Goal: Task Accomplishment & Management: Manage account settings

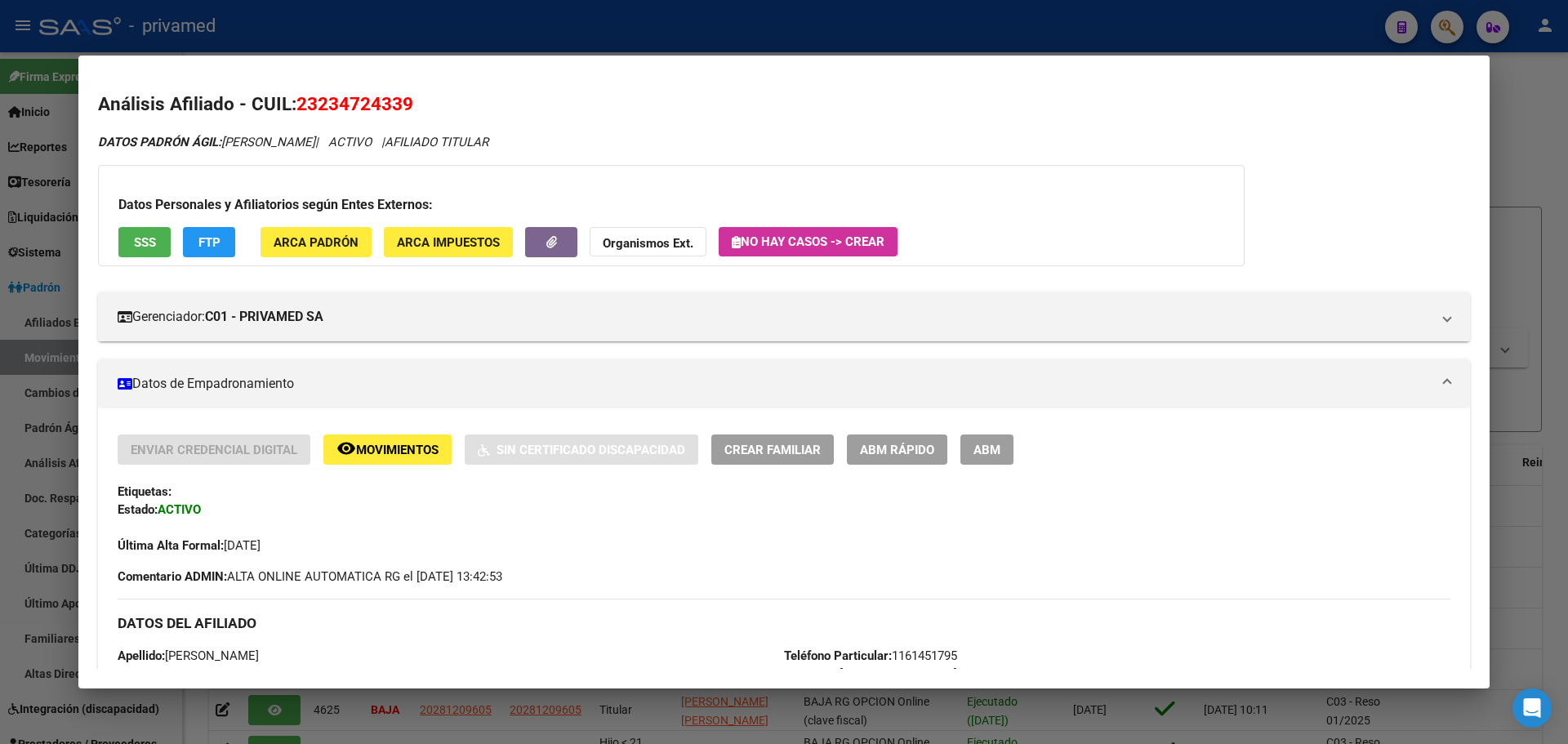
click at [382, 94] on span "23234724339" at bounding box center [355, 103] width 116 height 21
copy span "23234724339"
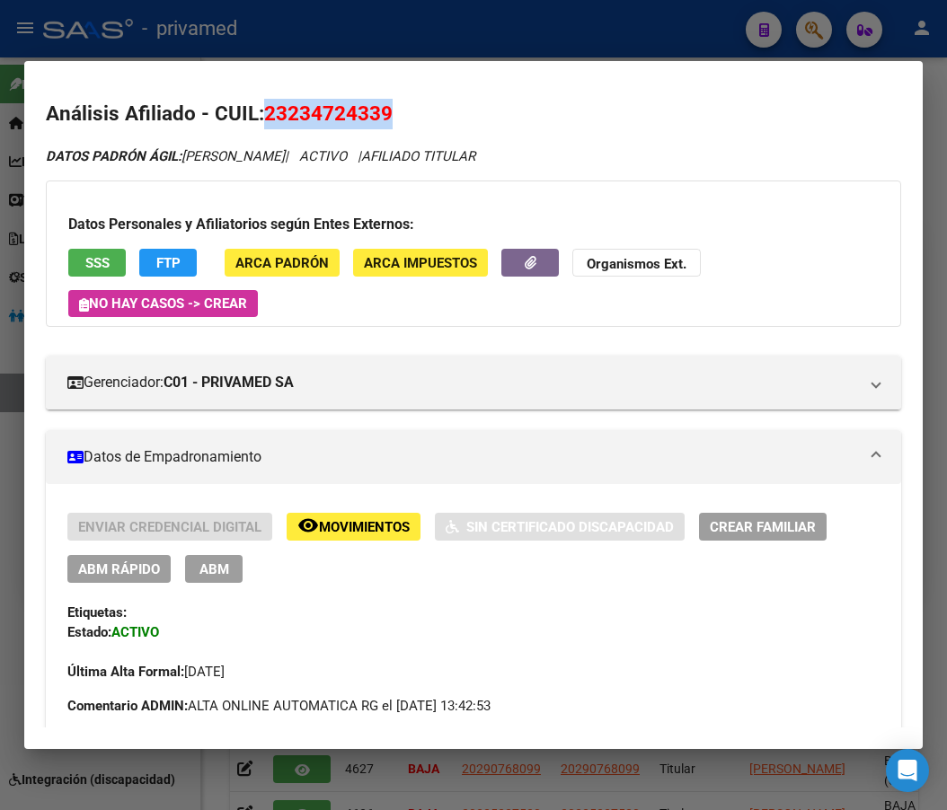
click at [745, 531] on span "Crear Familiar" at bounding box center [763, 527] width 106 height 16
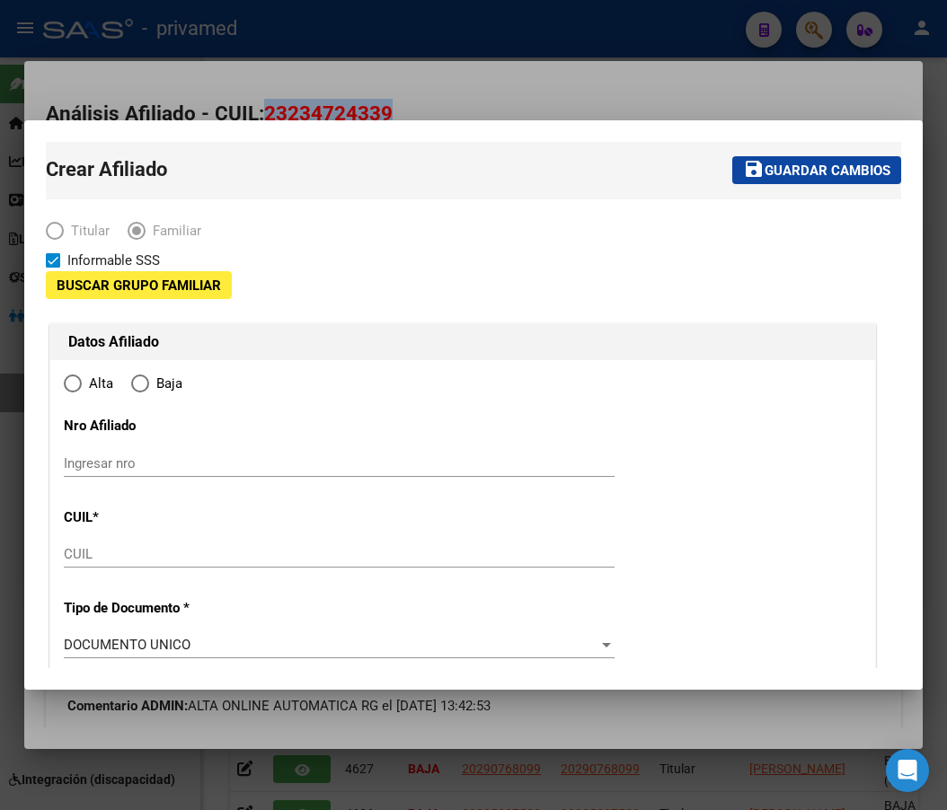
type input "30-71083833-6"
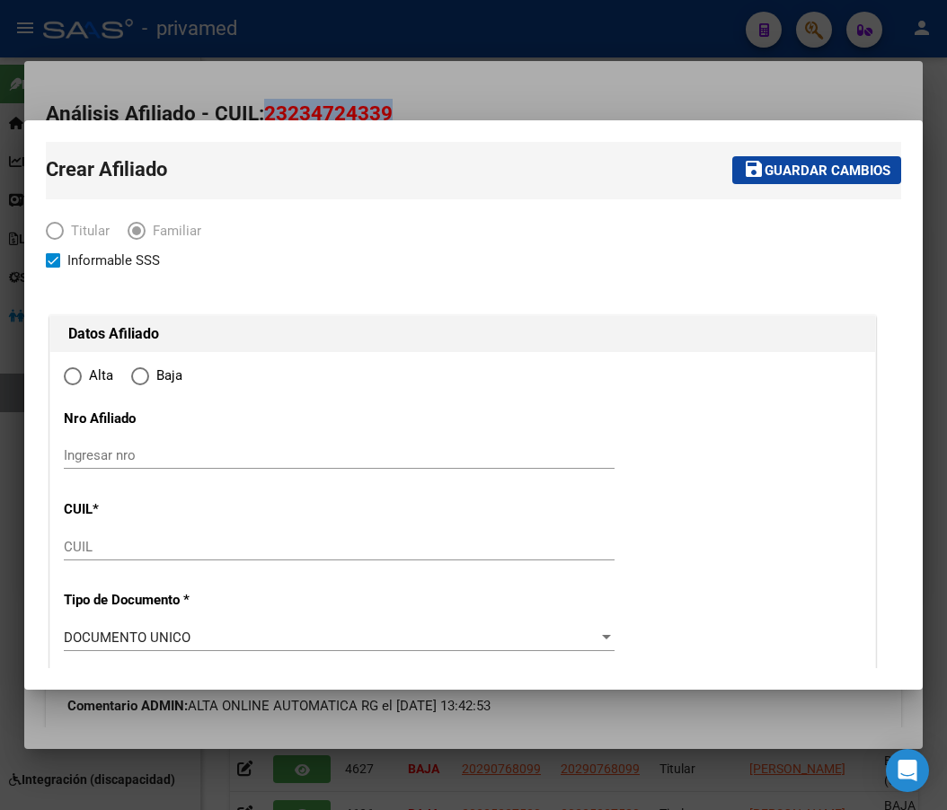
type input "HURLINGHAM"
type input "1686"
type input "[PERSON_NAME]"
type input "2389"
radio input "true"
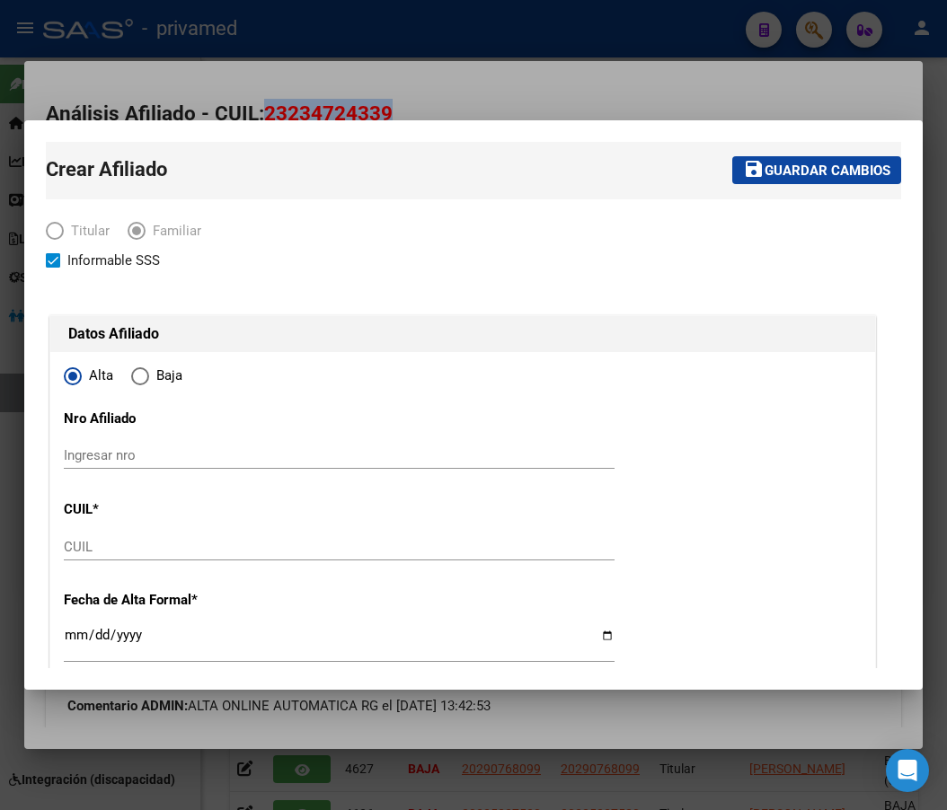
type input "30-71083833-6"
click at [397, 265] on div "Informable SSS" at bounding box center [463, 261] width 834 height 22
click at [84, 552] on input "CUIL" at bounding box center [339, 547] width 551 height 16
paste input "27-30528324-5"
type input "27-30528324-5"
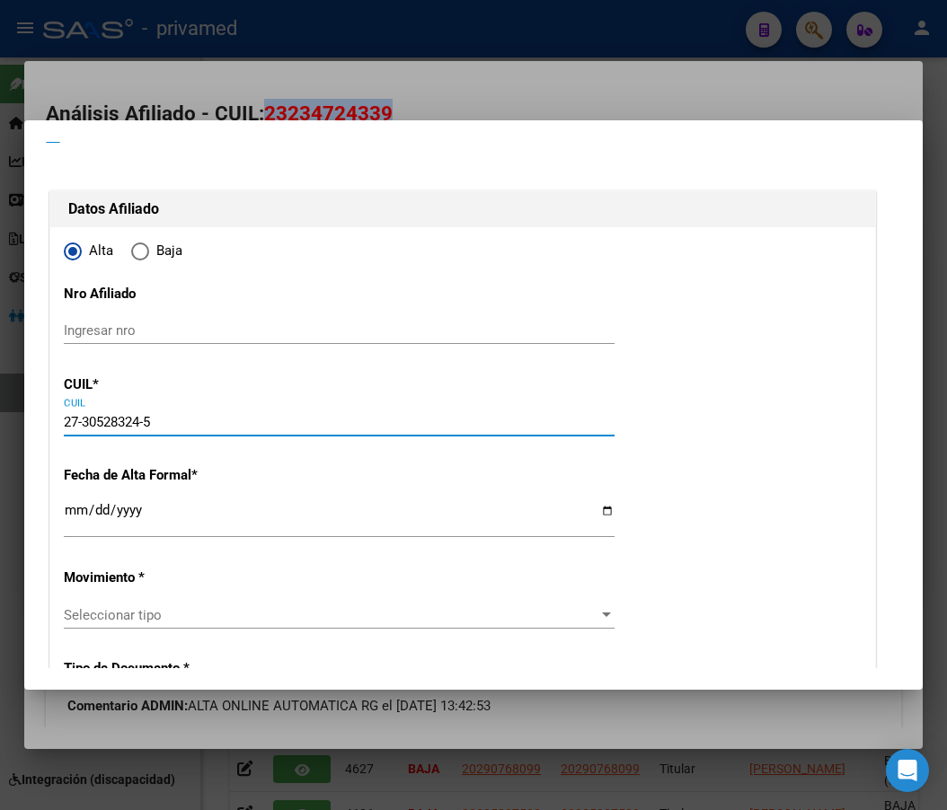
scroll to position [180, 0]
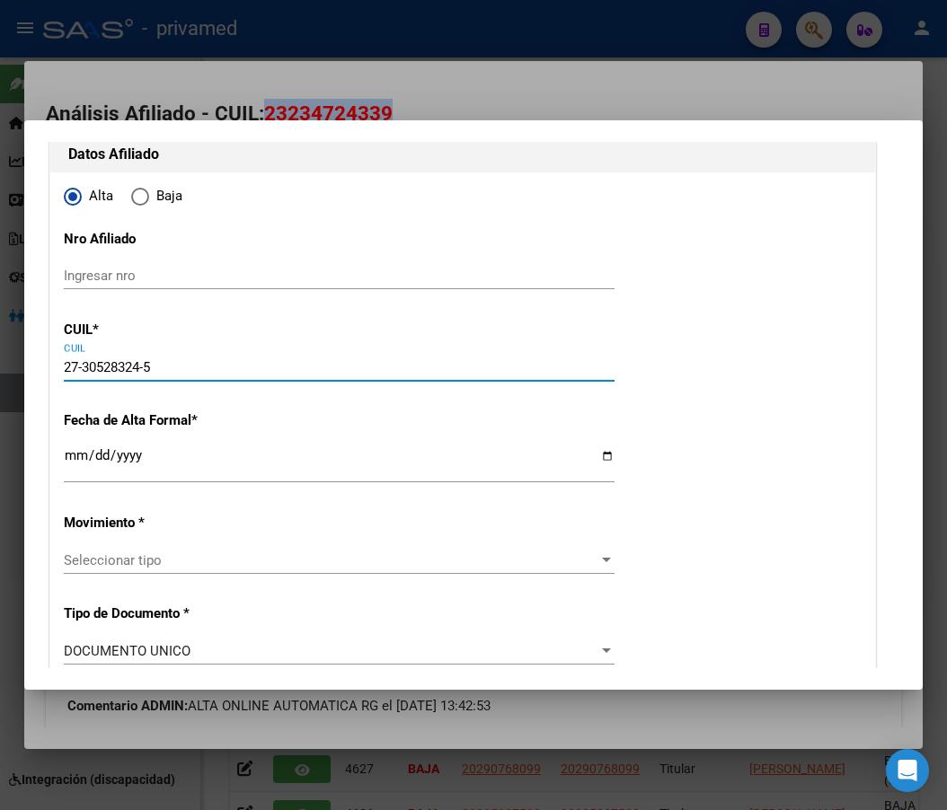
type input "30528324"
type input "[PERSON_NAME]"
type input "[DATE]"
type input "HURLINGHAM"
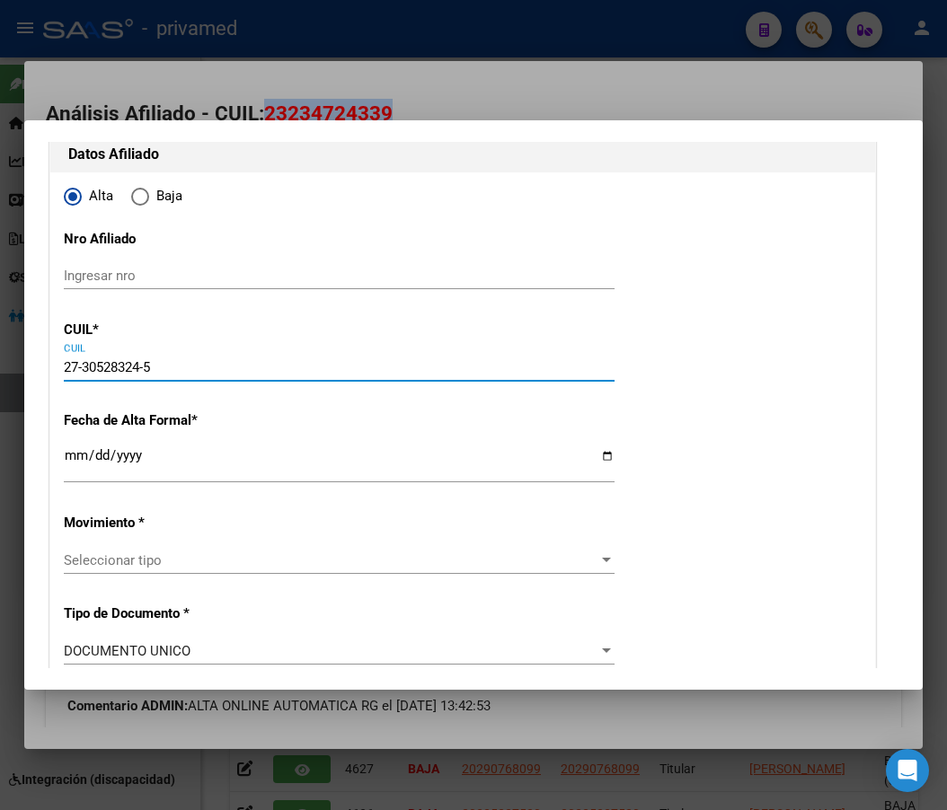
type input "[PERSON_NAME]"
type input "2305"
type input "27-30528324-5"
click at [66, 457] on input "Ingresar fecha" at bounding box center [339, 462] width 551 height 29
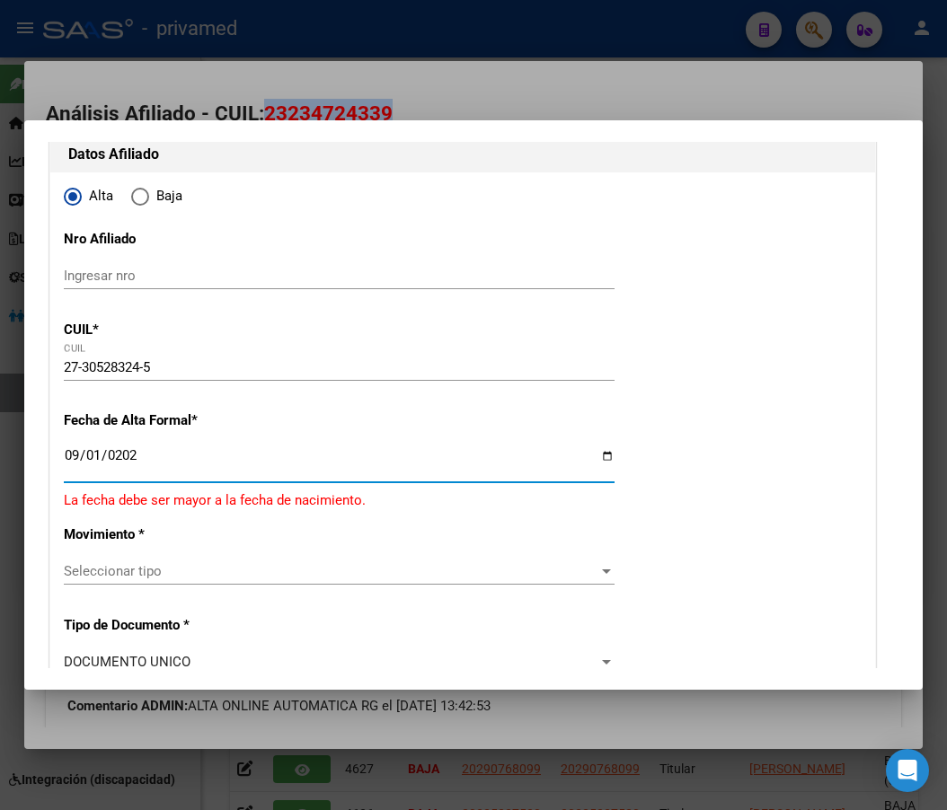
type input "[DATE]"
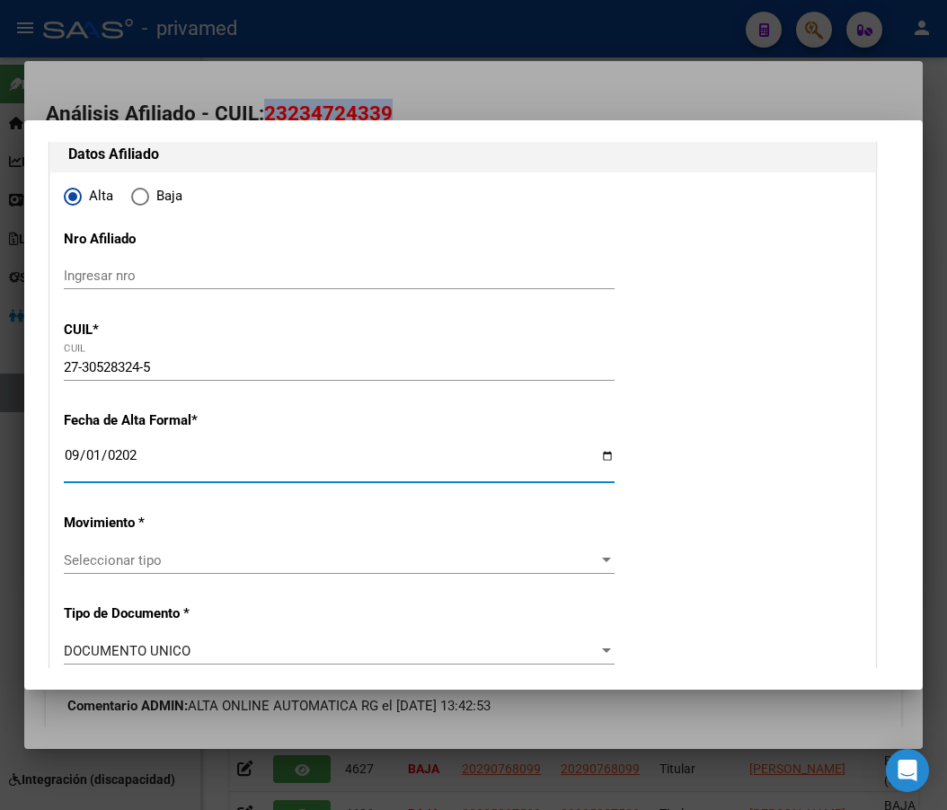
click at [97, 557] on span "Seleccionar tipo" at bounding box center [331, 560] width 534 height 16
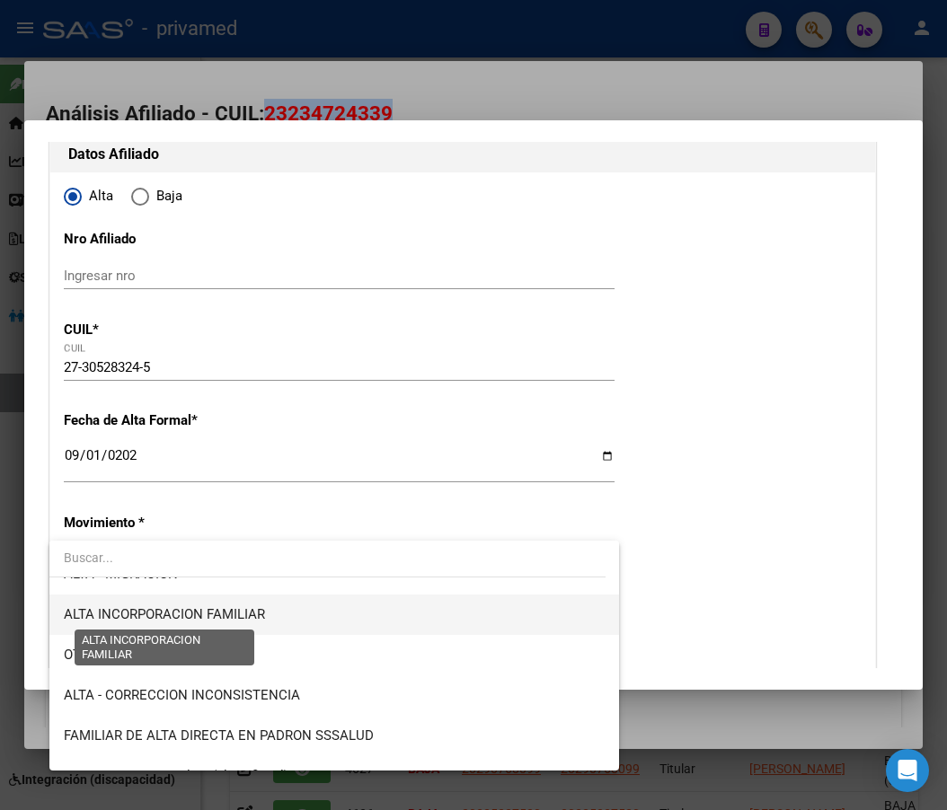
click at [245, 608] on span "ALTA INCORPORACION FAMILIAR" at bounding box center [164, 614] width 201 height 16
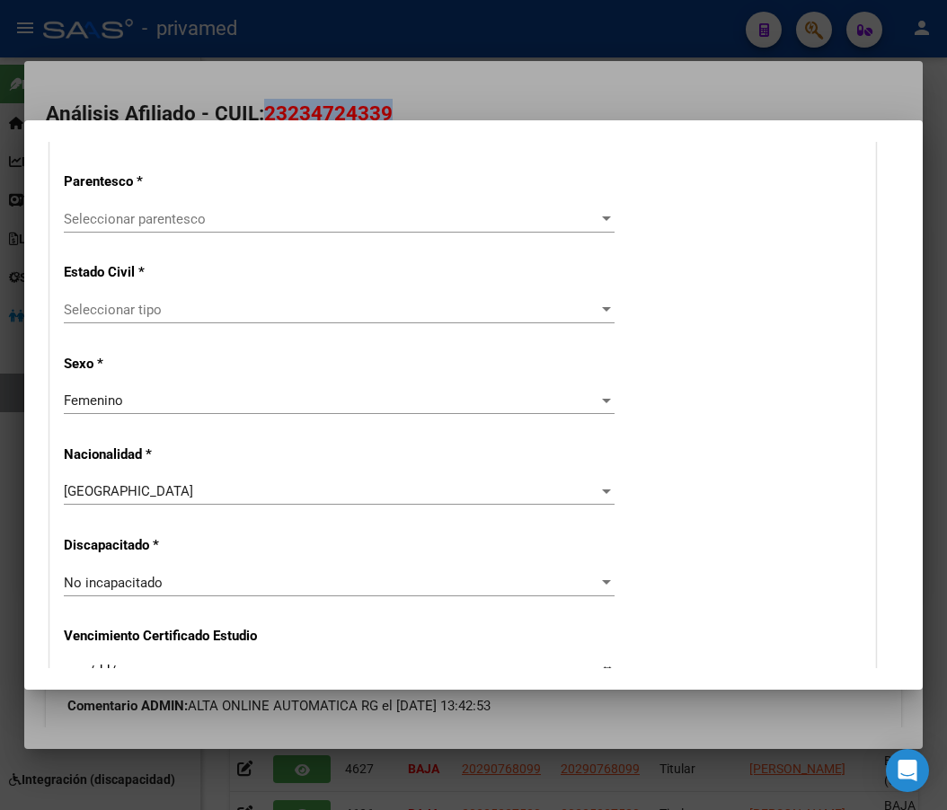
scroll to position [988, 0]
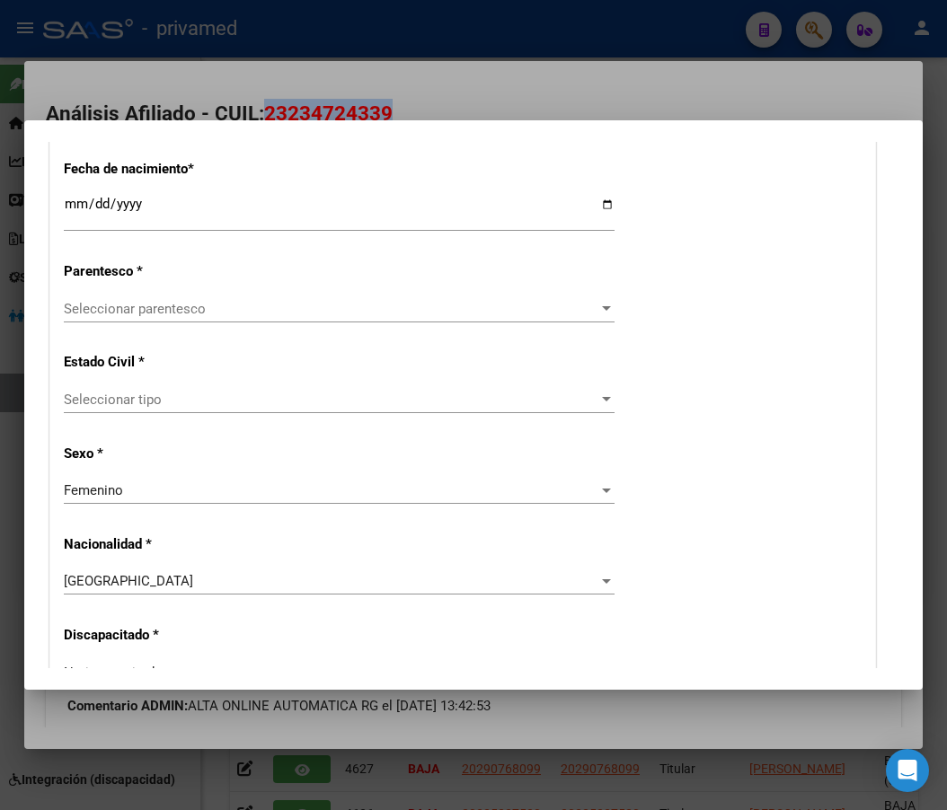
click at [188, 309] on span "Seleccionar parentesco" at bounding box center [331, 309] width 534 height 16
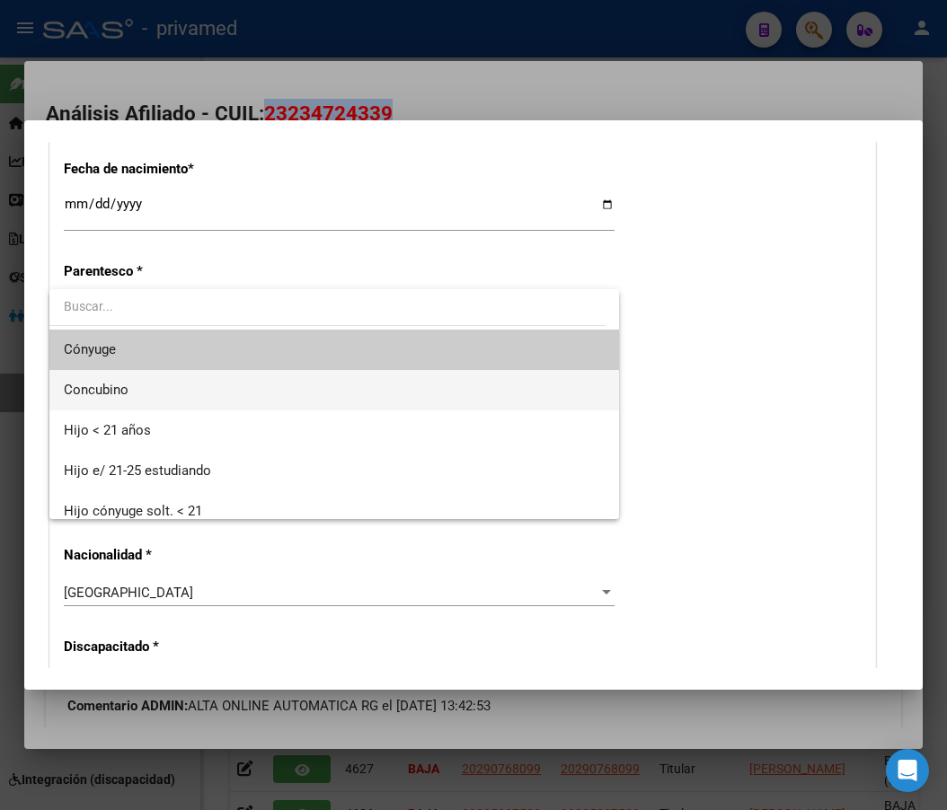
click at [137, 386] on span "Concubino" at bounding box center [334, 390] width 541 height 40
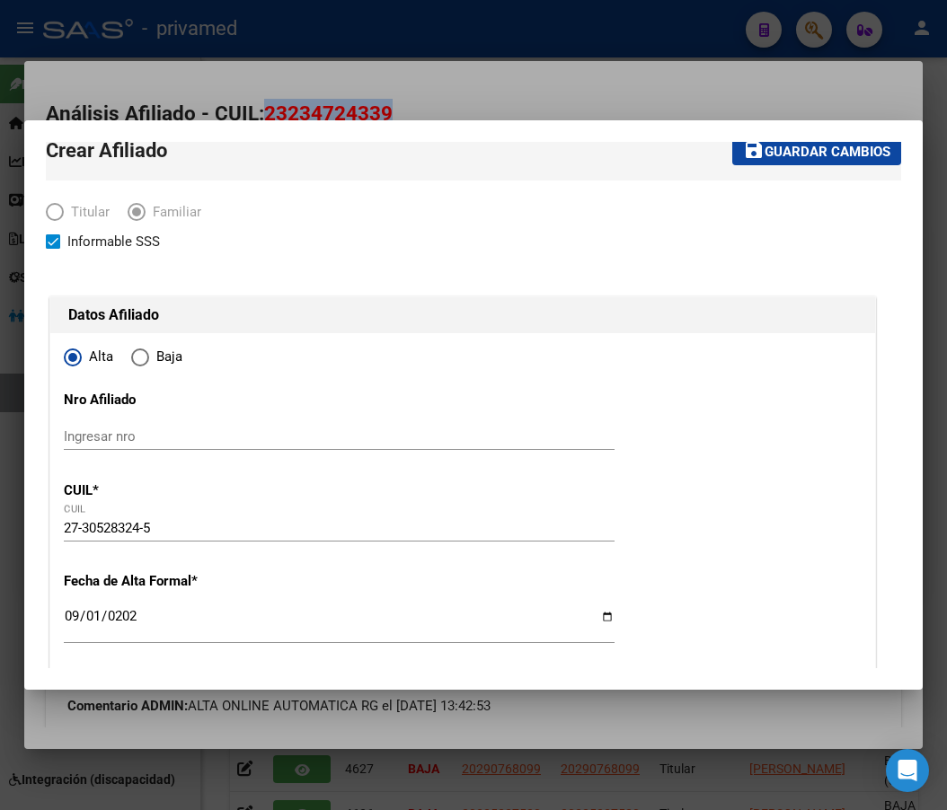
scroll to position [0, 0]
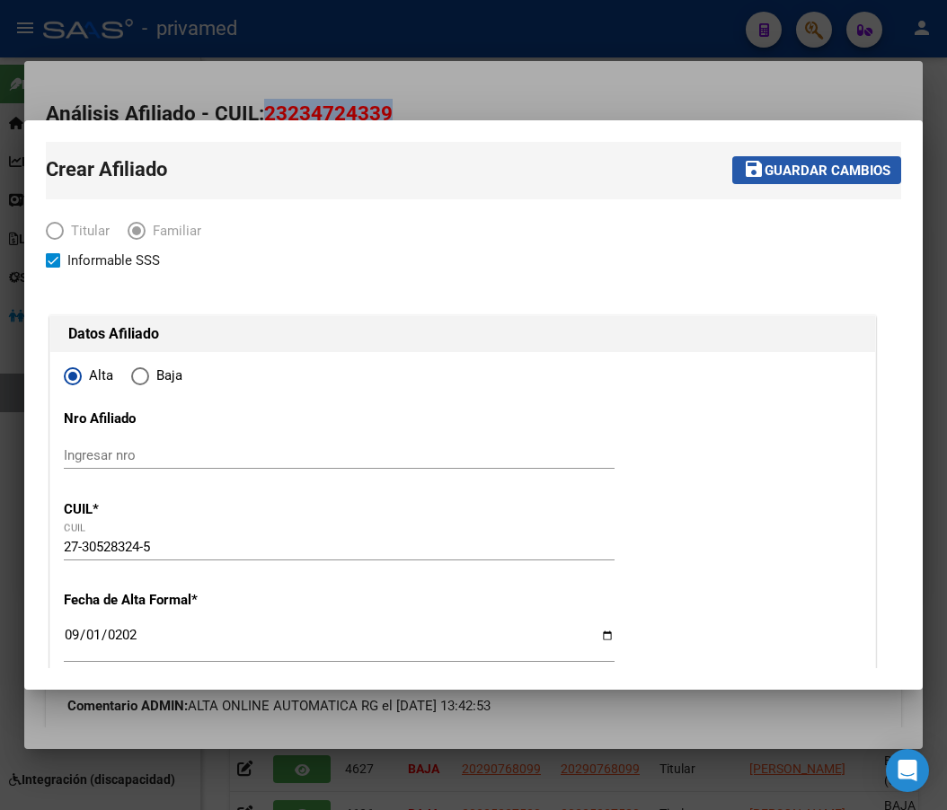
click at [809, 172] on span "Guardar cambios" at bounding box center [827, 171] width 126 height 16
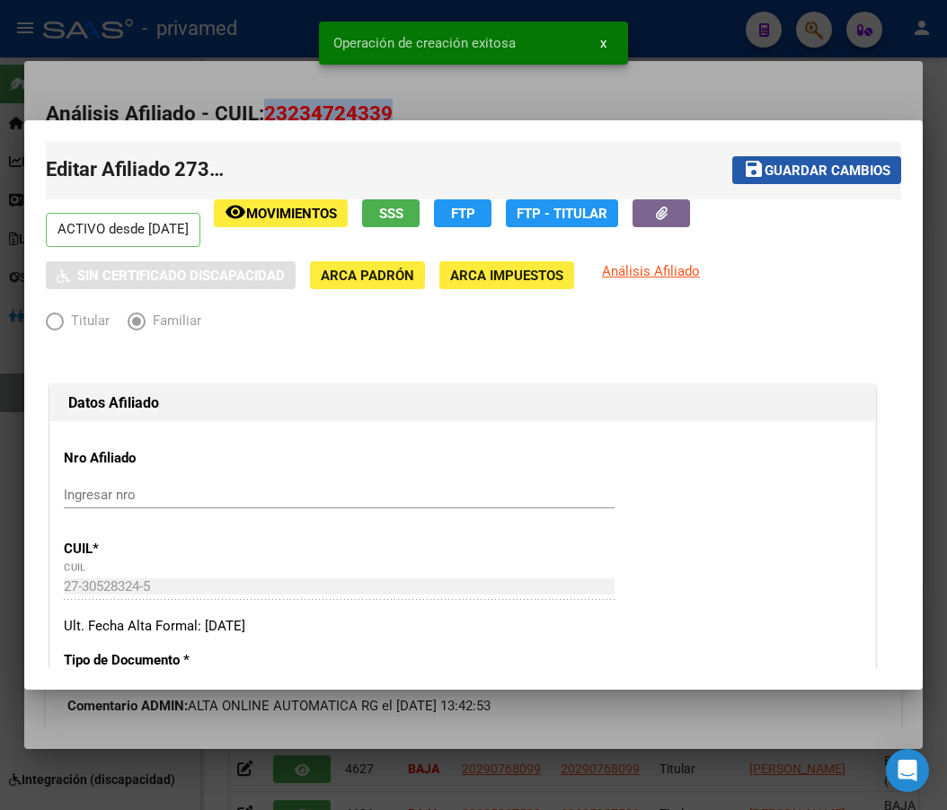
click at [796, 172] on span "Guardar cambios" at bounding box center [827, 171] width 126 height 16
click at [662, 93] on div at bounding box center [473, 405] width 947 height 810
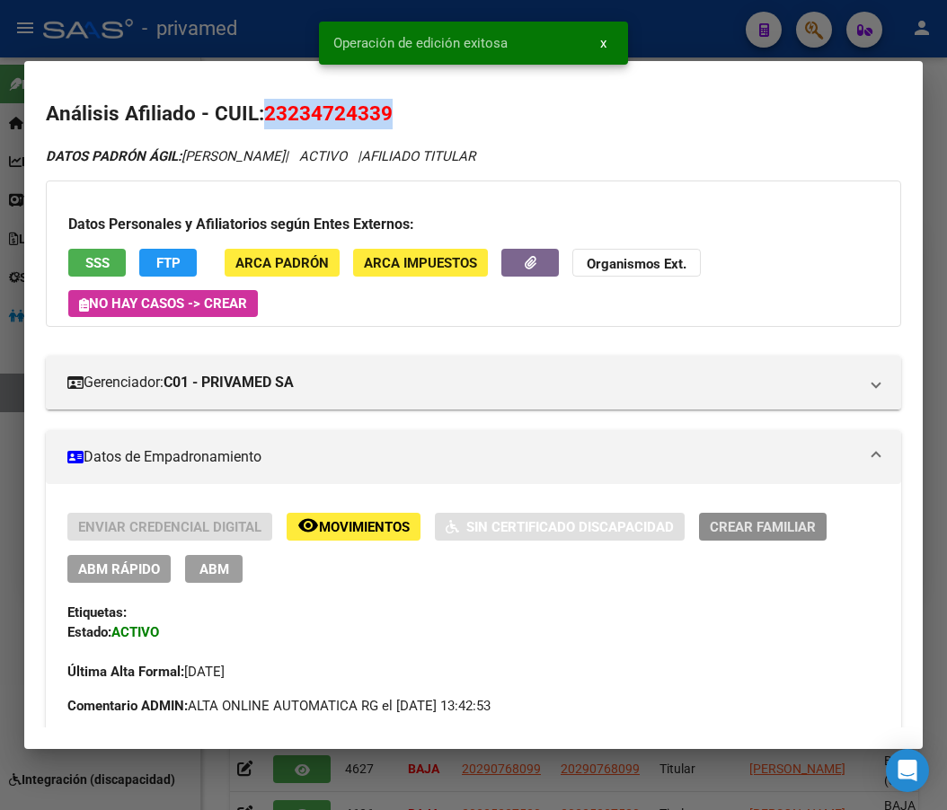
click at [780, 537] on button "Crear Familiar" at bounding box center [763, 527] width 128 height 28
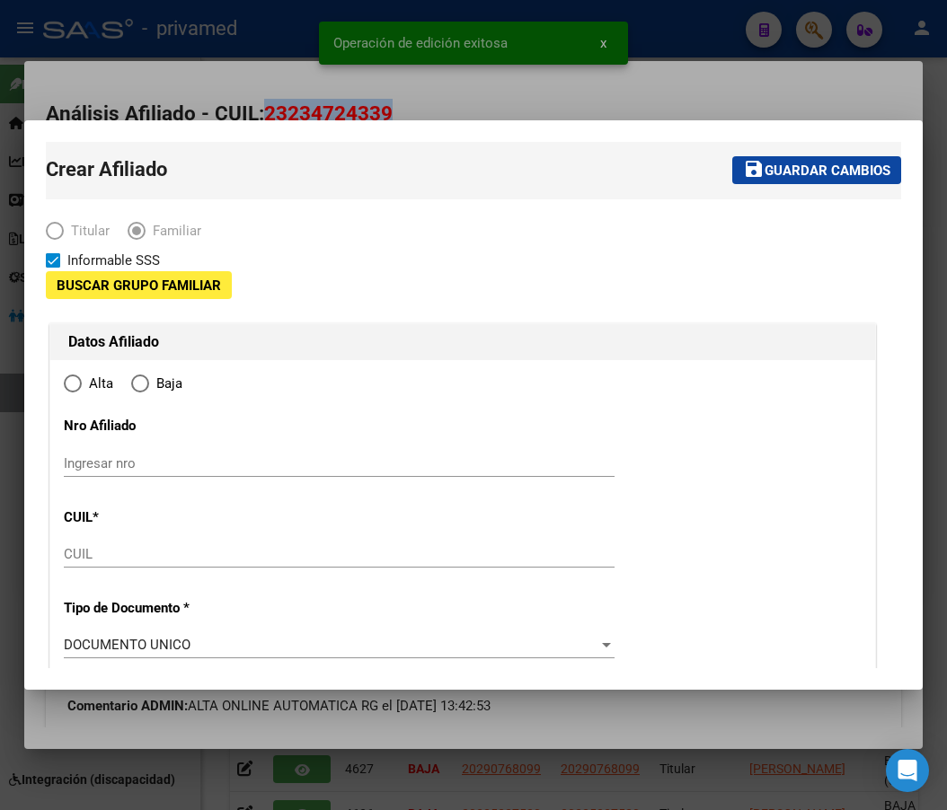
type input "30-71083833-6"
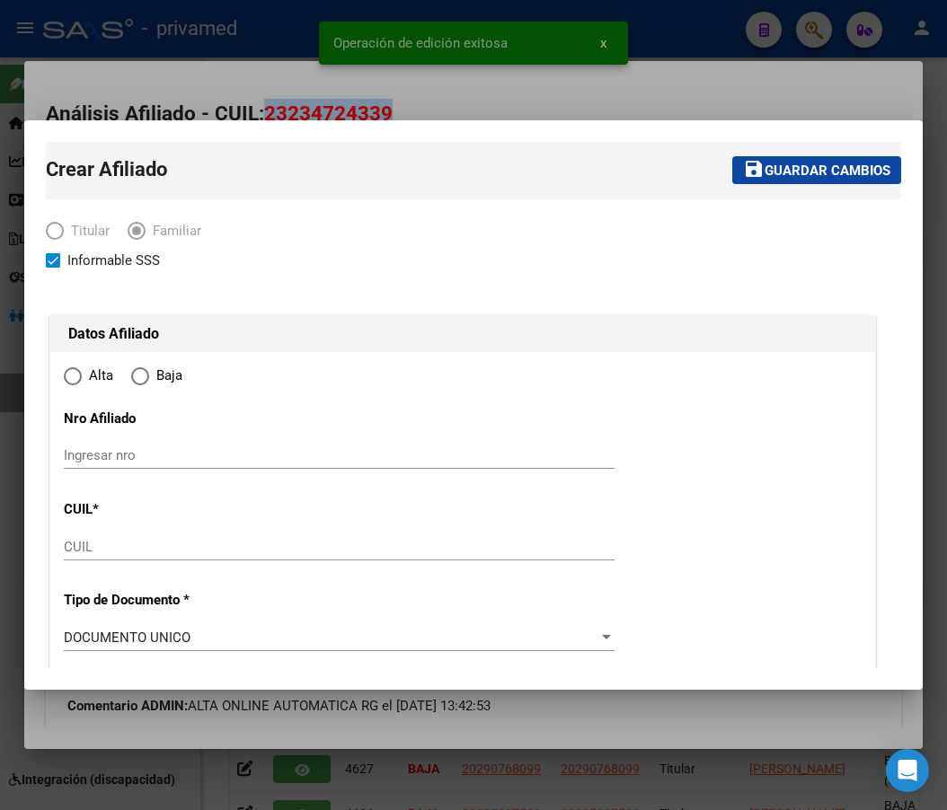
type input "HURLINGHAM"
type input "1686"
type input "[PERSON_NAME]"
type input "2389"
radio input "true"
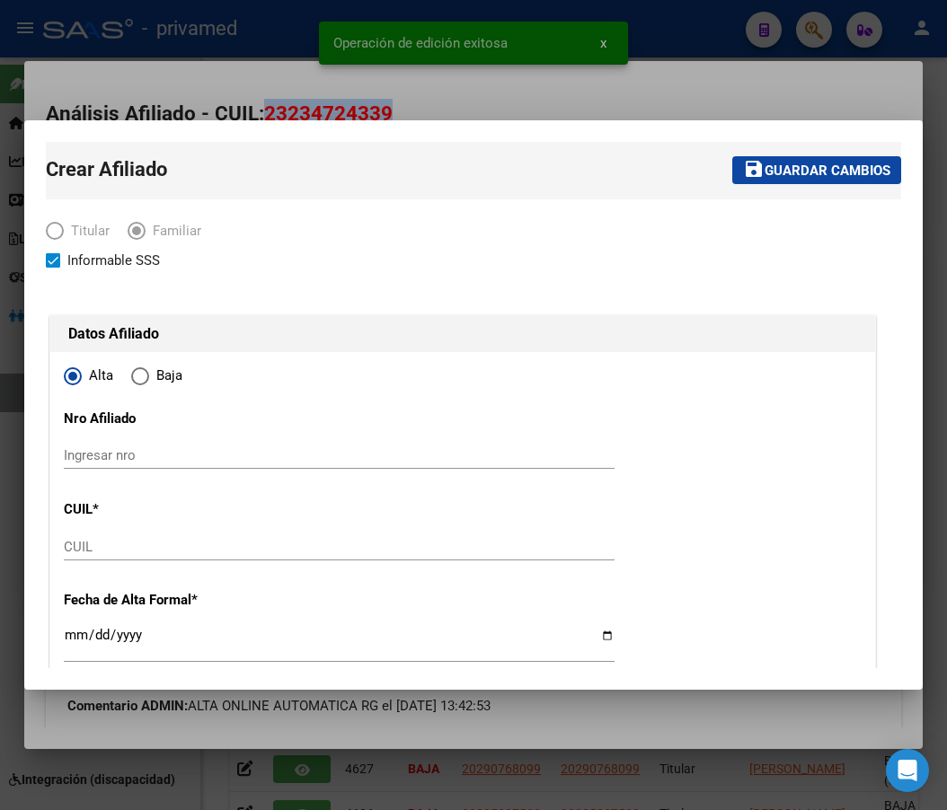
type input "30-71083833-6"
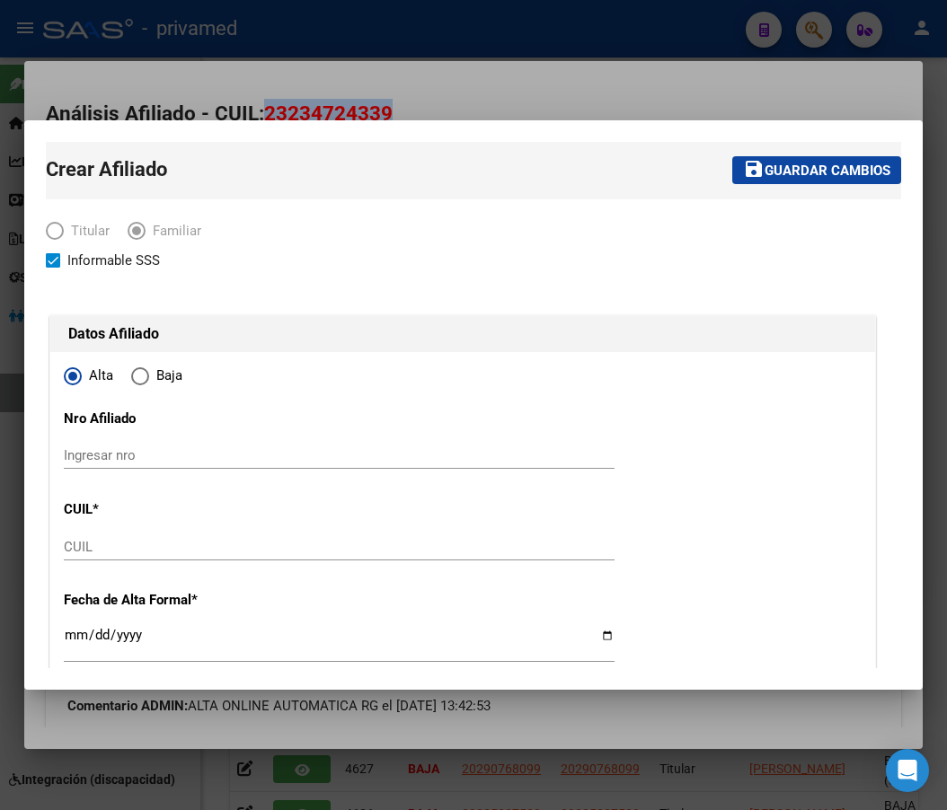
click at [332, 241] on div "Titular Familiar" at bounding box center [463, 236] width 834 height 30
click at [82, 535] on div "CUIL" at bounding box center [339, 547] width 551 height 27
click at [83, 543] on input "CUIL" at bounding box center [339, 547] width 551 height 16
paste input "27-46021421-7"
type input "27-46021421-7"
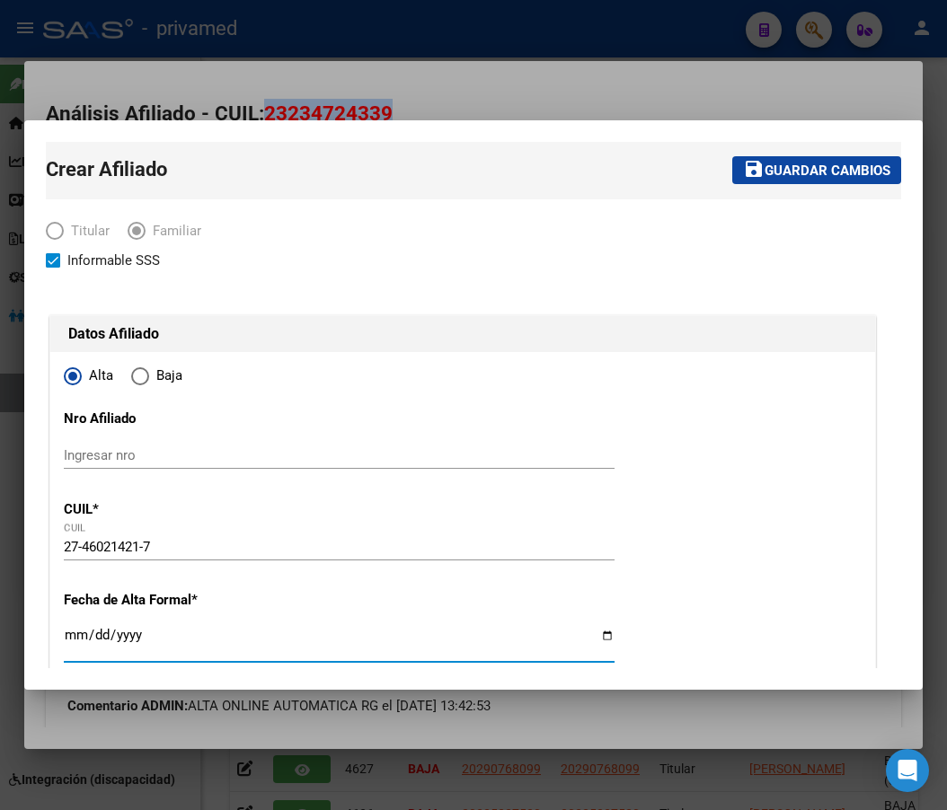
click at [72, 634] on input "Ingresar fecha" at bounding box center [339, 642] width 551 height 29
type input "46021421"
type input "PACHECO"
type input "[PERSON_NAME]"
type input "[DATE]"
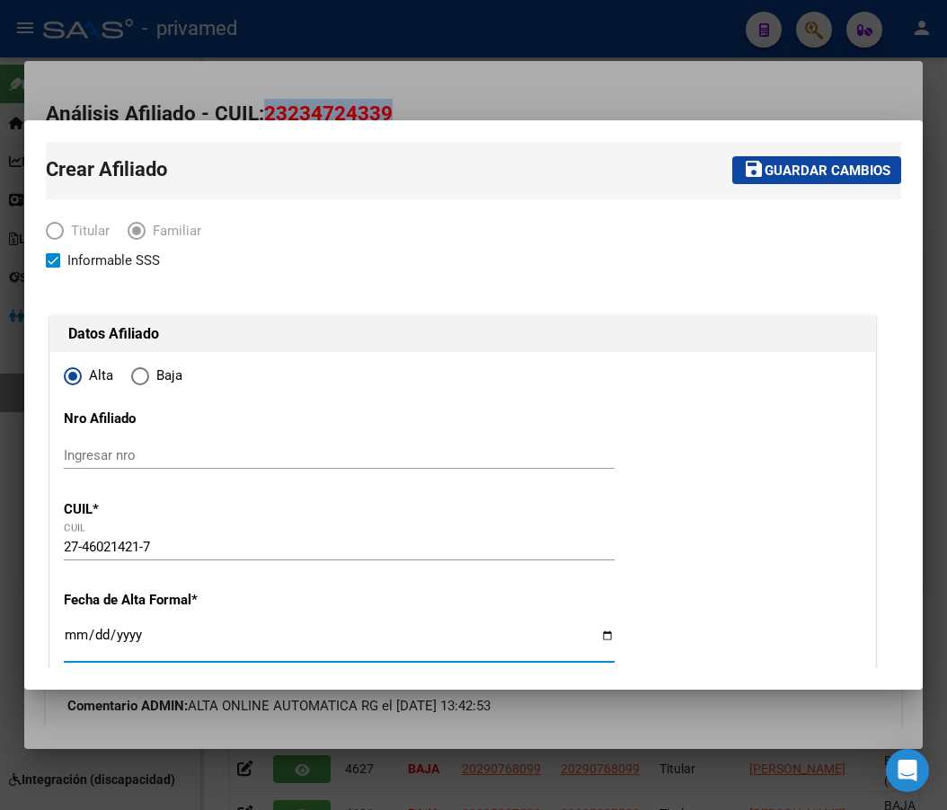
type input "ITUZAINGO"
type input "1714"
type input "CASTELAR"
type input "2521"
type input "[DATE]"
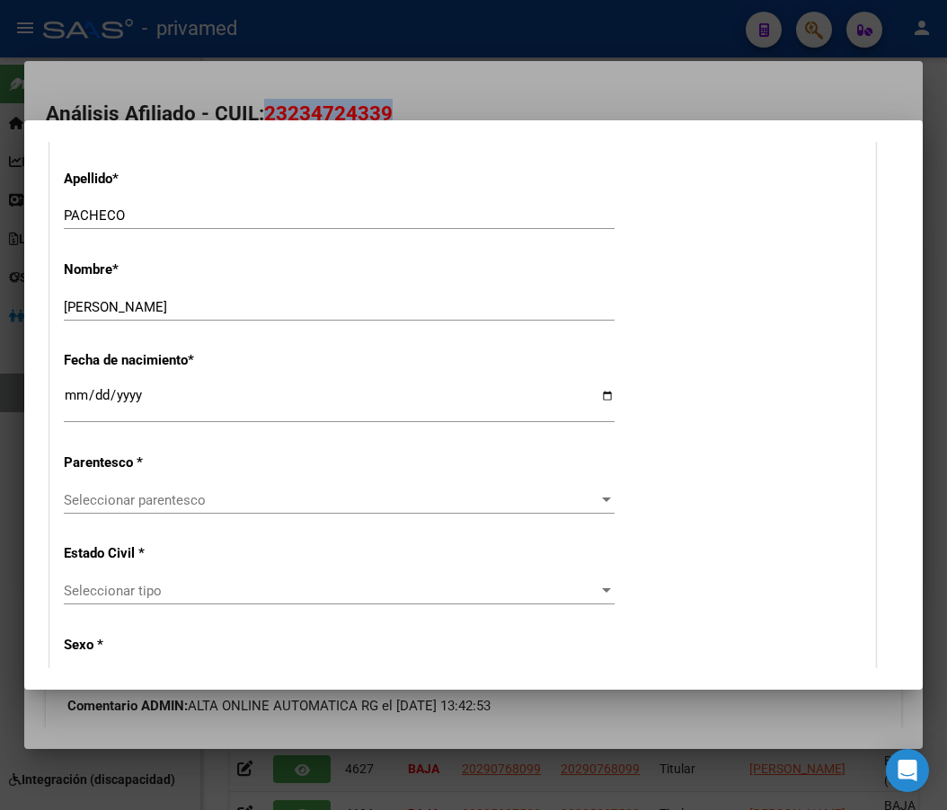
scroll to position [808, 0]
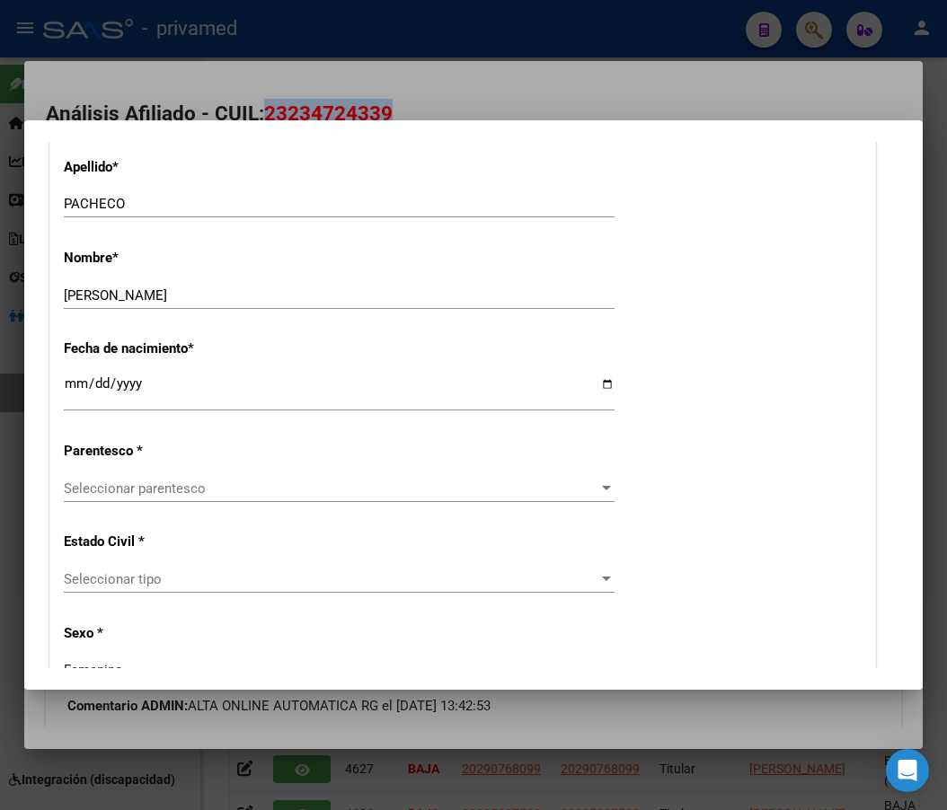
click at [56, 481] on div "Alta Baja Nro Afiliado Ingresar nro CUIL * 27-46021421-7 CUIL ARCA Padrón Fecha…" at bounding box center [462, 817] width 825 height 2546
click at [95, 479] on div "Seleccionar parentesco Seleccionar parentesco" at bounding box center [339, 488] width 551 height 27
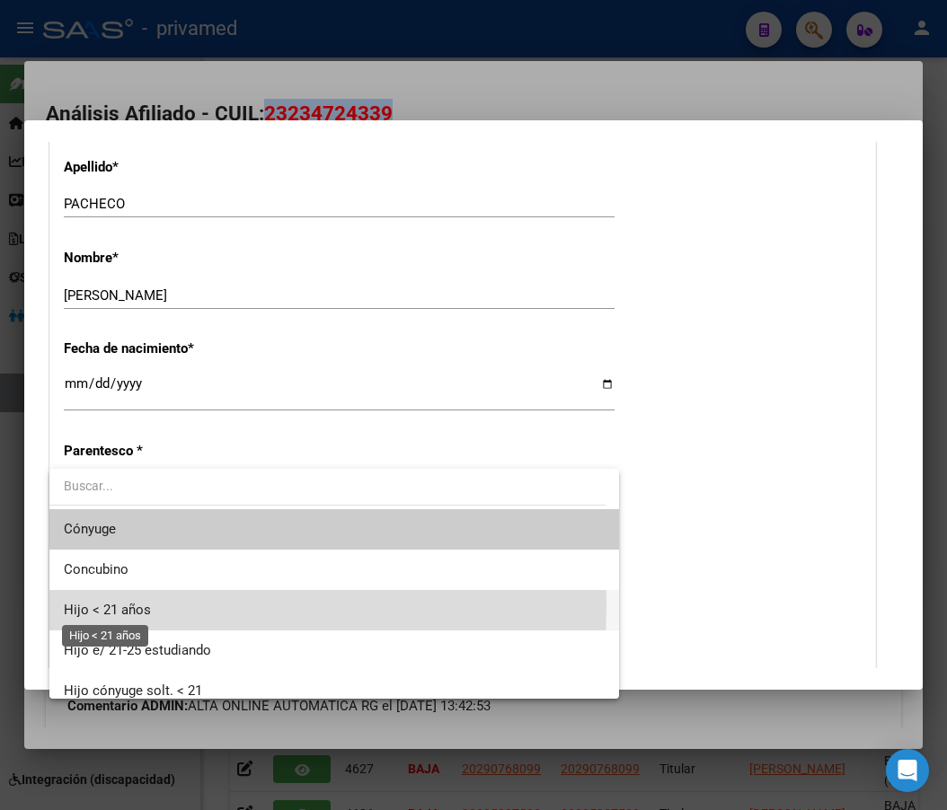
click at [138, 607] on span "Hijo < 21 años" at bounding box center [107, 610] width 87 height 16
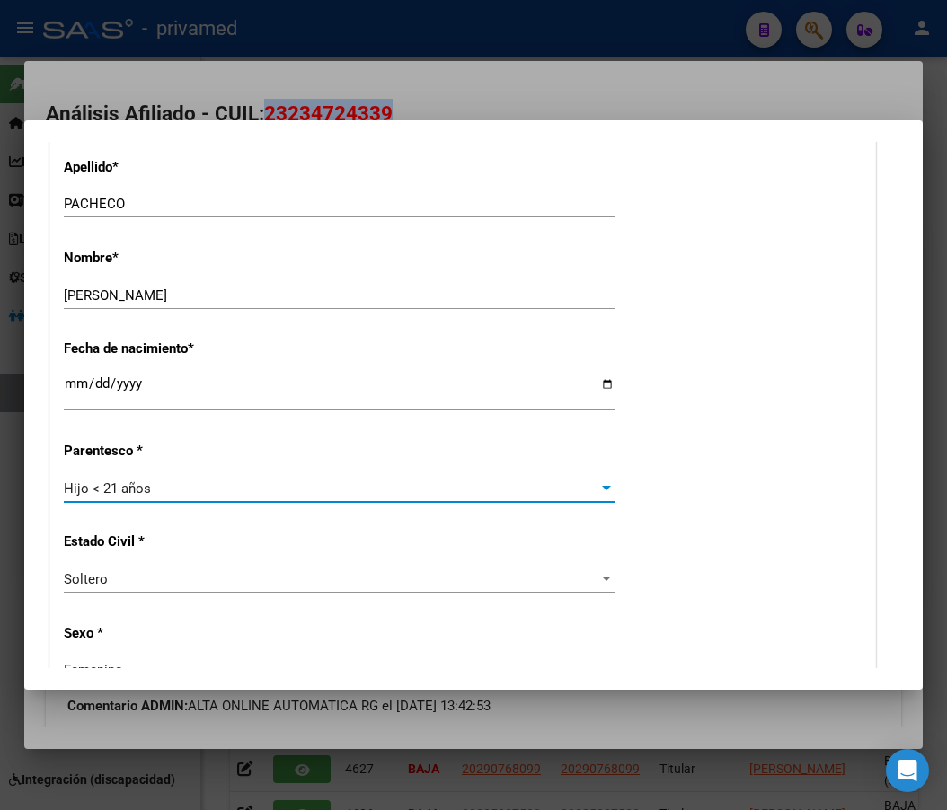
click at [135, 570] on div "Soltero Seleccionar tipo" at bounding box center [339, 579] width 551 height 27
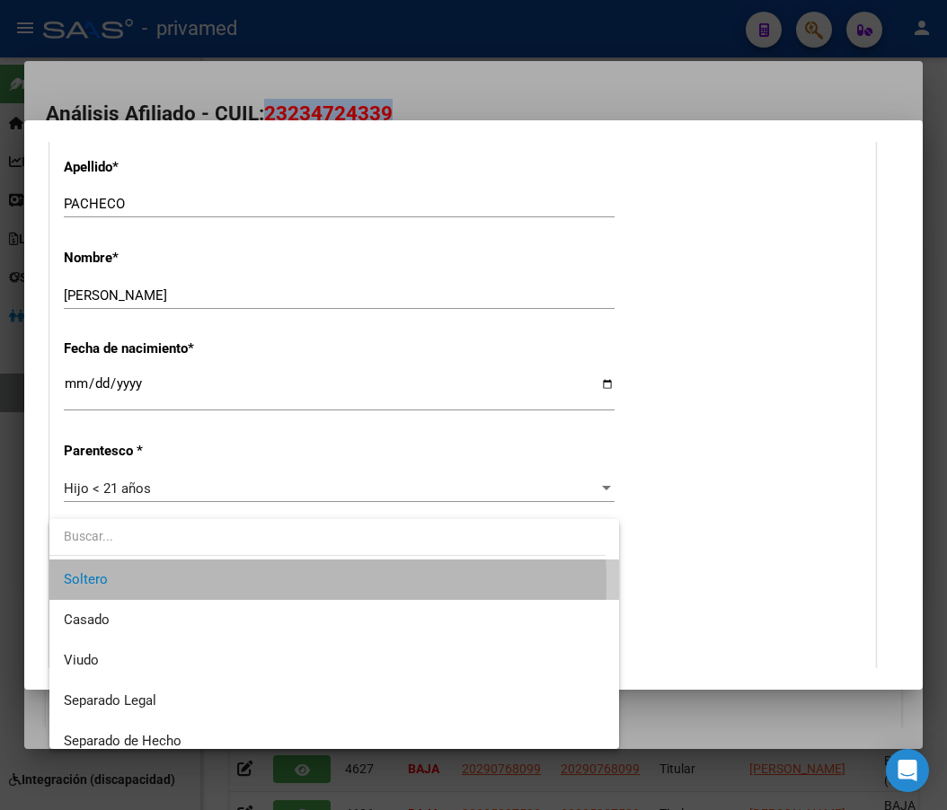
click at [128, 585] on span "Soltero" at bounding box center [334, 580] width 541 height 40
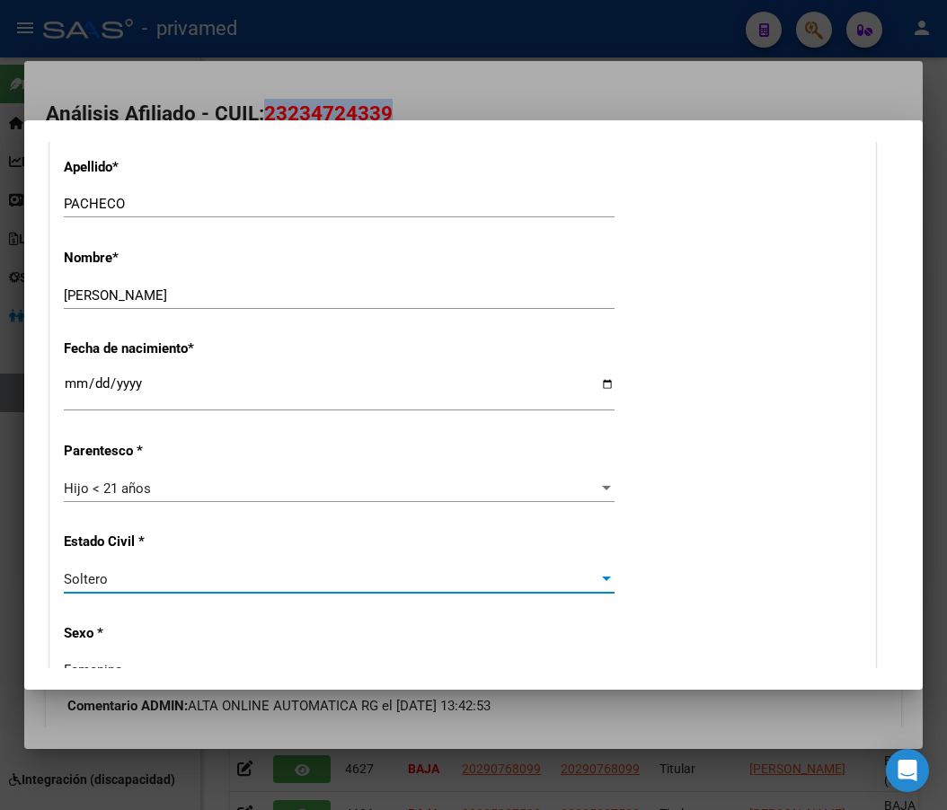
click at [682, 490] on div "Alta Baja Nro Afiliado Ingresar nro CUIL * 27-46021421-7 CUIL ARCA Padrón Fecha…" at bounding box center [462, 817] width 825 height 2546
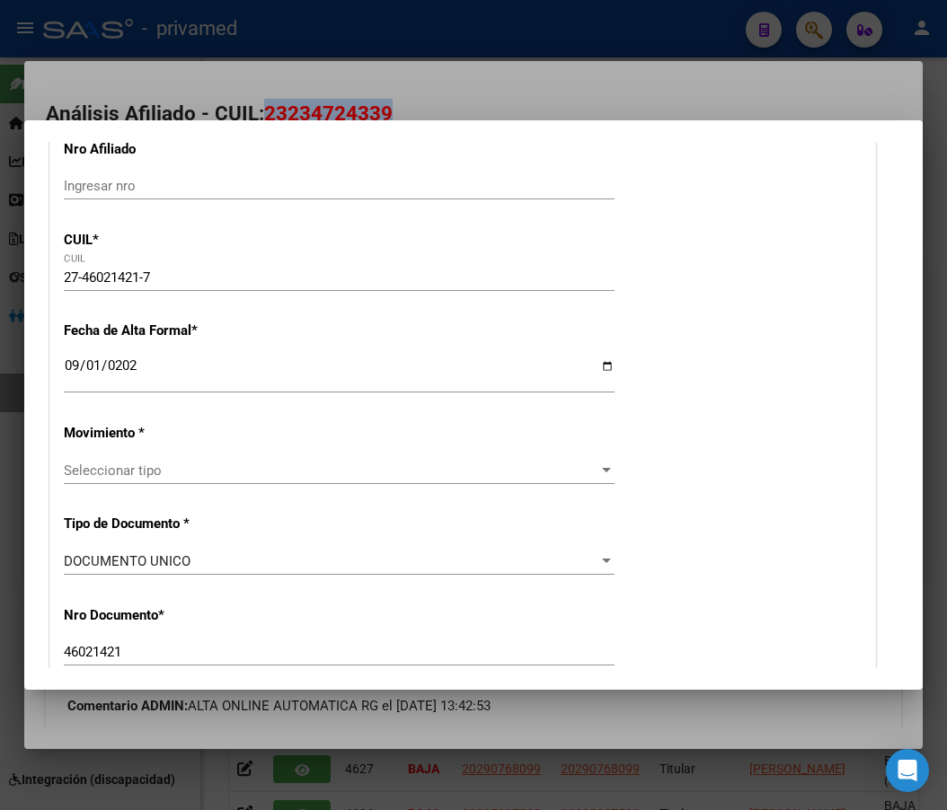
scroll to position [0, 0]
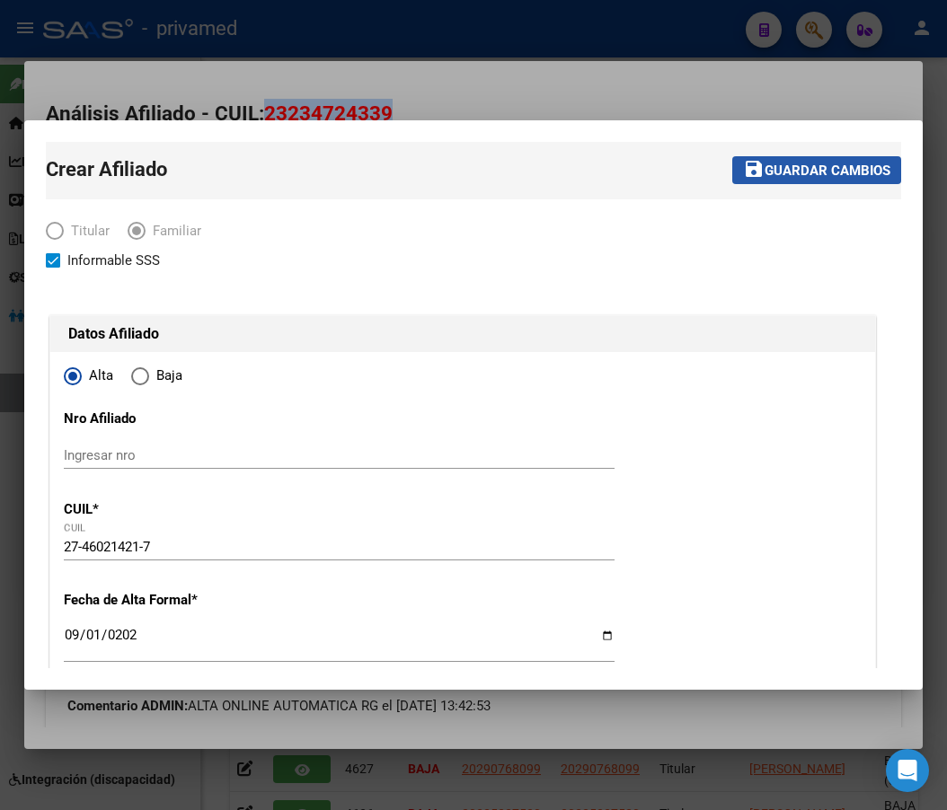
click at [772, 168] on span "Guardar cambios" at bounding box center [827, 171] width 126 height 16
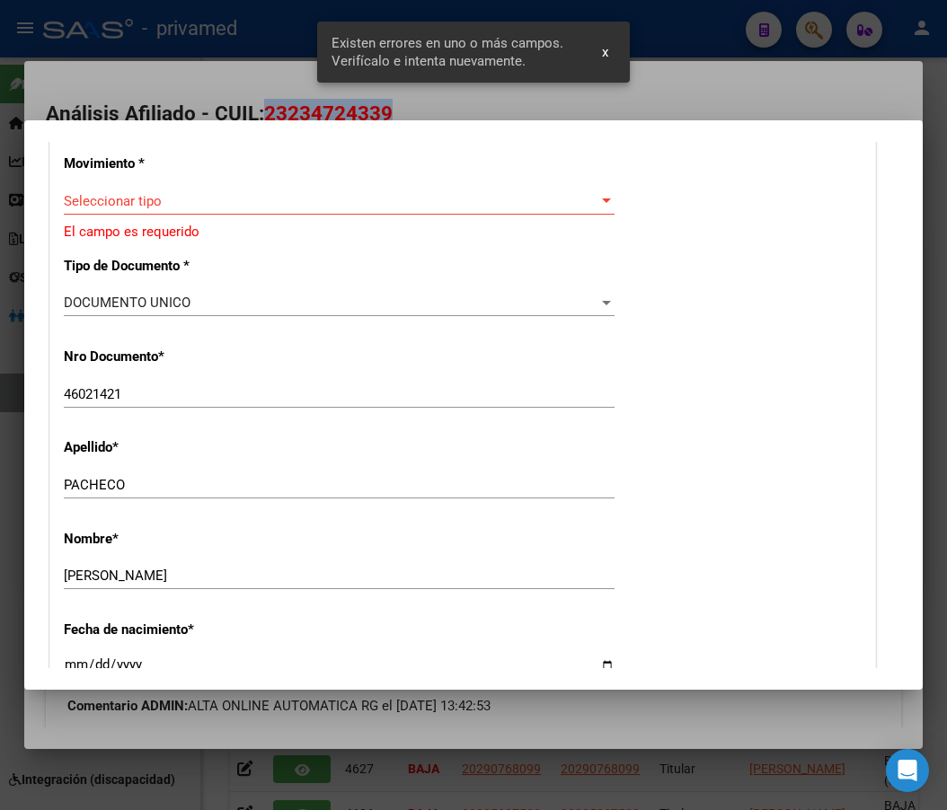
scroll to position [449, 0]
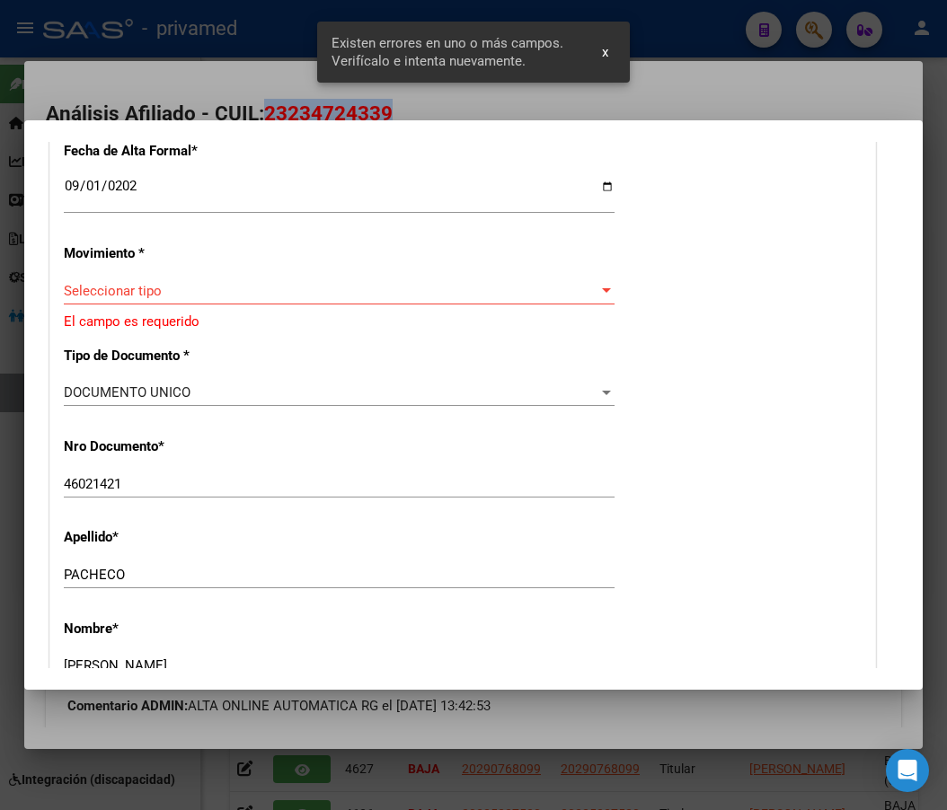
click at [140, 293] on span "Seleccionar tipo" at bounding box center [331, 291] width 534 height 16
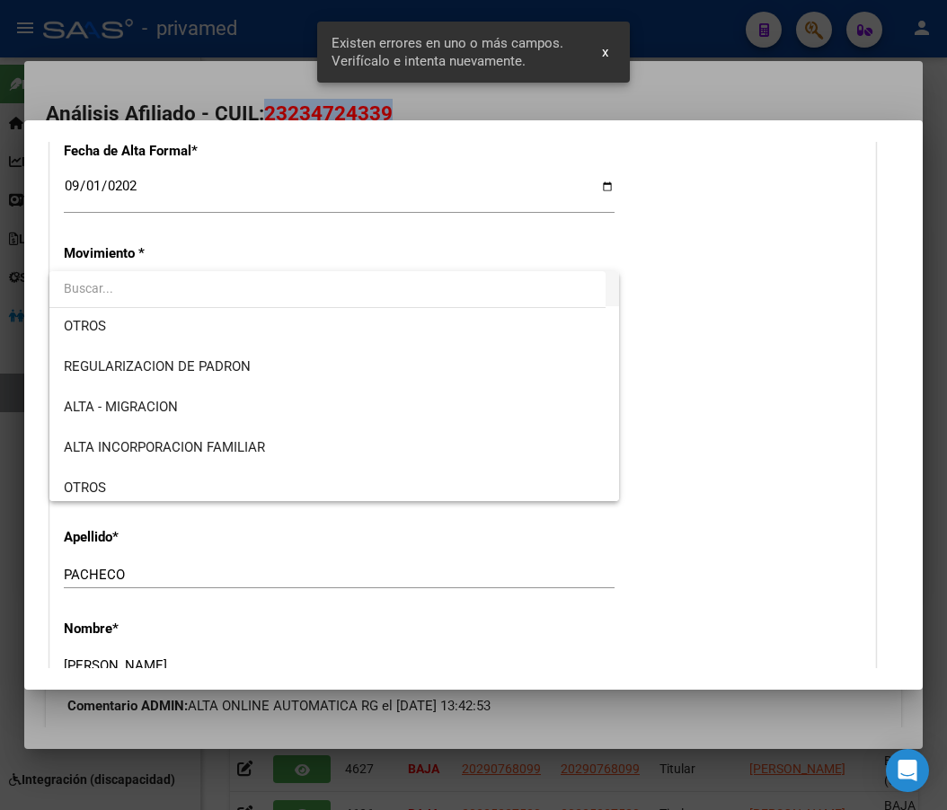
scroll to position [180, 0]
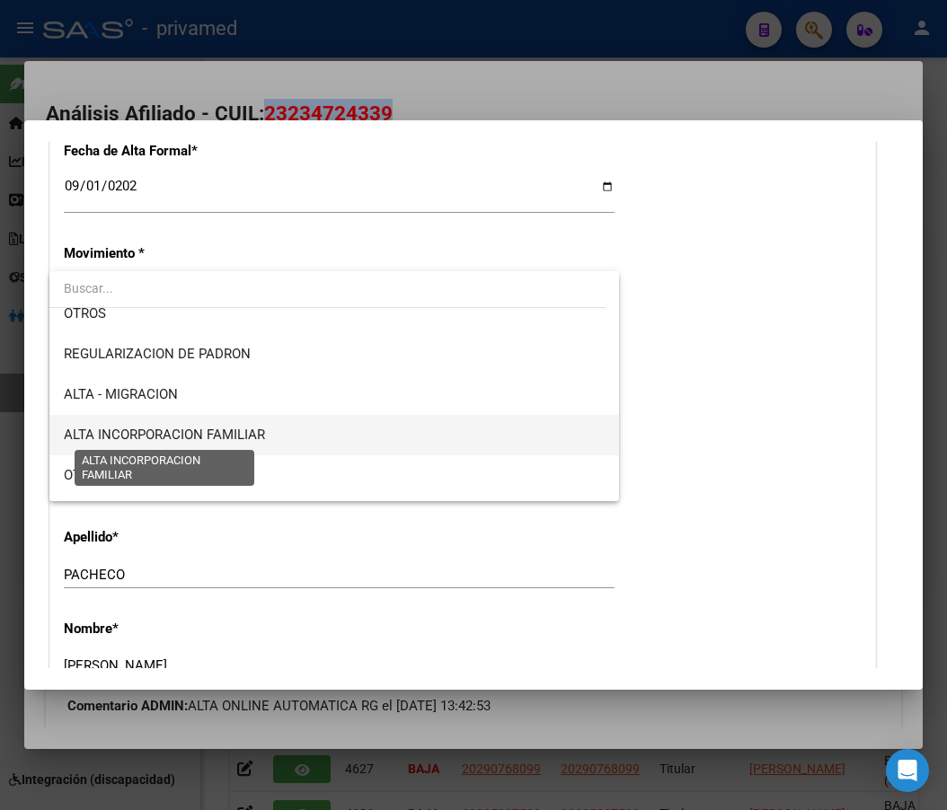
click at [210, 440] on span "ALTA INCORPORACION FAMILIAR" at bounding box center [164, 435] width 201 height 16
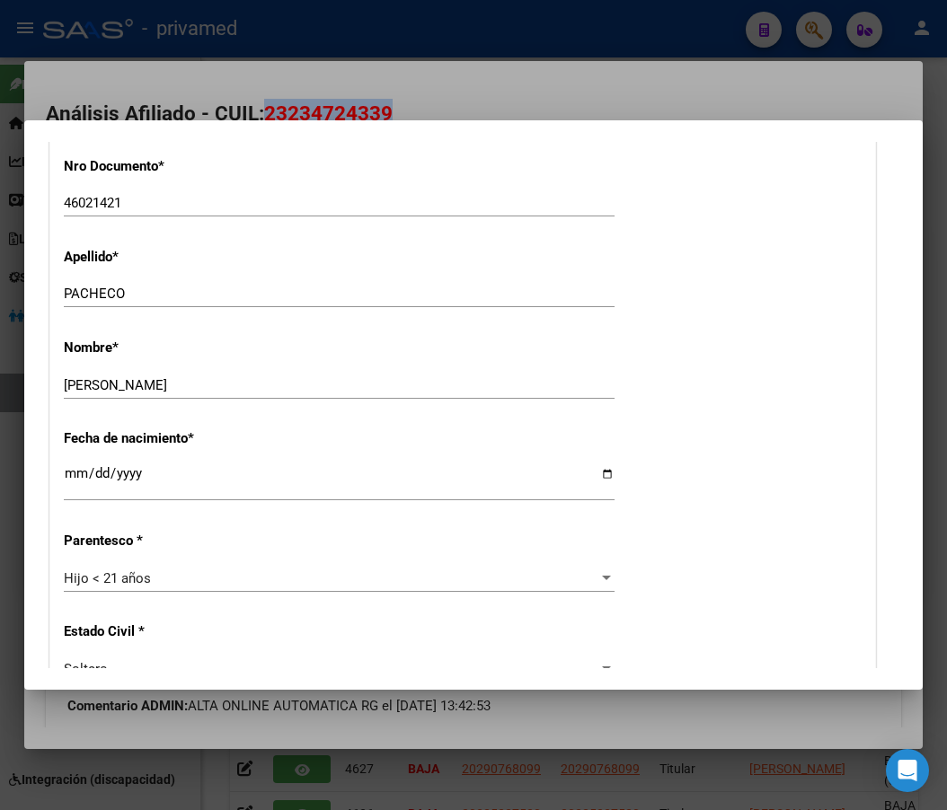
scroll to position [808, 0]
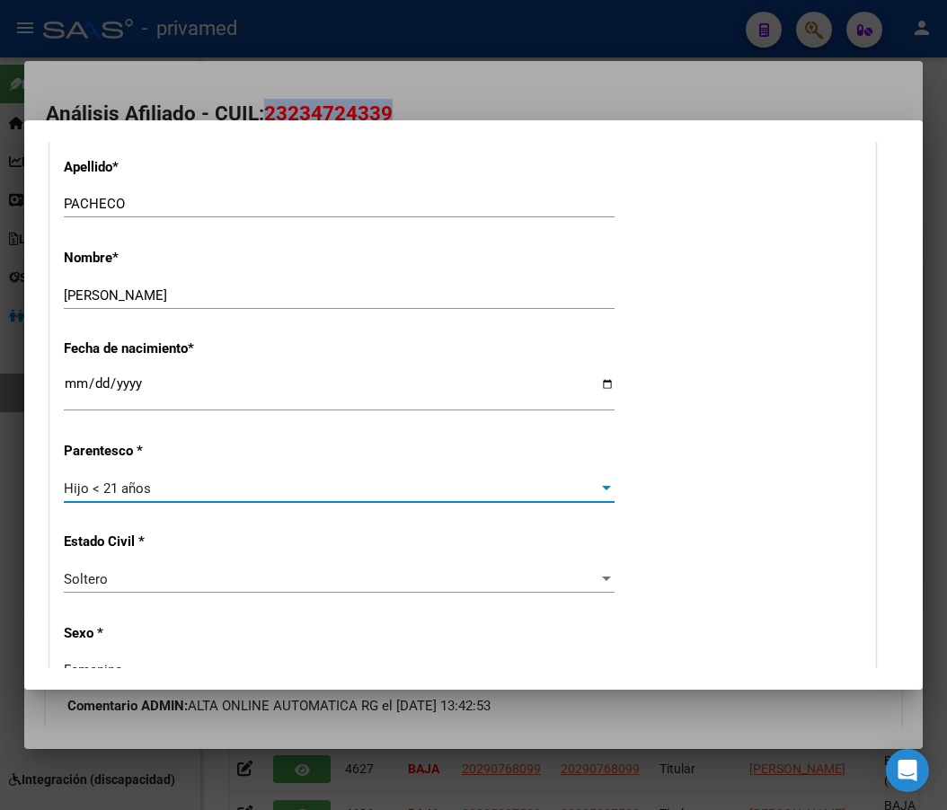
click at [143, 495] on span "Hijo < 21 años" at bounding box center [107, 489] width 87 height 16
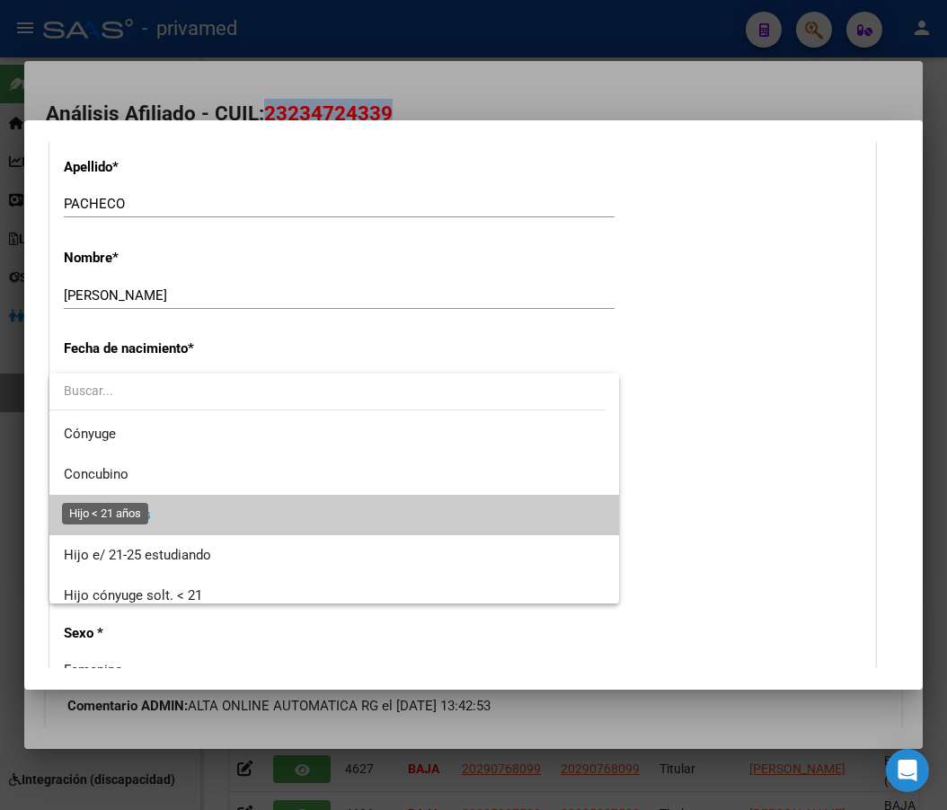
scroll to position [27, 0]
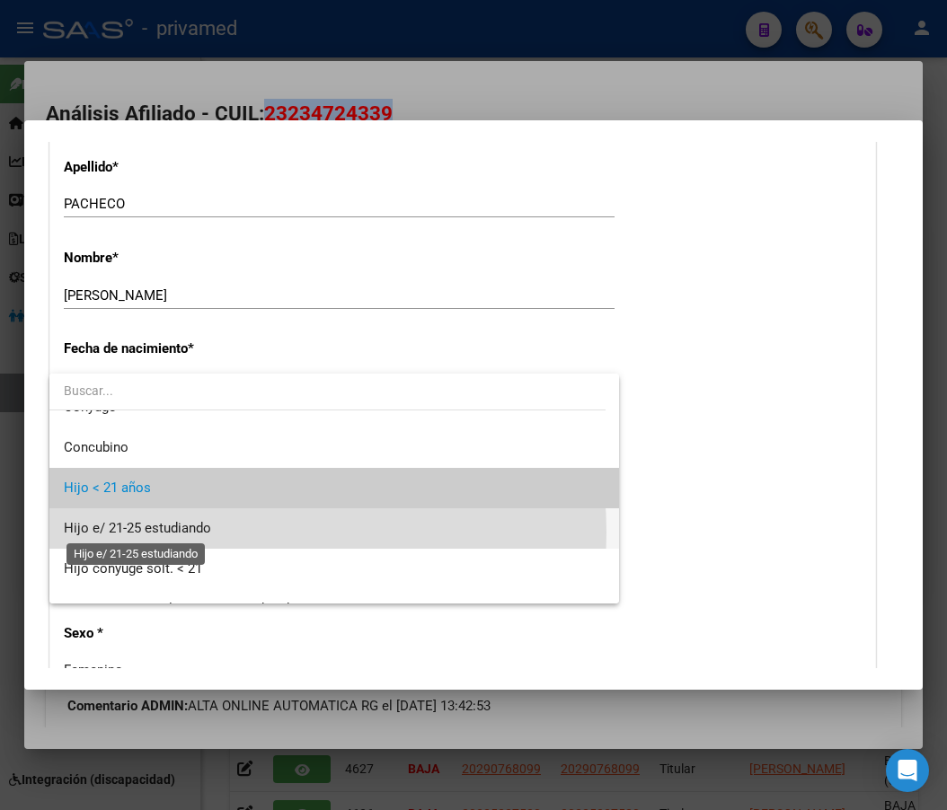
click at [208, 533] on span "Hijo e/ 21-25 estudiando" at bounding box center [137, 528] width 147 height 16
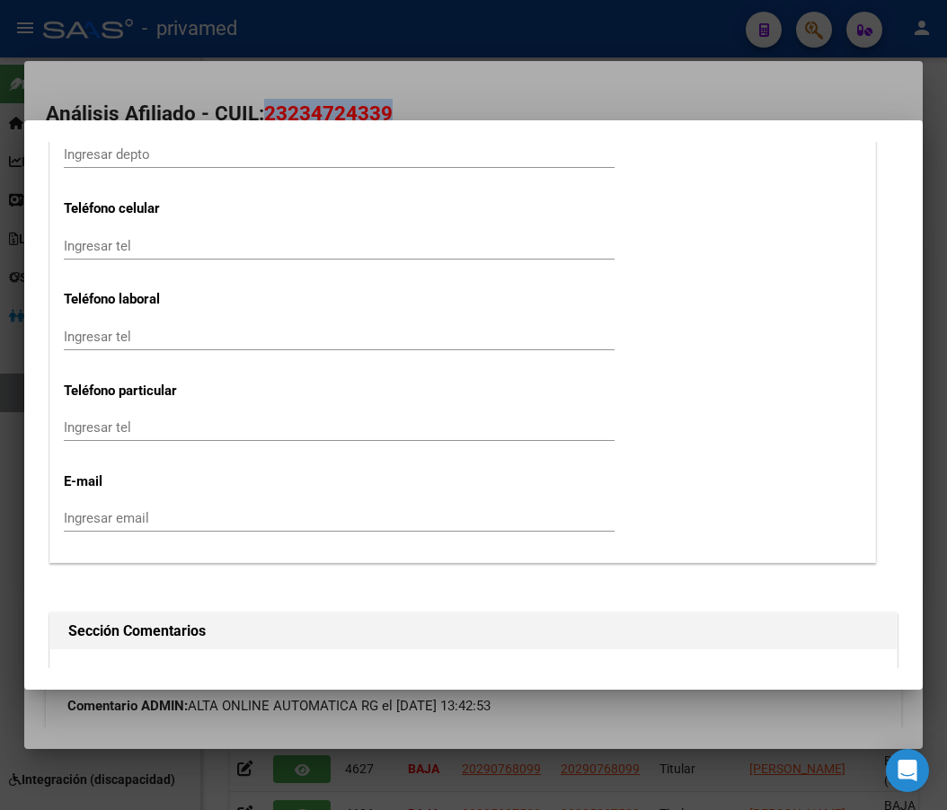
scroll to position [2605, 0]
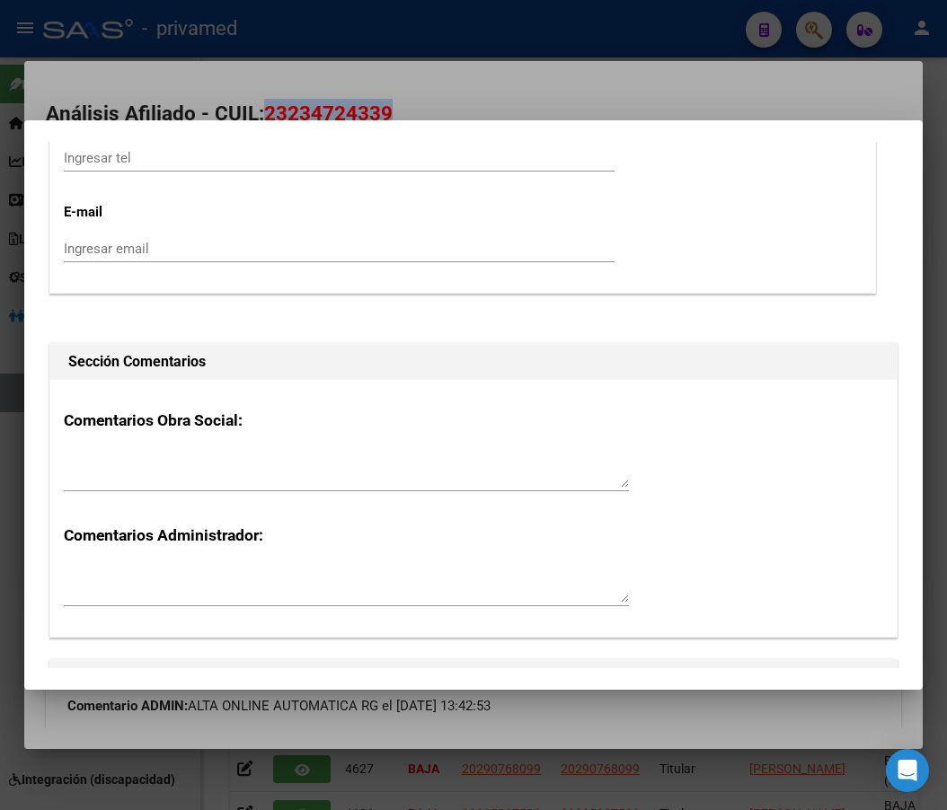
click at [172, 525] on h3 "Comentarios Administrador:" at bounding box center [473, 535] width 819 height 23
click at [96, 583] on textarea at bounding box center [346, 585] width 565 height 36
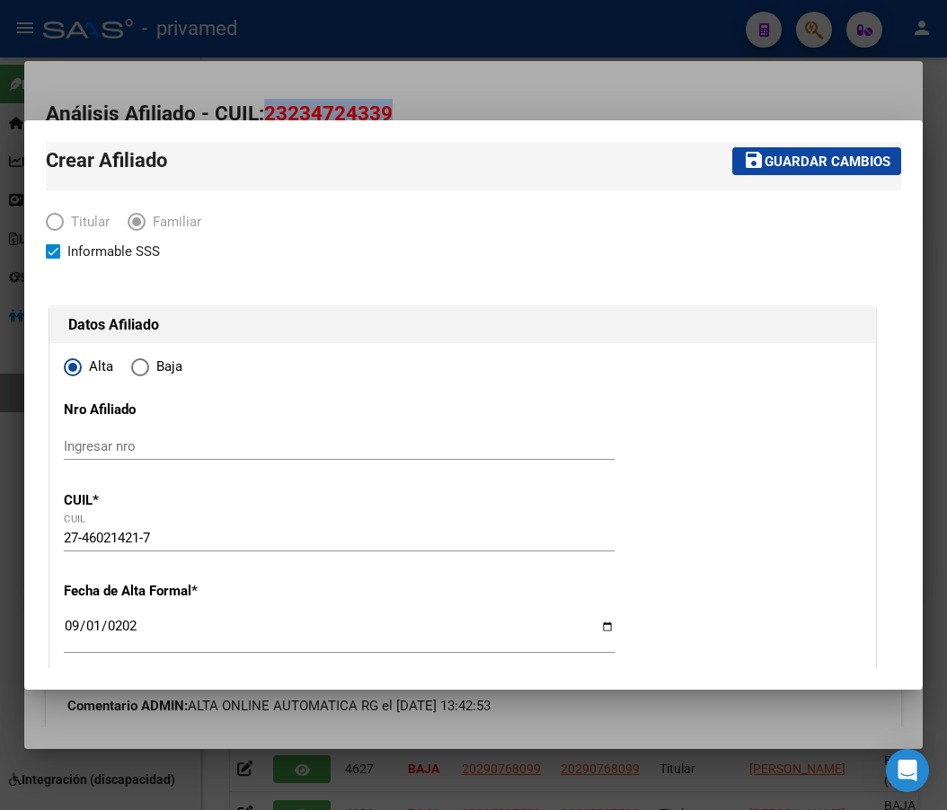
scroll to position [0, 0]
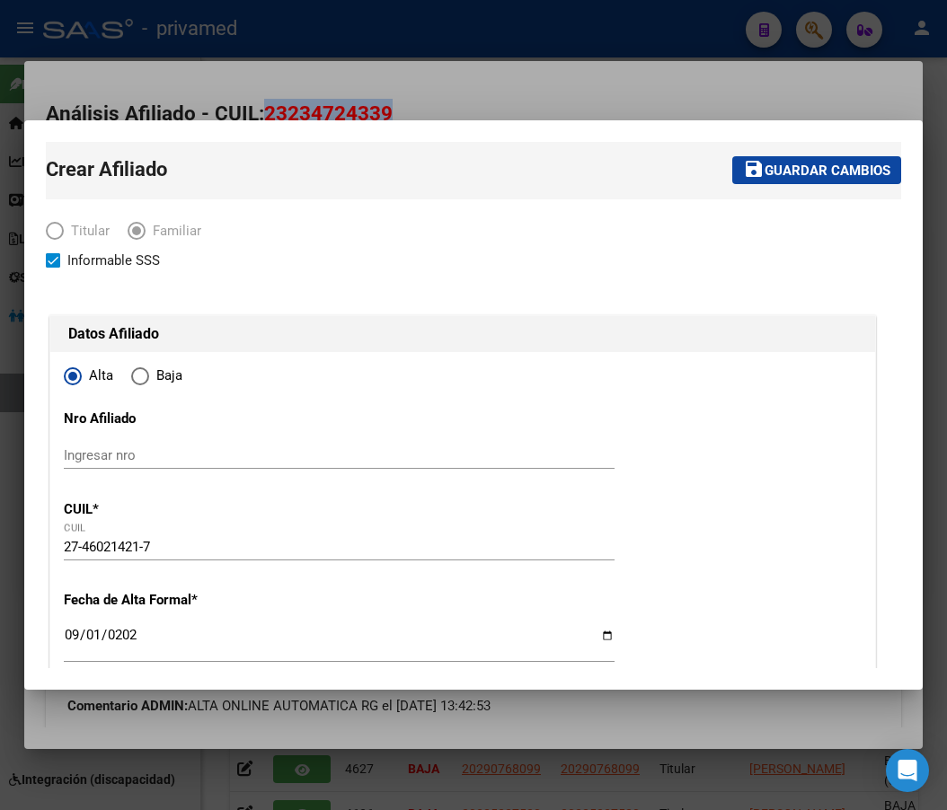
type textarea "Presentó certificado de estudio [DATE]"
drag, startPoint x: 749, startPoint y: 234, endPoint x: 785, endPoint y: 190, distance: 56.1
click at [749, 233] on div "Titular Familiar" at bounding box center [463, 236] width 834 height 30
click at [795, 176] on span "Guardar cambios" at bounding box center [827, 171] width 126 height 16
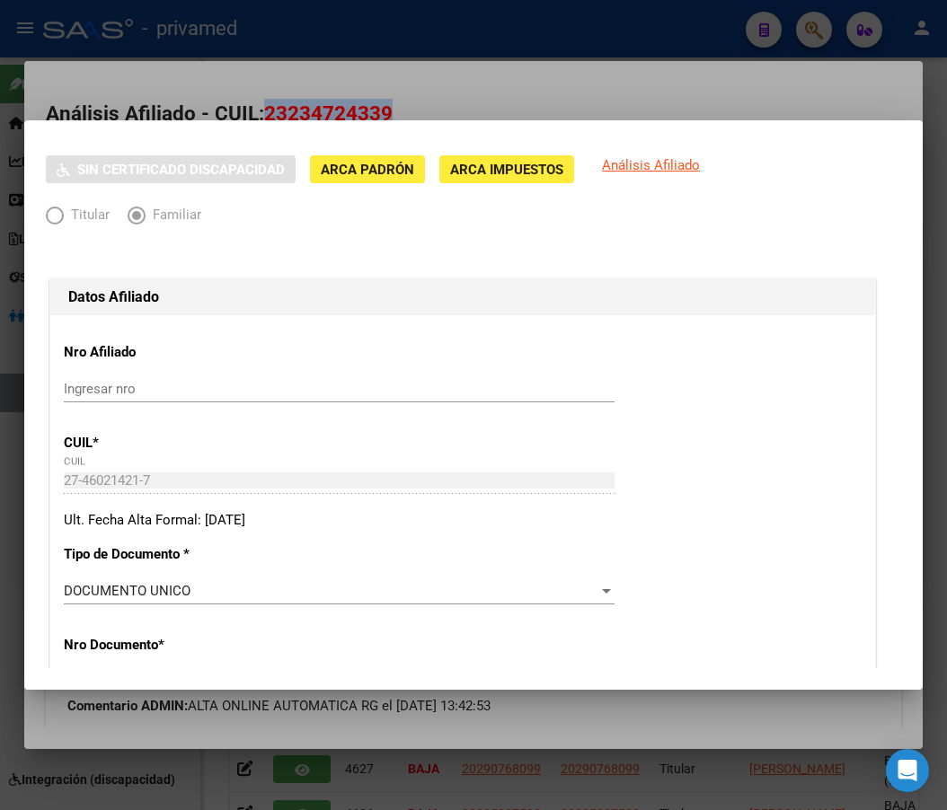
scroll to position [539, 0]
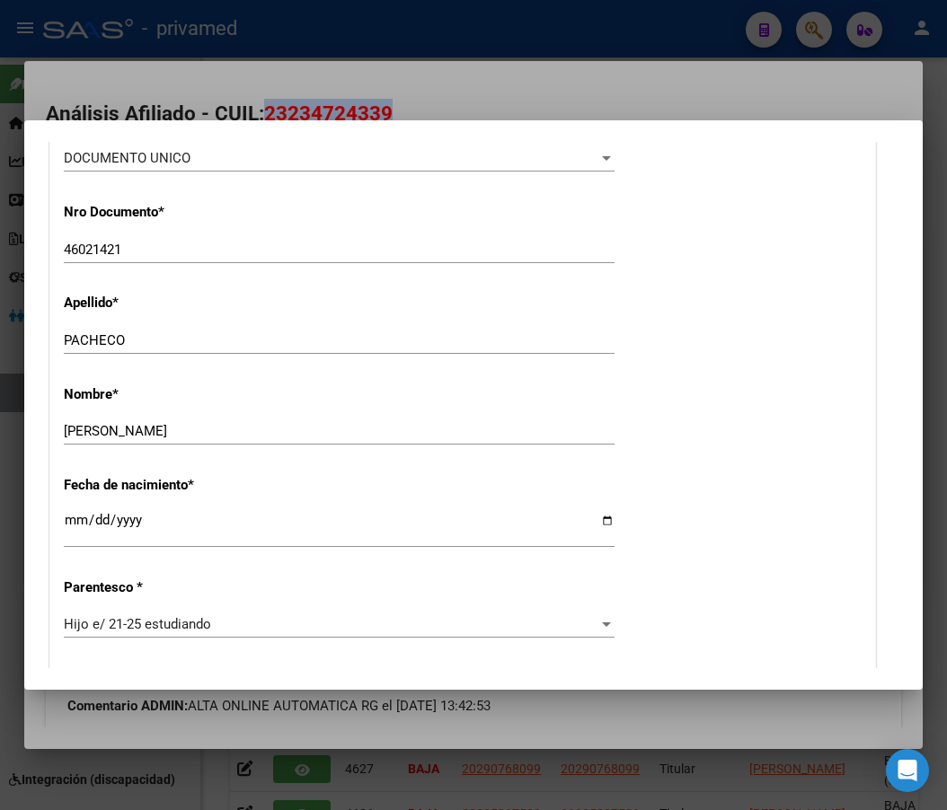
click at [699, 81] on div at bounding box center [473, 405] width 947 height 810
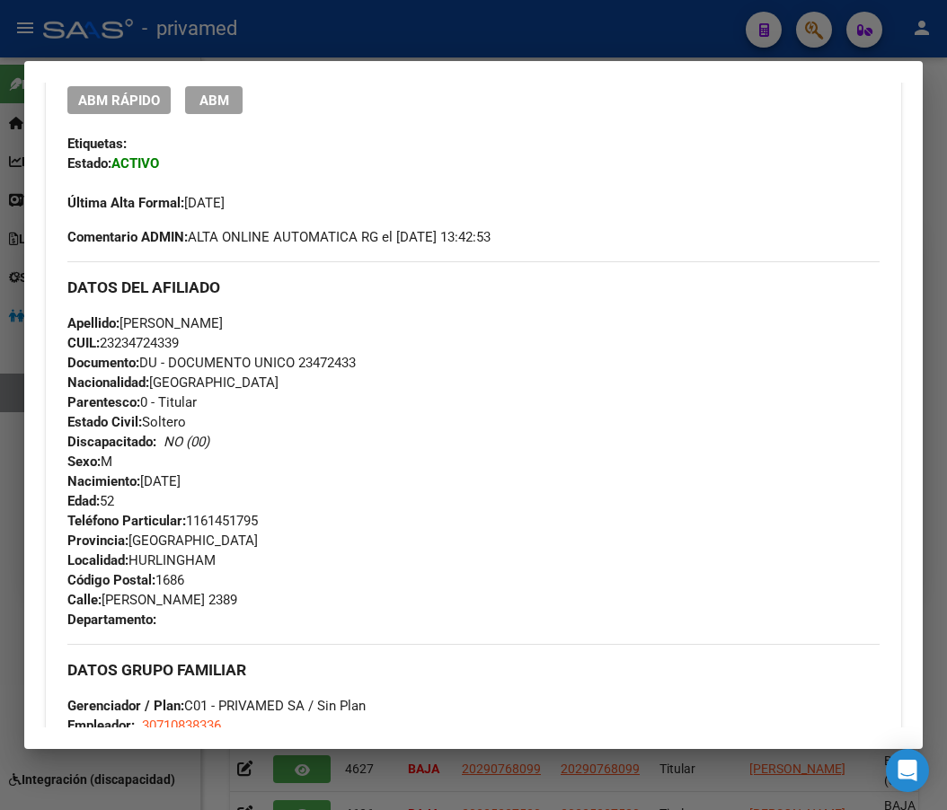
scroll to position [128, 0]
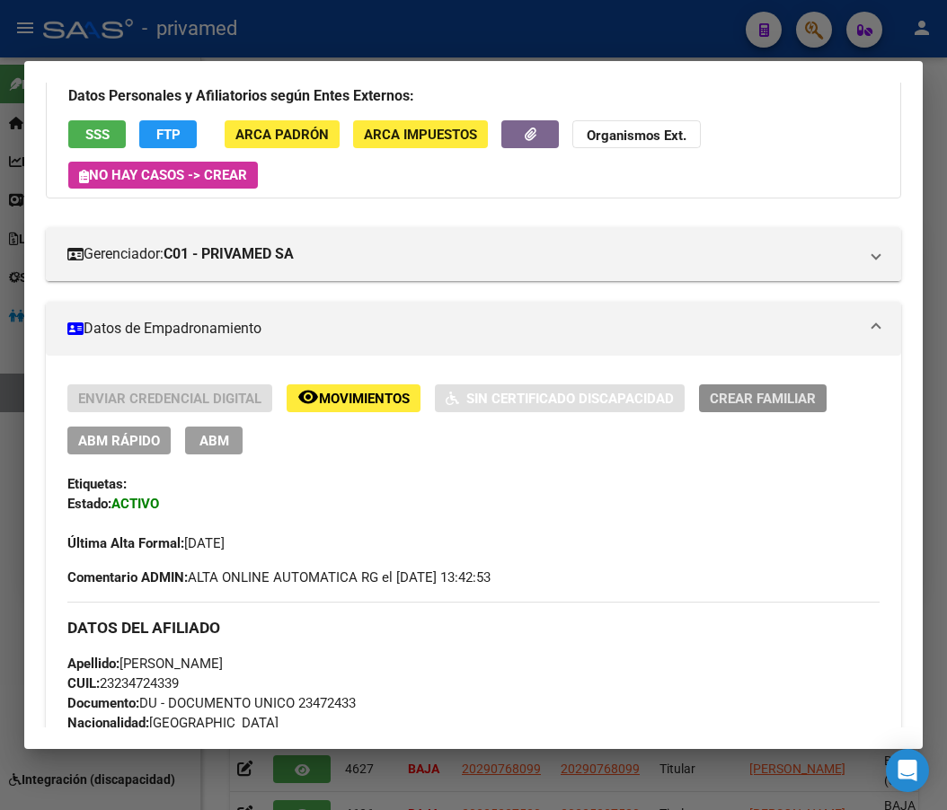
click at [772, 397] on span "Crear Familiar" at bounding box center [763, 399] width 106 height 16
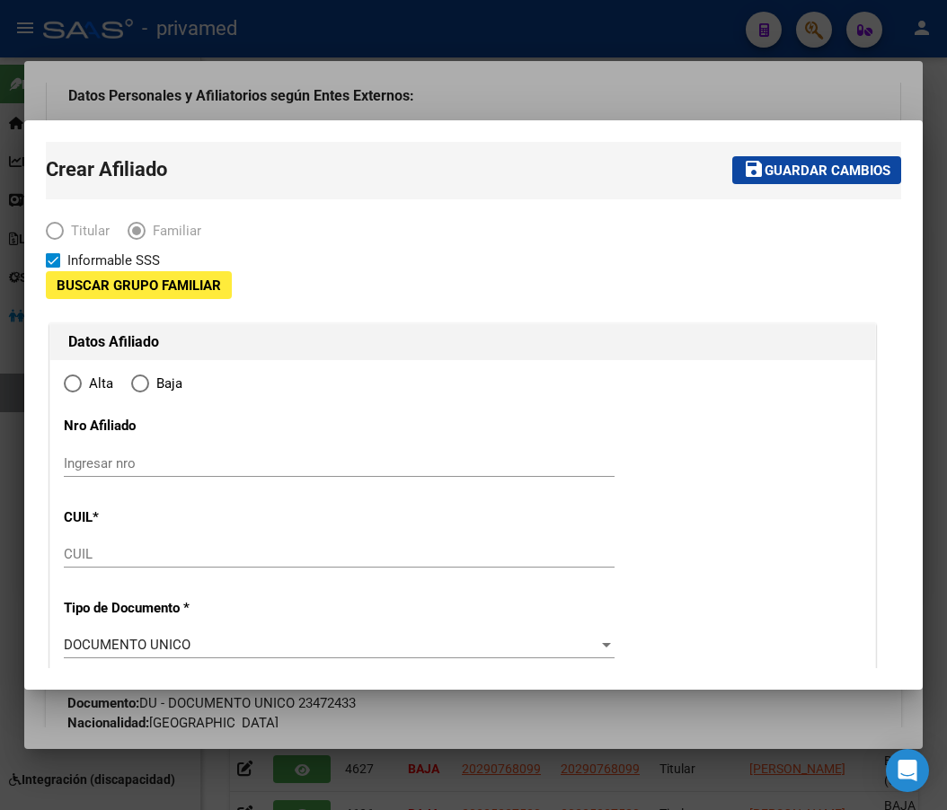
type input "30-71083833-6"
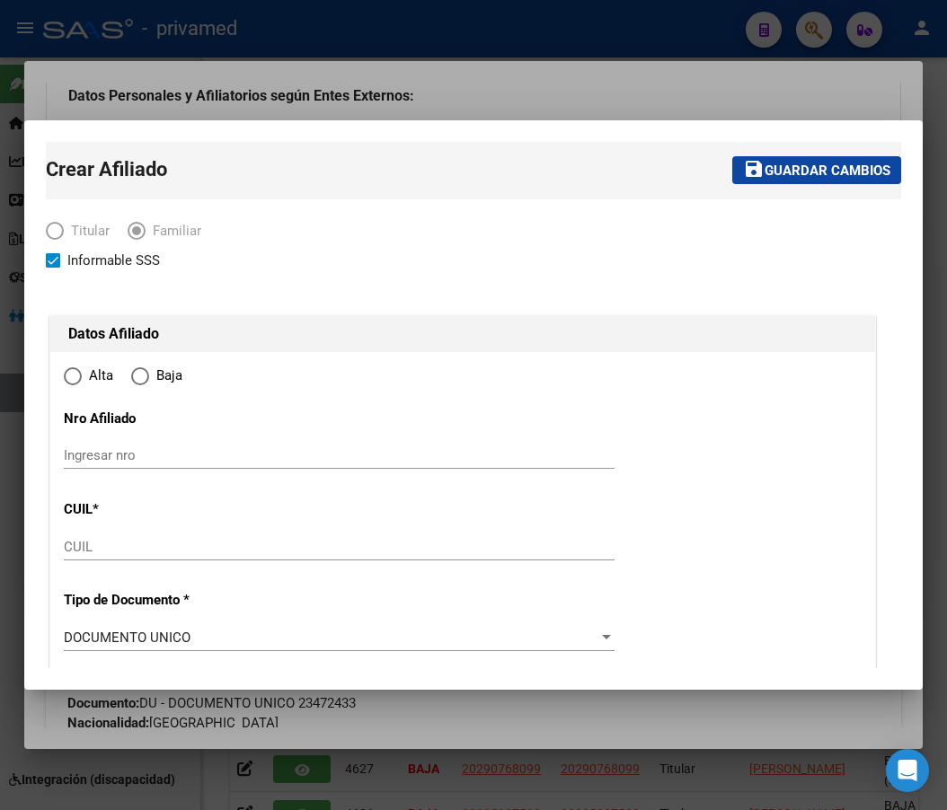
radio input "true"
type input "HURLINGHAM"
type input "1686"
type input "[PERSON_NAME]"
type input "2389"
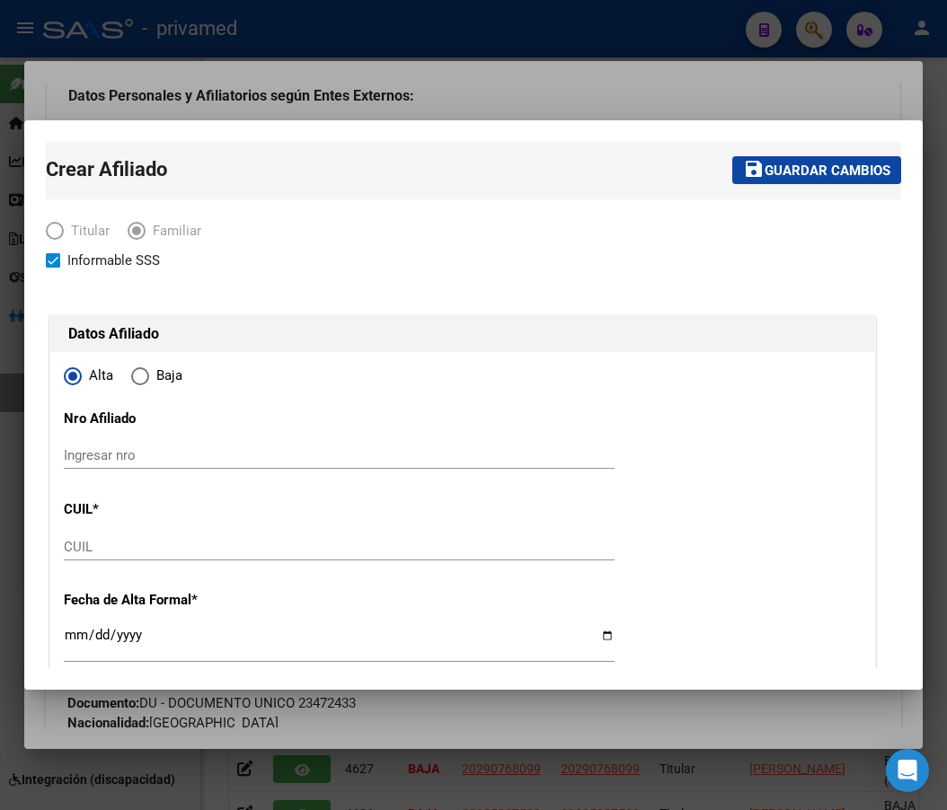
click at [448, 390] on div "Alta Baja" at bounding box center [463, 381] width 798 height 30
click at [110, 455] on input "Ingresar nro" at bounding box center [339, 455] width 551 height 16
click at [80, 548] on input "CUIL" at bounding box center [339, 547] width 551 height 16
paste input "20-47734310-5"
type input "20-47734310-5"
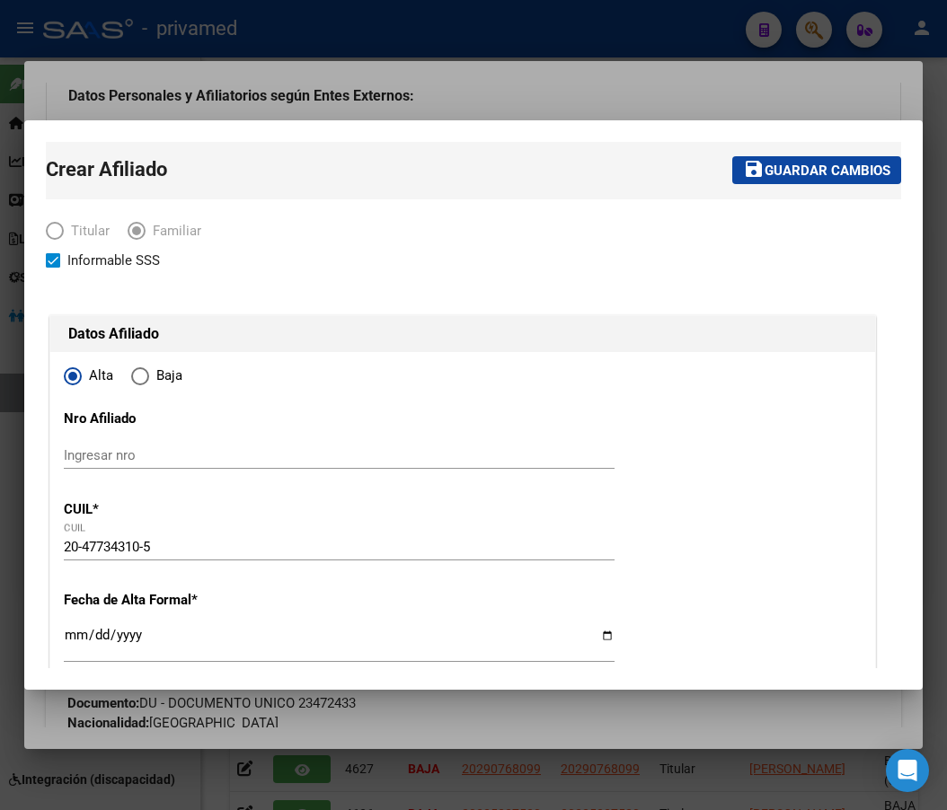
type input "47734310"
type input "PACHECO"
type input "[PERSON_NAME]"
type input "[DATE]"
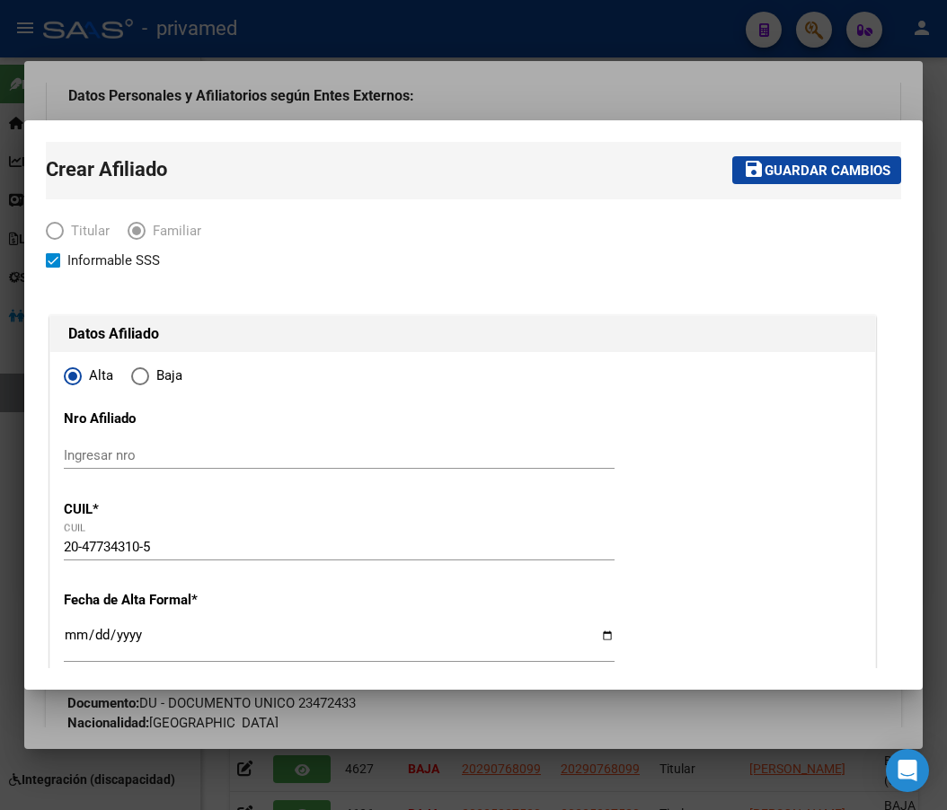
type input "ITUZAINGO"
type input "1714"
type input "CASTELAR"
type input "2521"
click at [77, 637] on input "Ingresar fecha" at bounding box center [339, 642] width 551 height 29
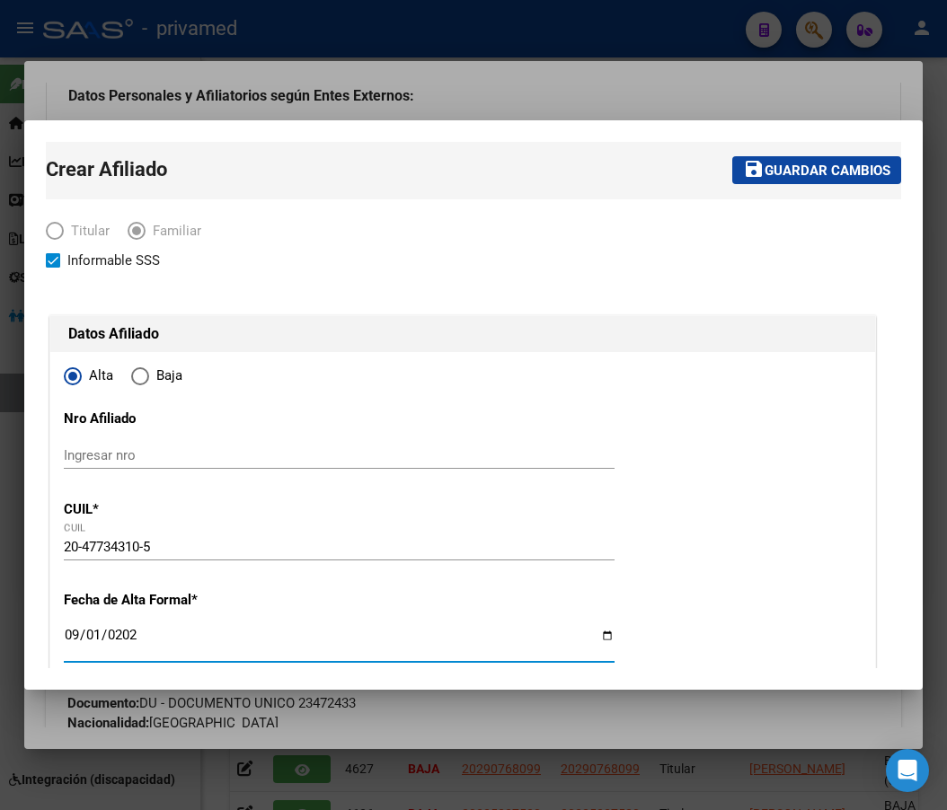
type input "[DATE]"
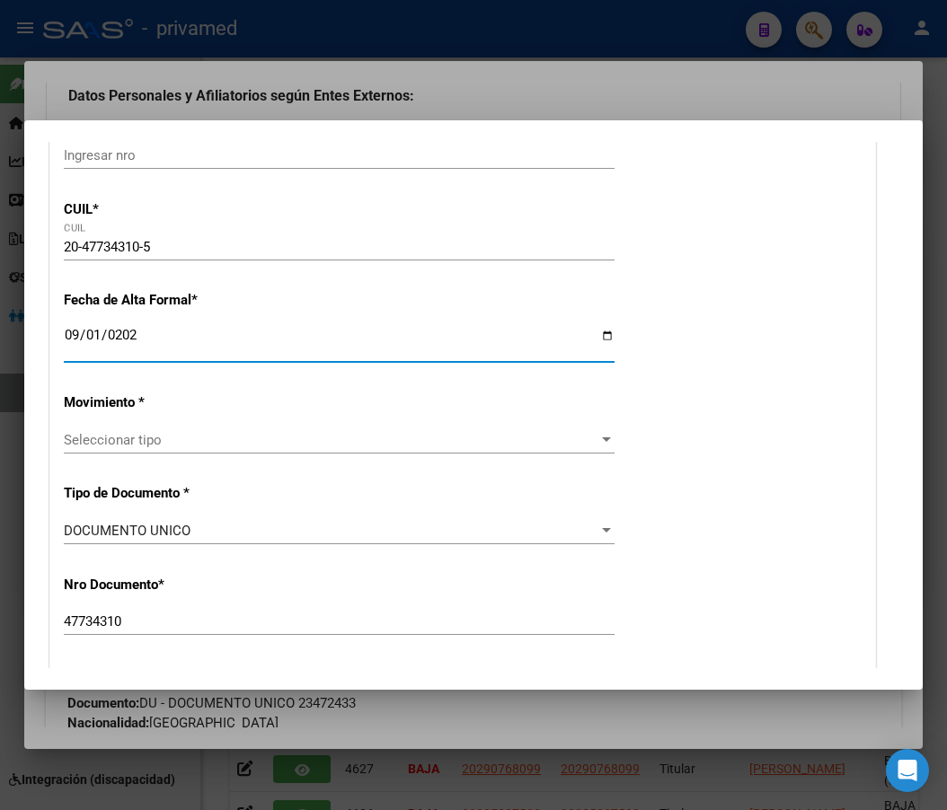
scroll to position [359, 0]
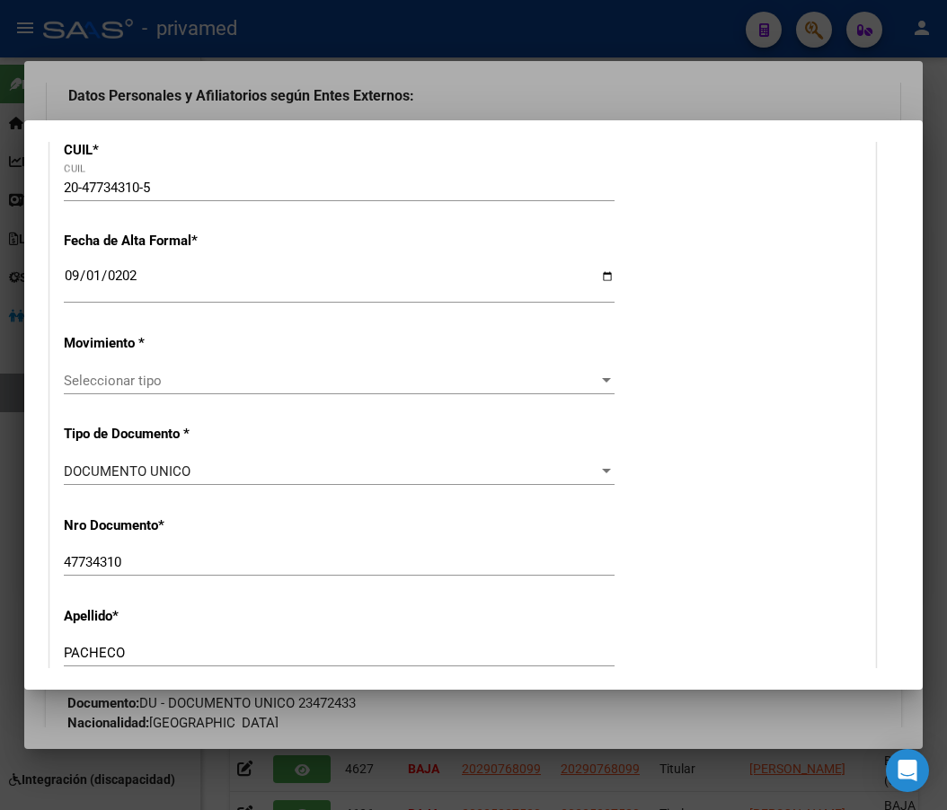
click at [141, 390] on div "Seleccionar tipo Seleccionar tipo" at bounding box center [339, 380] width 551 height 27
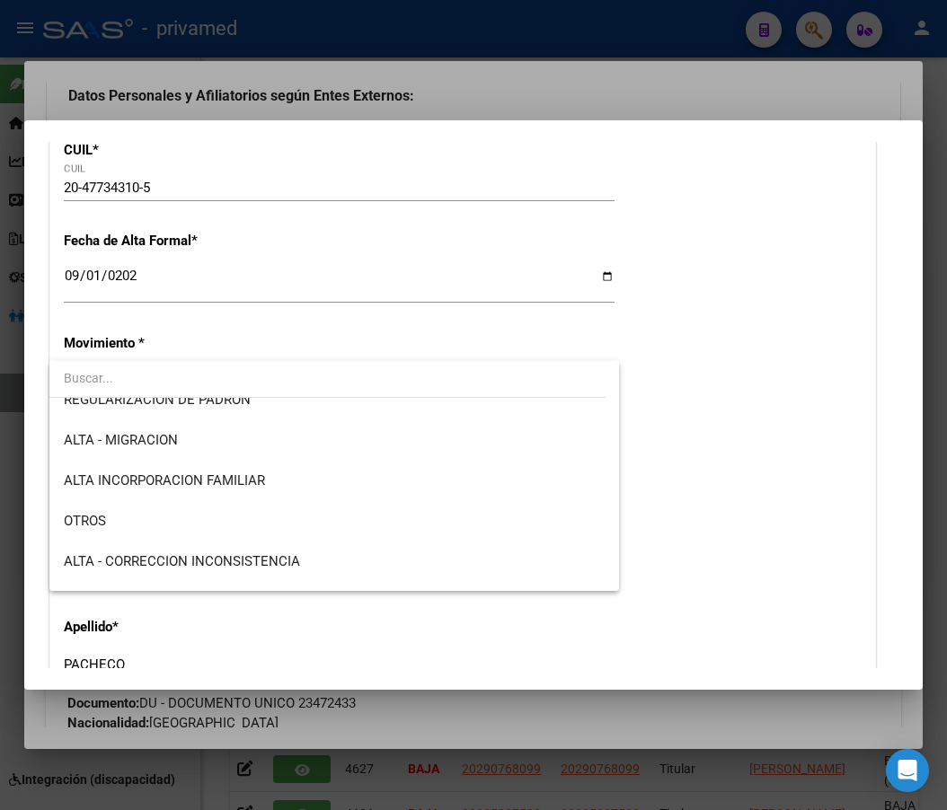
scroll to position [180, 0]
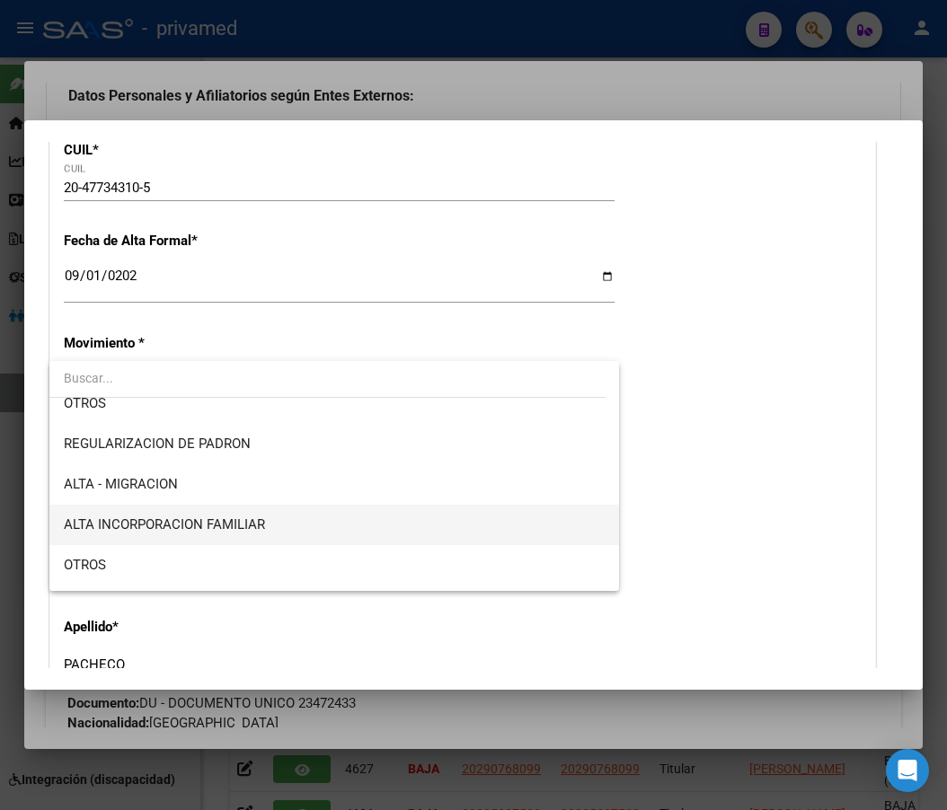
click at [296, 521] on span "ALTA INCORPORACION FAMILIAR" at bounding box center [334, 525] width 541 height 40
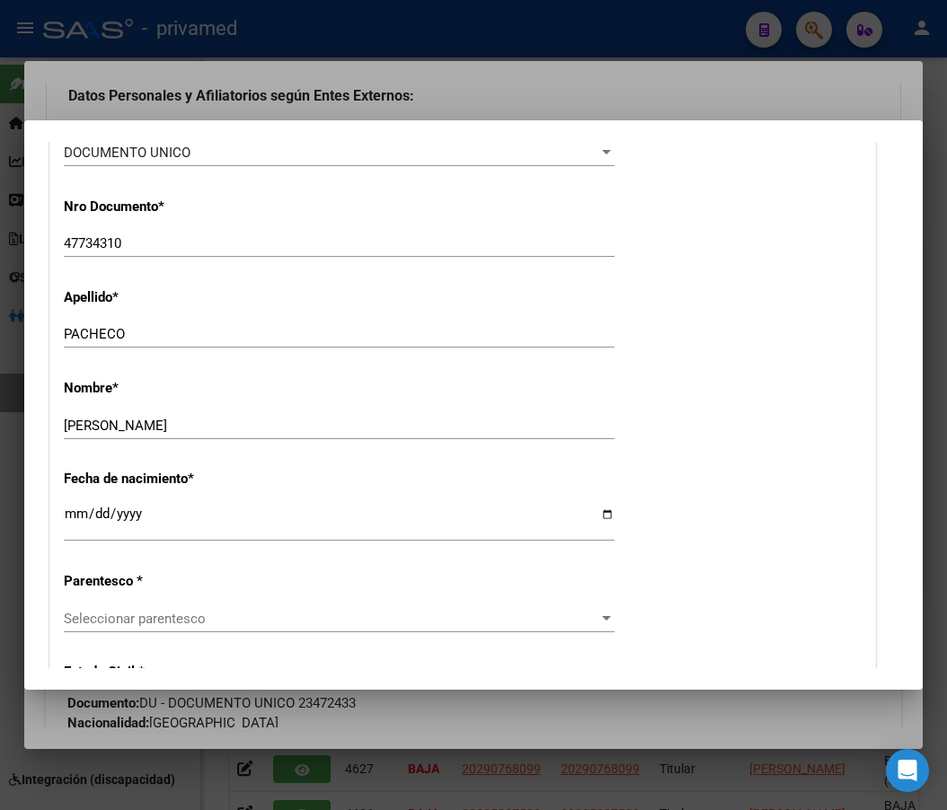
scroll to position [898, 0]
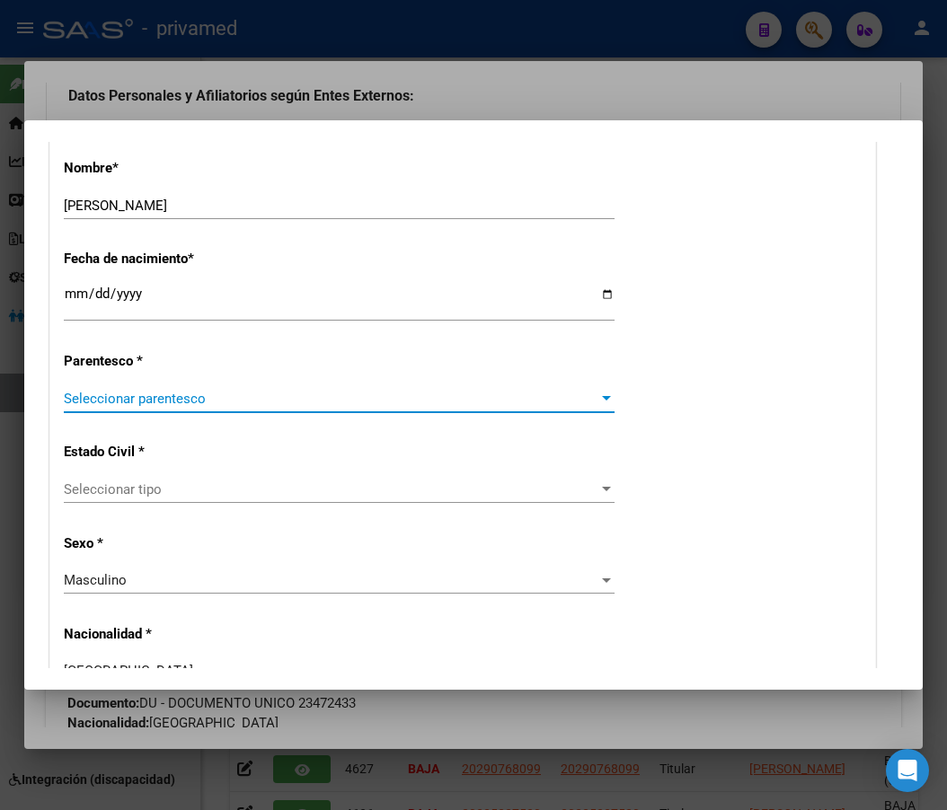
click at [142, 406] on span "Seleccionar parentesco" at bounding box center [331, 399] width 534 height 16
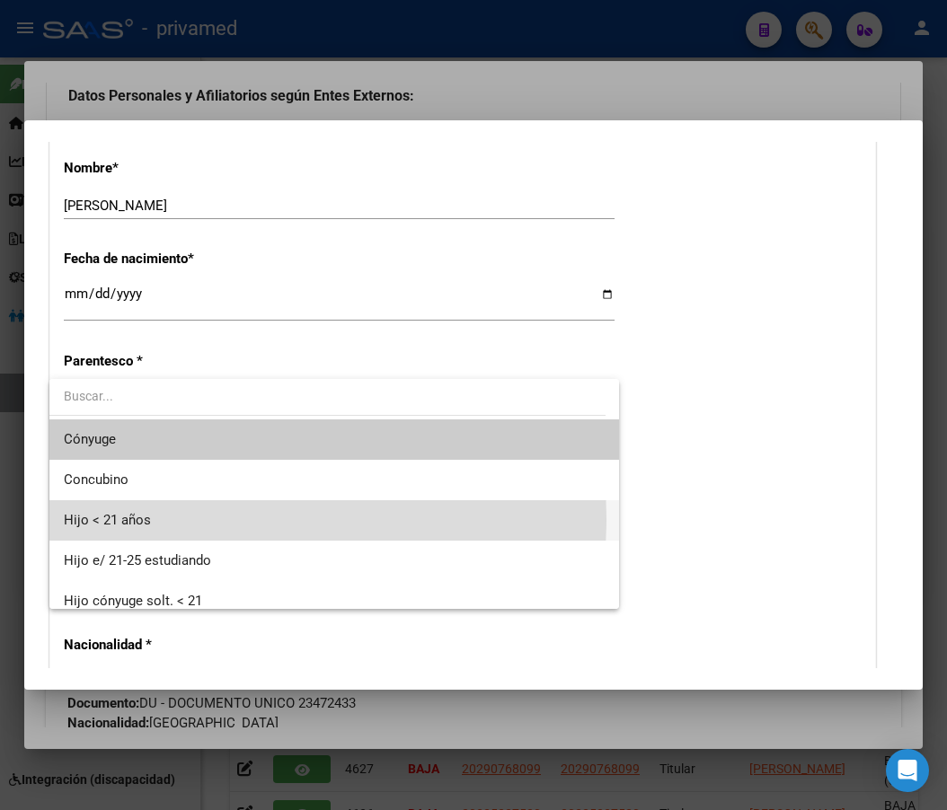
click at [157, 518] on span "Hijo < 21 años" at bounding box center [334, 520] width 541 height 40
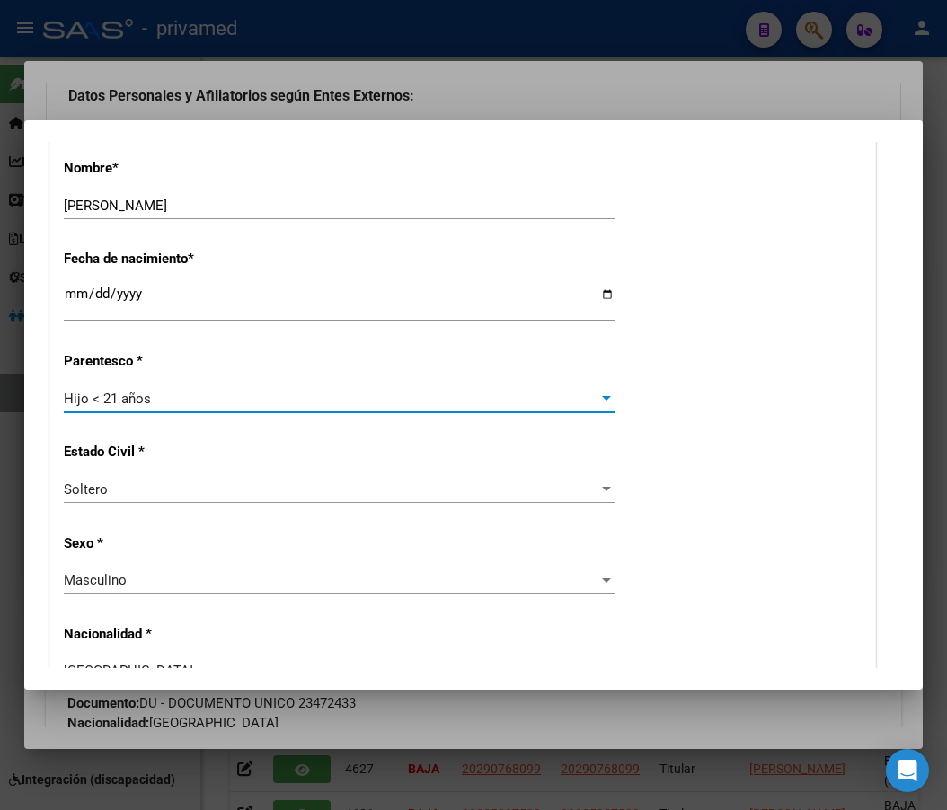
click at [132, 581] on div "Masculino" at bounding box center [331, 580] width 534 height 16
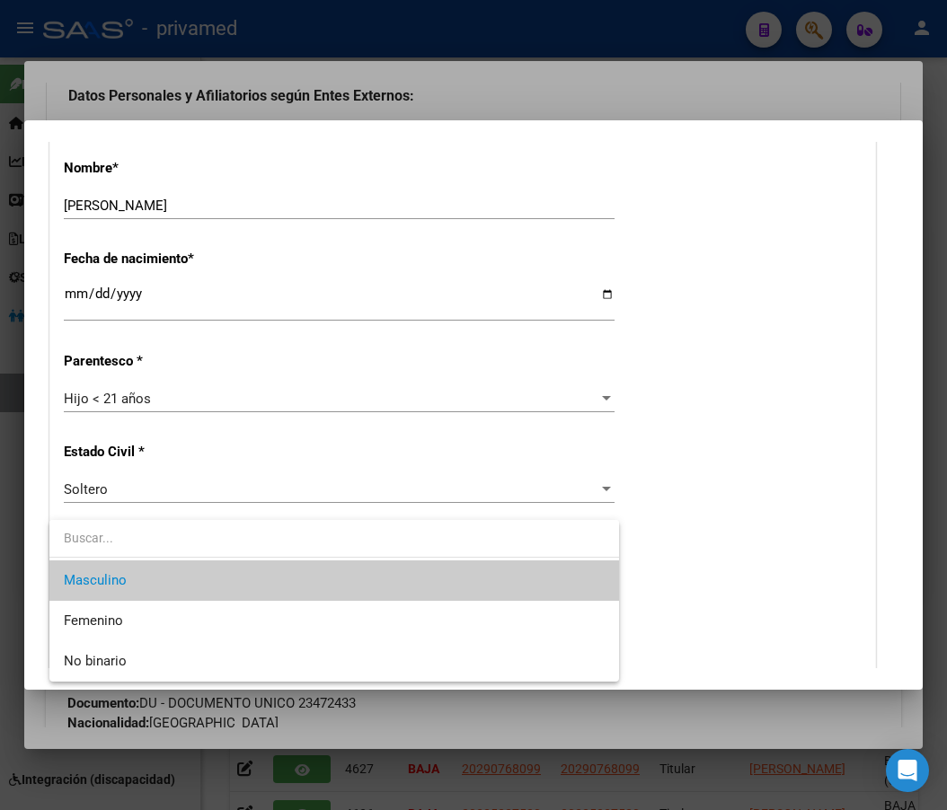
click at [702, 408] on div at bounding box center [473, 405] width 947 height 810
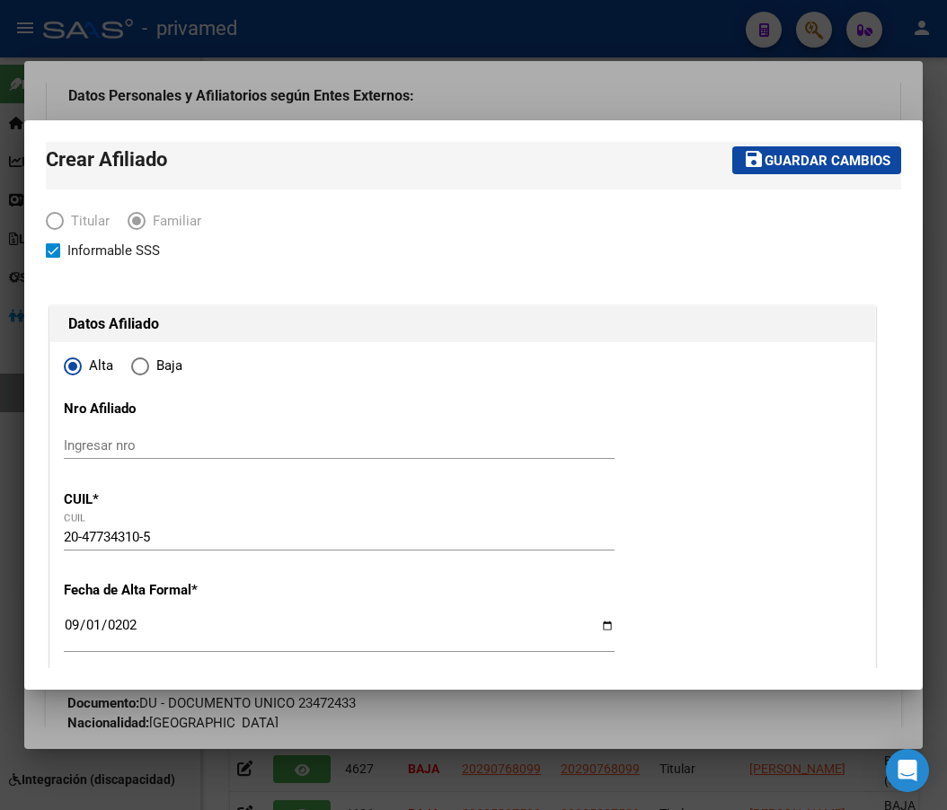
scroll to position [0, 0]
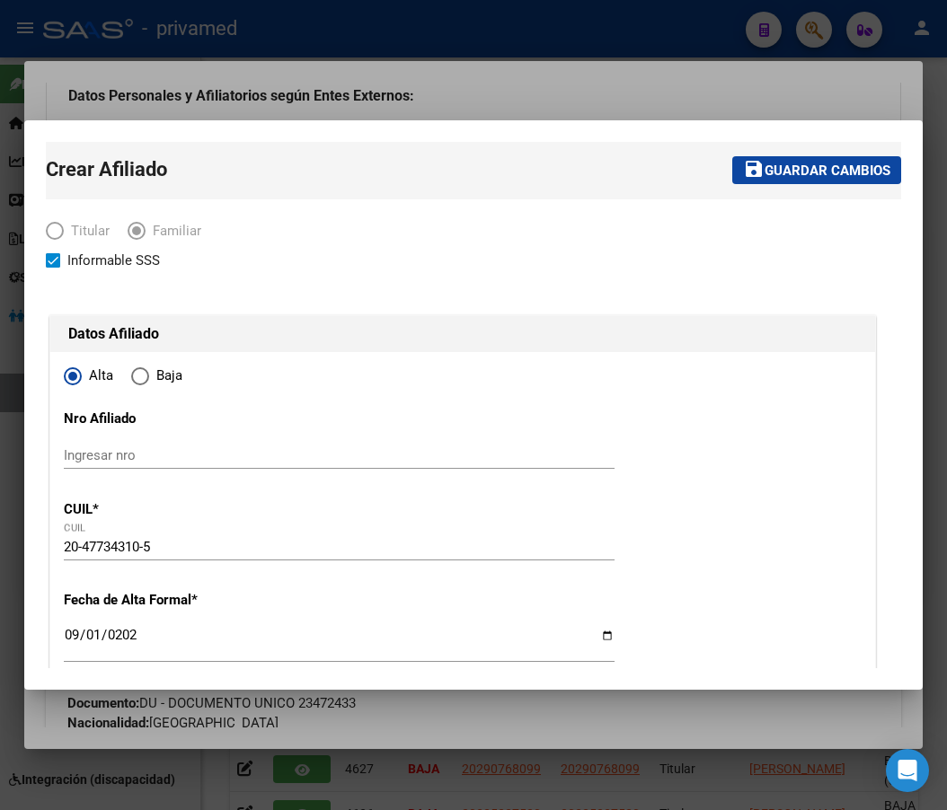
click at [800, 163] on span "Guardar cambios" at bounding box center [827, 171] width 126 height 16
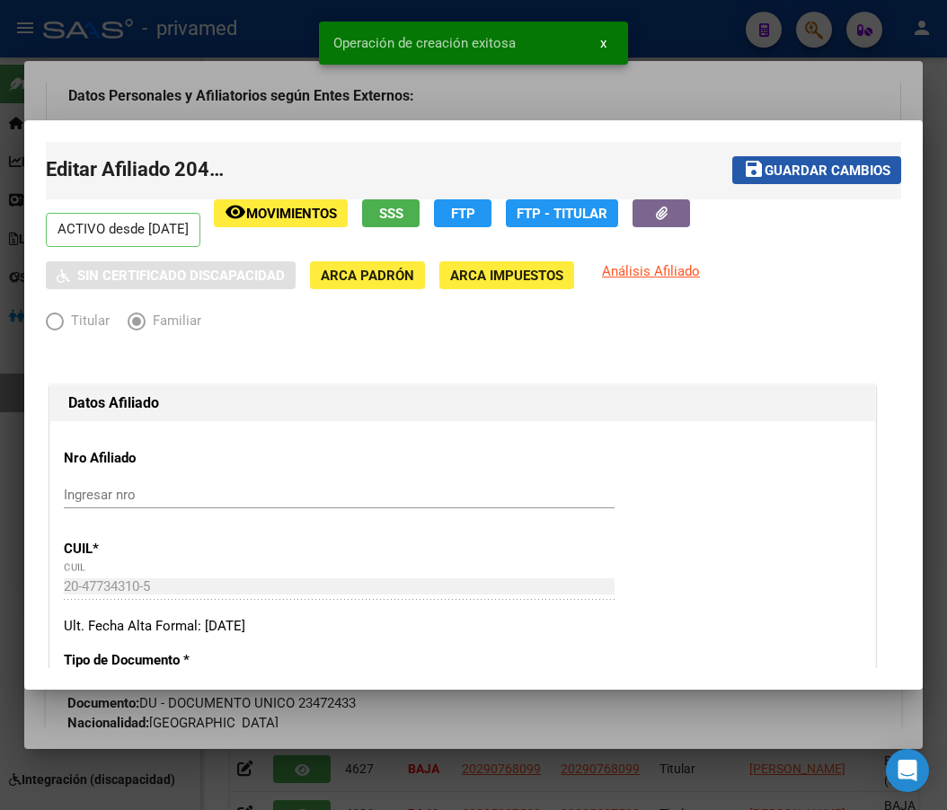
click at [809, 170] on span "Guardar cambios" at bounding box center [827, 171] width 126 height 16
click at [693, 84] on div at bounding box center [473, 405] width 947 height 810
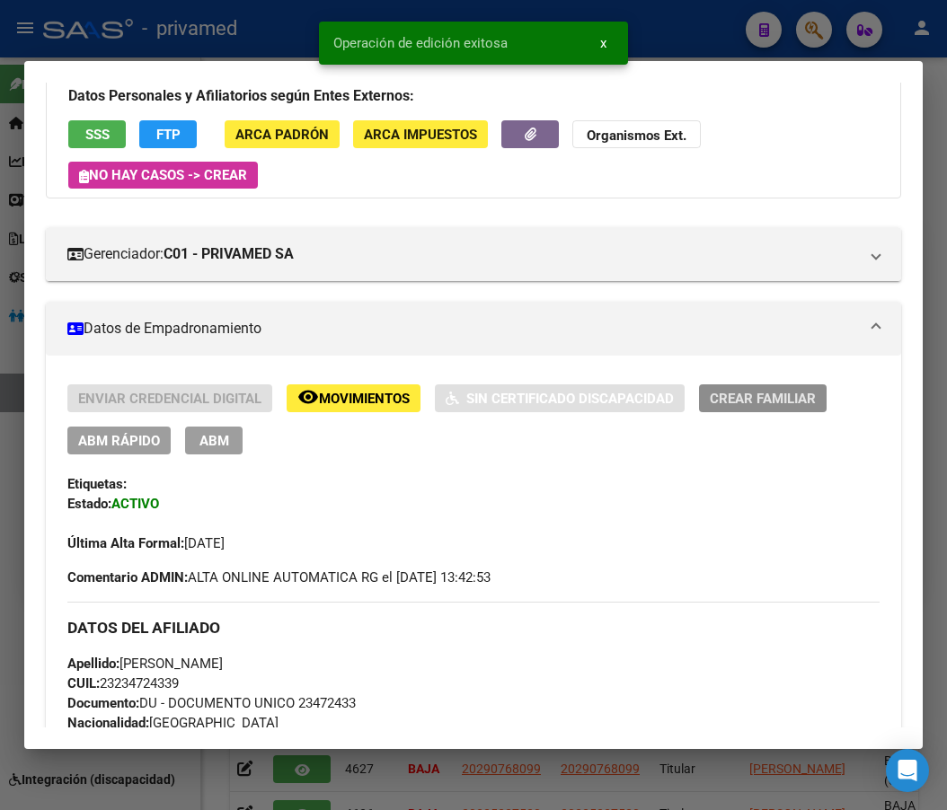
click at [778, 399] on span "Crear Familiar" at bounding box center [763, 399] width 106 height 16
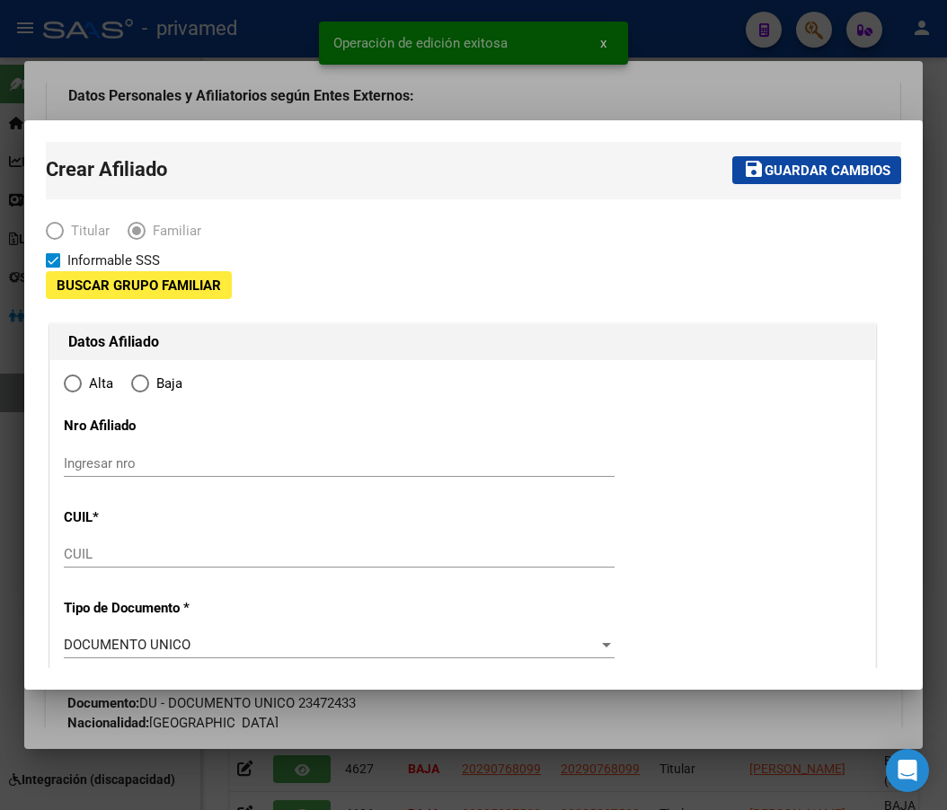
type input "30-71083833-6"
type input "HURLINGHAM"
type input "1686"
type input "[PERSON_NAME]"
type input "2389"
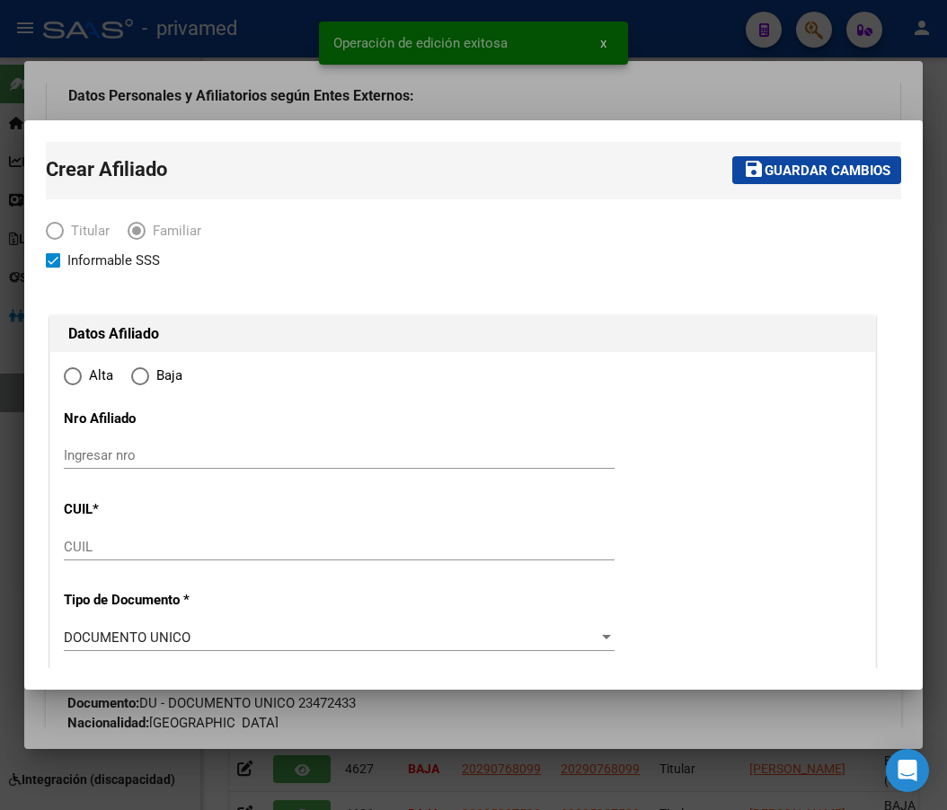
radio input "true"
type input "30-71083833-6"
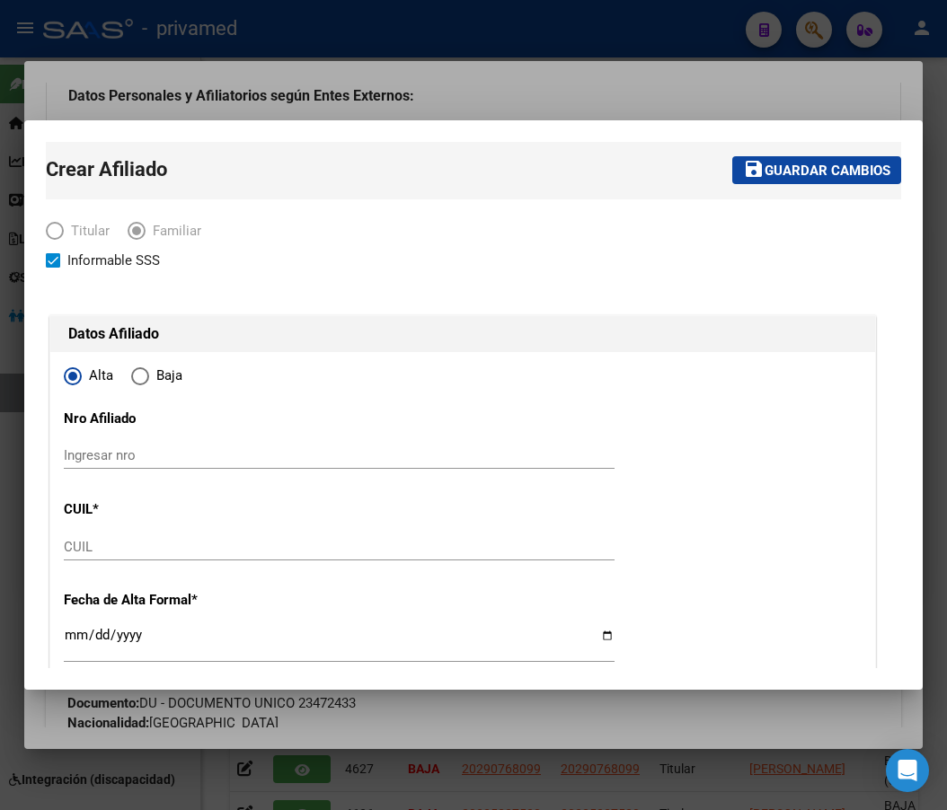
drag, startPoint x: 338, startPoint y: 417, endPoint x: 292, endPoint y: 455, distance: 59.9
click at [107, 544] on input "CUIL" at bounding box center [339, 547] width 551 height 16
paste input "27-54388829-5"
type input "27-54388829-5"
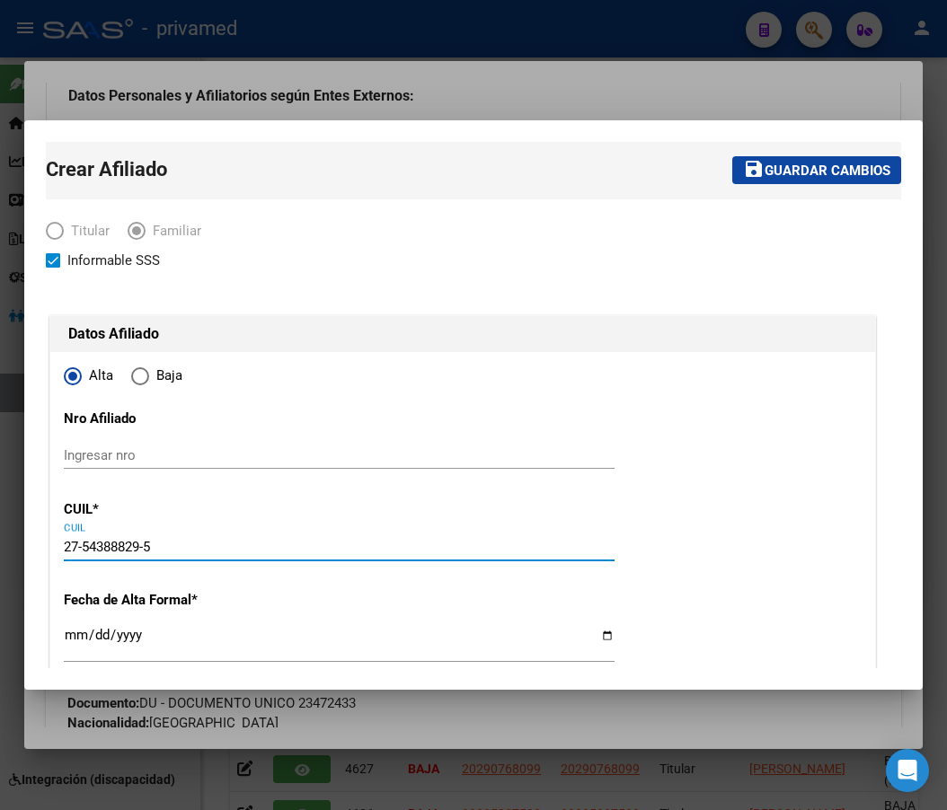
type input "54388829"
type input "PACHECO"
type input "[PERSON_NAME]"
type input "[DATE]"
type input "HURLINGHAM"
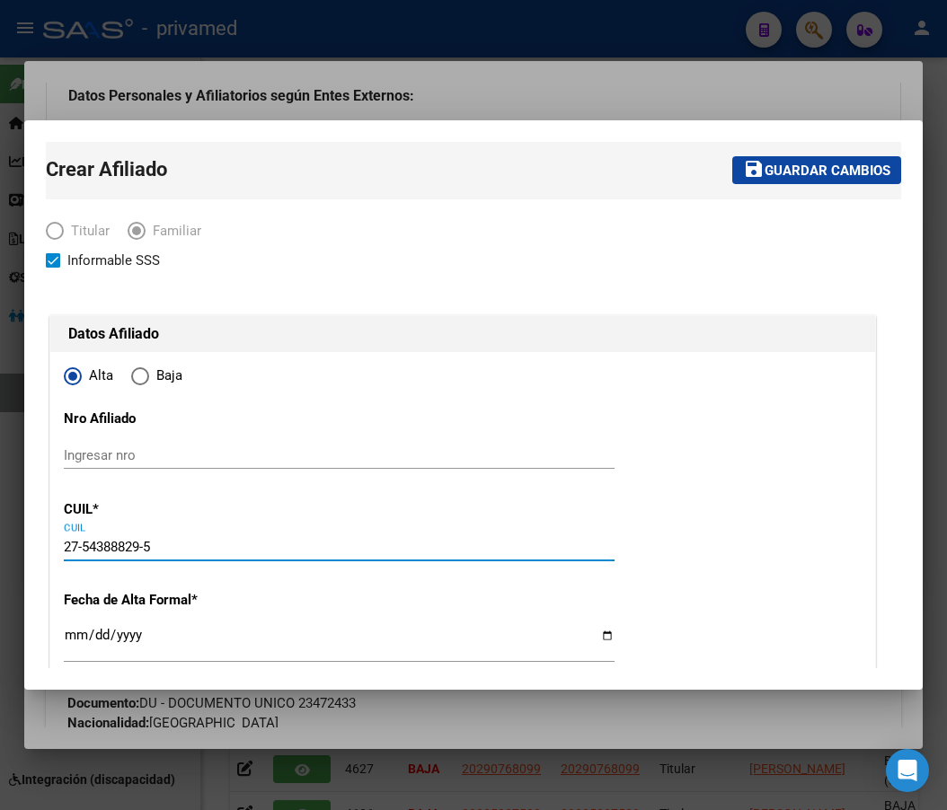
type input "PADRE [PERSON_NAME]"
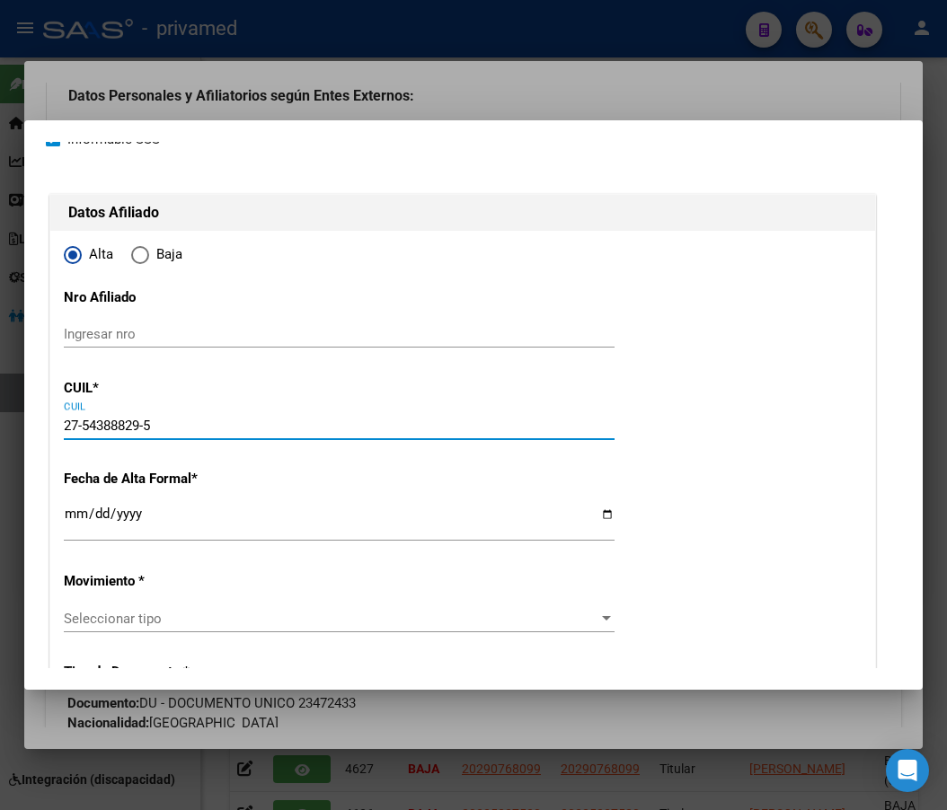
scroll to position [180, 0]
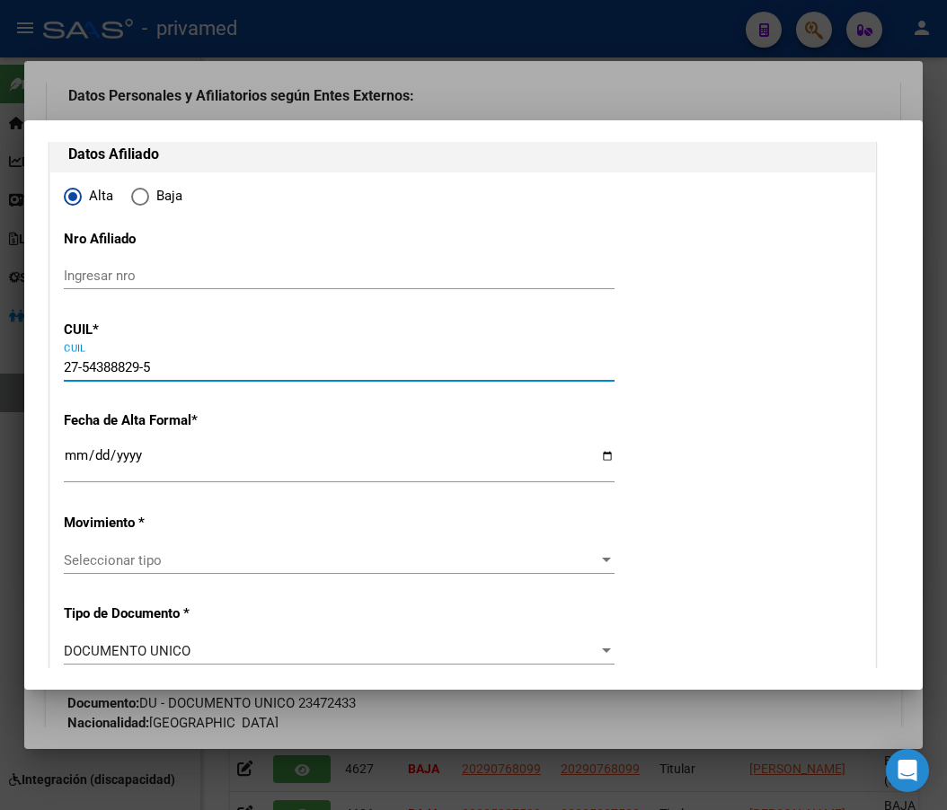
type input "27-54388829-5"
click at [69, 459] on input "Ingresar fecha" at bounding box center [339, 462] width 551 height 29
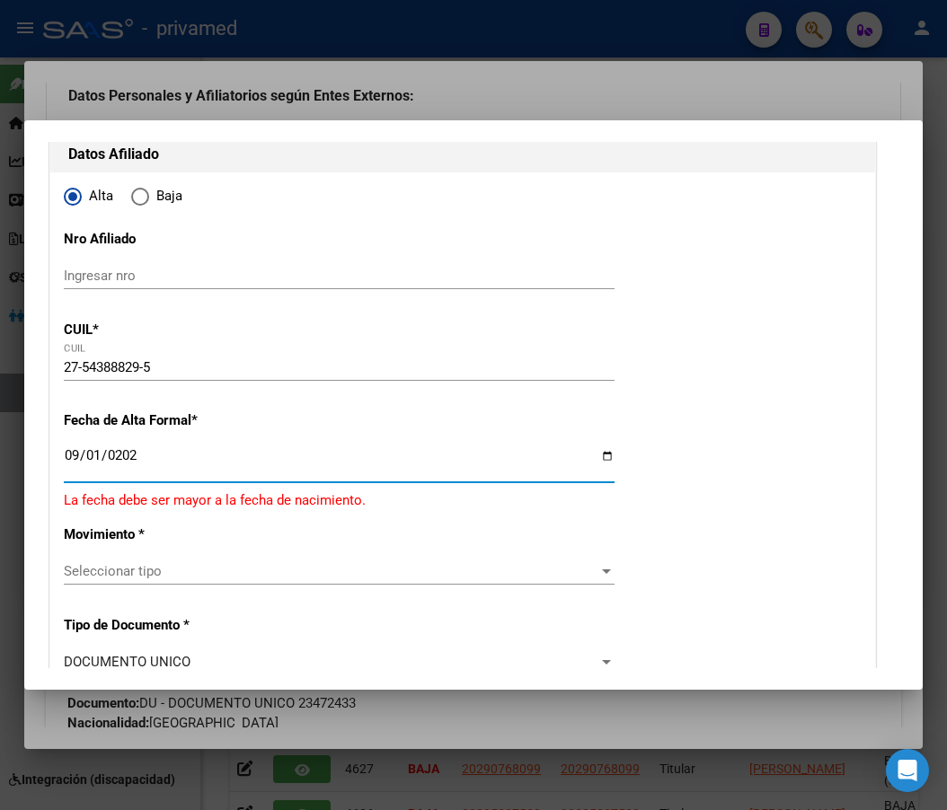
type input "[DATE]"
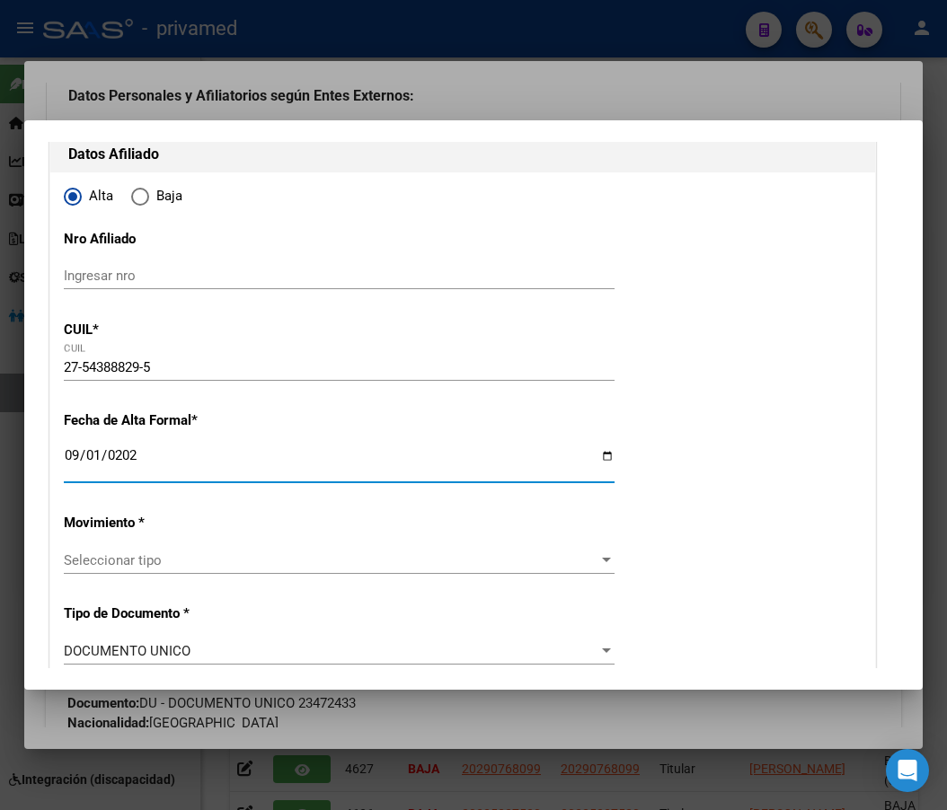
click at [90, 567] on span "Seleccionar tipo" at bounding box center [331, 560] width 534 height 16
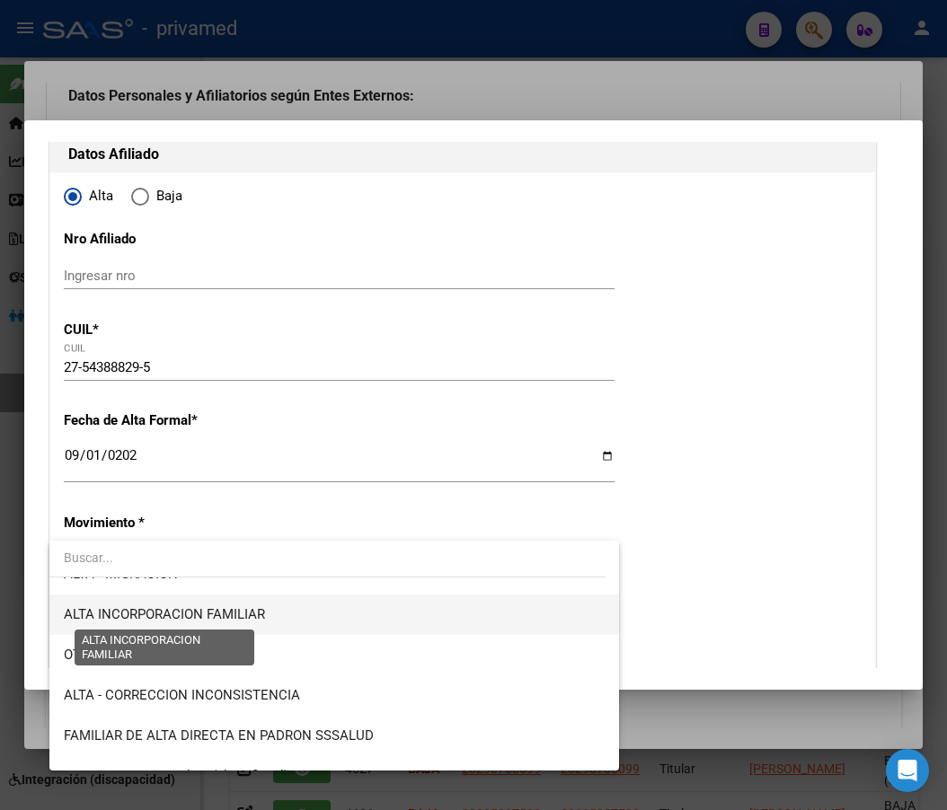
click at [222, 604] on span "ALTA INCORPORACION FAMILIAR" at bounding box center [334, 615] width 541 height 40
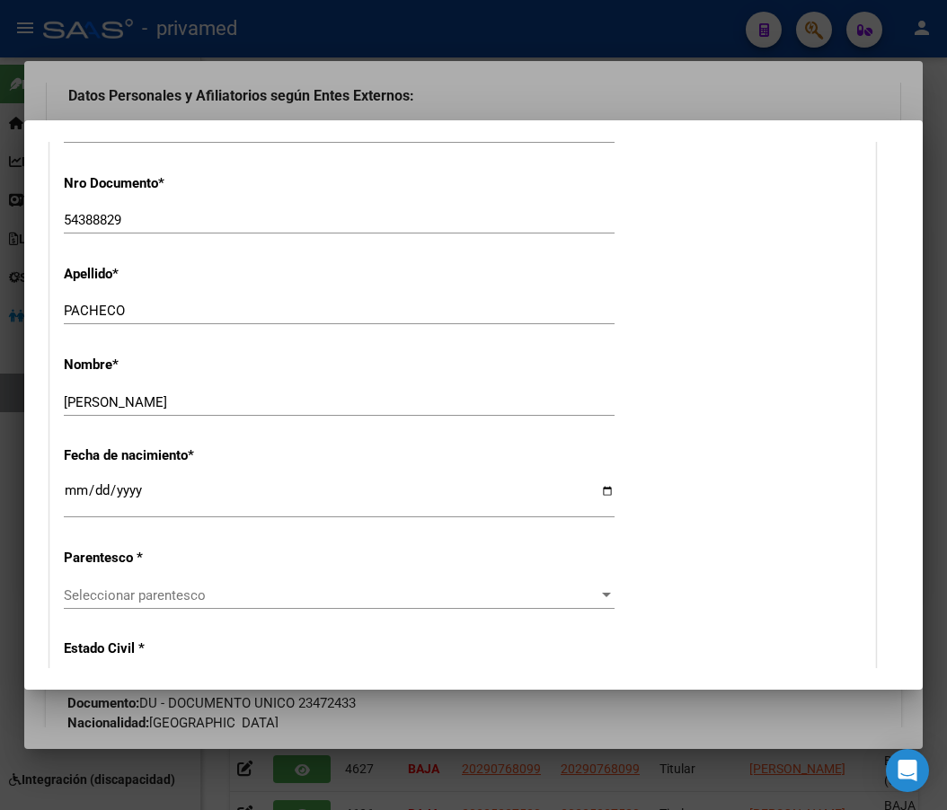
scroll to position [719, 0]
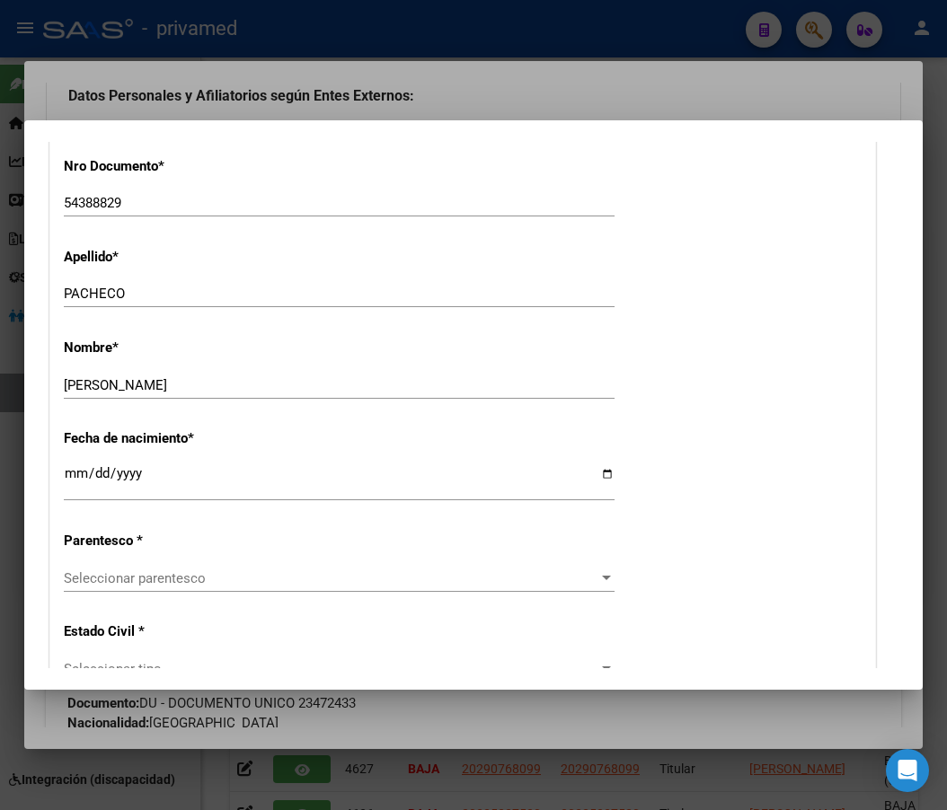
click at [195, 586] on span "Seleccionar parentesco" at bounding box center [331, 578] width 534 height 16
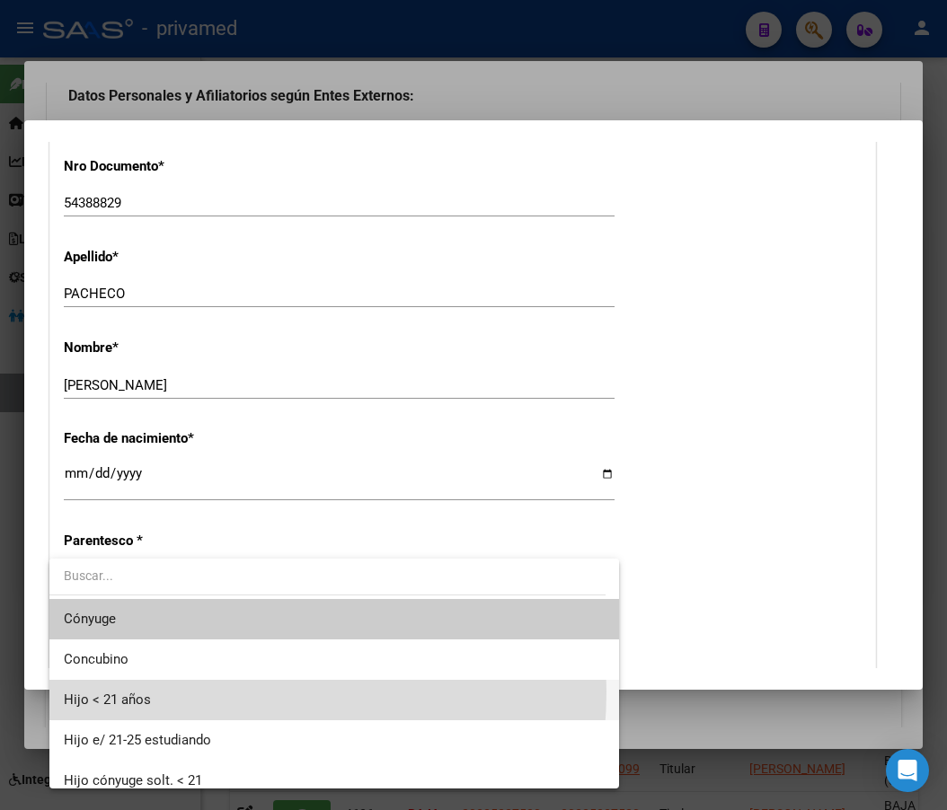
click at [188, 692] on span "Hijo < 21 años" at bounding box center [334, 700] width 541 height 40
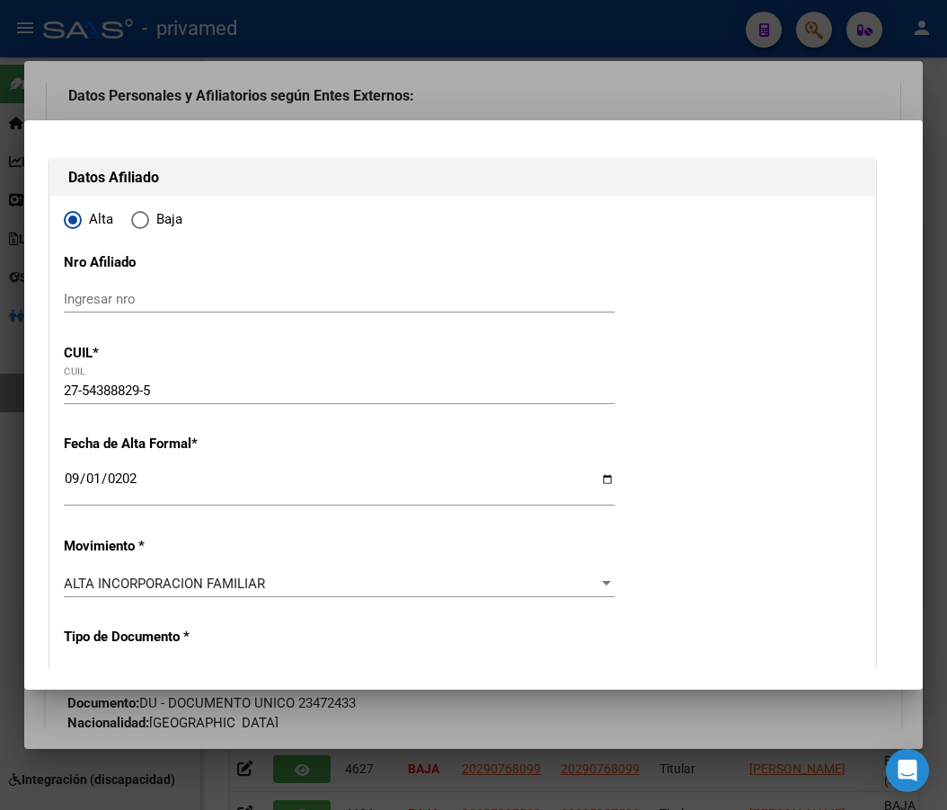
scroll to position [0, 0]
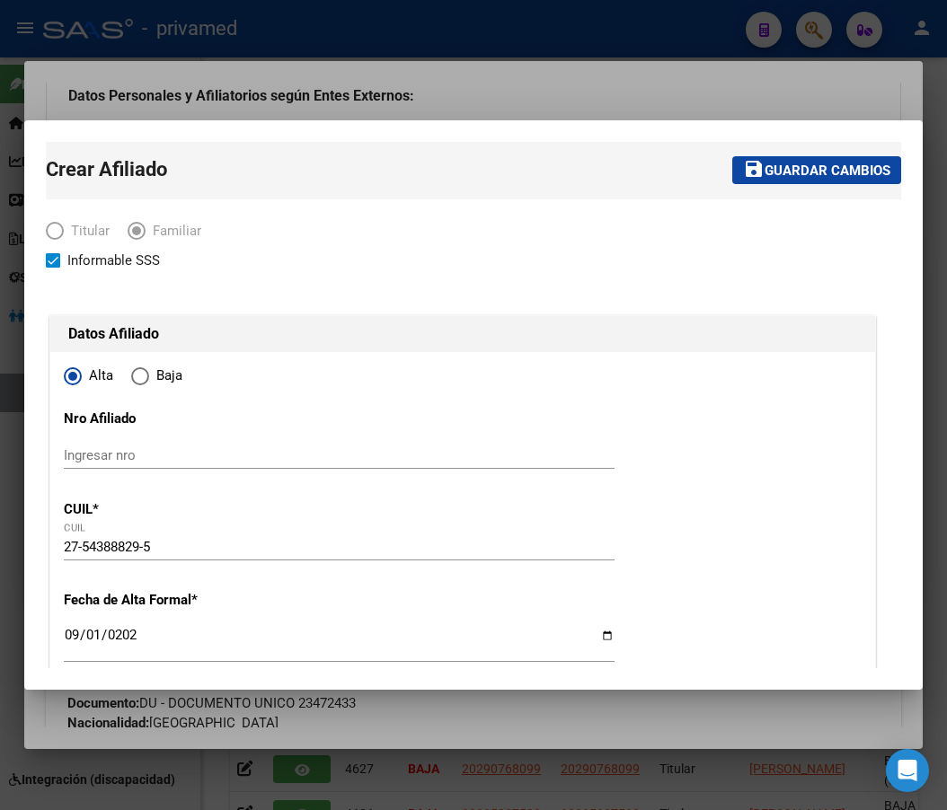
click at [790, 178] on span "Guardar cambios" at bounding box center [827, 171] width 126 height 16
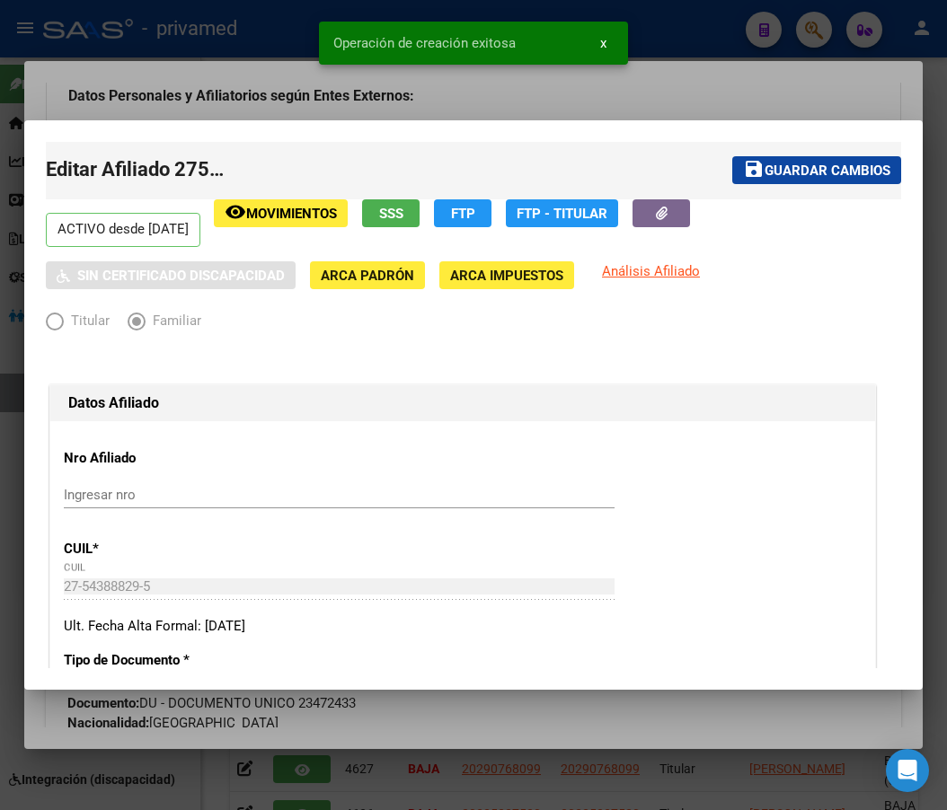
click at [663, 38] on div at bounding box center [473, 405] width 947 height 810
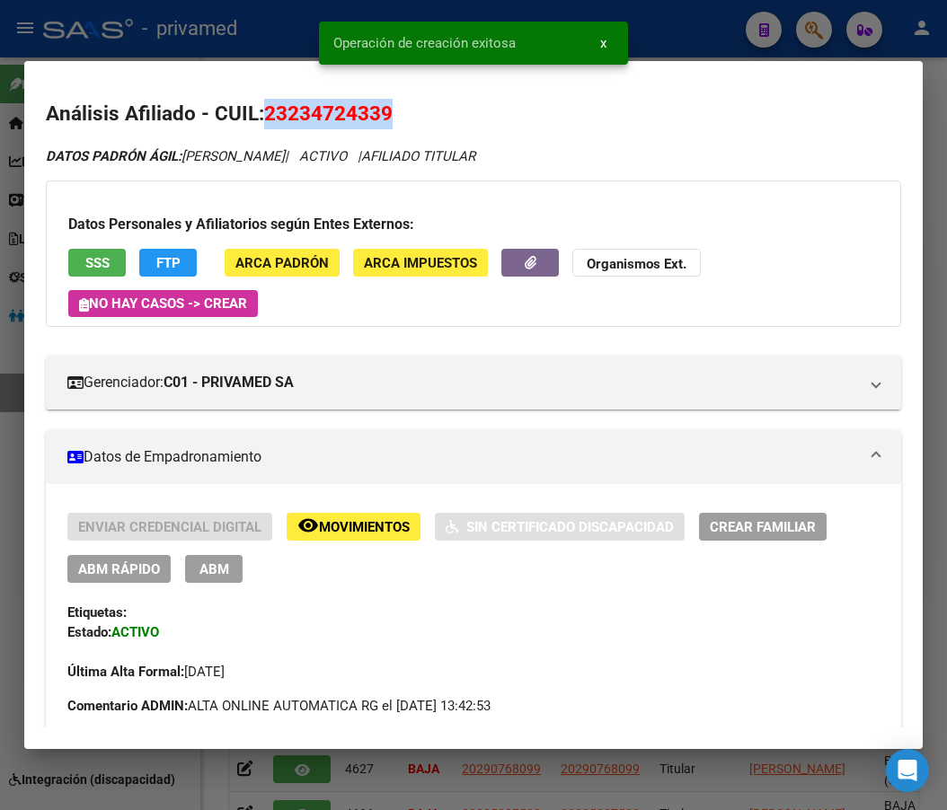
click at [317, 118] on span "23234724339" at bounding box center [328, 113] width 128 height 23
click at [317, 119] on span "23234724339" at bounding box center [328, 113] width 128 height 23
copy span "23234724339"
click at [673, 22] on div at bounding box center [473, 405] width 947 height 810
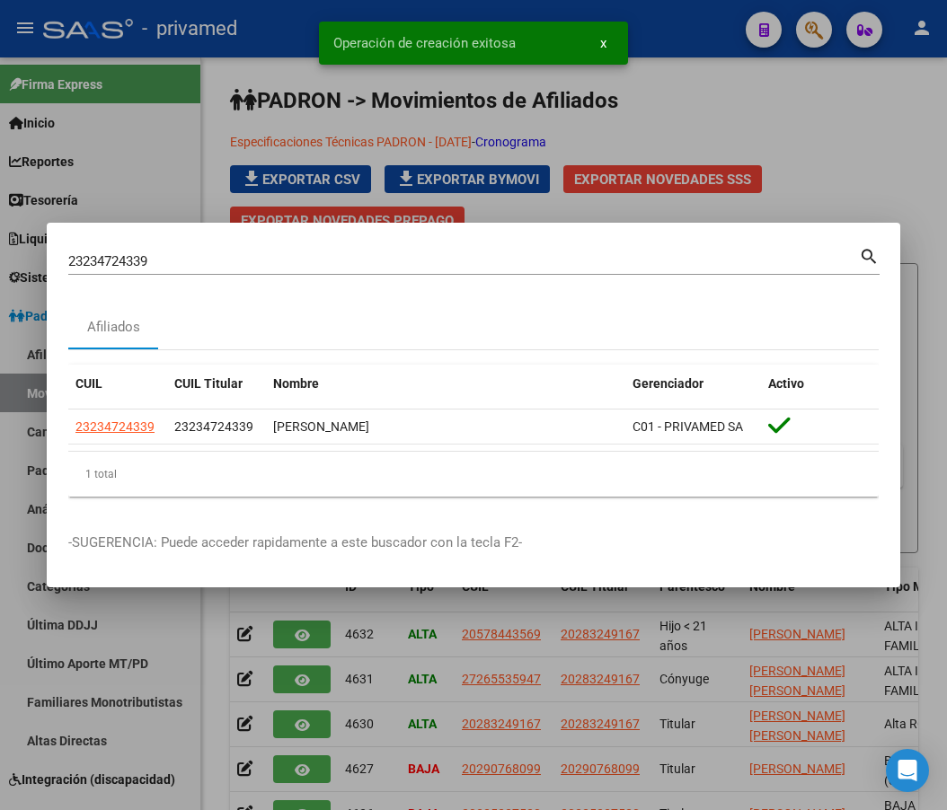
click at [278, 261] on input "23234724339" at bounding box center [463, 261] width 790 height 16
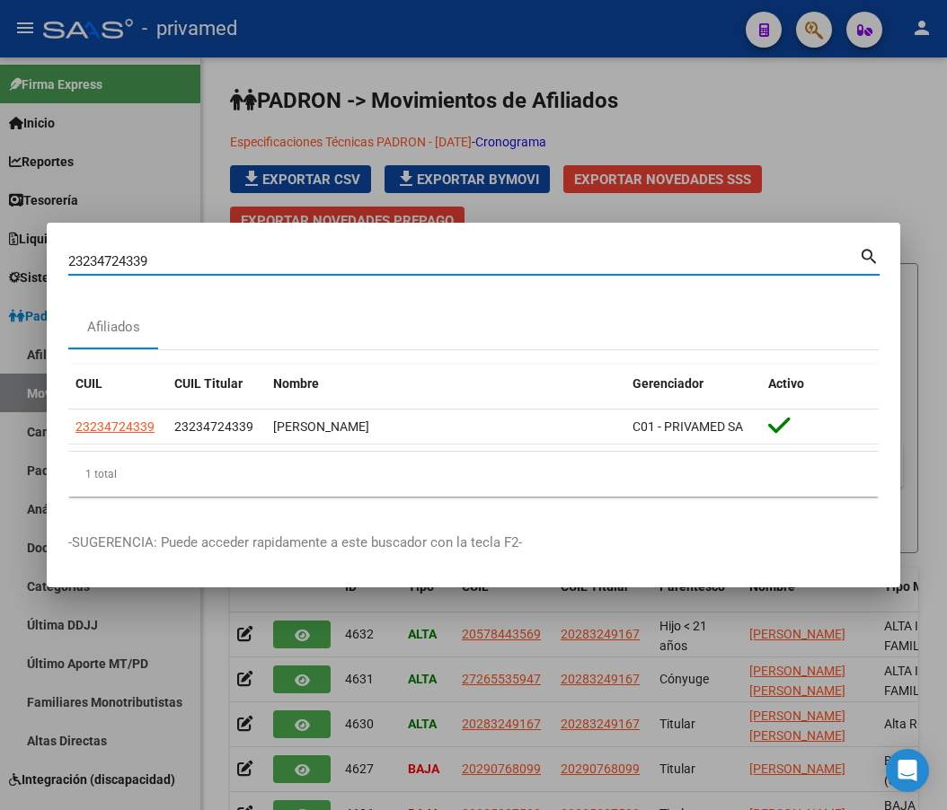
click at [278, 261] on input "23234724339" at bounding box center [463, 261] width 790 height 16
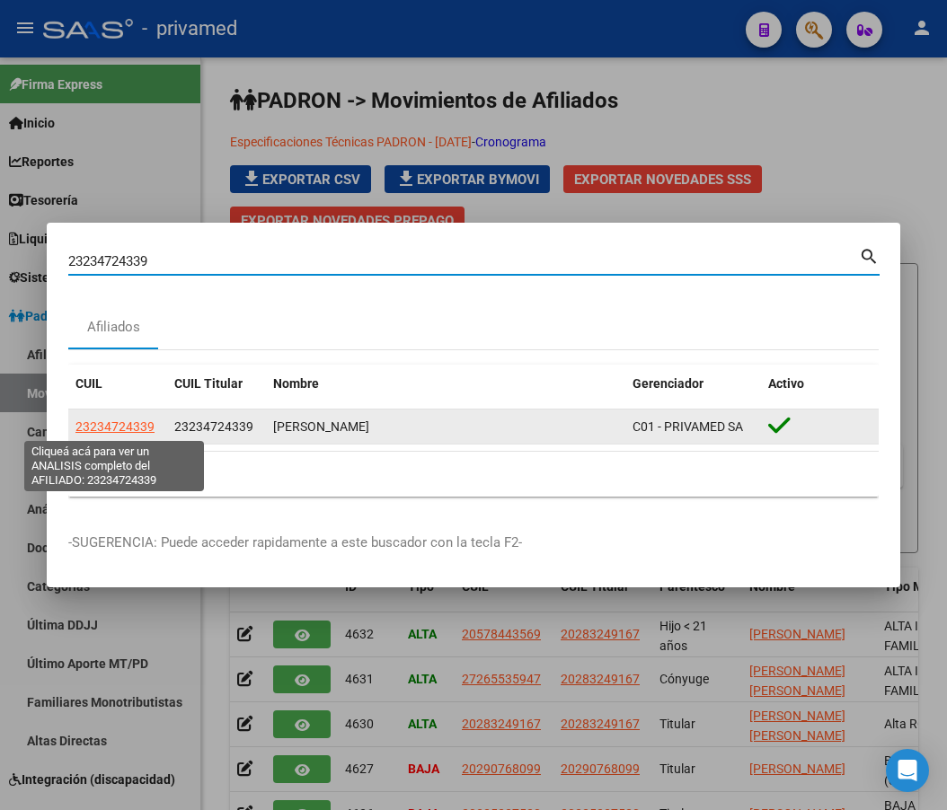
click at [105, 428] on span "23234724339" at bounding box center [114, 426] width 79 height 14
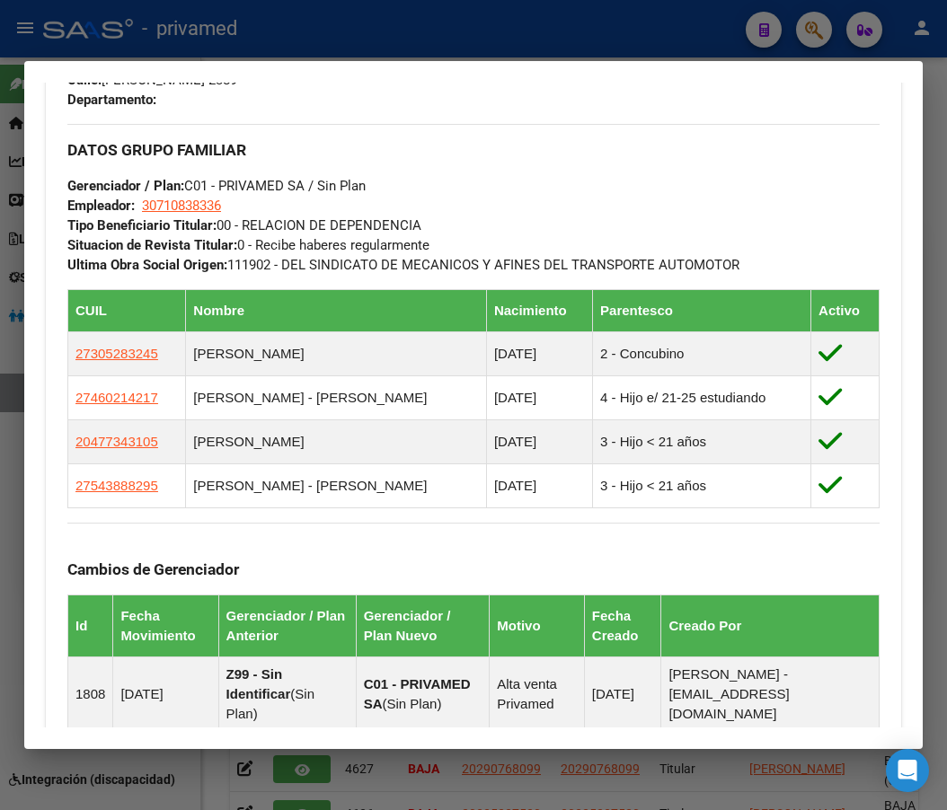
scroll to position [927, 0]
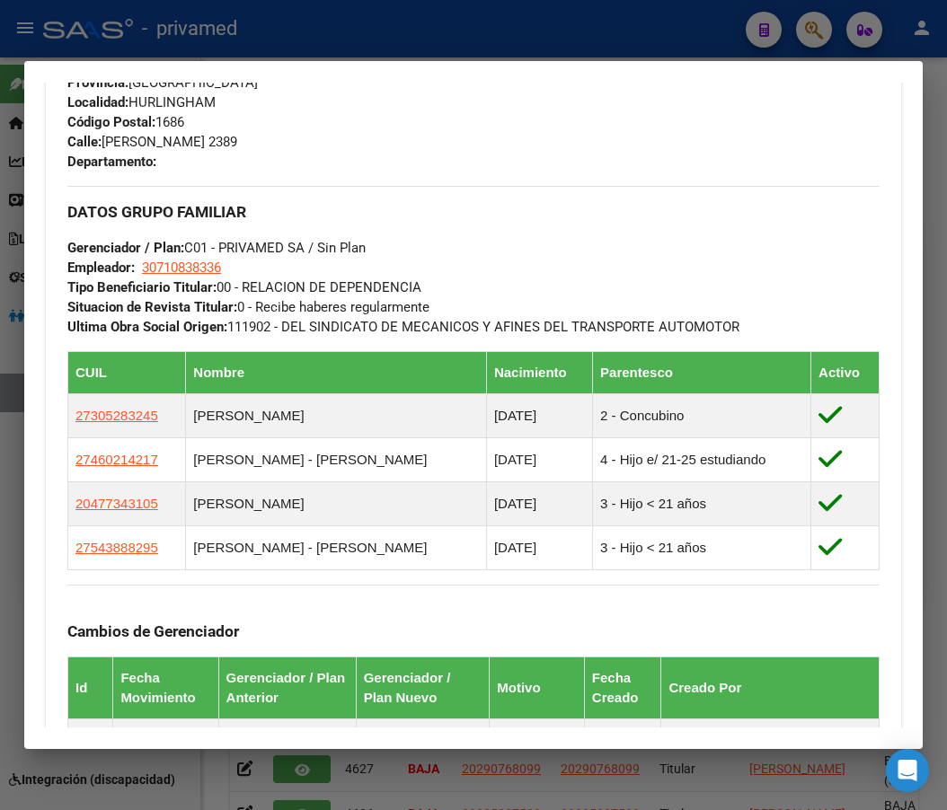
click at [590, 22] on div at bounding box center [473, 405] width 947 height 810
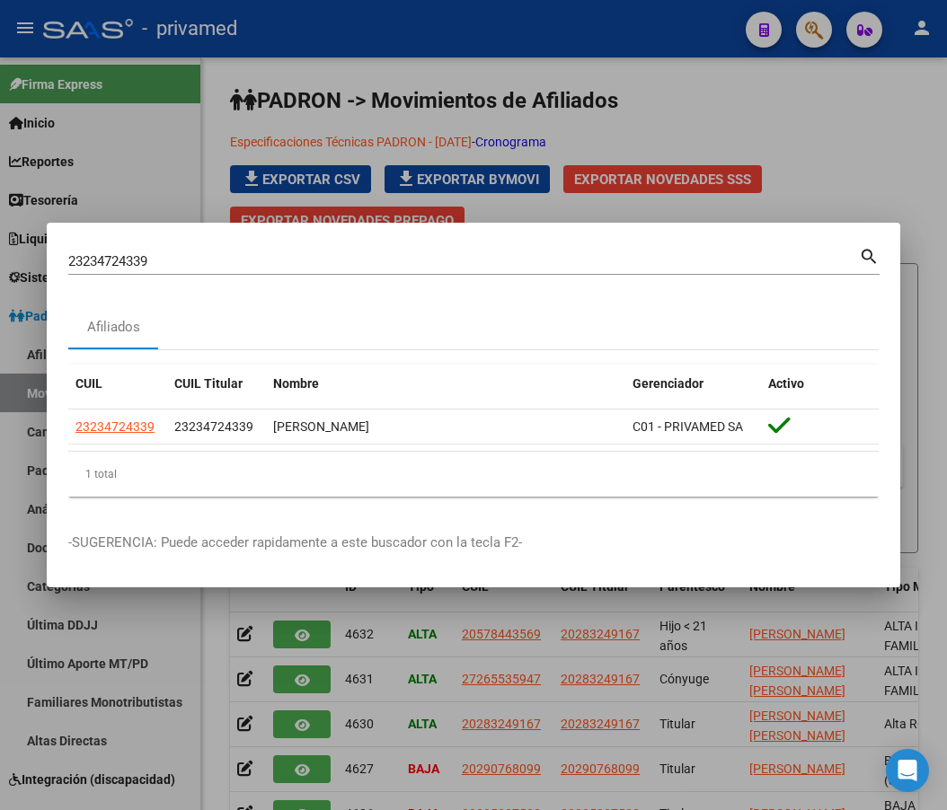
click at [227, 264] on input "23234724339" at bounding box center [463, 261] width 790 height 16
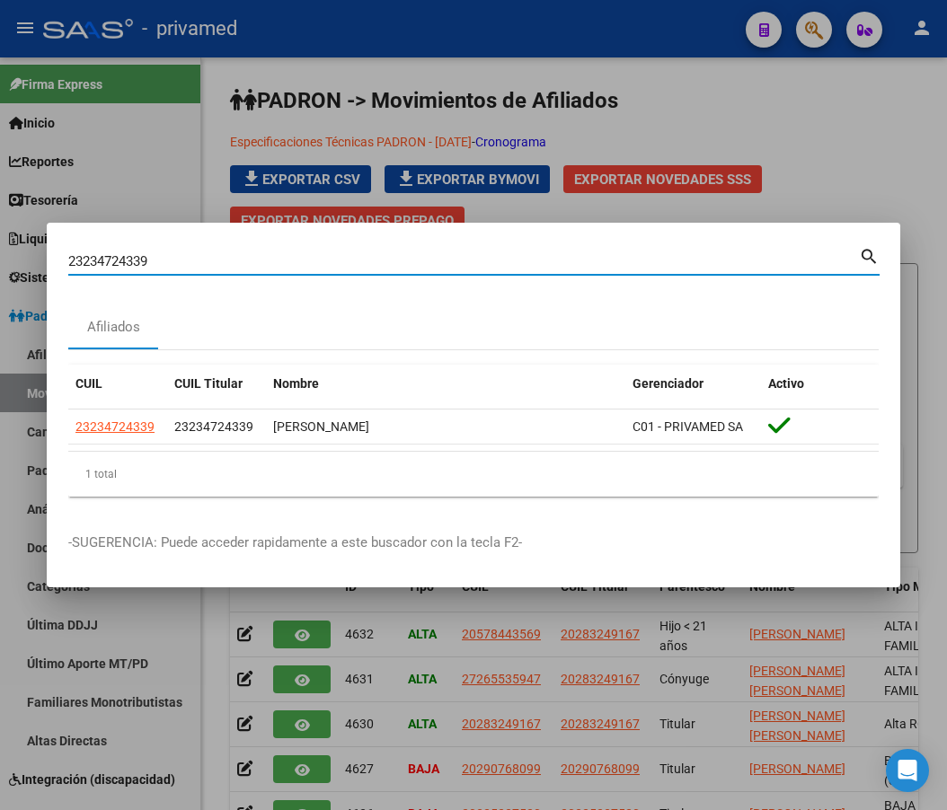
click at [227, 264] on input "23234724339" at bounding box center [463, 261] width 790 height 16
paste input "0278360386"
type input "20278360386"
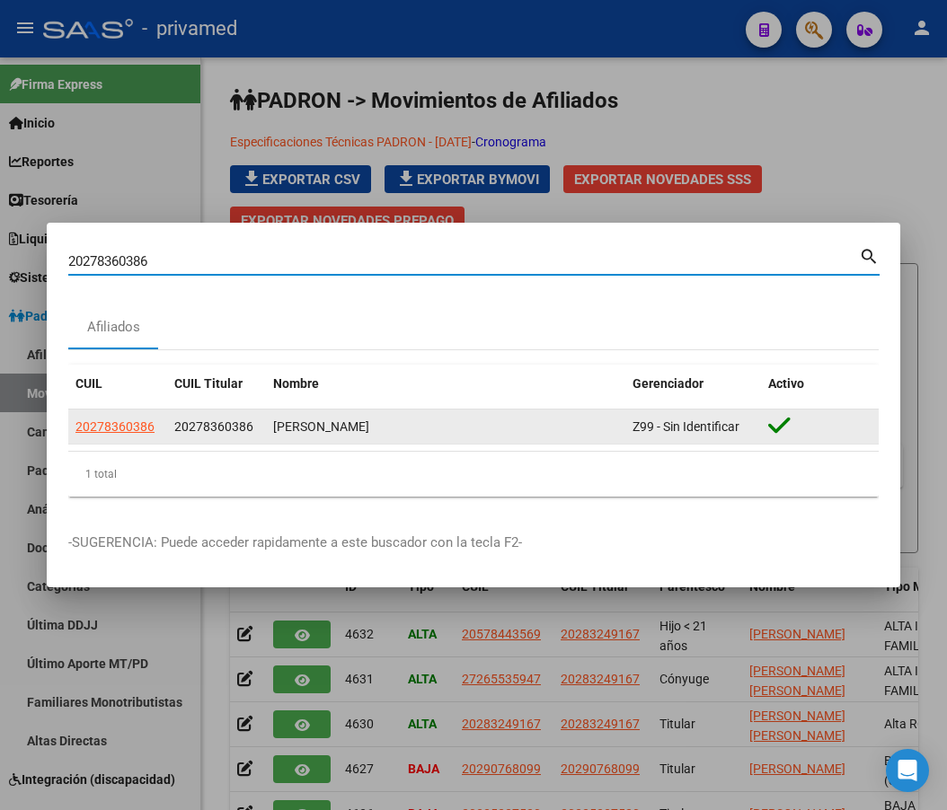
click at [129, 428] on span "20278360386" at bounding box center [114, 426] width 79 height 14
type textarea "20278360386"
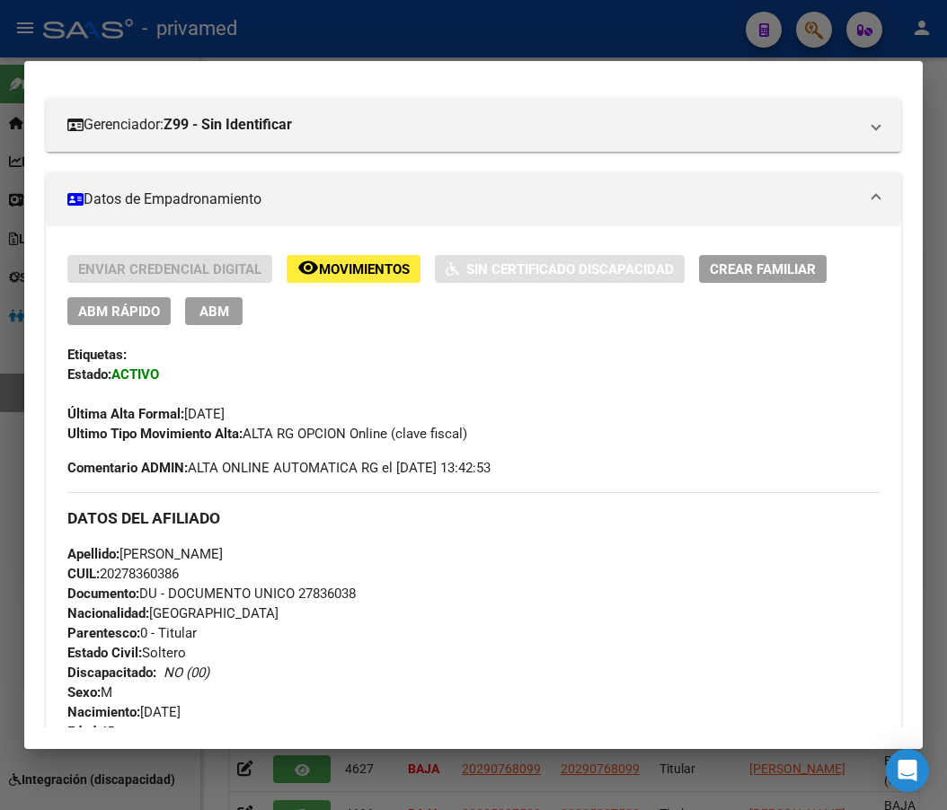
scroll to position [269, 0]
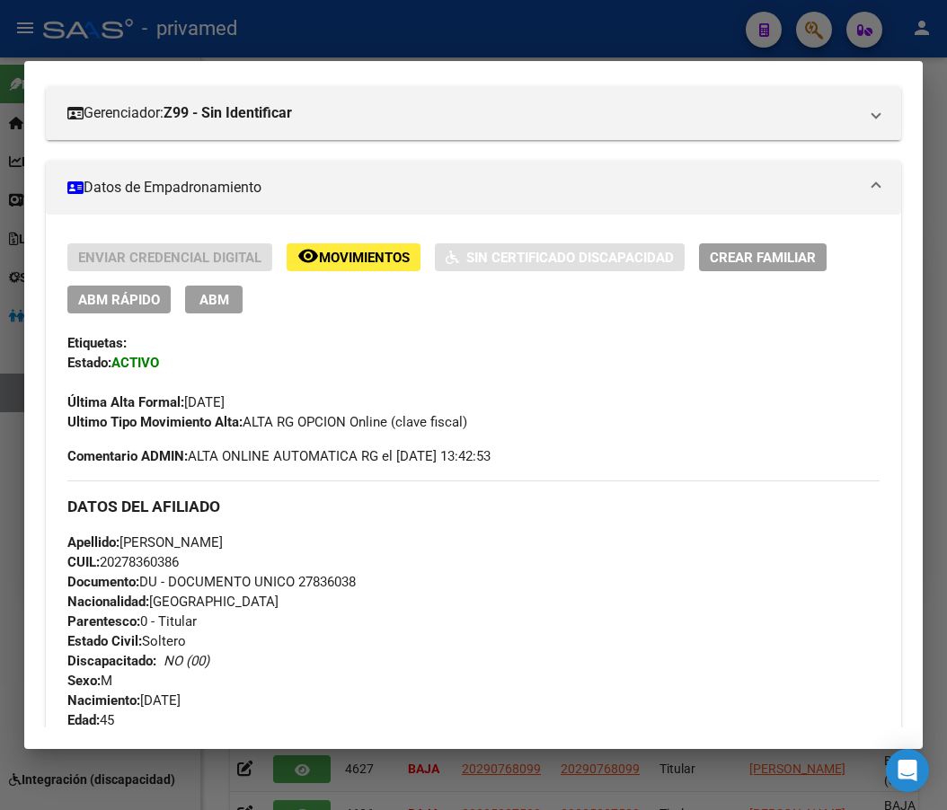
click at [231, 308] on button "ABM" at bounding box center [213, 300] width 57 height 28
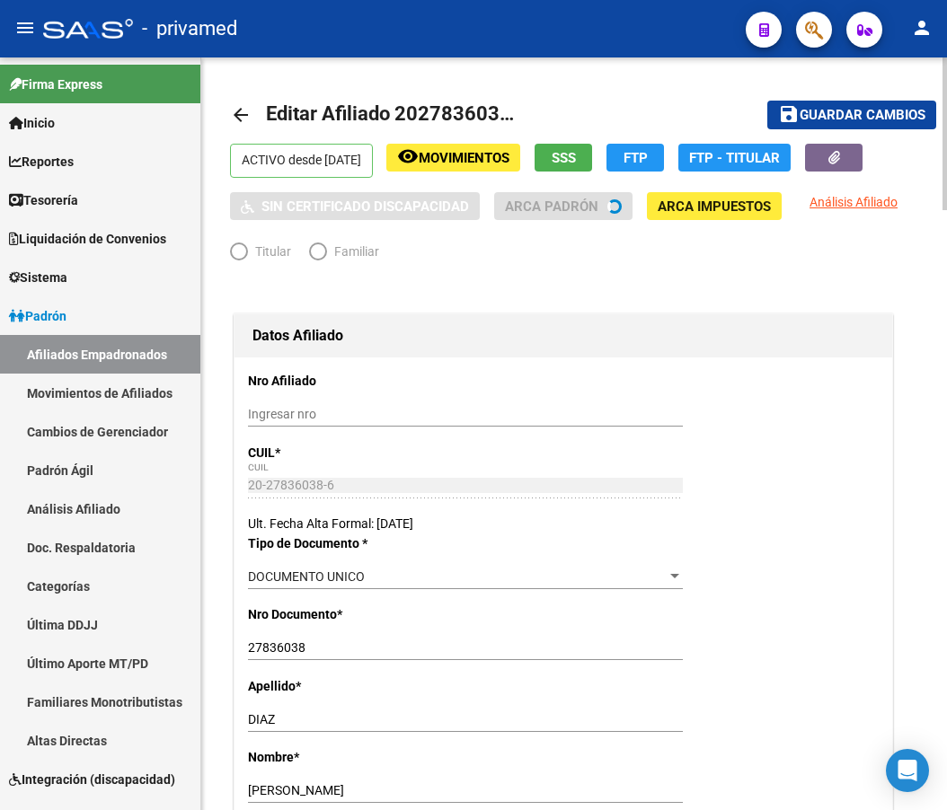
radio input "true"
type input "30-71549261-6"
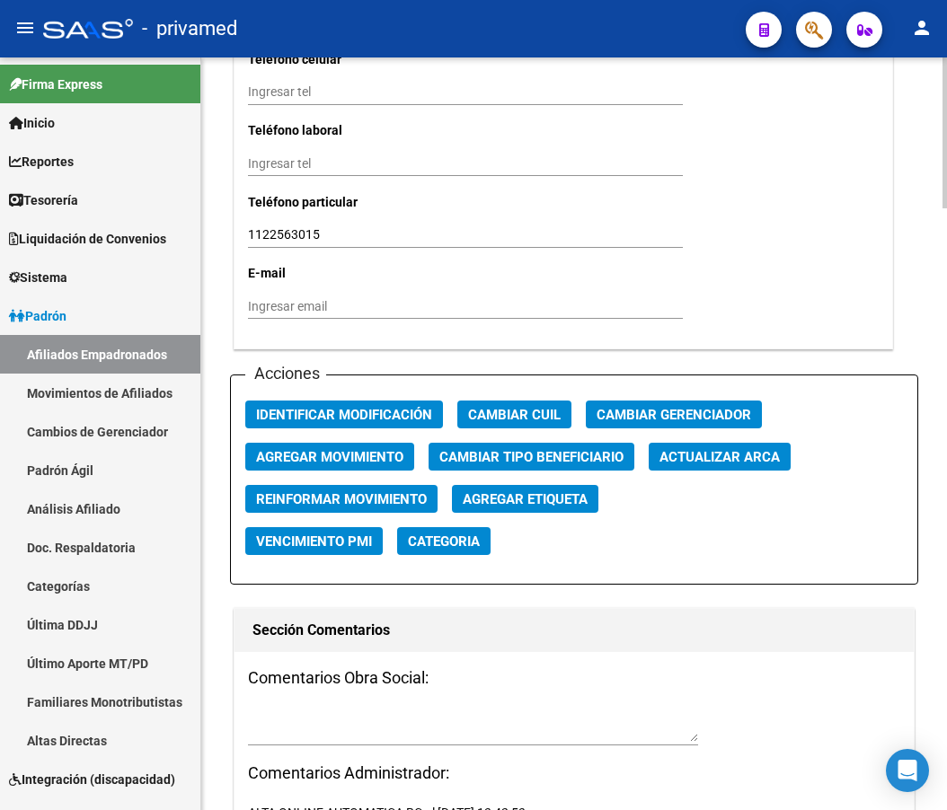
scroll to position [1886, 0]
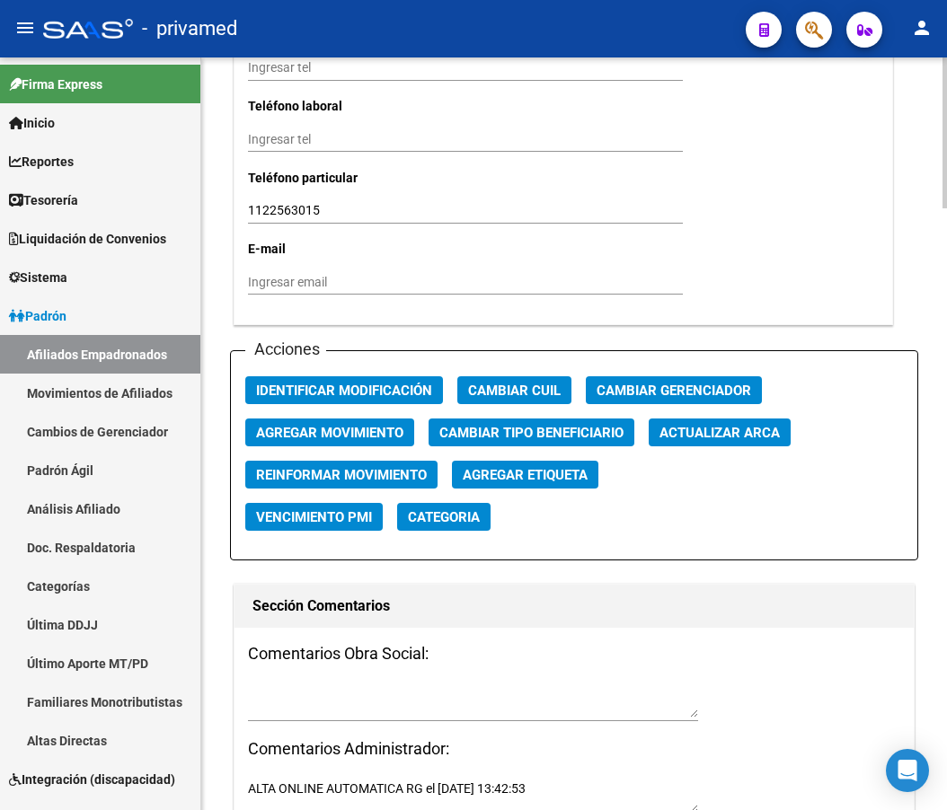
click at [684, 397] on span "Cambiar Gerenciador" at bounding box center [673, 391] width 155 height 16
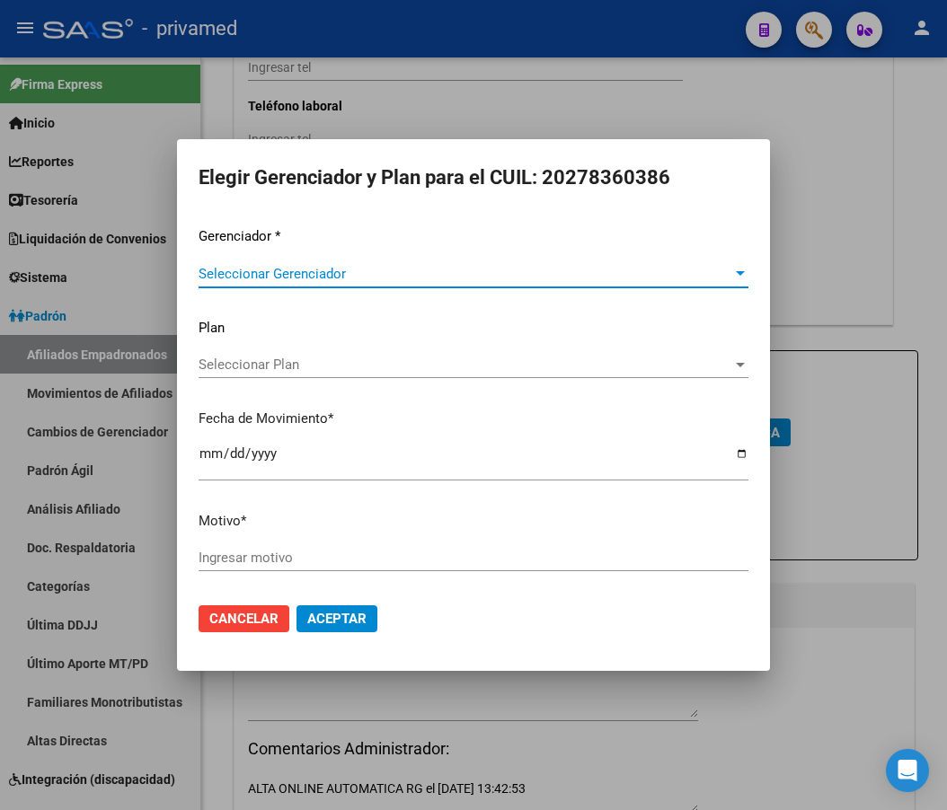
click at [317, 275] on span "Seleccionar Gerenciador" at bounding box center [466, 274] width 534 height 16
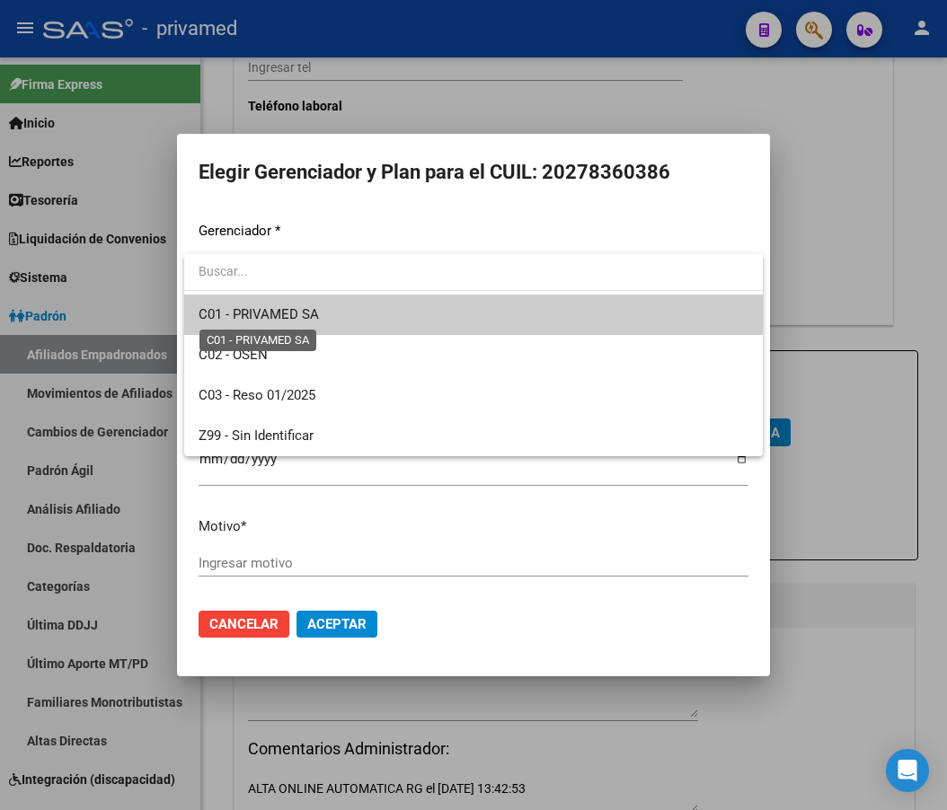
click at [314, 312] on span "C01 - PRIVAMED SA" at bounding box center [259, 314] width 120 height 16
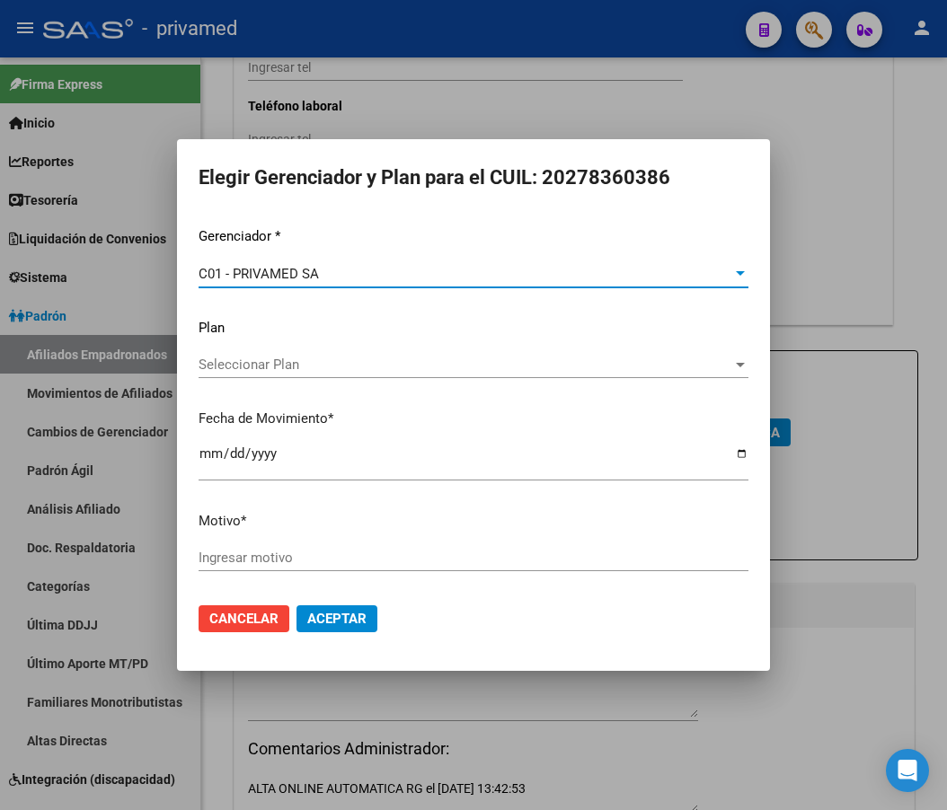
click at [206, 455] on input "[DATE]" at bounding box center [474, 460] width 550 height 29
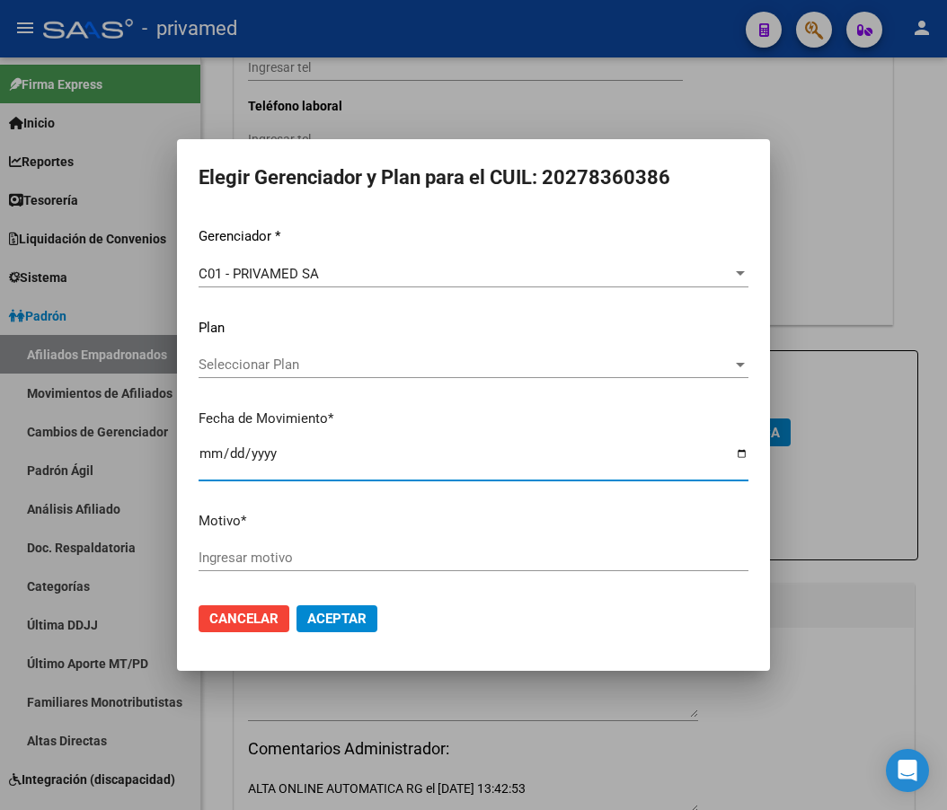
type input "[DATE]"
click at [223, 550] on div "Ingresar motivo" at bounding box center [474, 557] width 550 height 27
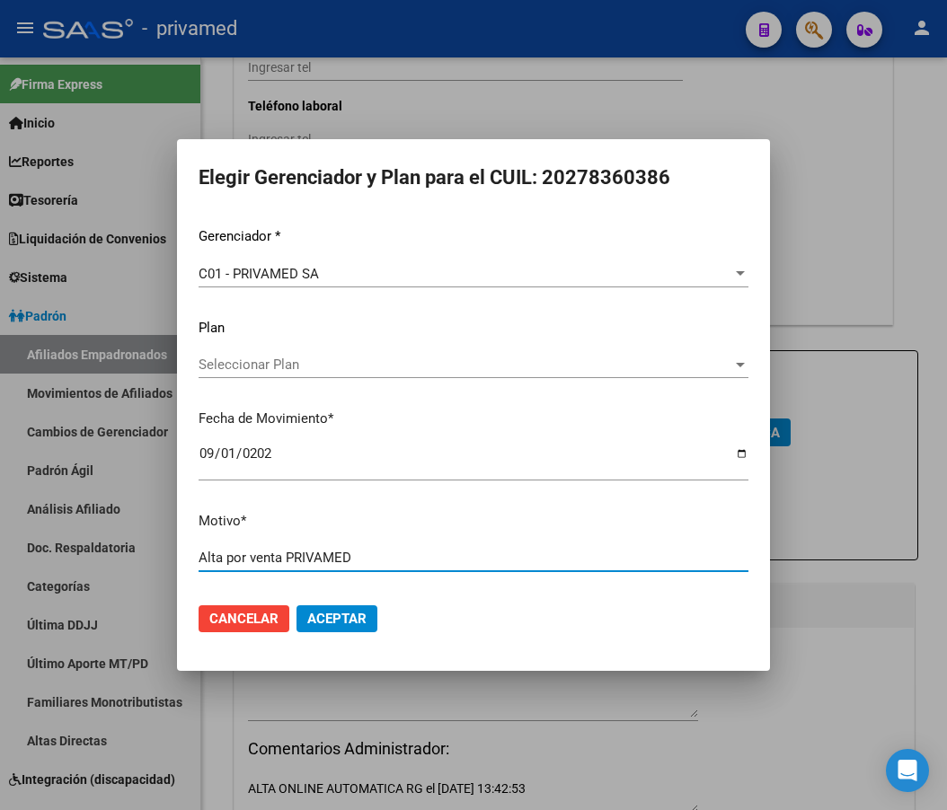
type input "Alta por venta PRIVAMED"
click at [339, 624] on span "Aceptar" at bounding box center [336, 619] width 59 height 16
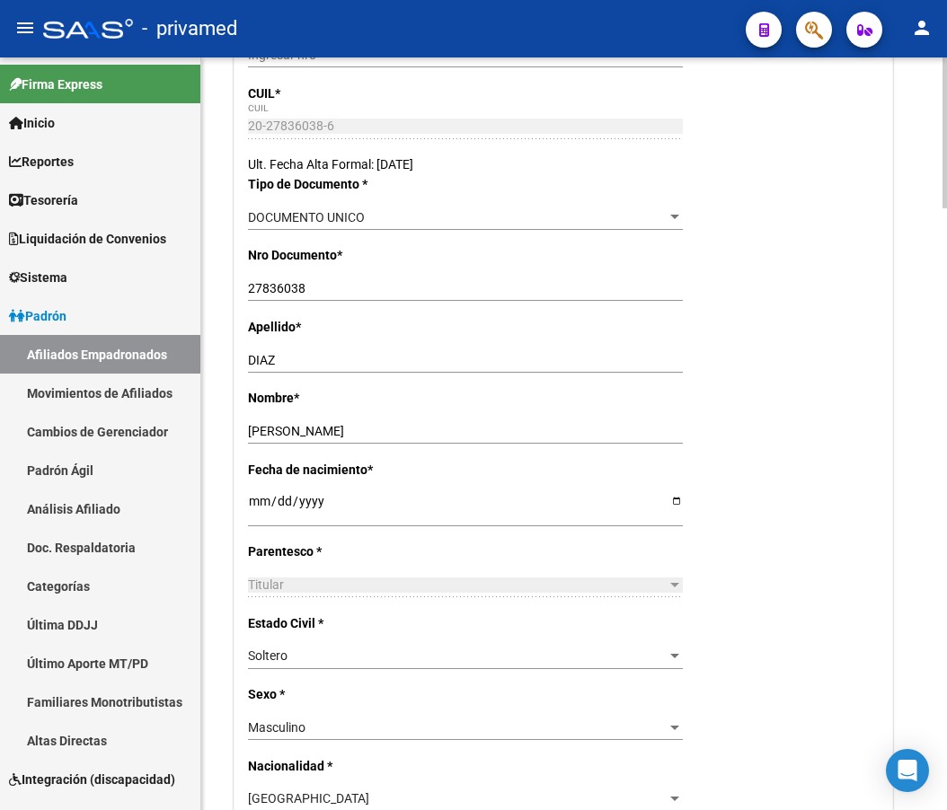
scroll to position [0, 0]
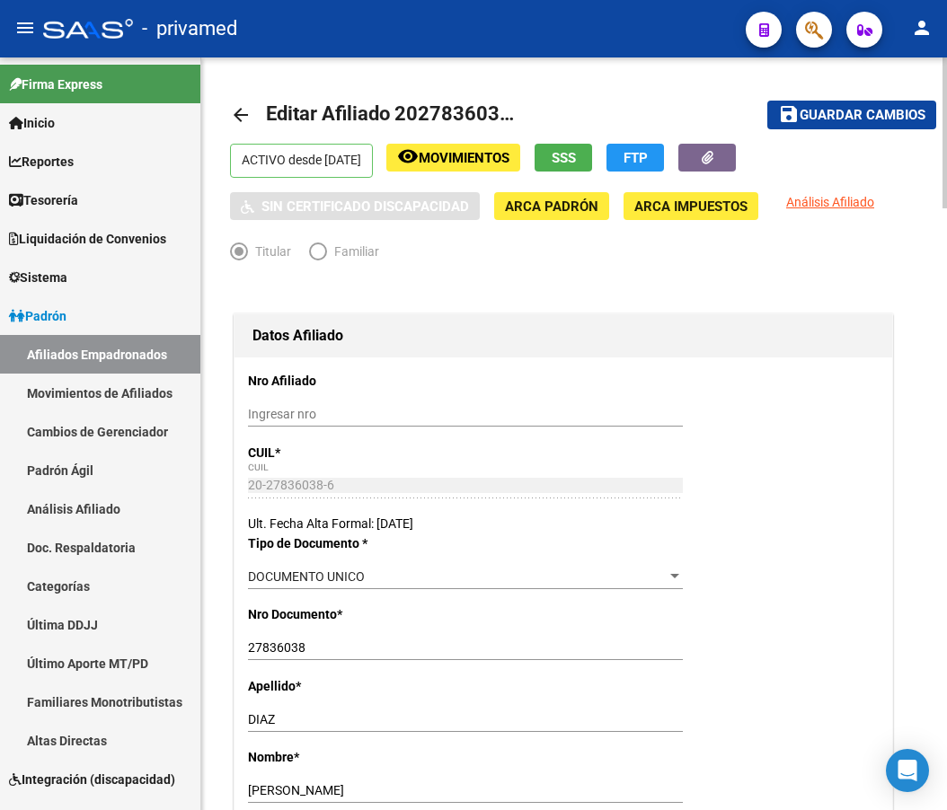
click at [850, 115] on span "Guardar cambios" at bounding box center [862, 116] width 126 height 16
click at [857, 112] on span "Guardar cambios" at bounding box center [862, 116] width 126 height 16
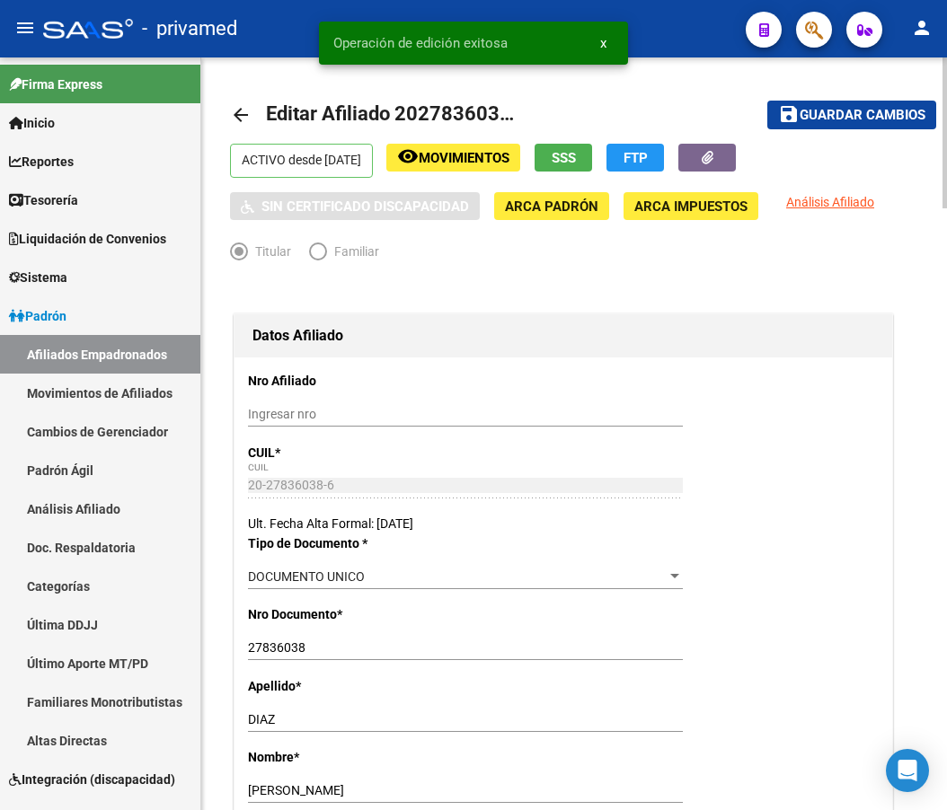
click at [240, 121] on mat-icon "arrow_back" at bounding box center [241, 115] width 22 height 22
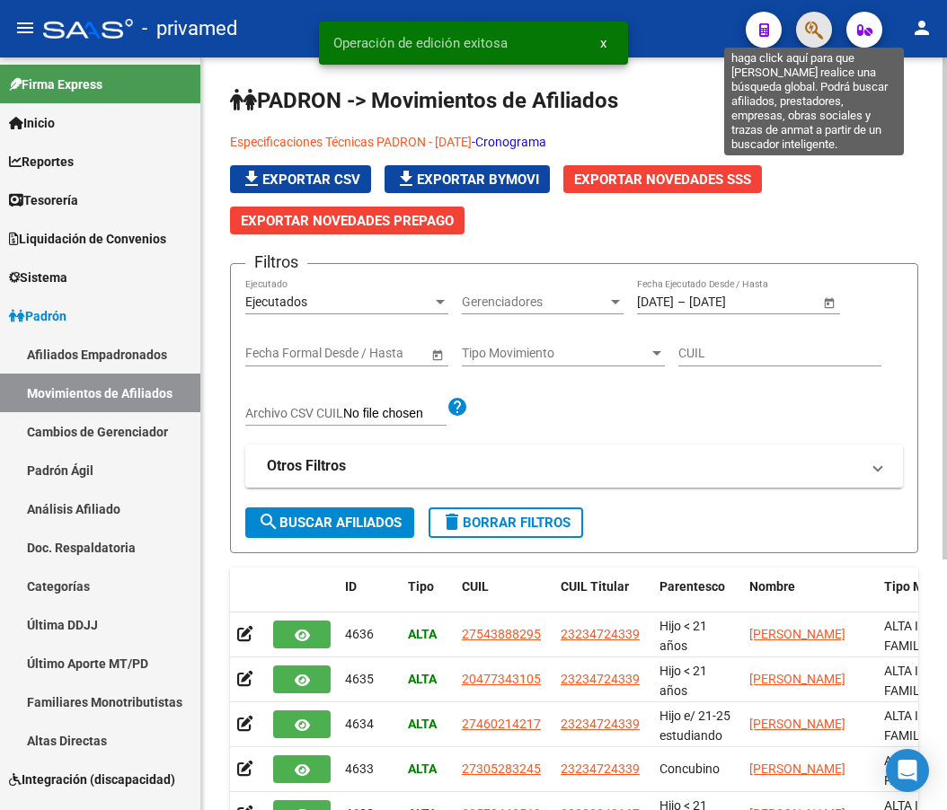
click at [821, 31] on icon "button" at bounding box center [814, 30] width 18 height 21
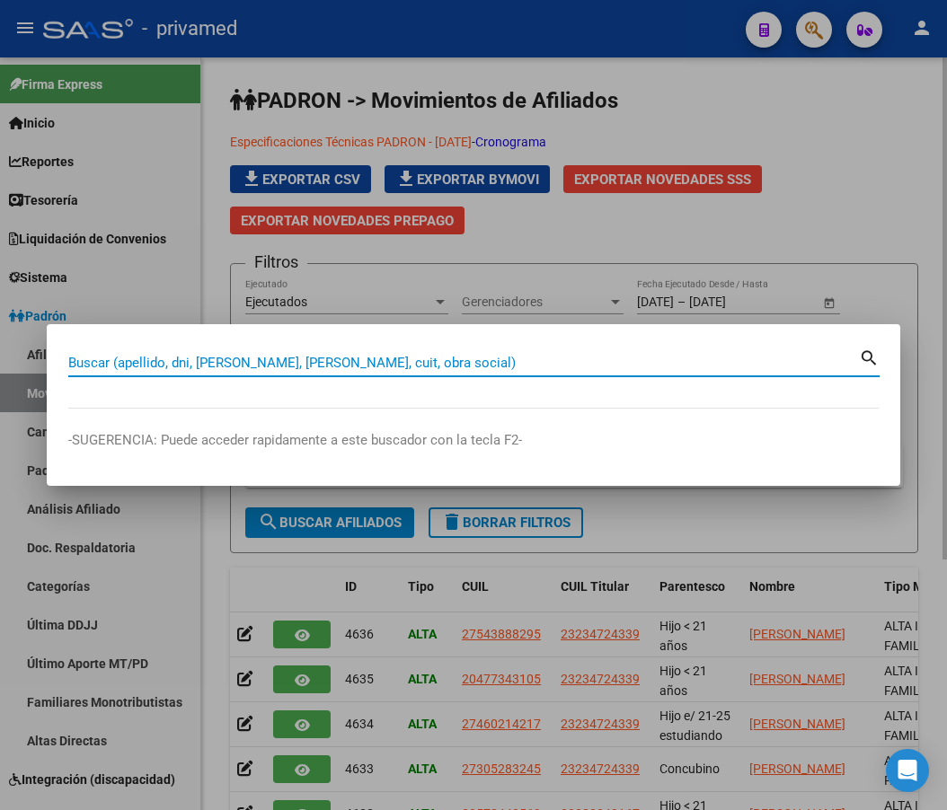
click at [228, 367] on input "Buscar (apellido, dni, [PERSON_NAME], [PERSON_NAME], cuit, obra social)" at bounding box center [463, 363] width 790 height 16
paste input "20278360386"
type input "20278360386"
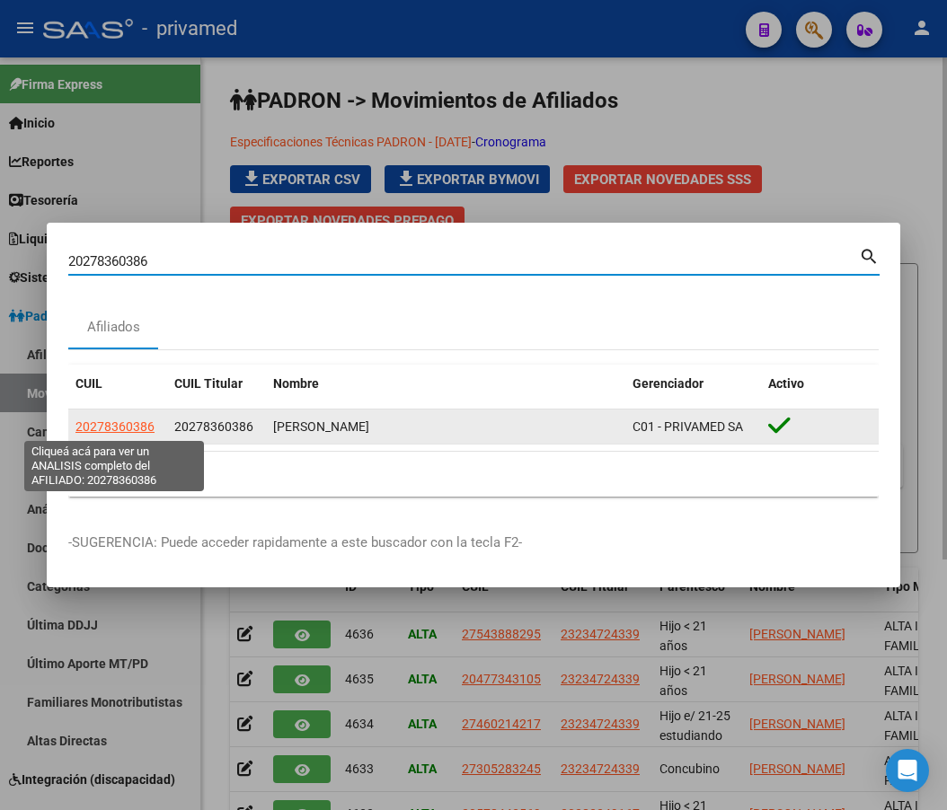
click at [127, 425] on span "20278360386" at bounding box center [114, 426] width 79 height 14
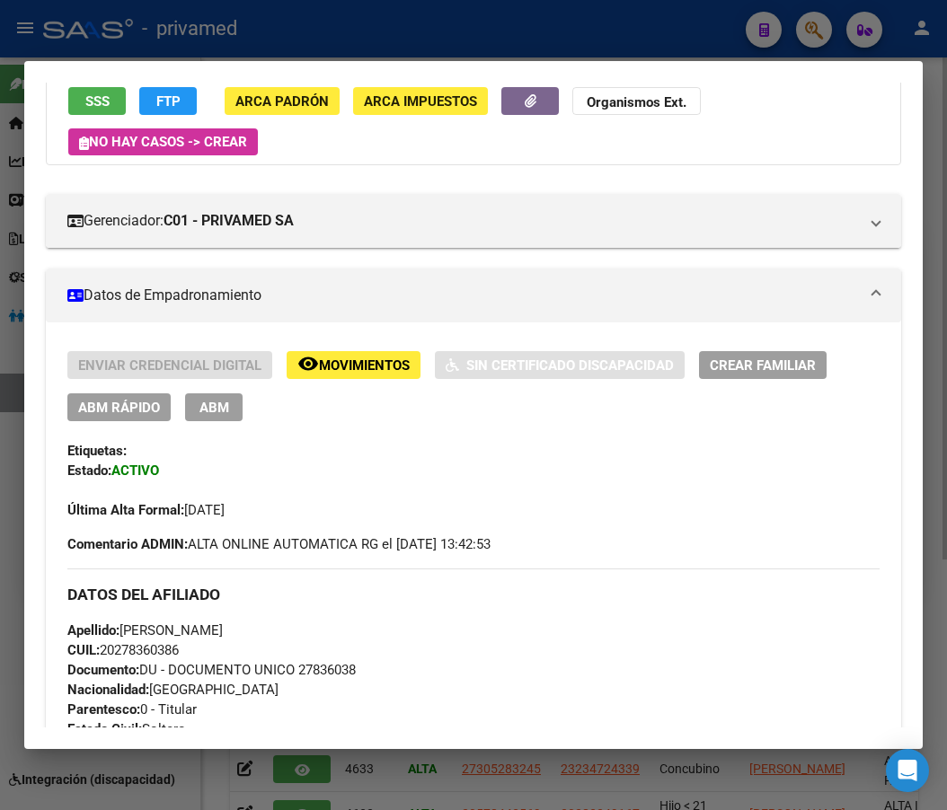
scroll to position [298, 0]
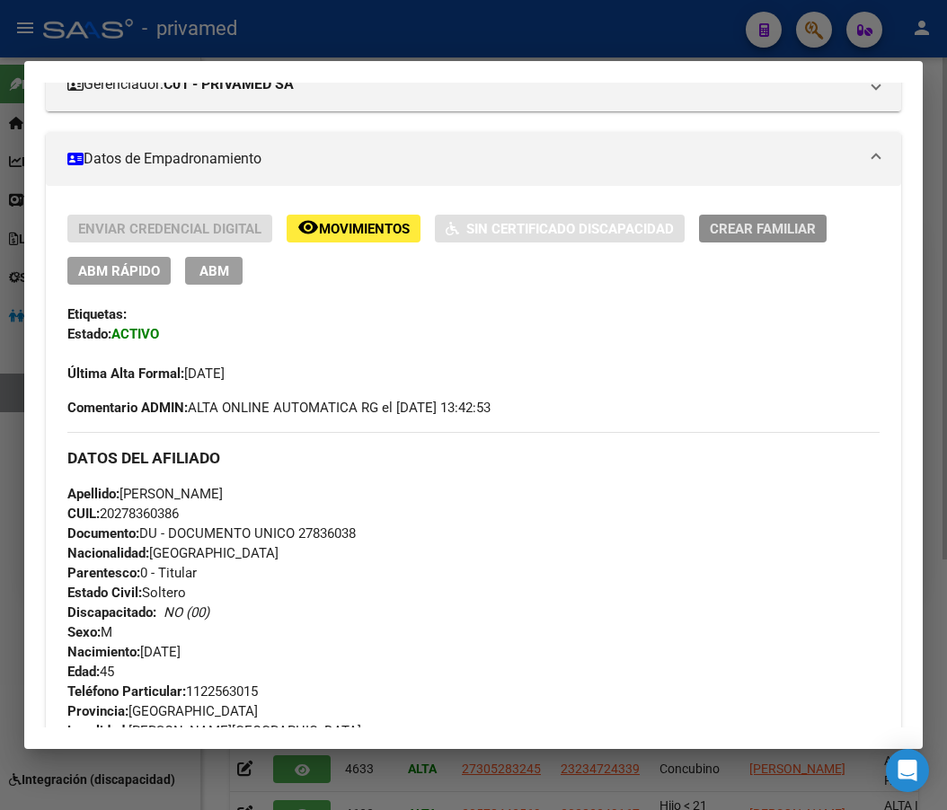
click at [758, 228] on span "Crear Familiar" at bounding box center [763, 229] width 106 height 16
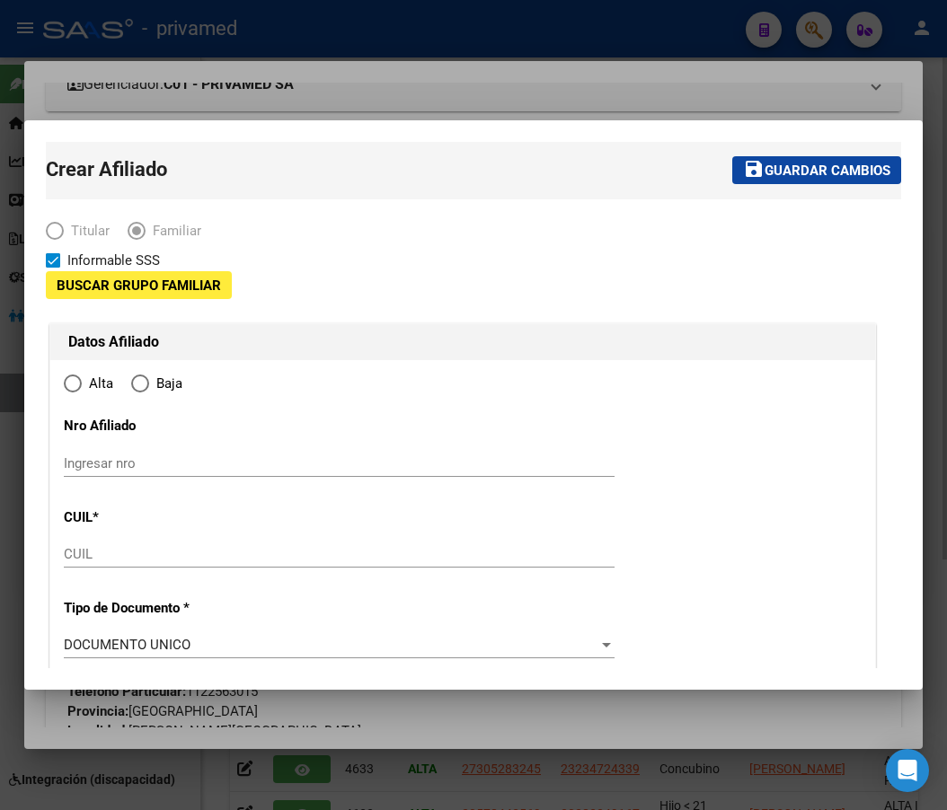
type input "30-71549261-6"
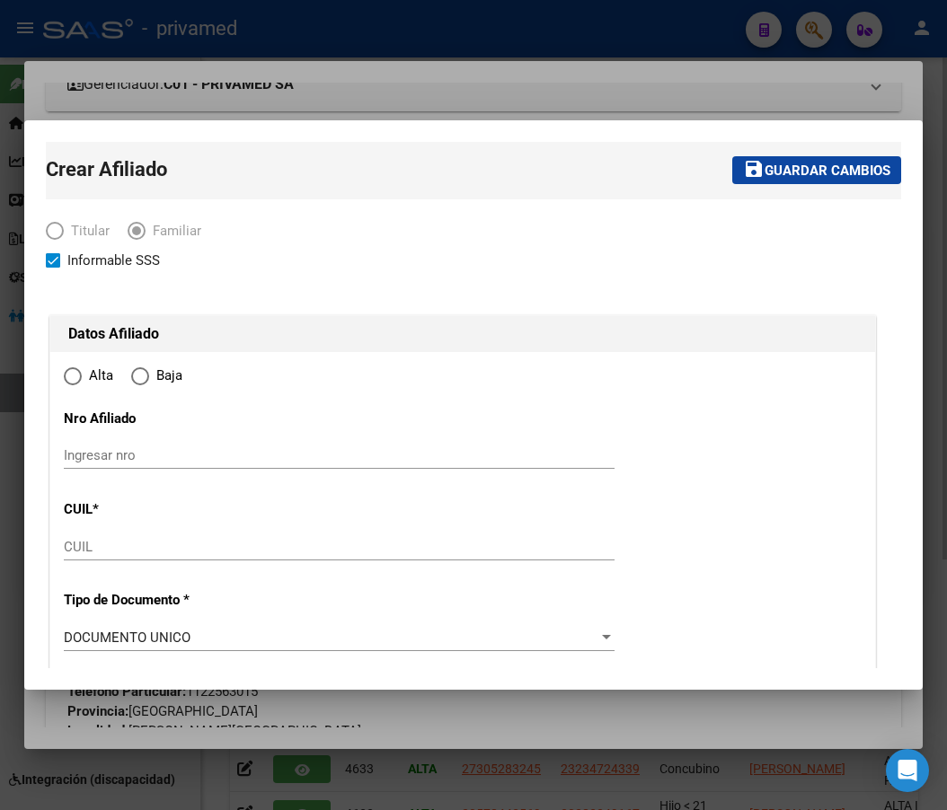
type input "[PERSON_NAME][GEOGRAPHIC_DATA]"
type input "1752"
type input "QUINTANA"
type input "3784"
radio input "true"
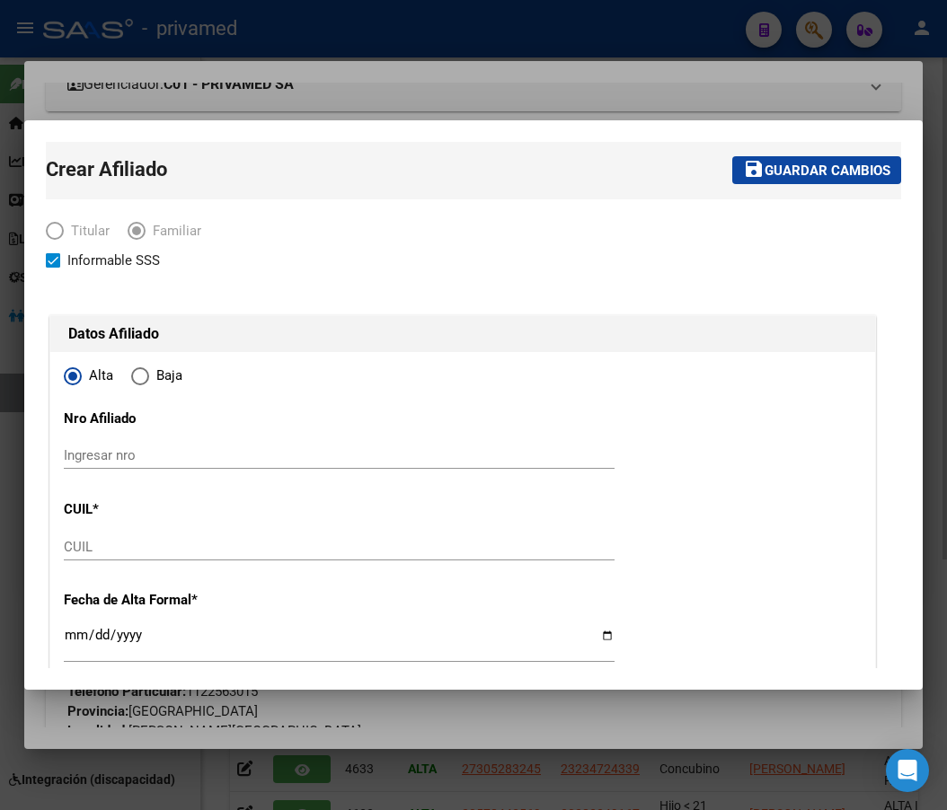
type input "30-71549261-6"
click at [219, 465] on div "Ingresar nro" at bounding box center [339, 455] width 551 height 27
click at [97, 551] on input "CUIL" at bounding box center [339, 547] width 551 height 16
paste input "20-57102346-7"
type input "20-57102346-7"
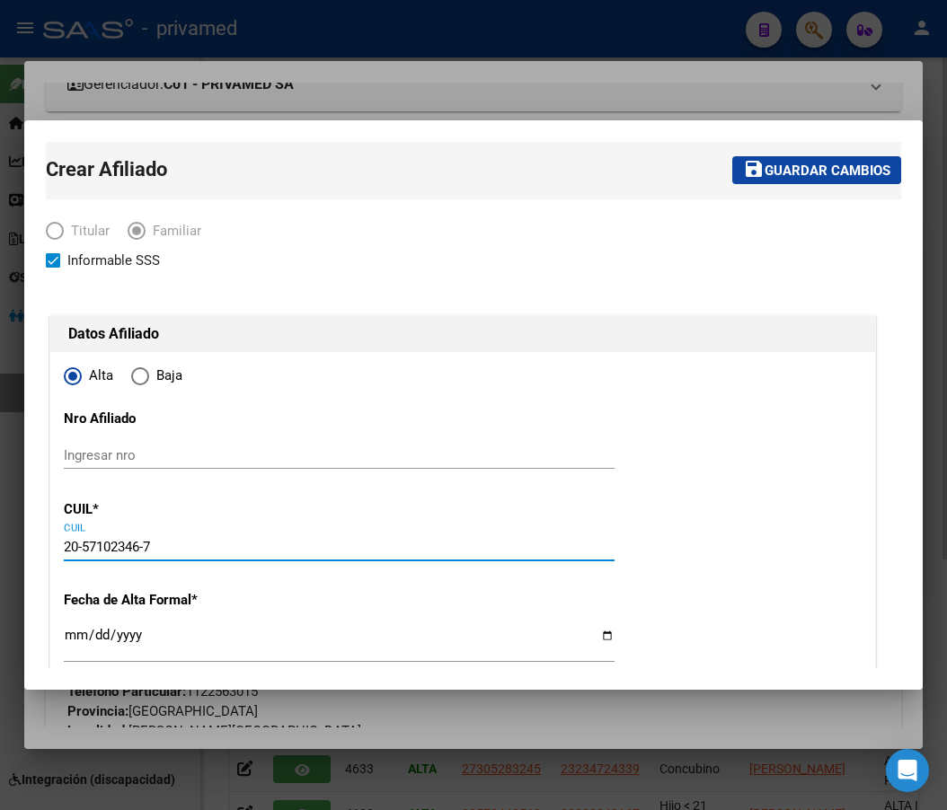
click at [68, 638] on input "Ingresar fecha" at bounding box center [339, 642] width 551 height 29
type input "57102346"
type input "DIAZ"
type input "[PERSON_NAME]"
type input "[DATE]"
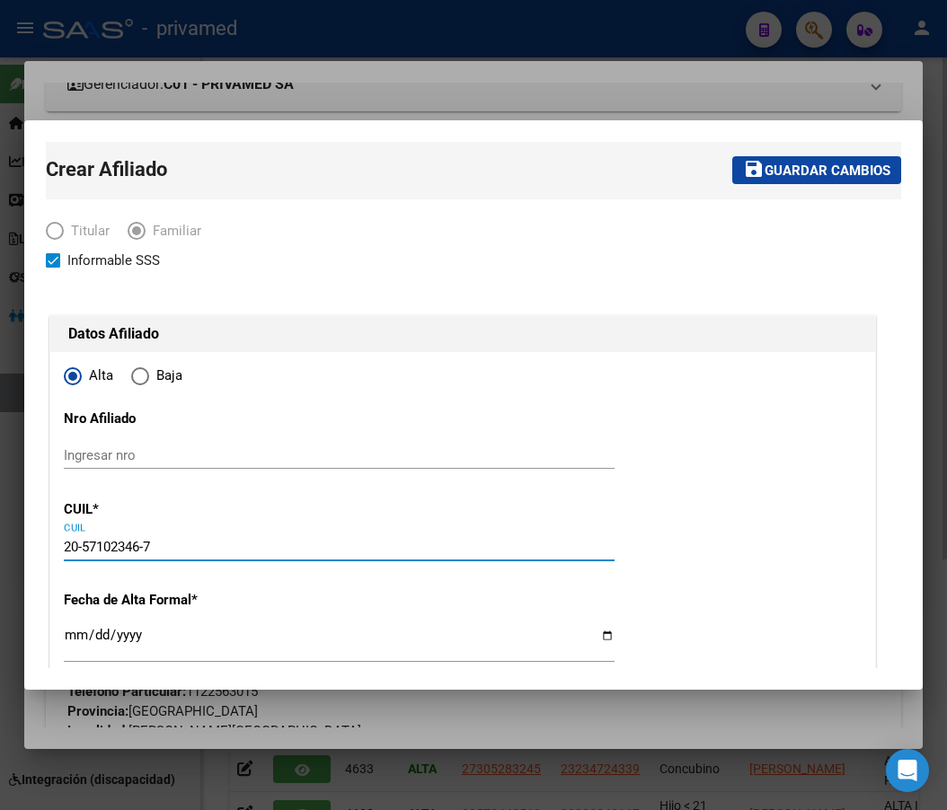
type input "[PERSON_NAME][GEOGRAPHIC_DATA]"
type input "ING [PERSON_NAME]"
type input "899"
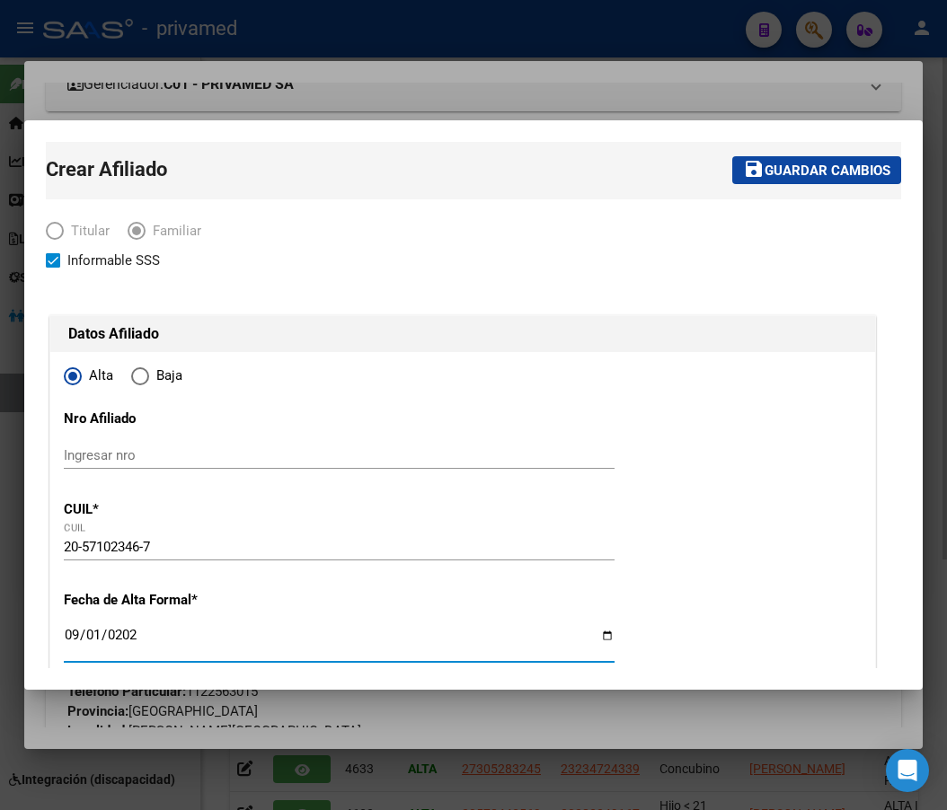
type input "[DATE]"
click at [906, 550] on mat-dialog-content "Crear Afiliado save Guardar cambios Titular Familiar Informable SSS Datos Afili…" at bounding box center [473, 405] width 898 height 526
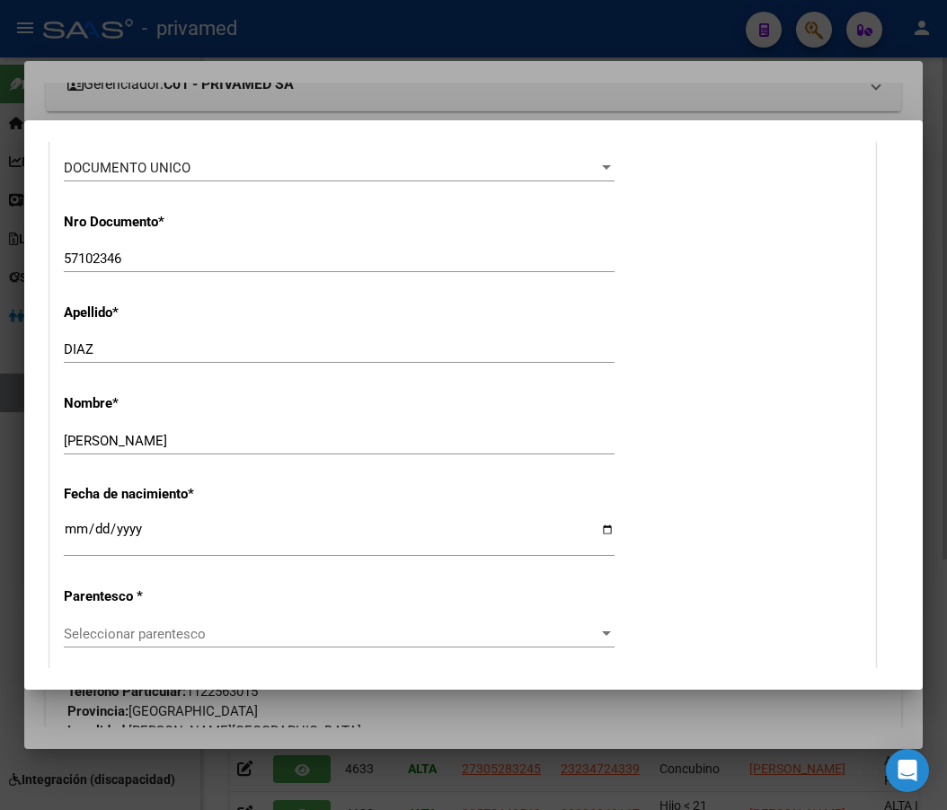
scroll to position [808, 0]
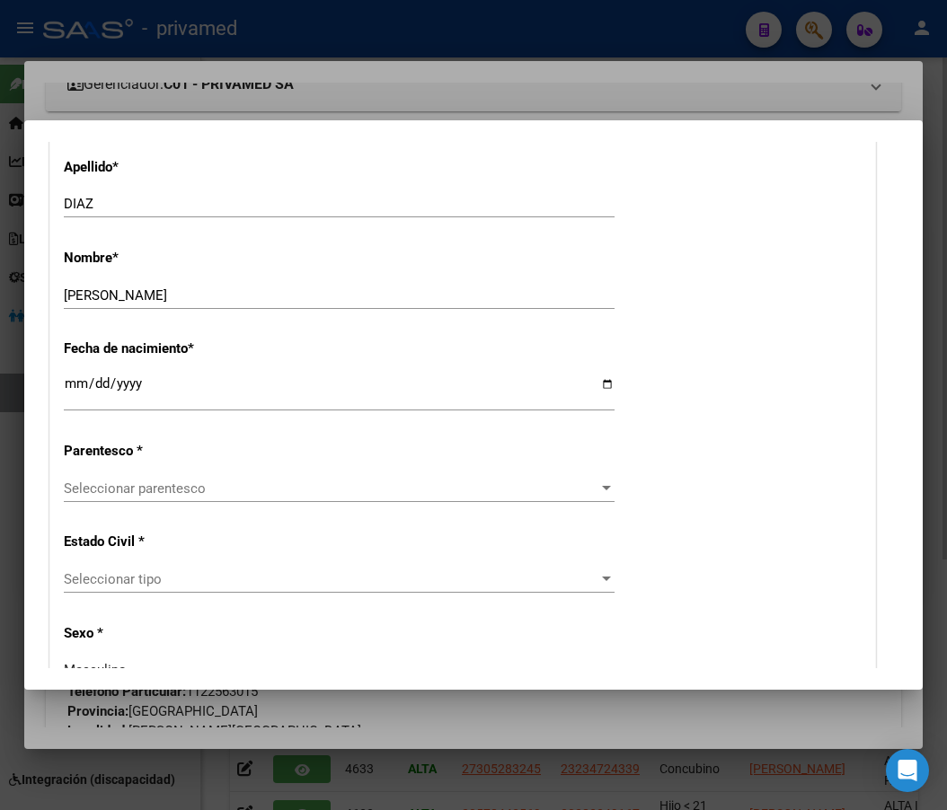
click at [159, 487] on span "Seleccionar parentesco" at bounding box center [331, 489] width 534 height 16
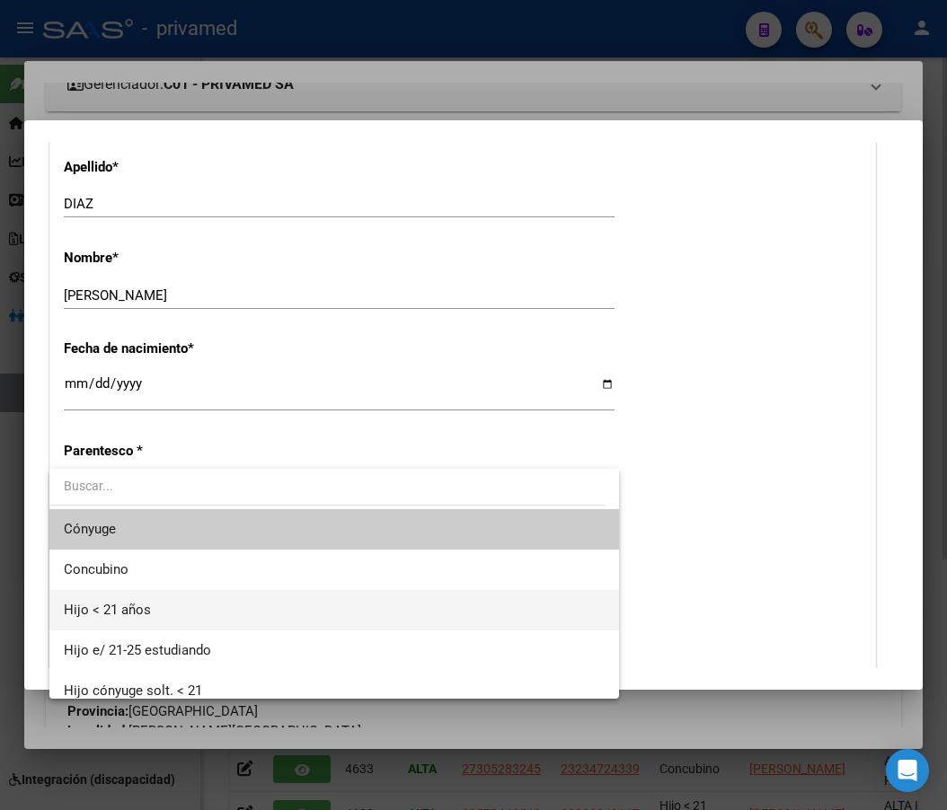
click at [155, 601] on span "Hijo < 21 años" at bounding box center [334, 610] width 541 height 40
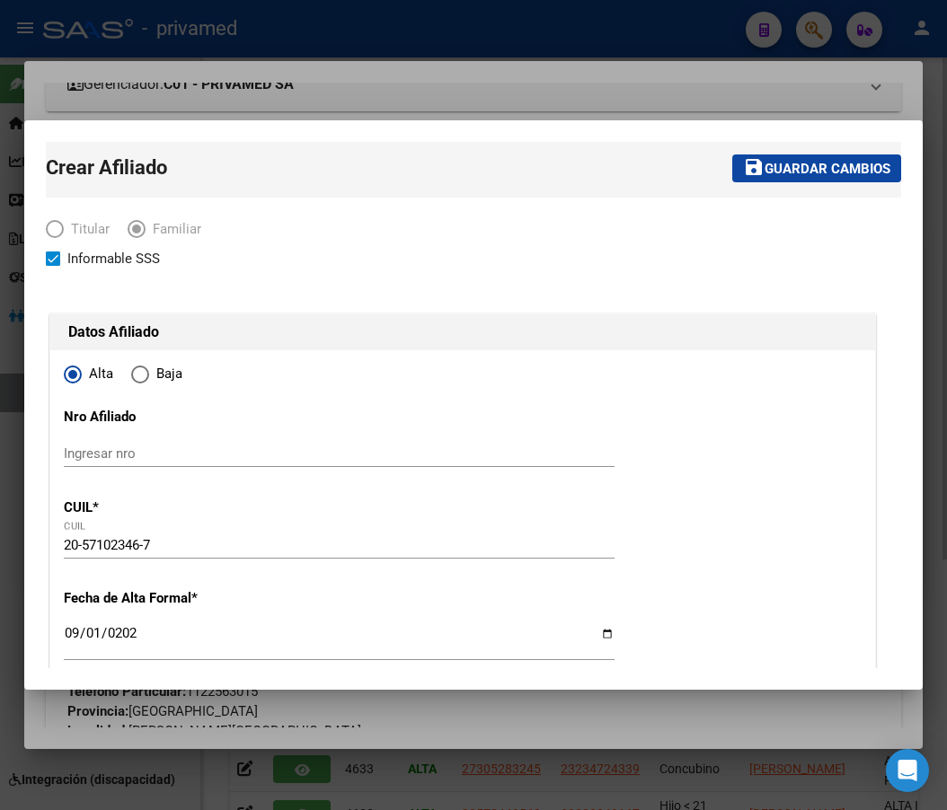
scroll to position [0, 0]
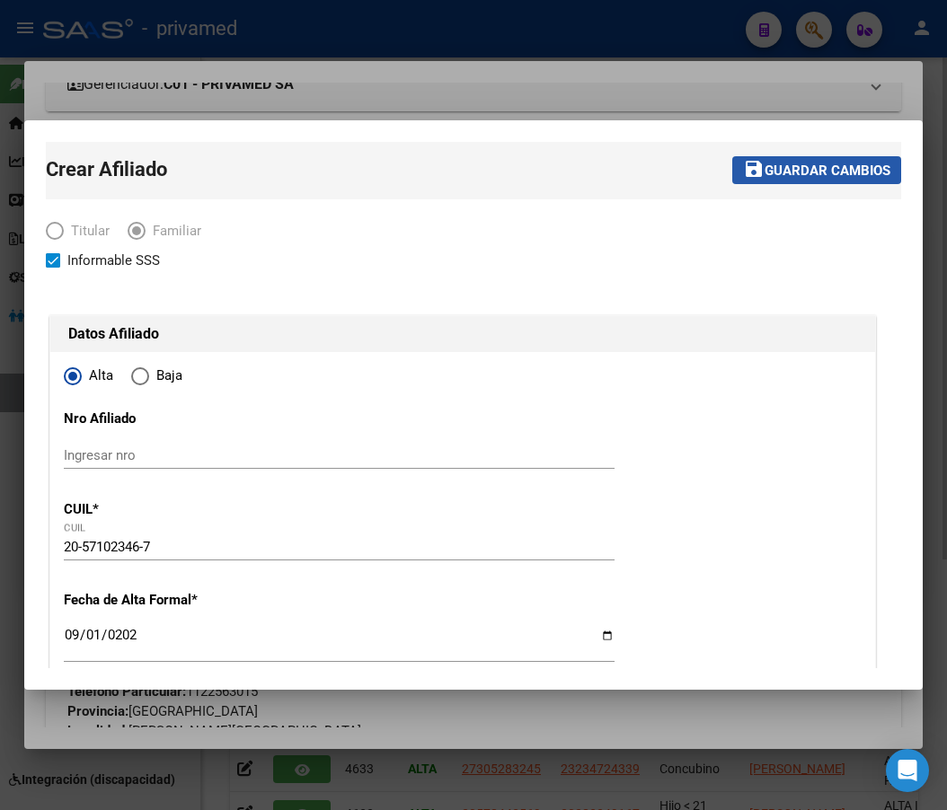
click at [842, 160] on button "save Guardar cambios" at bounding box center [816, 170] width 169 height 28
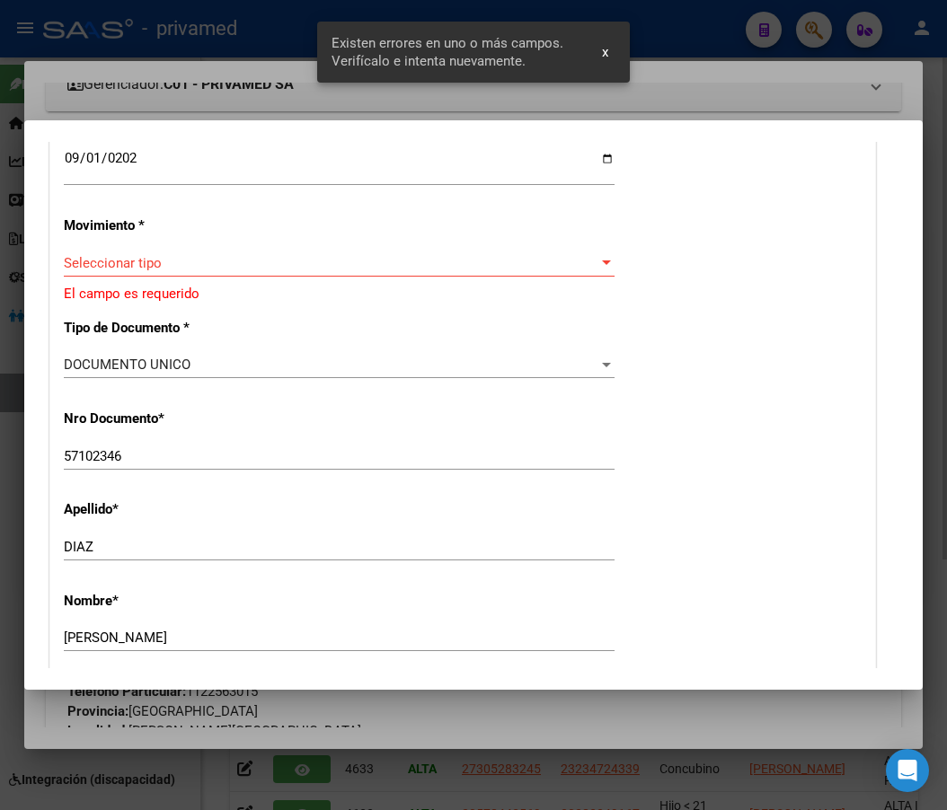
scroll to position [449, 0]
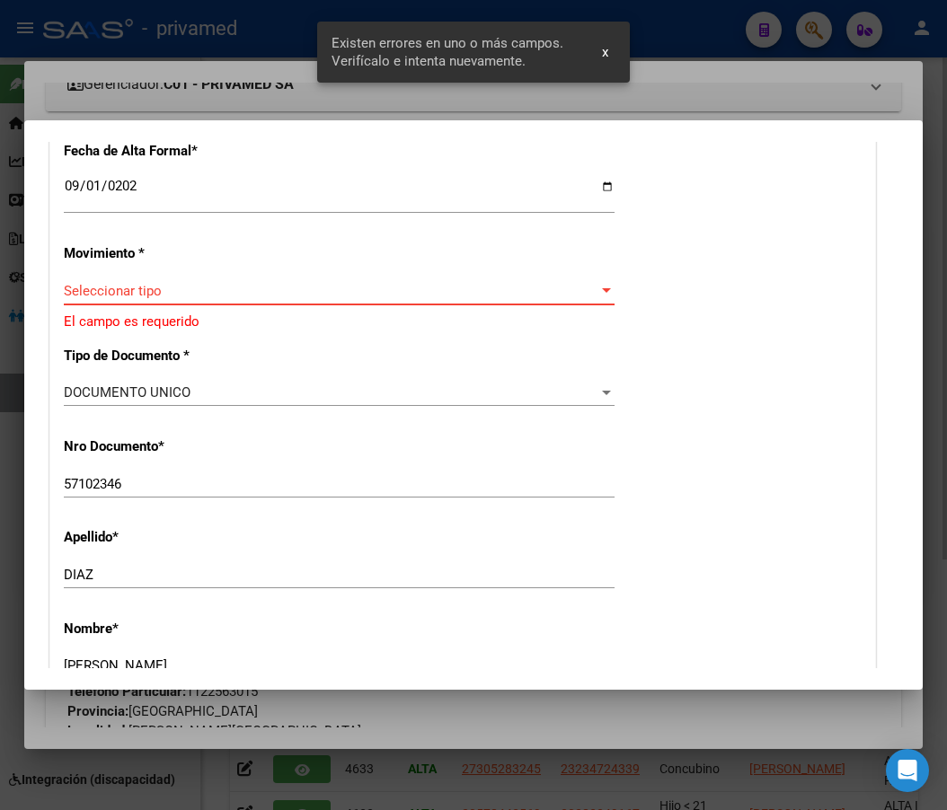
click at [138, 297] on span "Seleccionar tipo" at bounding box center [331, 291] width 534 height 16
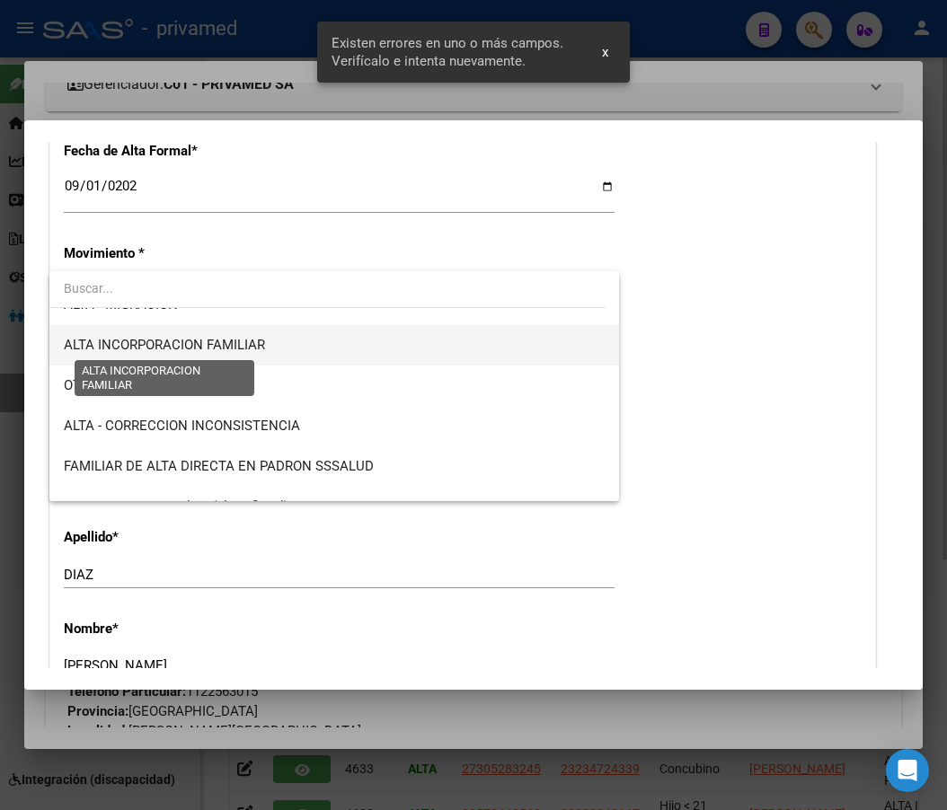
click at [254, 346] on span "ALTA INCORPORACION FAMILIAR" at bounding box center [164, 345] width 201 height 16
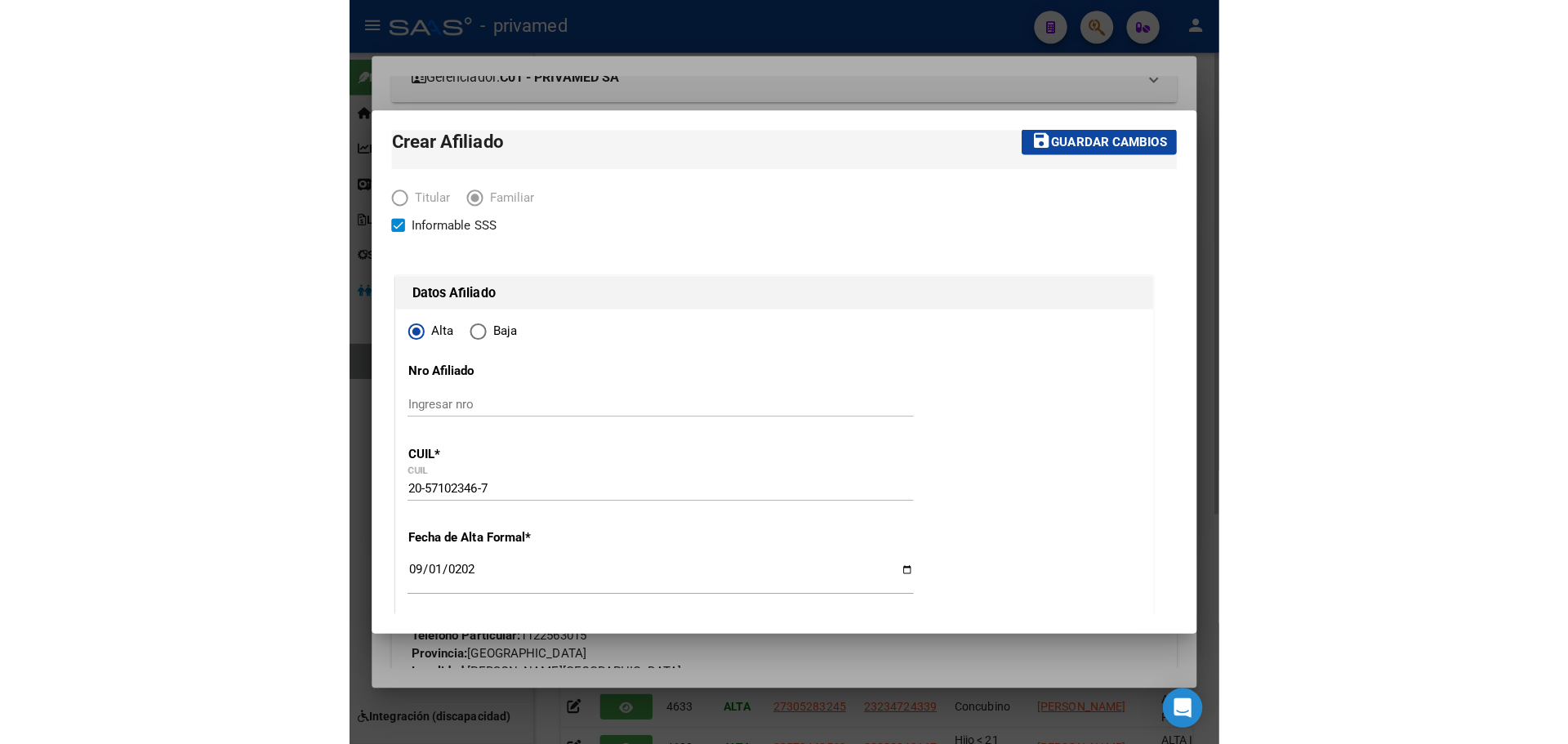
scroll to position [0, 0]
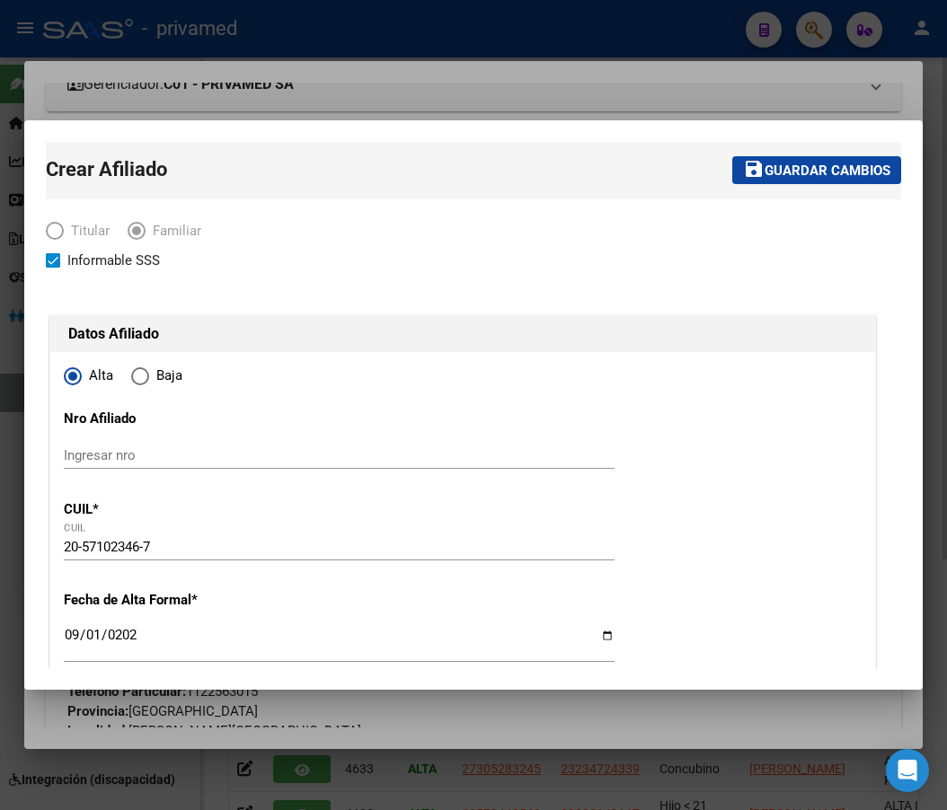
click at [824, 172] on span "Guardar cambios" at bounding box center [827, 171] width 126 height 16
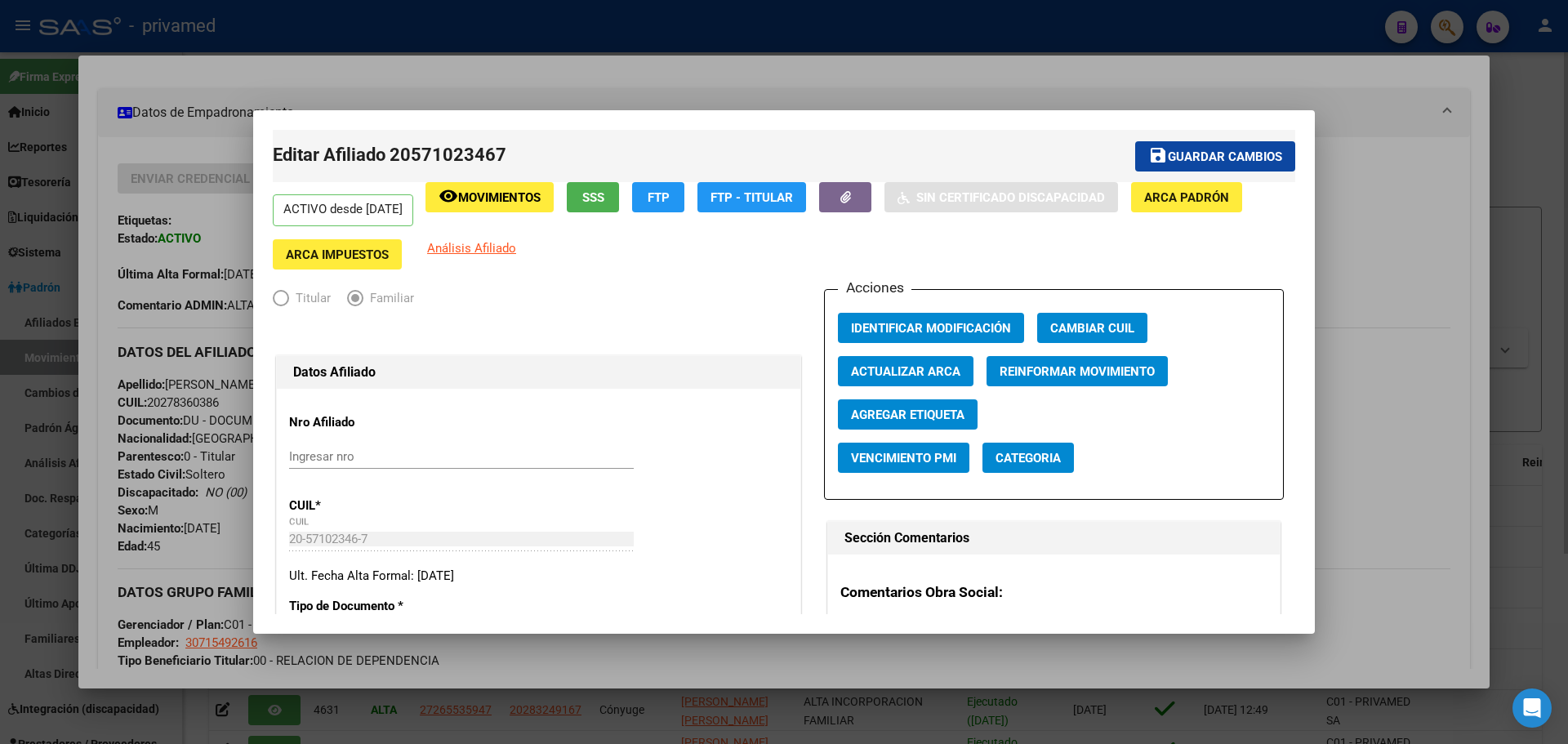
scroll to position [239, 0]
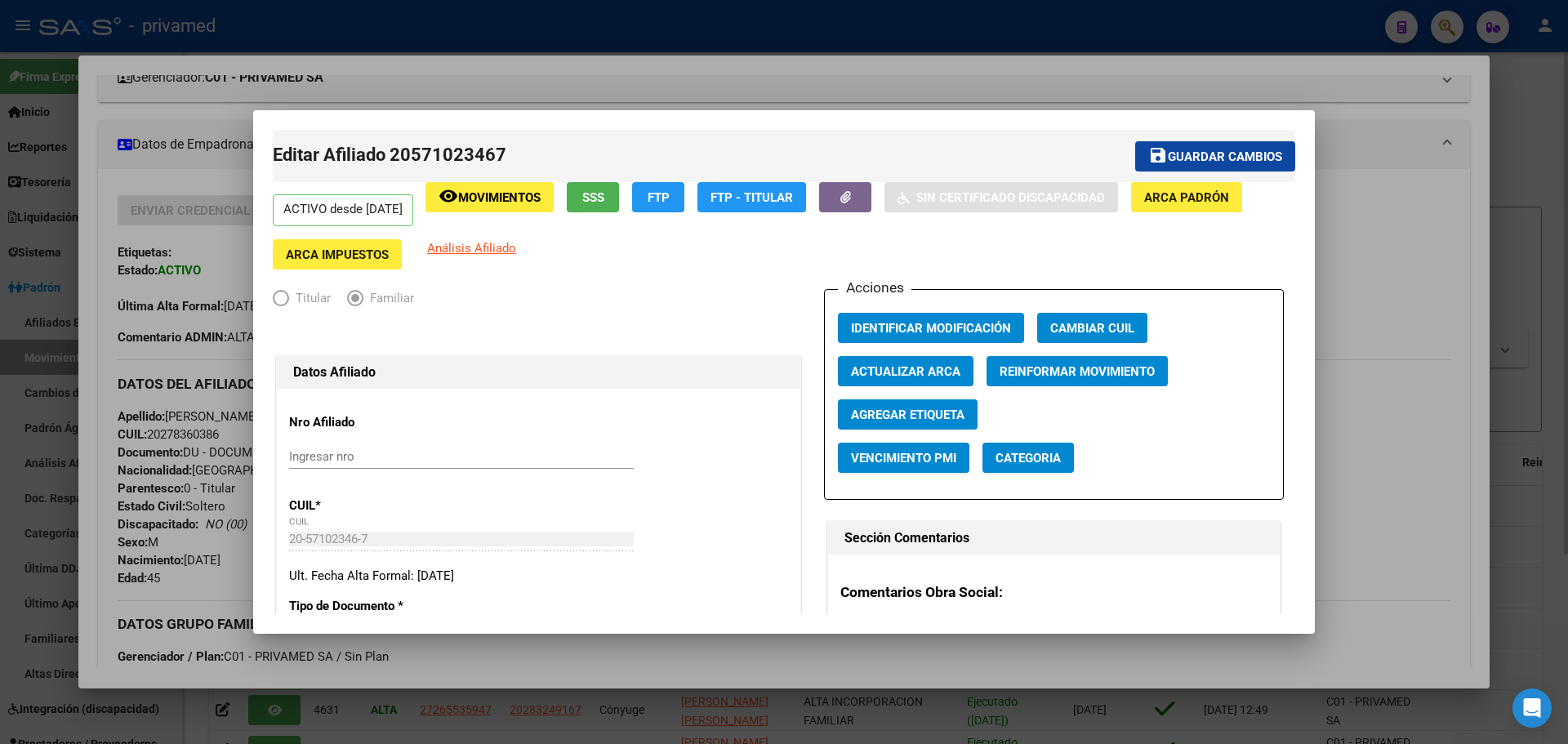
click at [1329, 43] on div at bounding box center [784, 372] width 1568 height 744
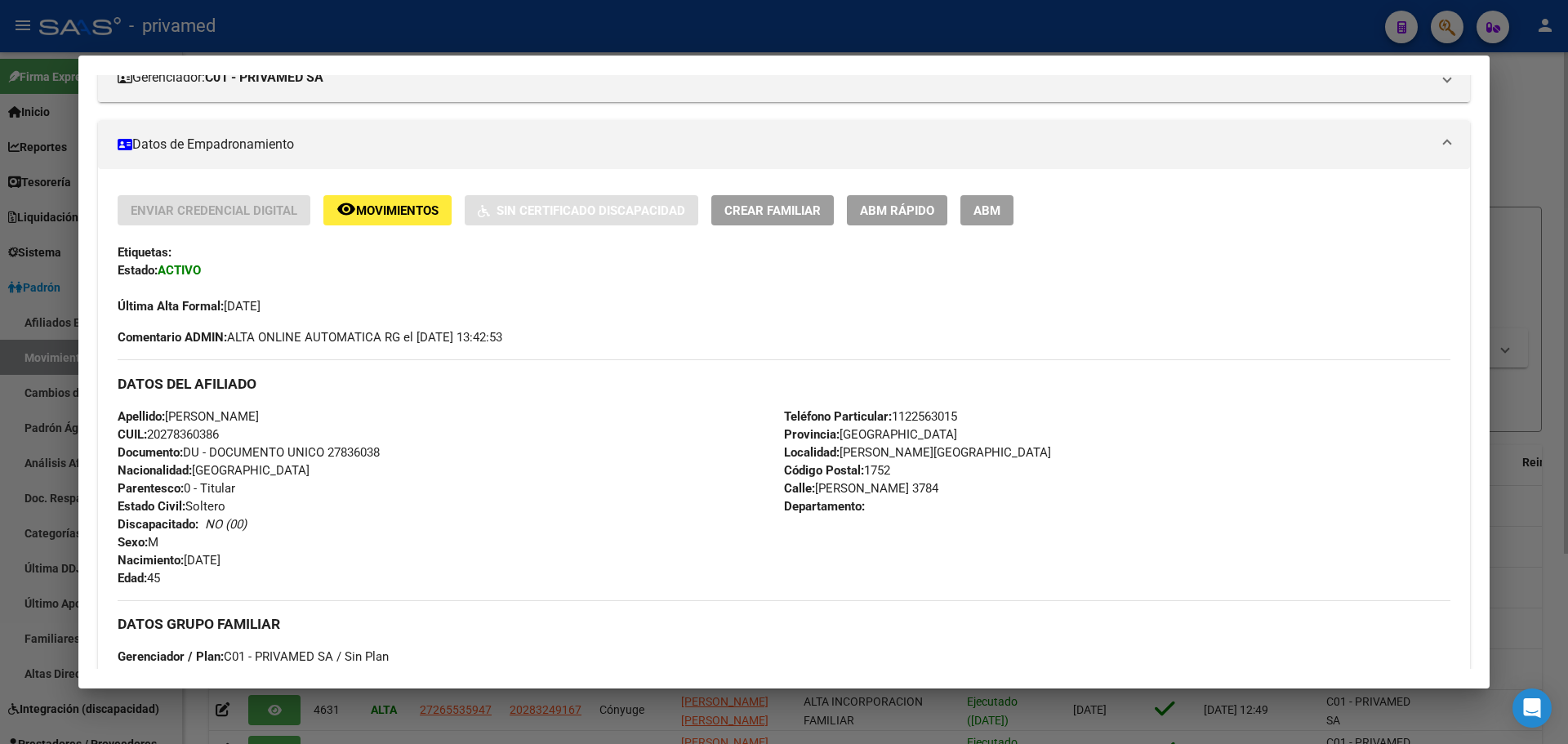
click at [1253, 22] on div at bounding box center [784, 372] width 1568 height 744
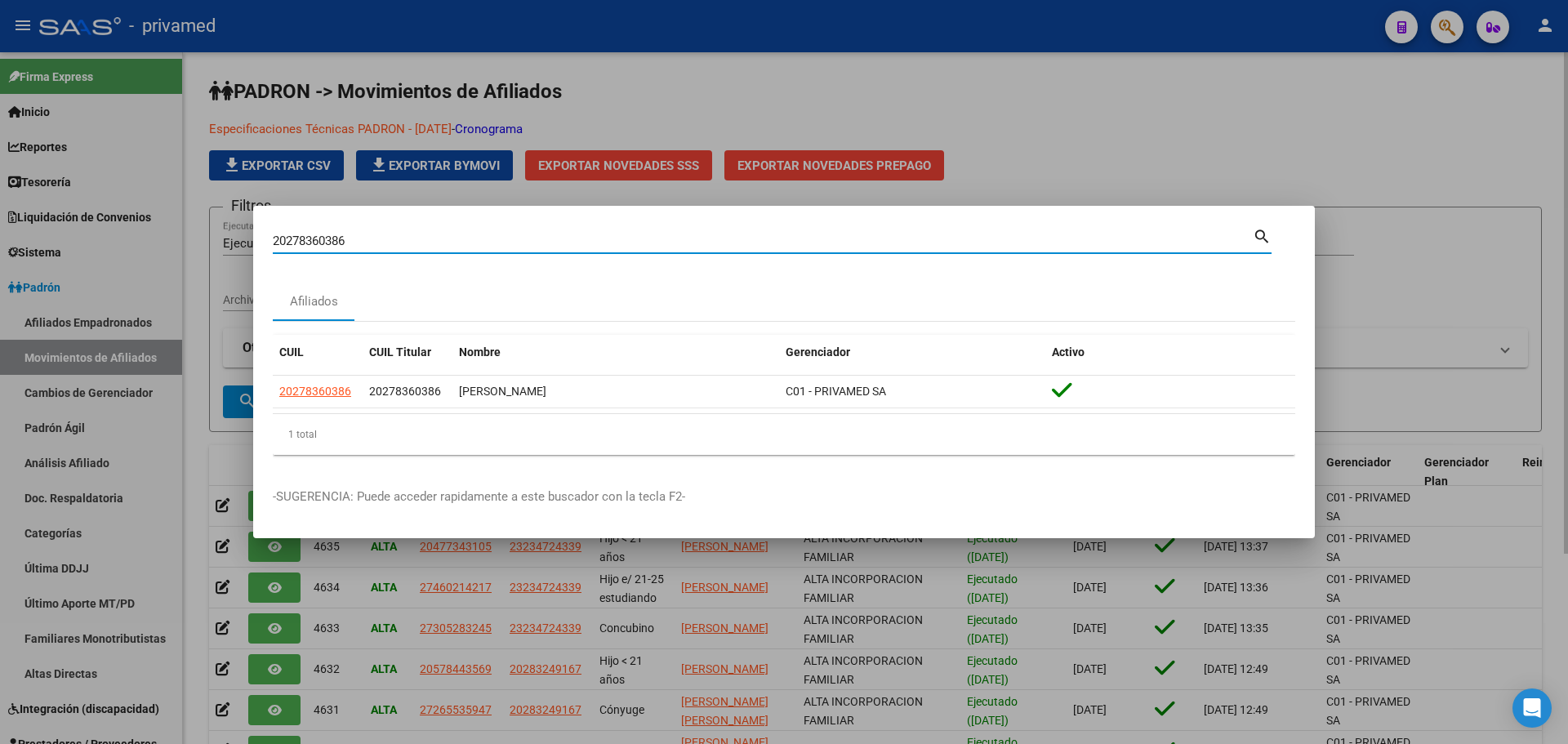
click at [521, 236] on input "20278360386" at bounding box center [763, 241] width 980 height 15
paste input "444493985"
click at [361, 242] on input "20444493985" at bounding box center [763, 241] width 980 height 15
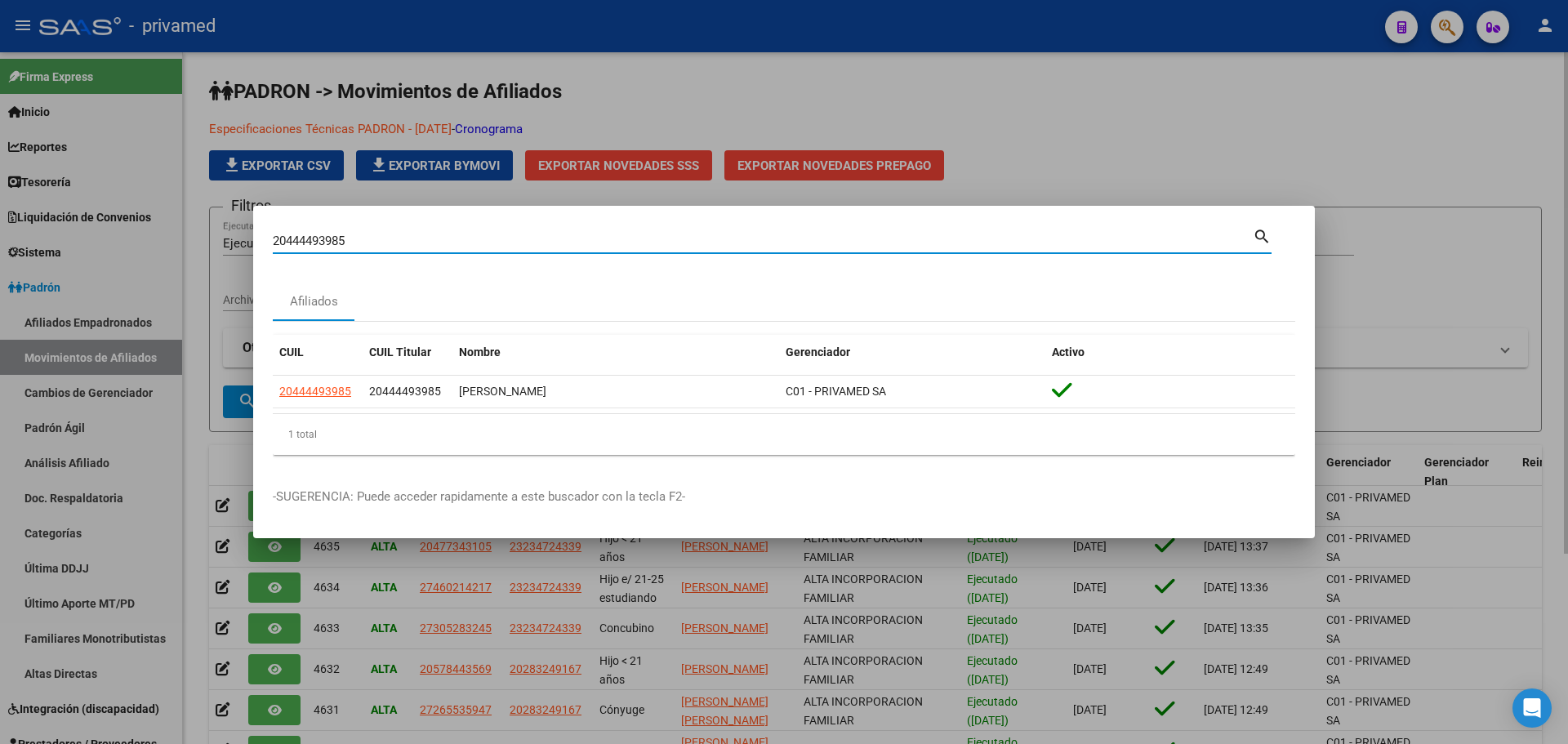
paste input "389679004"
type input "20389679004"
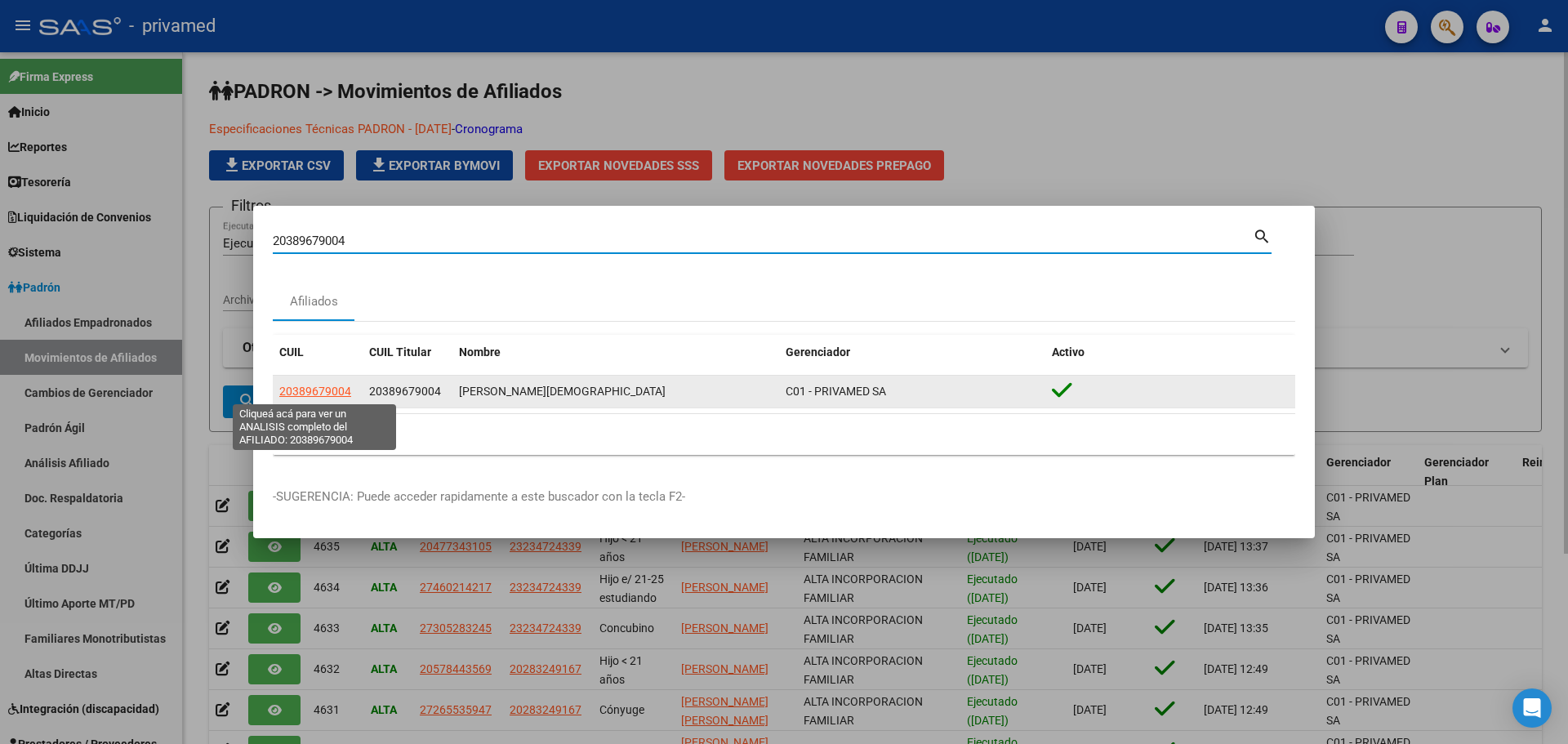
click at [323, 395] on span "20389679004" at bounding box center [315, 391] width 72 height 13
type textarea "20389679004"
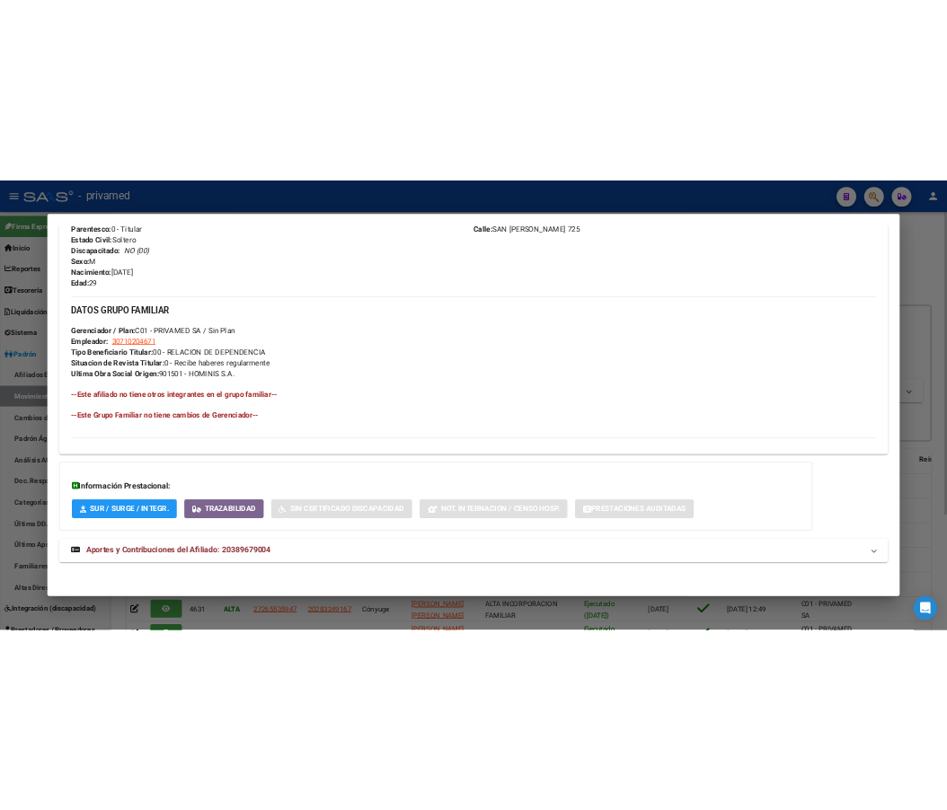
scroll to position [193, 0]
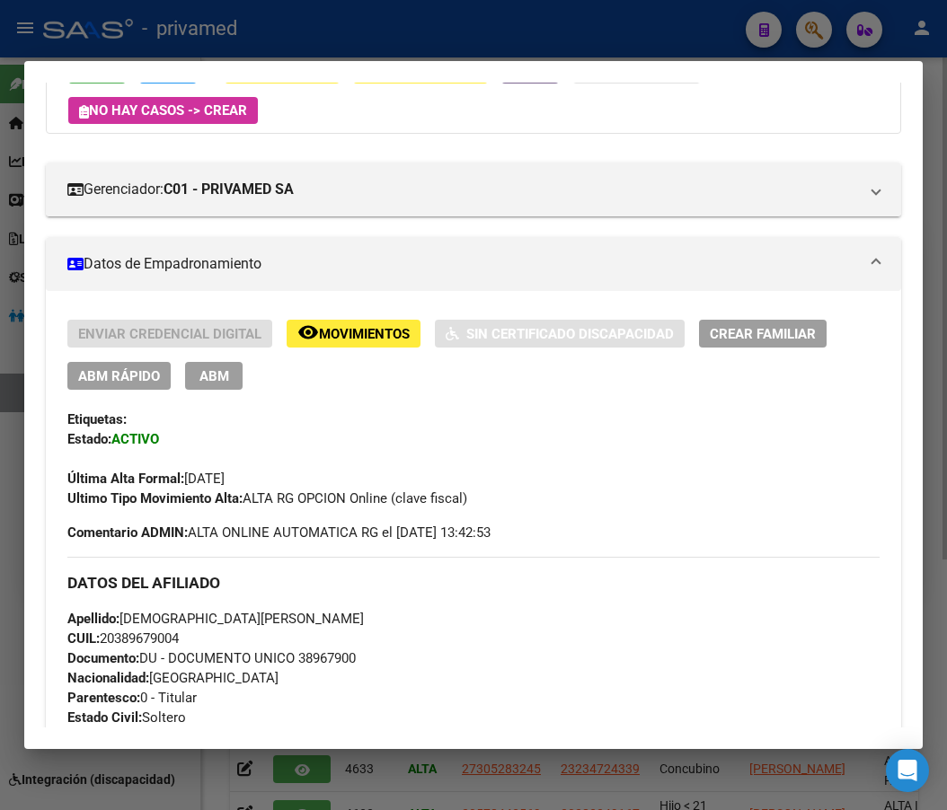
click at [587, 399] on div "Enviar Credencial Digital remove_red_eye Movimientos Sin Certificado Discapacid…" at bounding box center [473, 414] width 812 height 189
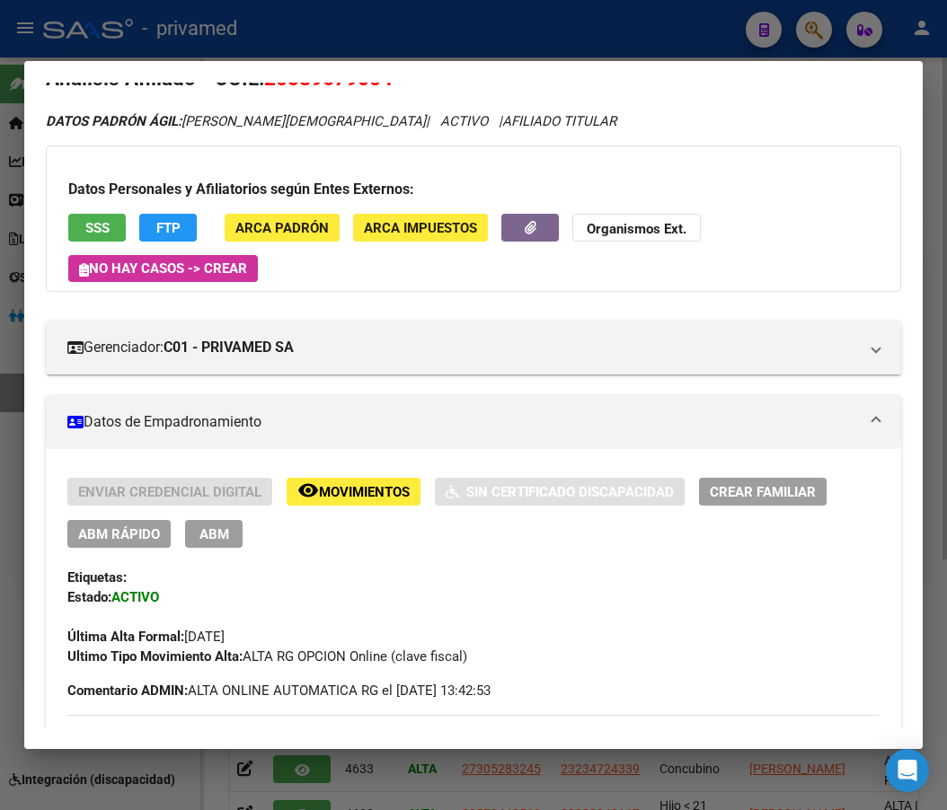
scroll to position [0, 0]
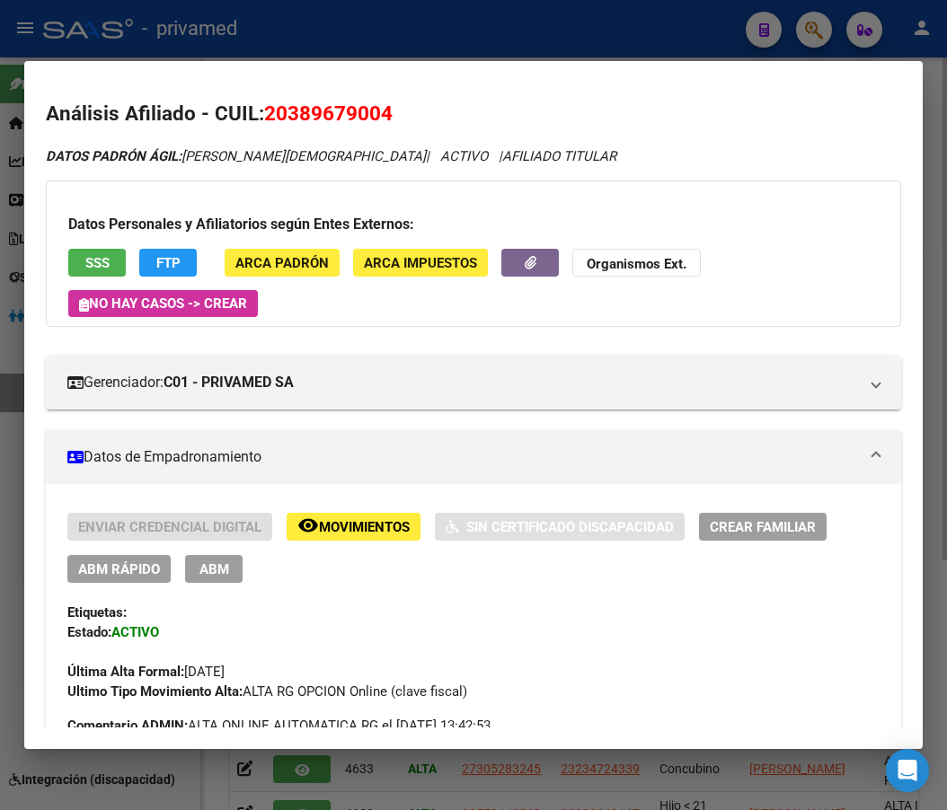
click at [284, 37] on div at bounding box center [473, 405] width 947 height 810
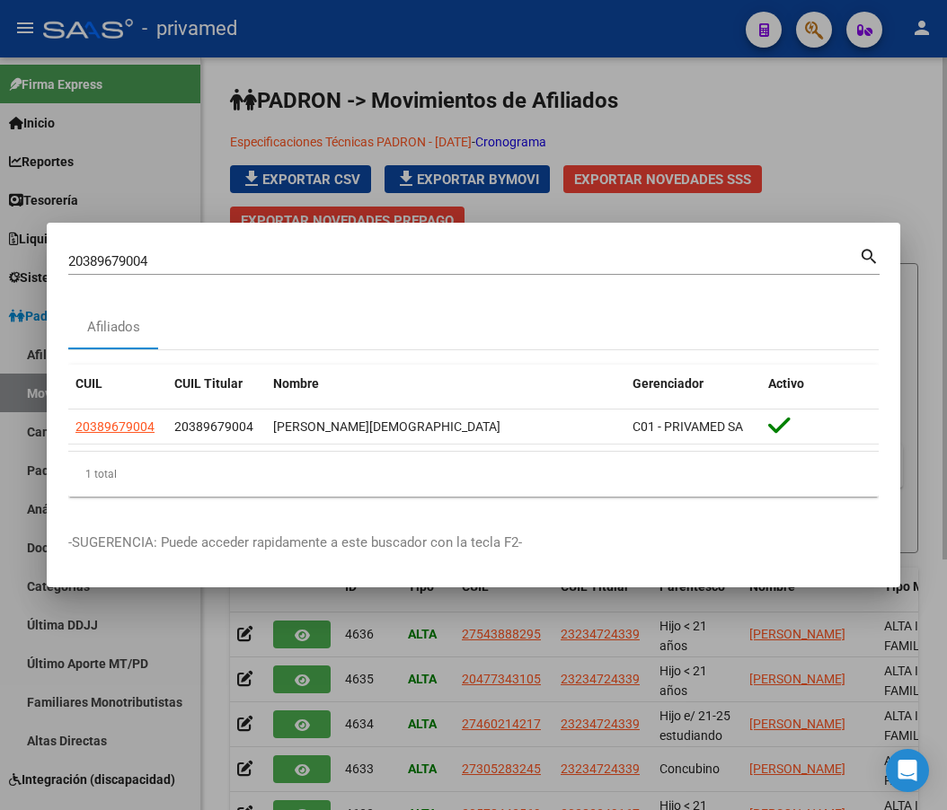
click at [182, 261] on input "20389679004" at bounding box center [463, 261] width 790 height 16
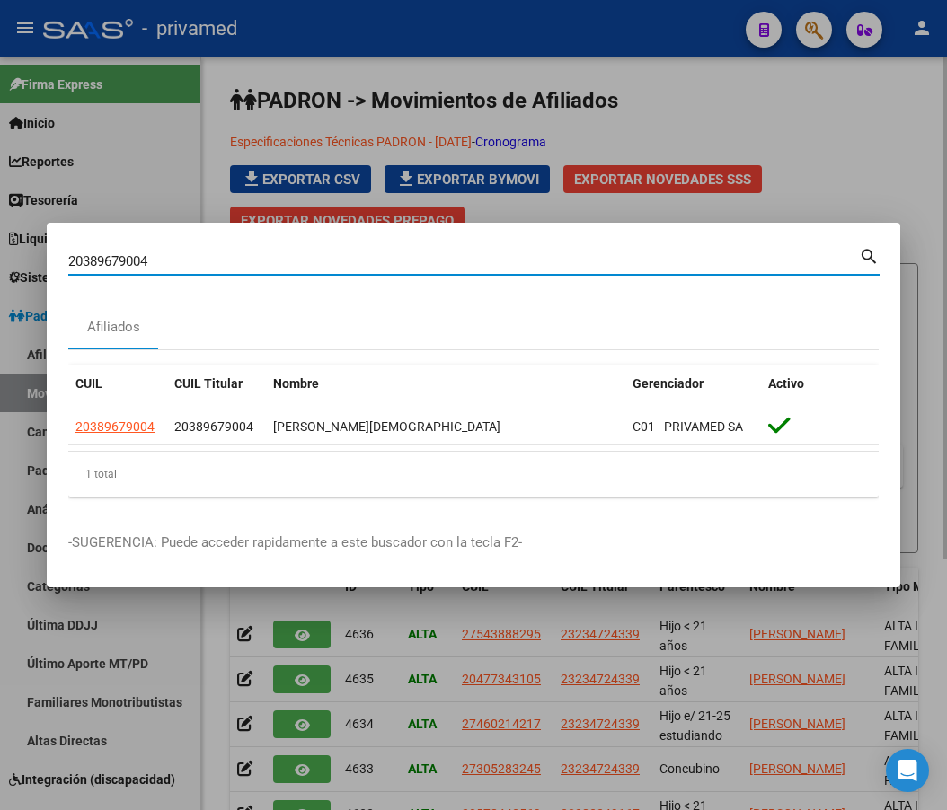
click at [182, 261] on input "20389679004" at bounding box center [463, 261] width 790 height 16
paste input "7434689908"
type input "27434689908"
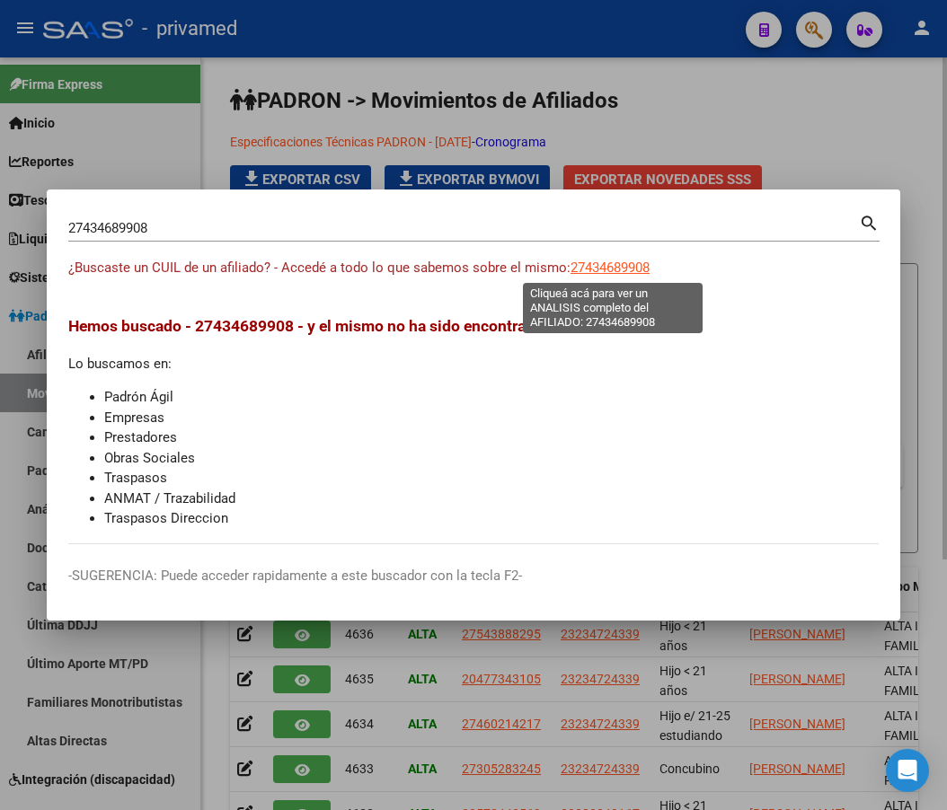
click at [634, 261] on span "27434689908" at bounding box center [609, 268] width 79 height 16
type textarea "27434689908"
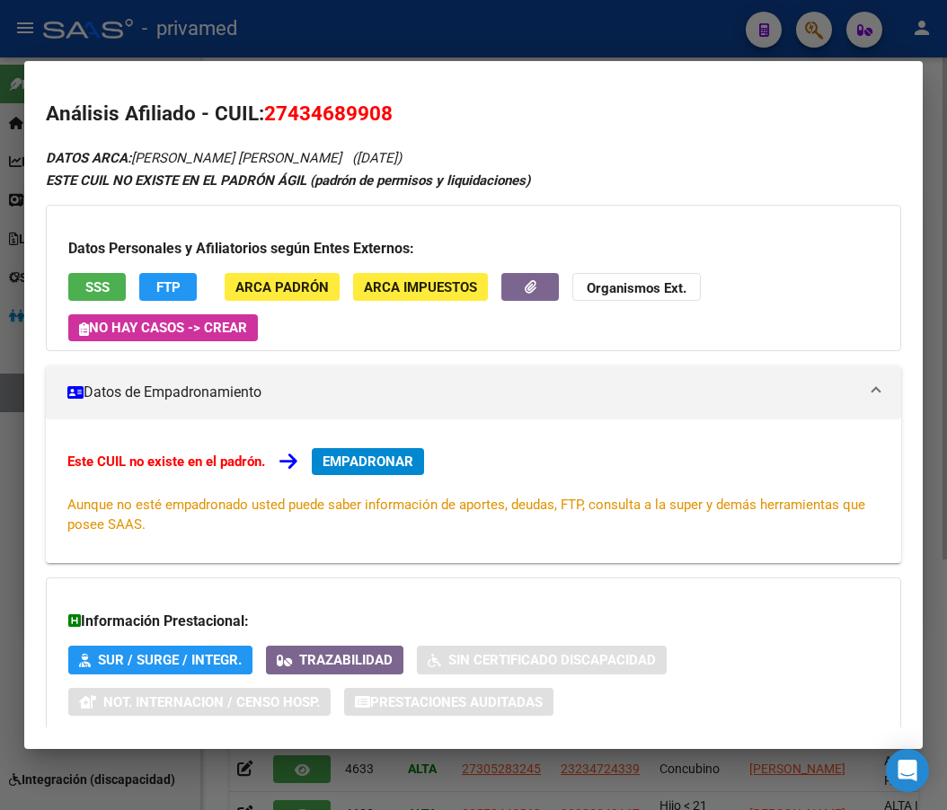
click at [100, 267] on div "Datos Personales y Afiliatorios según Entes Externos: SSS FTP ARCA Padrón ARCA …" at bounding box center [473, 278] width 855 height 146
click at [100, 284] on span "SSS" at bounding box center [97, 287] width 24 height 16
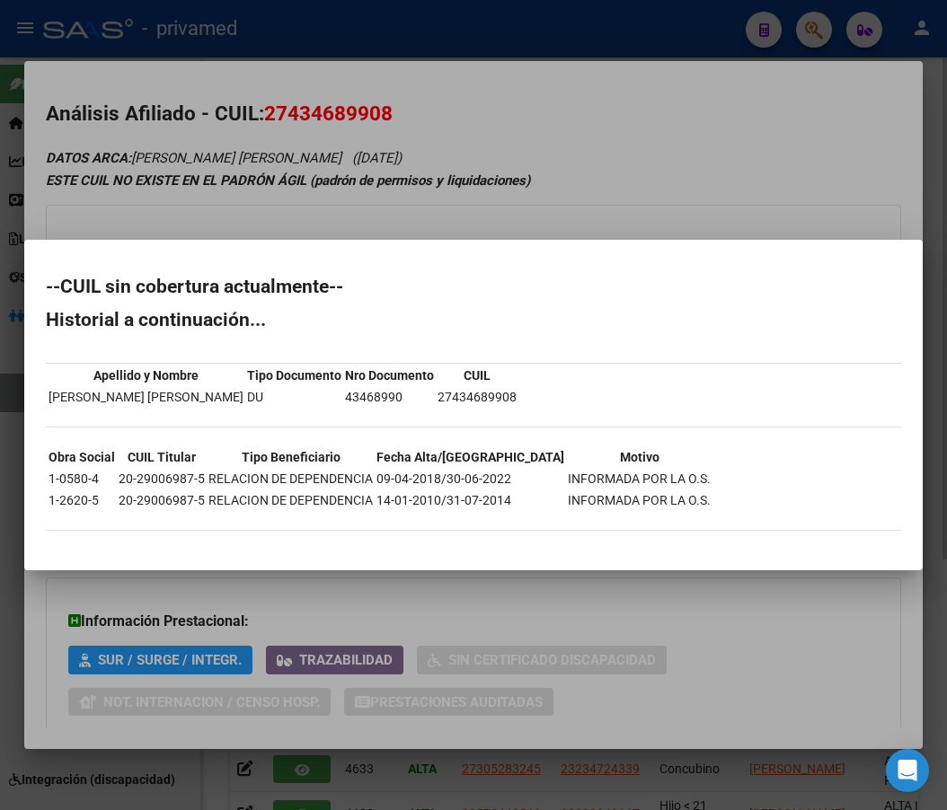
click at [676, 181] on div at bounding box center [473, 405] width 947 height 810
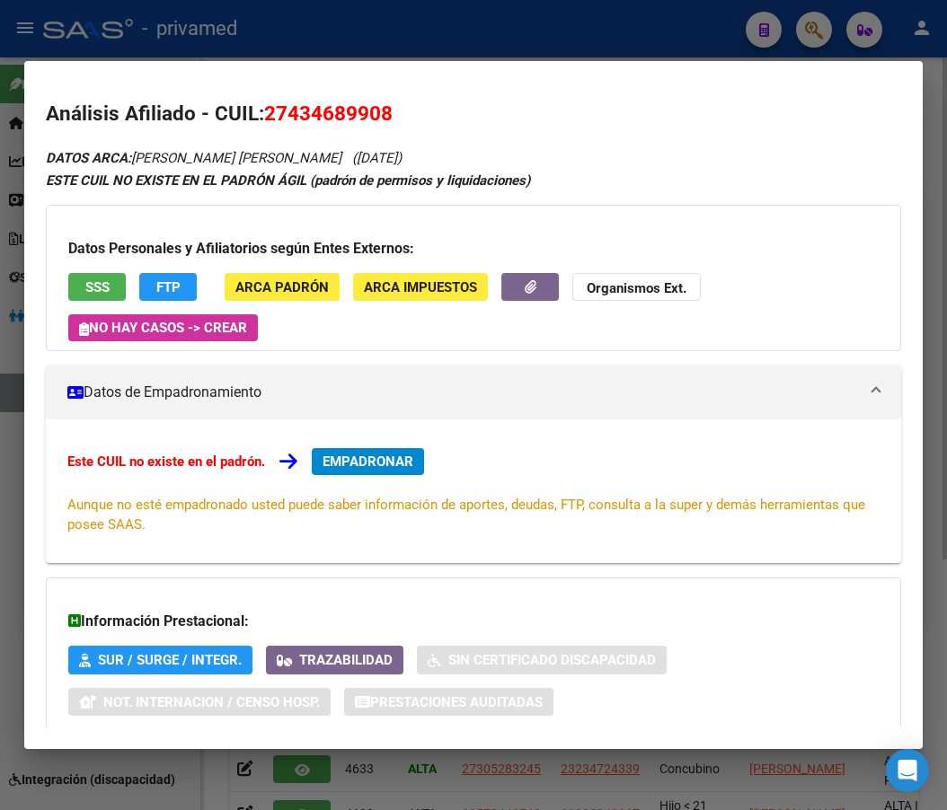
drag, startPoint x: 634, startPoint y: 8, endPoint x: 550, endPoint y: 51, distance: 94.8
click at [632, 13] on div at bounding box center [473, 405] width 947 height 810
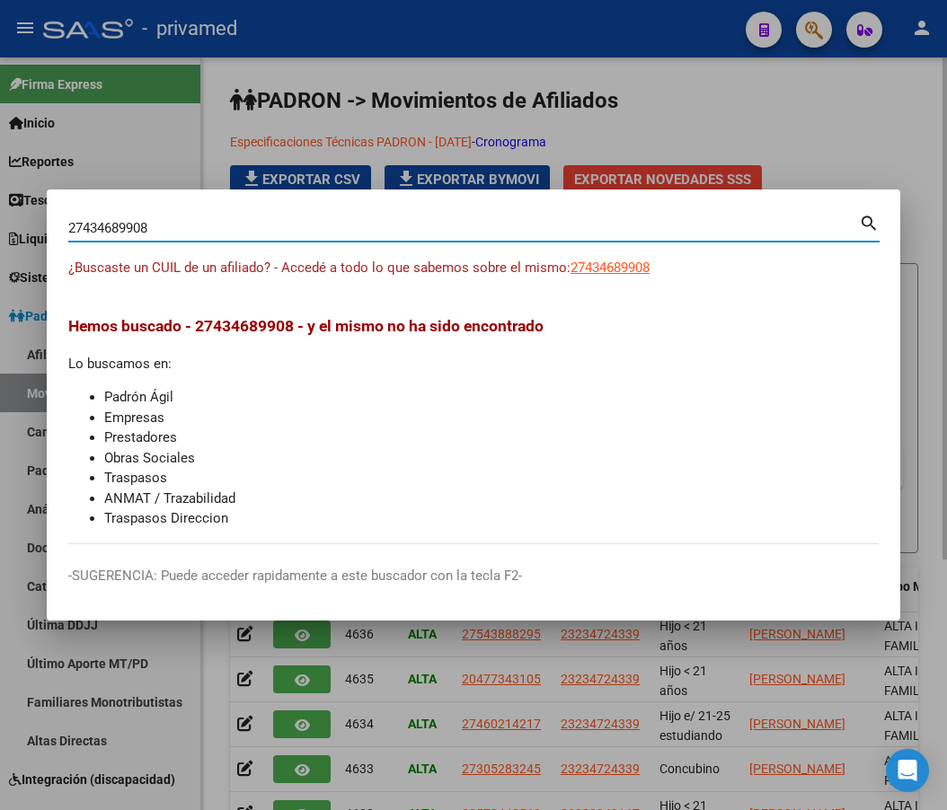
click at [148, 220] on input "27434689908" at bounding box center [463, 228] width 790 height 16
click at [147, 220] on input "27434689908" at bounding box center [463, 228] width 790 height 16
paste input "0415700904"
type input "20415700904"
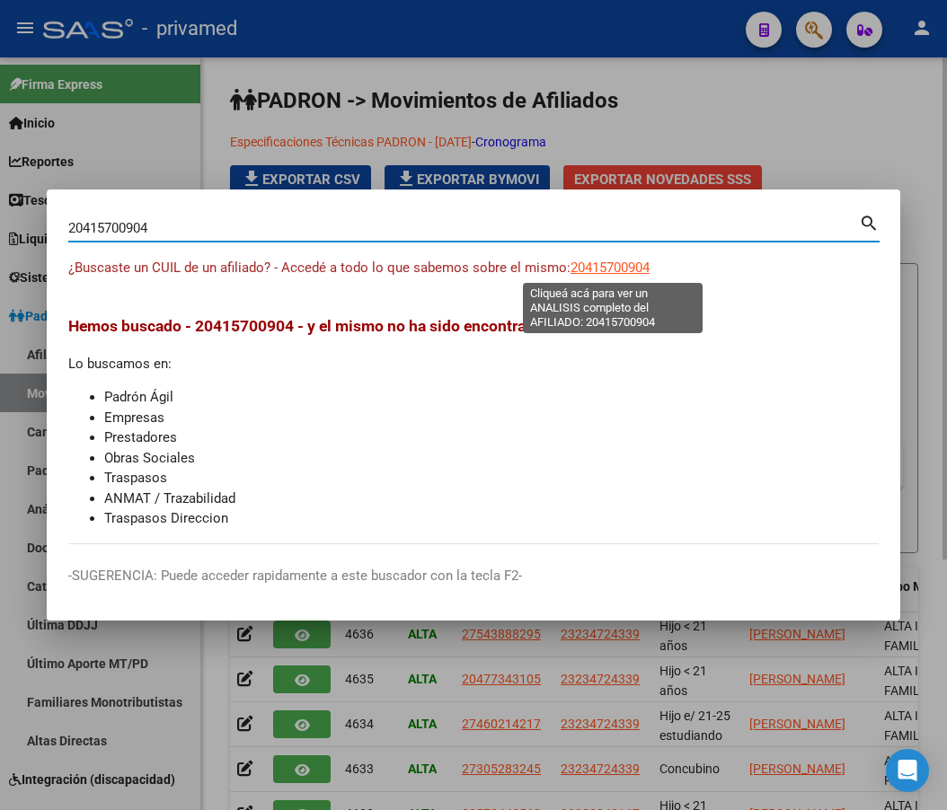
click at [634, 267] on span "20415700904" at bounding box center [609, 268] width 79 height 16
type textarea "20415700904"
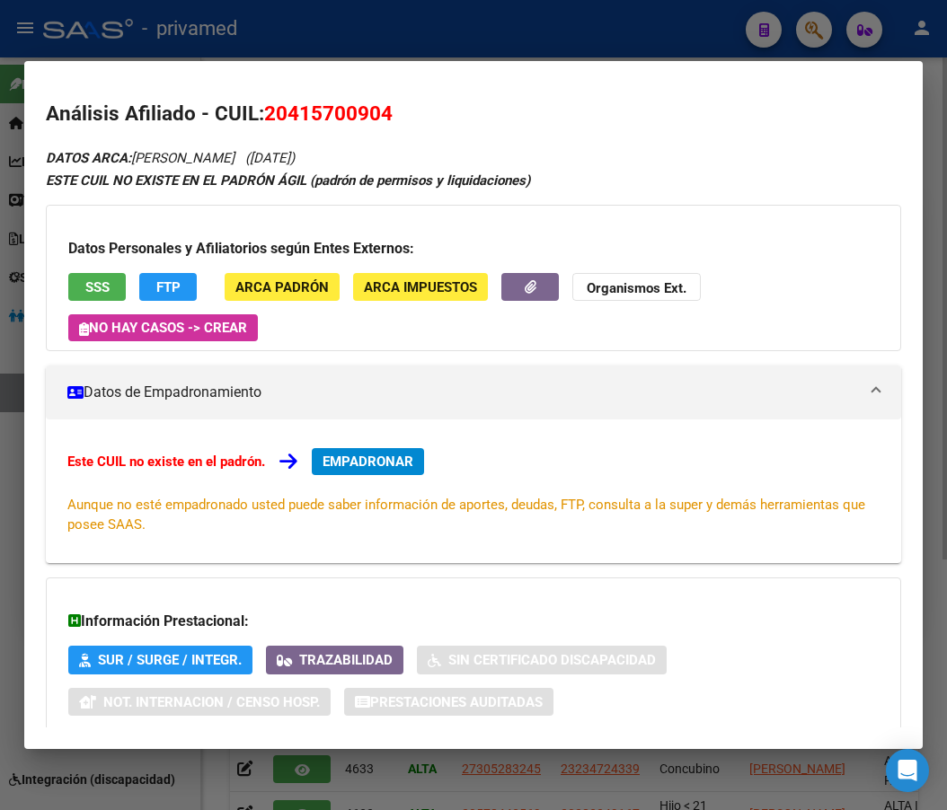
click at [102, 290] on span "SSS" at bounding box center [97, 287] width 24 height 16
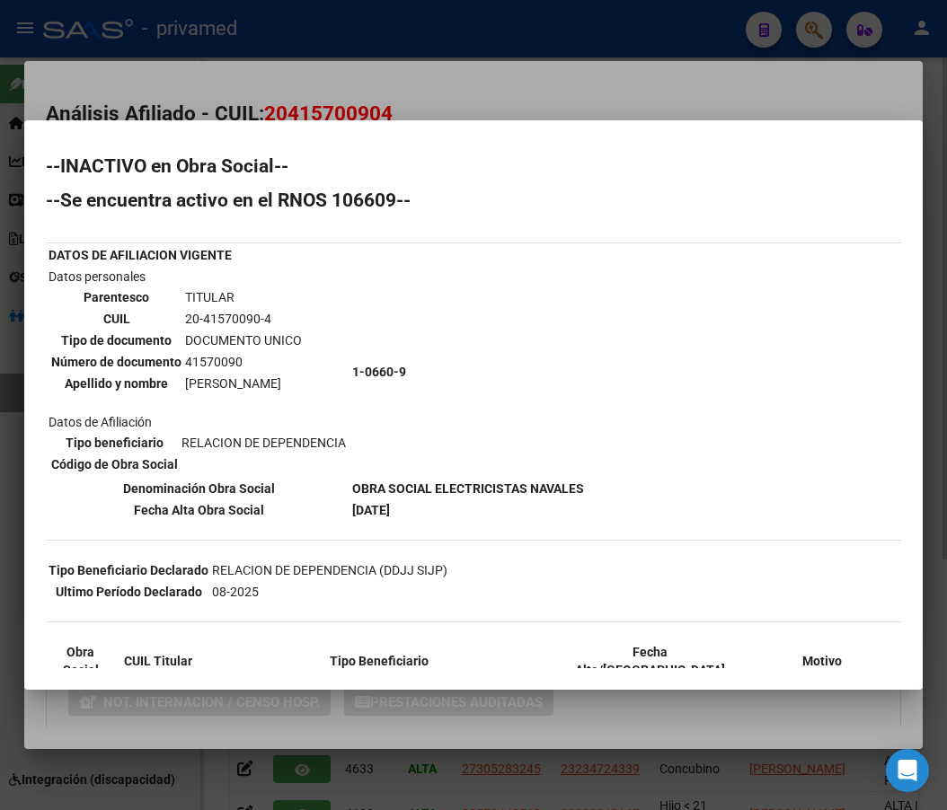
click at [491, 90] on div at bounding box center [473, 405] width 947 height 810
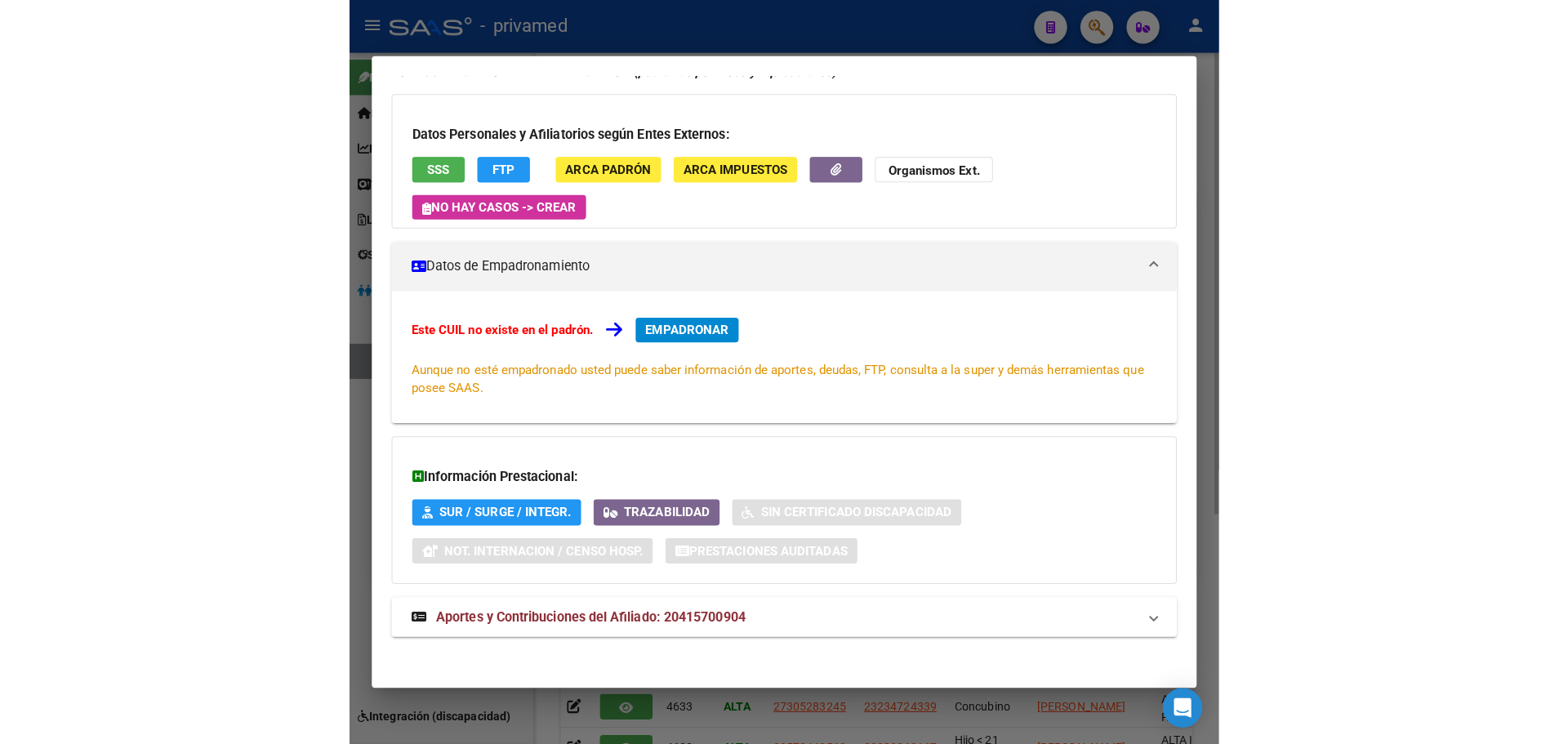
scroll to position [98, 0]
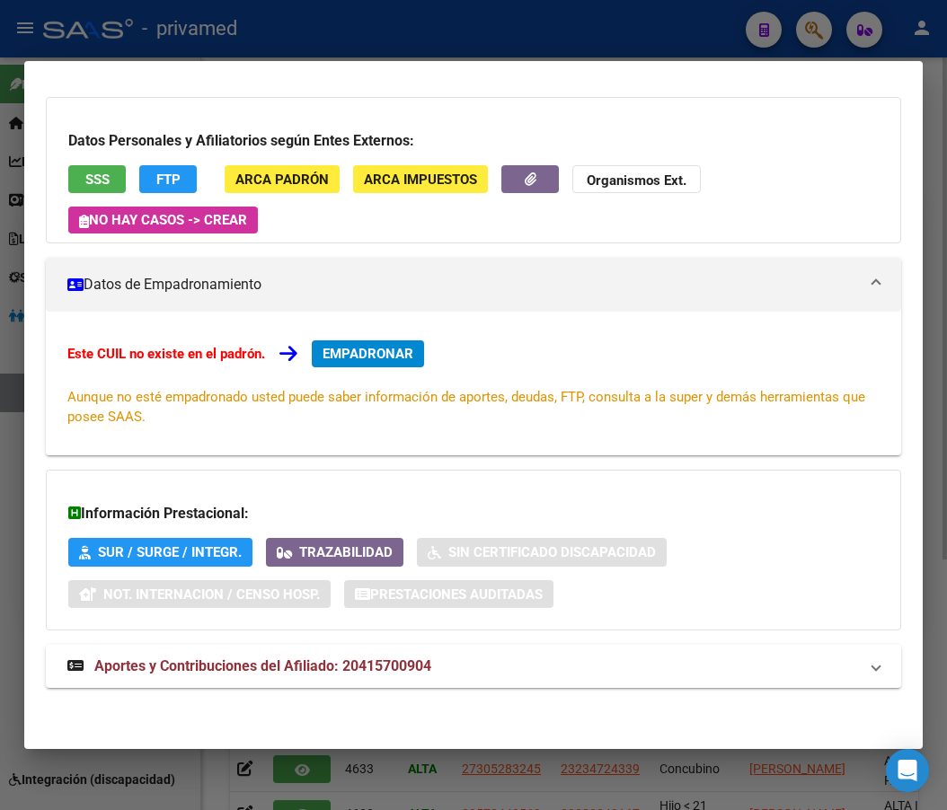
click at [99, 175] on span "SSS" at bounding box center [97, 180] width 24 height 16
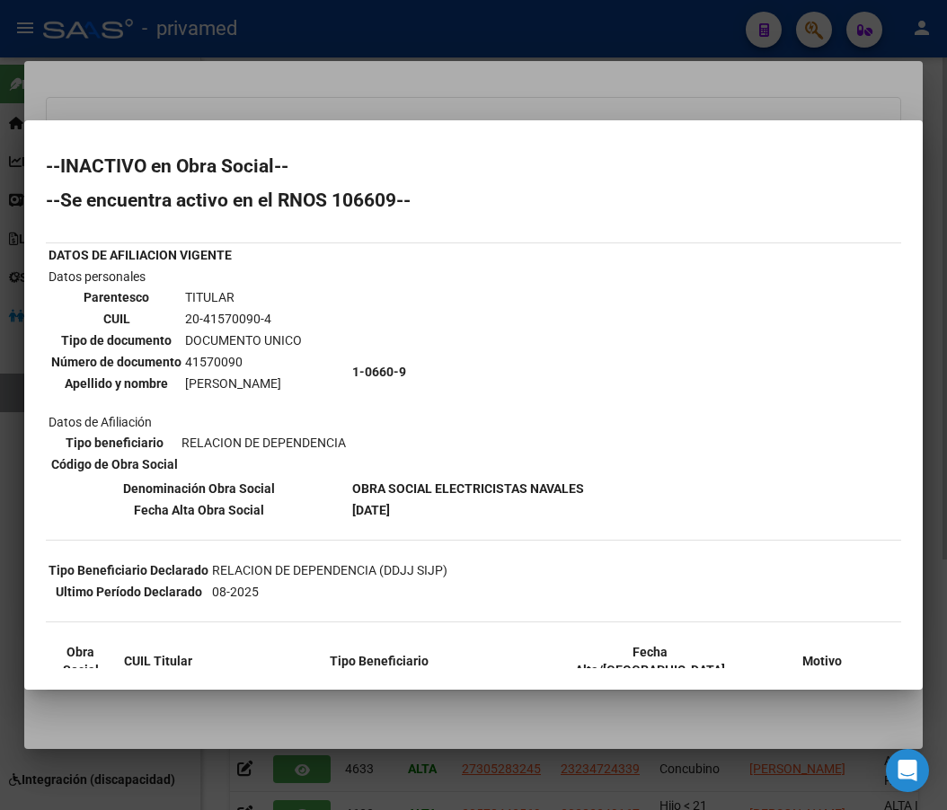
click at [578, 68] on div at bounding box center [473, 405] width 947 height 810
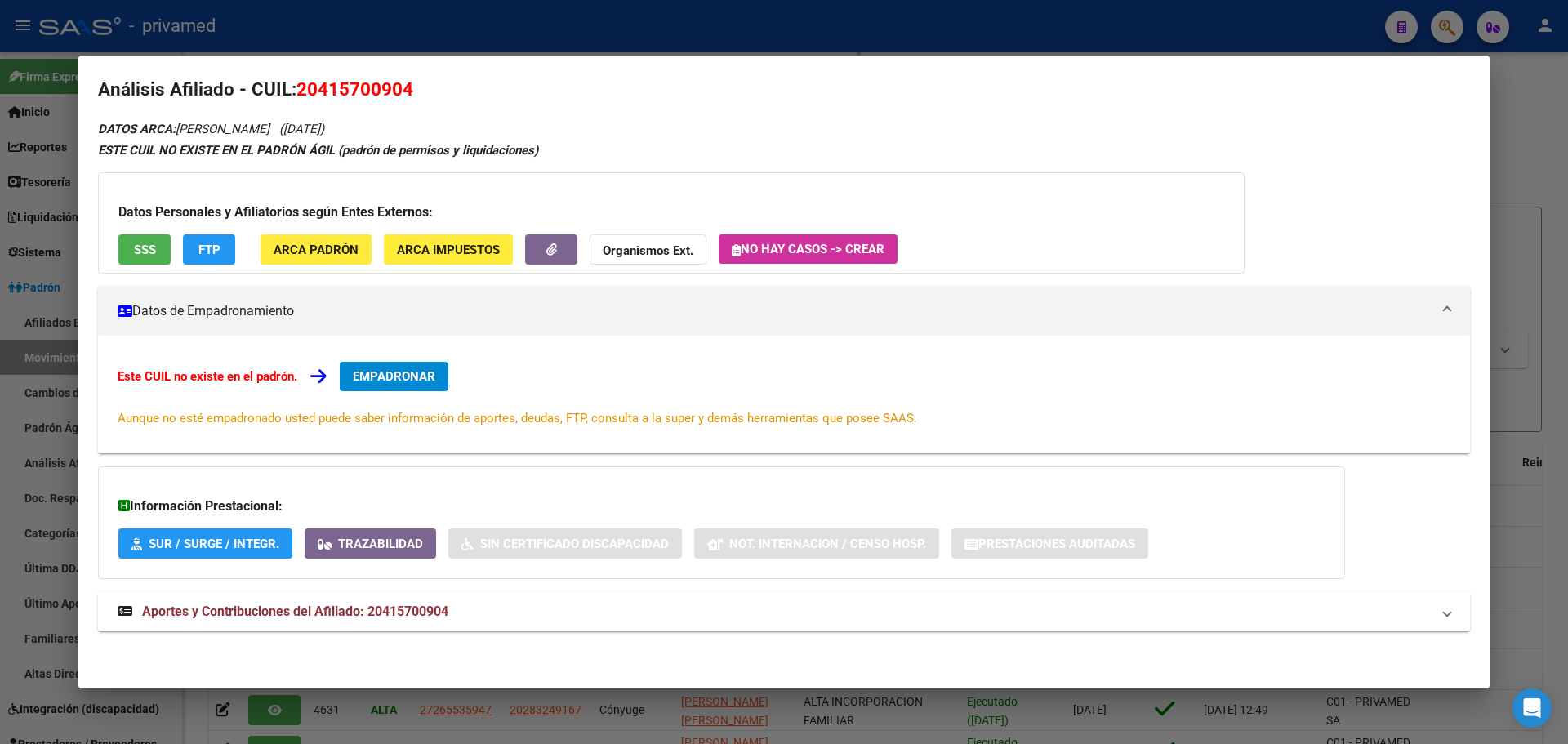
scroll to position [15, 0]
click at [558, 43] on div at bounding box center [784, 372] width 1568 height 744
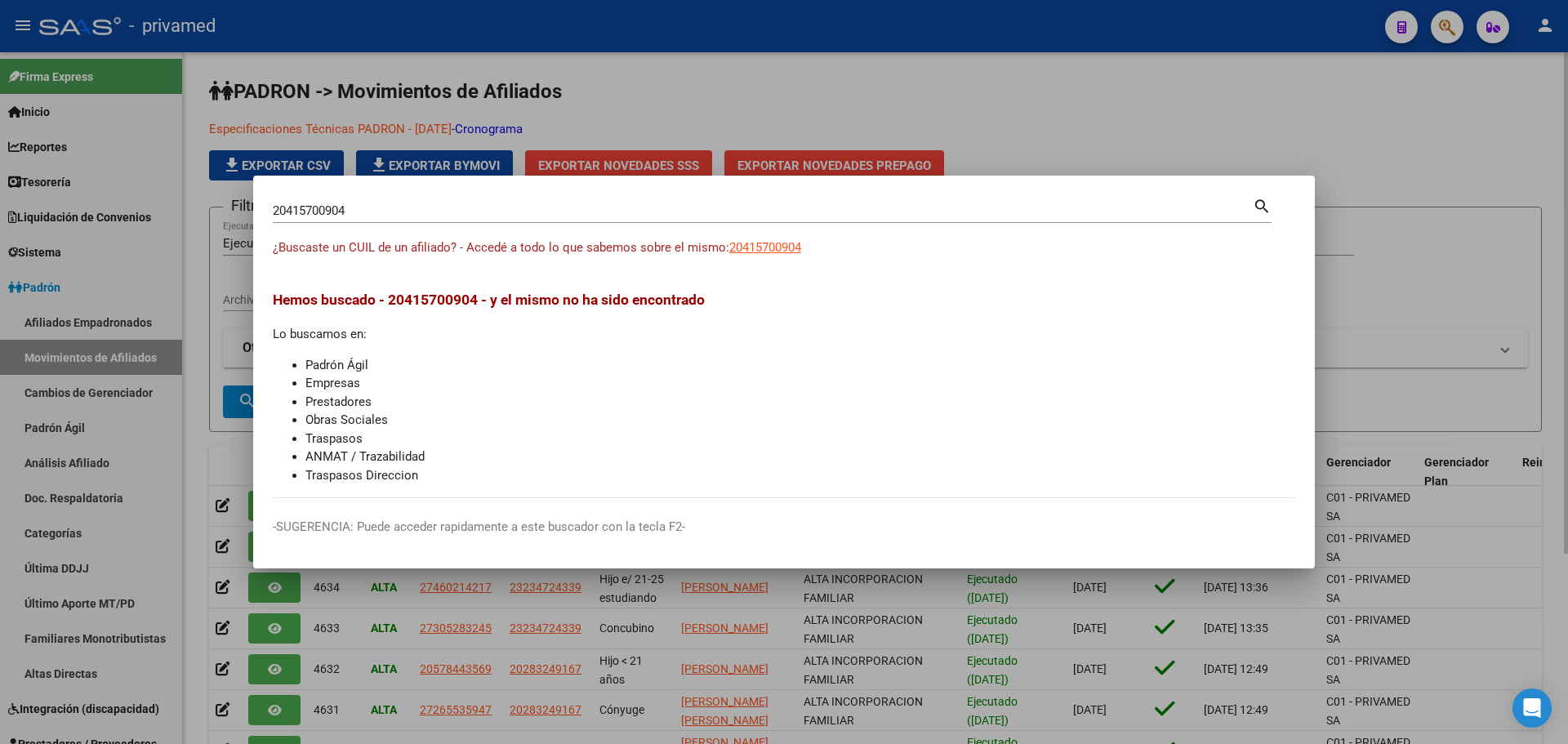
click at [807, 74] on div at bounding box center [784, 372] width 1568 height 744
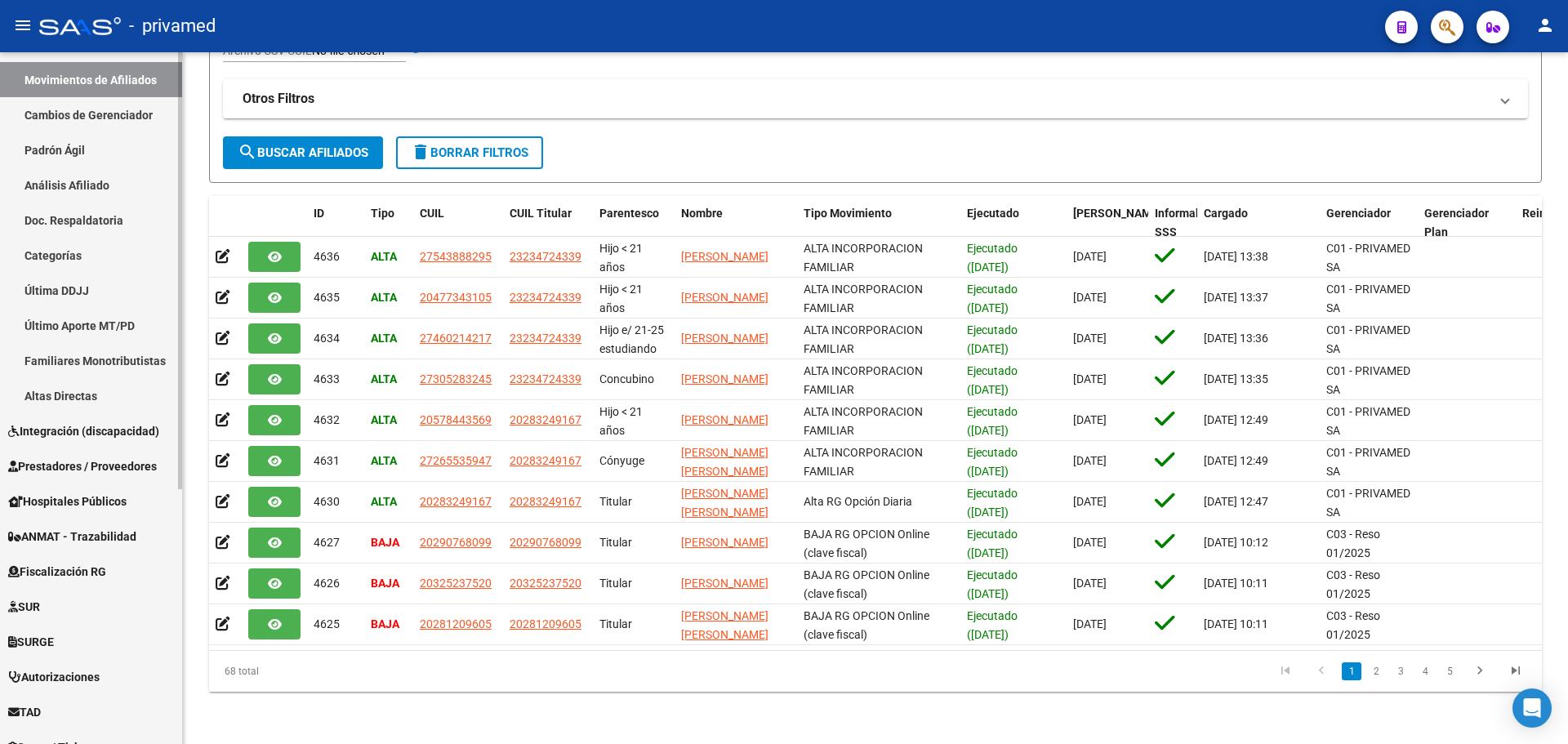
scroll to position [404, 0]
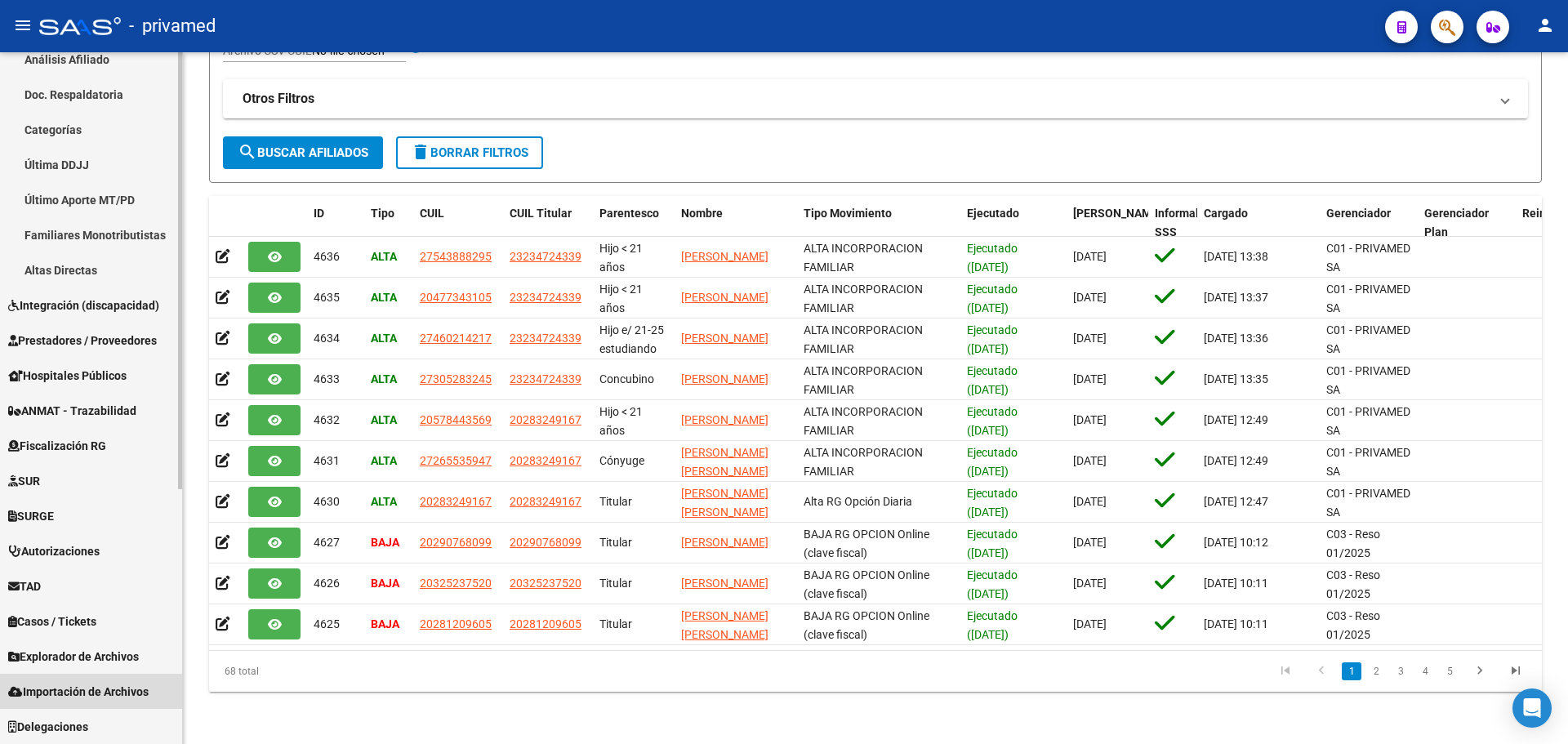
click at [77, 692] on span "Importación de Archivos" at bounding box center [78, 692] width 141 height 18
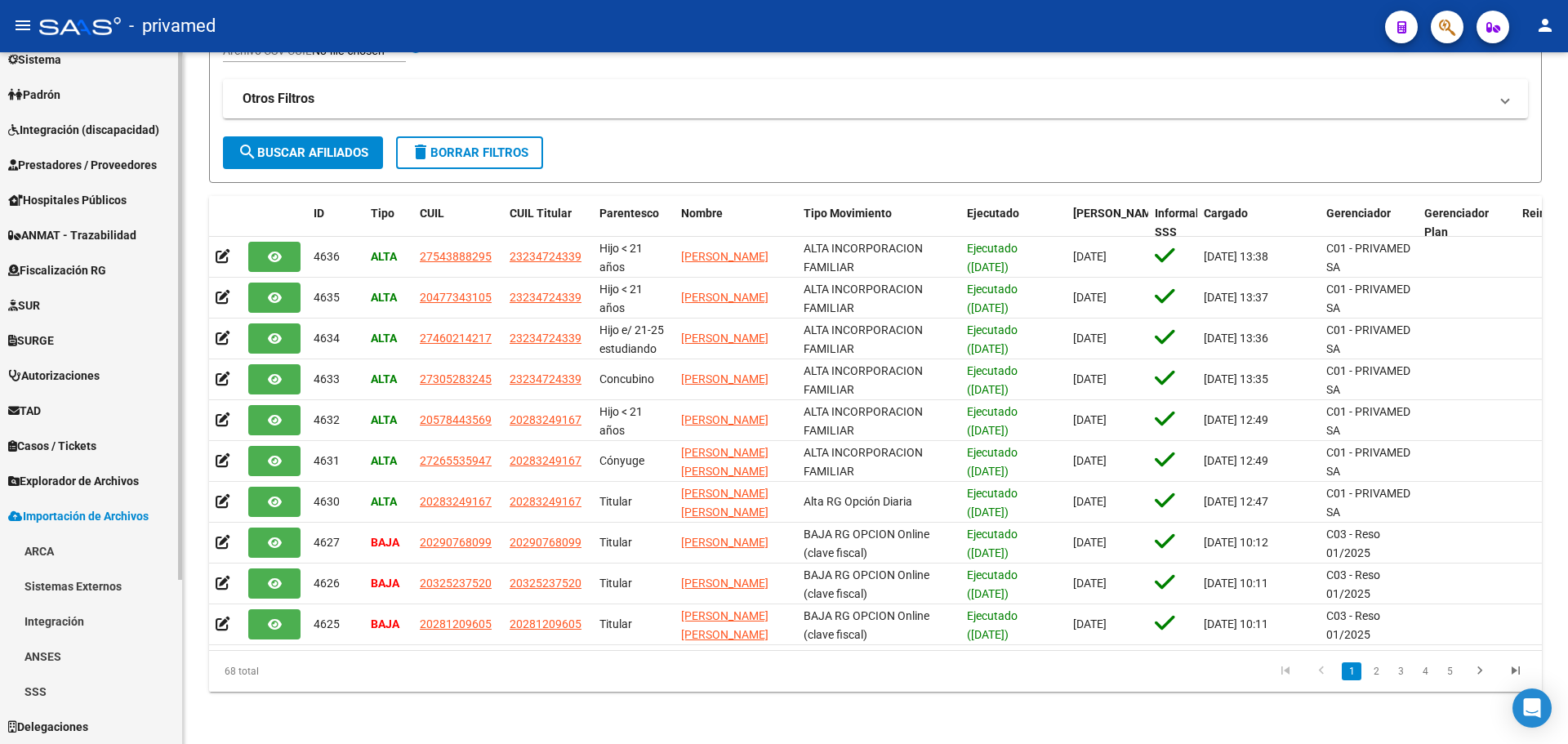
scroll to position [193, 0]
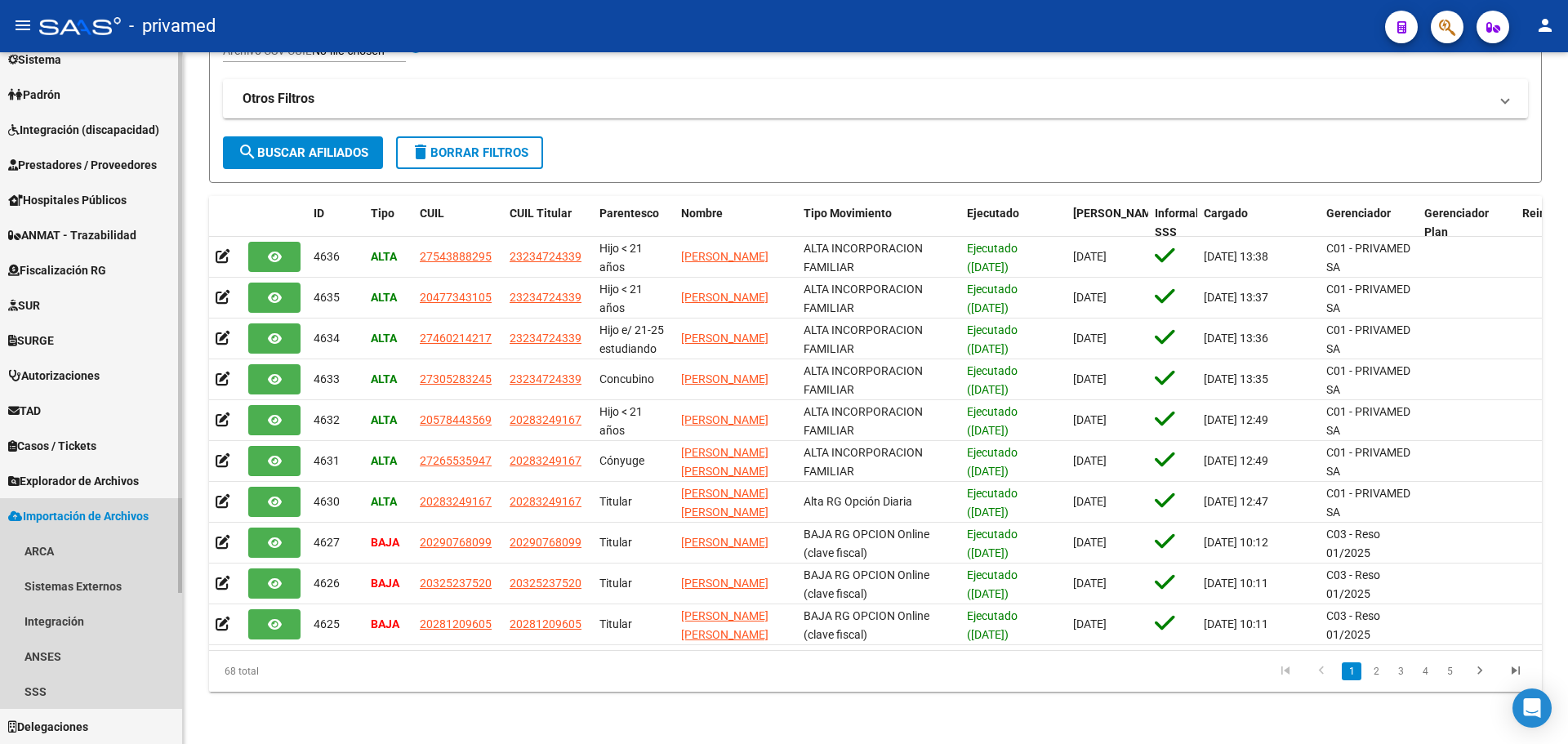
click at [77, 518] on span "Importación de Archivos" at bounding box center [78, 517] width 141 height 18
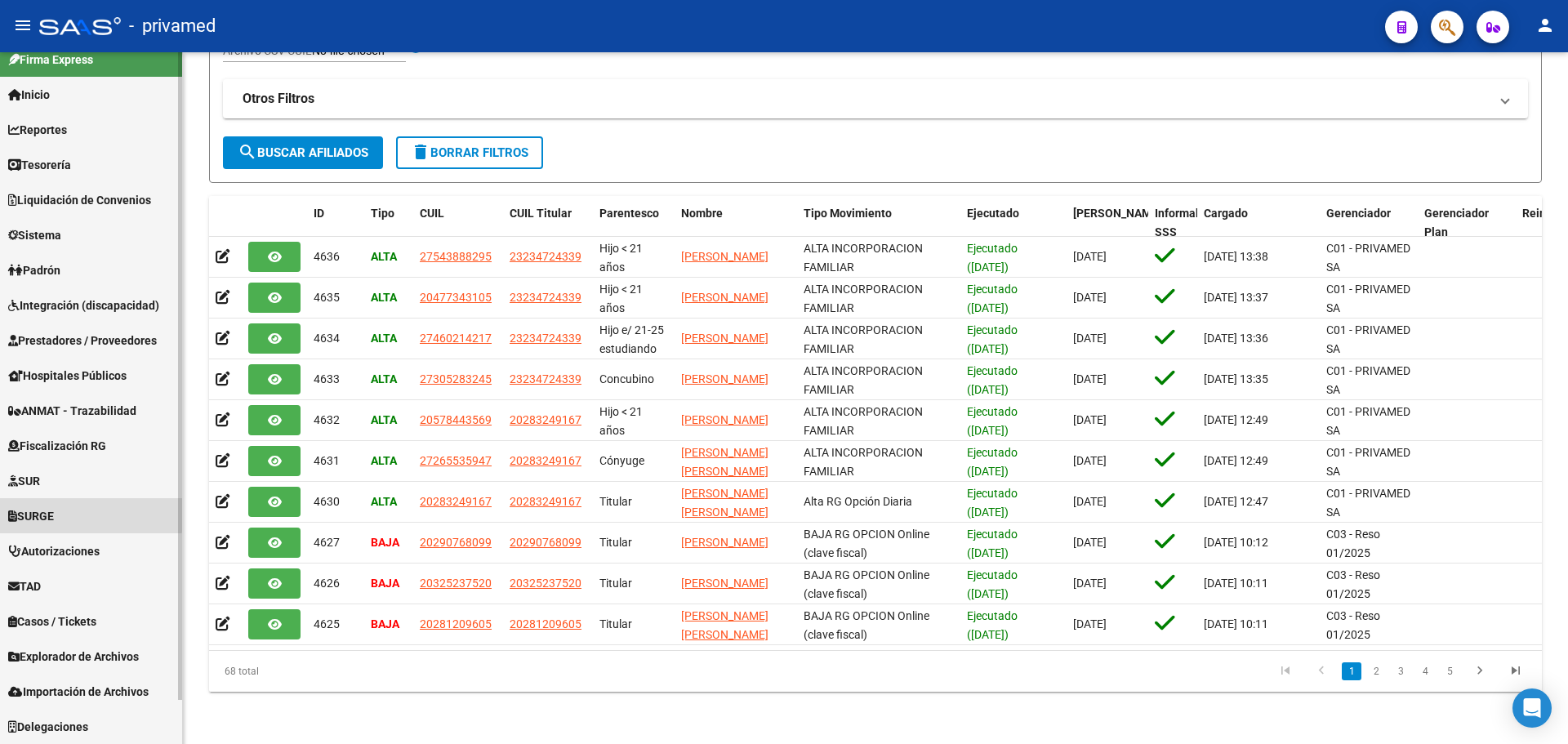
scroll to position [47, 0]
click at [84, 498] on link "SURGE" at bounding box center [91, 516] width 182 height 35
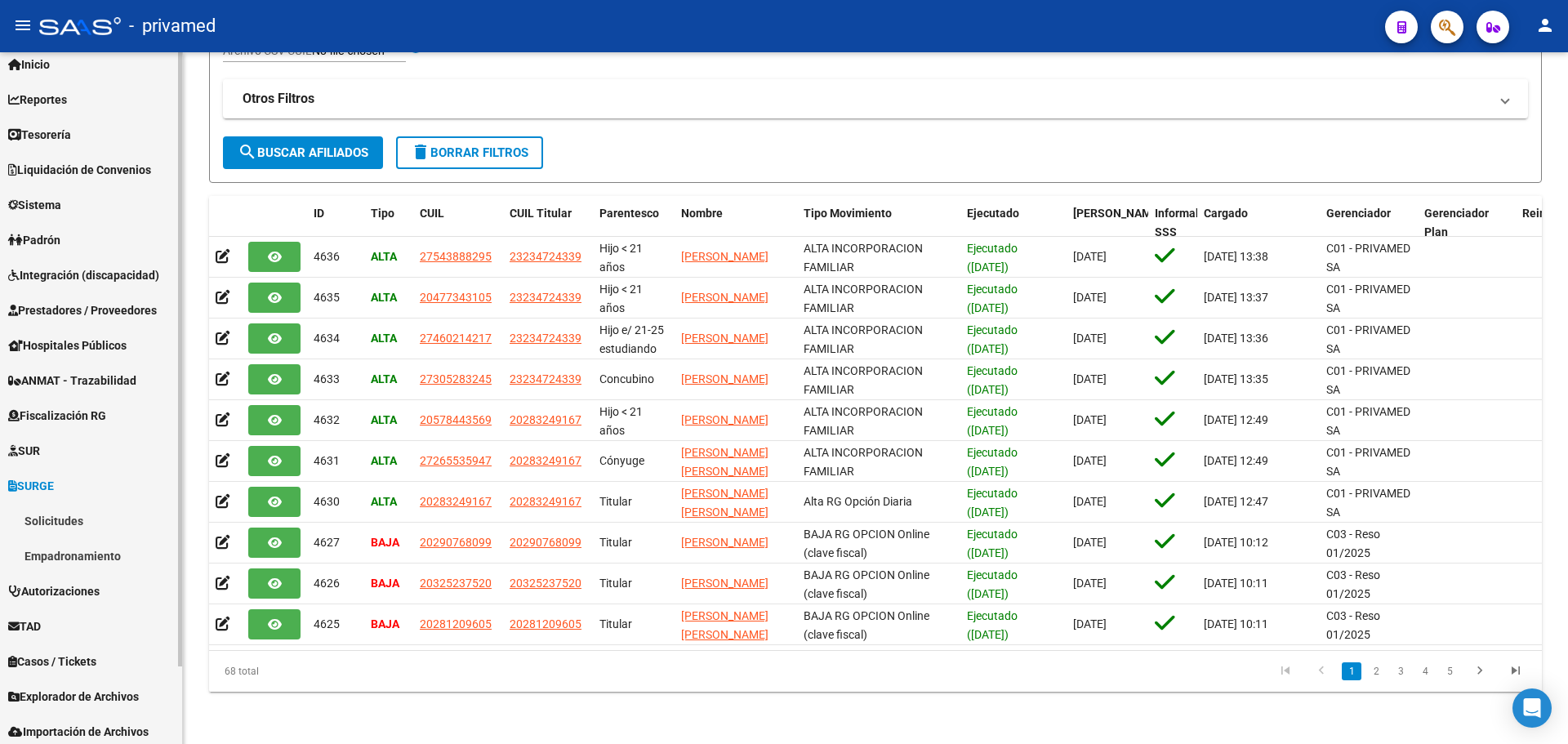
click at [91, 483] on link "SURGE" at bounding box center [91, 486] width 182 height 35
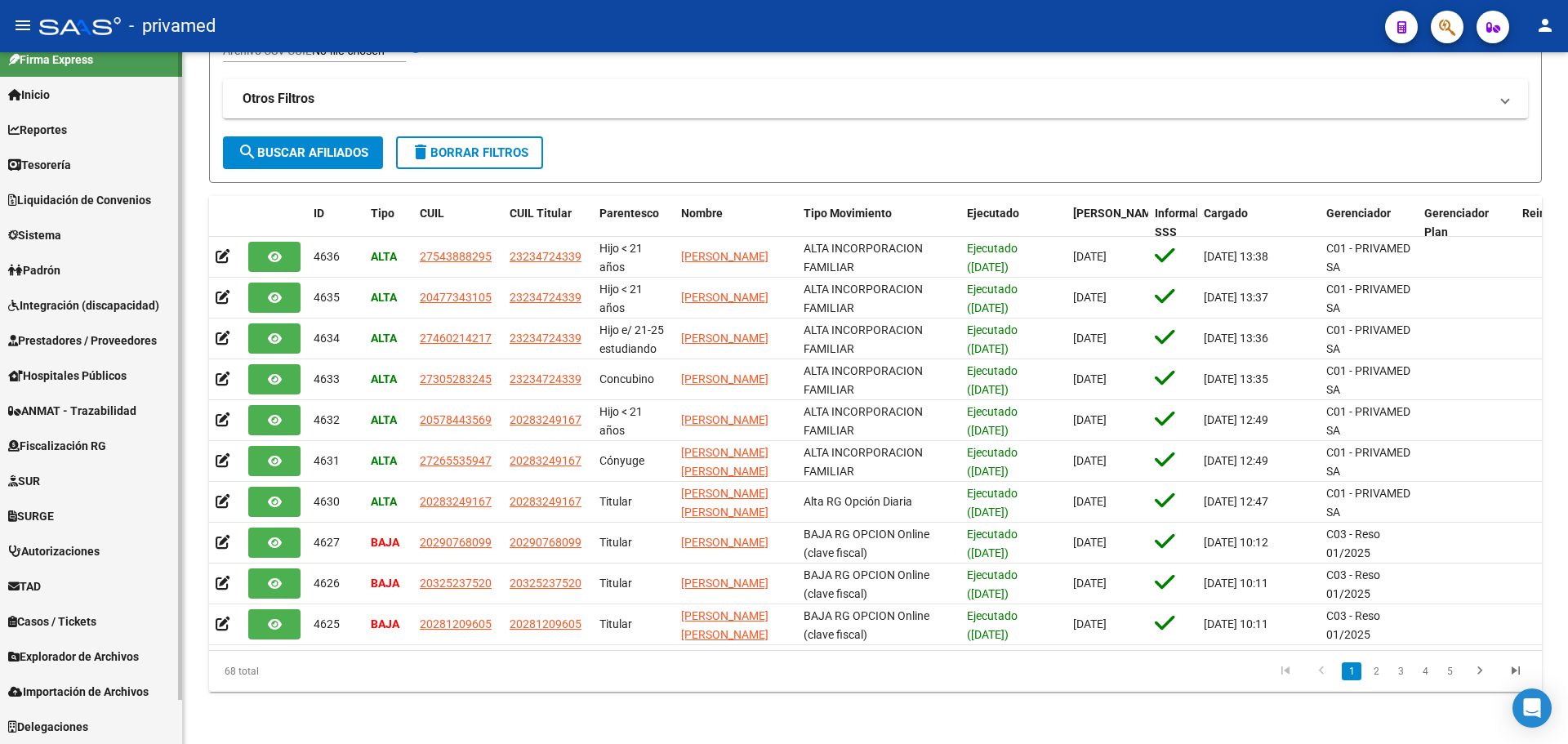
scroll to position [17, 0]
click at [100, 652] on span "Explorador de Archivos" at bounding box center [74, 657] width 131 height 18
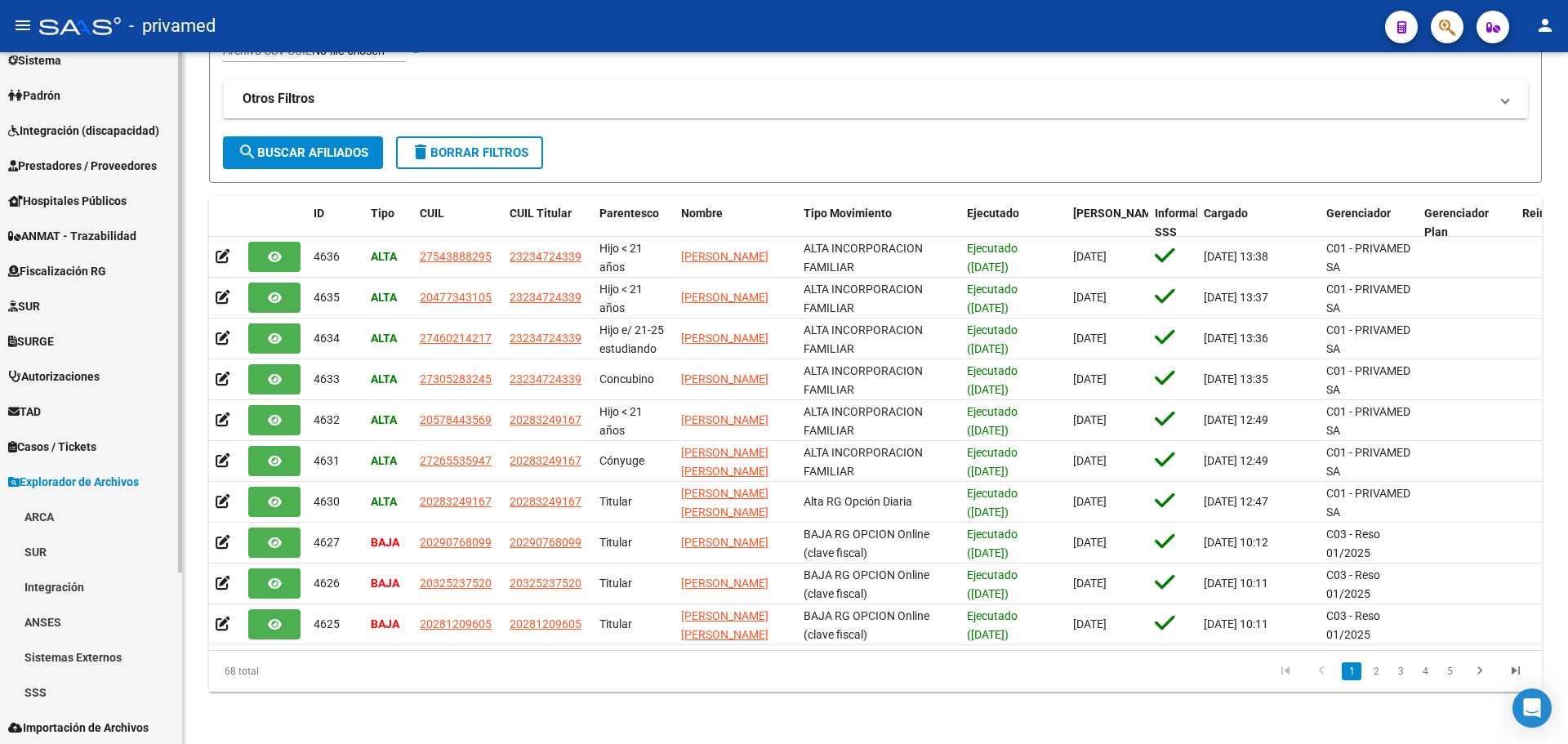
scroll to position [228, 0]
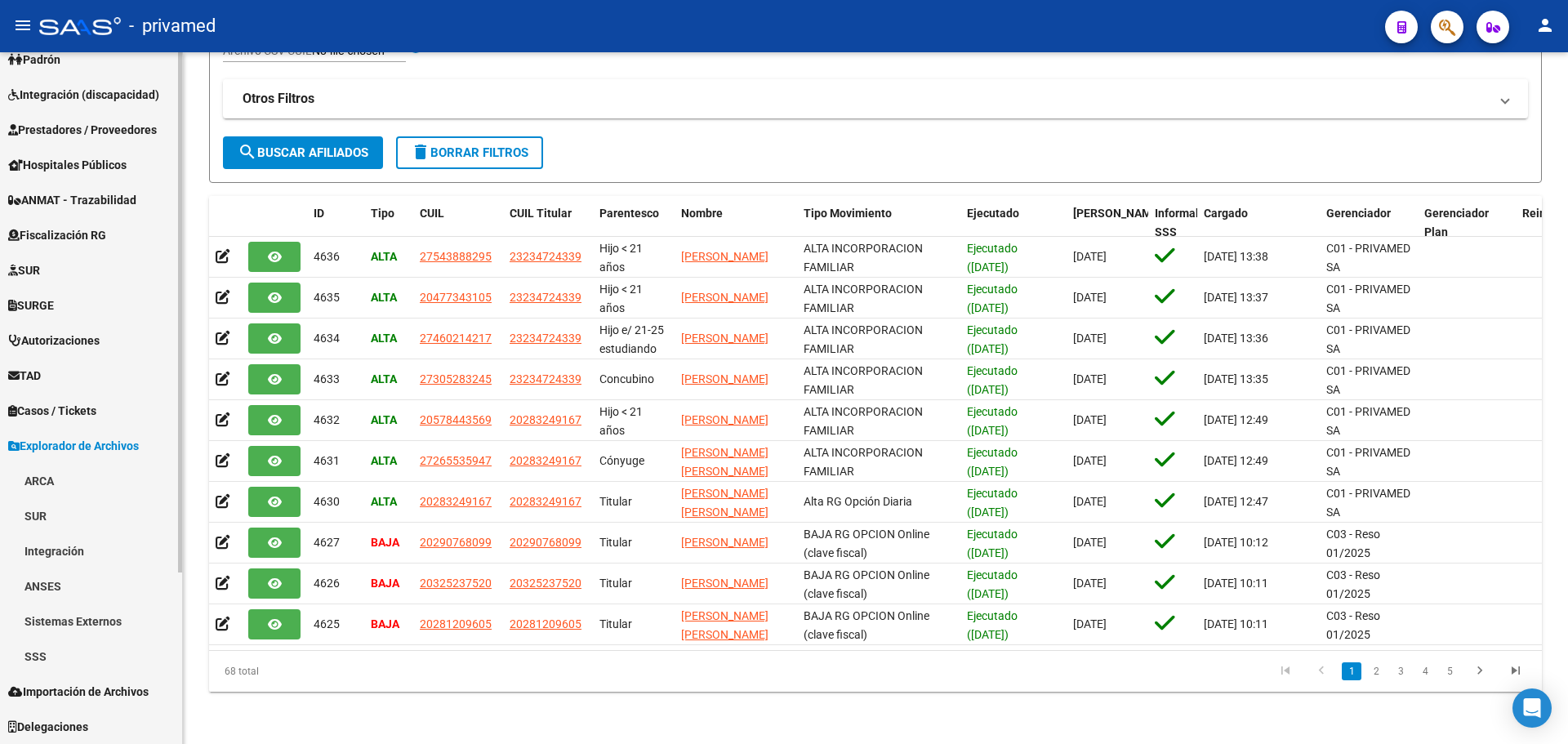
click at [81, 656] on link "SSS" at bounding box center [91, 656] width 182 height 35
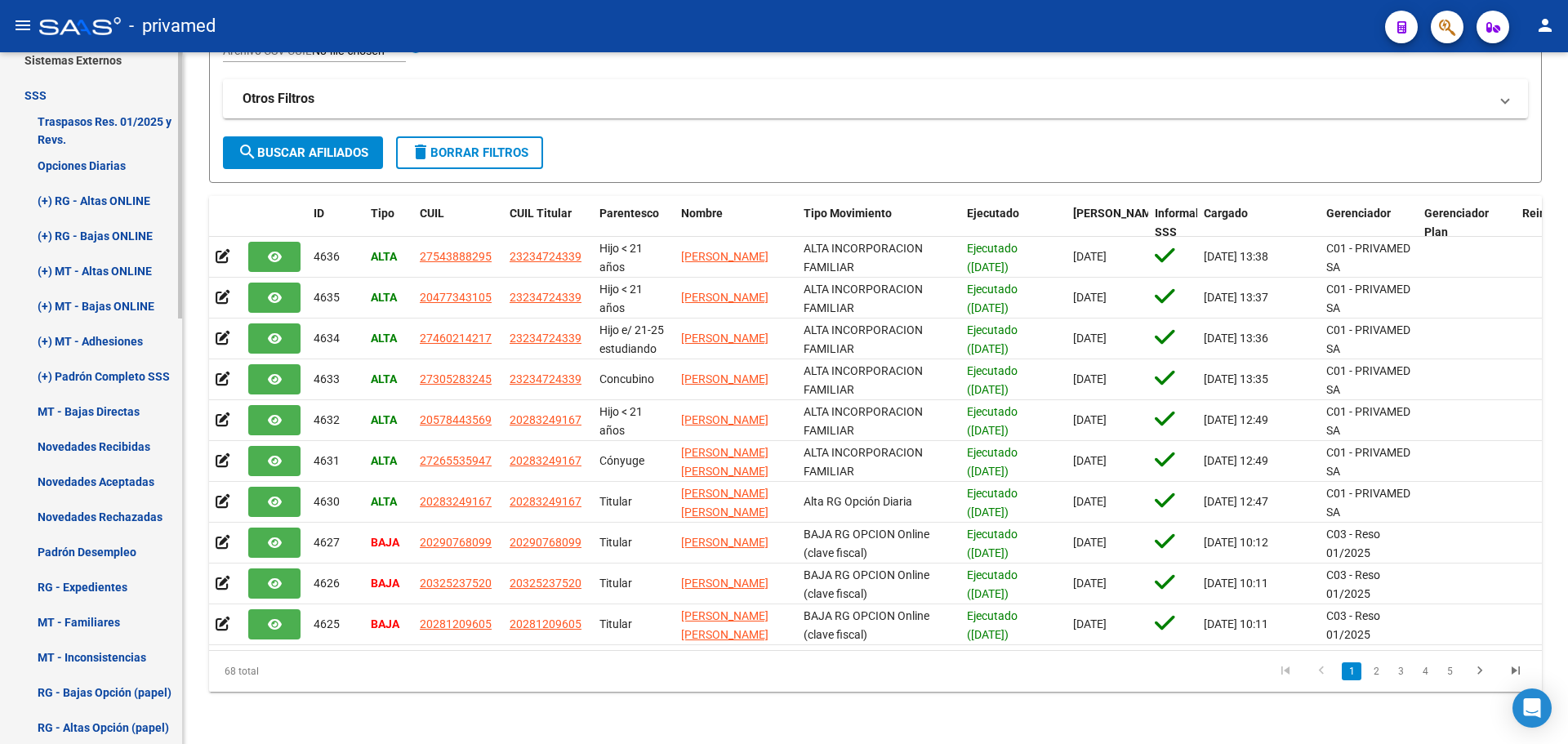
scroll to position [779, 0]
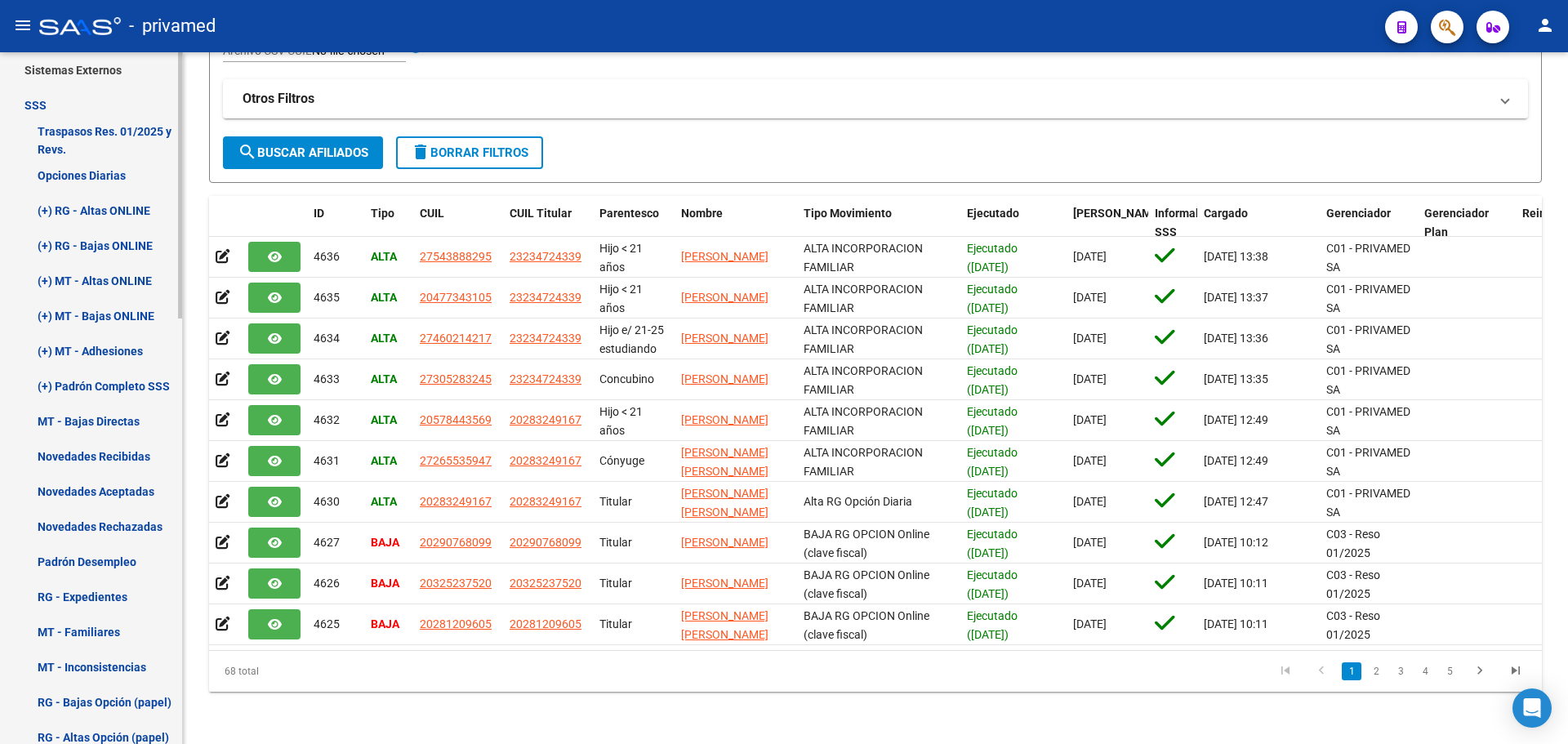
click at [127, 376] on link "(+) Padrón Completo SSS" at bounding box center [91, 386] width 182 height 35
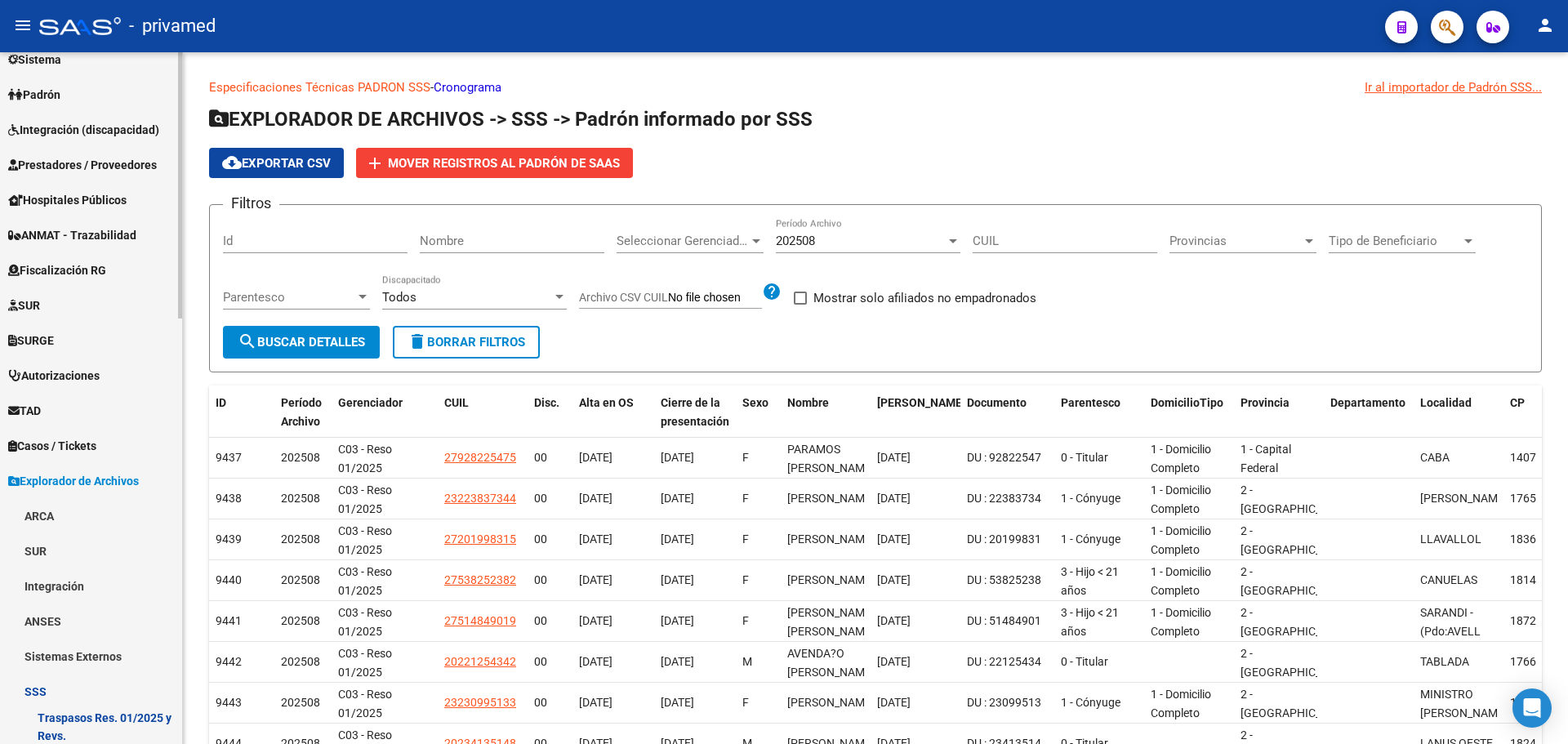
scroll to position [126, 0]
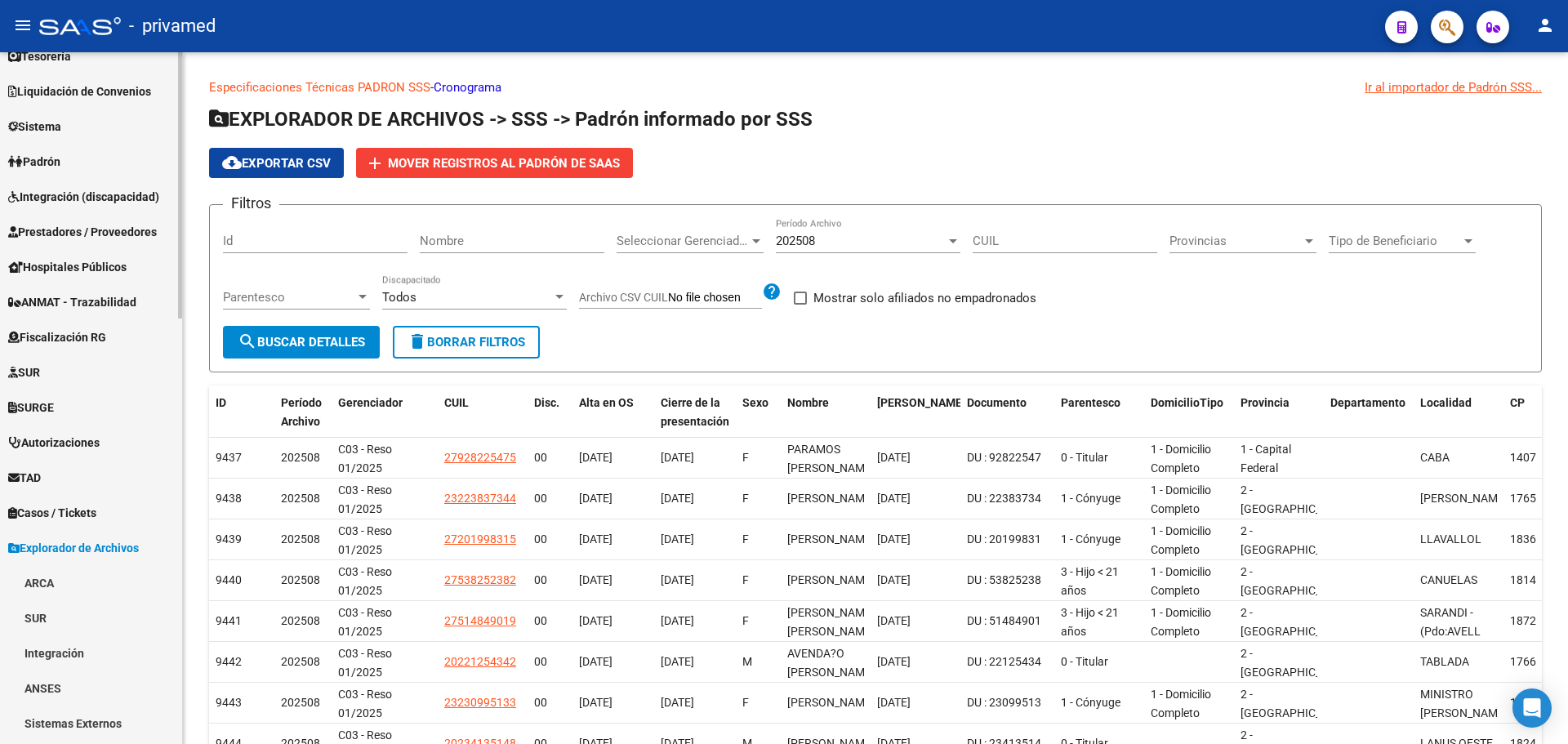
click at [75, 170] on link "Padrón" at bounding box center [91, 161] width 182 height 35
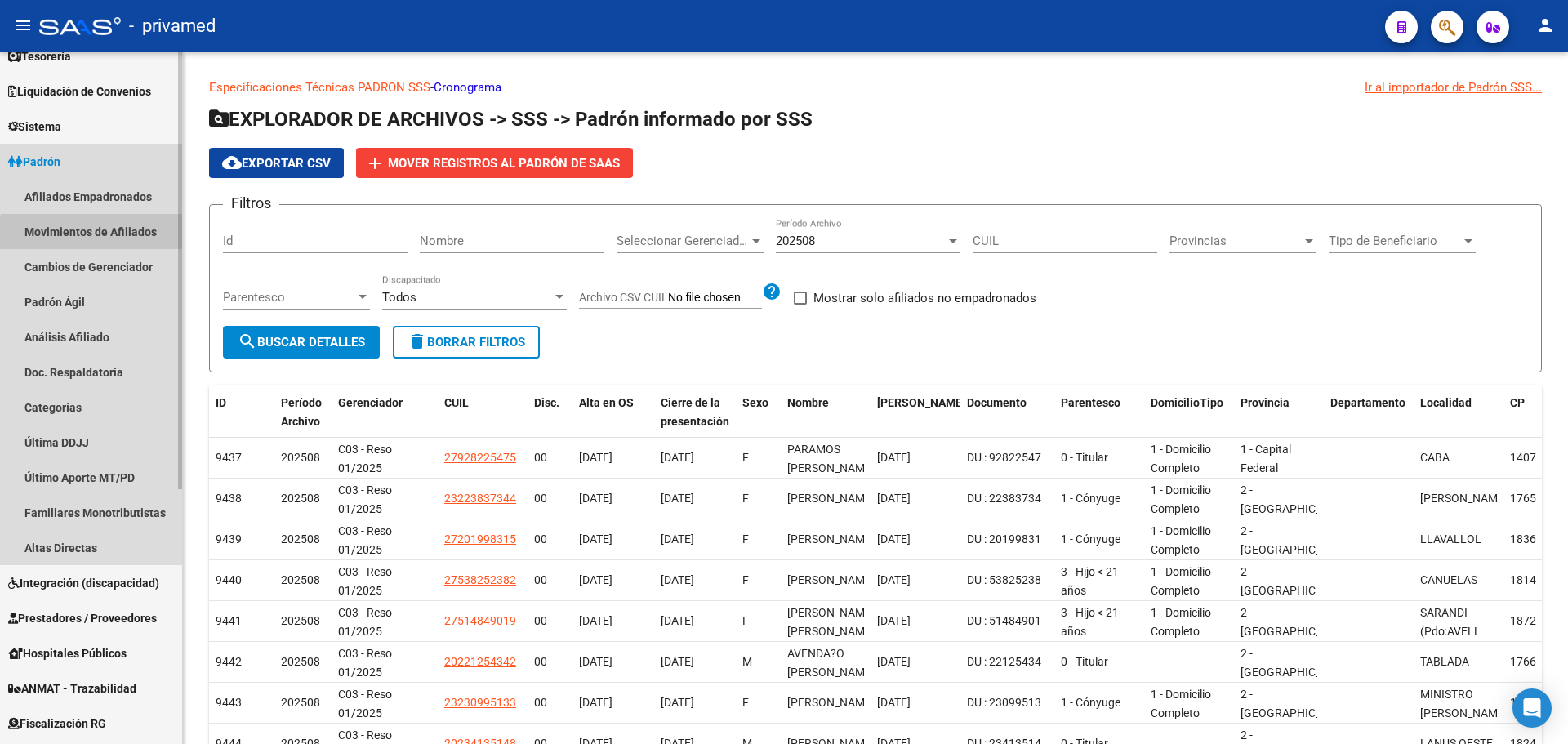
click at [135, 237] on link "Movimientos de Afiliados" at bounding box center [91, 231] width 182 height 35
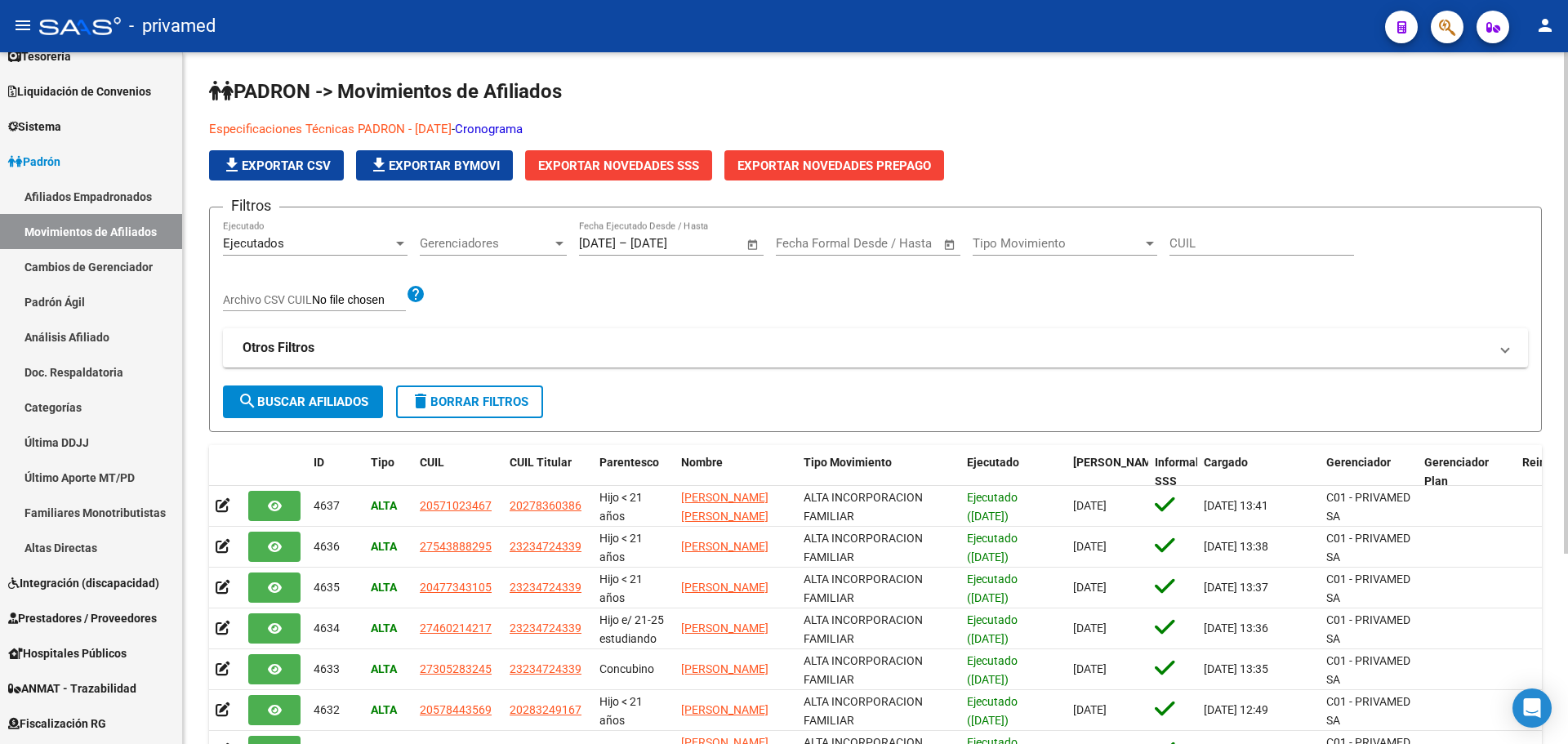
click at [523, 127] on link "Cronograma" at bounding box center [488, 129] width 68 height 15
click at [597, 163] on span "Exportar Novedades SSS" at bounding box center [618, 166] width 161 height 15
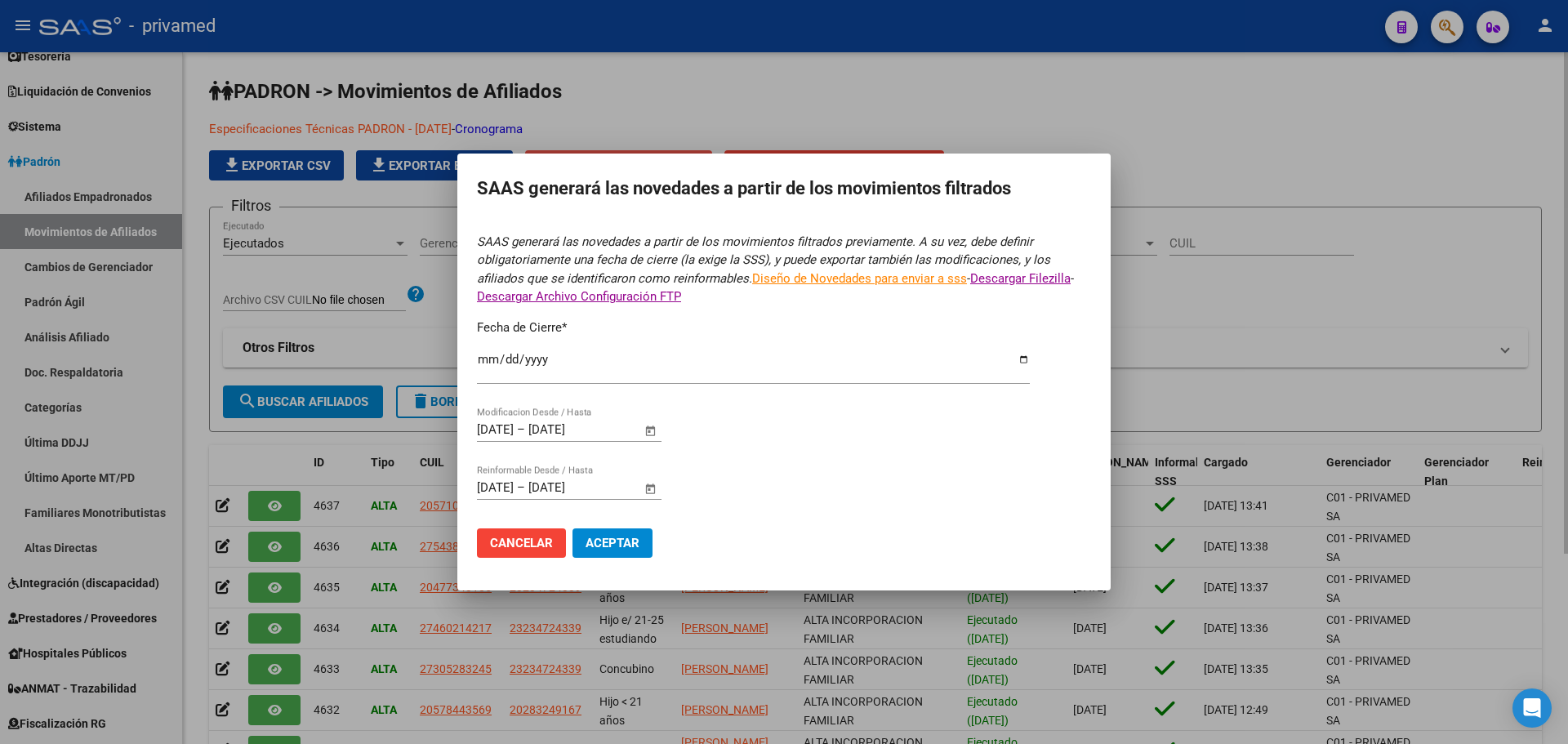
type input "[DATE]"
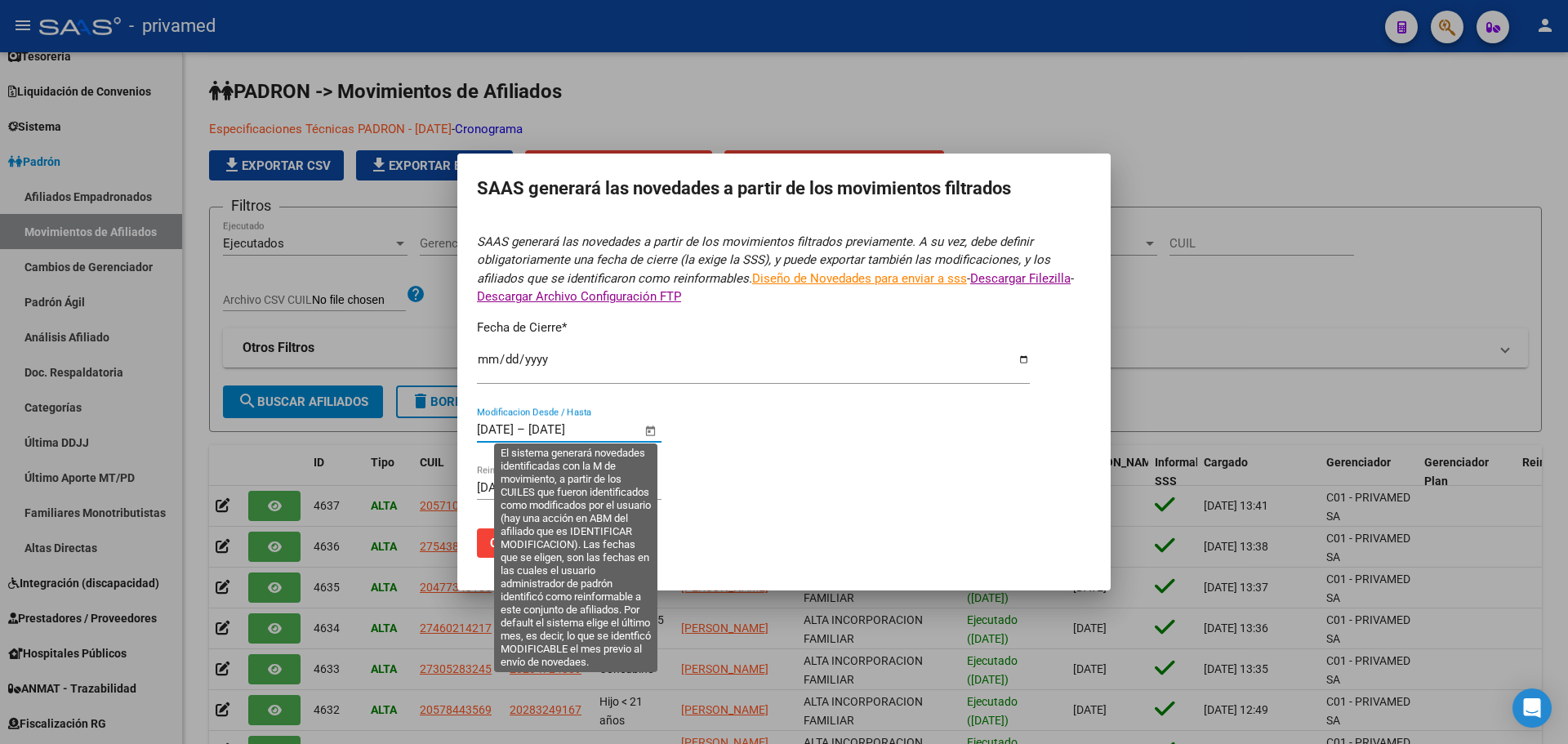
click at [481, 427] on input "[DATE]" at bounding box center [495, 429] width 36 height 15
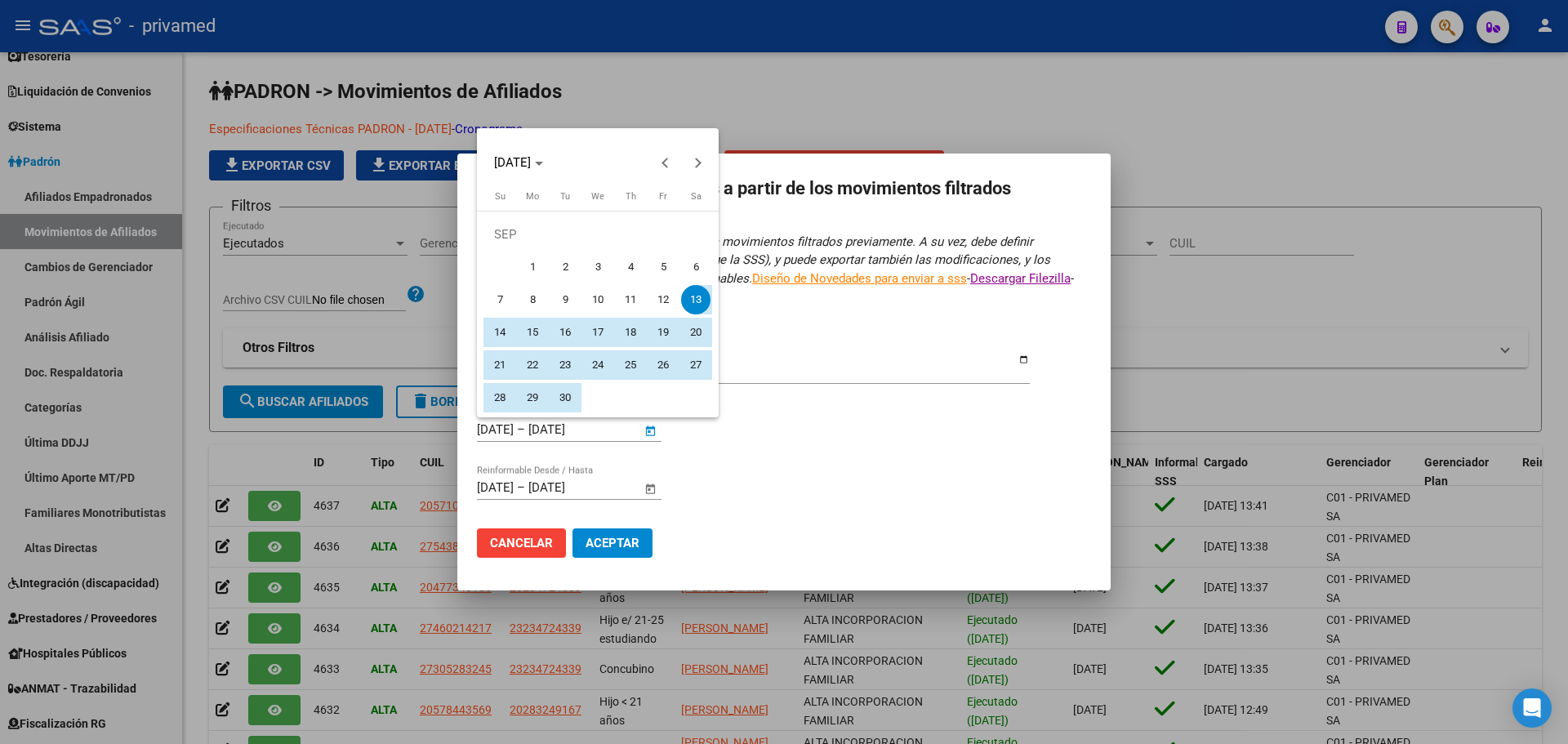
click at [532, 266] on span "1" at bounding box center [533, 267] width 29 height 29
type input "[DATE]"
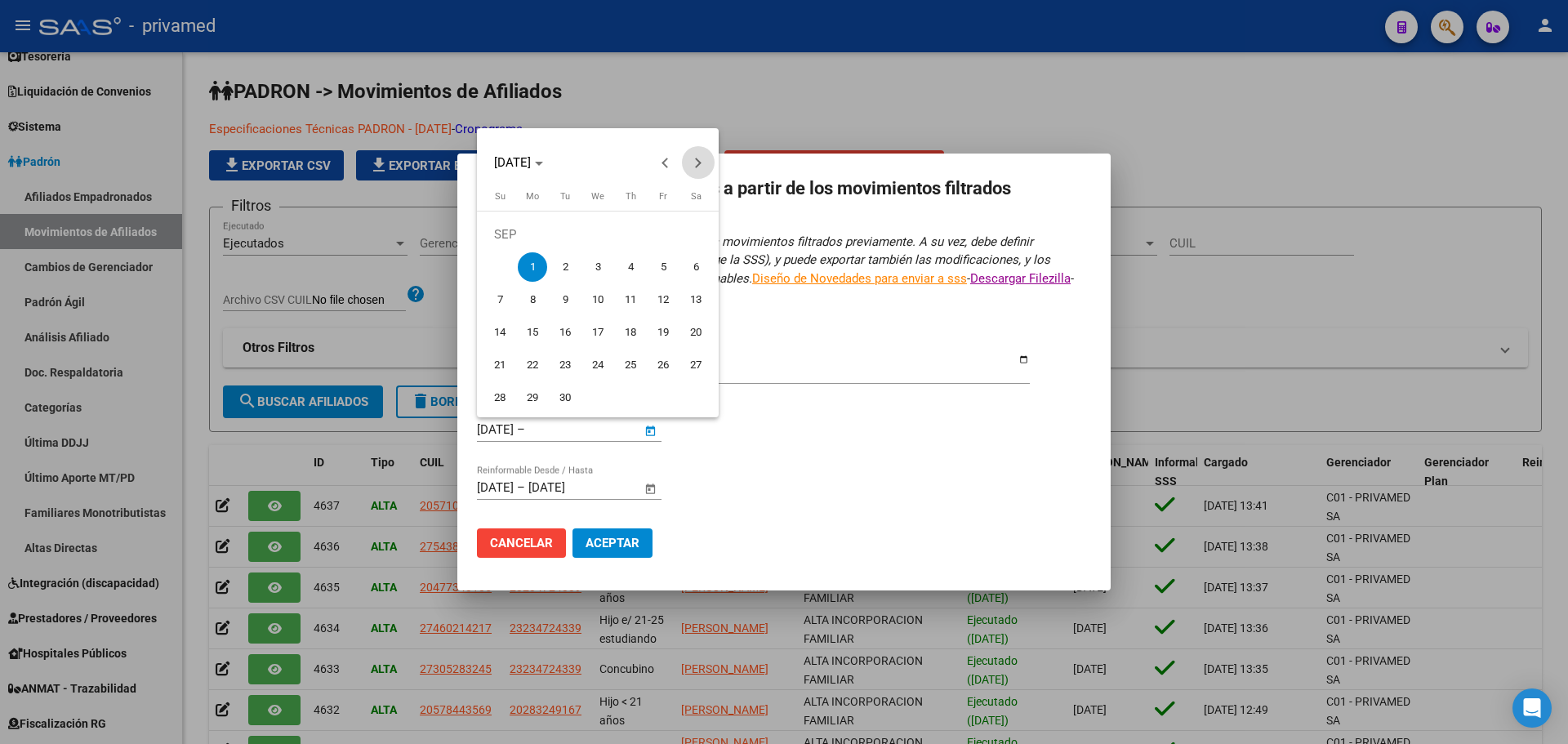
click at [701, 168] on span "Next month" at bounding box center [698, 163] width 33 height 33
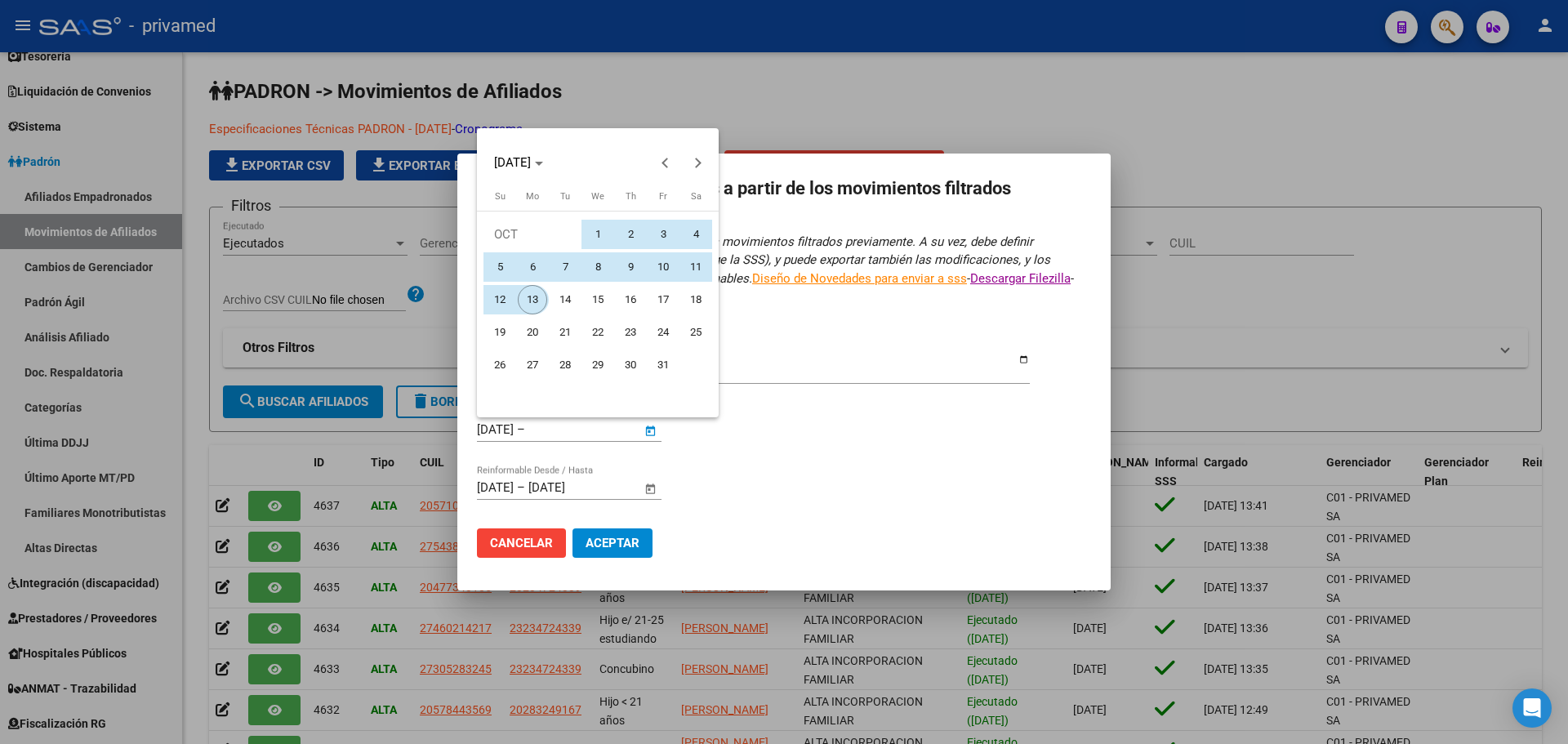
click at [537, 296] on span "13" at bounding box center [533, 300] width 29 height 29
type input "[DATE]"
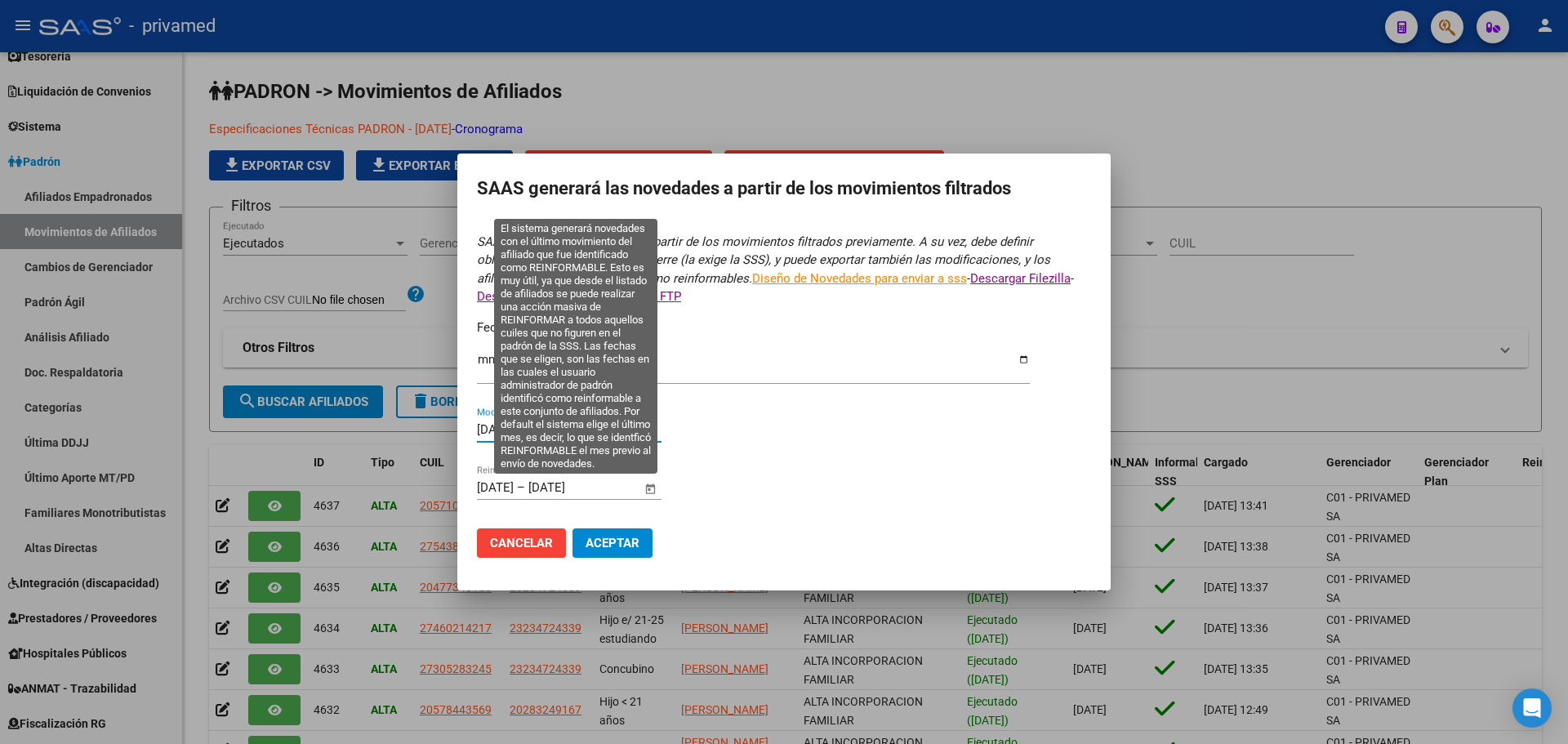
click at [482, 486] on input "[DATE]" at bounding box center [495, 488] width 36 height 15
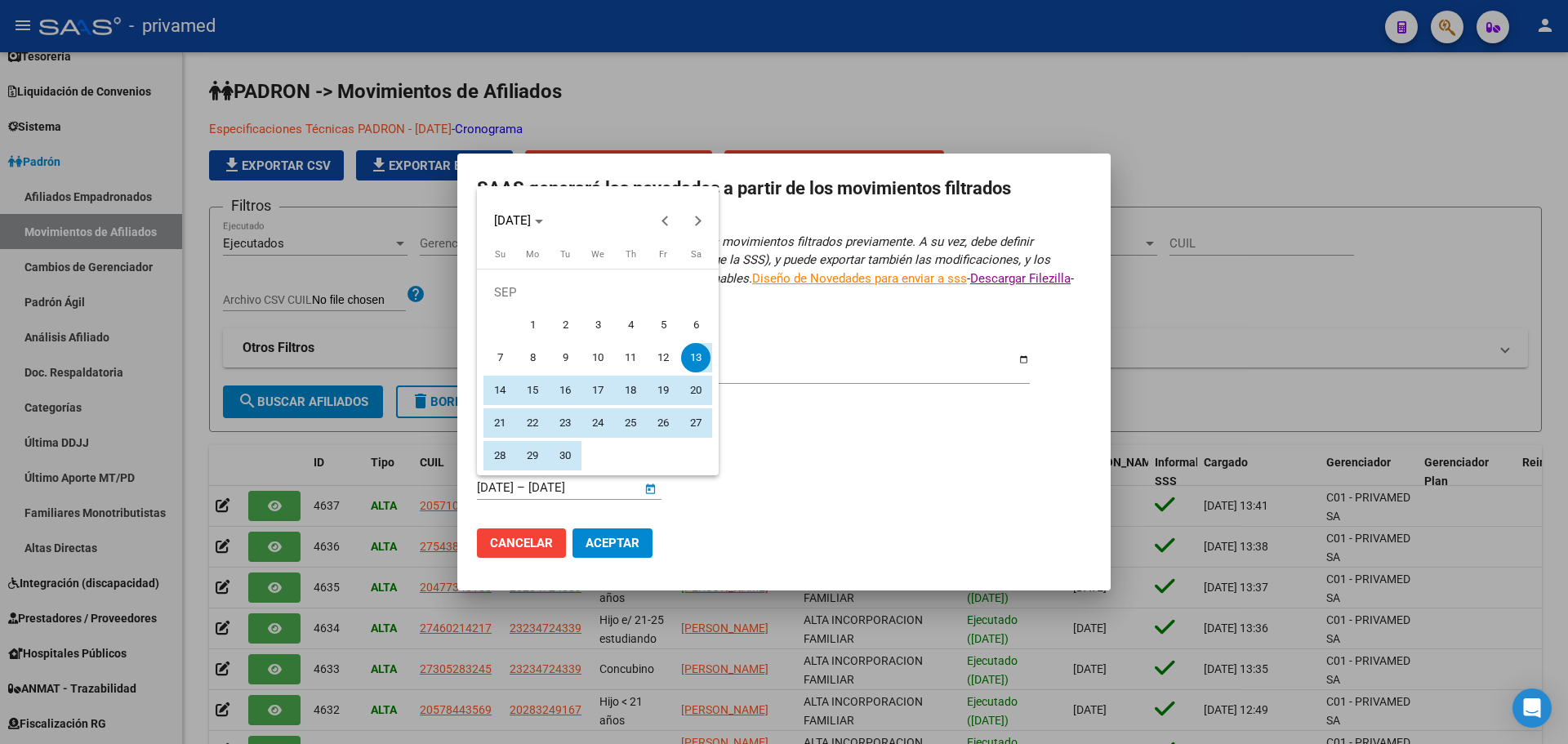
click at [531, 323] on span "1" at bounding box center [533, 325] width 29 height 29
type input "[DATE]"
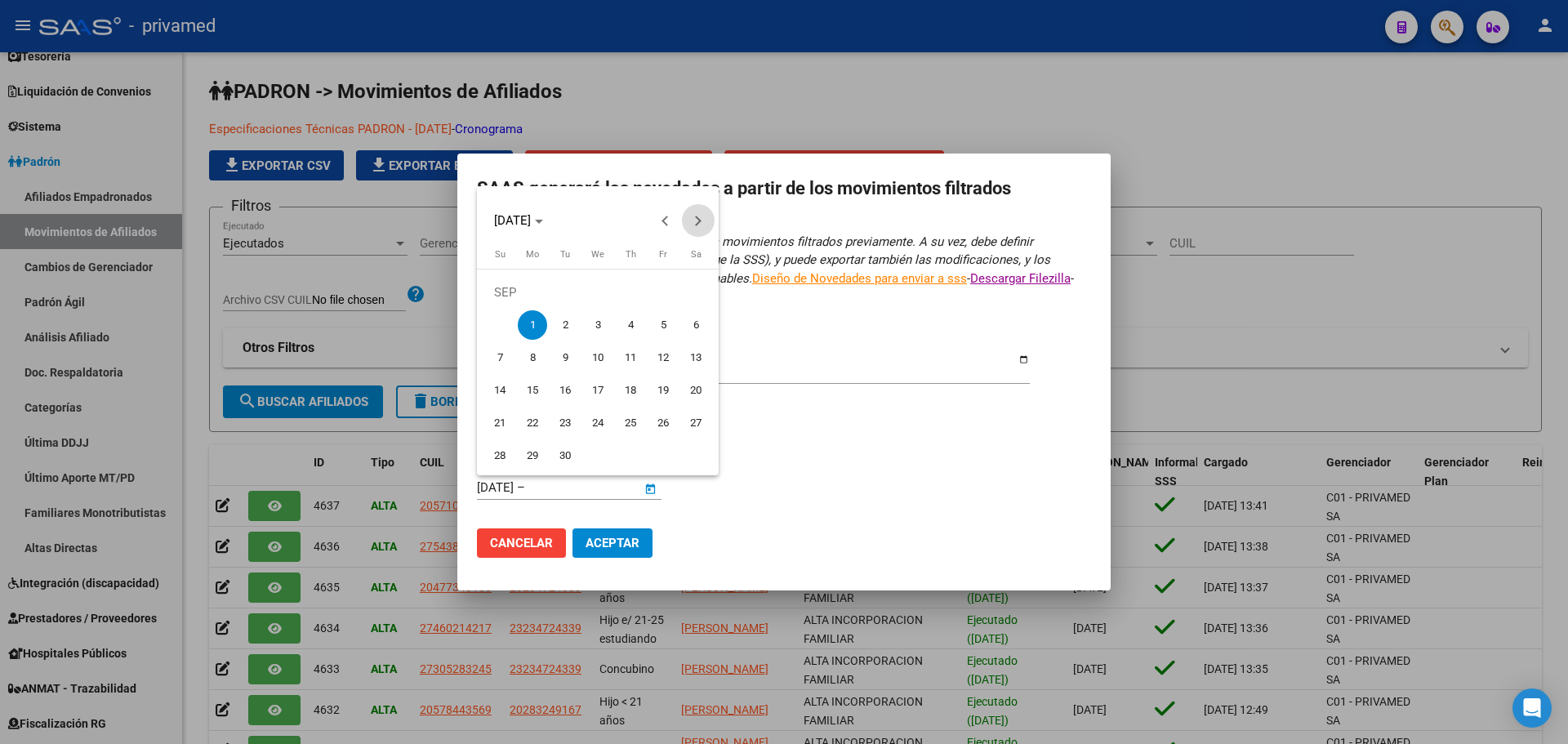
click at [694, 221] on button "Next month" at bounding box center [698, 221] width 33 height 33
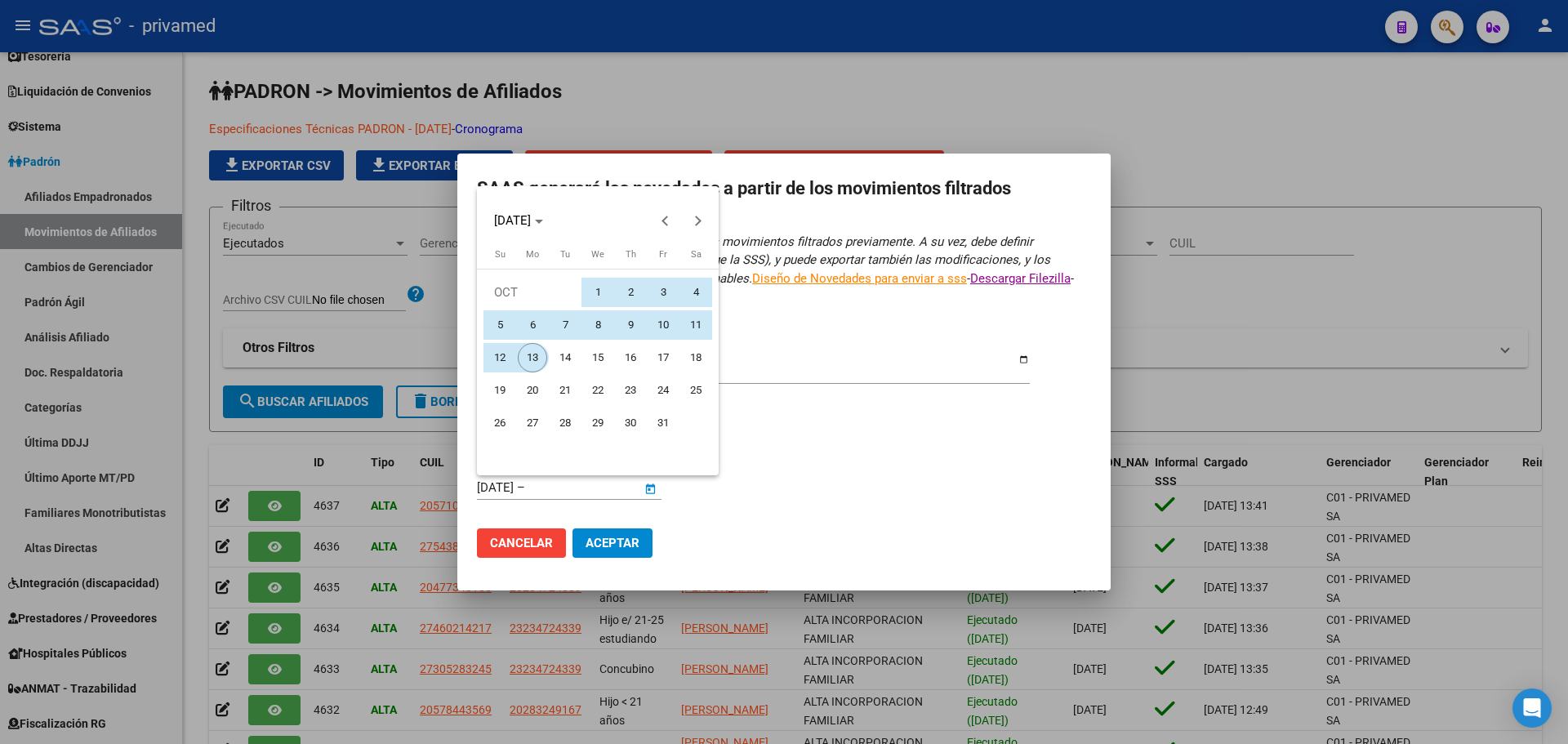
click at [533, 355] on span "13" at bounding box center [533, 357] width 29 height 29
type input "[DATE]"
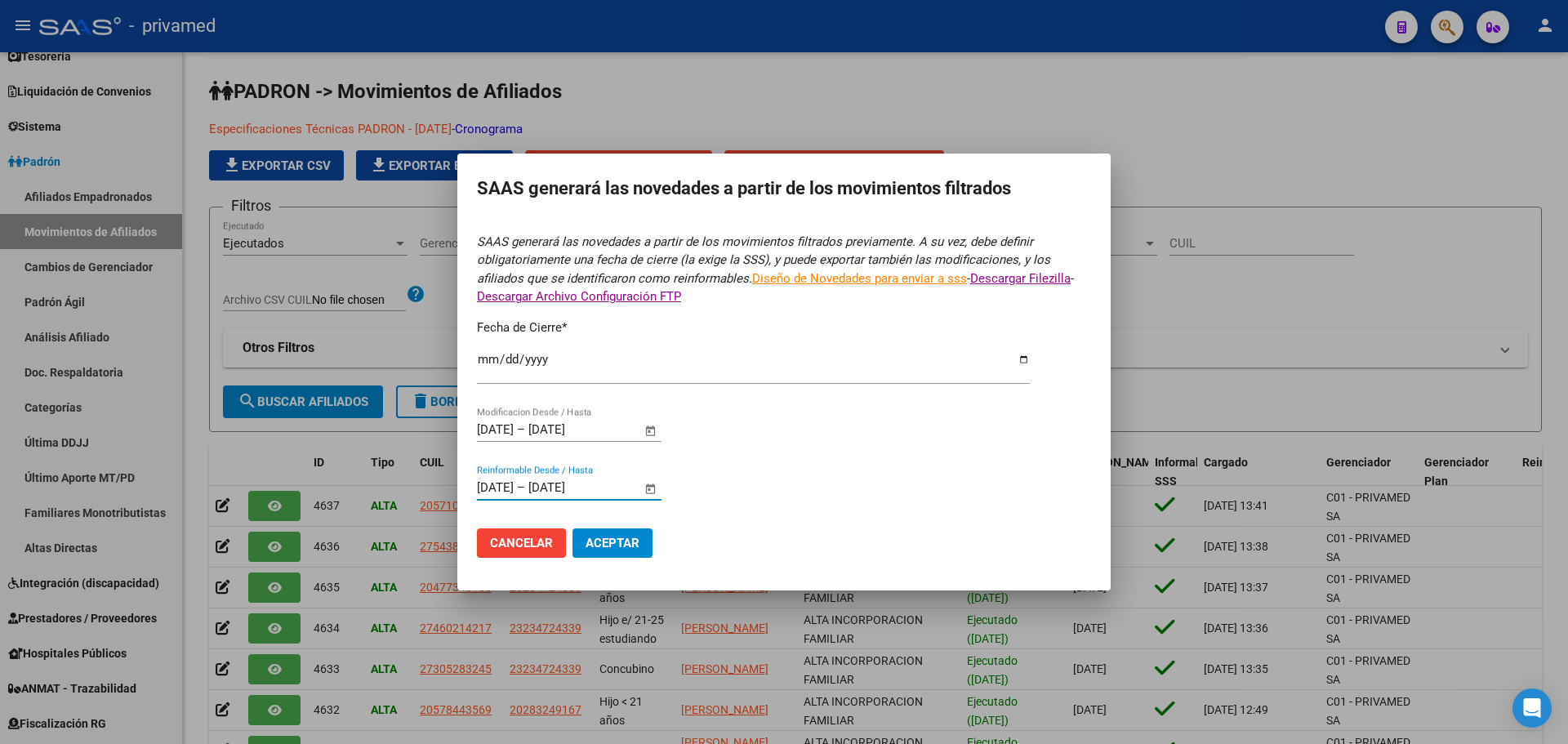
click at [618, 535] on button "Aceptar" at bounding box center [613, 543] width 80 height 29
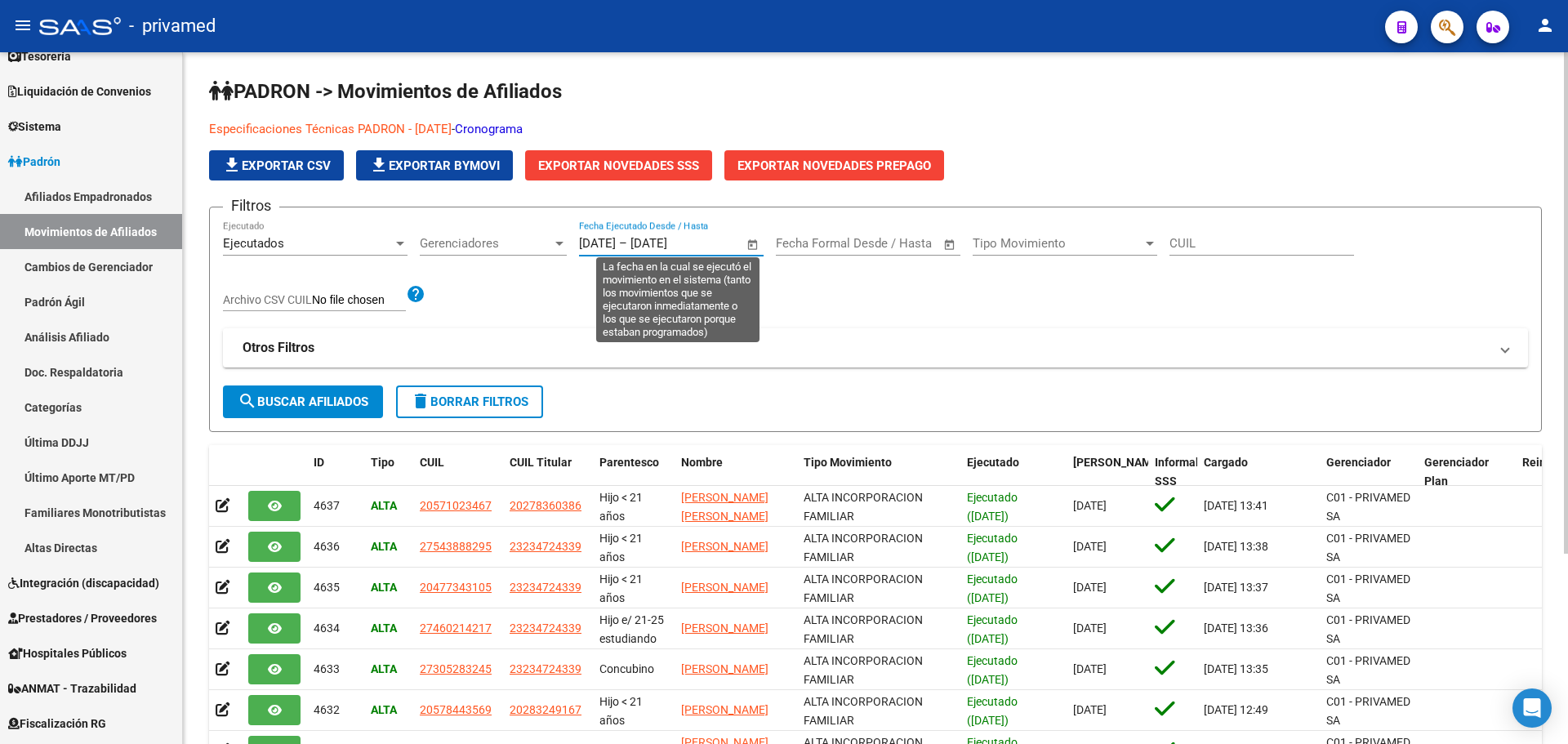
click at [603, 238] on input "[DATE]" at bounding box center [597, 244] width 36 height 15
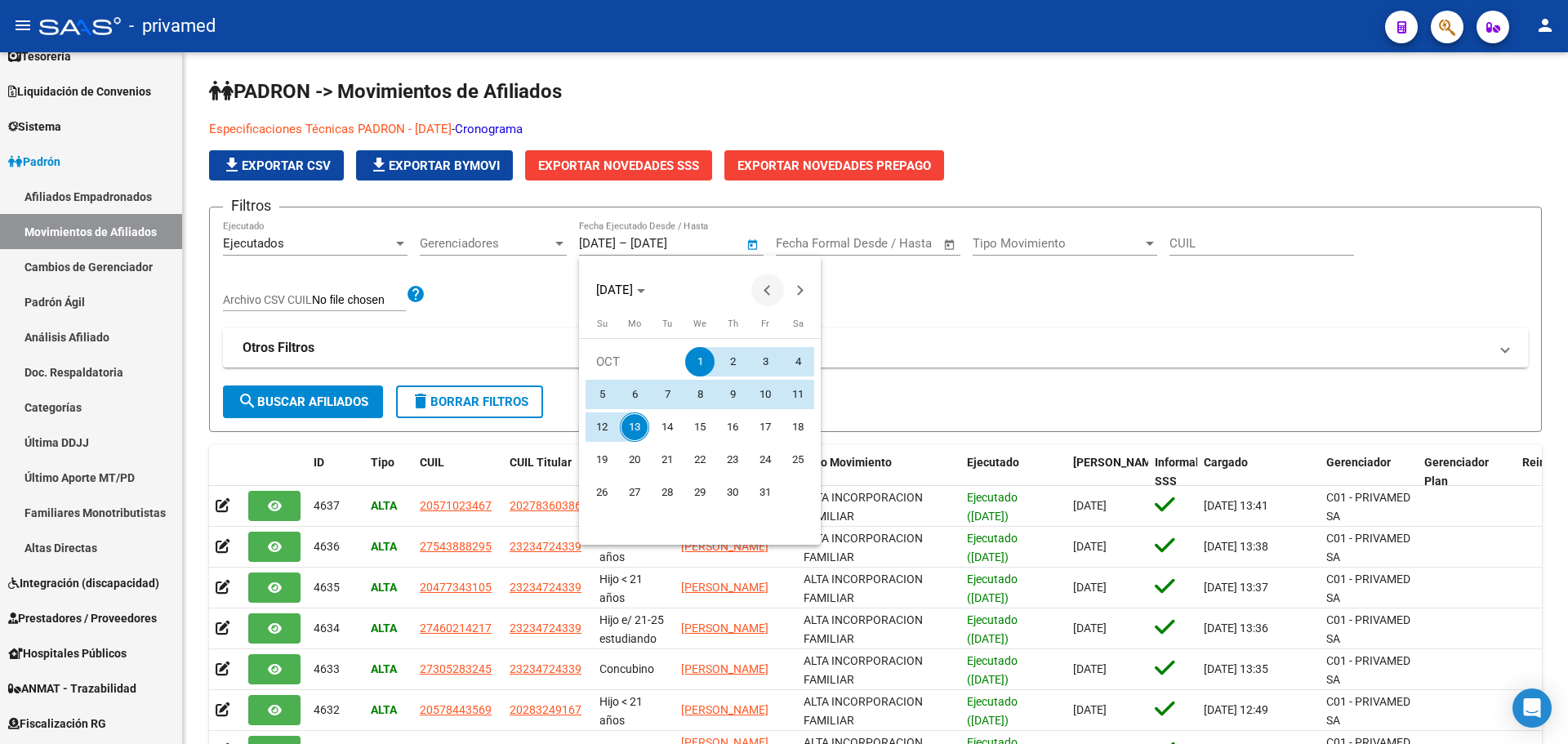
click at [769, 292] on button "Previous month" at bounding box center [767, 290] width 33 height 33
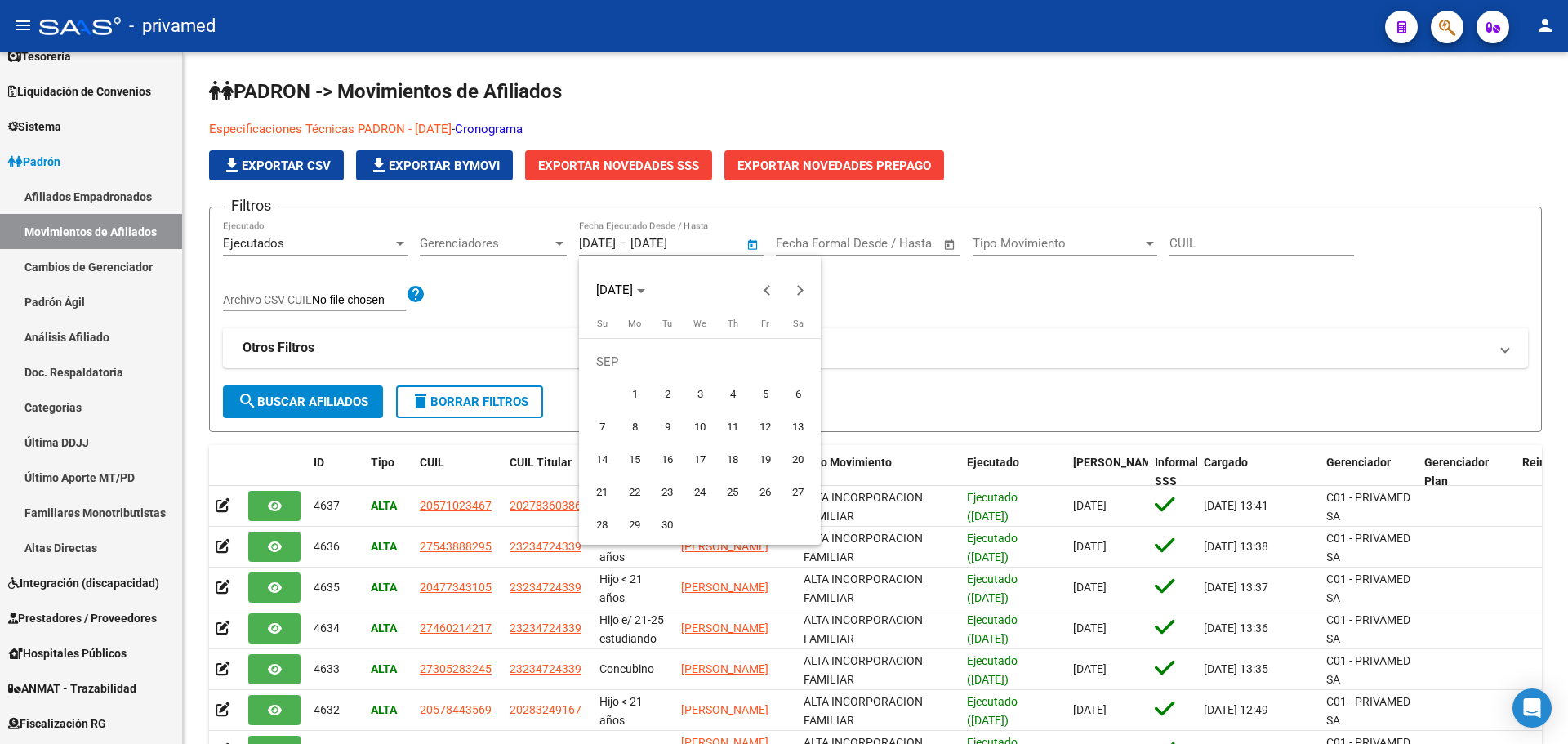
click at [634, 391] on span "1" at bounding box center [634, 395] width 29 height 29
type input "[DATE]"
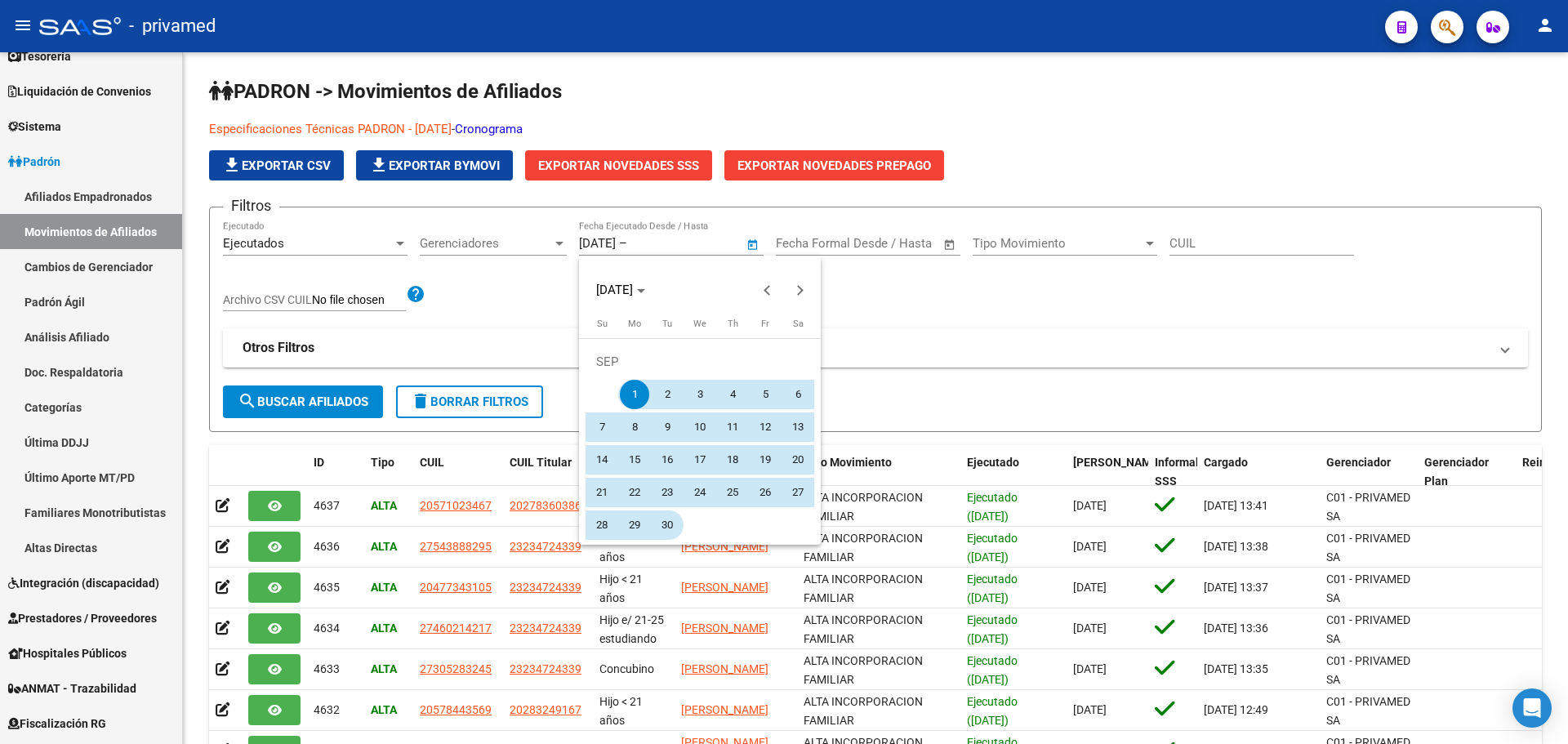
click at [672, 522] on span "30" at bounding box center [667, 525] width 29 height 29
type input "[DATE]"
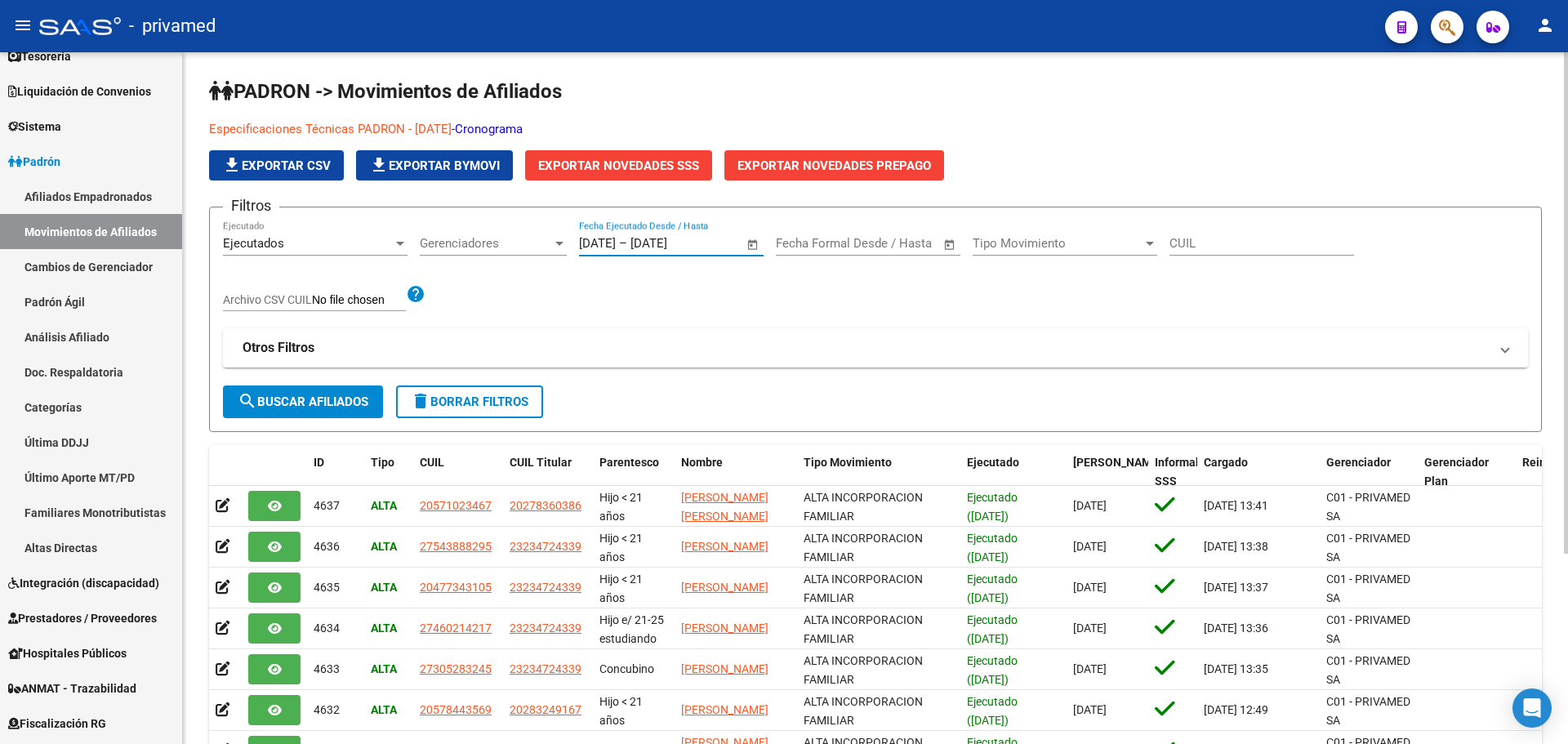
click at [292, 407] on span "search Buscar Afiliados" at bounding box center [303, 402] width 131 height 15
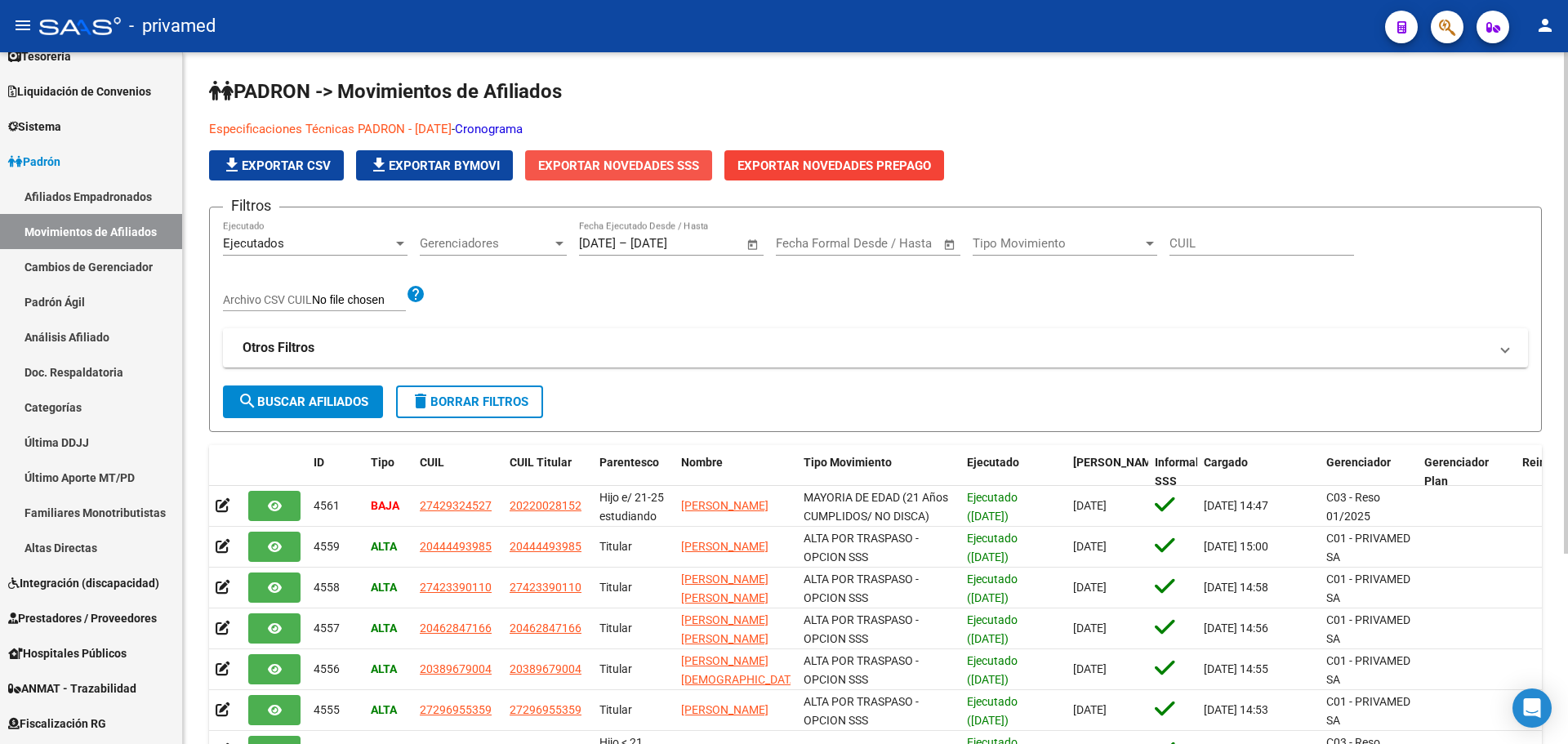
click at [575, 163] on span "Exportar Novedades SSS" at bounding box center [618, 166] width 161 height 15
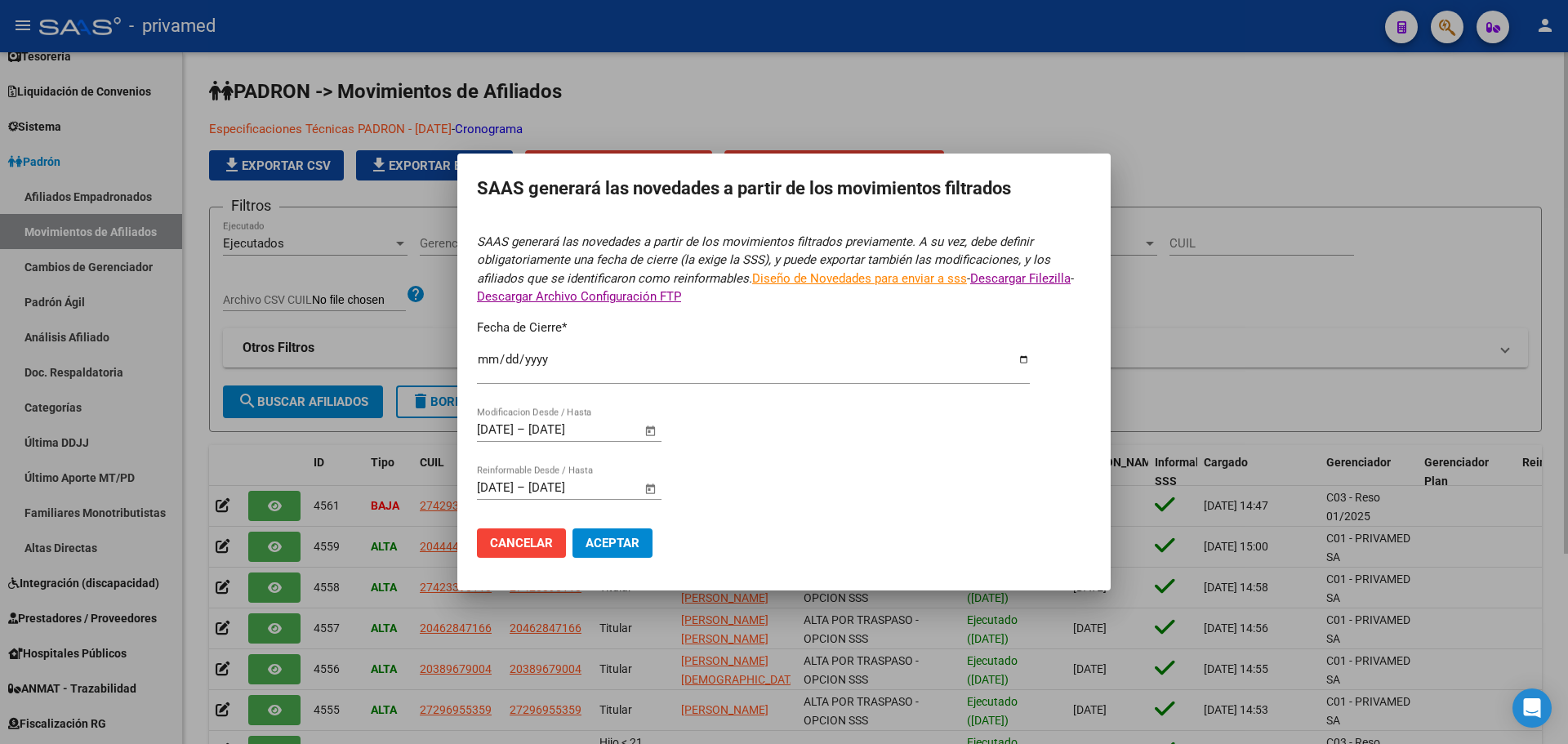
type input "[DATE]"
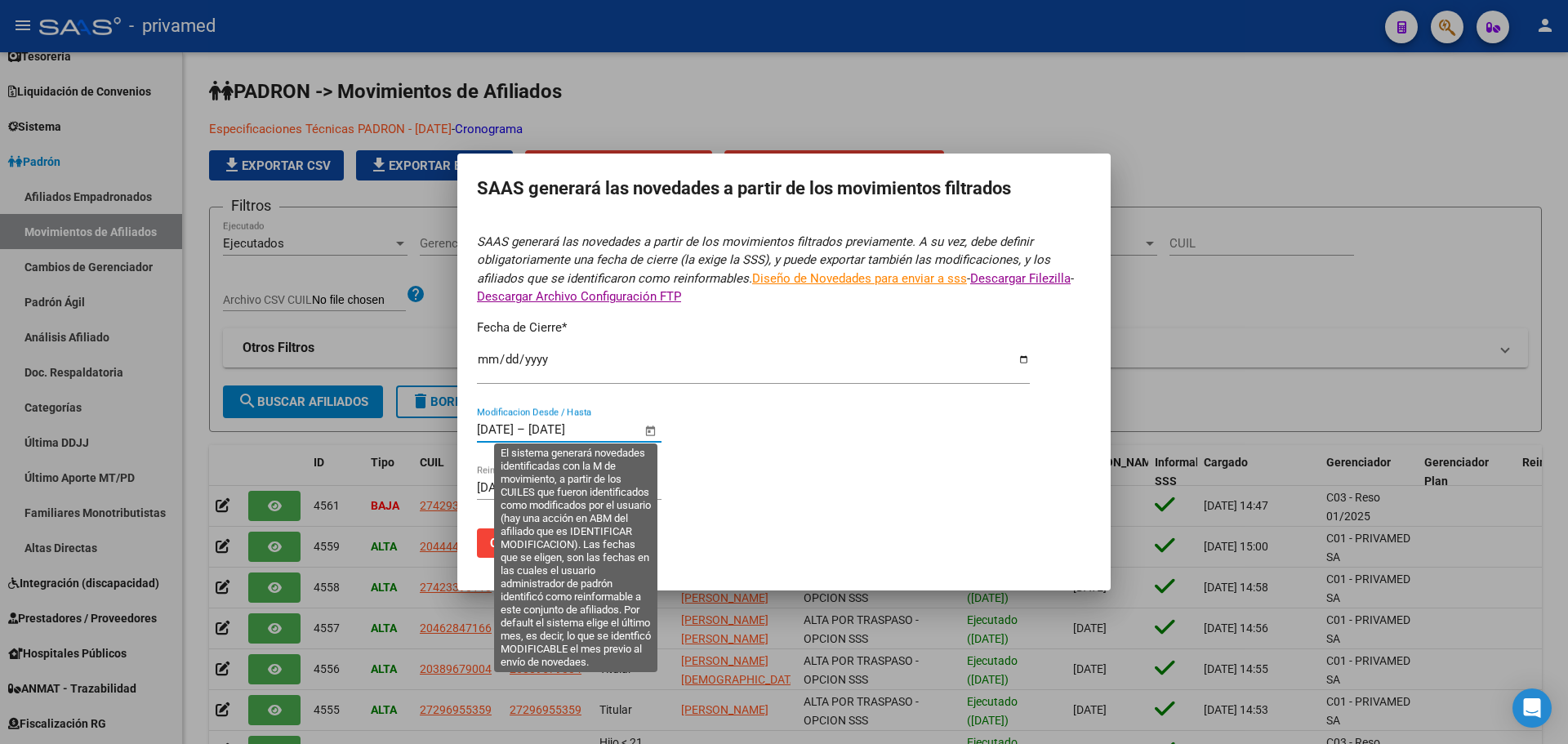
click at [485, 433] on input "[DATE]" at bounding box center [495, 429] width 36 height 15
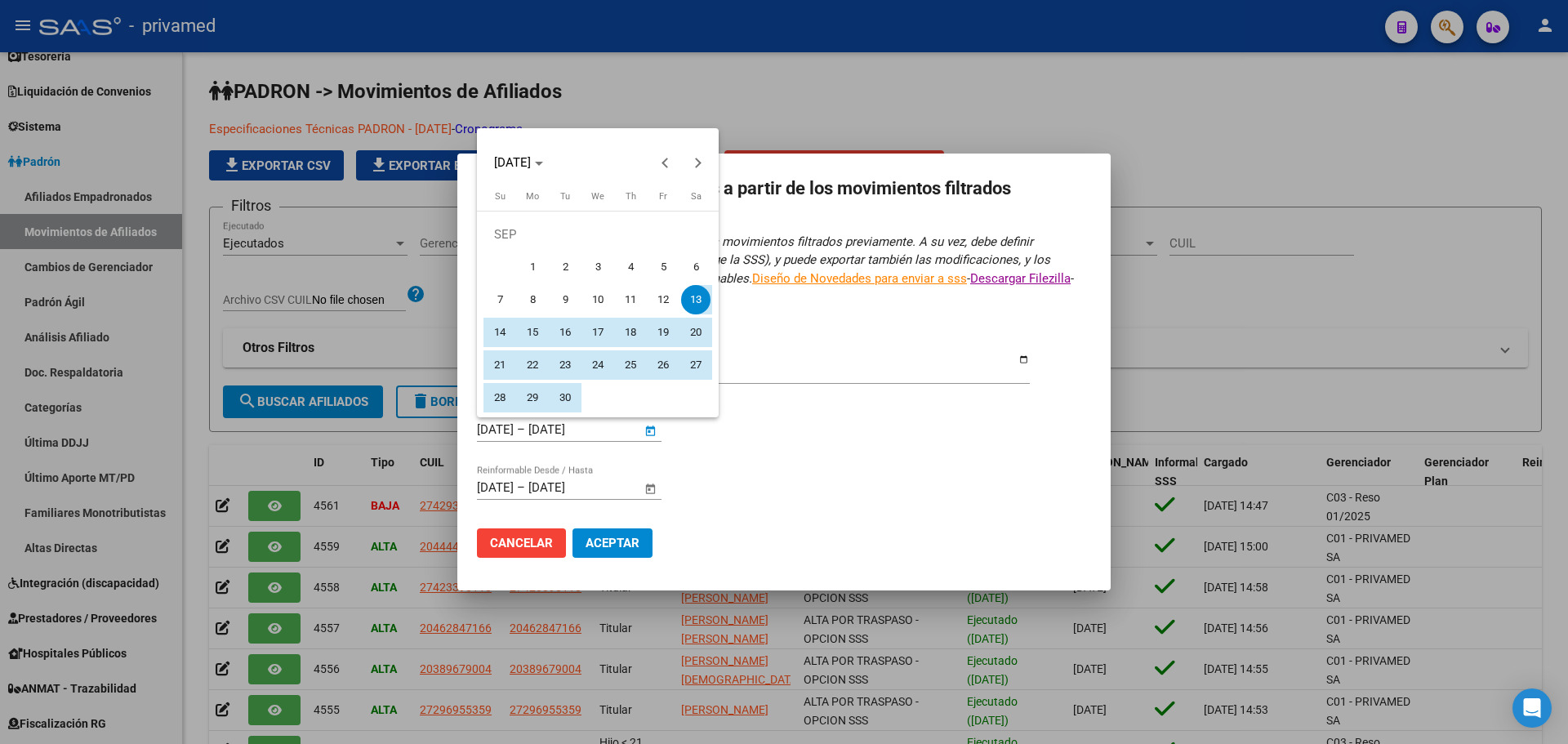
click at [534, 264] on span "1" at bounding box center [533, 267] width 29 height 29
type input "[DATE]"
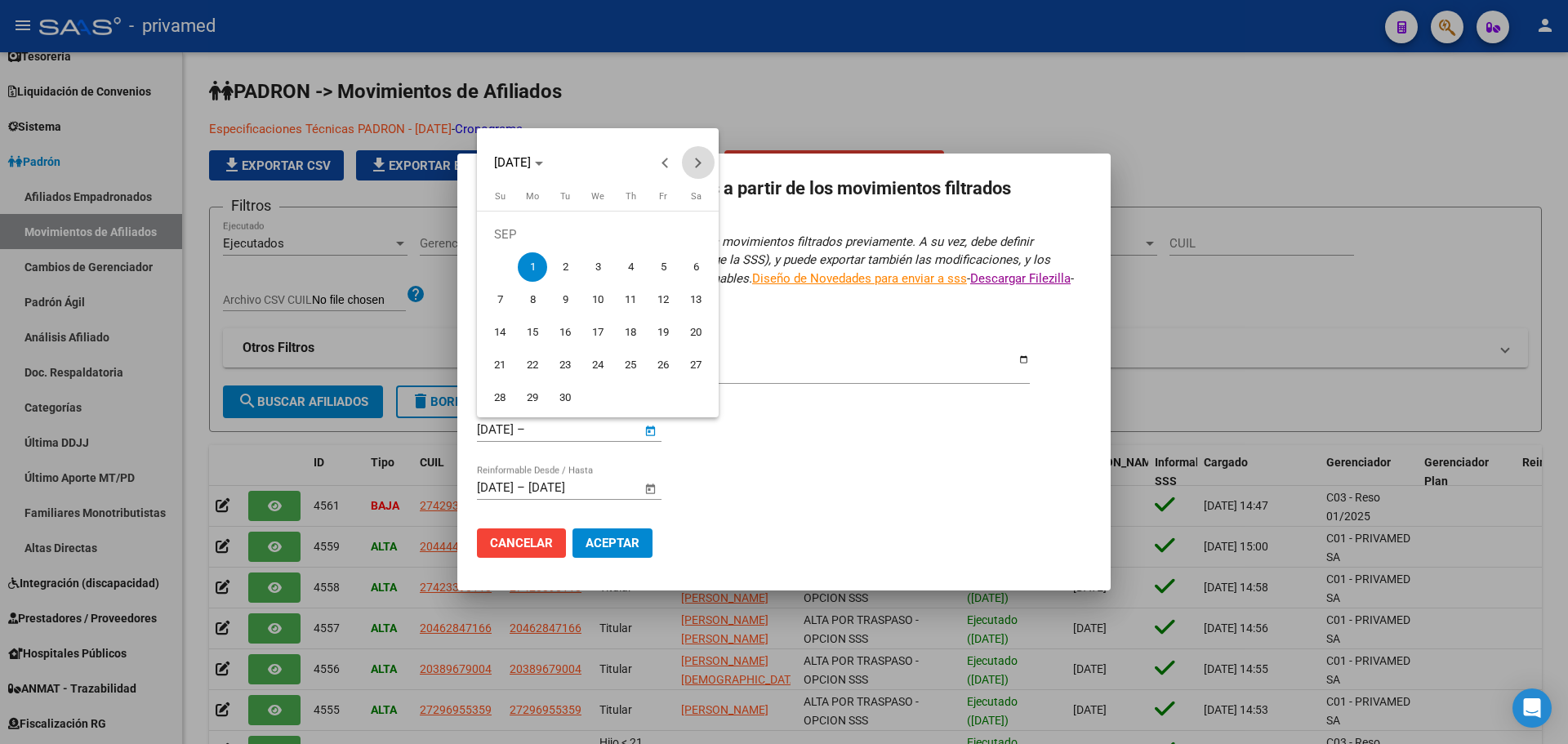
click at [703, 156] on span "Next month" at bounding box center [698, 163] width 33 height 33
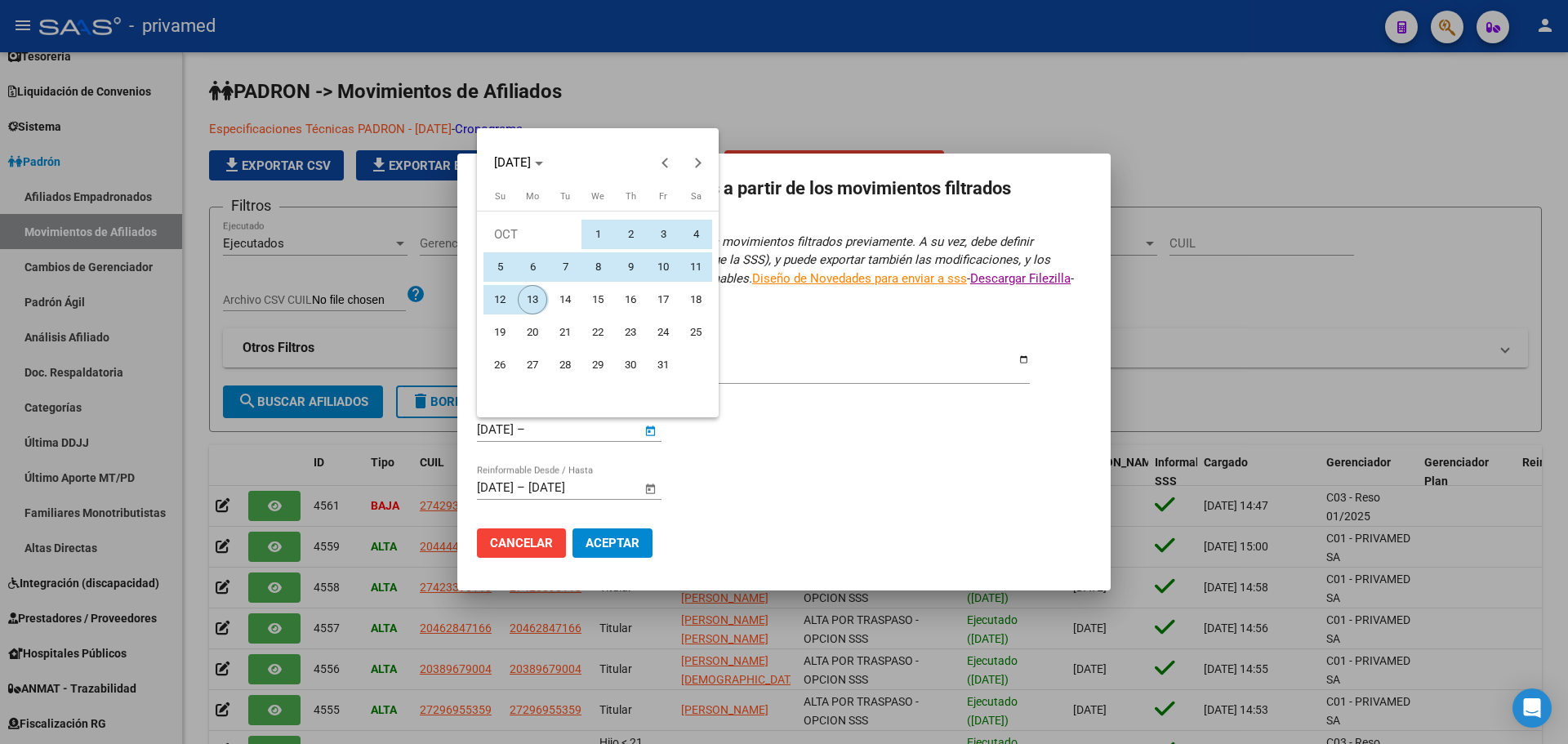
click at [531, 298] on span "13" at bounding box center [533, 300] width 29 height 29
type input "[DATE]"
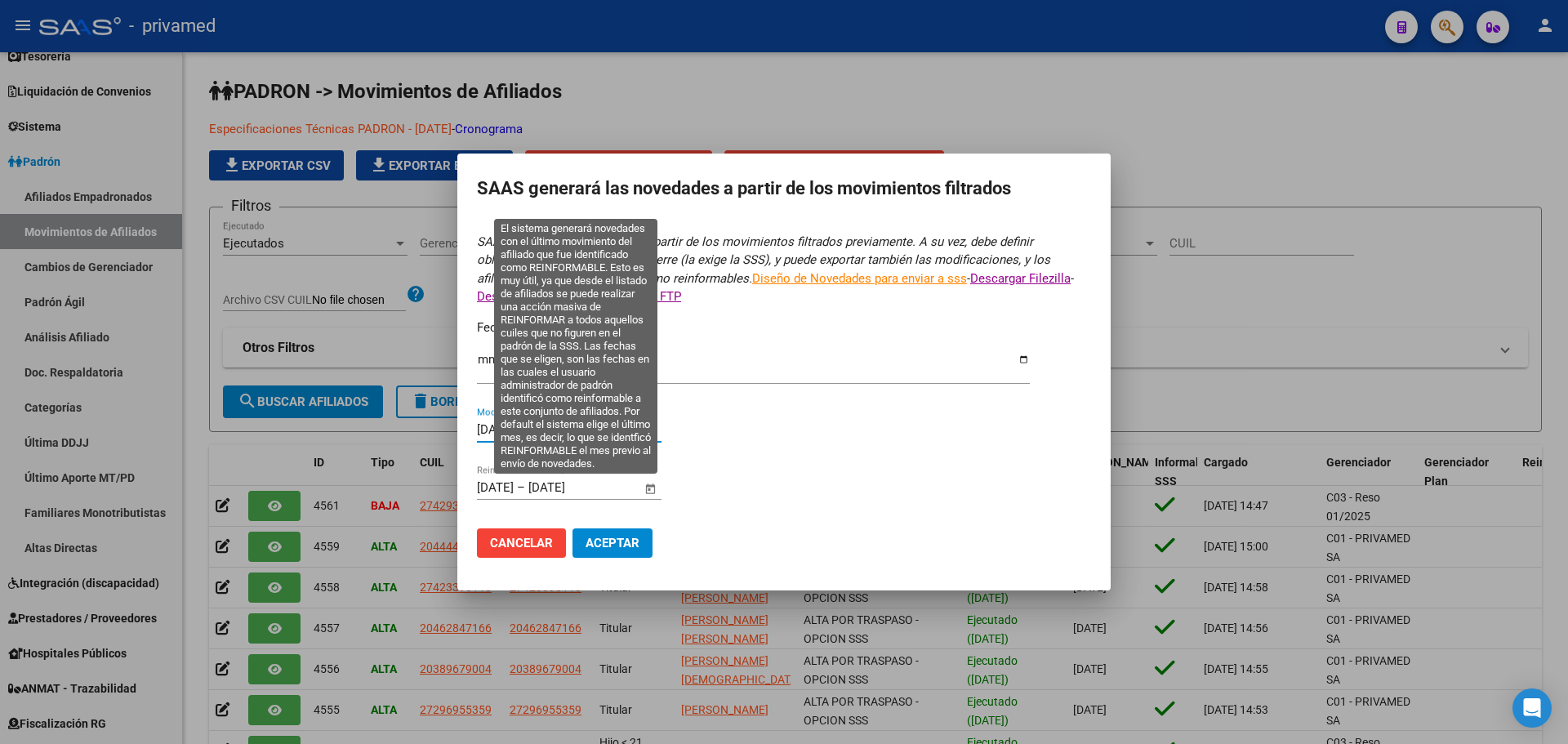
click at [497, 491] on input "[DATE]" at bounding box center [495, 488] width 36 height 15
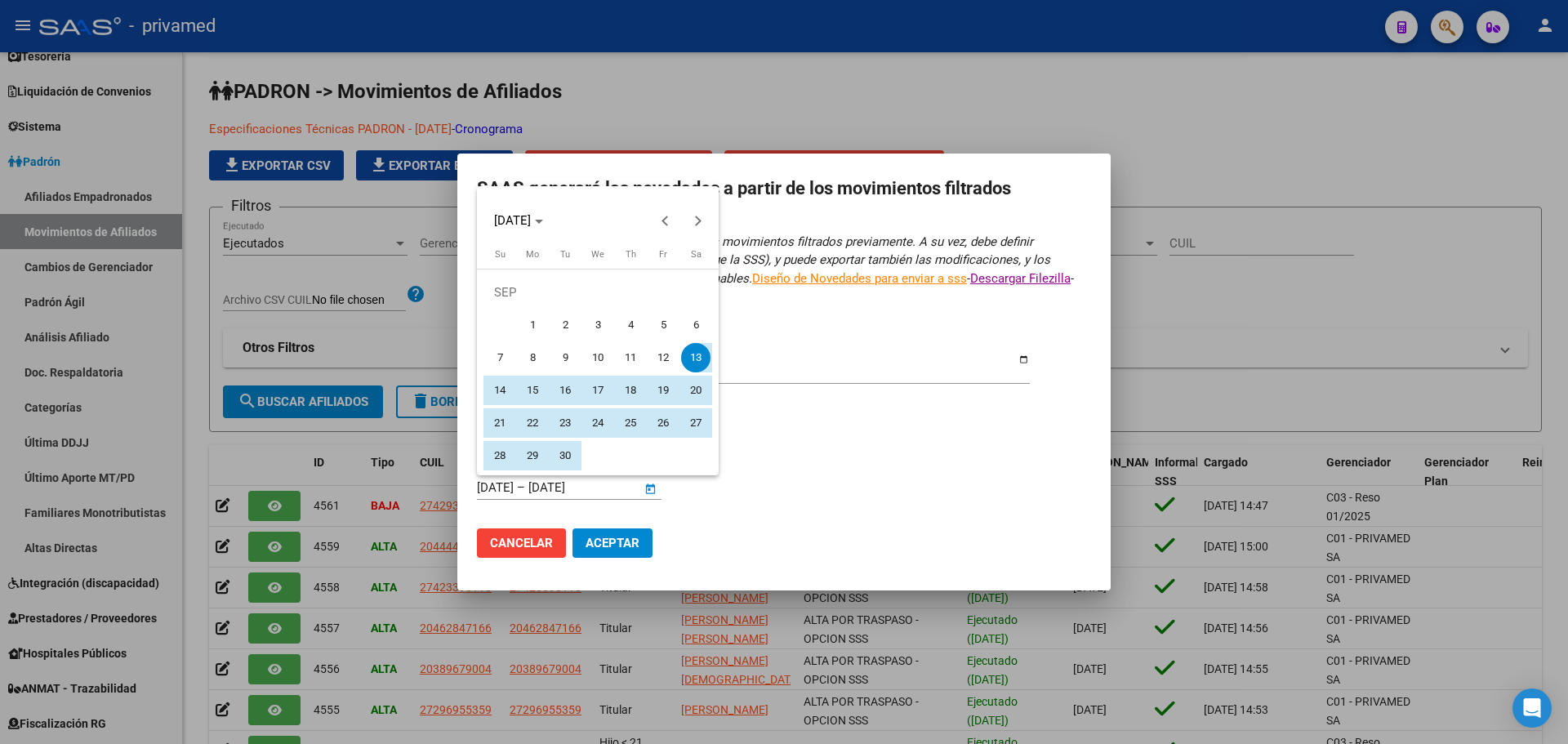
click at [537, 322] on span "1" at bounding box center [533, 325] width 29 height 29
type input "[DATE]"
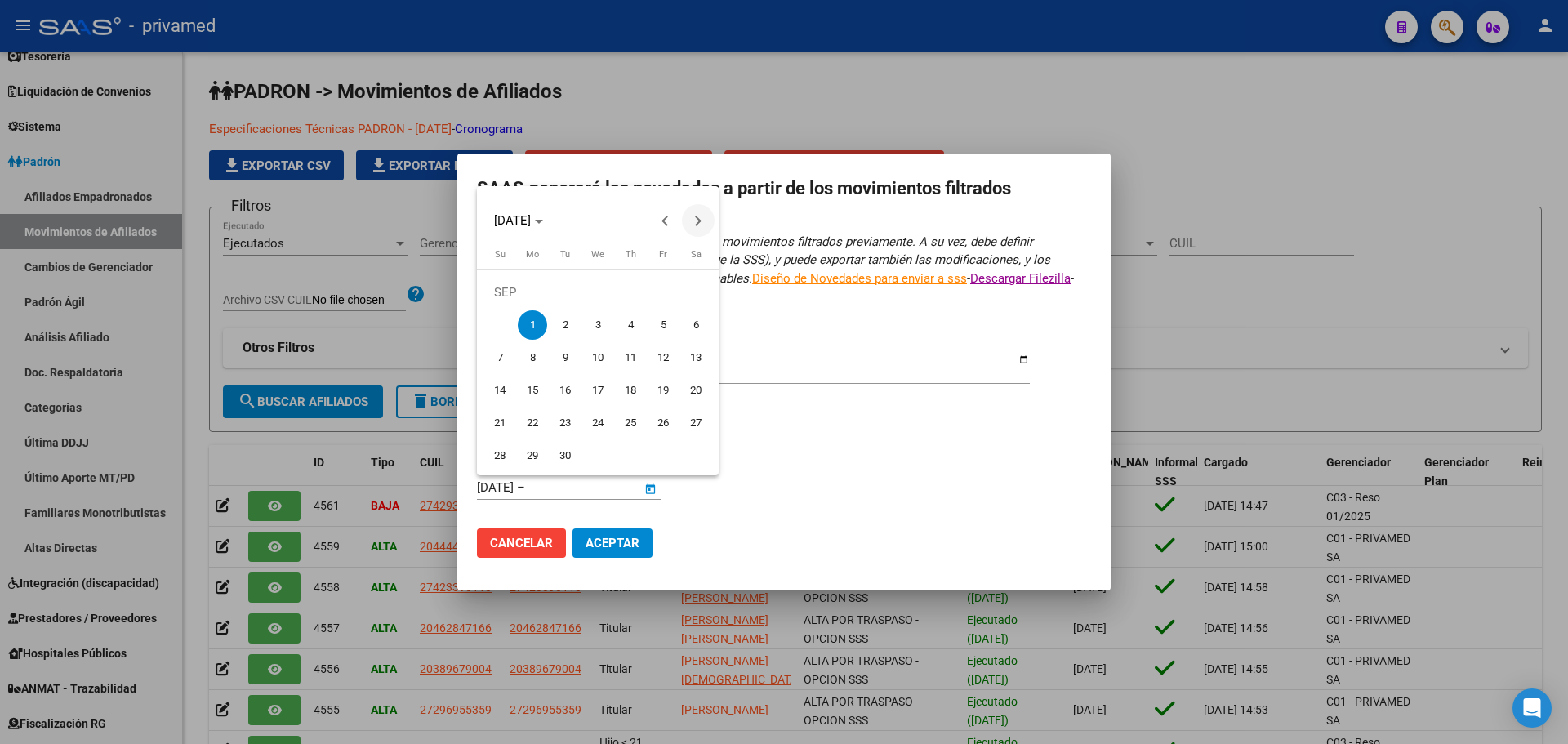
click at [700, 221] on button "Next month" at bounding box center [698, 221] width 33 height 33
click at [528, 357] on span "13" at bounding box center [533, 357] width 29 height 29
type input "[DATE]"
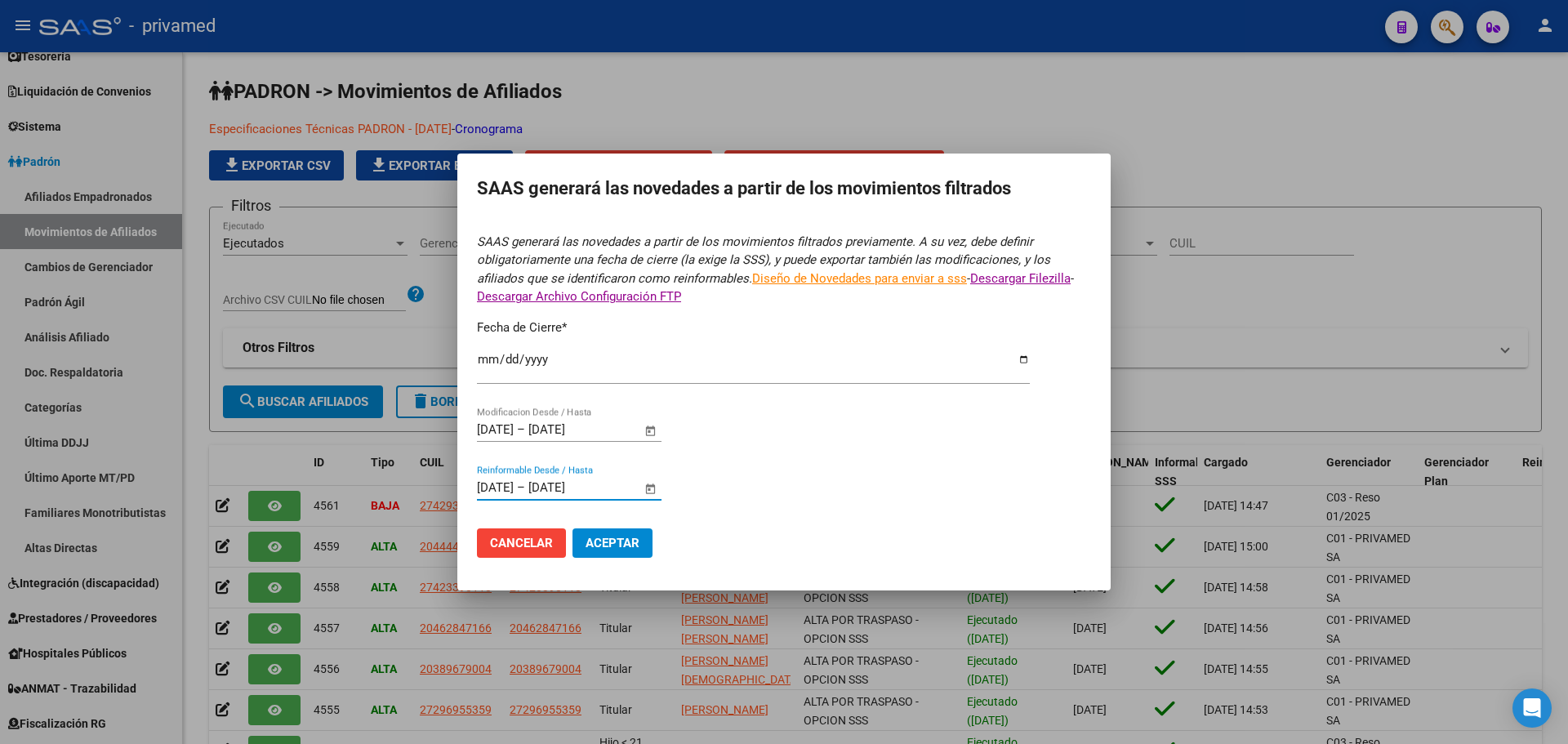
click at [602, 548] on span "Aceptar" at bounding box center [612, 543] width 54 height 15
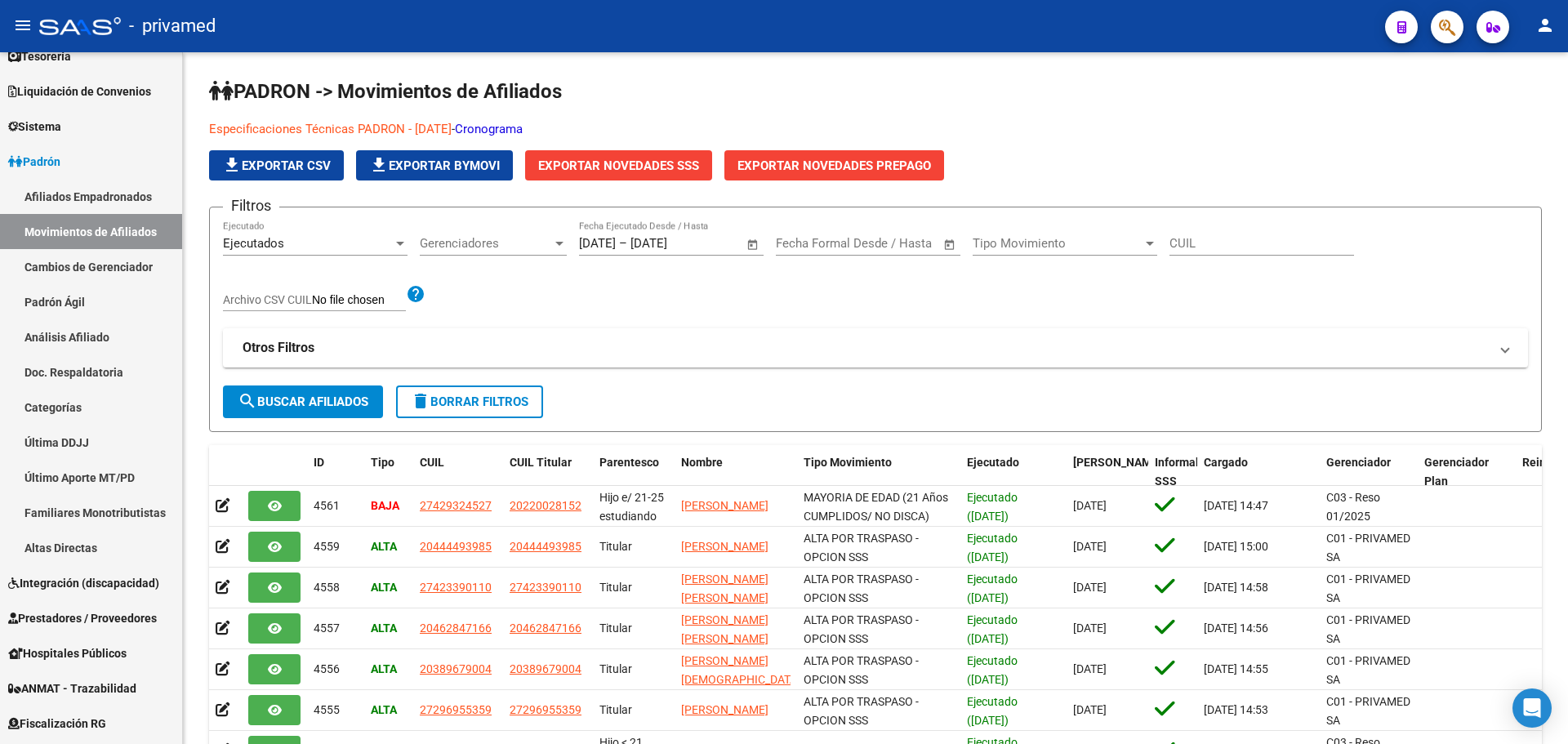
click at [1457, 44] on mat-toolbar "menu - privamed person" at bounding box center [784, 25] width 1568 height 52
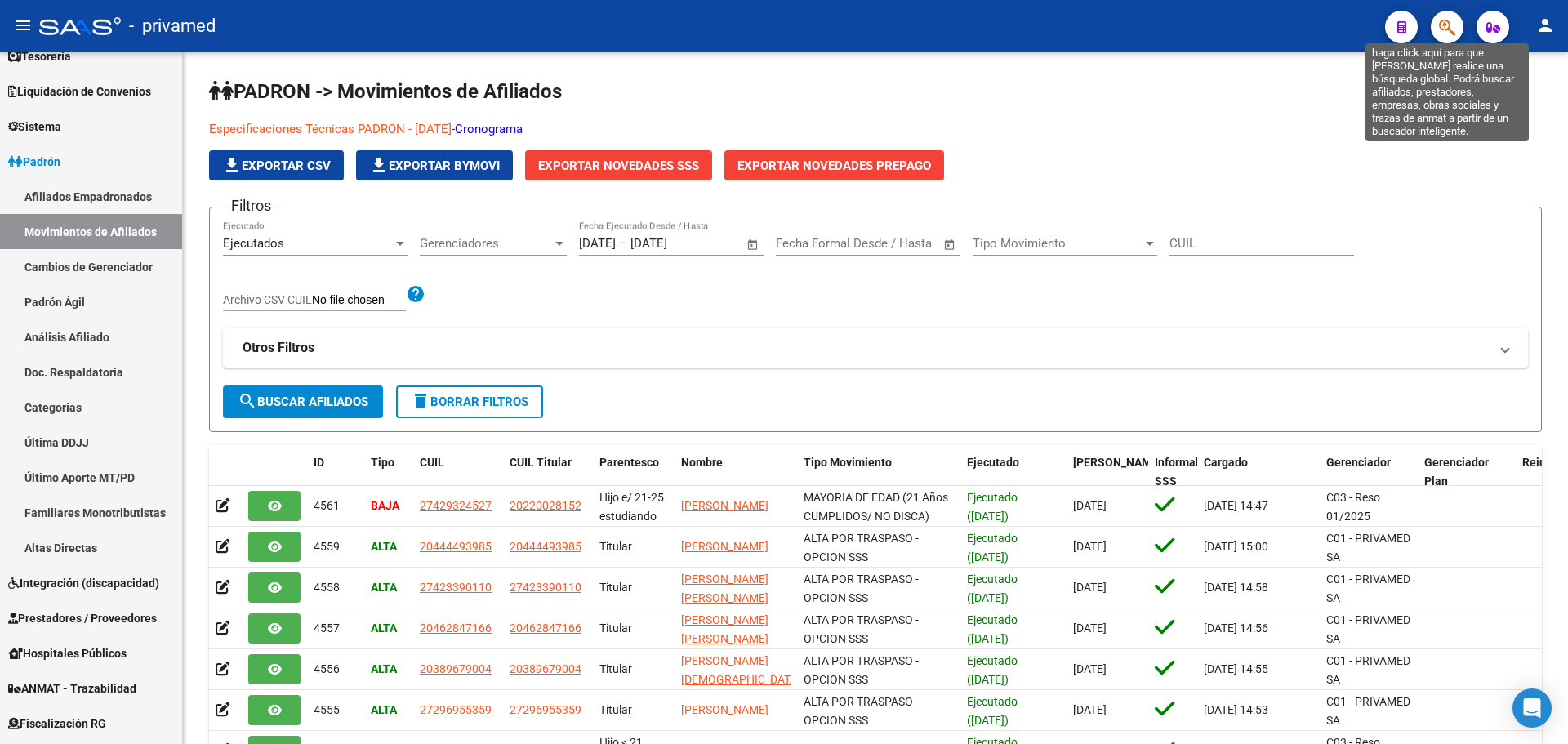
click at [1447, 35] on icon "button" at bounding box center [1447, 27] width 16 height 19
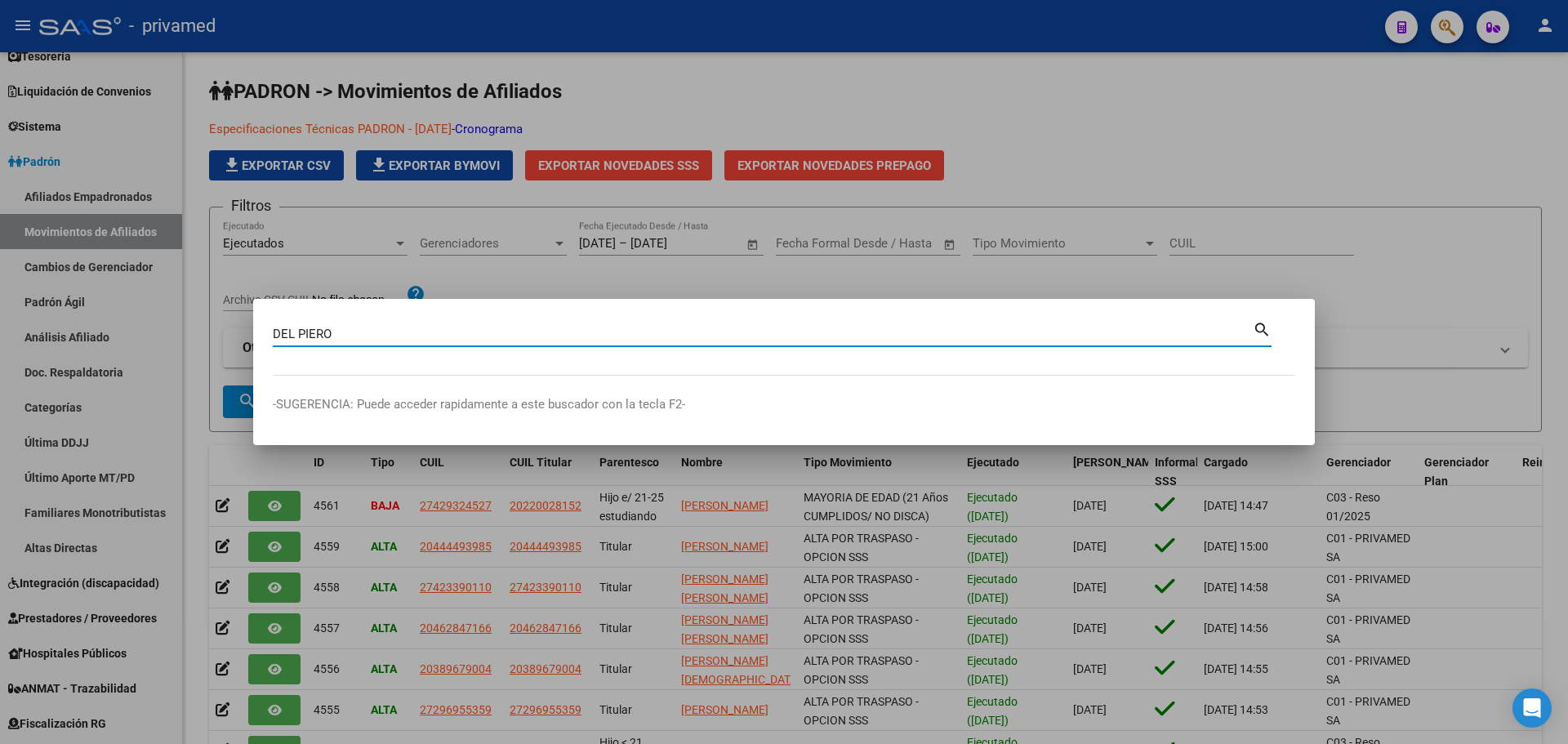
type input "DEL PIERO"
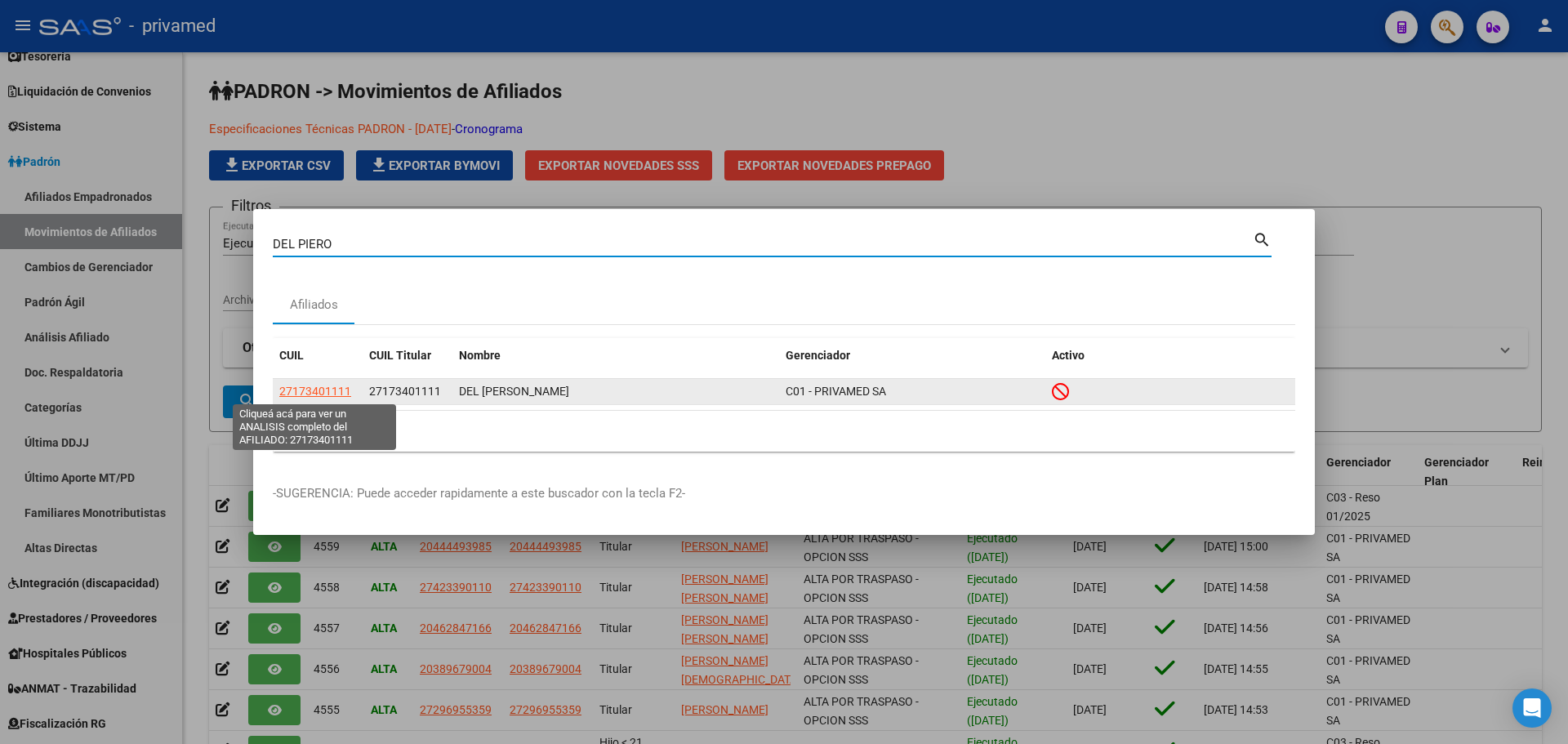
click at [309, 397] on span "27173401111" at bounding box center [315, 391] width 72 height 13
type textarea "27173401111"
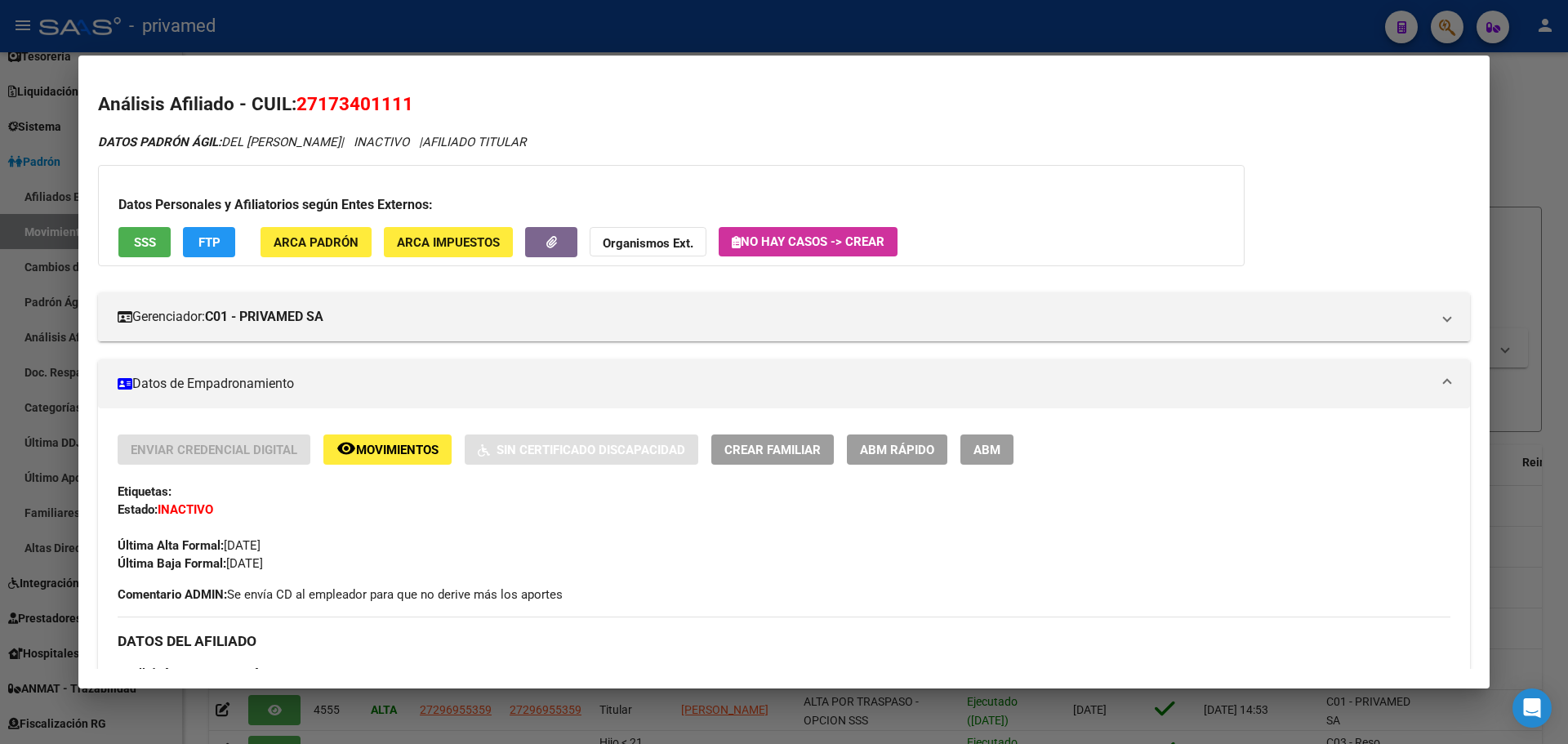
click at [999, 454] on span "ABM" at bounding box center [987, 450] width 27 height 15
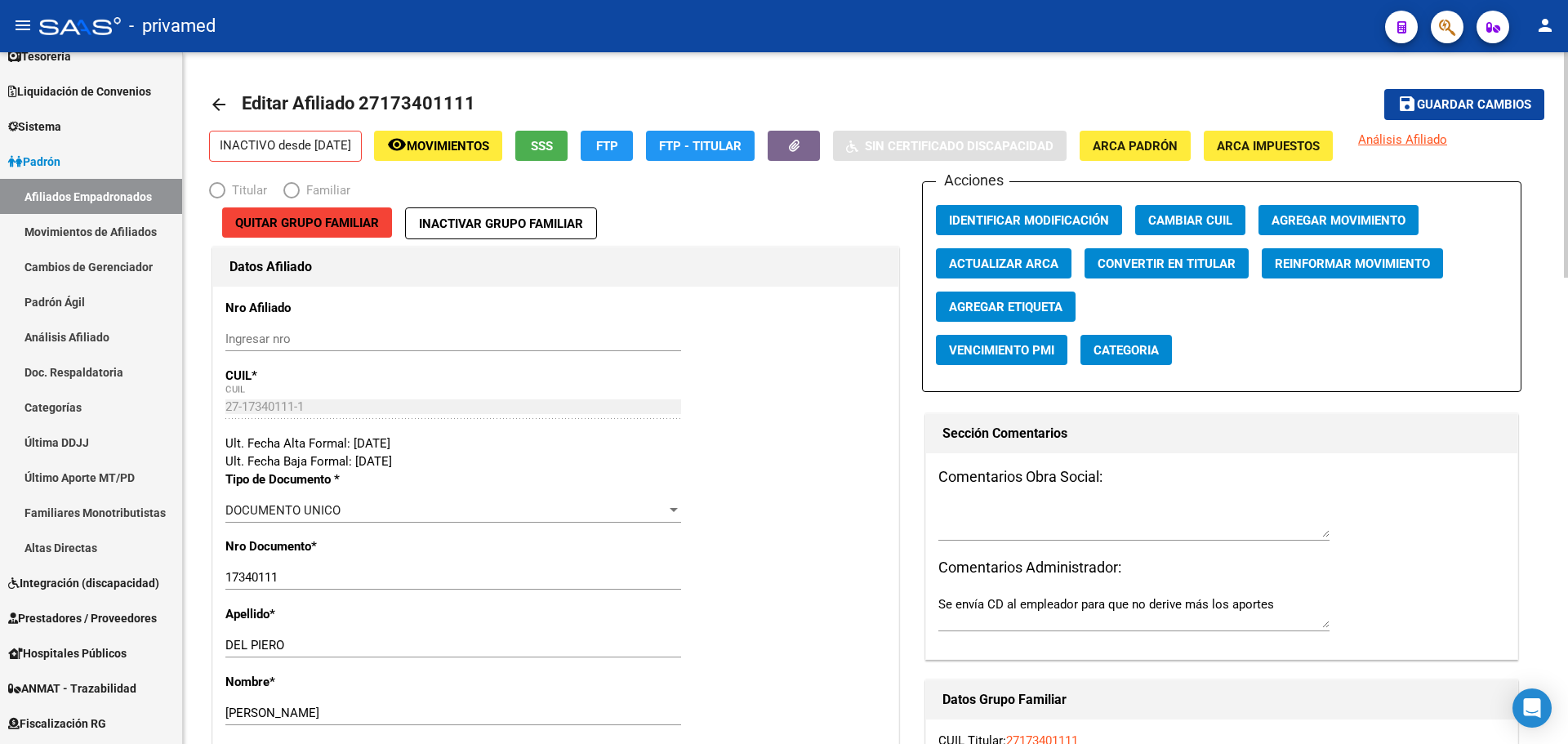
radio input "true"
type input "23-13874894-4"
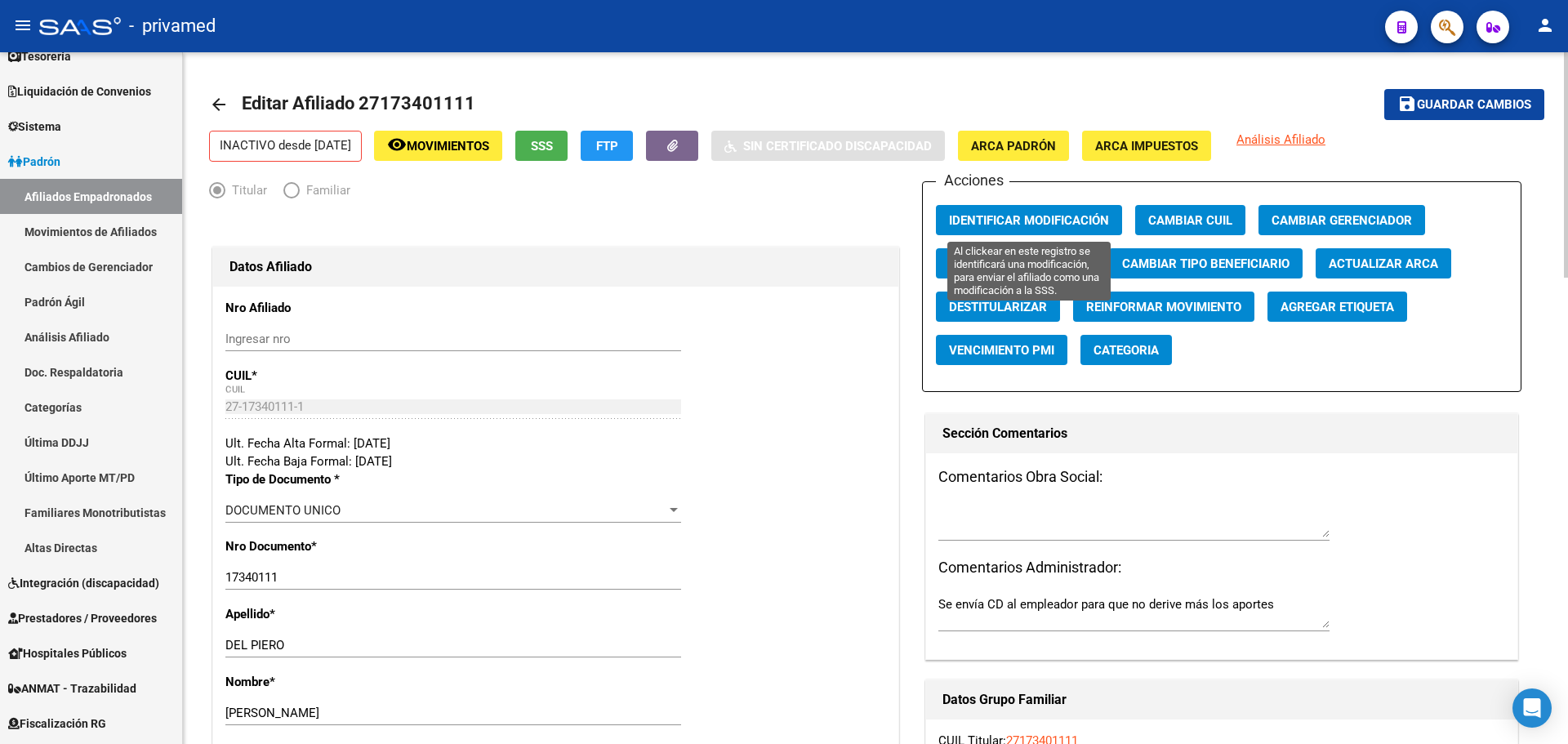
click at [1067, 218] on span "Identificar Modificación" at bounding box center [1029, 220] width 160 height 15
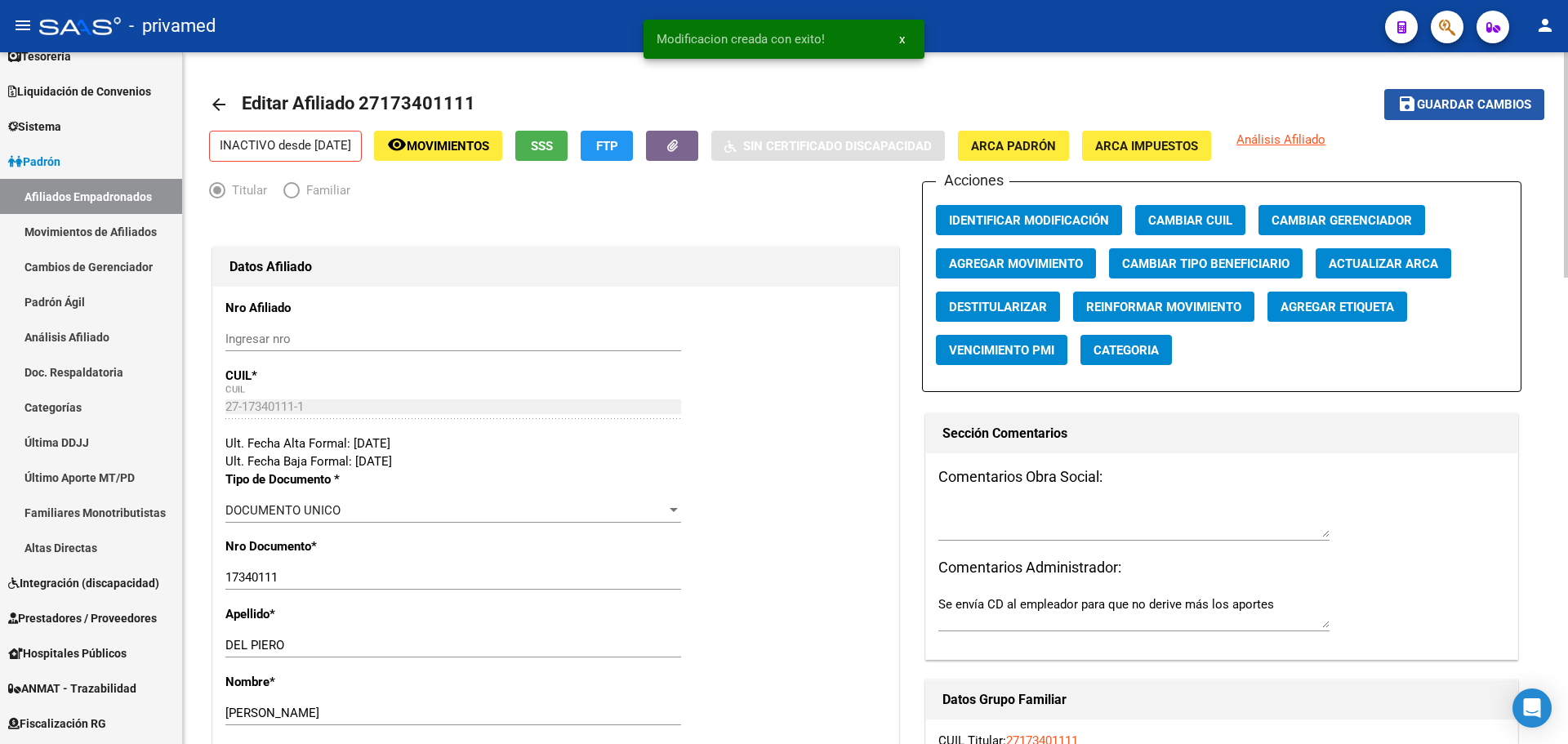
click at [1452, 101] on span "Guardar cambios" at bounding box center [1474, 106] width 115 height 15
click at [223, 106] on mat-icon "arrow_back" at bounding box center [219, 105] width 20 height 20
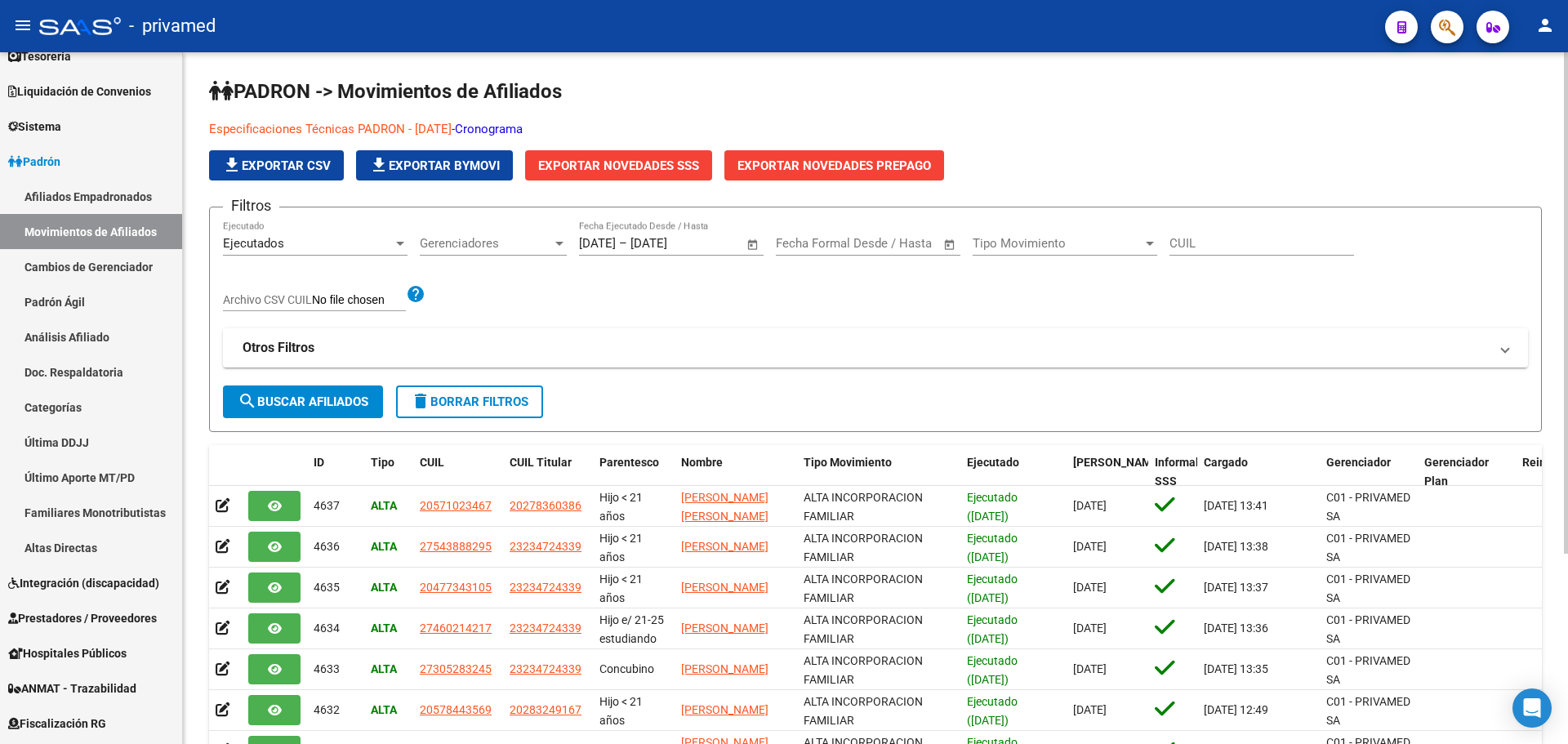
click at [248, 245] on span "Ejecutados" at bounding box center [253, 244] width 61 height 15
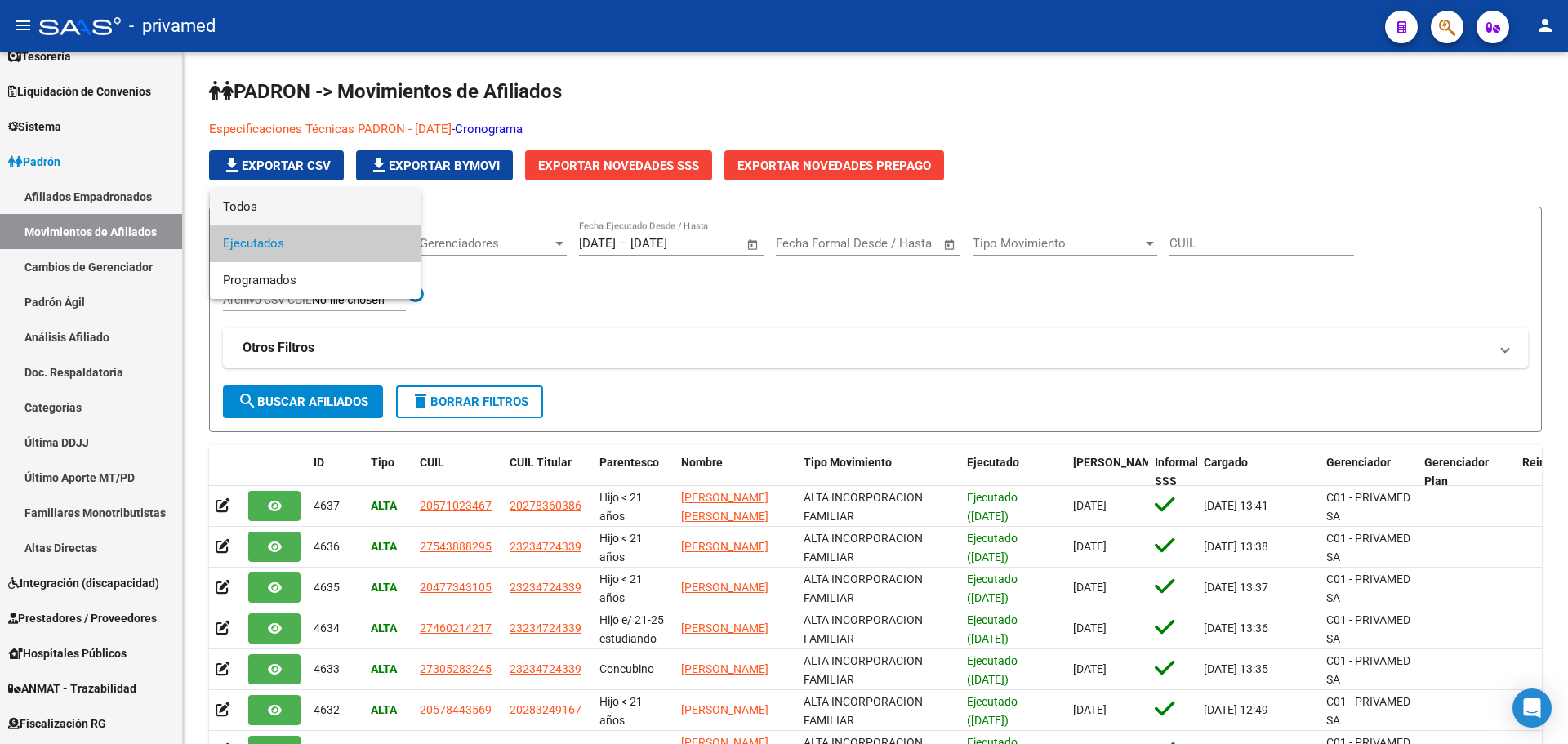
click at [283, 207] on span "Todos" at bounding box center [315, 207] width 185 height 36
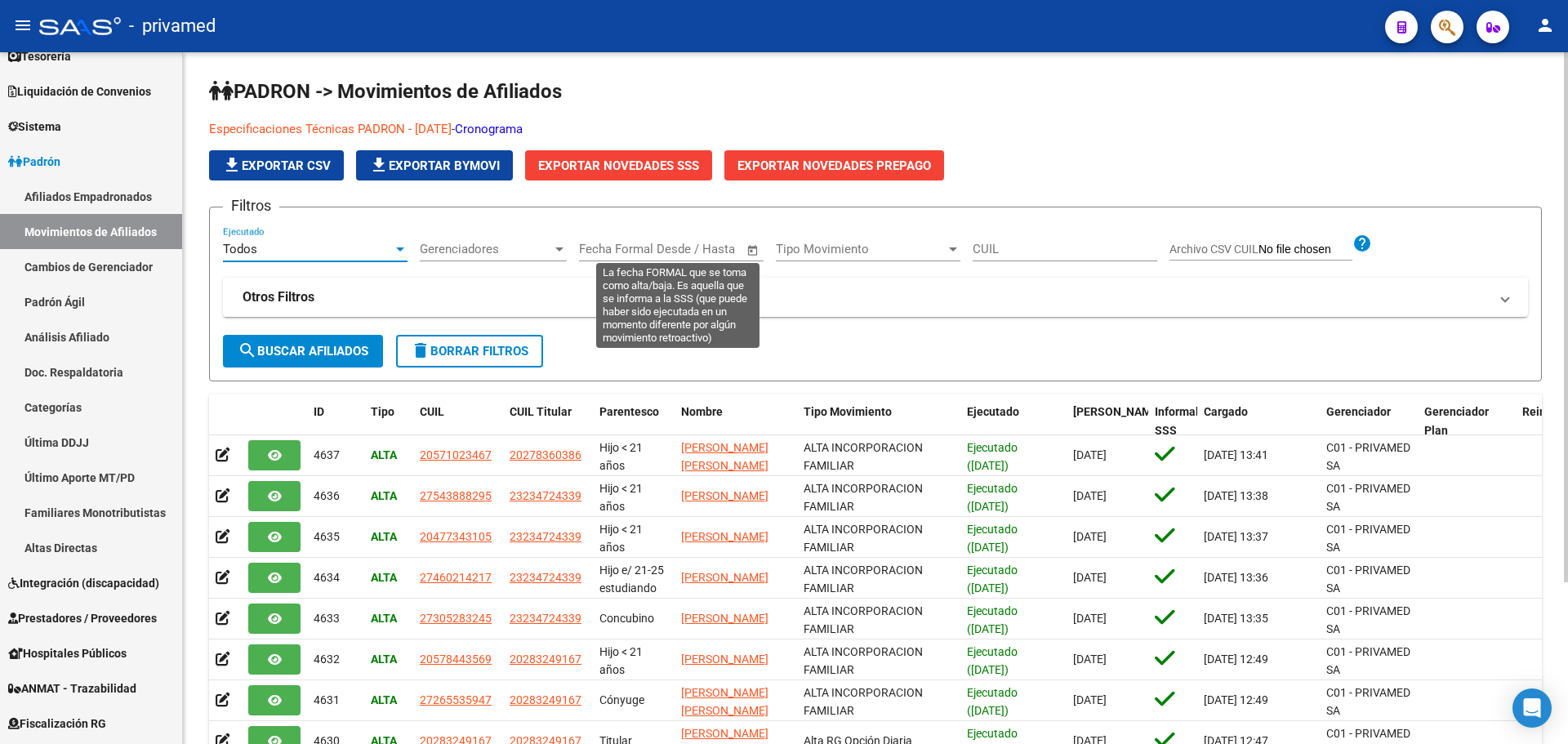
click at [638, 255] on input "text" at bounding box center [612, 249] width 66 height 15
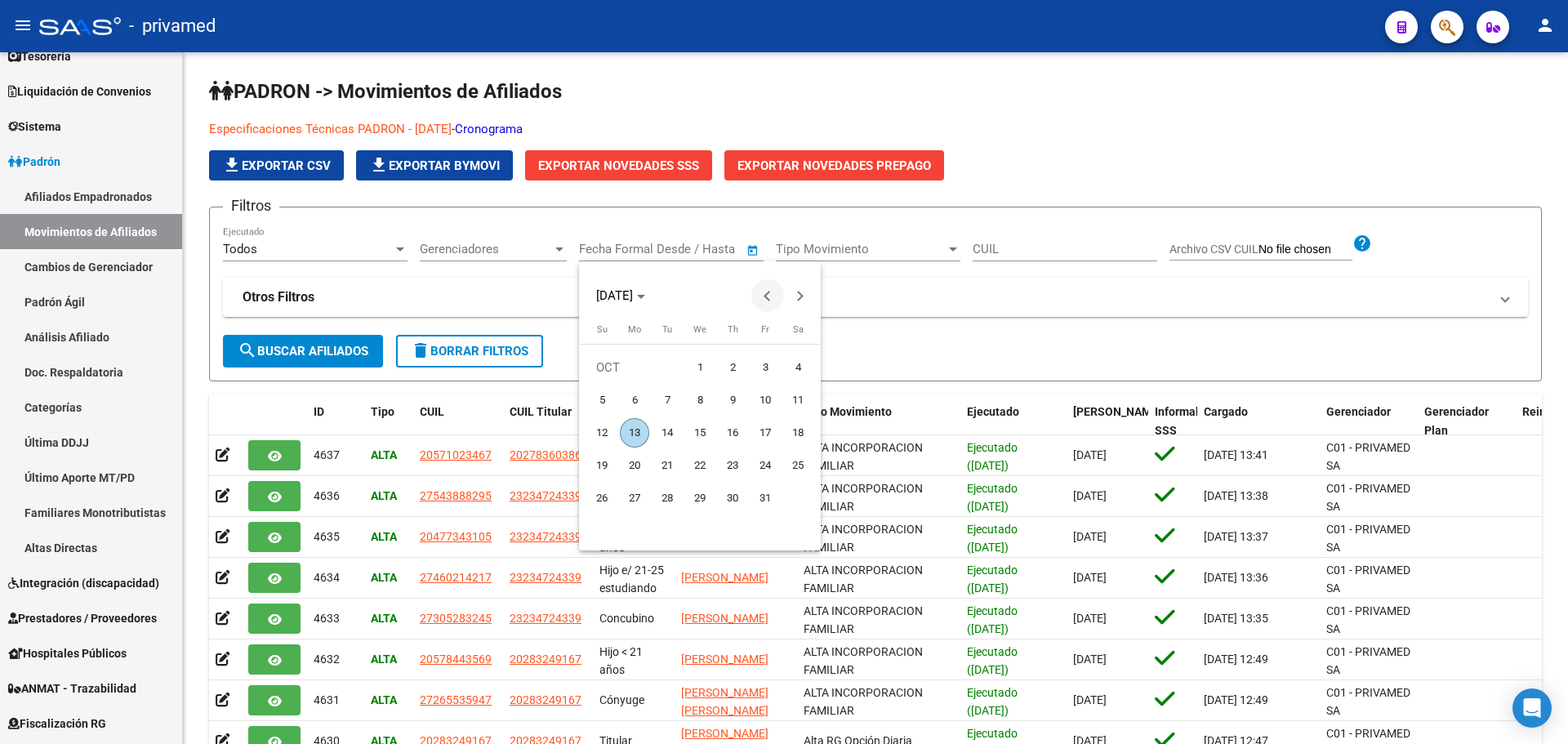
click at [765, 297] on button "Previous month" at bounding box center [767, 296] width 33 height 33
click at [637, 394] on span "1" at bounding box center [634, 400] width 29 height 29
type input "[DATE]"
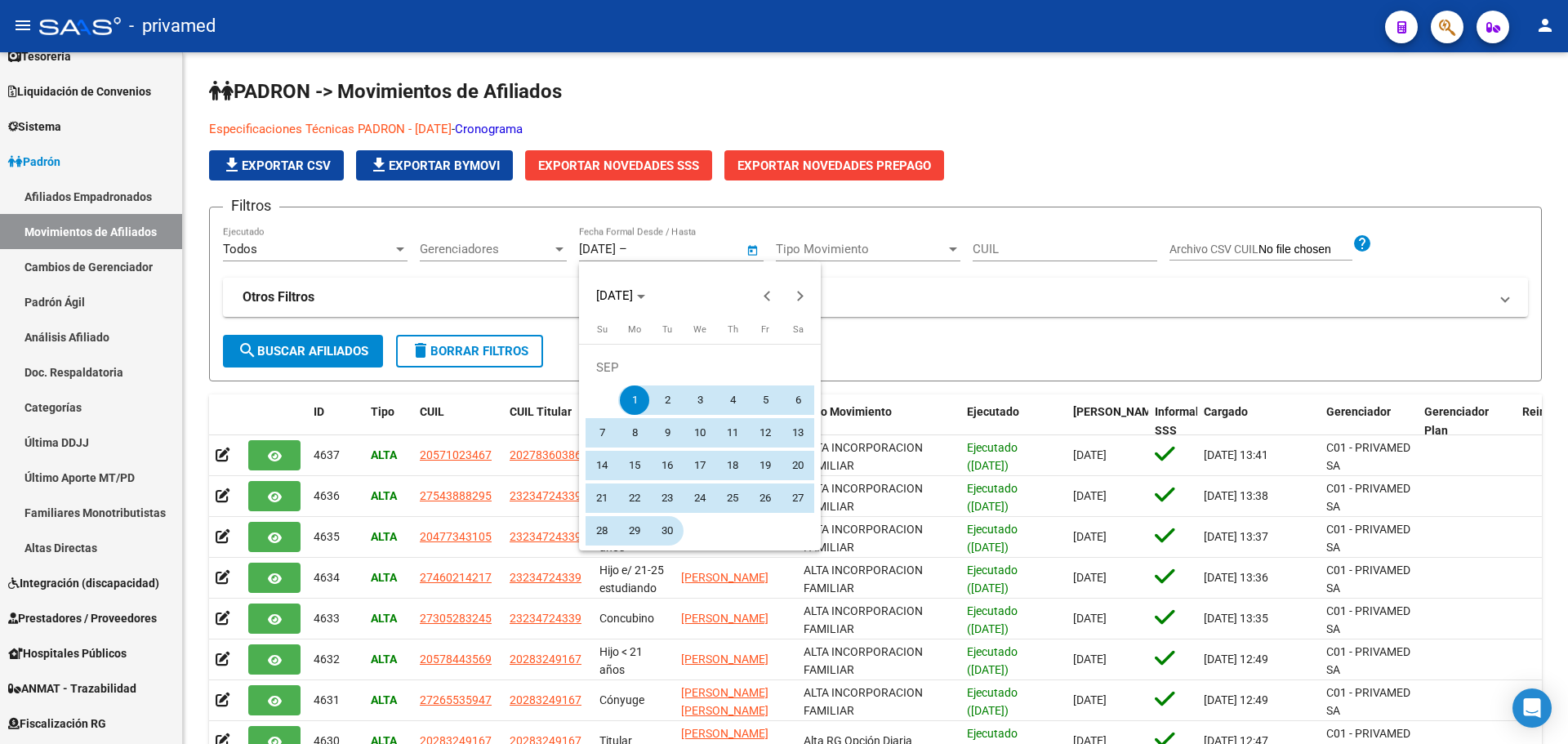
click at [669, 529] on span "30" at bounding box center [667, 531] width 29 height 29
type input "[DATE]"
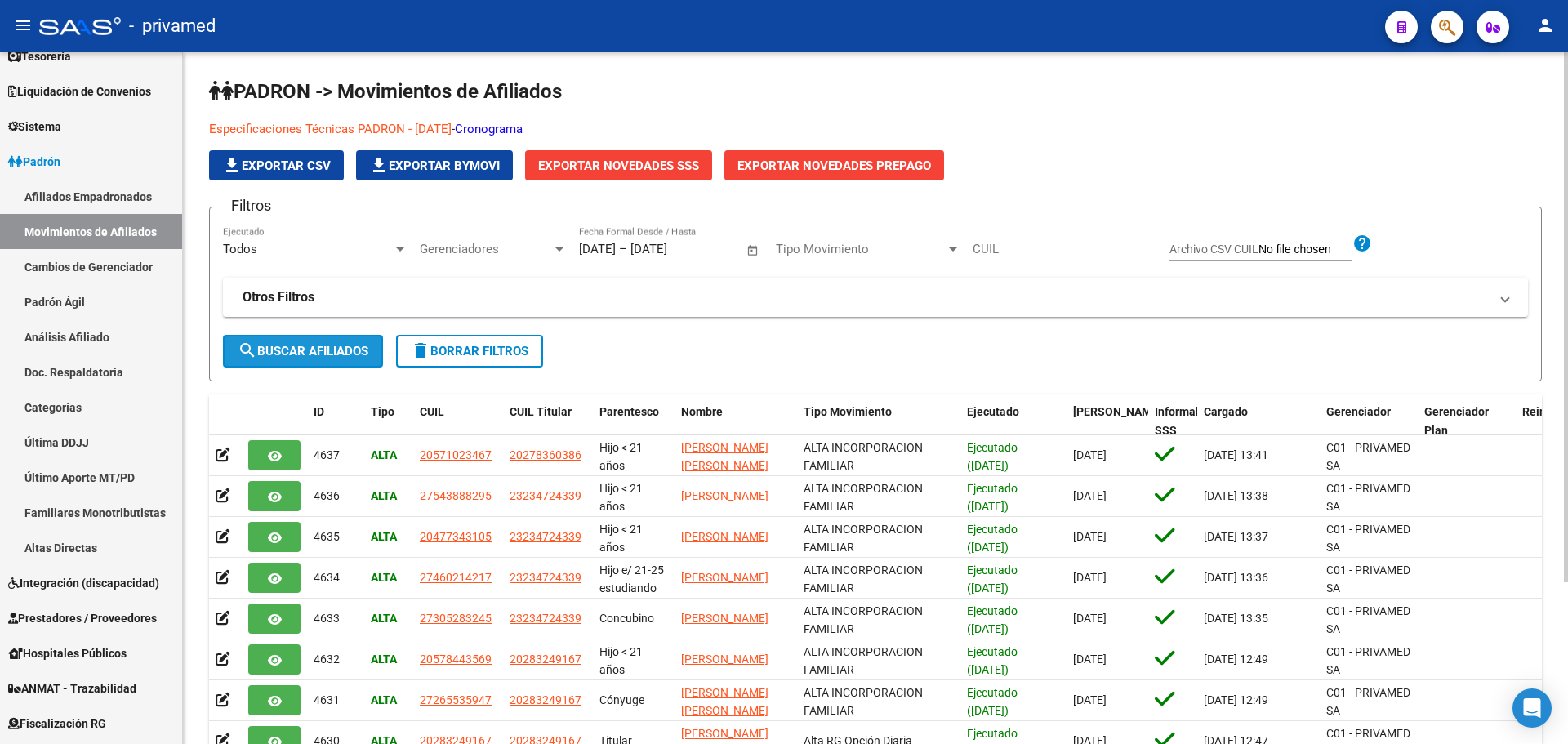
click at [317, 353] on span "search Buscar Afiliados" at bounding box center [303, 351] width 131 height 15
click at [270, 166] on span "file_download Exportar CSV" at bounding box center [275, 166] width 108 height 15
click at [1066, 103] on h1 "PADRON -> Movimientos de Afiliados" at bounding box center [875, 92] width 1333 height 28
click at [639, 170] on span "Exportar Novedades SSS" at bounding box center [618, 166] width 161 height 15
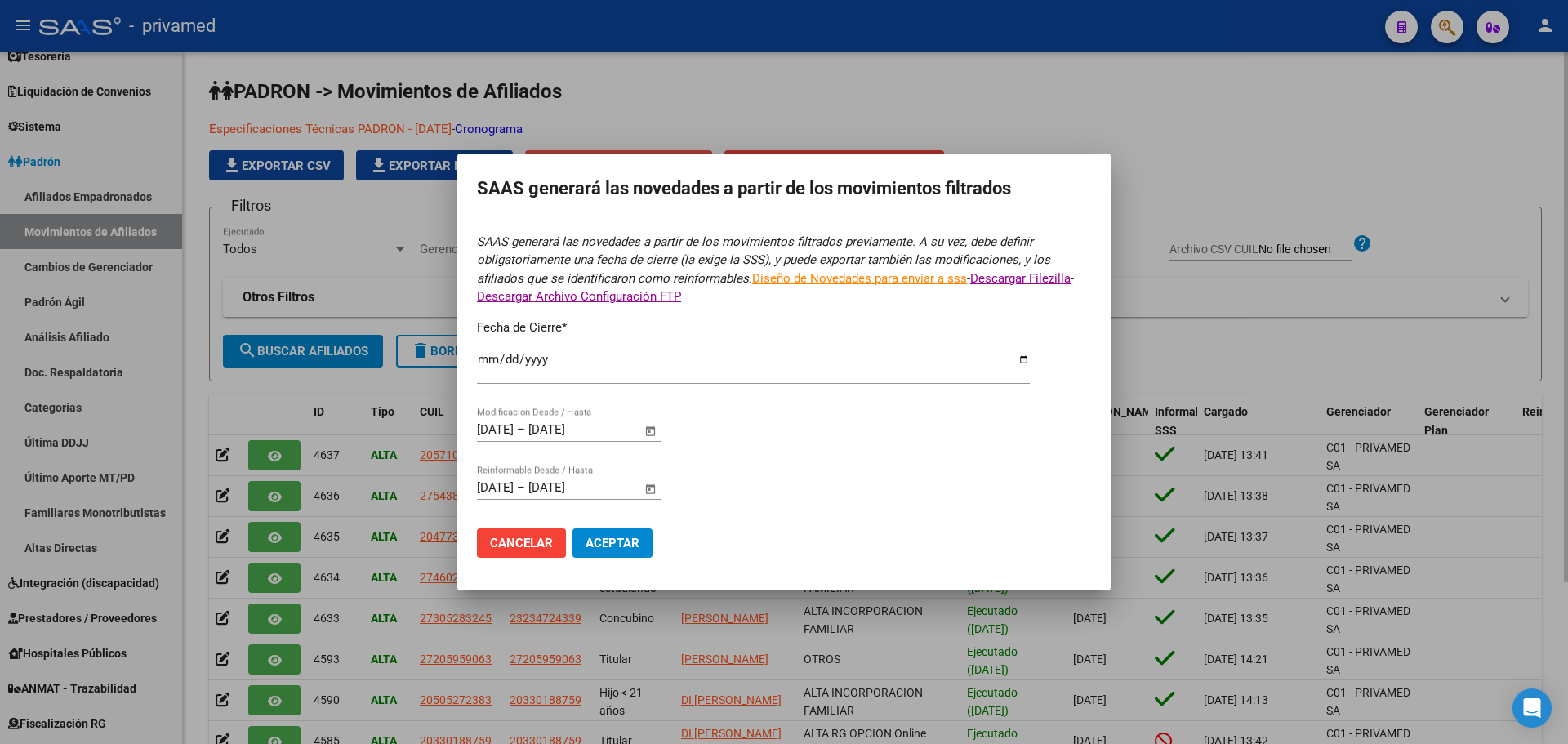
type input "[DATE]"
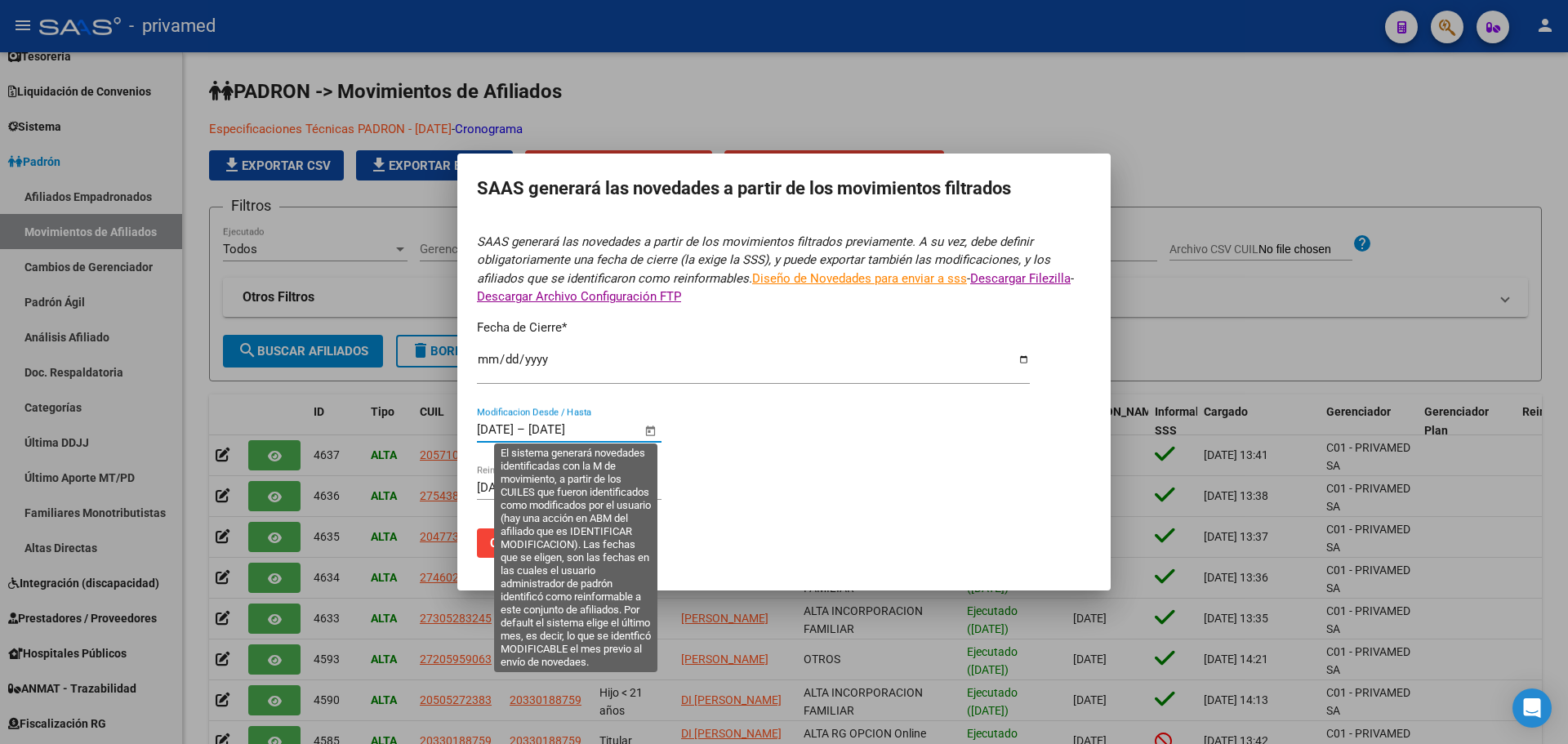
click at [504, 428] on input "[DATE]" at bounding box center [495, 429] width 36 height 15
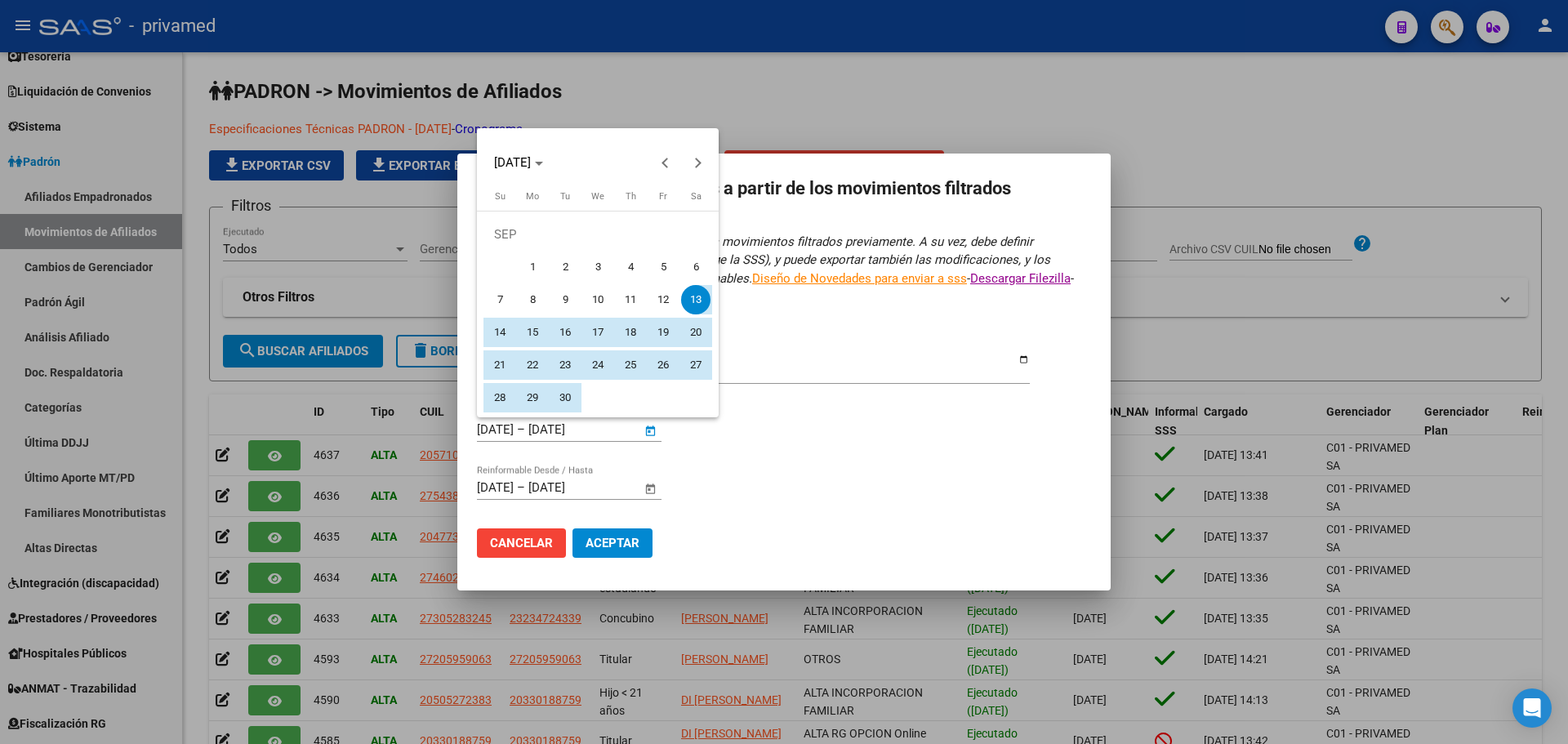
click at [534, 262] on span "1" at bounding box center [533, 267] width 29 height 29
type input "[DATE]"
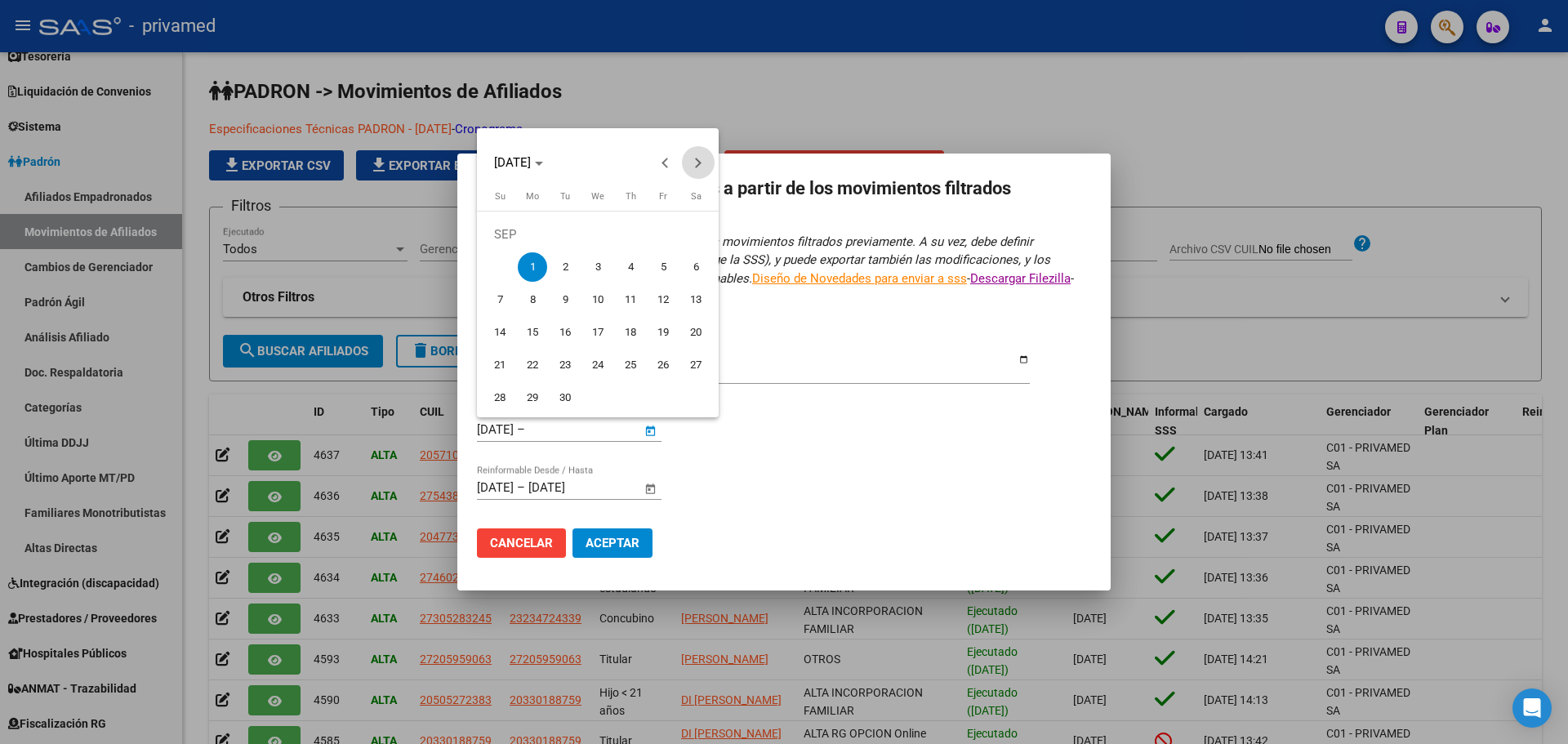
click at [702, 158] on span "Next month" at bounding box center [698, 163] width 33 height 33
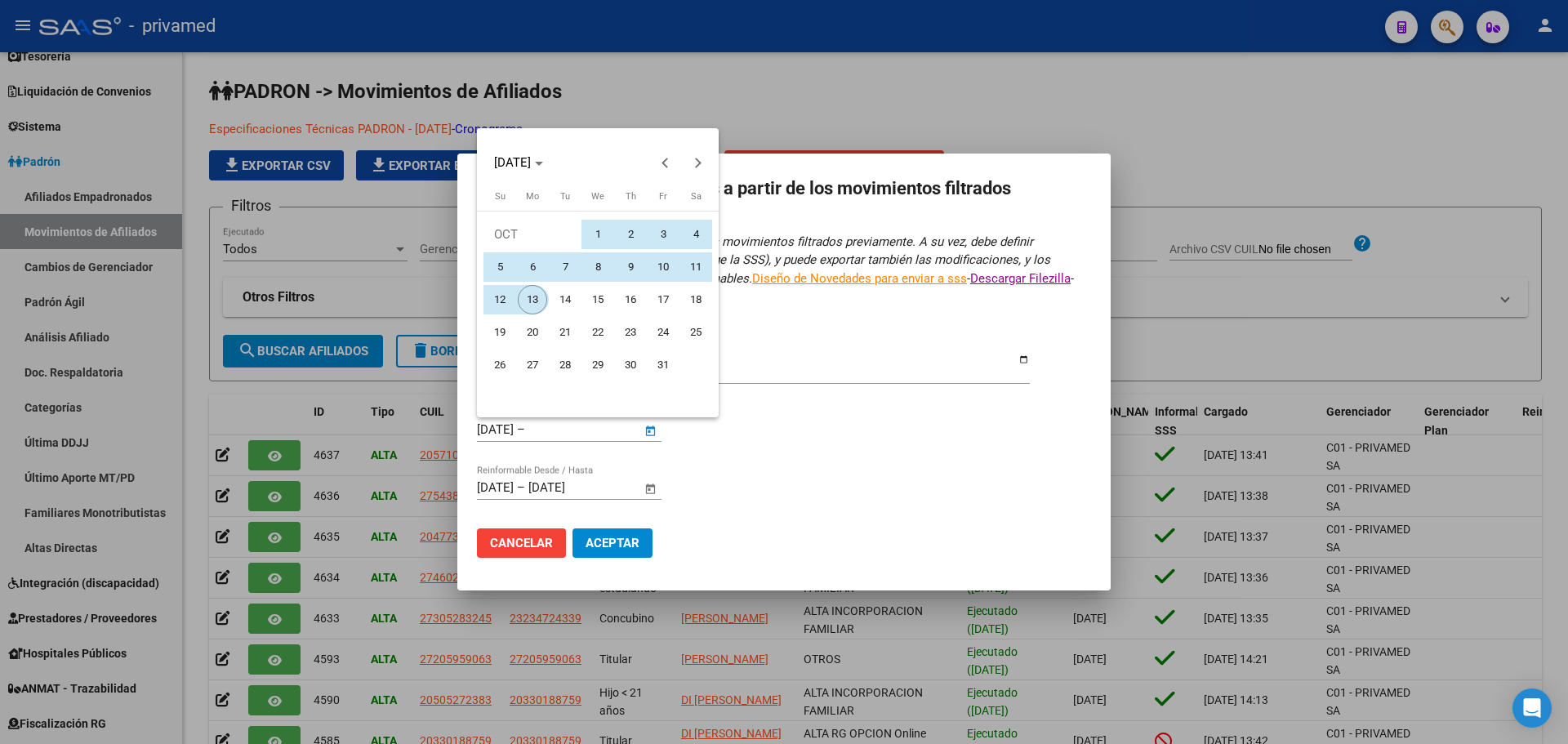
click at [535, 297] on span "13" at bounding box center [533, 300] width 29 height 29
type input "[DATE]"
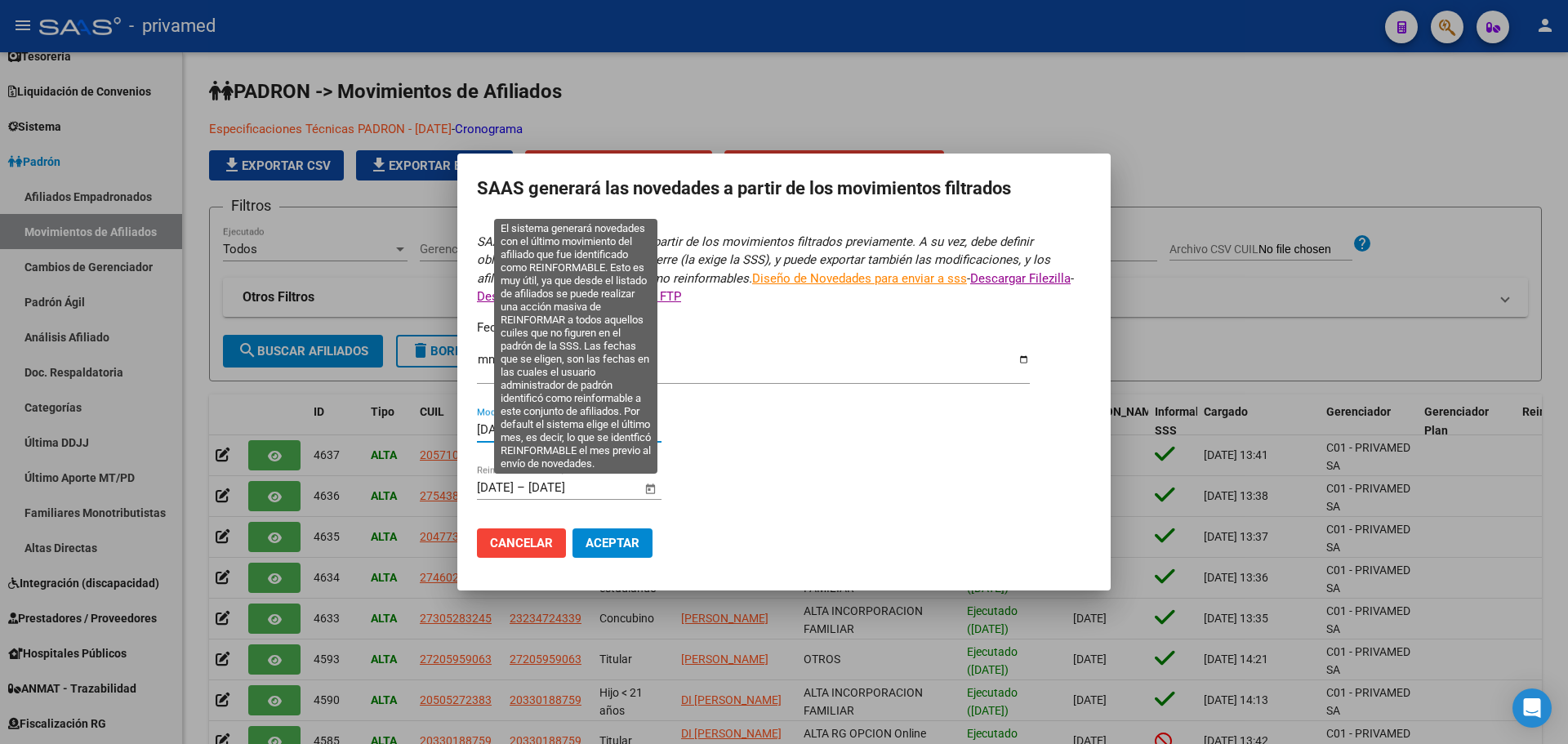
click at [485, 494] on input "[DATE]" at bounding box center [495, 488] width 36 height 15
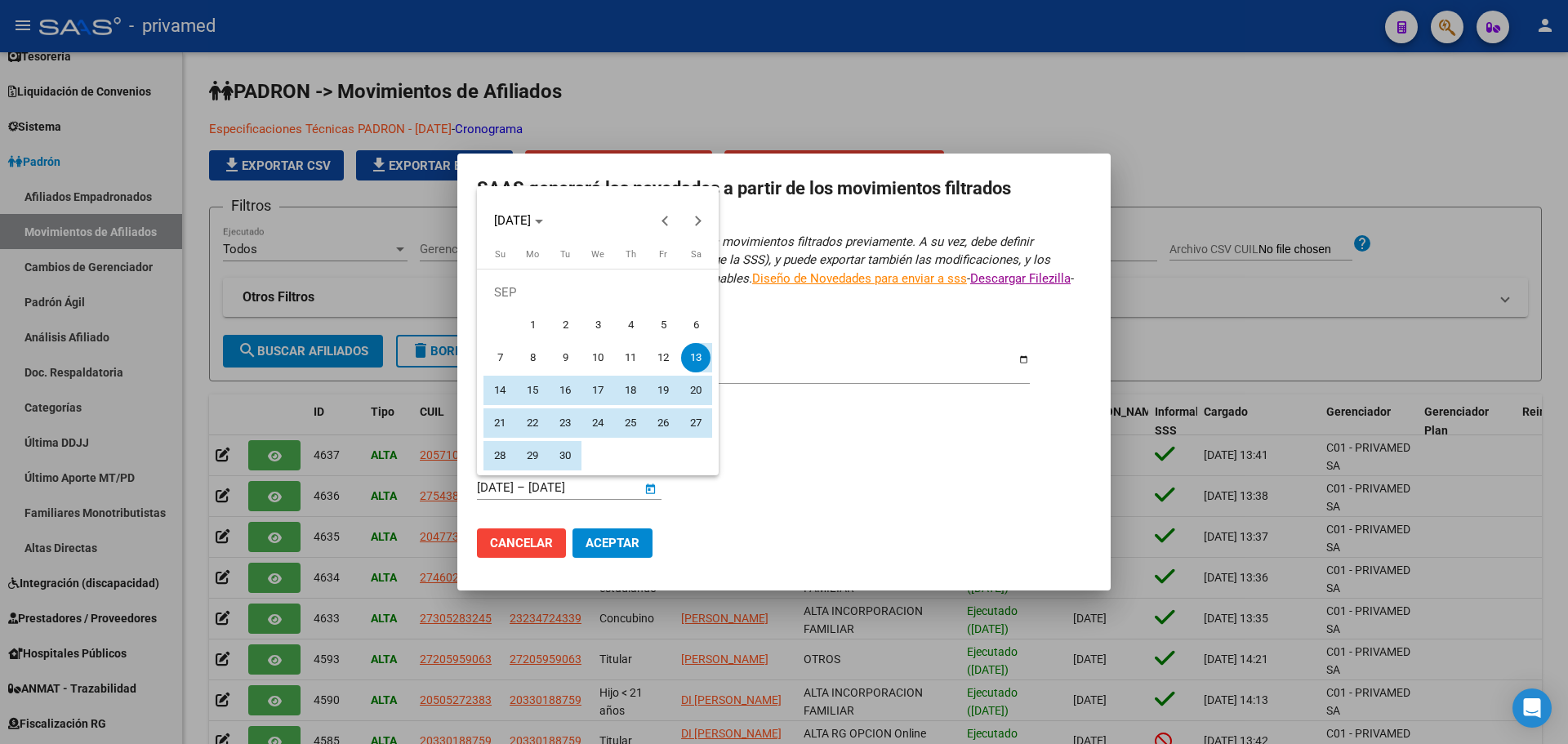
click at [538, 322] on span "1" at bounding box center [533, 325] width 29 height 29
type input "[DATE]"
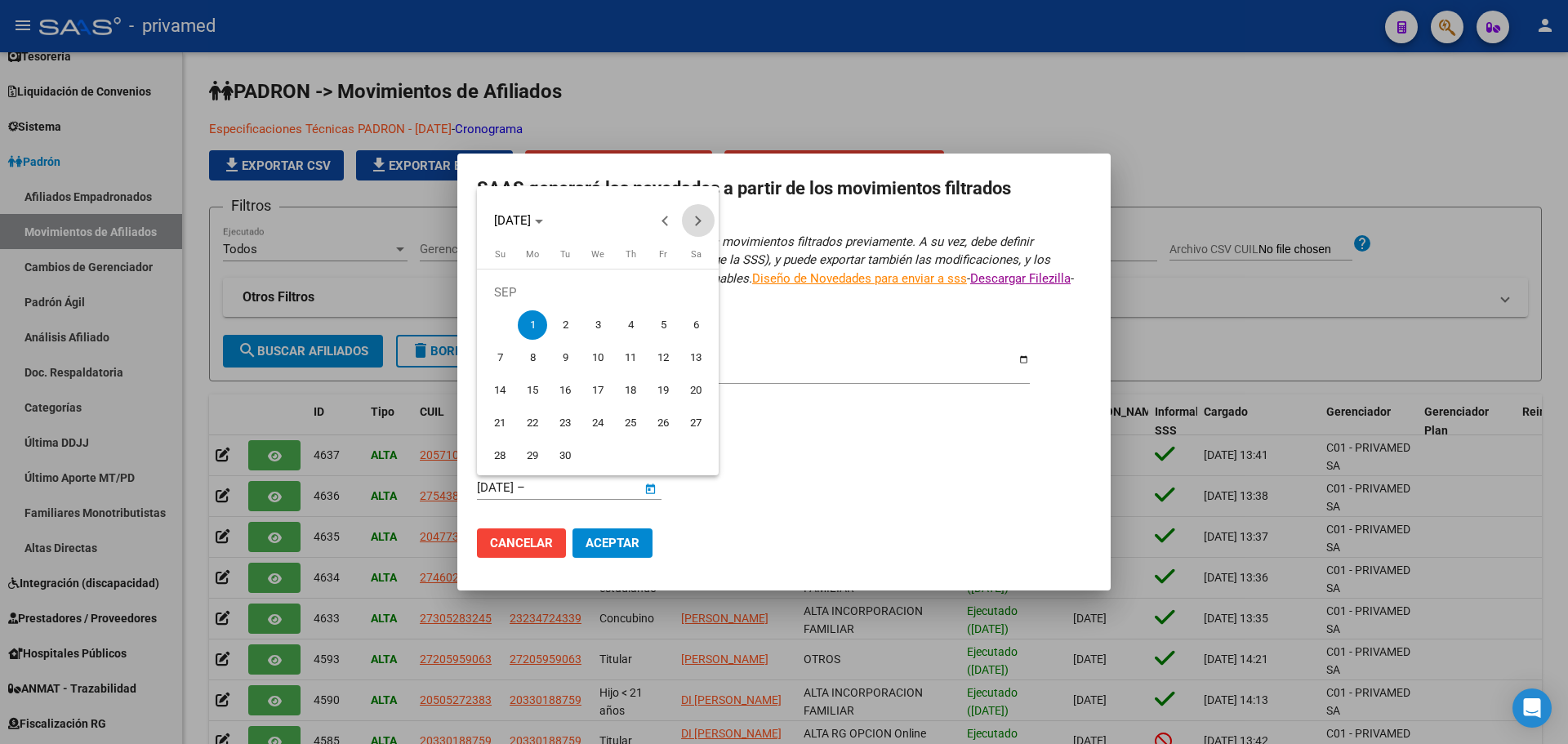
click at [704, 222] on span "Next month" at bounding box center [698, 221] width 33 height 33
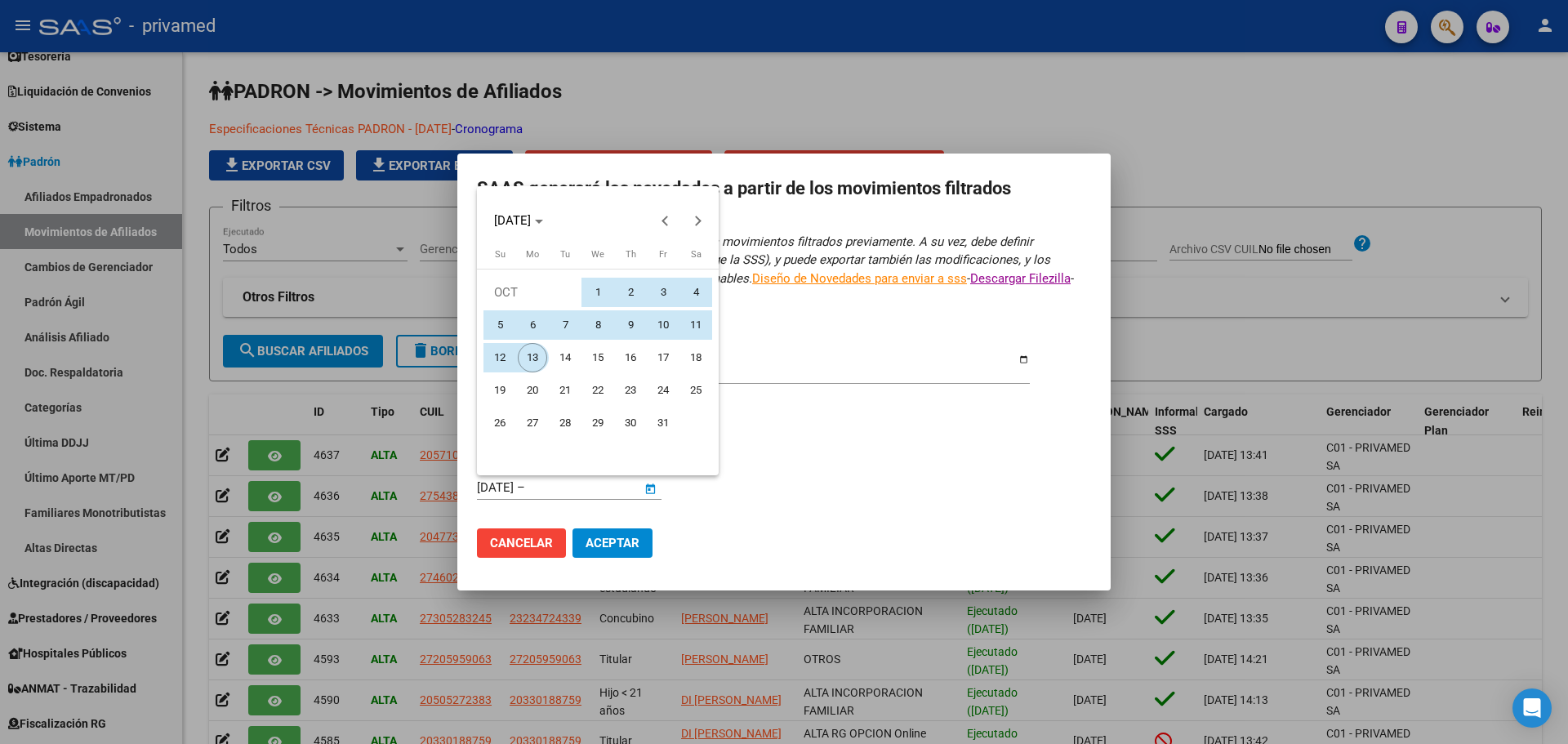
click at [534, 355] on span "13" at bounding box center [533, 357] width 29 height 29
type input "[DATE]"
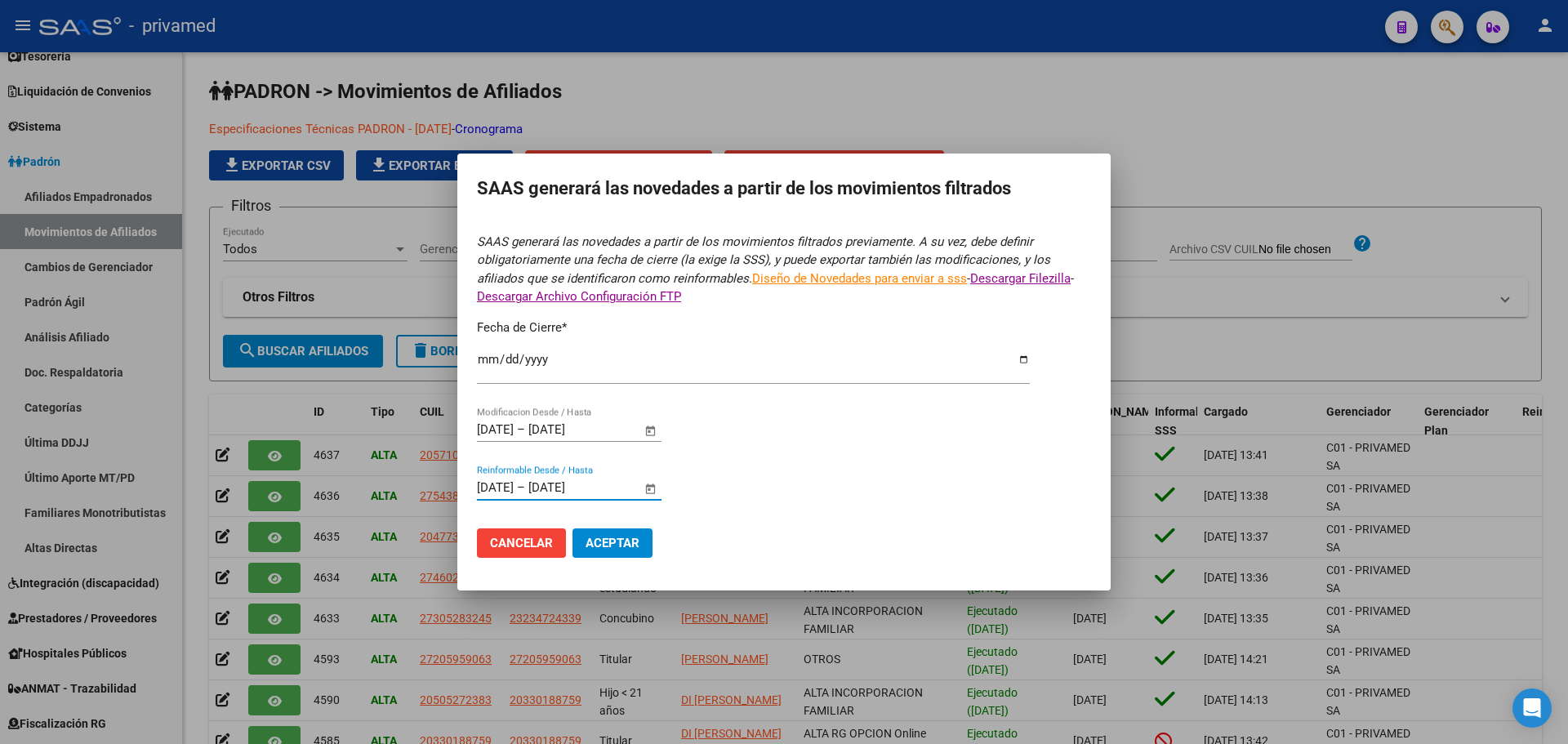
click at [630, 544] on span "Aceptar" at bounding box center [612, 543] width 54 height 15
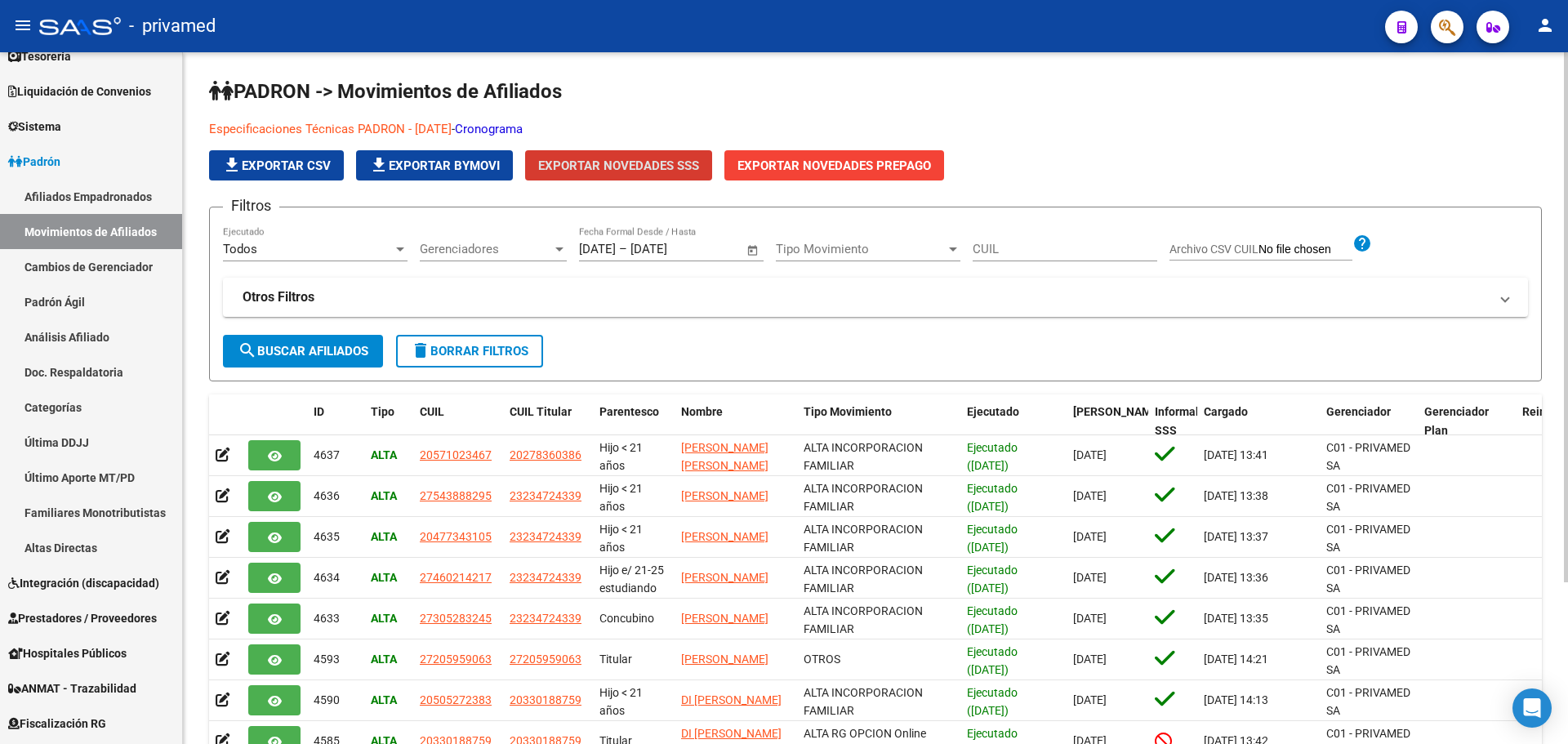
click at [523, 129] on link "Cronograma" at bounding box center [488, 129] width 68 height 15
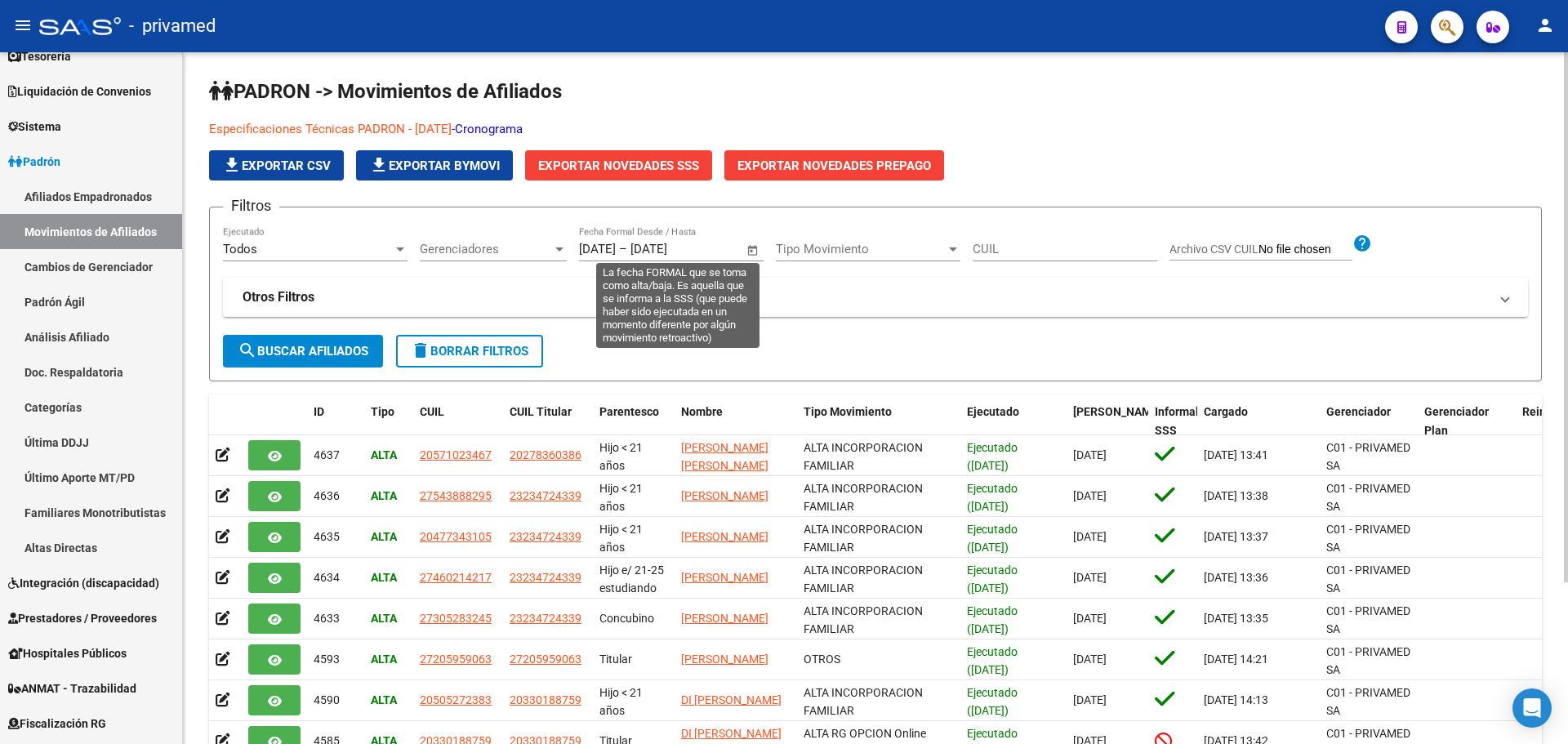
click at [655, 248] on div "[DATE] [DATE] – [DATE] [DATE]" at bounding box center [661, 249] width 165 height 15
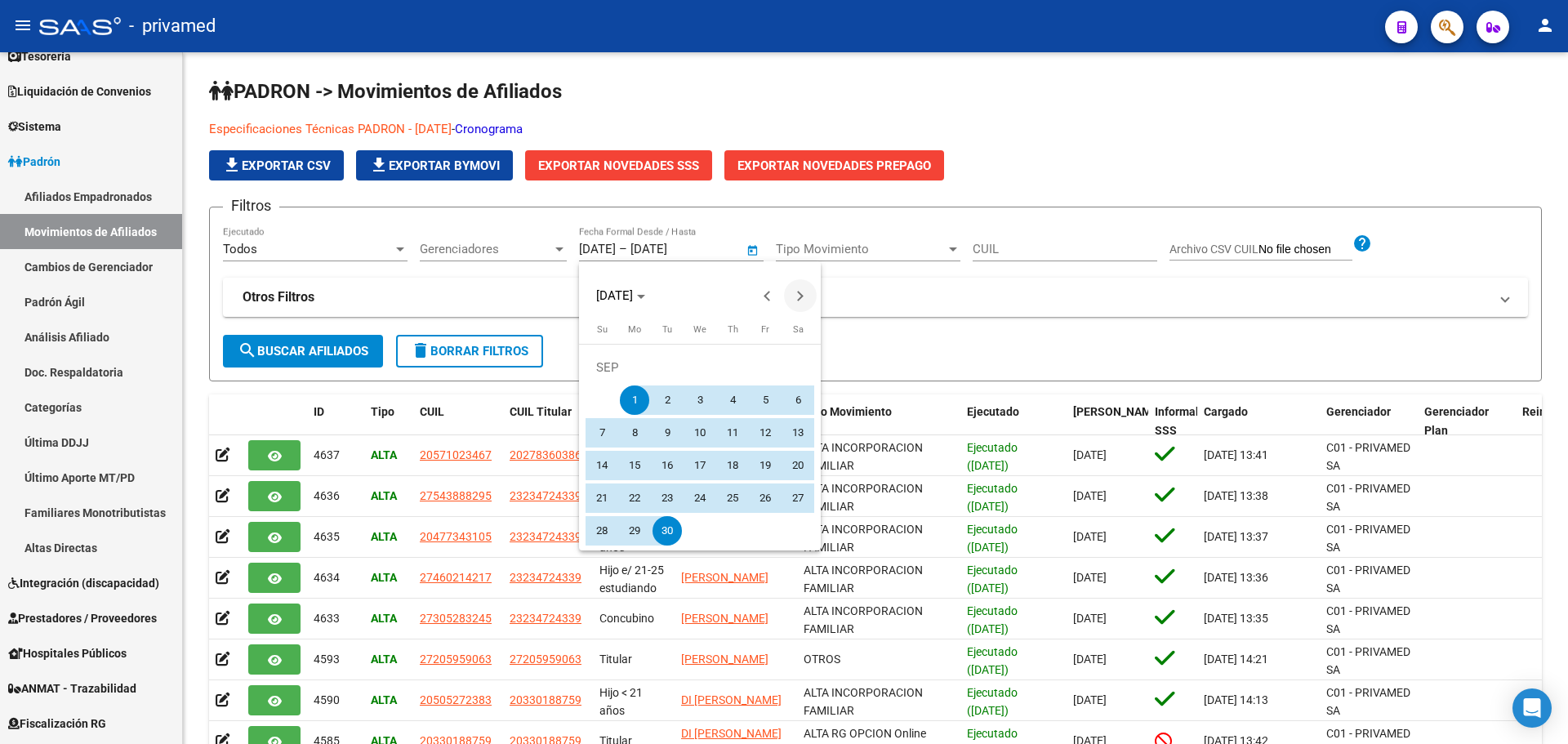
click at [804, 289] on span "Next month" at bounding box center [800, 296] width 33 height 33
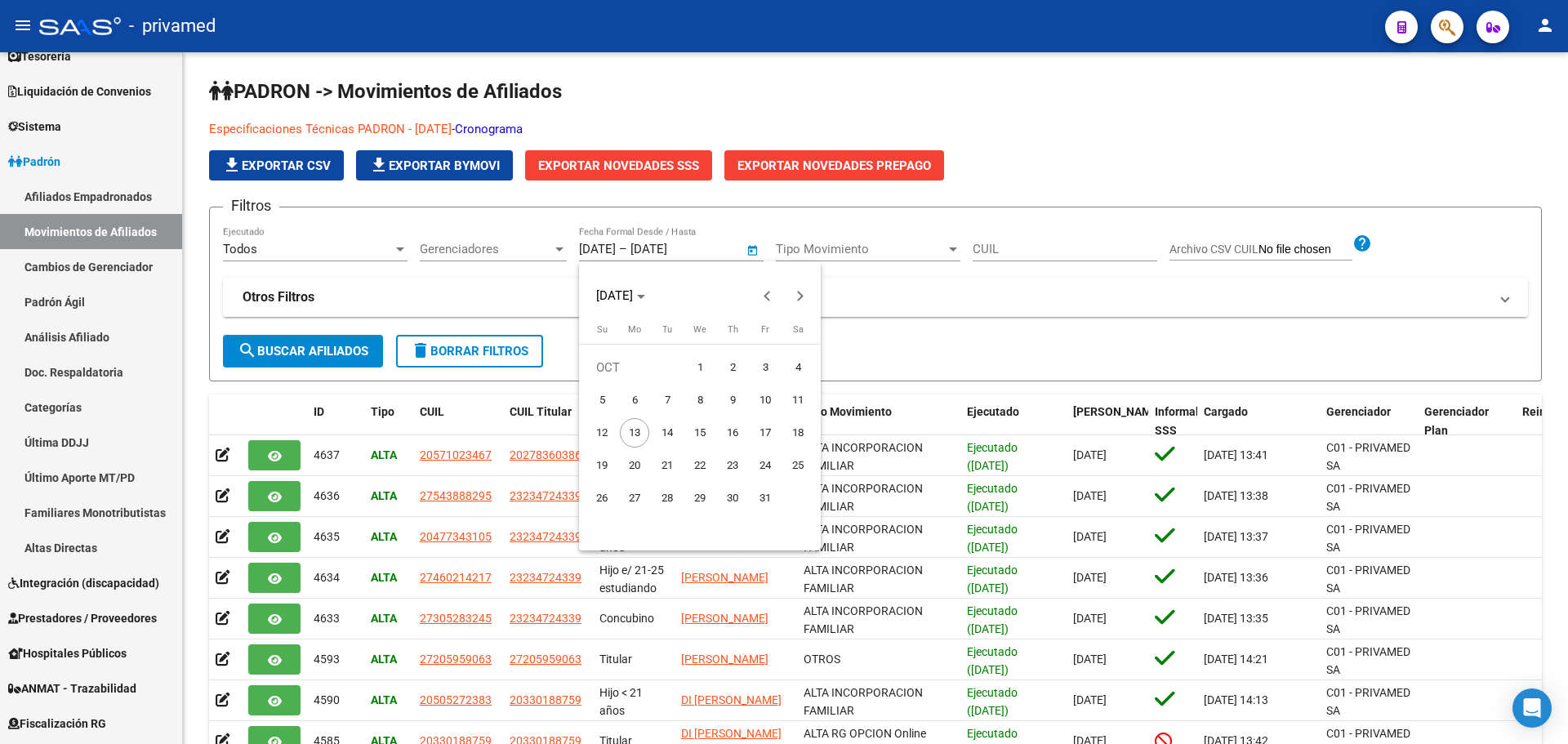
click at [638, 428] on span "13" at bounding box center [634, 433] width 29 height 29
type input "[DATE]"
click at [767, 298] on button "Previous month" at bounding box center [767, 296] width 33 height 33
click at [641, 394] on span "1" at bounding box center [634, 400] width 29 height 29
type input "[DATE]"
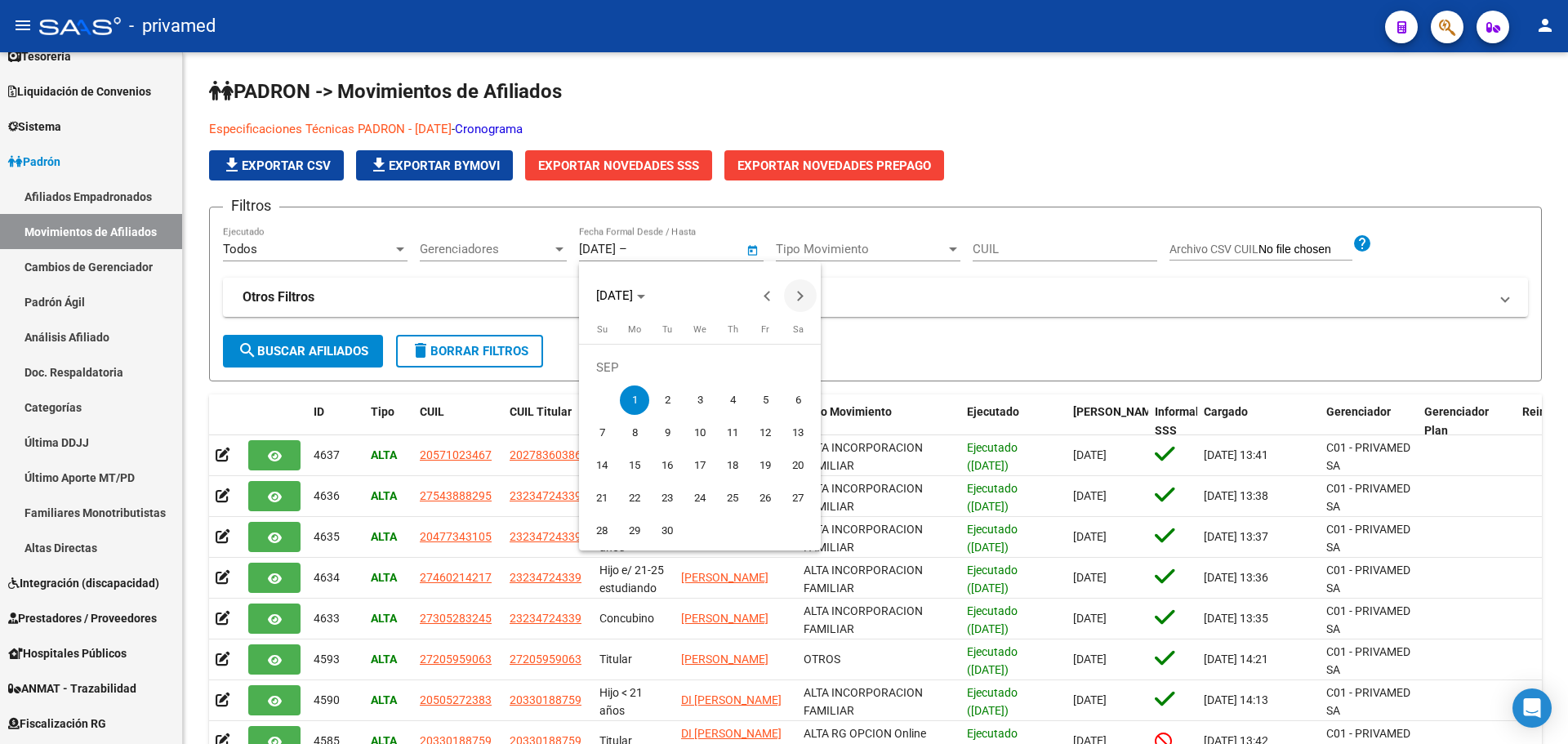
click at [808, 295] on span "Next month" at bounding box center [800, 296] width 33 height 33
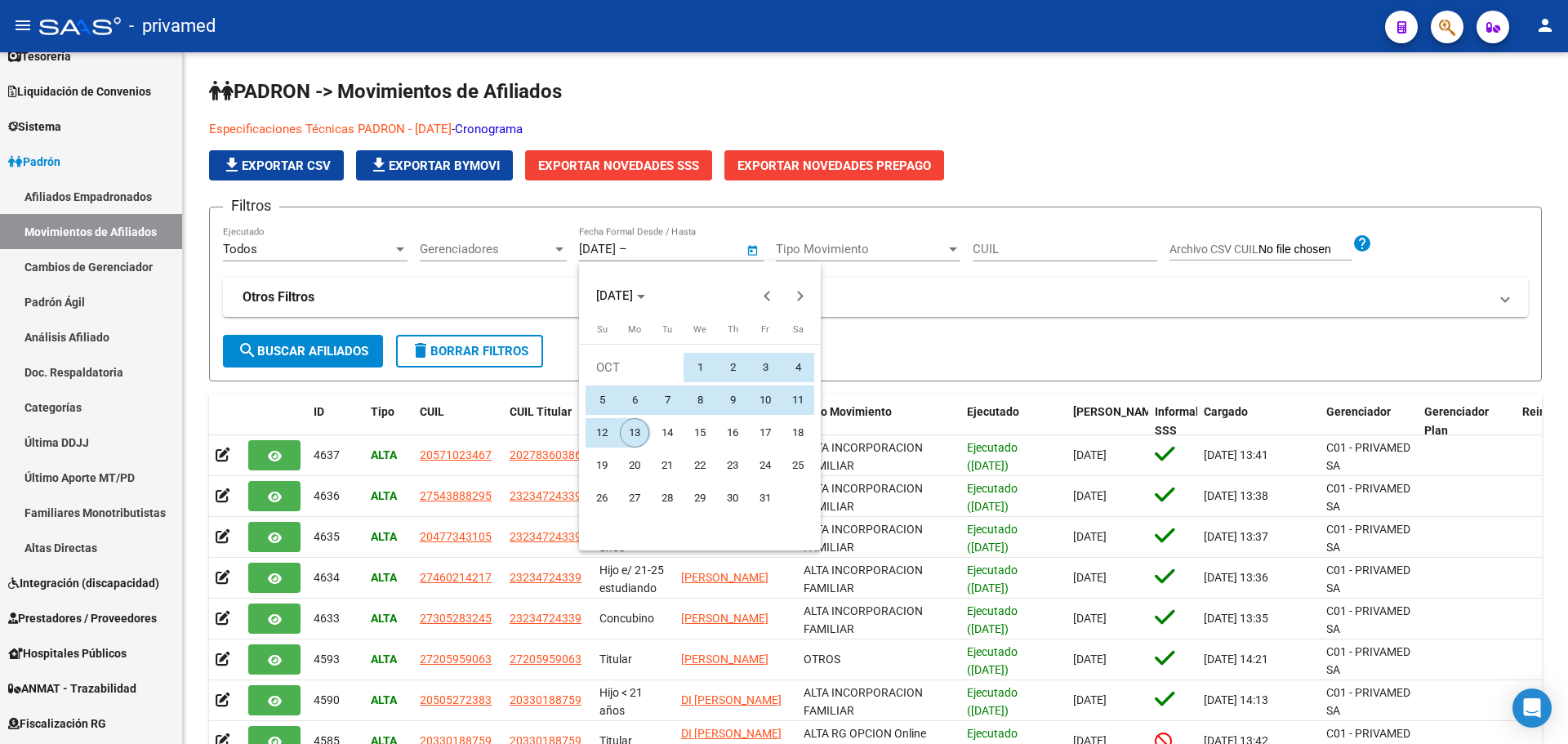
click at [634, 436] on span "13" at bounding box center [634, 433] width 29 height 29
type input "[DATE]"
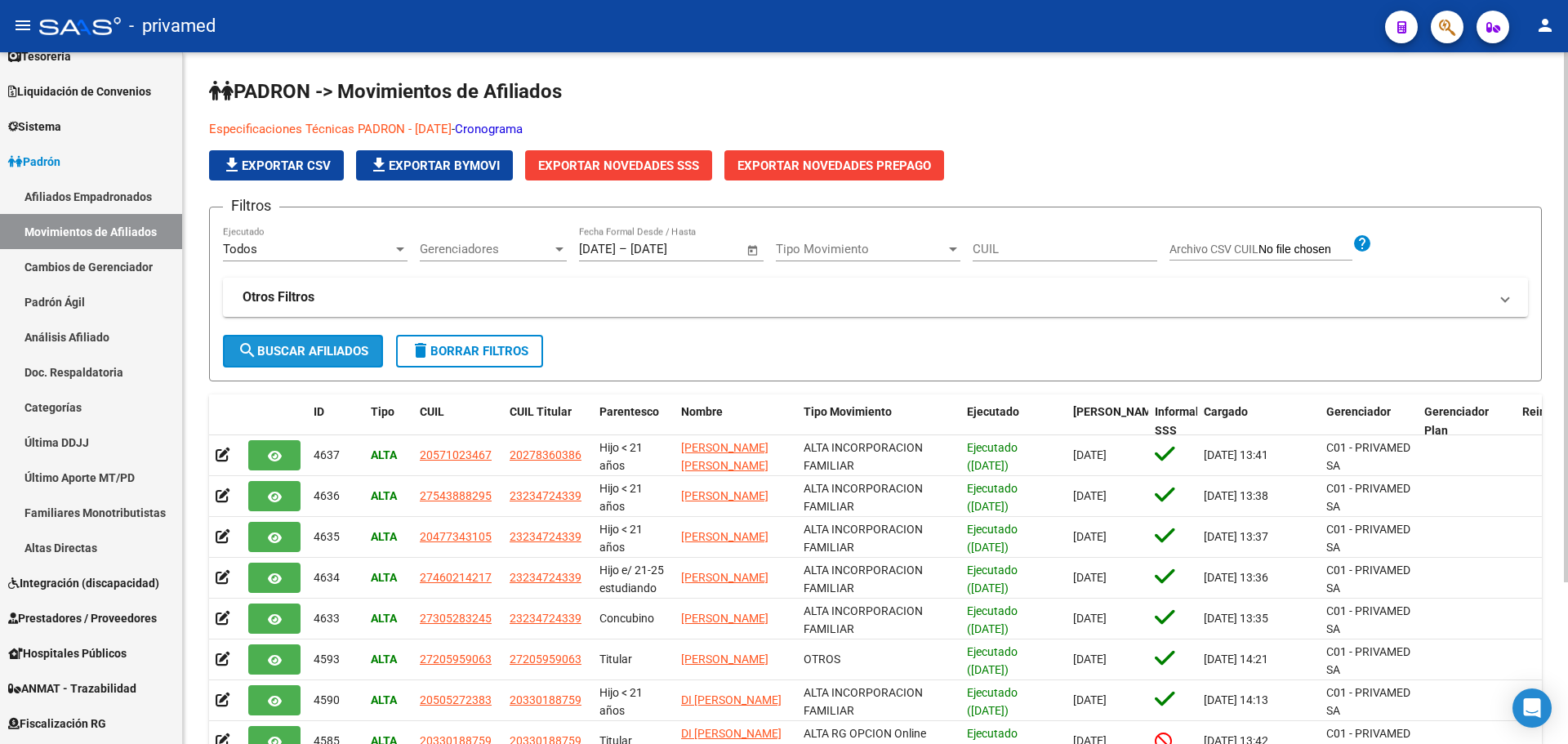
click at [306, 350] on span "search Buscar Afiliados" at bounding box center [303, 351] width 131 height 15
click at [447, 237] on div "Gerenciadores Gerenciadores" at bounding box center [494, 244] width 147 height 35
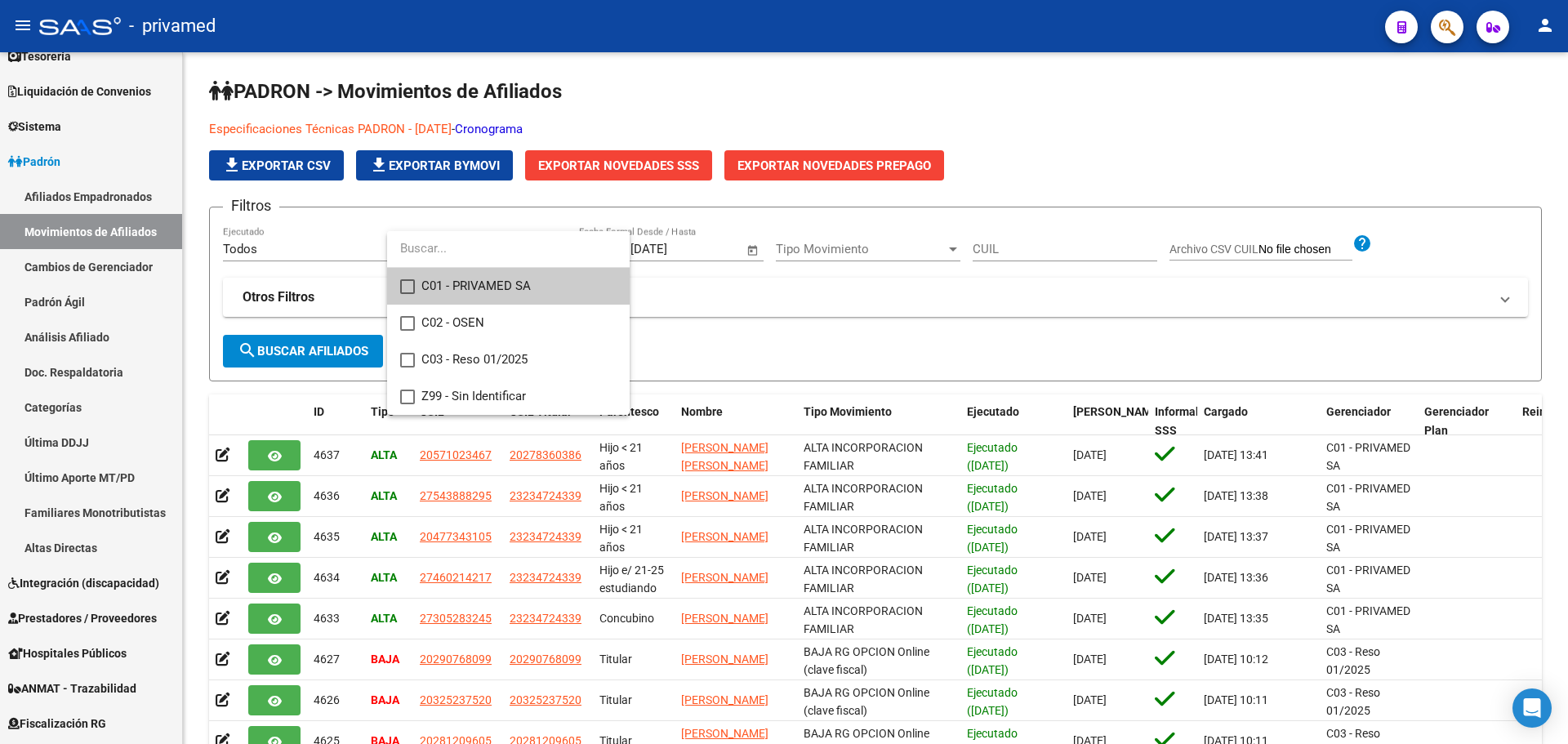
click at [740, 287] on div at bounding box center [784, 372] width 1568 height 744
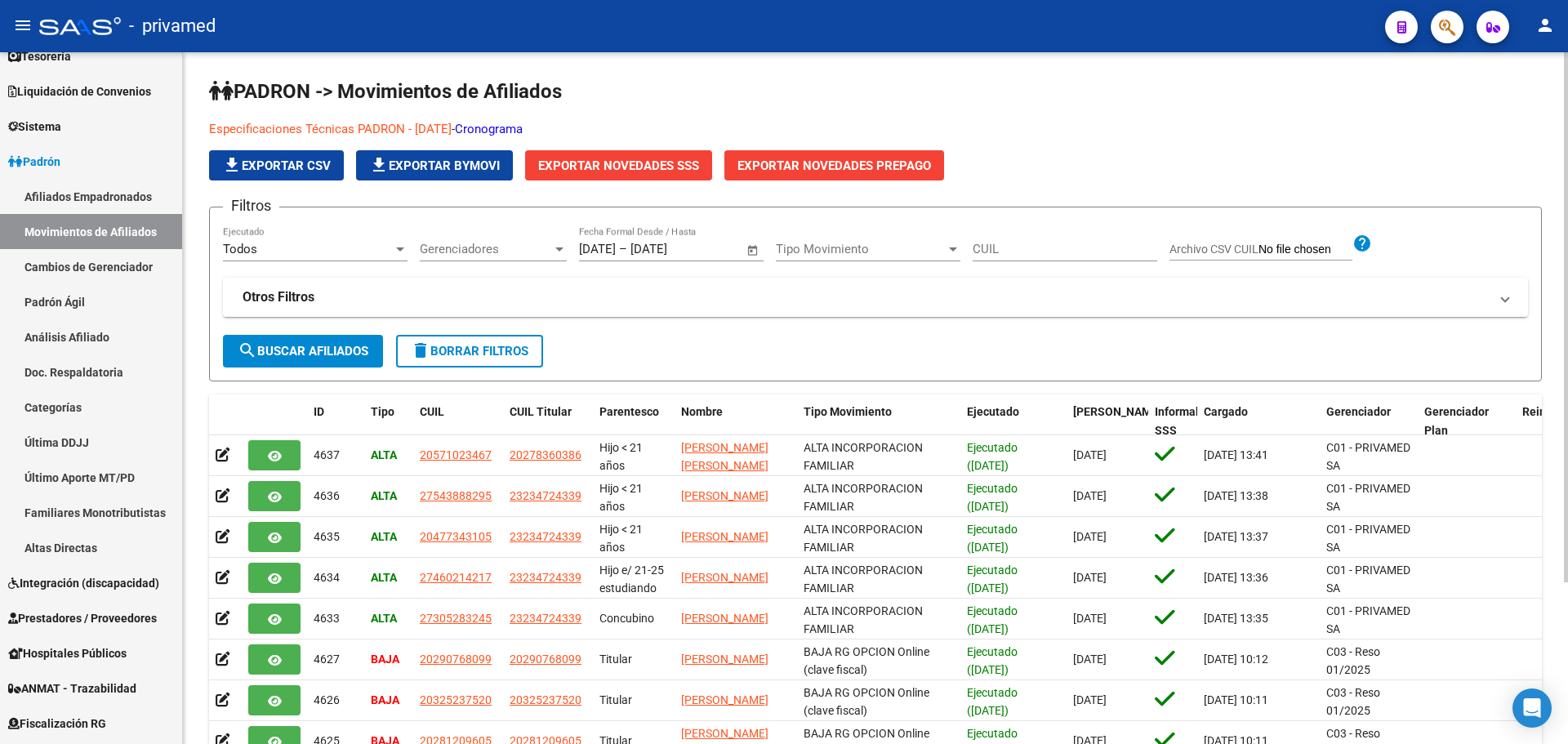
click at [317, 251] on div "Todos" at bounding box center [307, 249] width 170 height 15
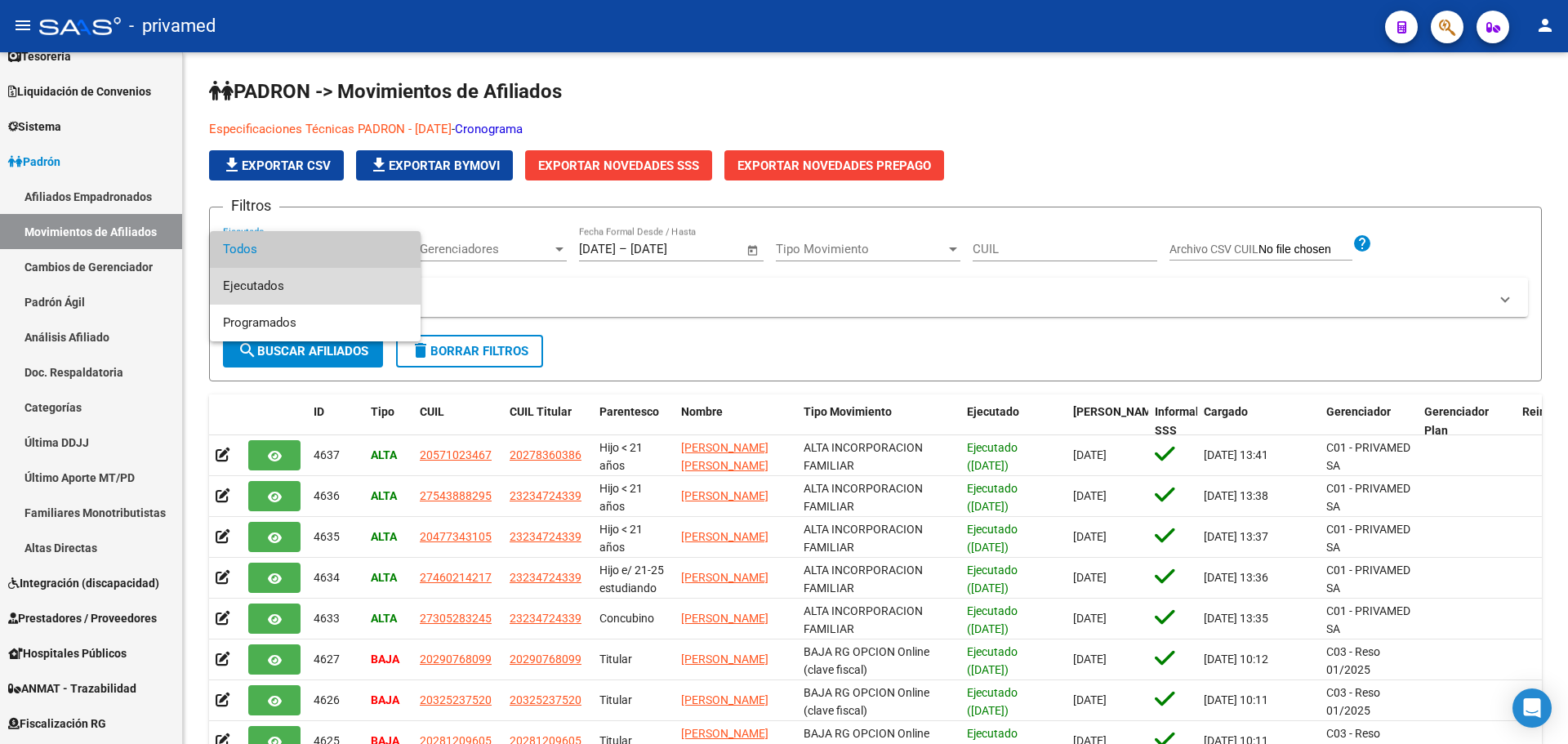
click at [317, 276] on span "Ejecutados" at bounding box center [315, 287] width 185 height 36
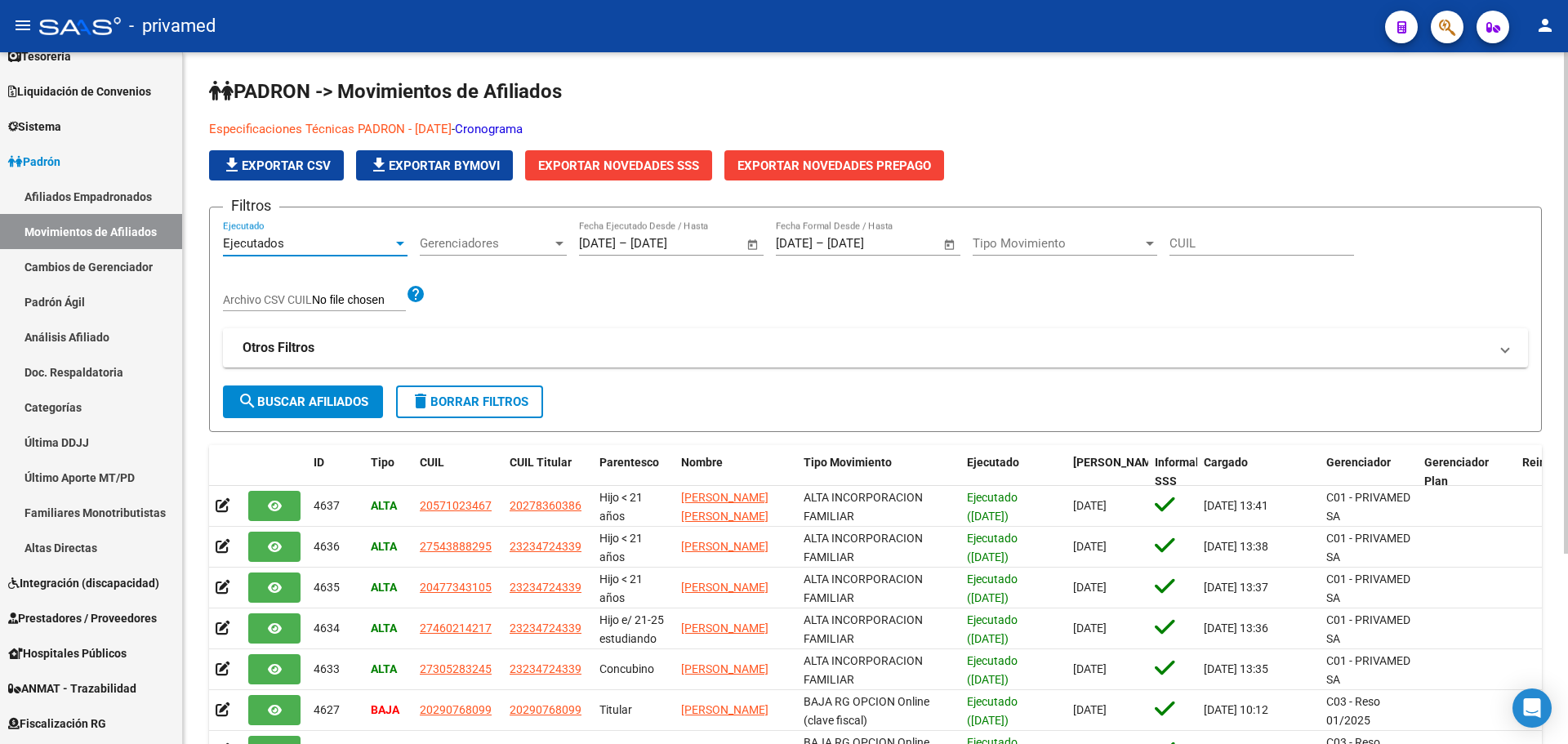
click at [265, 241] on span "Ejecutados" at bounding box center [253, 244] width 61 height 15
click at [264, 204] on span "Todos" at bounding box center [315, 207] width 185 height 36
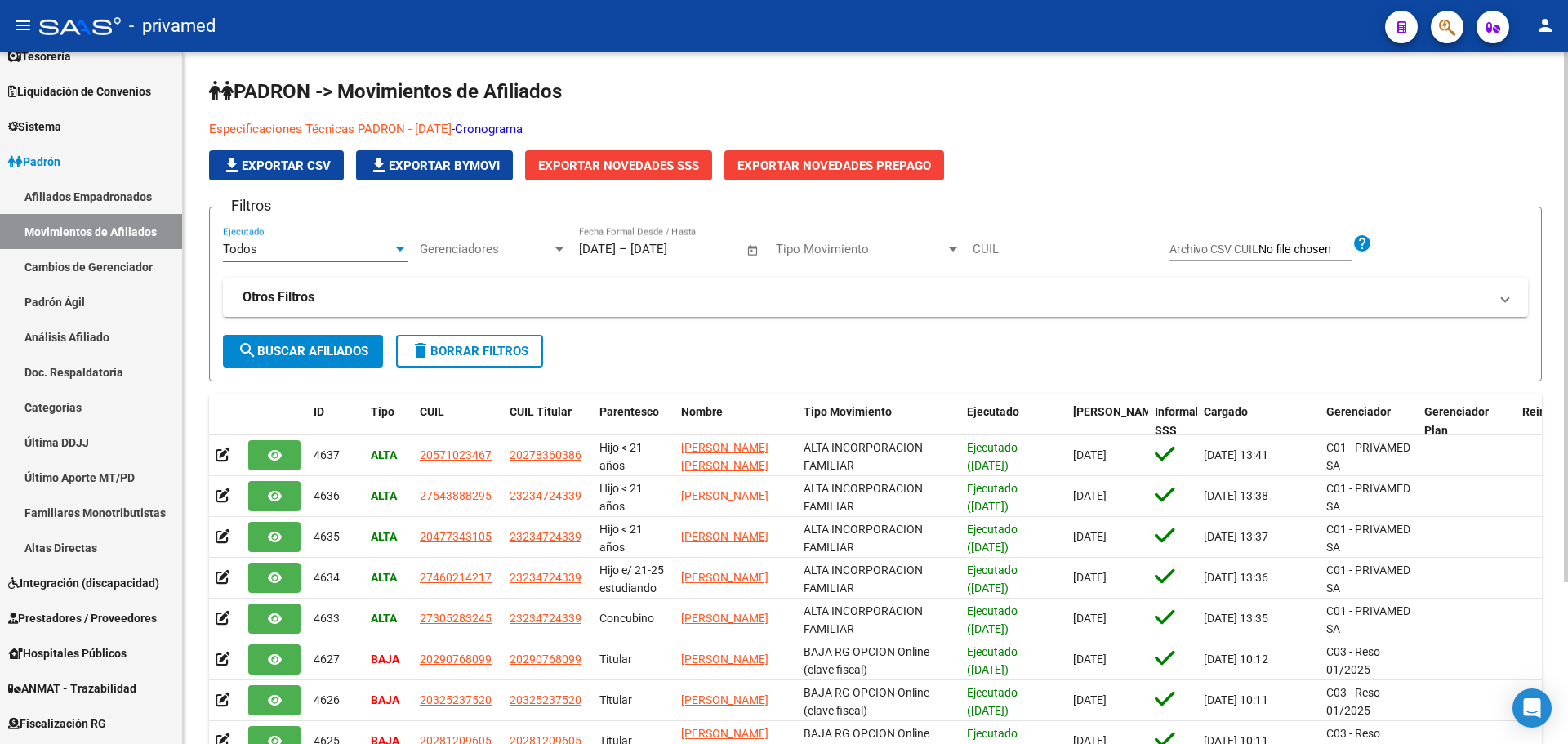
click at [273, 347] on span "search Buscar Afiliados" at bounding box center [303, 351] width 131 height 15
click at [636, 161] on span "Exportar Novedades SSS" at bounding box center [618, 166] width 161 height 15
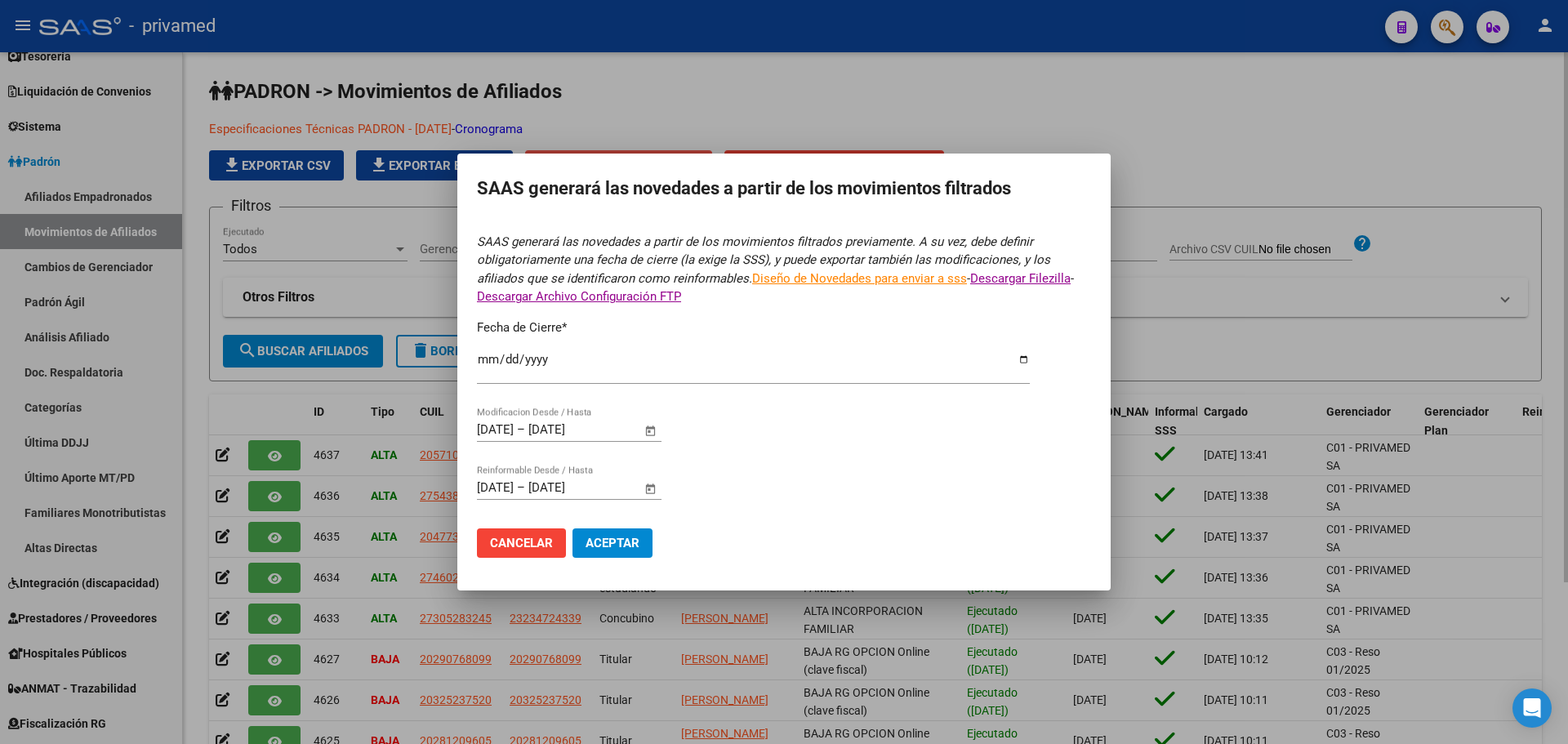
type input "[DATE]"
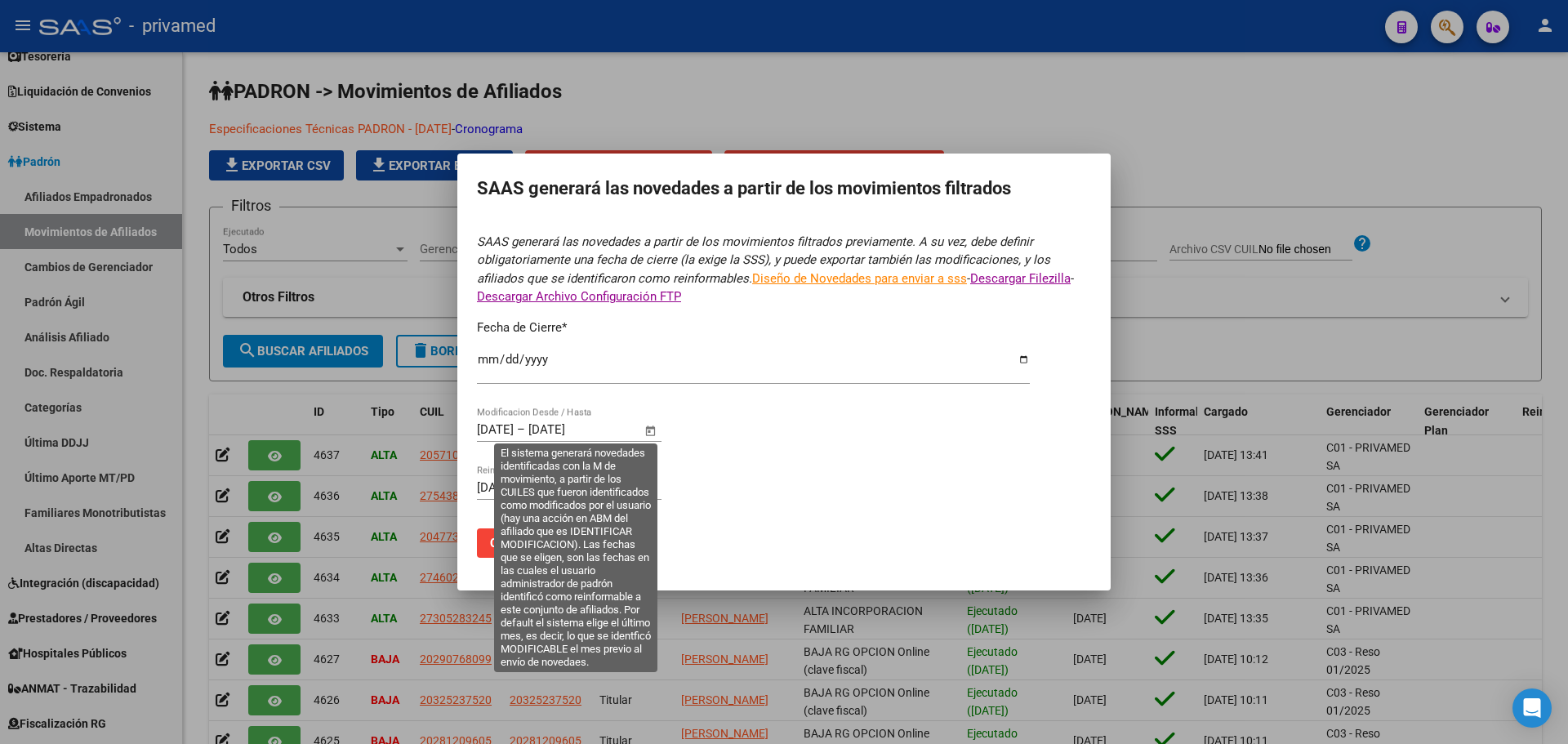
click at [514, 427] on input "[DATE]" at bounding box center [495, 429] width 36 height 15
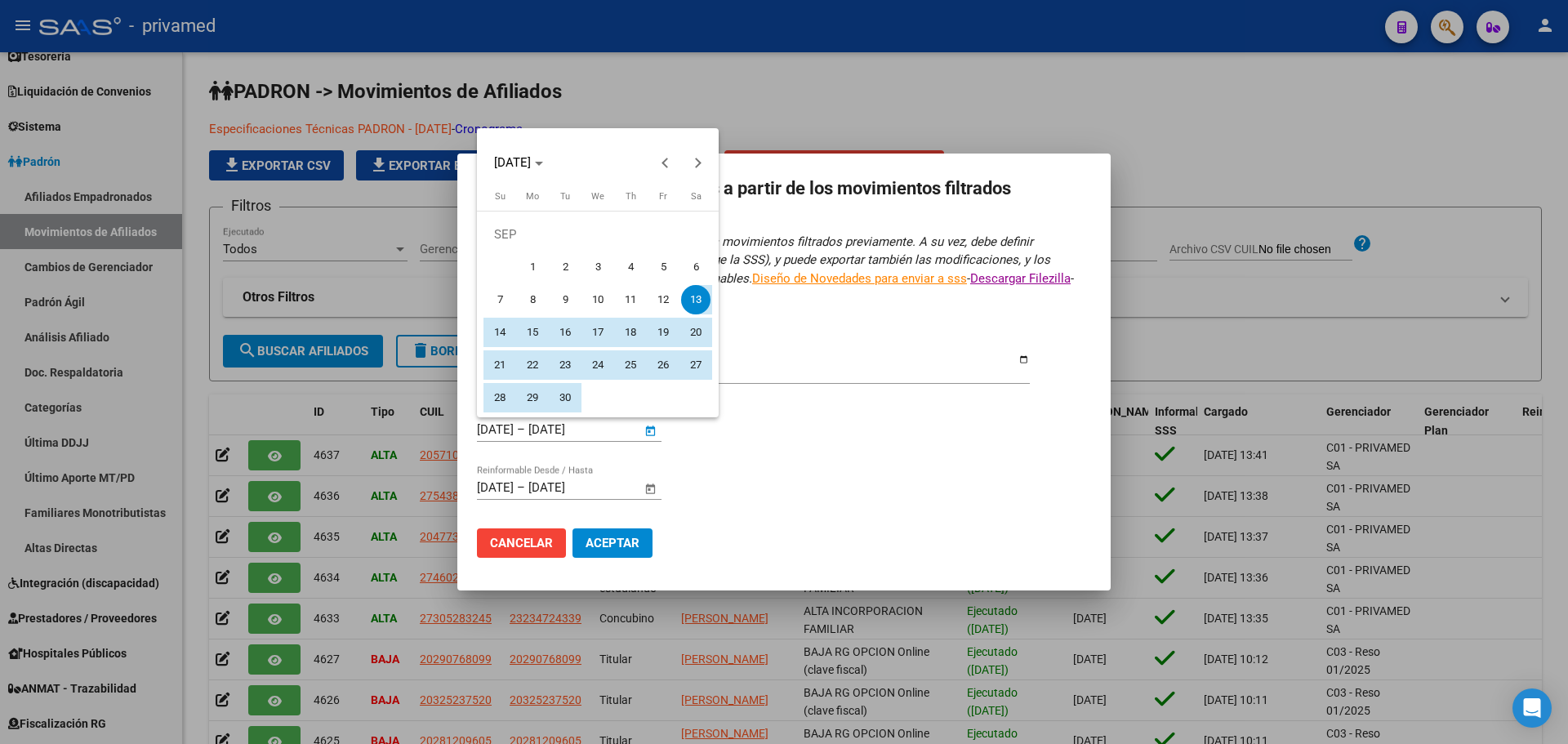
click at [539, 264] on span "1" at bounding box center [533, 267] width 29 height 29
type input "[DATE]"
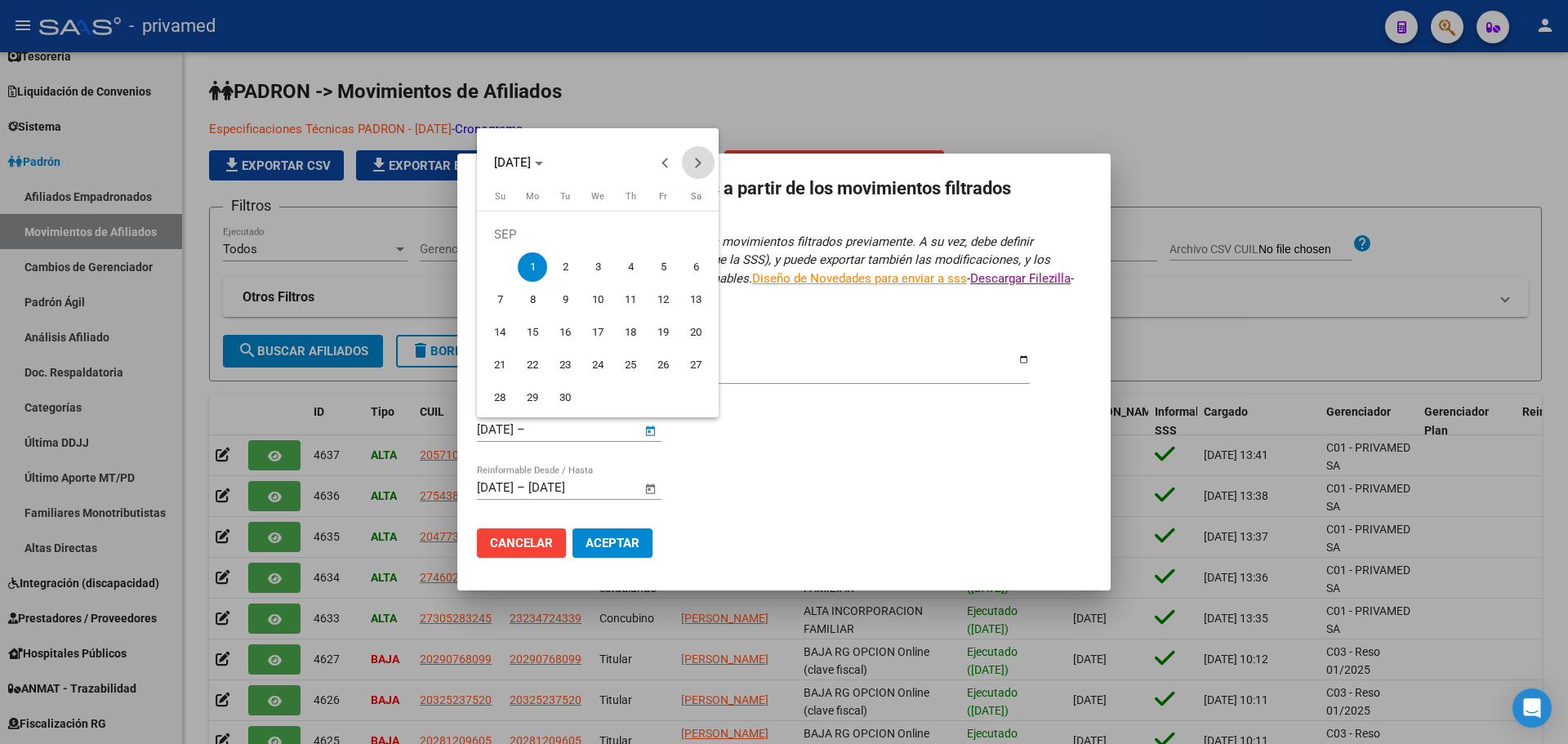
click at [695, 162] on button "Next month" at bounding box center [698, 163] width 33 height 33
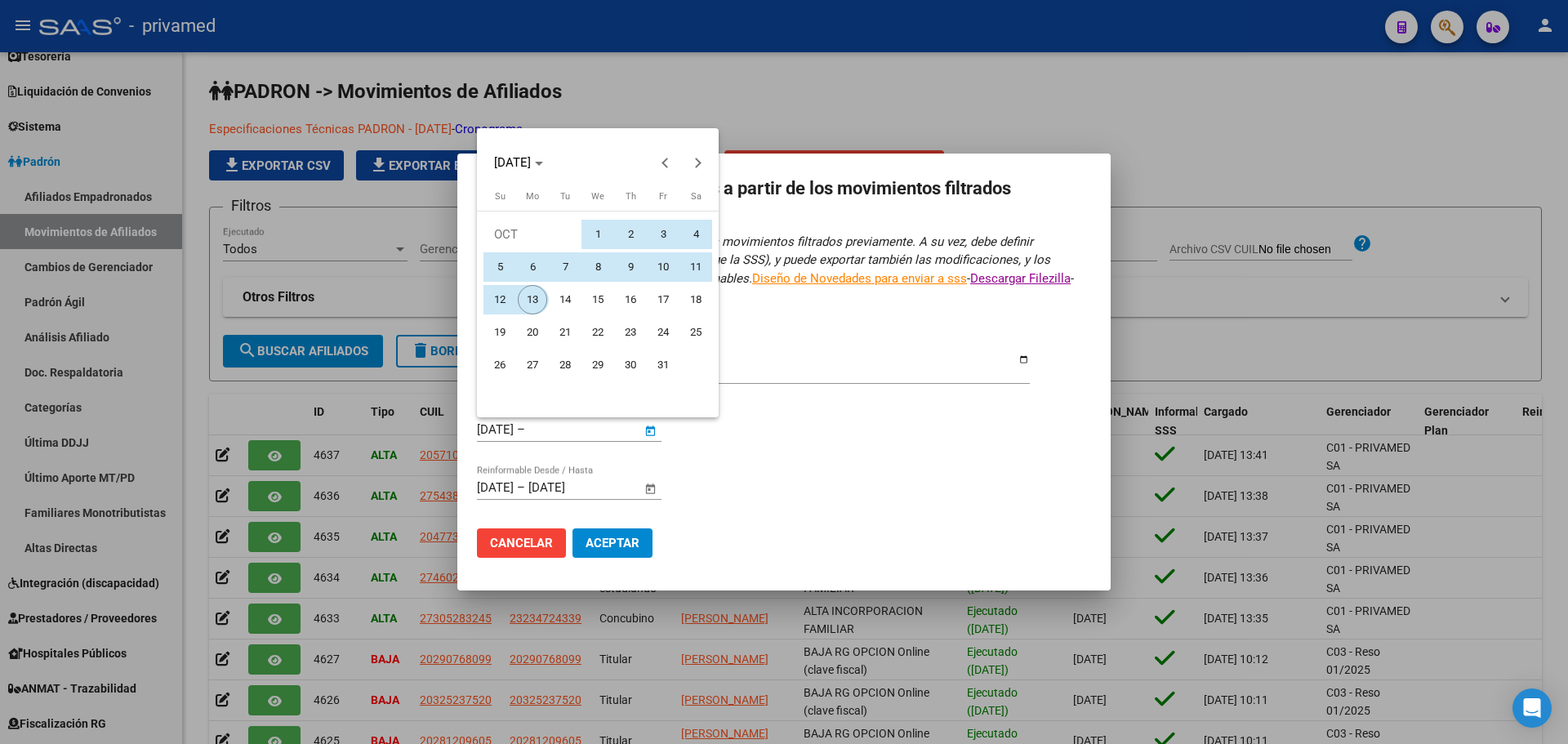
click at [535, 299] on span "13" at bounding box center [533, 300] width 29 height 29
type input "[DATE]"
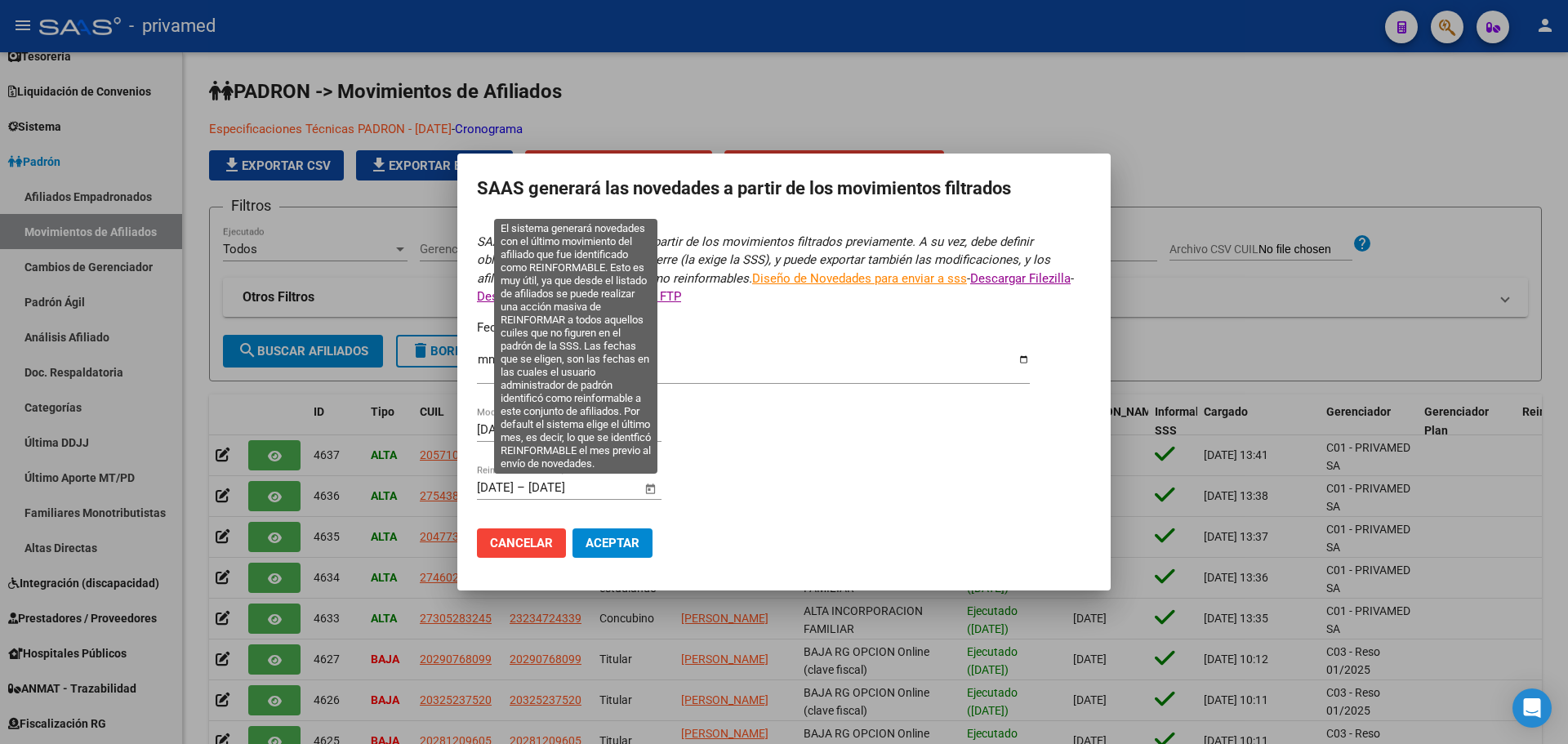
click at [483, 495] on div "[DATE] [DATE] – [DATE] [DATE] Reinformable Desde / Hasta" at bounding box center [559, 488] width 165 height 25
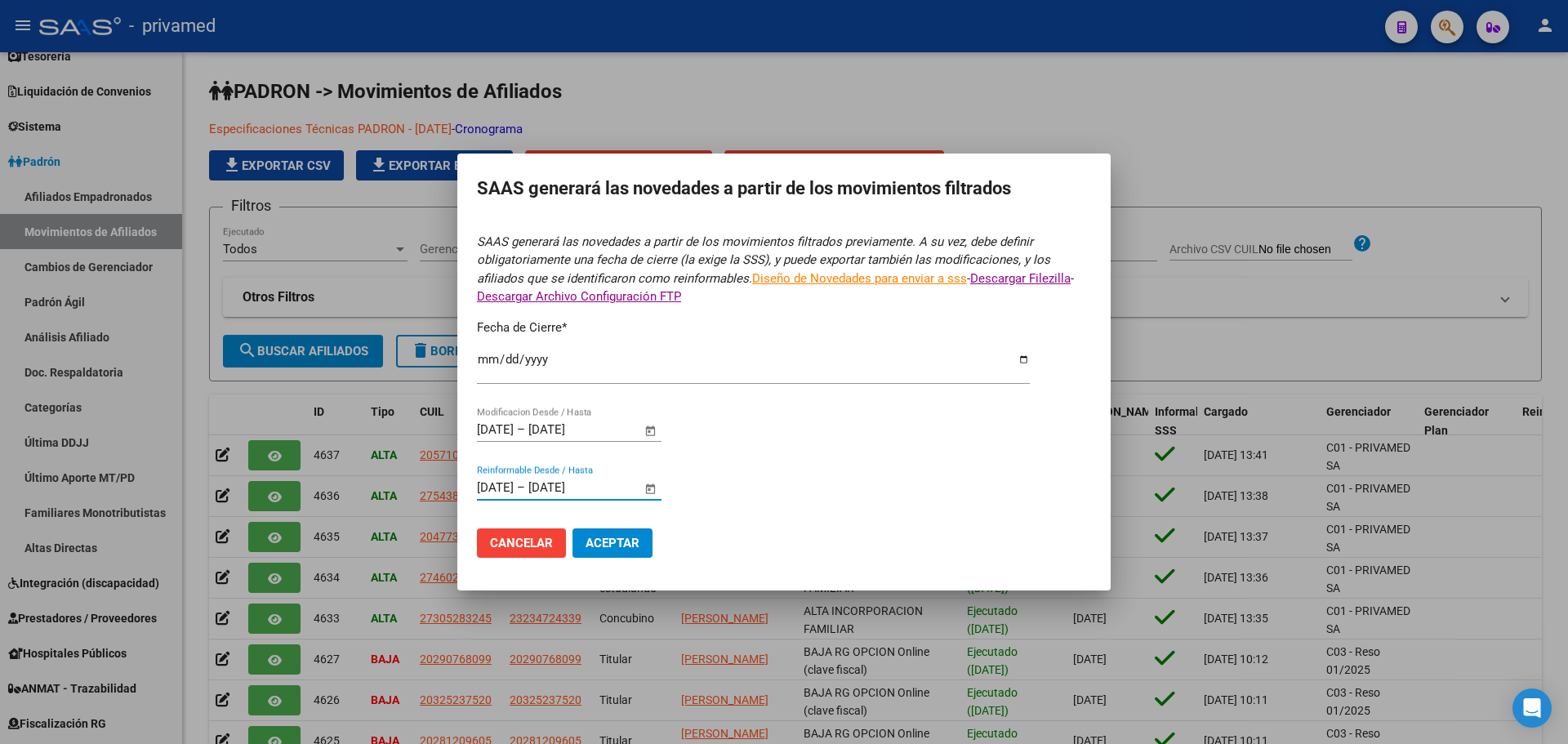
click at [483, 491] on input "[DATE]" at bounding box center [495, 488] width 36 height 15
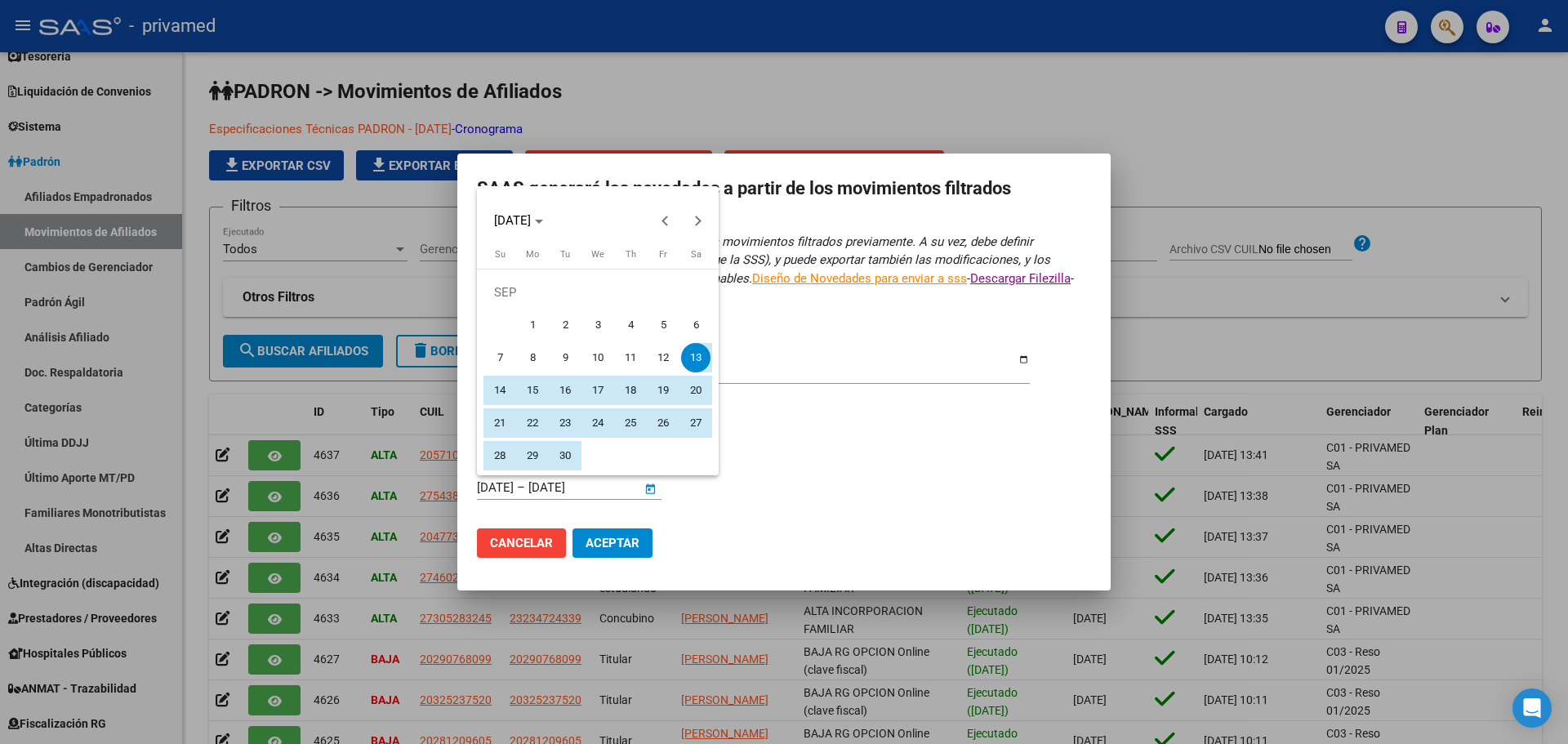
click at [538, 310] on button "1" at bounding box center [533, 326] width 33 height 33
type input "[DATE]"
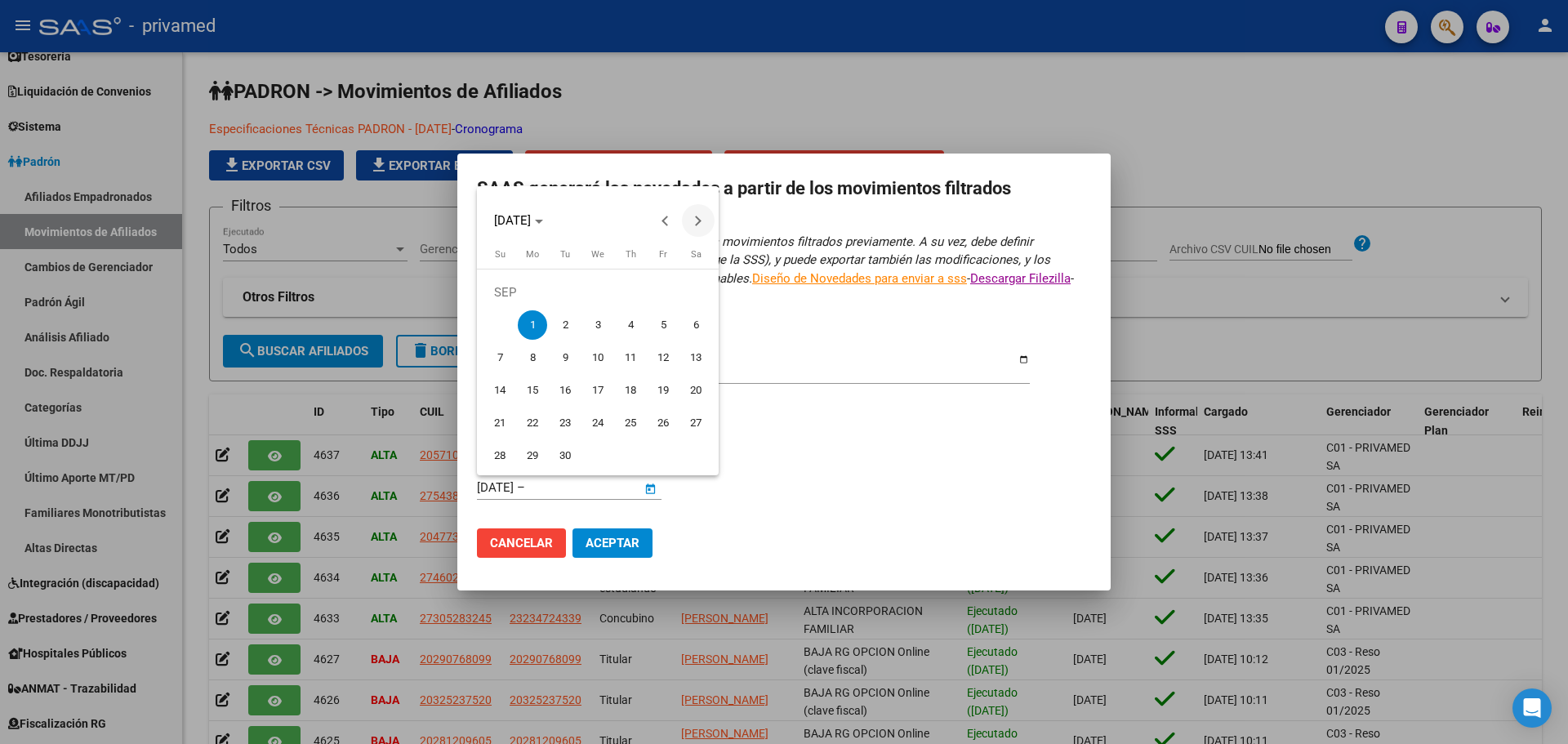
click at [700, 224] on span "Next month" at bounding box center [698, 221] width 33 height 33
click at [534, 356] on span "13" at bounding box center [533, 357] width 29 height 29
type input "[DATE]"
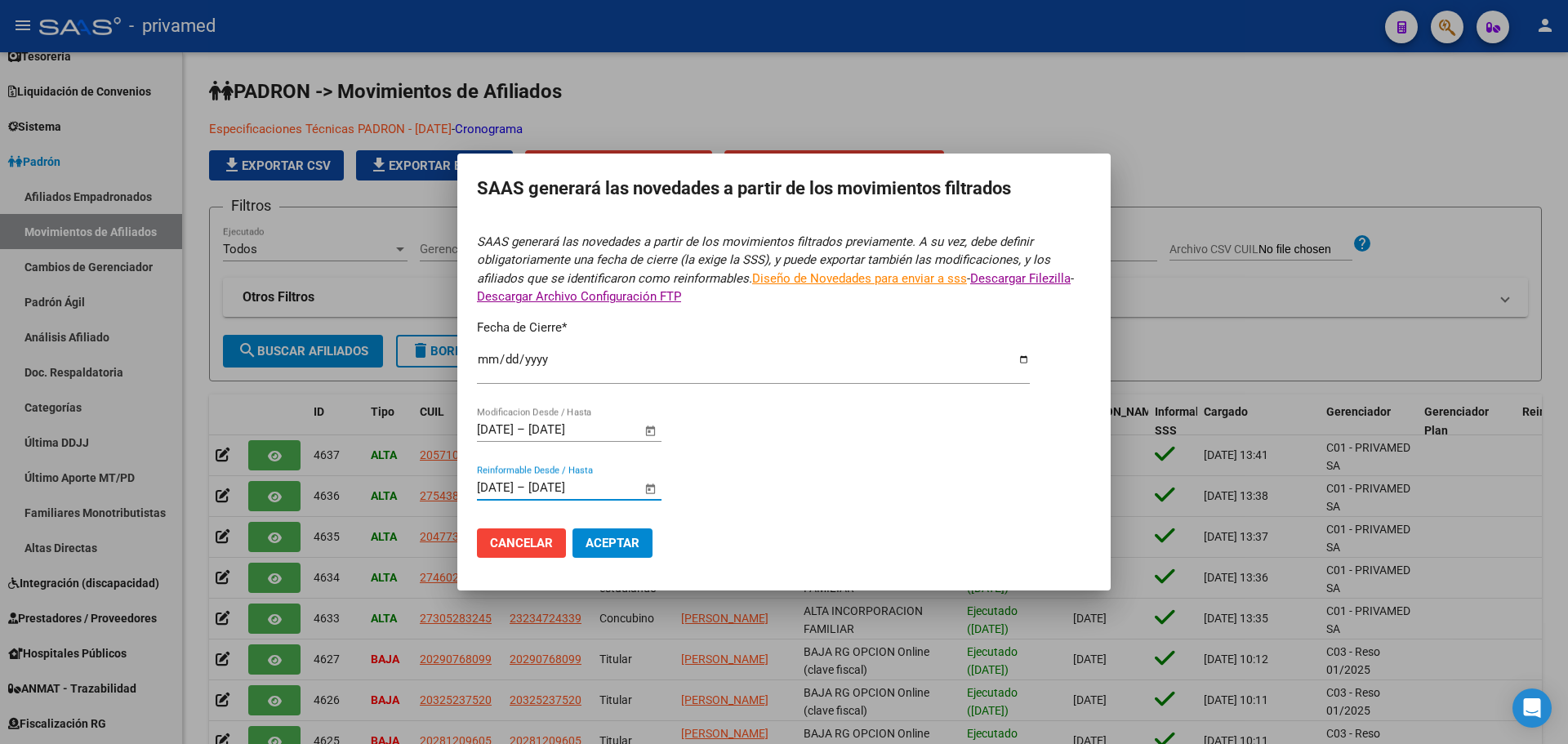
click at [776, 453] on form "SAAS generará las novedades a partir de los movimientos filtrados previamente. …" at bounding box center [784, 402] width 614 height 338
click at [616, 545] on span "Aceptar" at bounding box center [612, 543] width 54 height 15
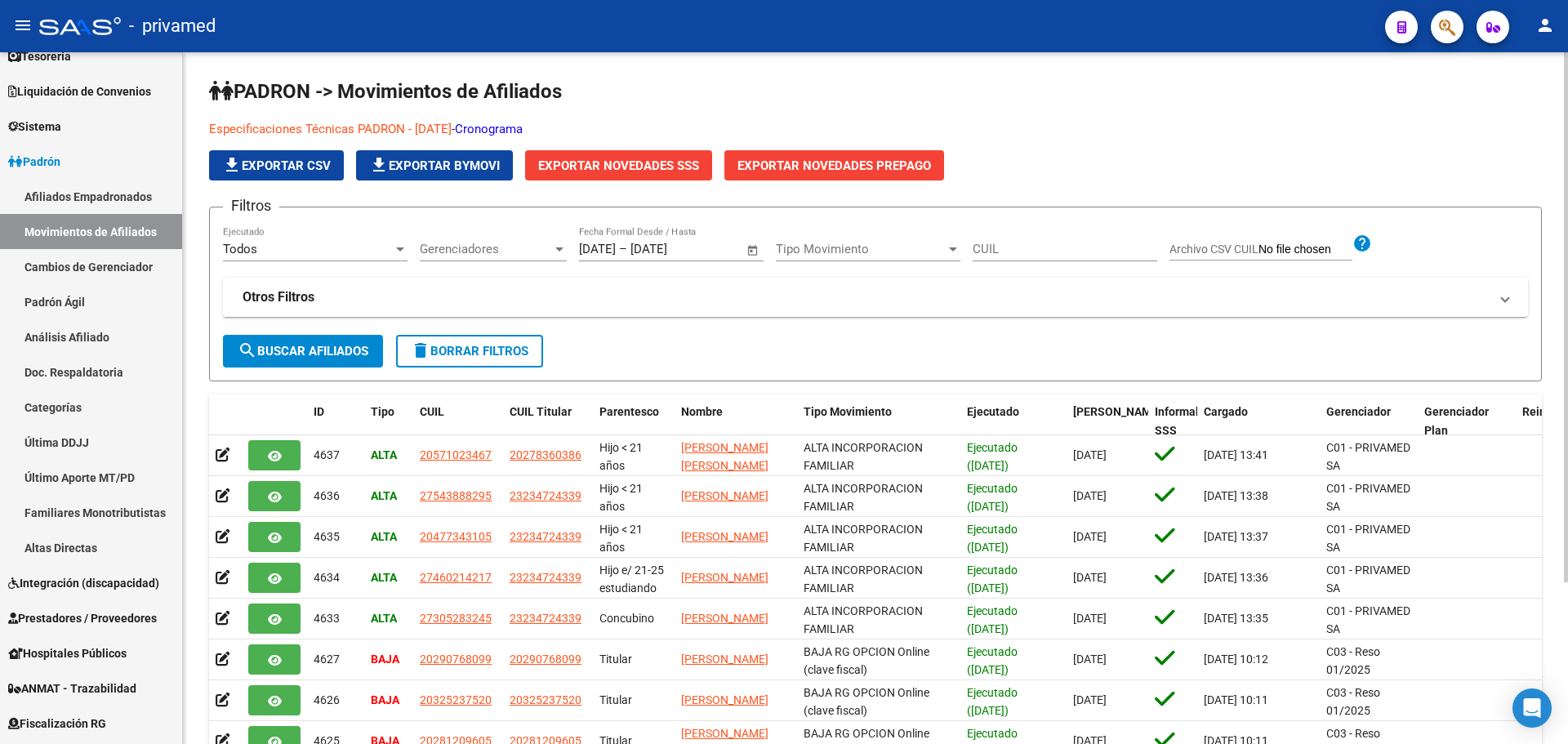
click at [1213, 156] on div "Especificaciones Técnicas PADRON - [DATE] - Cronograma file_download Exportar C…" at bounding box center [739, 150] width 1061 height 60
click at [68, 137] on link "Sistema" at bounding box center [91, 126] width 182 height 35
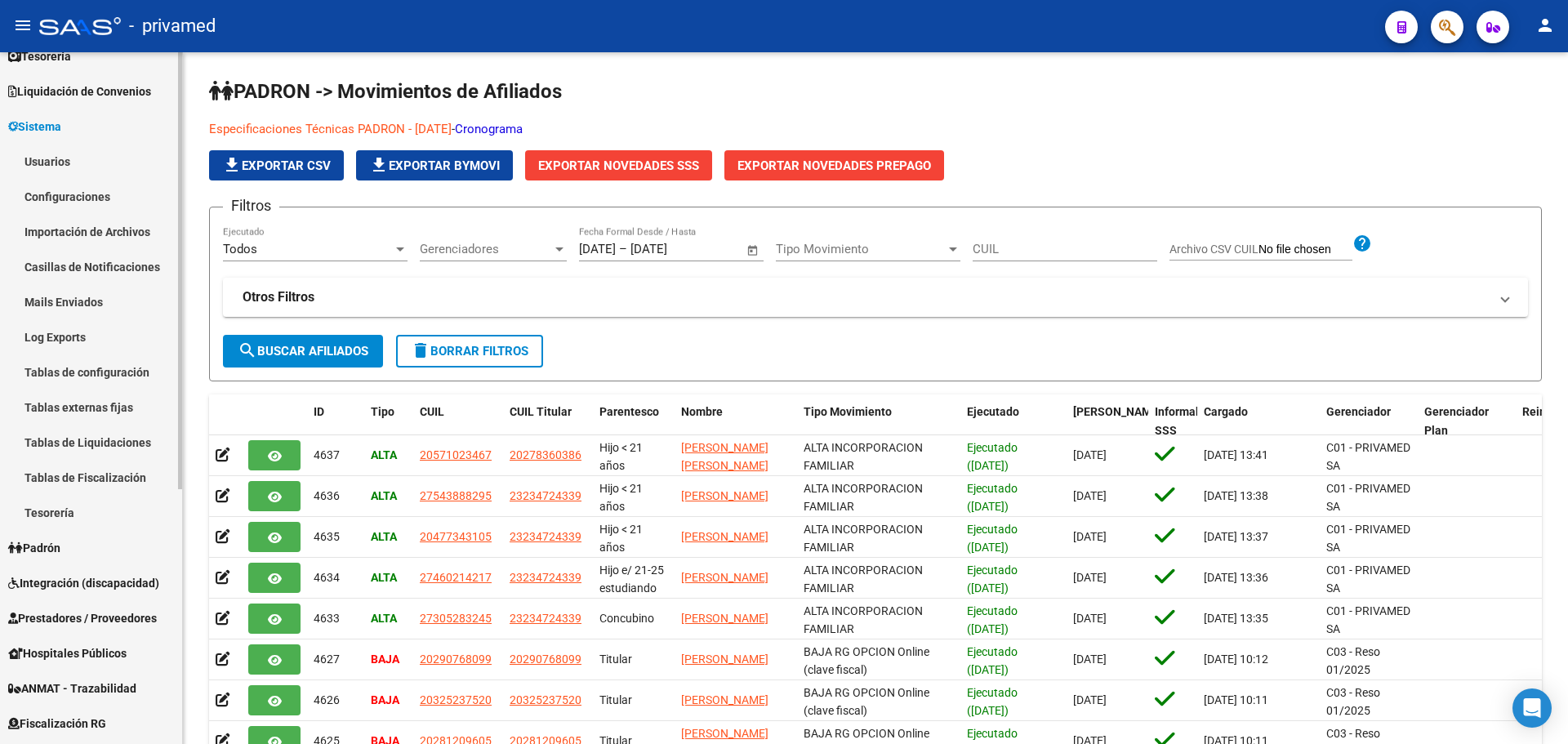
click at [65, 164] on link "Usuarios" at bounding box center [91, 161] width 182 height 35
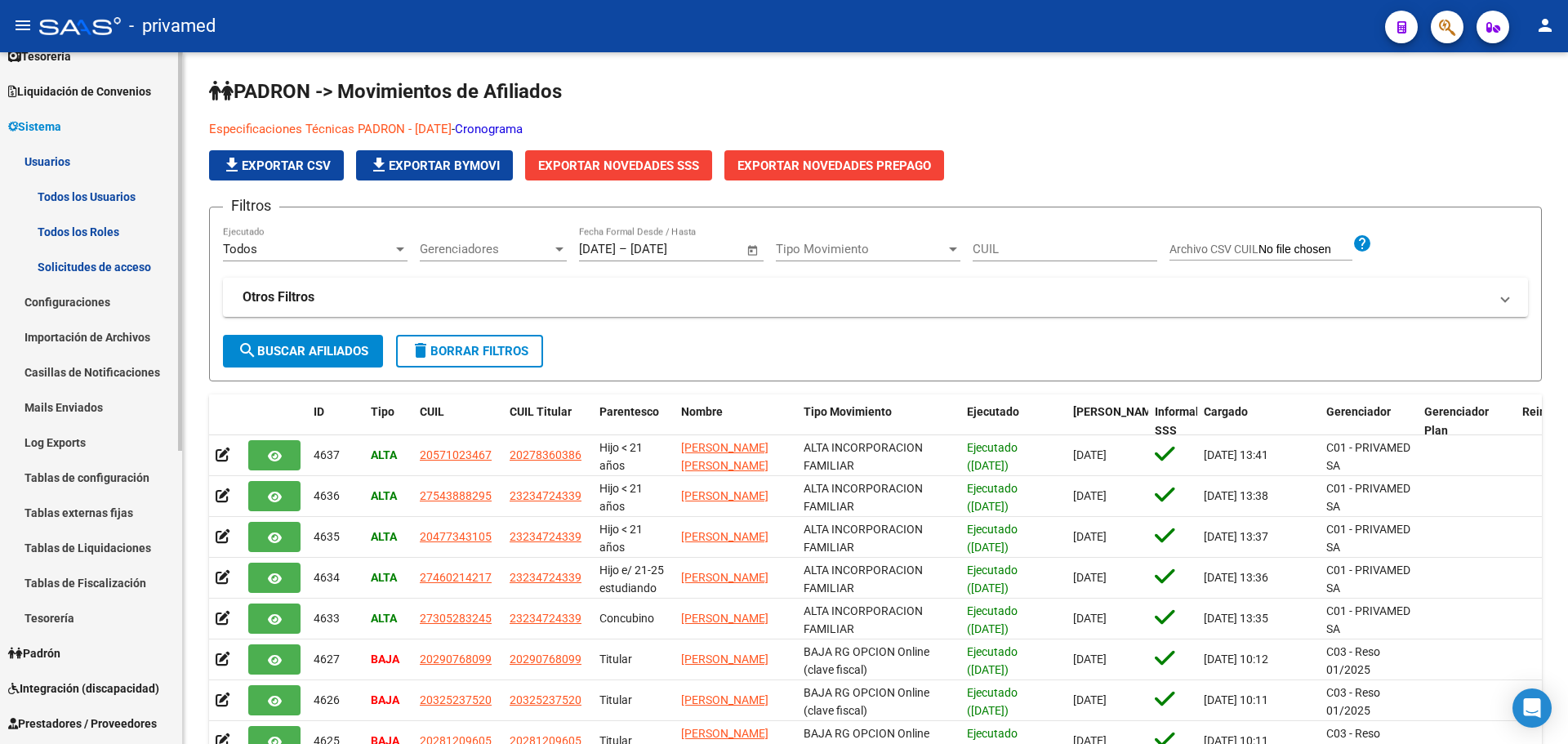
click at [102, 200] on link "Todos los Usuarios" at bounding box center [91, 196] width 182 height 35
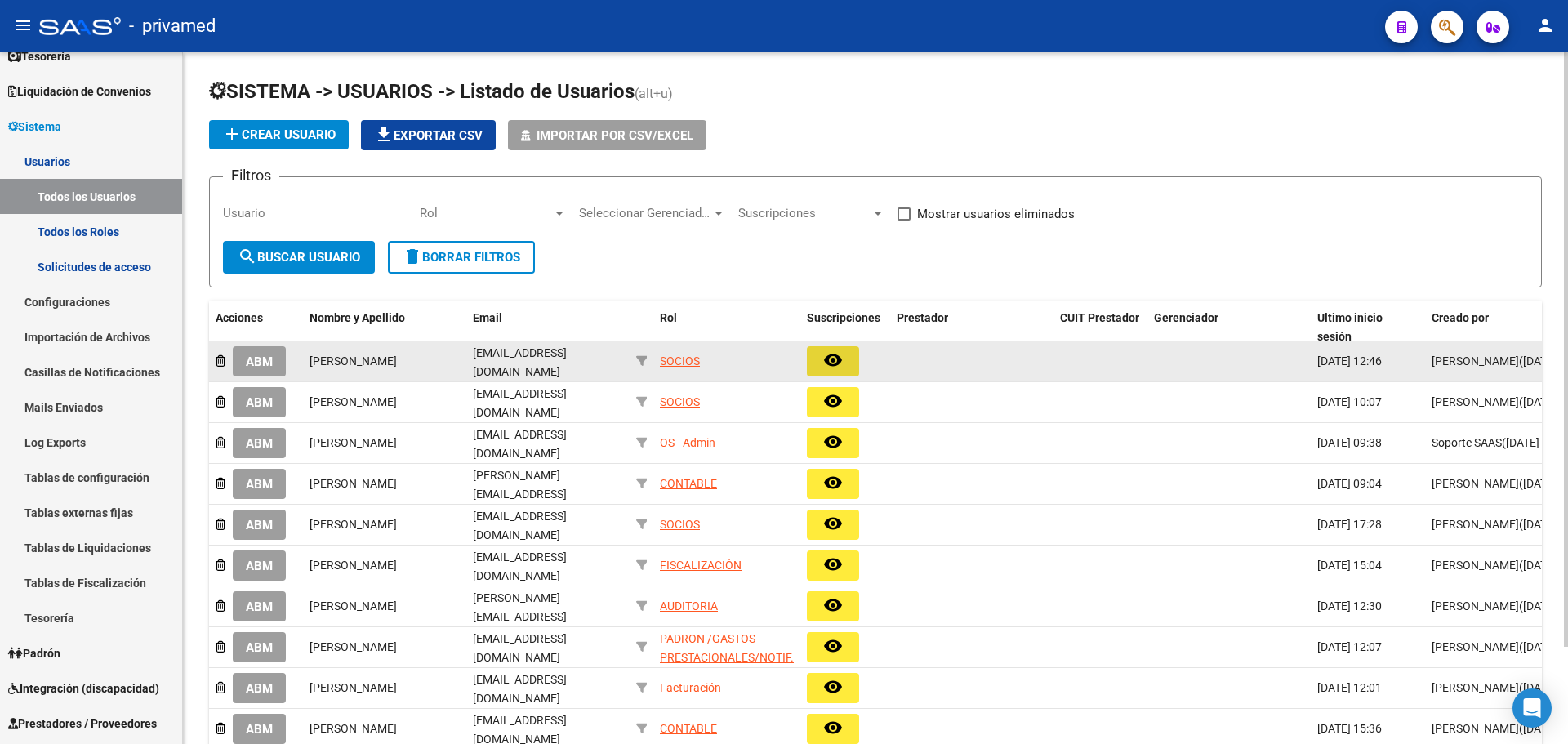
click at [837, 361] on mat-icon "remove_red_eye" at bounding box center [833, 360] width 20 height 20
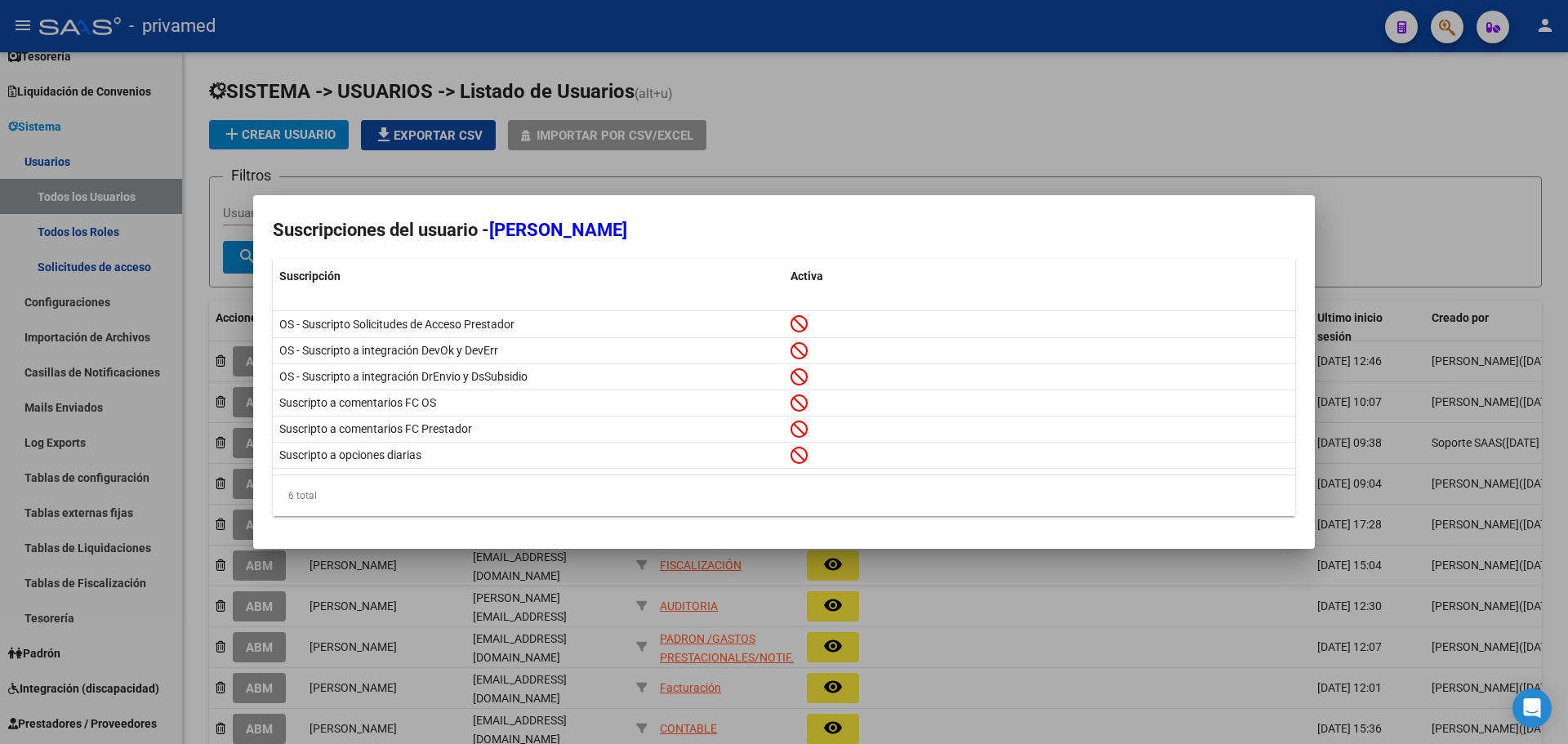
click at [839, 135] on div at bounding box center [784, 372] width 1568 height 744
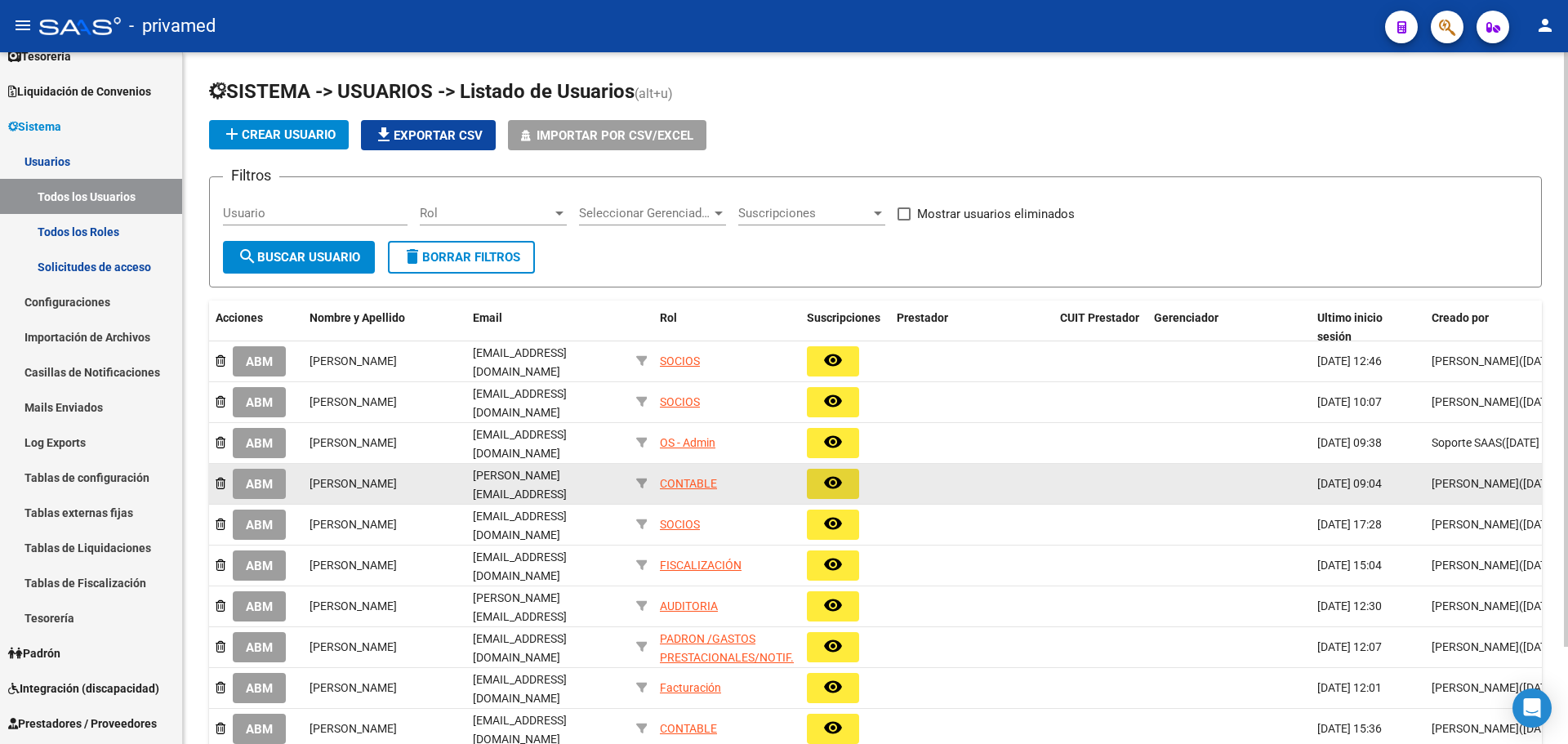
click at [825, 480] on mat-icon "remove_red_eye" at bounding box center [833, 483] width 20 height 20
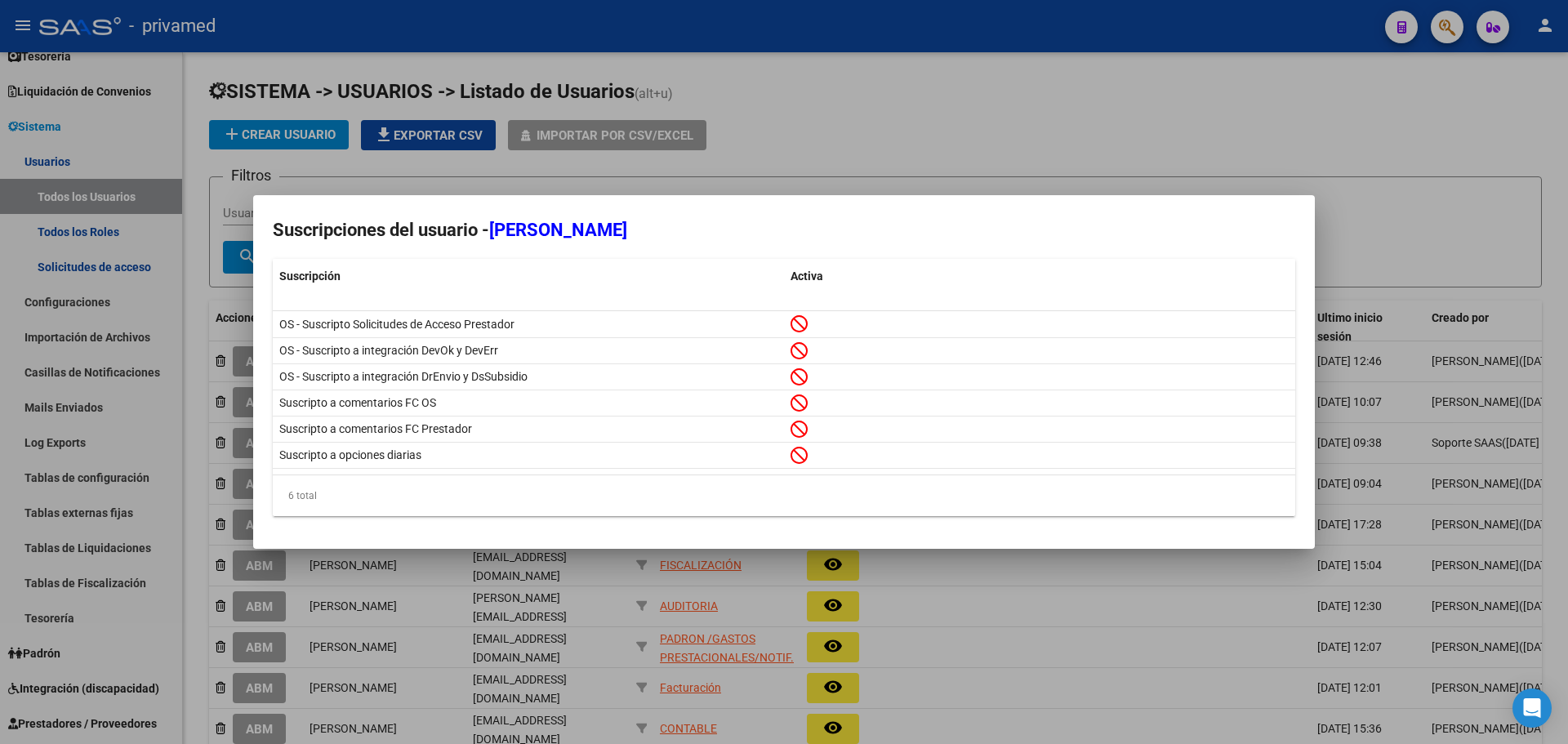
click at [847, 98] on div at bounding box center [784, 372] width 1568 height 744
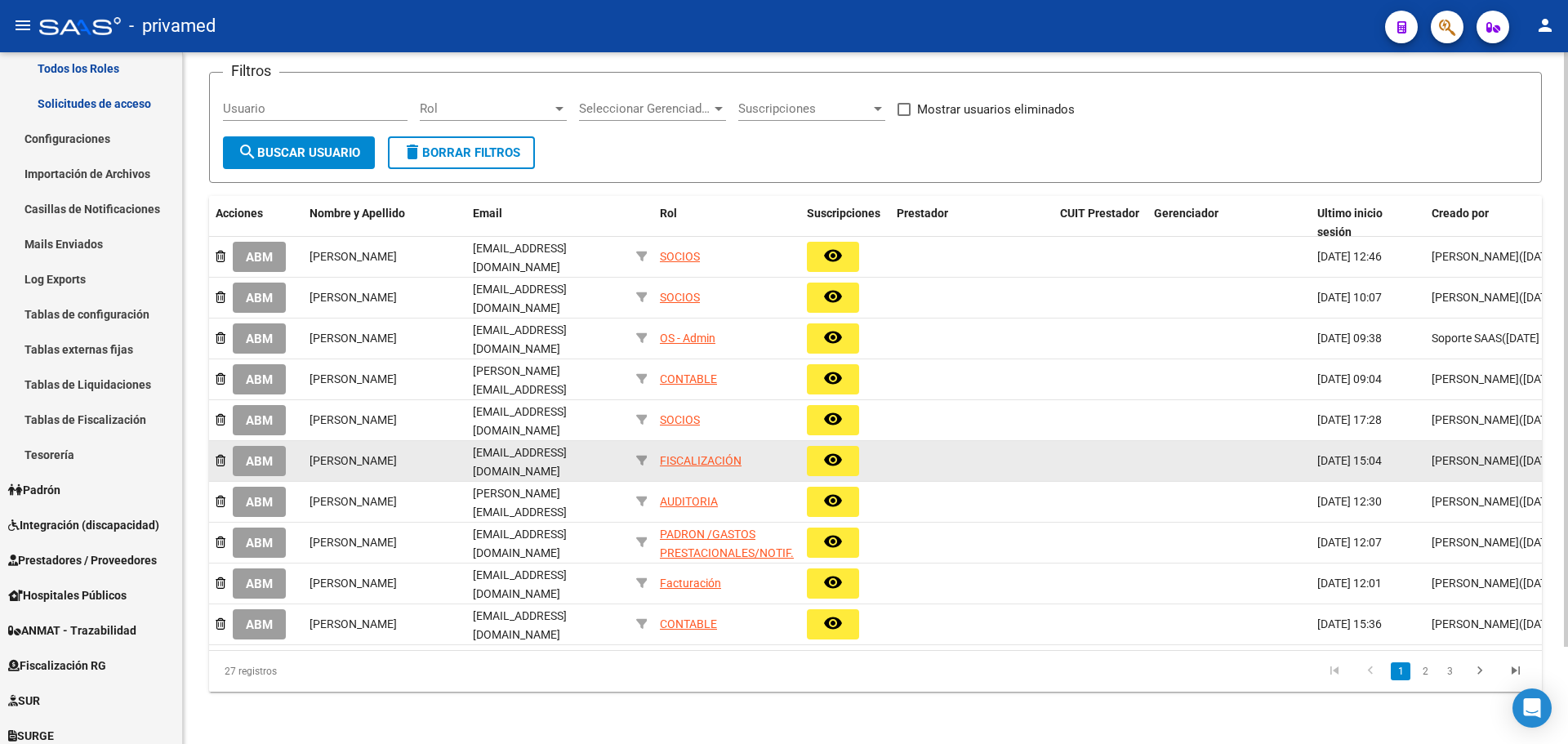
scroll to position [114, 0]
click at [844, 447] on button "remove_red_eye" at bounding box center [833, 460] width 52 height 30
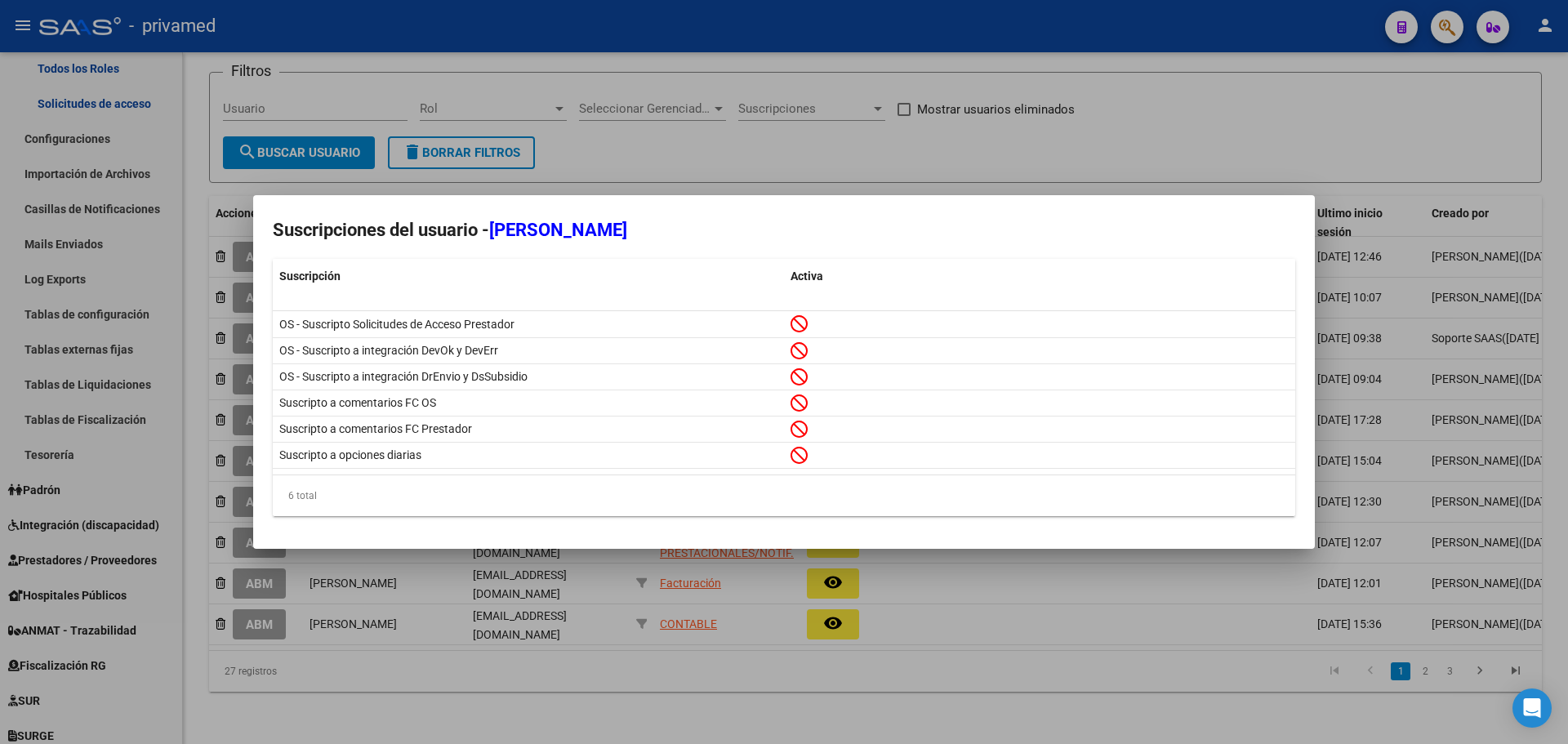
click at [875, 141] on div at bounding box center [784, 372] width 1568 height 744
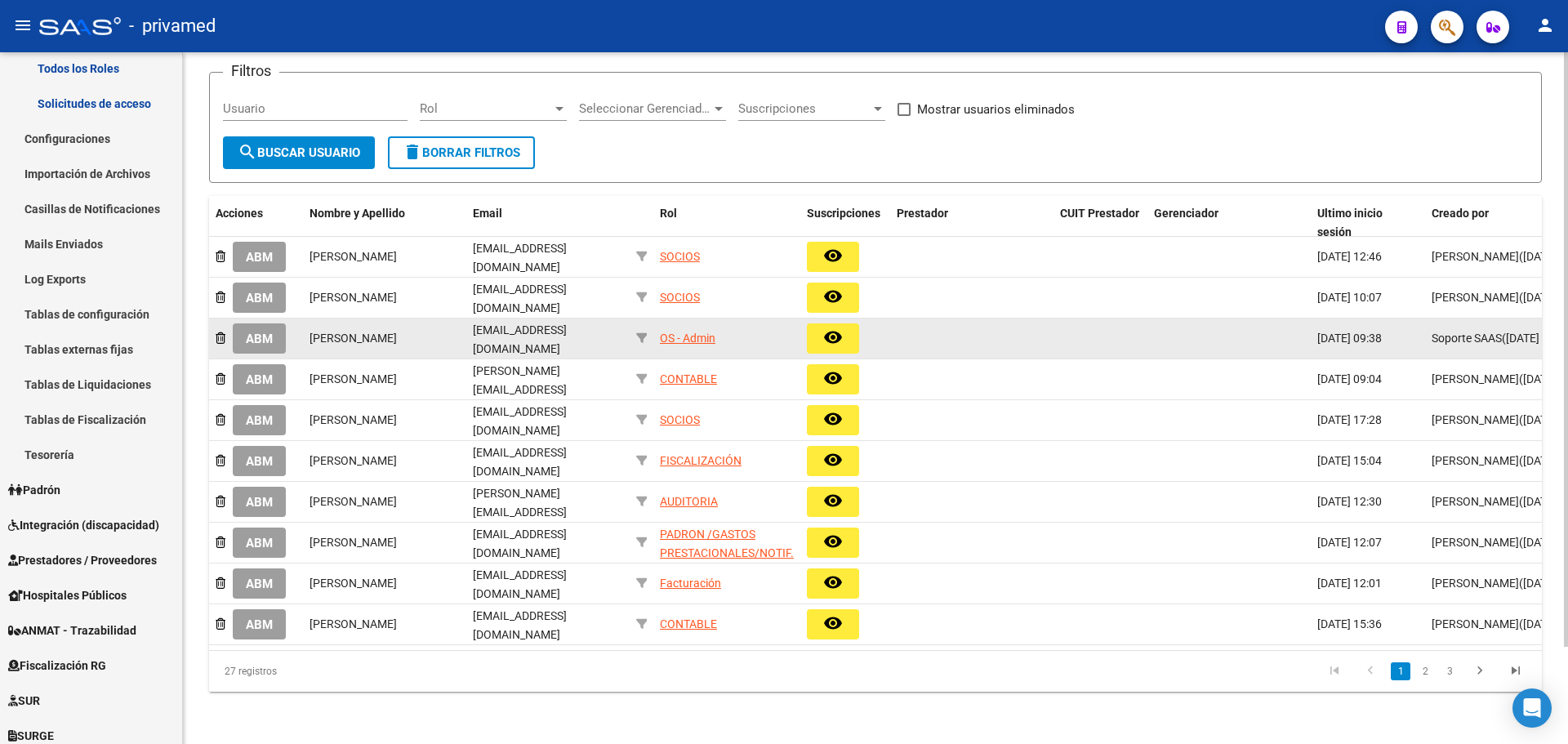
click at [834, 329] on mat-icon "remove_red_eye" at bounding box center [833, 337] width 20 height 20
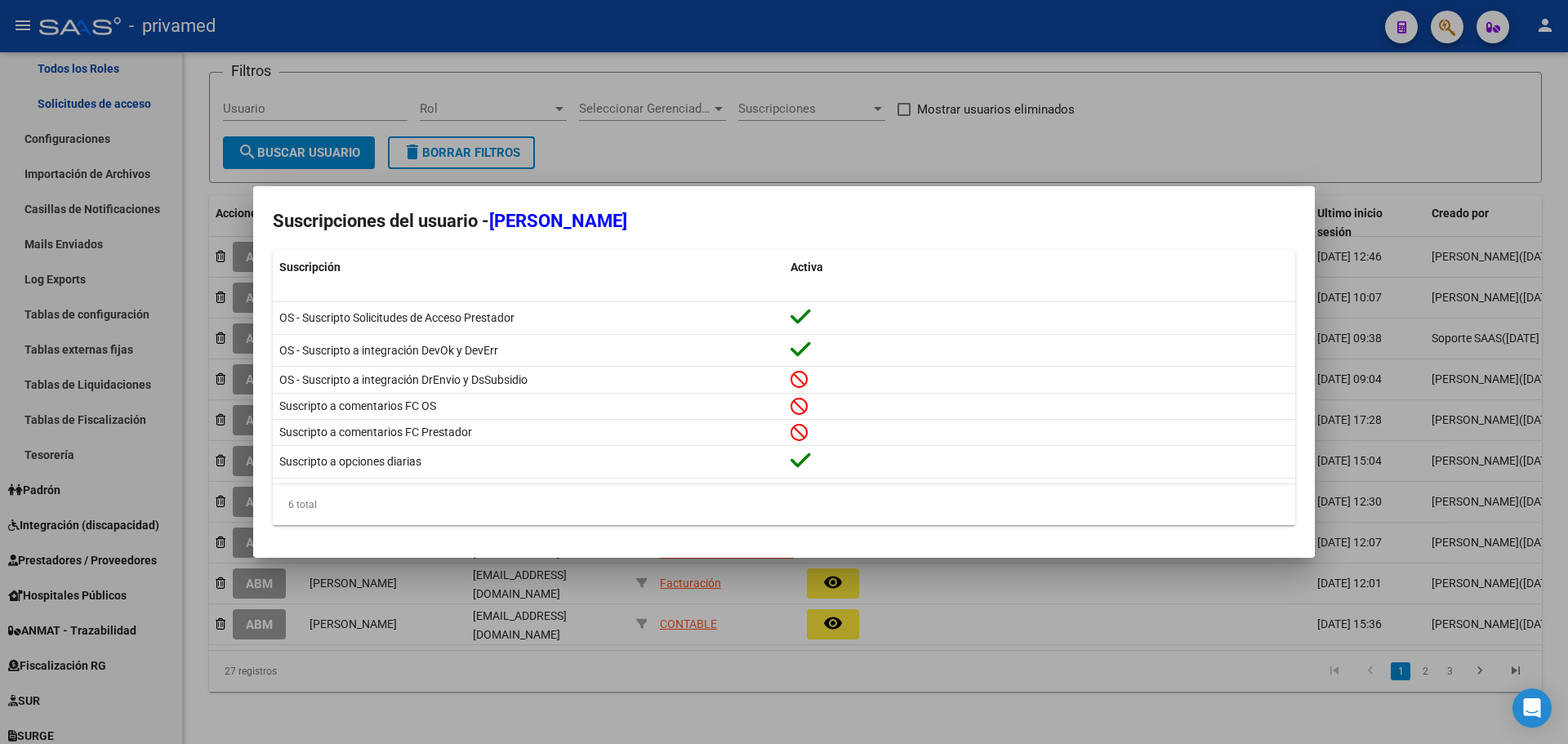
click at [902, 133] on div at bounding box center [784, 372] width 1568 height 744
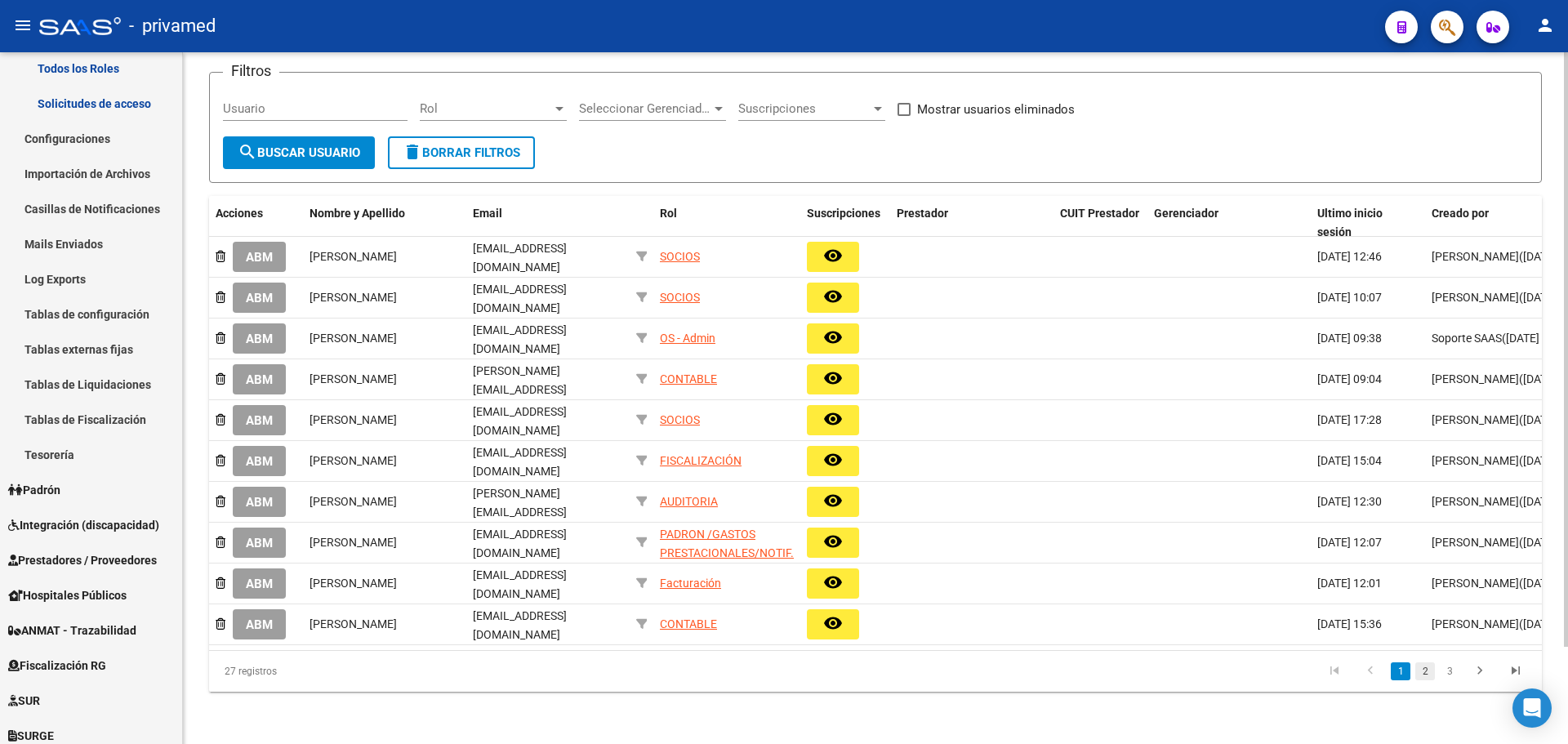
click at [1423, 675] on link "2" at bounding box center [1425, 672] width 20 height 18
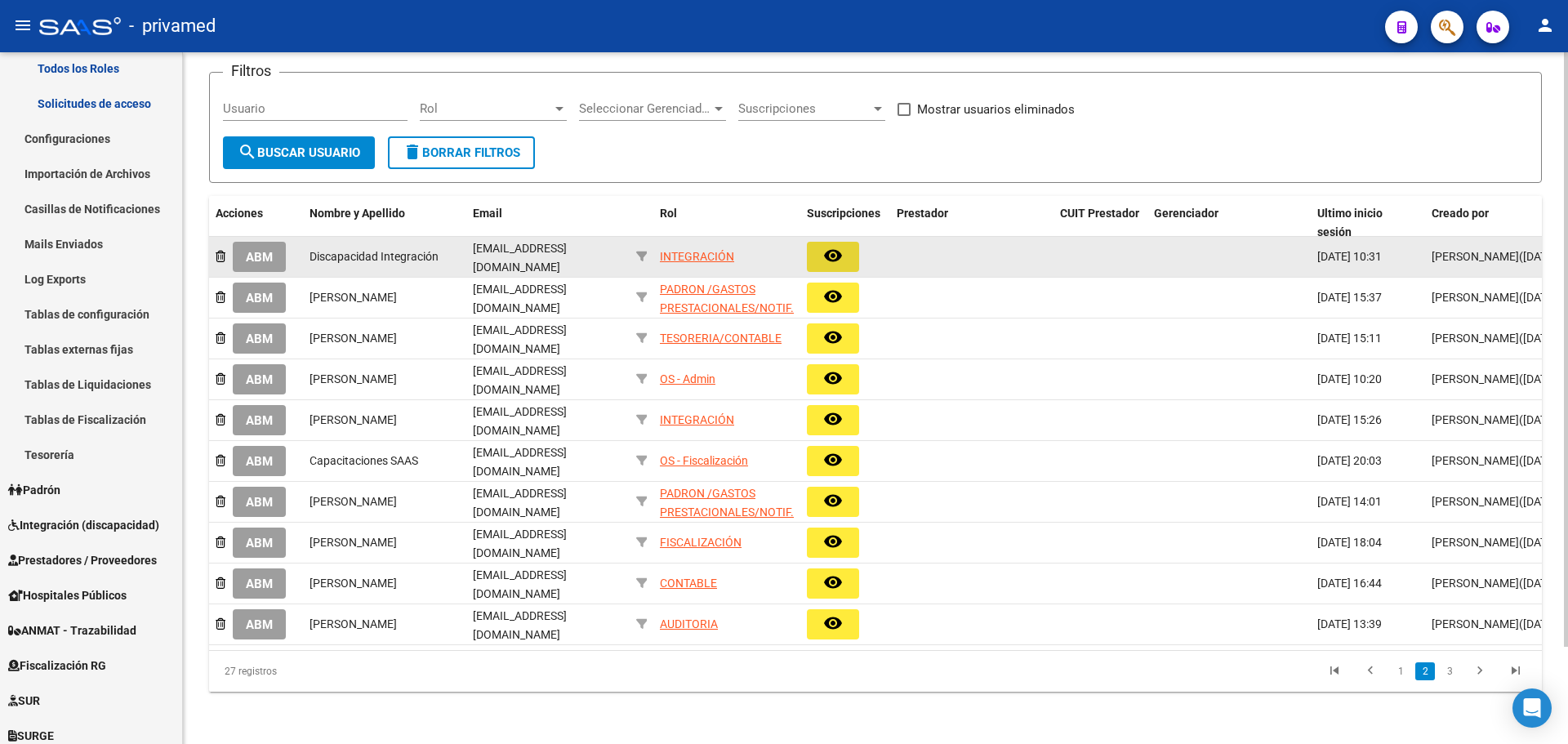
click at [834, 246] on mat-icon "remove_red_eye" at bounding box center [833, 256] width 20 height 20
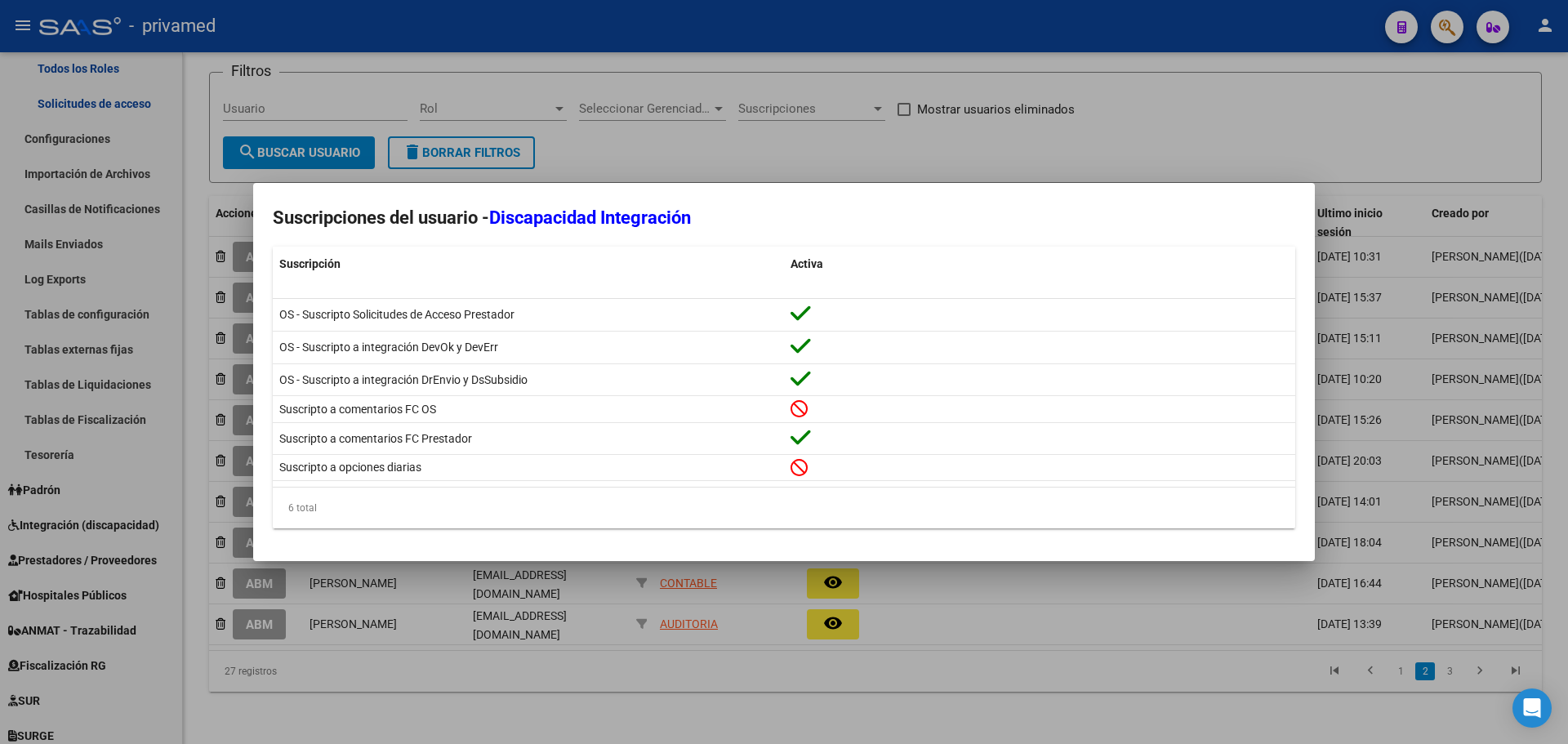
click at [822, 137] on div at bounding box center [784, 372] width 1568 height 744
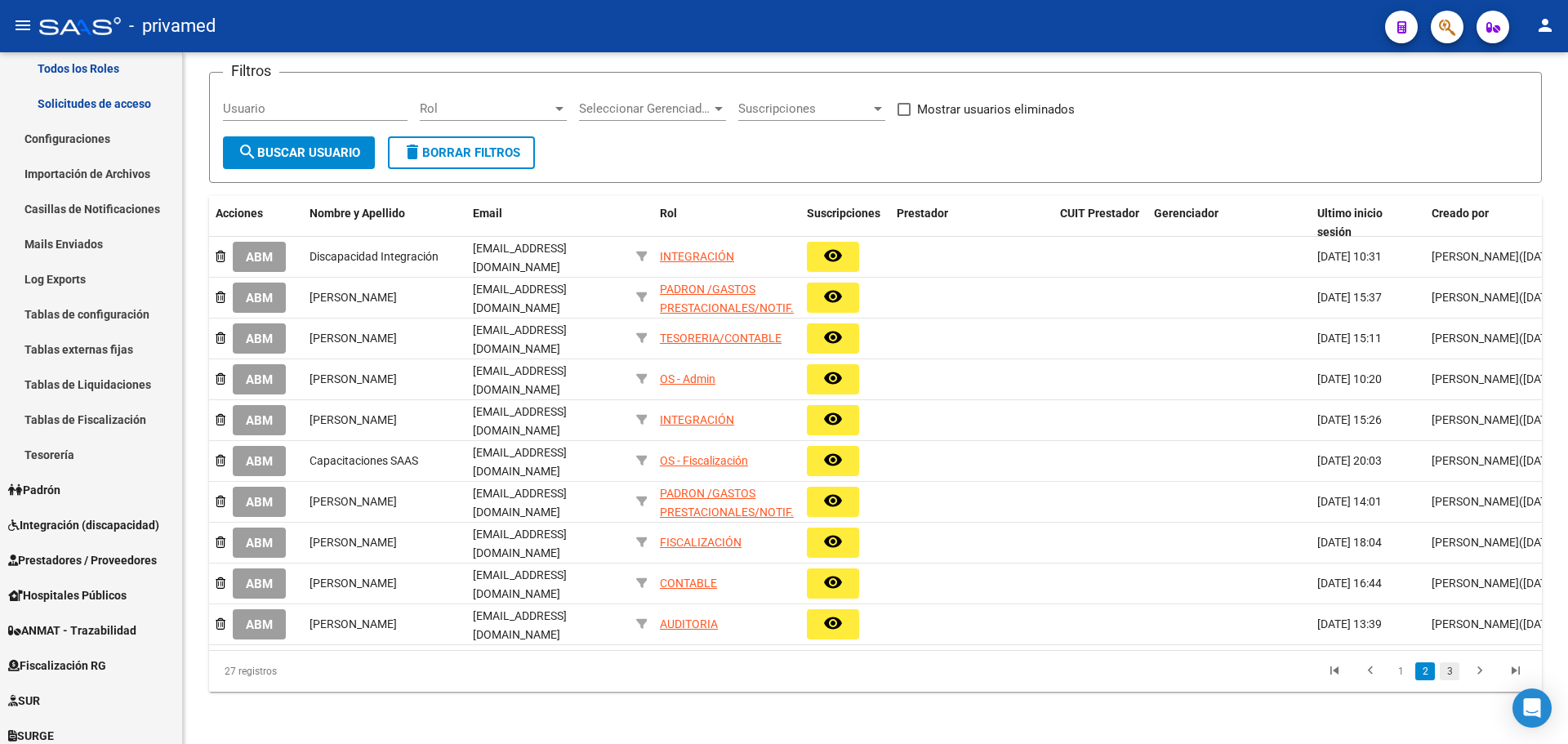
click at [1448, 668] on link "3" at bounding box center [1450, 672] width 20 height 18
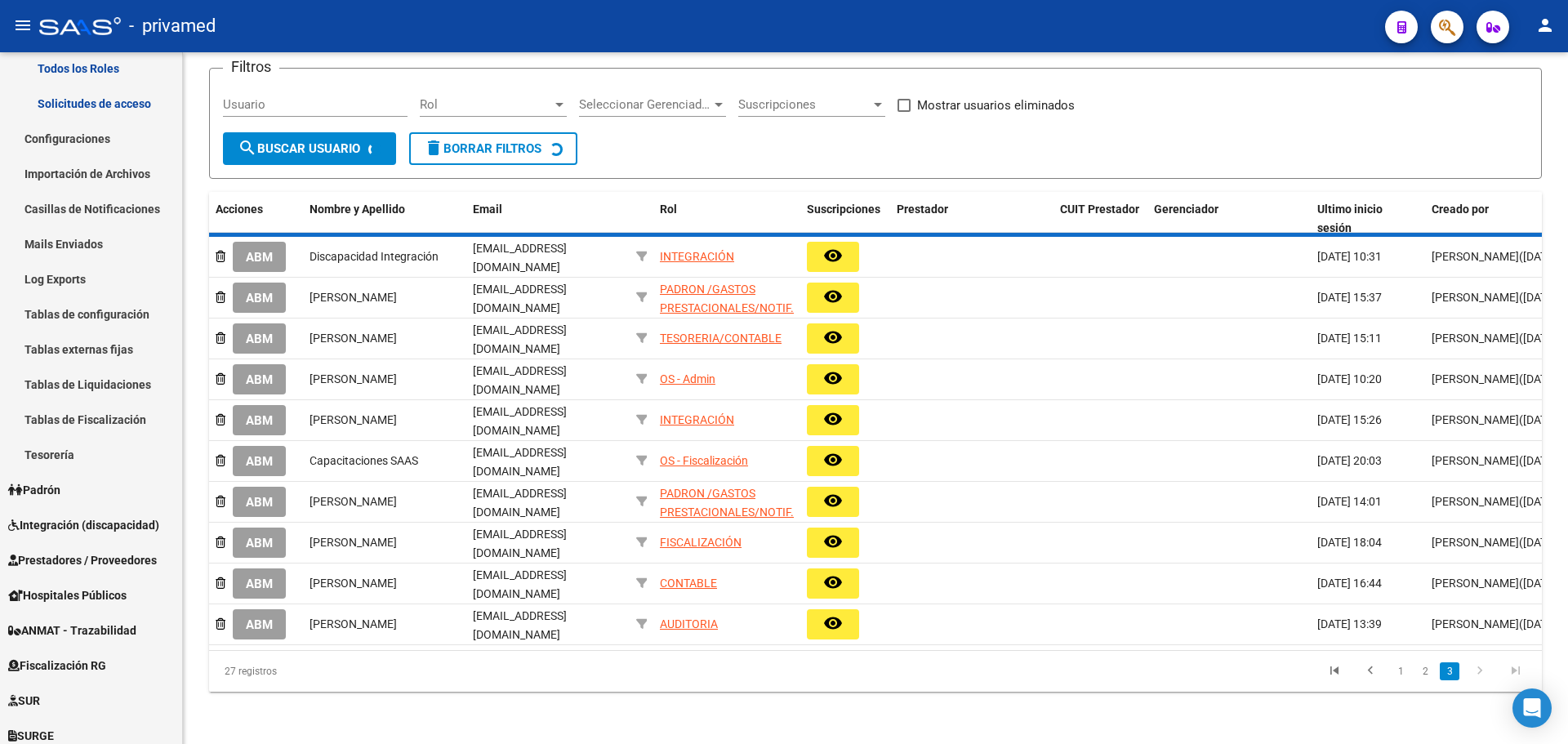
scroll to position [0, 0]
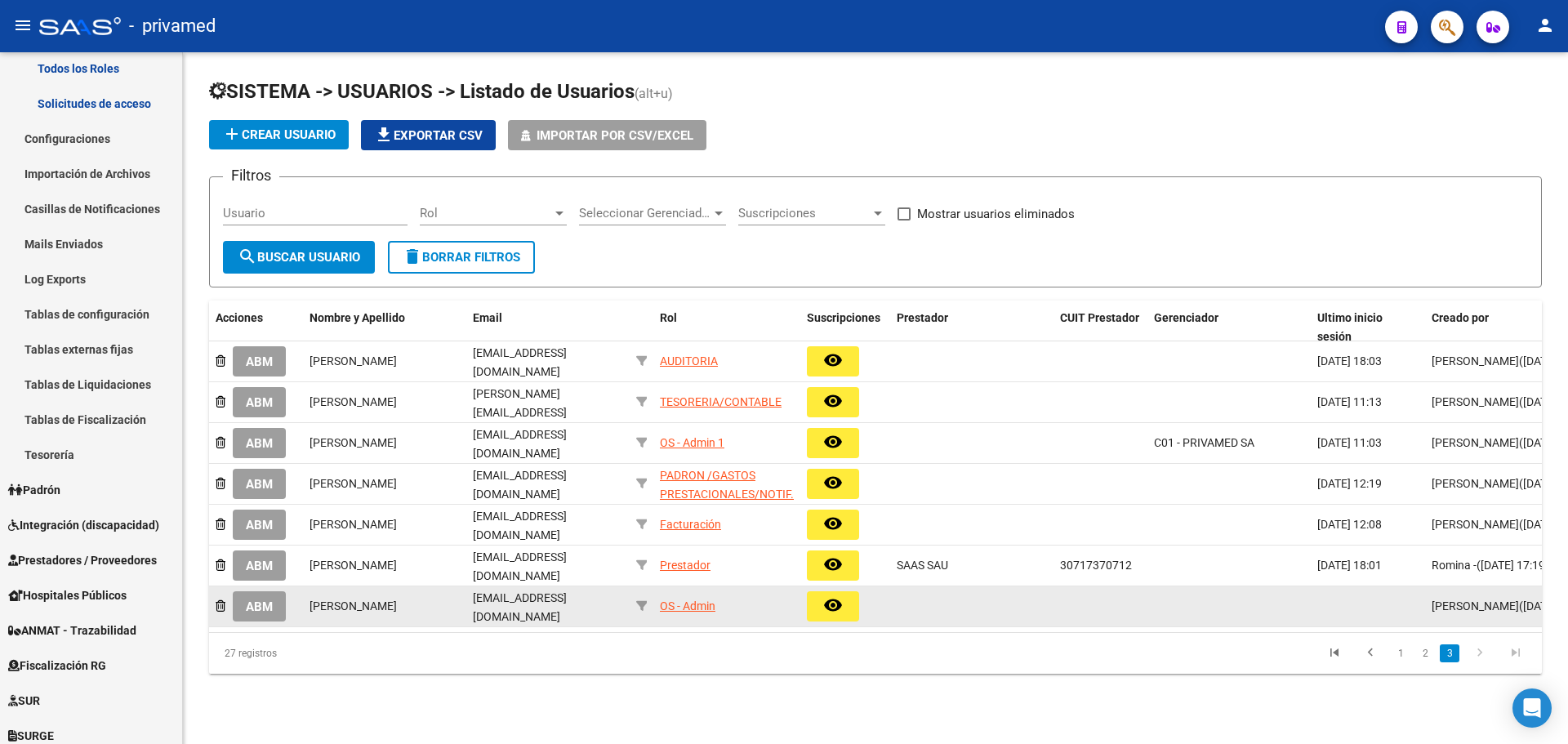
click at [823, 603] on mat-icon "remove_red_eye" at bounding box center [833, 606] width 20 height 20
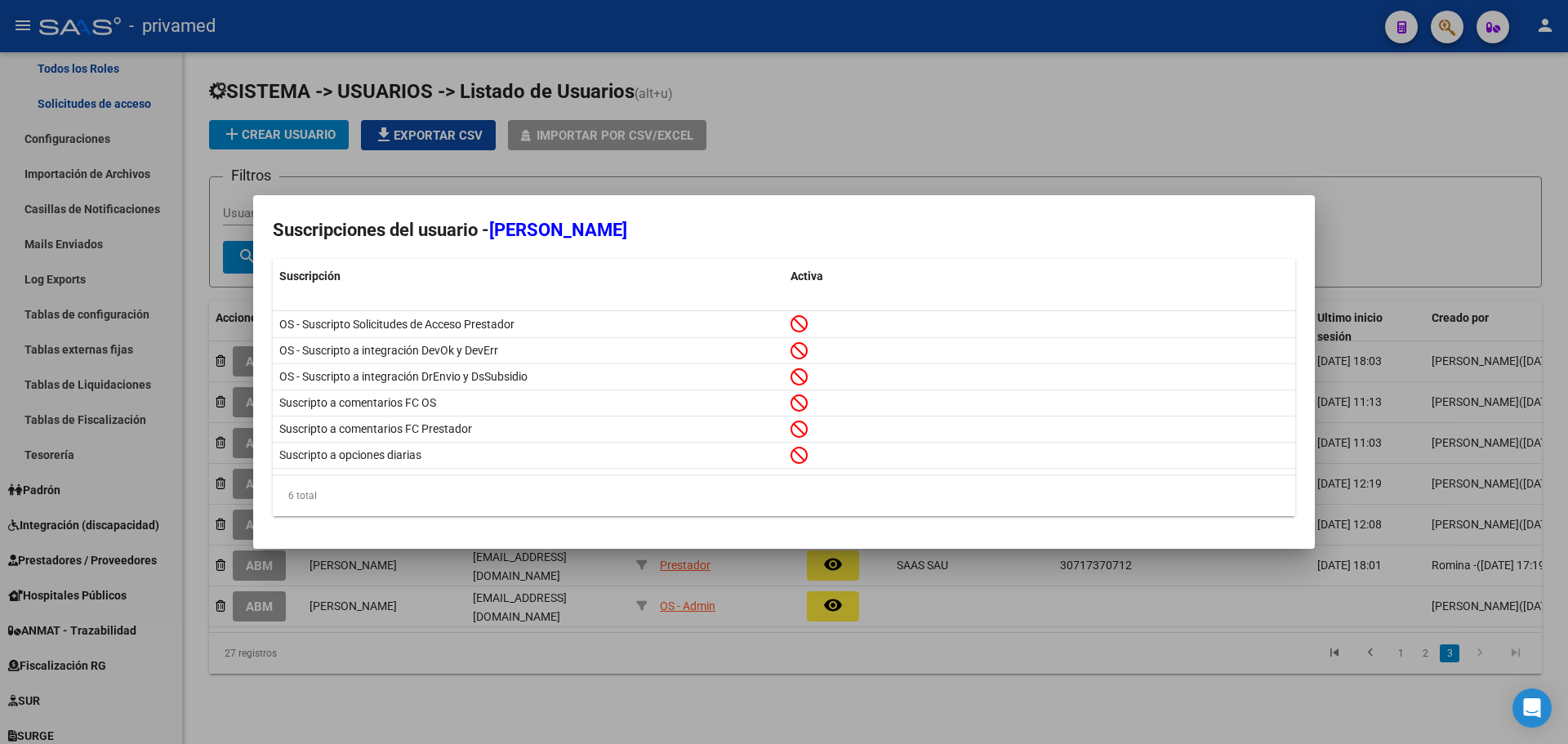
click at [848, 149] on div at bounding box center [784, 372] width 1568 height 744
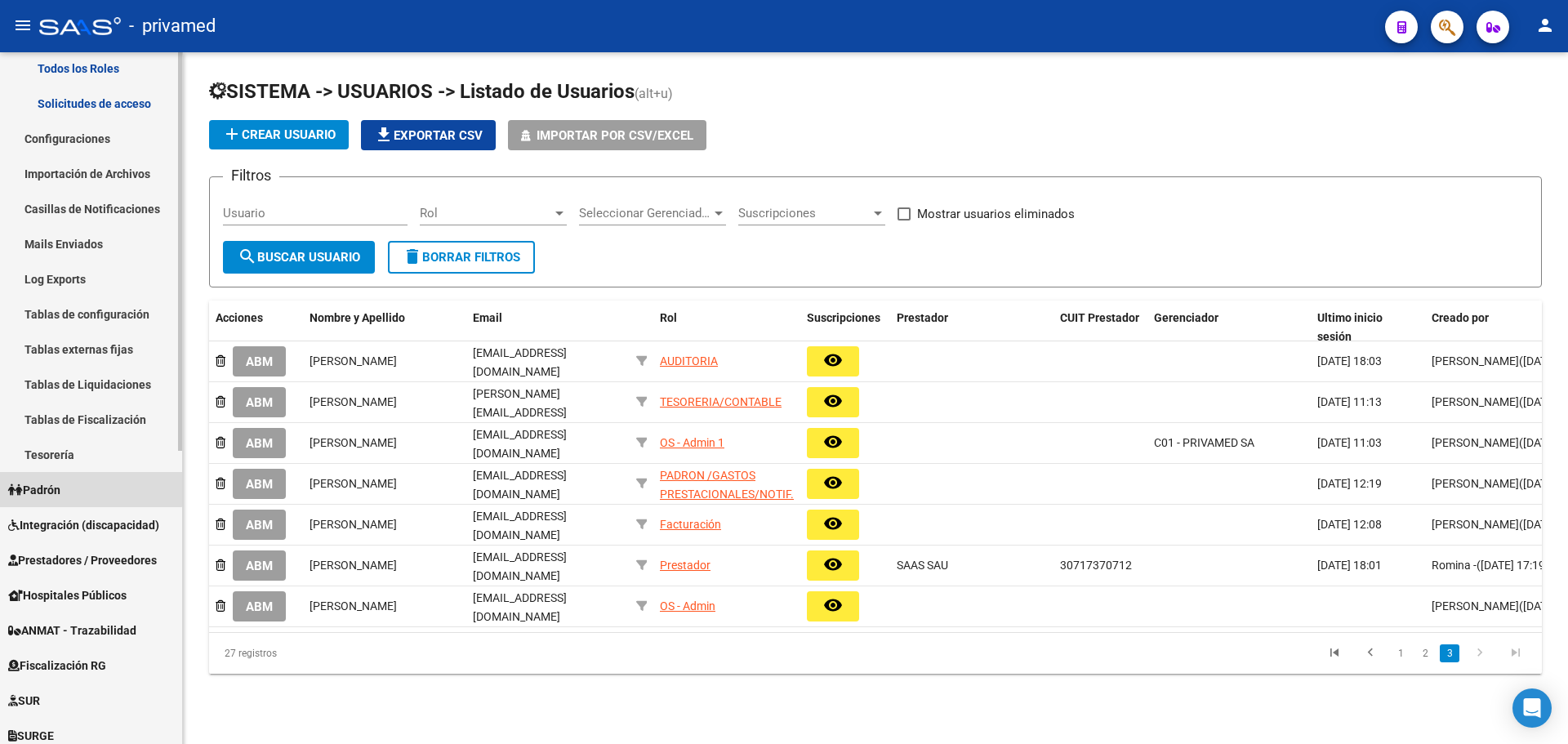
click at [52, 487] on span "Padrón" at bounding box center [34, 490] width 52 height 18
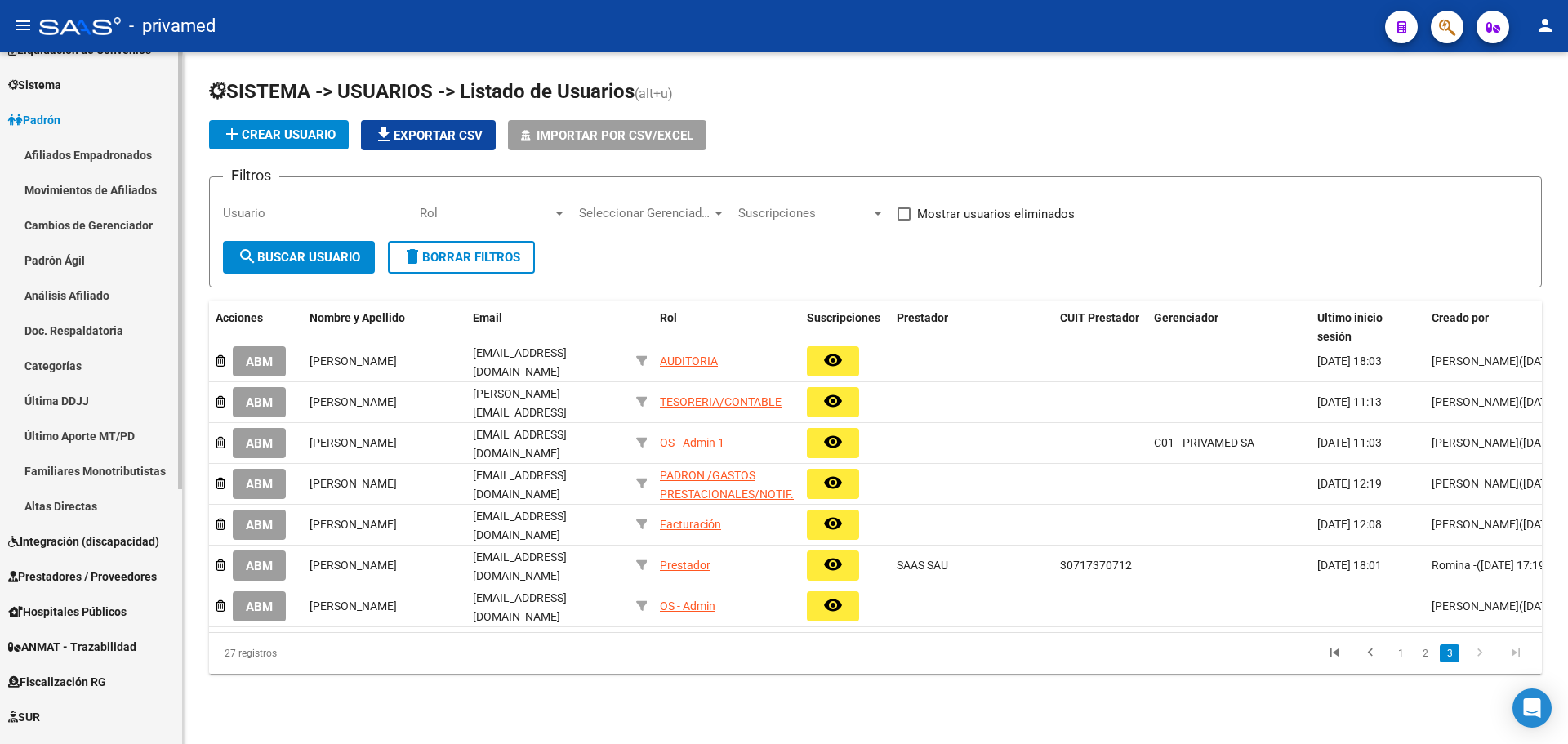
scroll to position [126, 0]
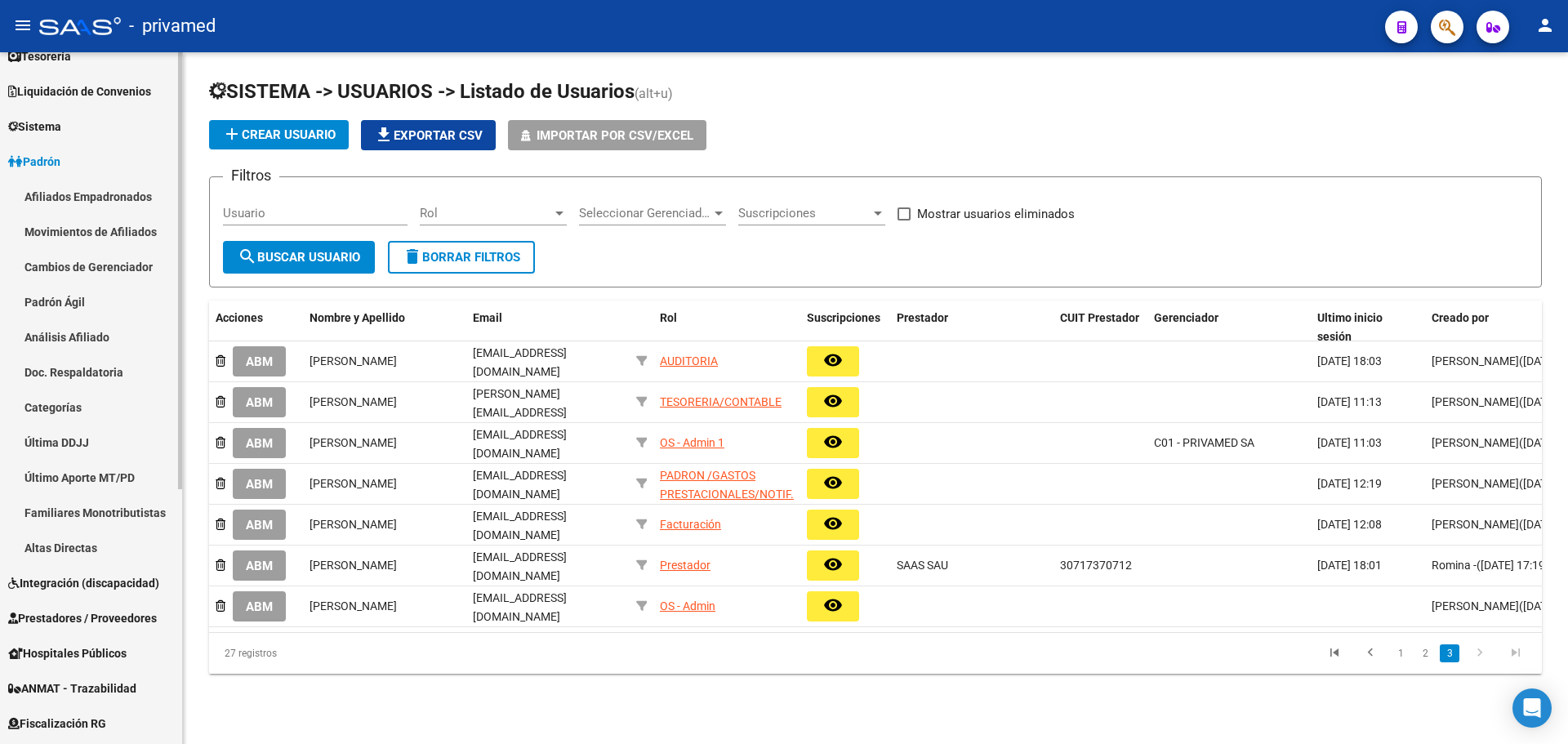
click at [107, 233] on link "Movimientos de Afiliados" at bounding box center [91, 231] width 182 height 35
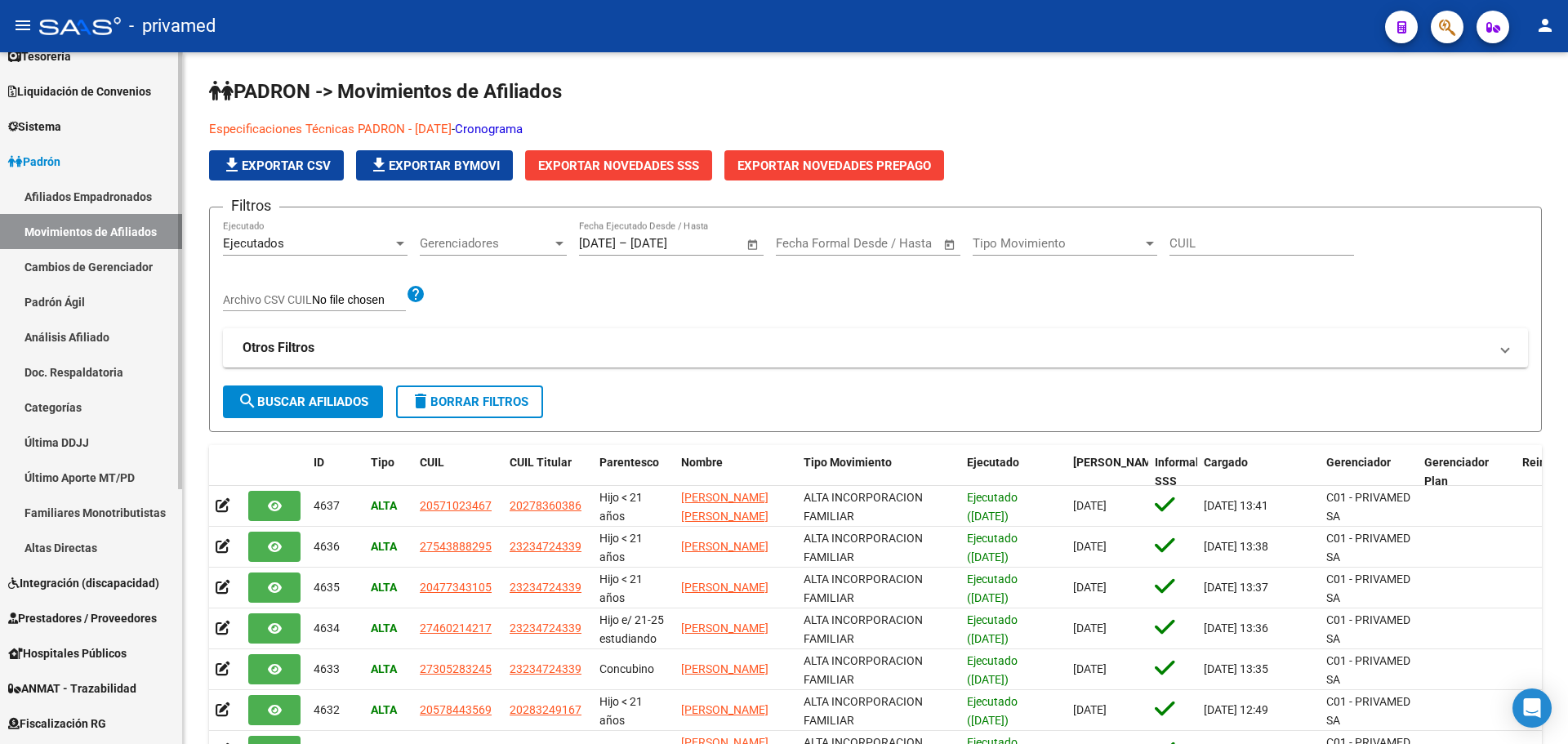
click at [95, 196] on link "Afiliados Empadronados" at bounding box center [91, 196] width 182 height 35
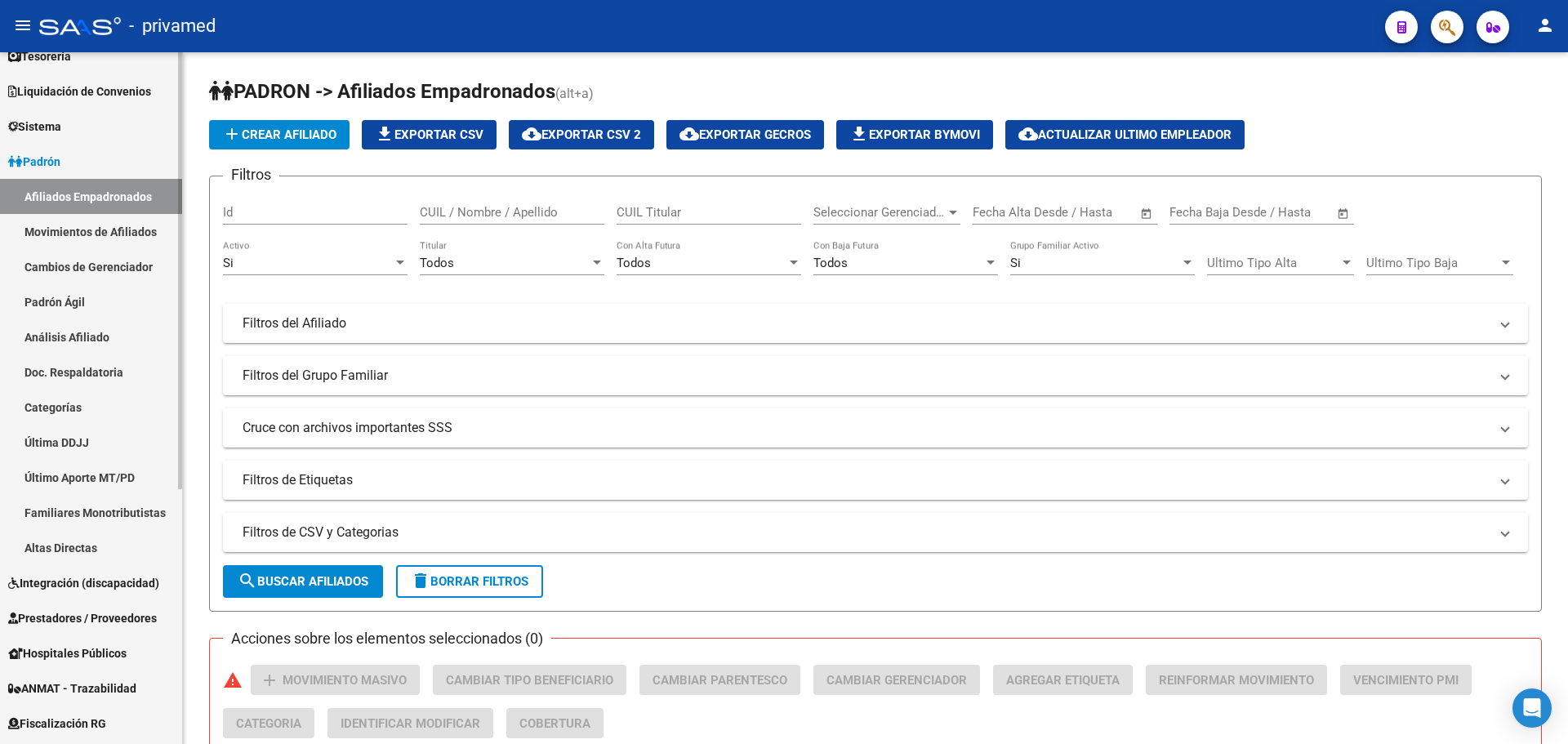
click at [99, 228] on link "Movimientos de Afiliados" at bounding box center [91, 231] width 182 height 35
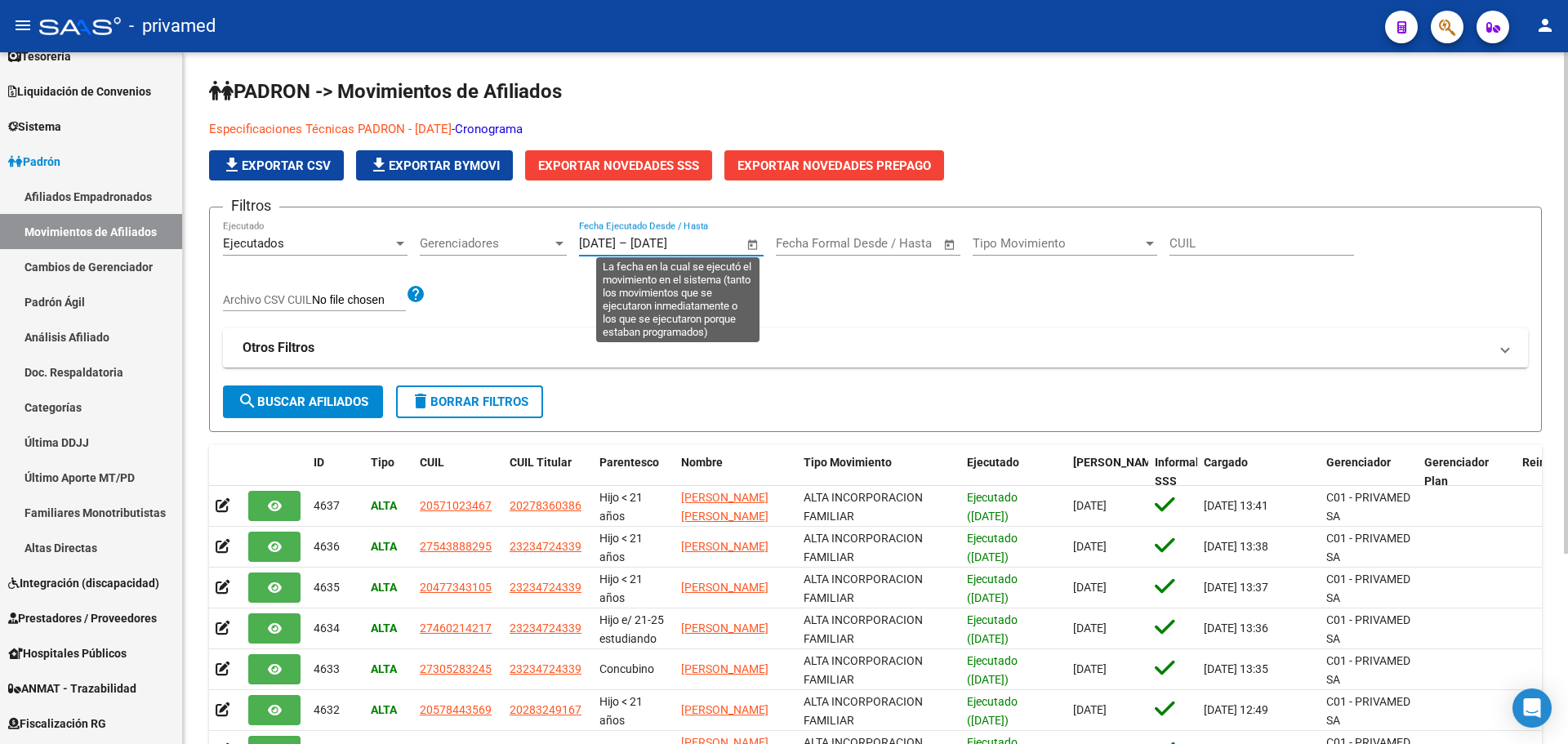
click at [611, 244] on input "[DATE]" at bounding box center [597, 244] width 36 height 15
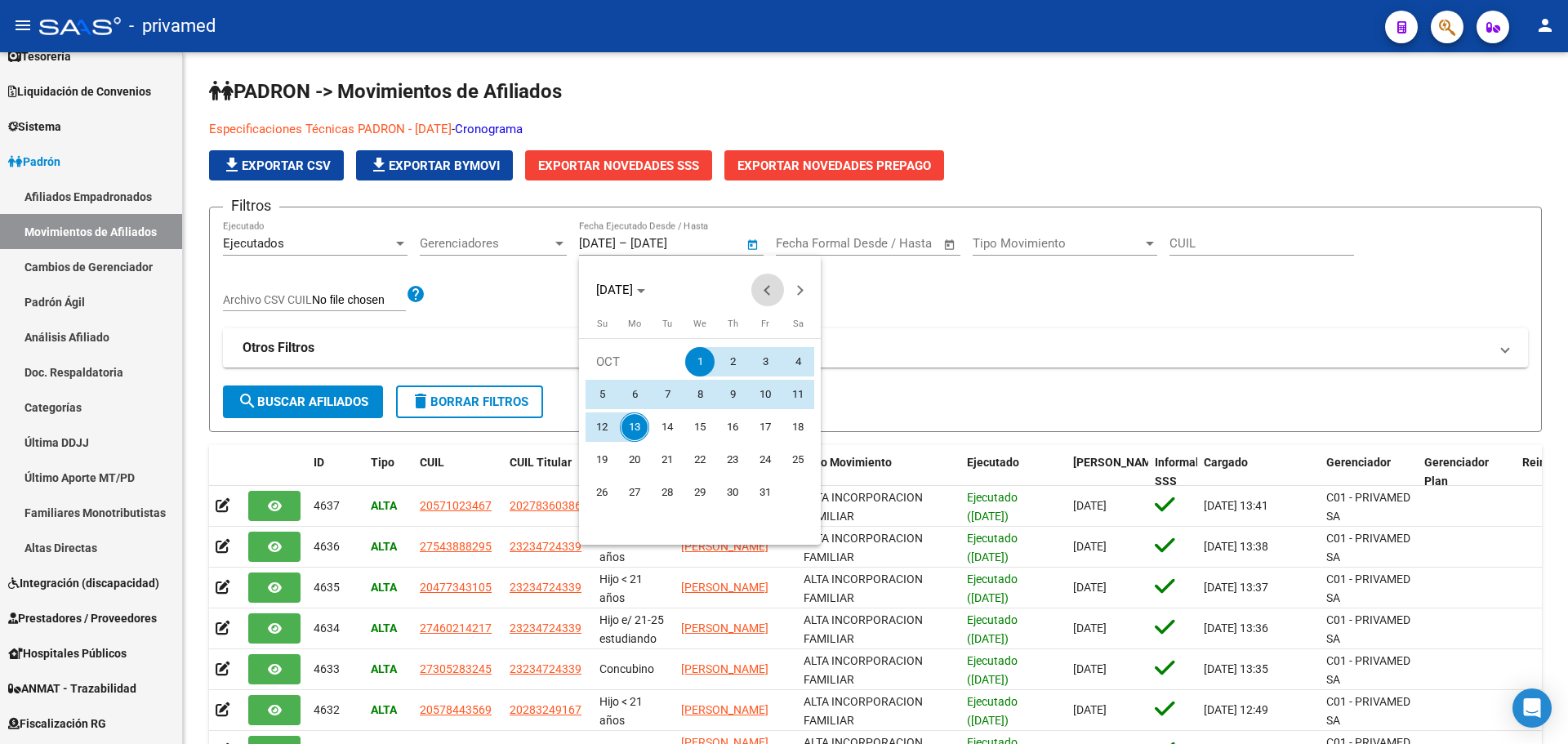
click at [759, 287] on span "Previous month" at bounding box center [767, 290] width 33 height 33
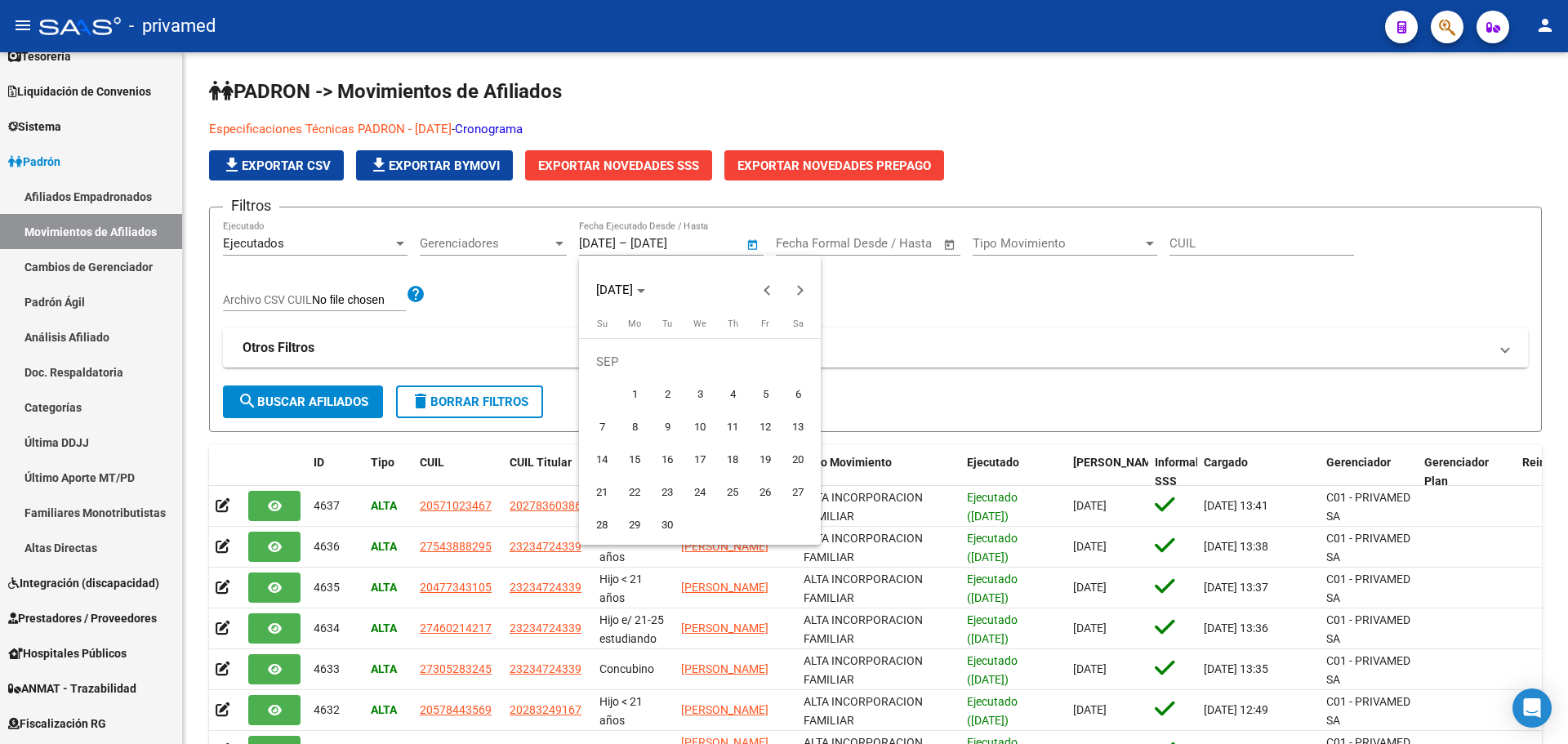
click at [635, 389] on span "1" at bounding box center [634, 395] width 29 height 29
type input "[DATE]"
click at [794, 290] on button "Next month" at bounding box center [800, 290] width 33 height 33
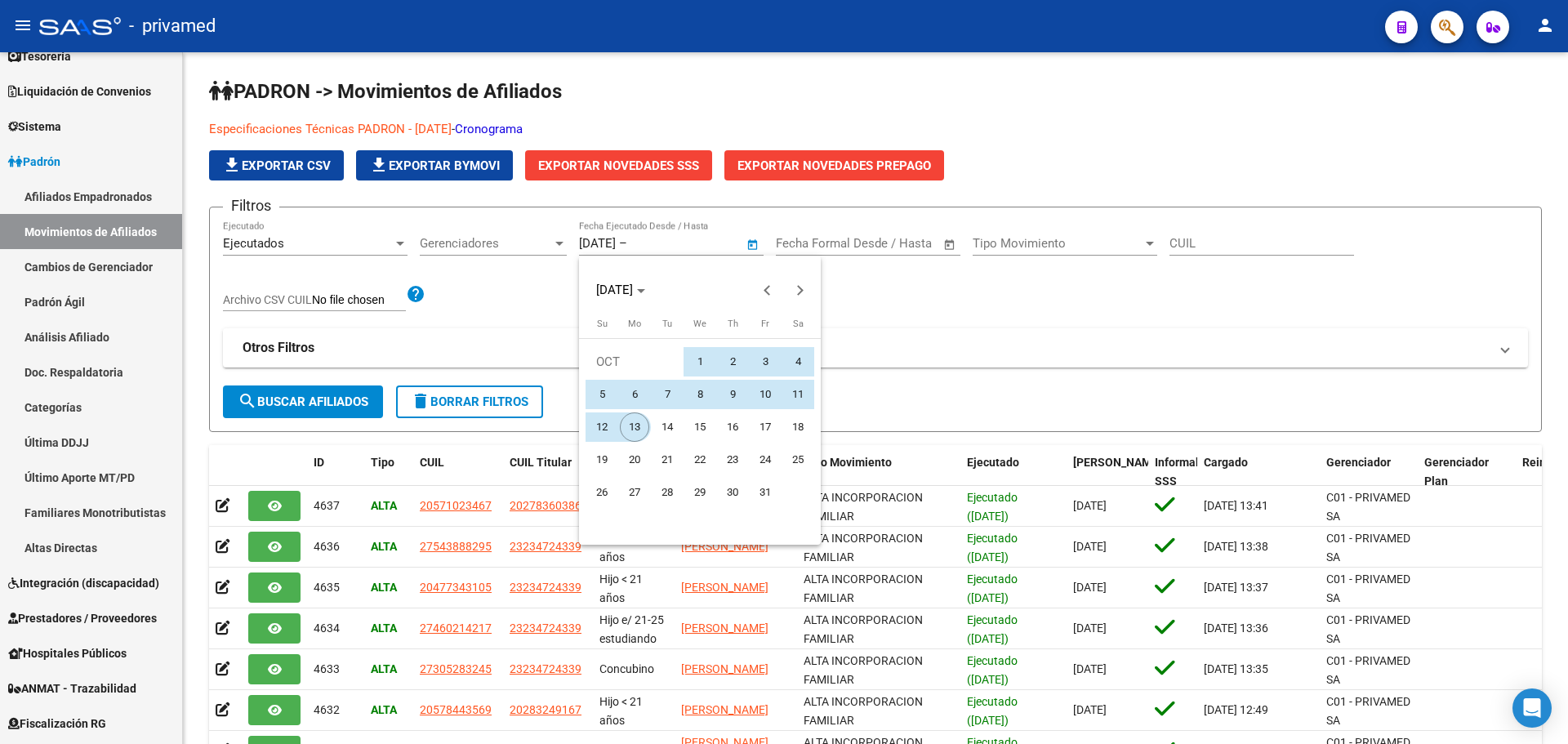
click at [637, 427] on span "13" at bounding box center [634, 427] width 29 height 29
type input "[DATE]"
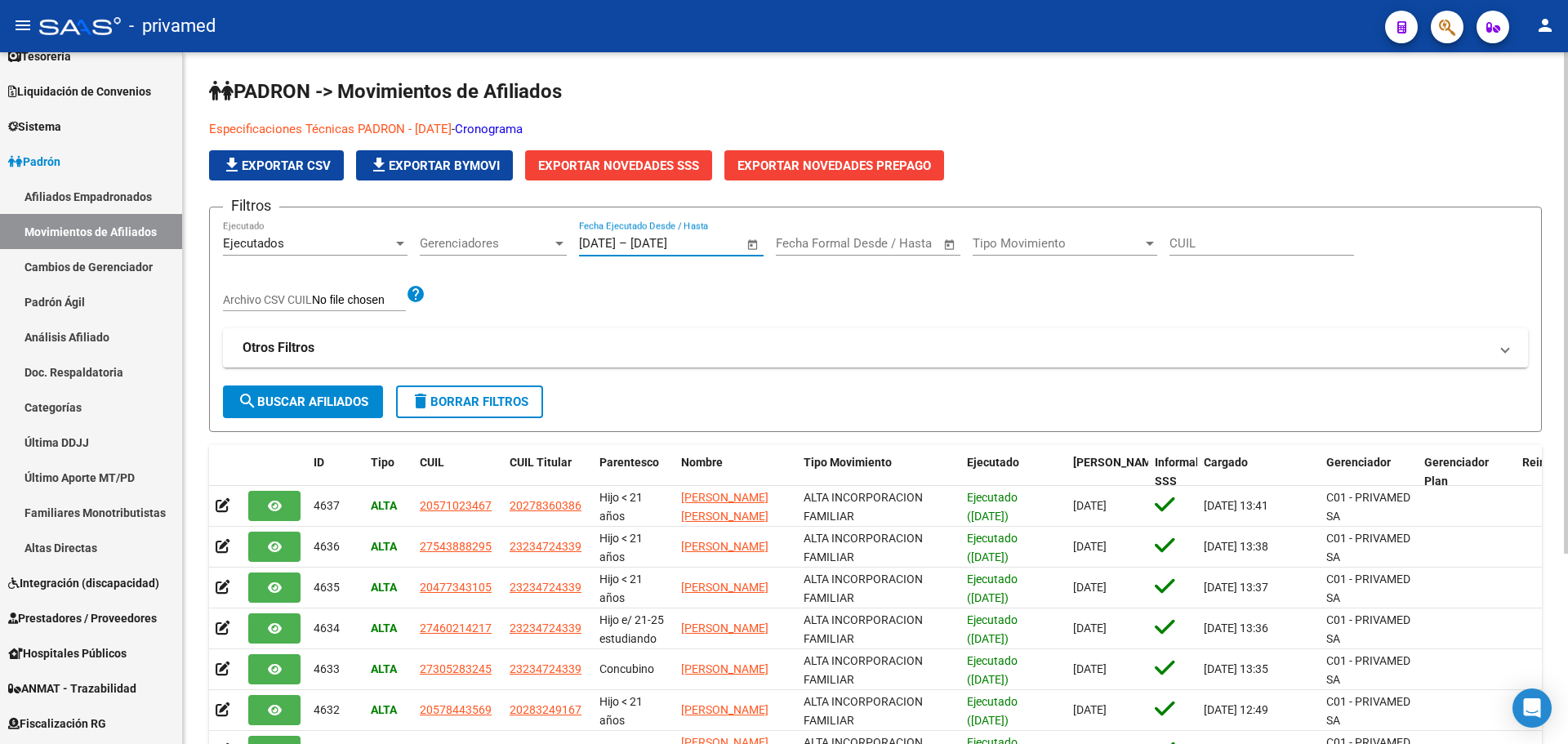
click at [343, 405] on span "search Buscar Afiliados" at bounding box center [303, 402] width 131 height 15
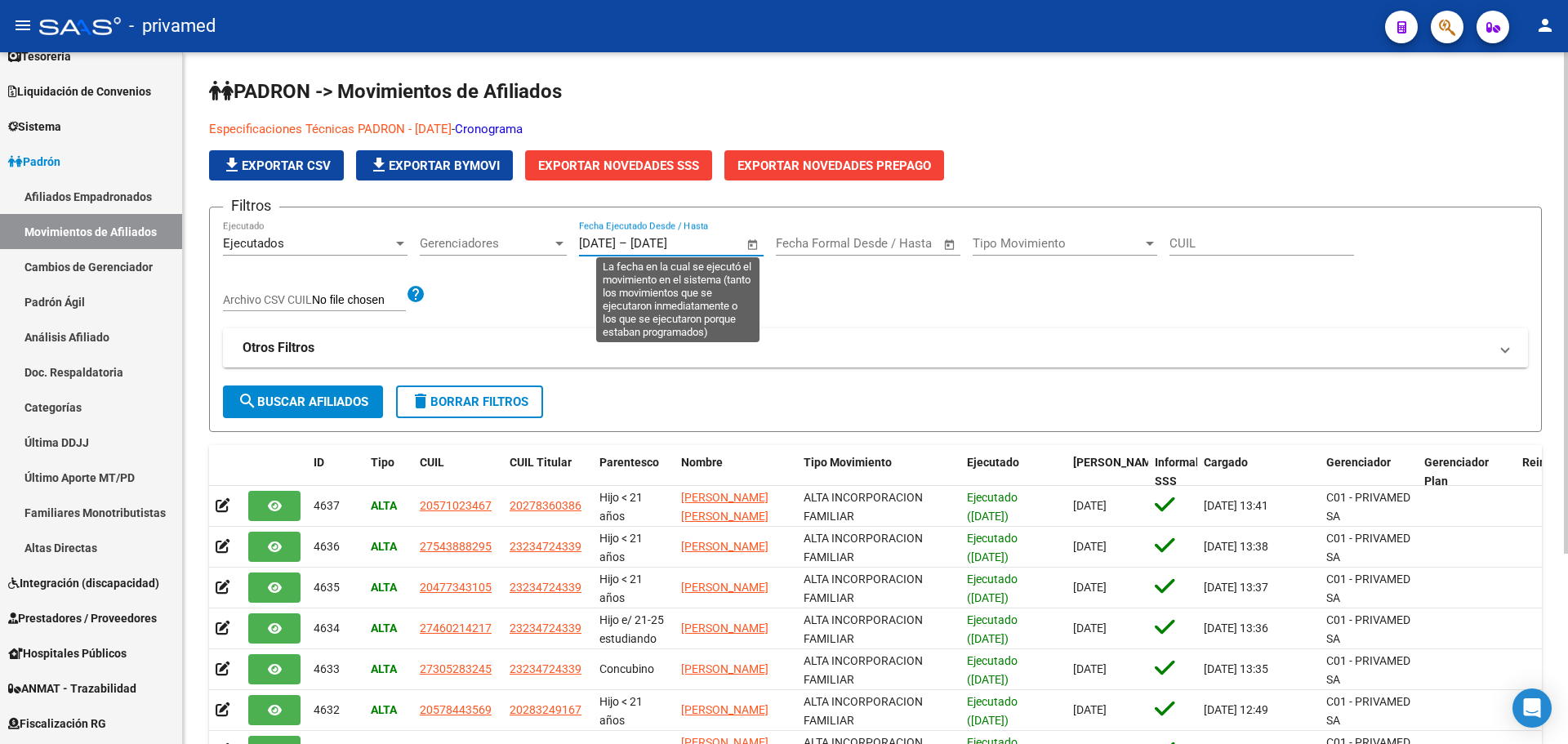
click at [605, 244] on input "[DATE]" at bounding box center [597, 244] width 36 height 15
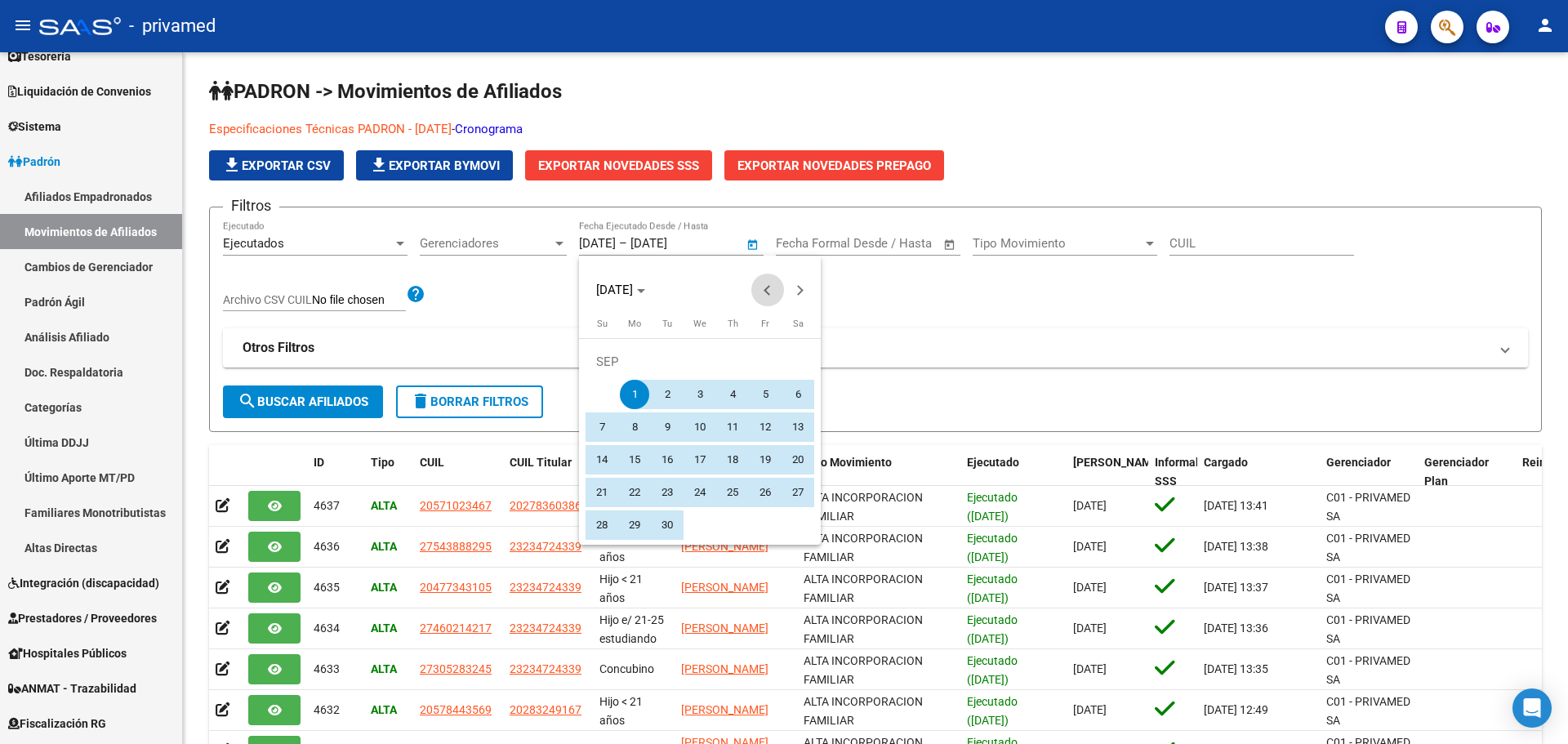
click at [774, 295] on span "Previous month" at bounding box center [767, 290] width 33 height 33
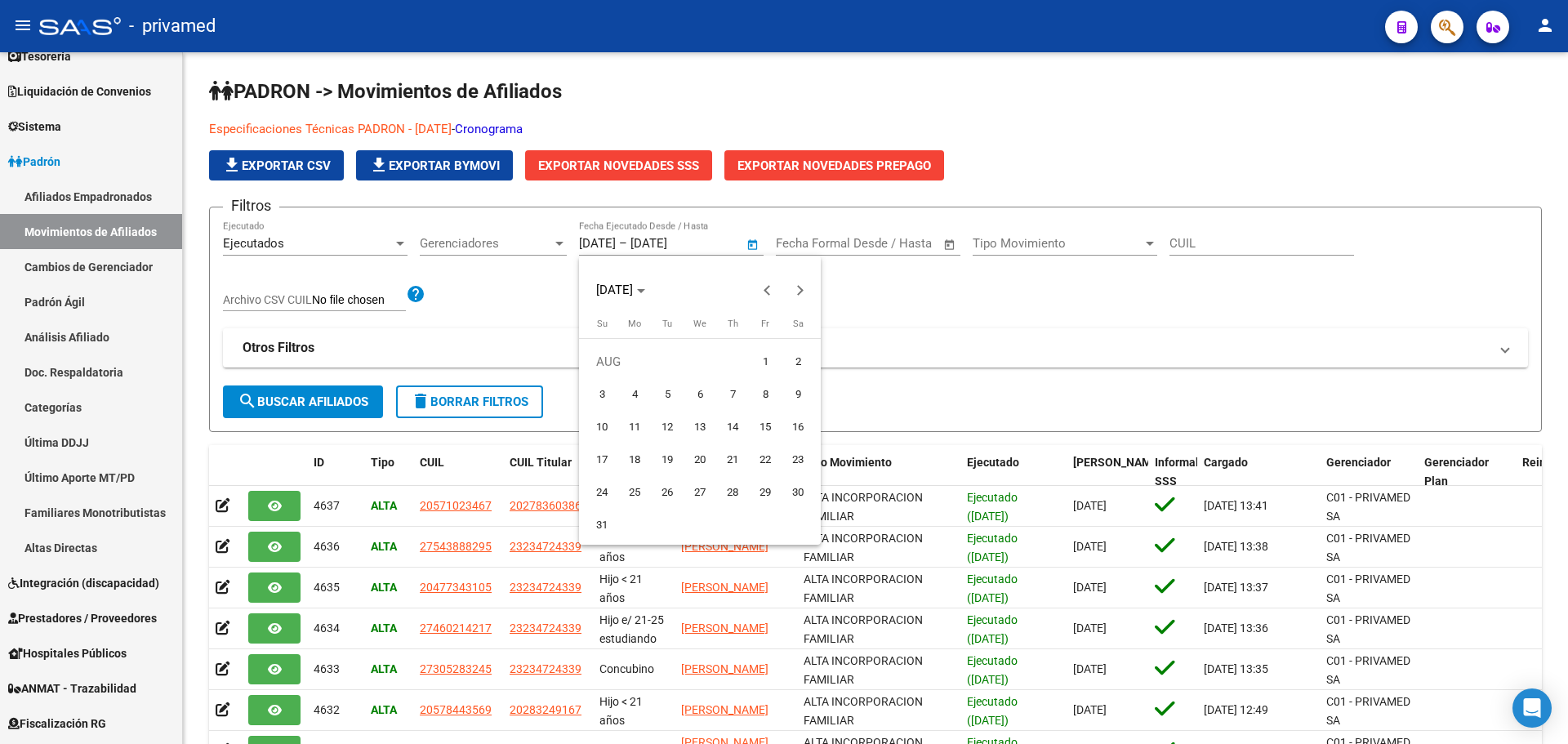
click at [760, 359] on span "1" at bounding box center [765, 362] width 29 height 29
type input "[DATE]"
click at [706, 242] on div at bounding box center [784, 372] width 1568 height 744
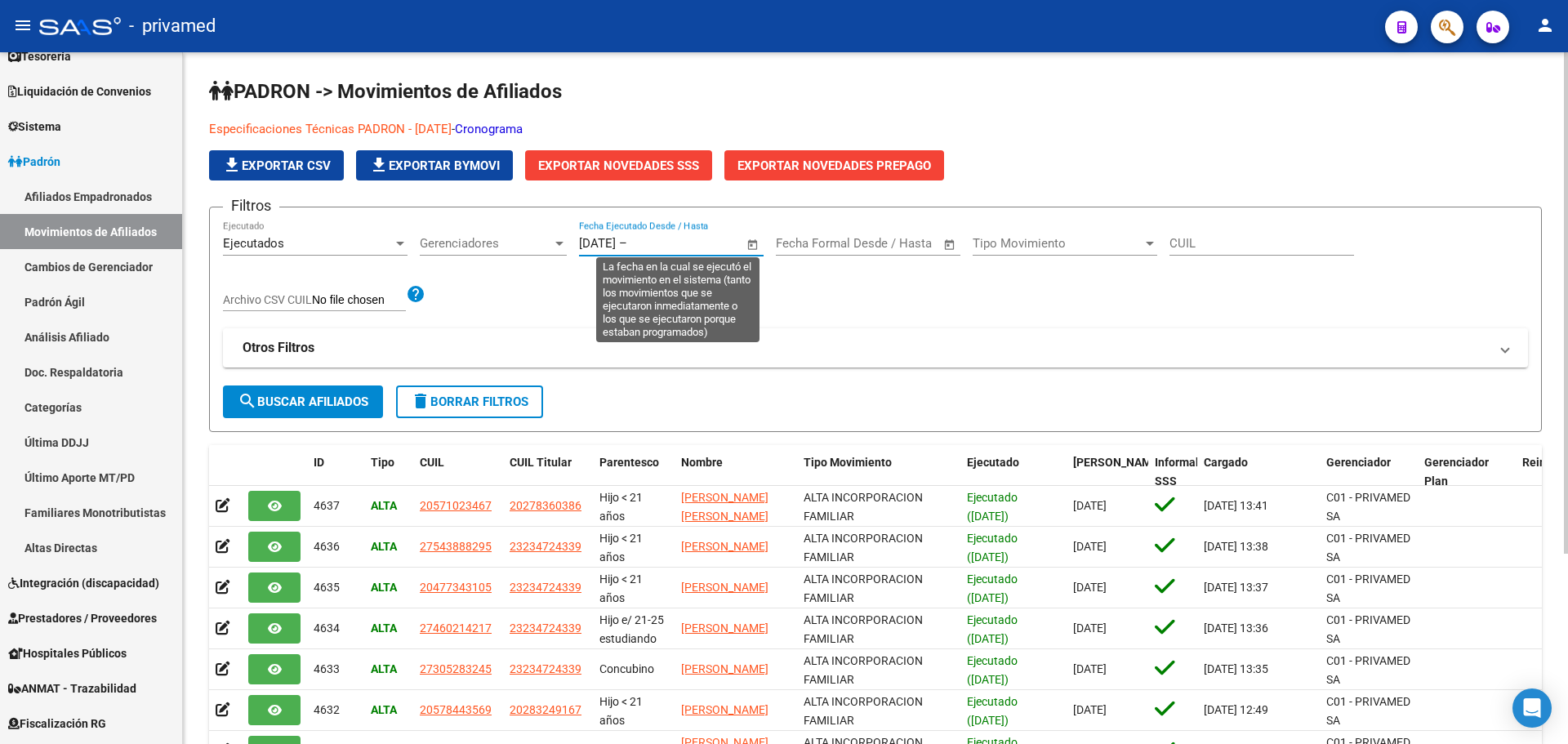
click at [684, 242] on input "text" at bounding box center [669, 244] width 79 height 15
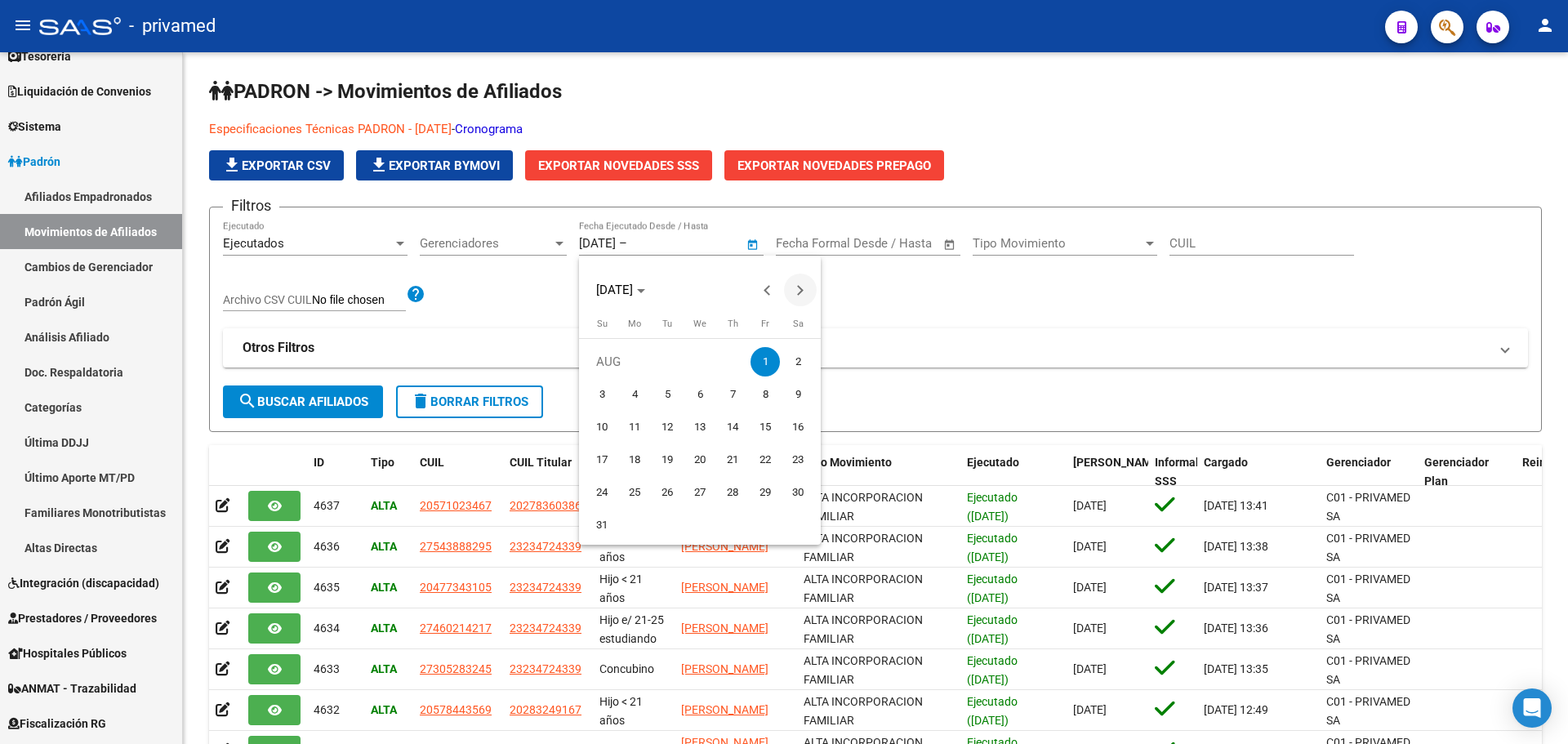
click at [797, 289] on button "Next month" at bounding box center [800, 290] width 33 height 33
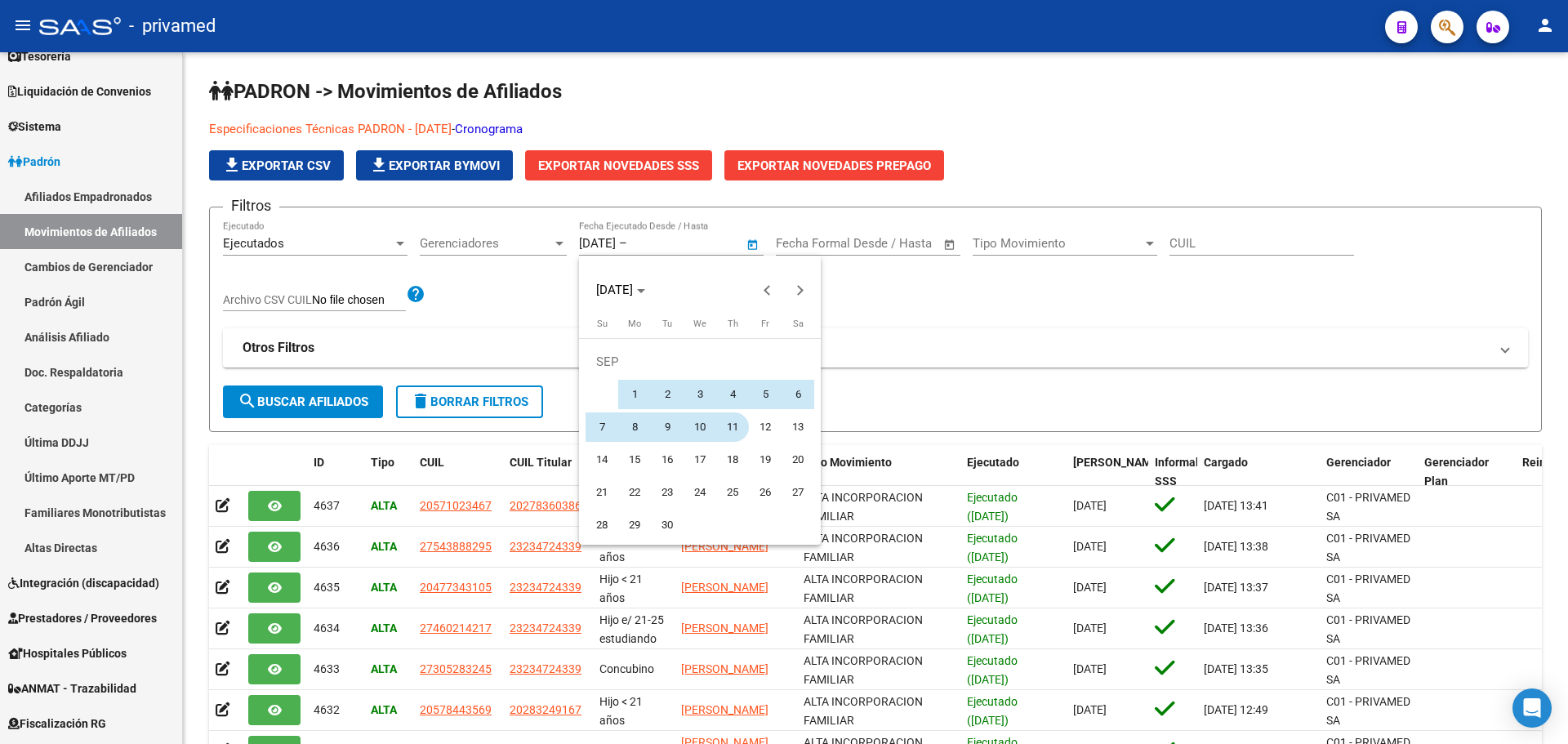
click at [726, 428] on span "11" at bounding box center [733, 427] width 29 height 29
type input "[DATE]"
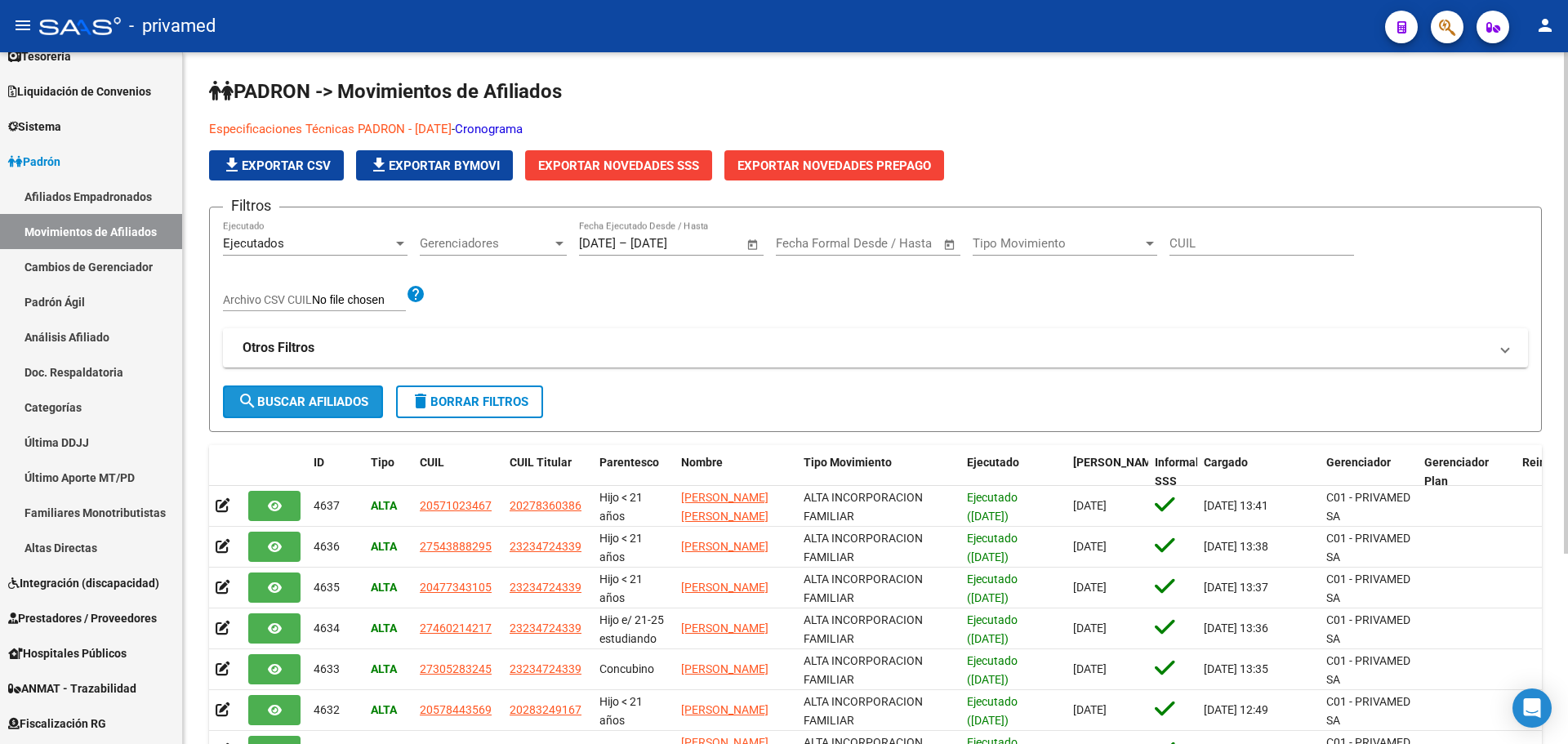
click at [243, 404] on mat-icon "search" at bounding box center [247, 401] width 20 height 20
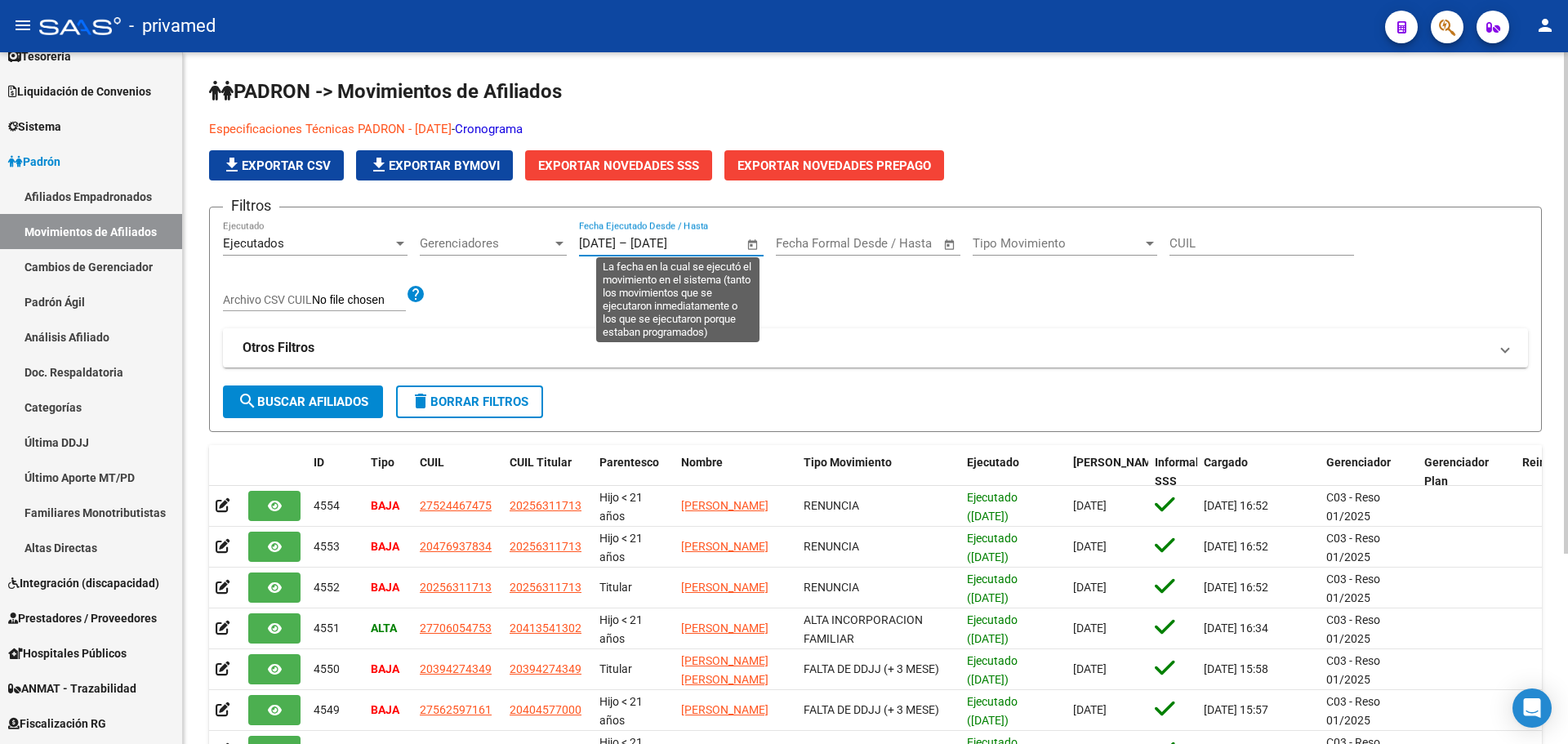
click at [590, 245] on input "[DATE]" at bounding box center [597, 244] width 36 height 15
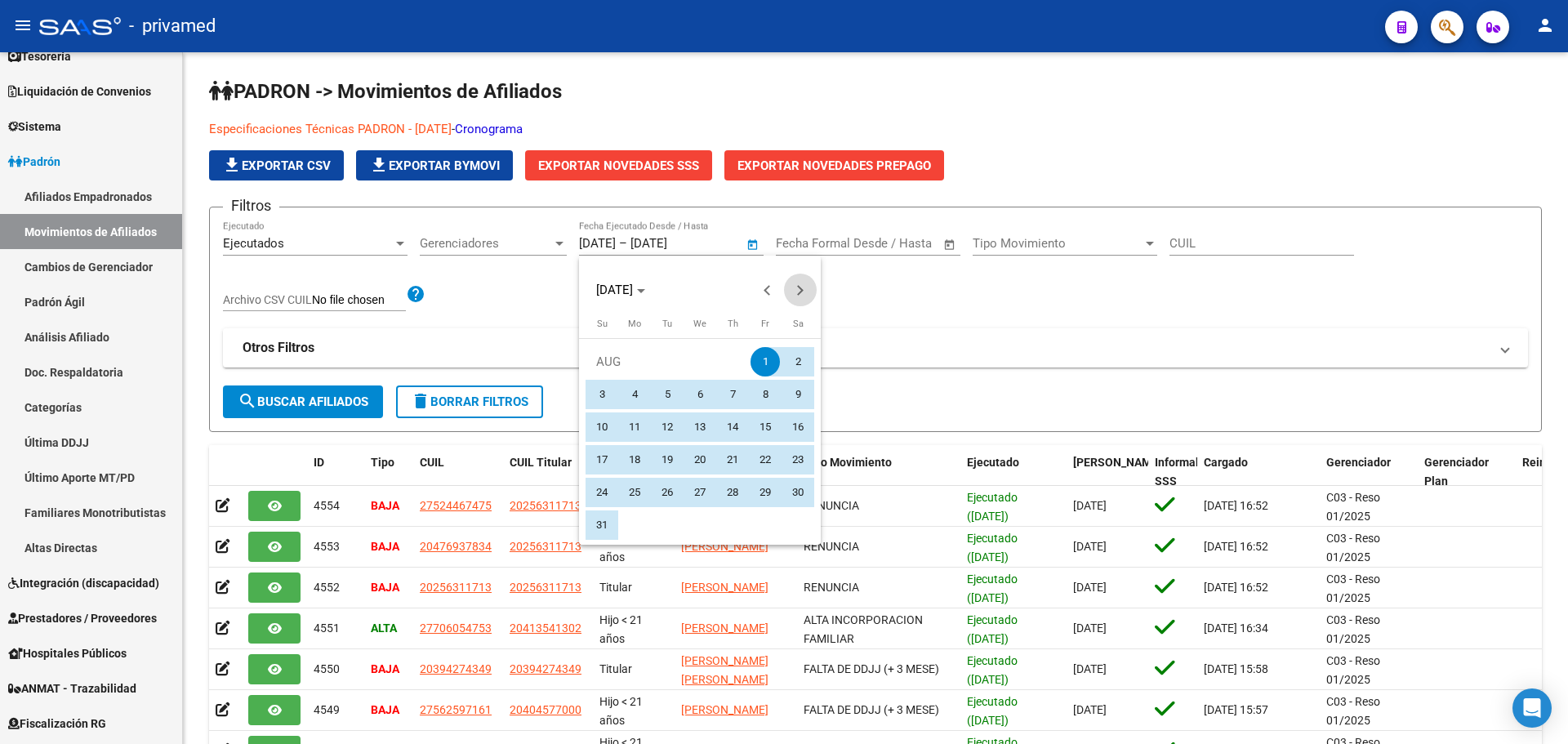
click at [798, 287] on button "Next month" at bounding box center [800, 290] width 33 height 33
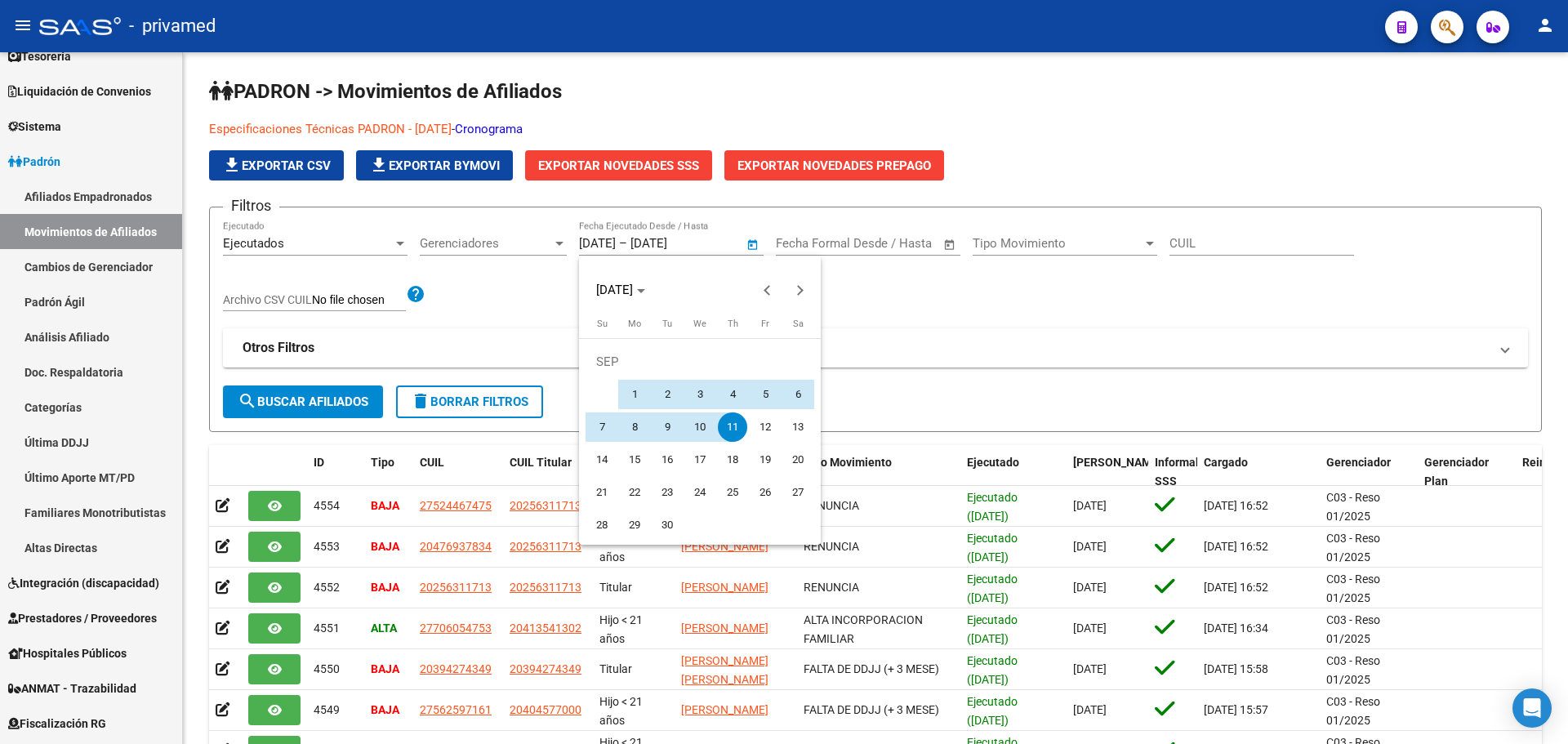
click at [624, 395] on span "1" at bounding box center [634, 395] width 29 height 29
type input "[DATE]"
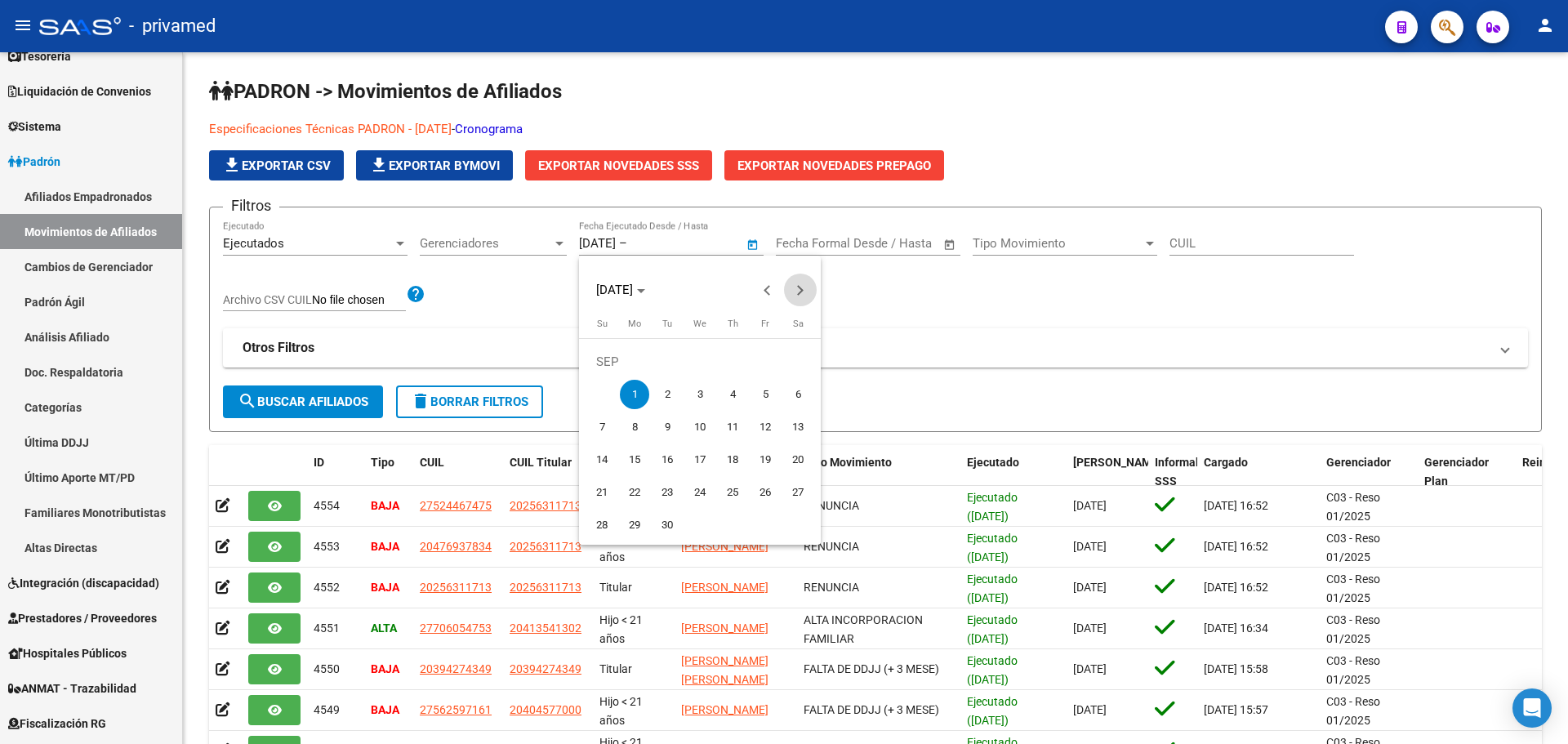
click at [799, 291] on button "Next month" at bounding box center [800, 290] width 33 height 33
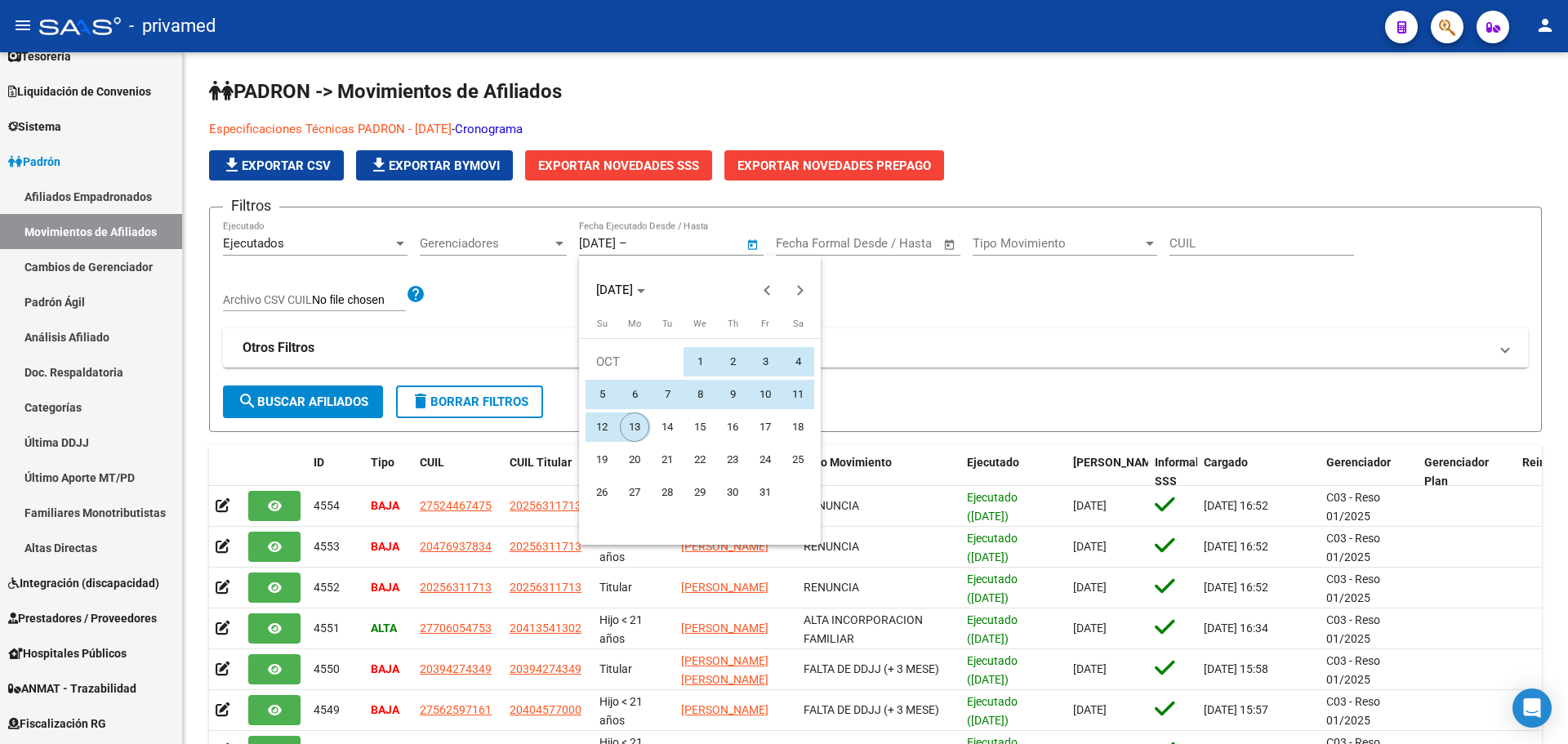
click at [637, 429] on span "13" at bounding box center [634, 427] width 29 height 29
type input "[DATE]"
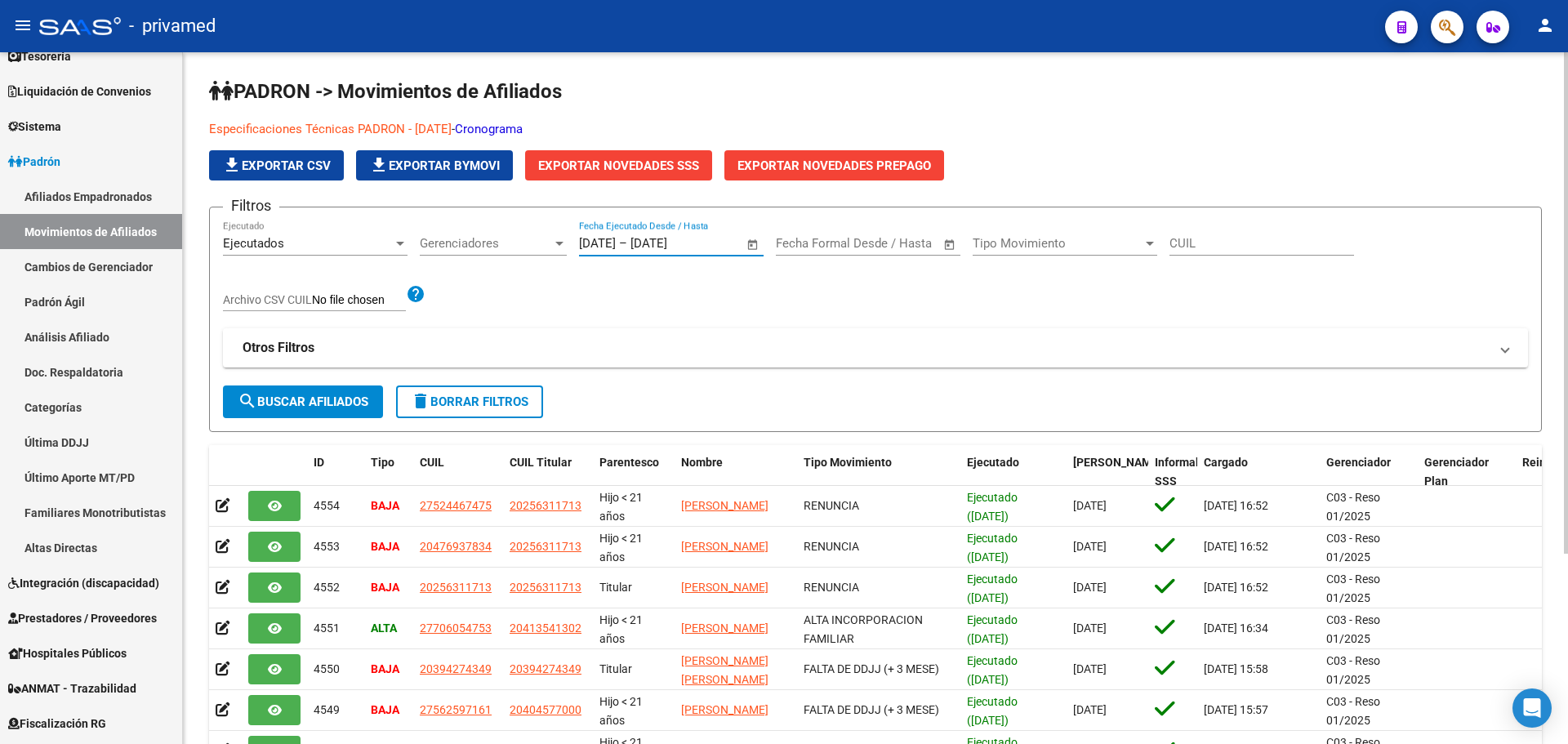
click at [314, 404] on span "search Buscar Afiliados" at bounding box center [303, 402] width 131 height 15
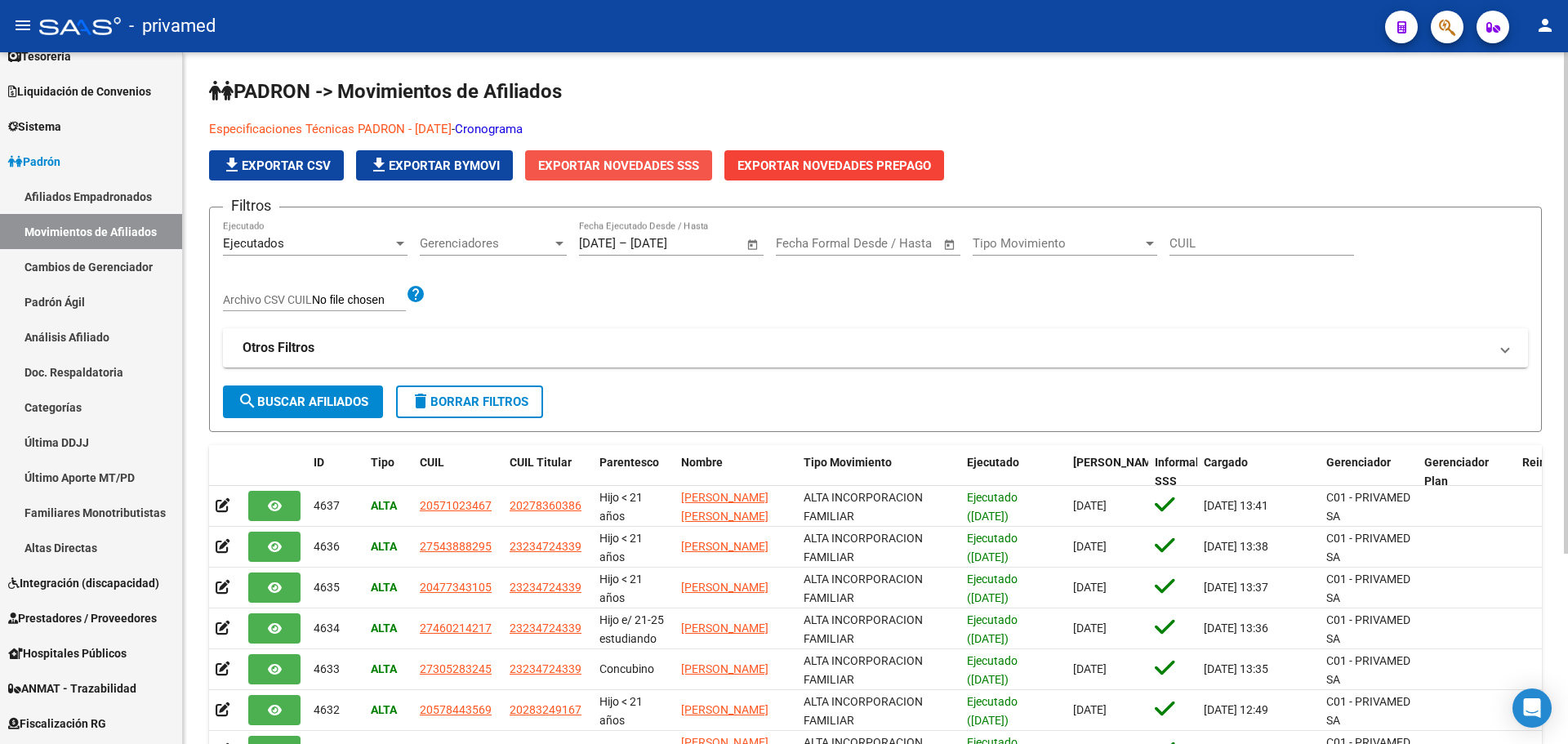
click at [618, 168] on span "Exportar Novedades SSS" at bounding box center [618, 166] width 161 height 15
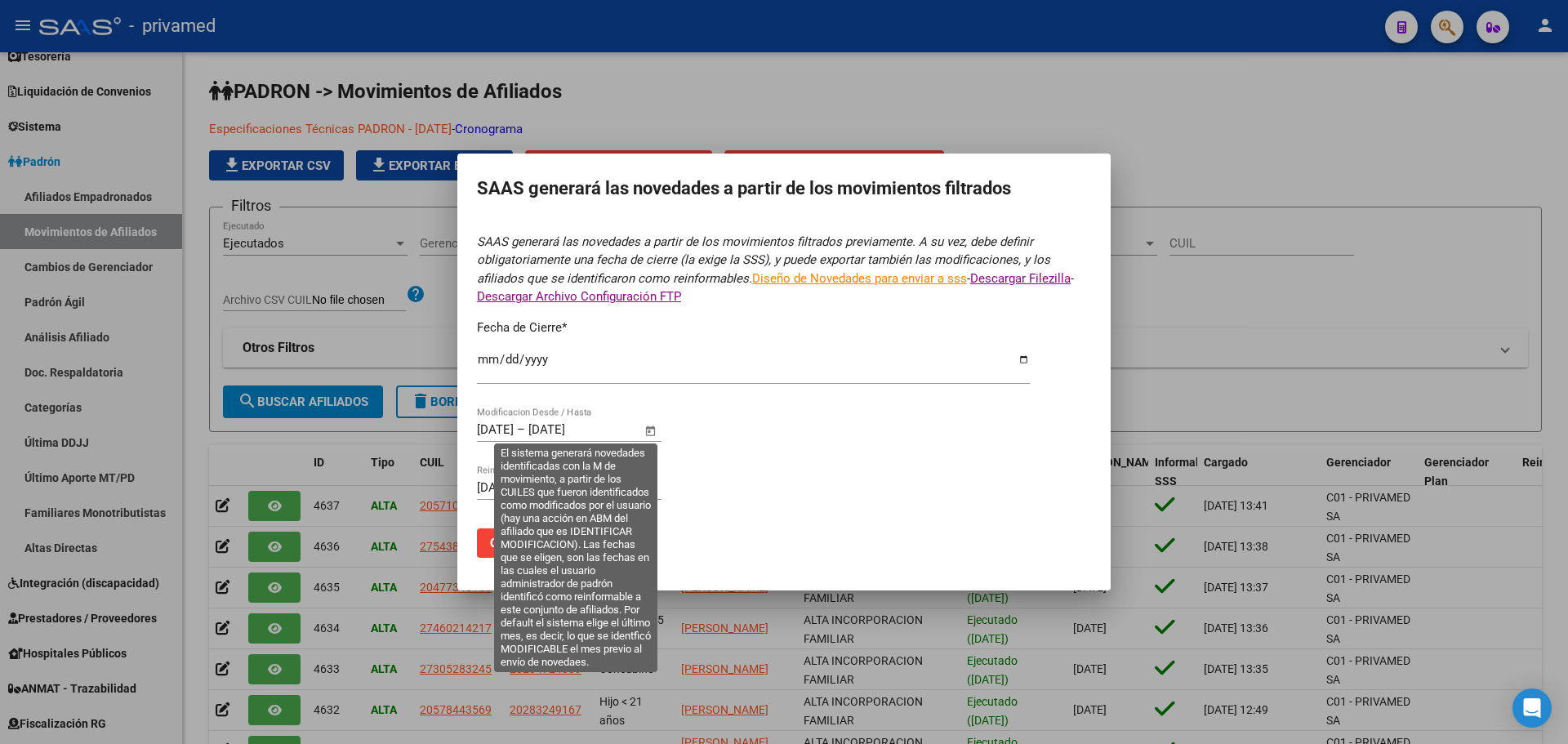
click at [479, 431] on input "[DATE]" at bounding box center [495, 429] width 36 height 15
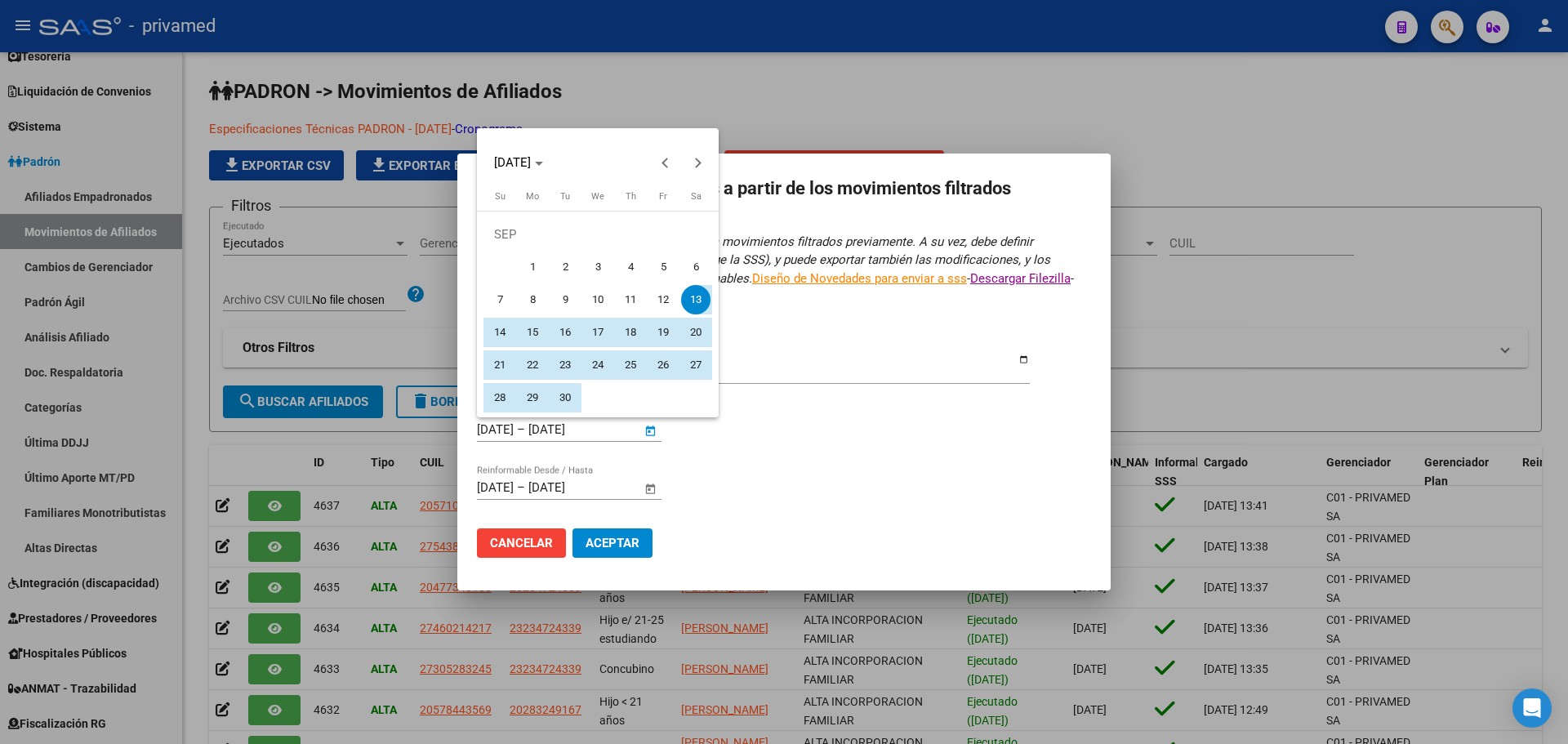
click at [526, 271] on span "1" at bounding box center [533, 267] width 29 height 29
type input "[DATE]"
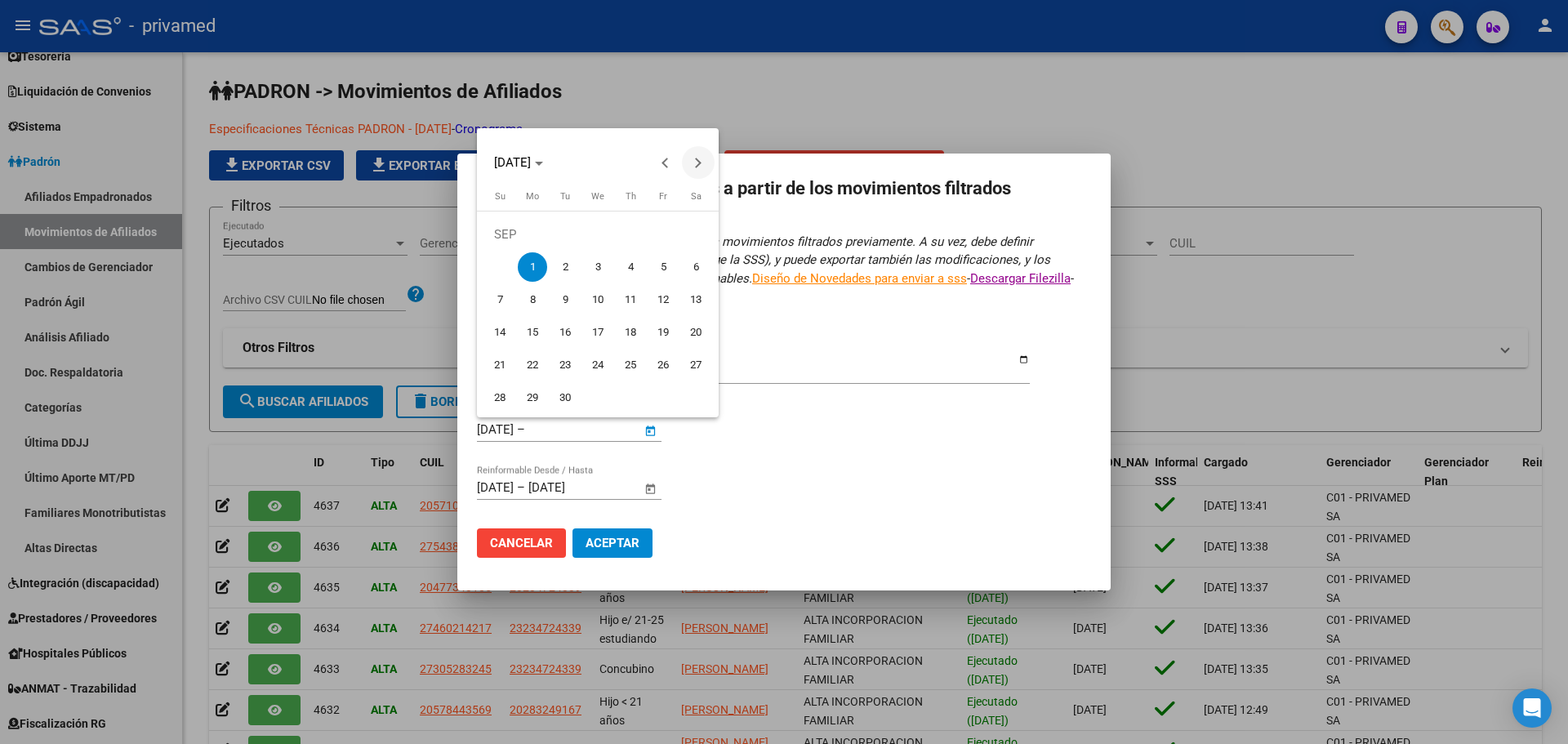
click at [692, 166] on span "Next month" at bounding box center [698, 163] width 33 height 33
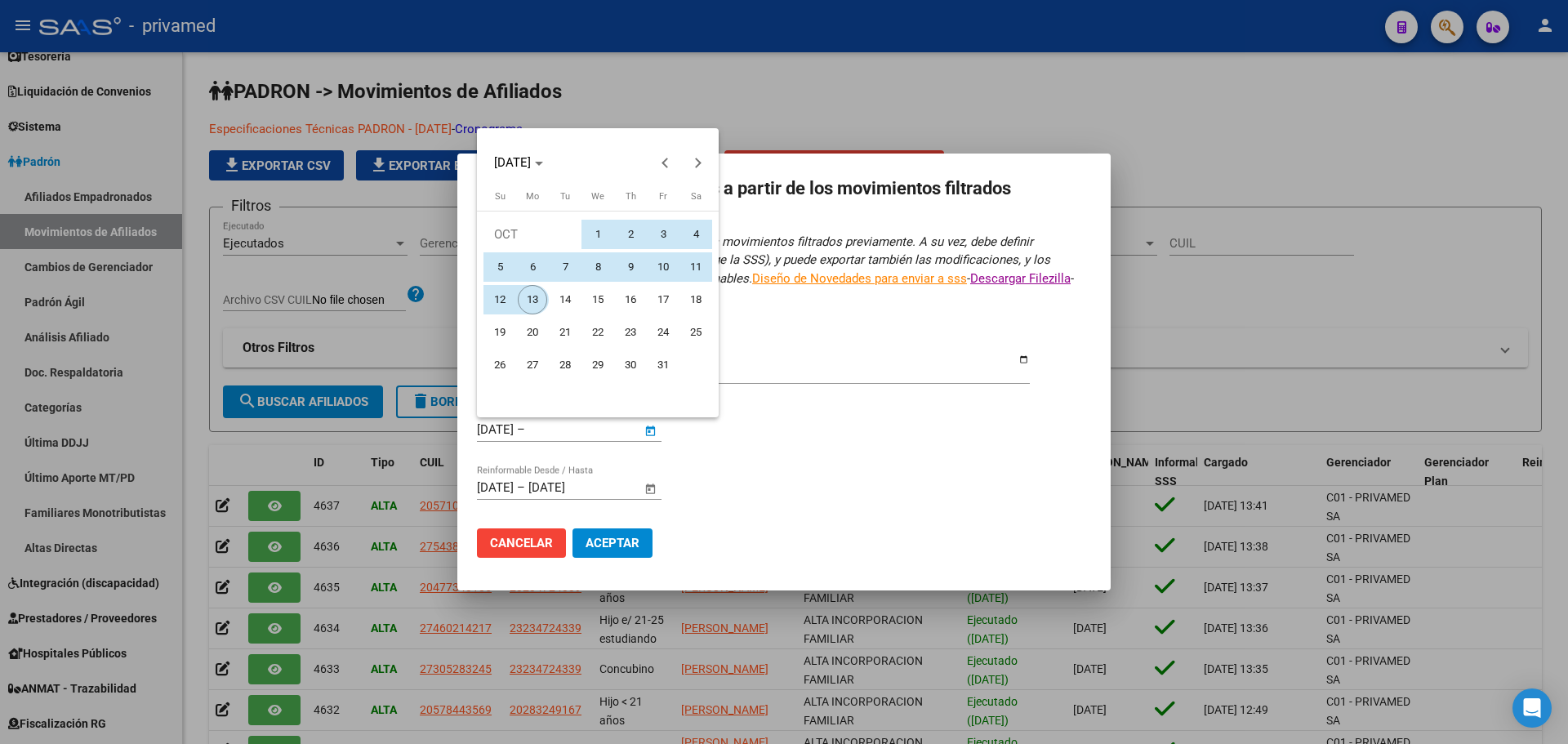
click at [528, 297] on span "13" at bounding box center [533, 300] width 29 height 29
type input "[DATE]"
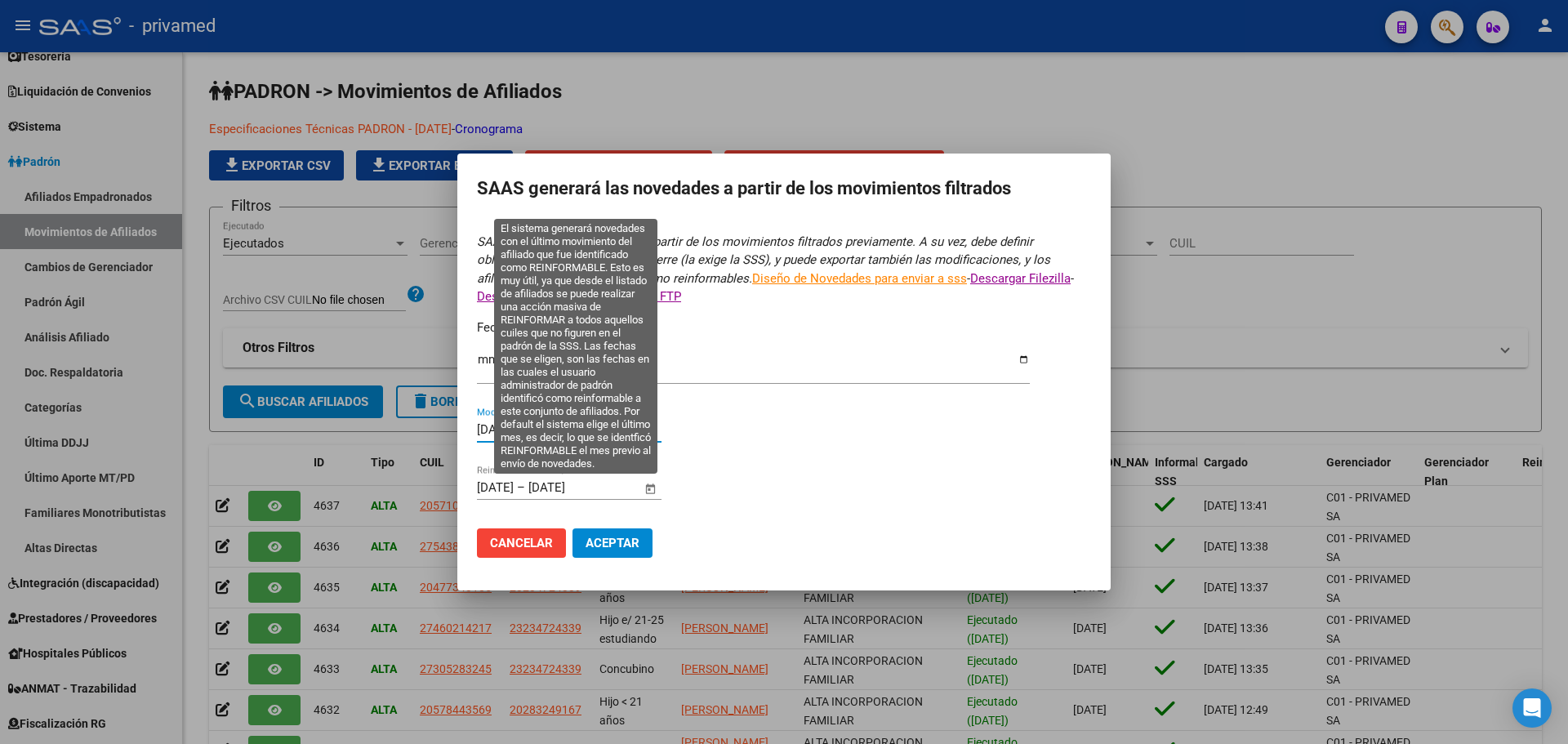
click at [478, 490] on input "[DATE]" at bounding box center [495, 488] width 36 height 15
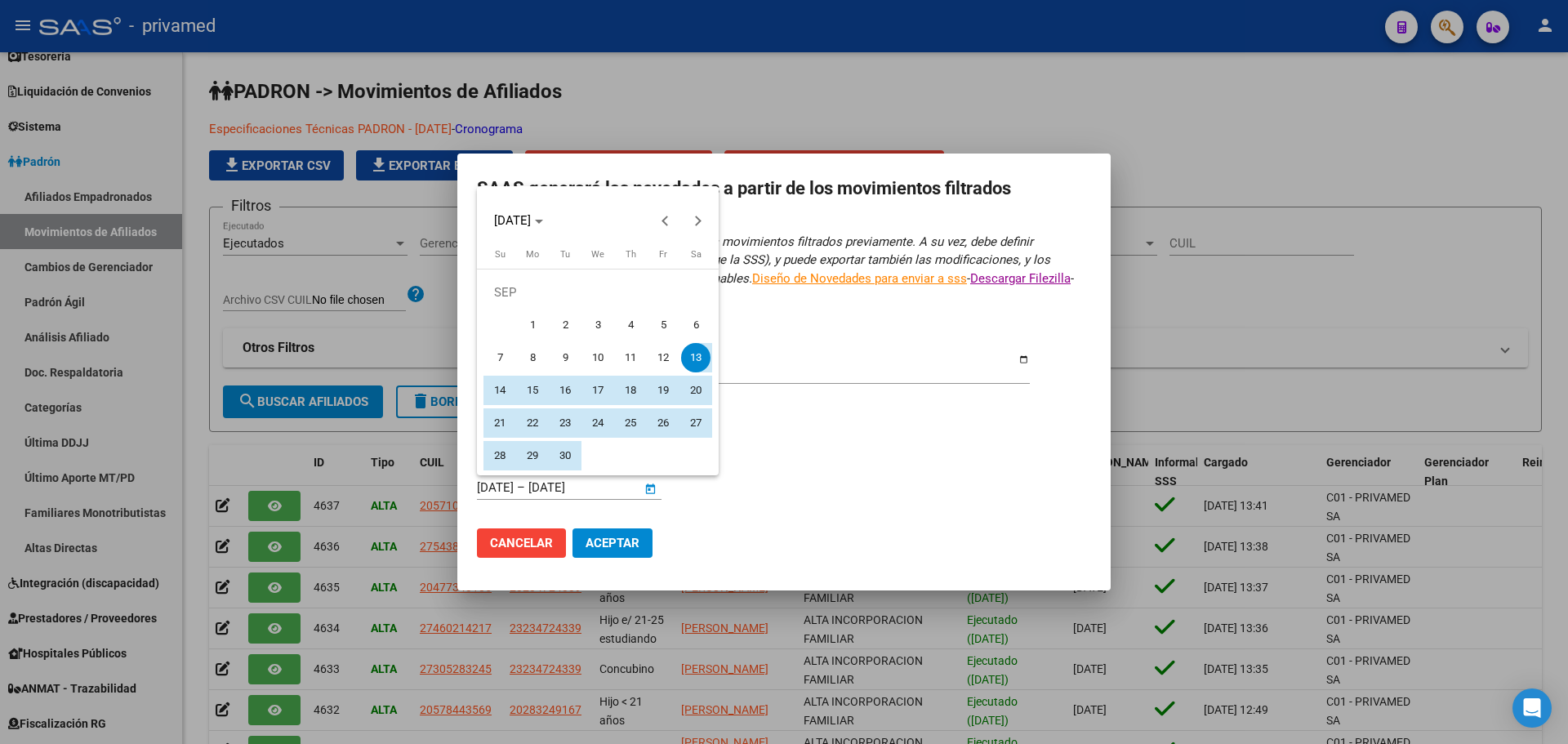
click at [543, 321] on span "1" at bounding box center [533, 325] width 29 height 29
type input "[DATE]"
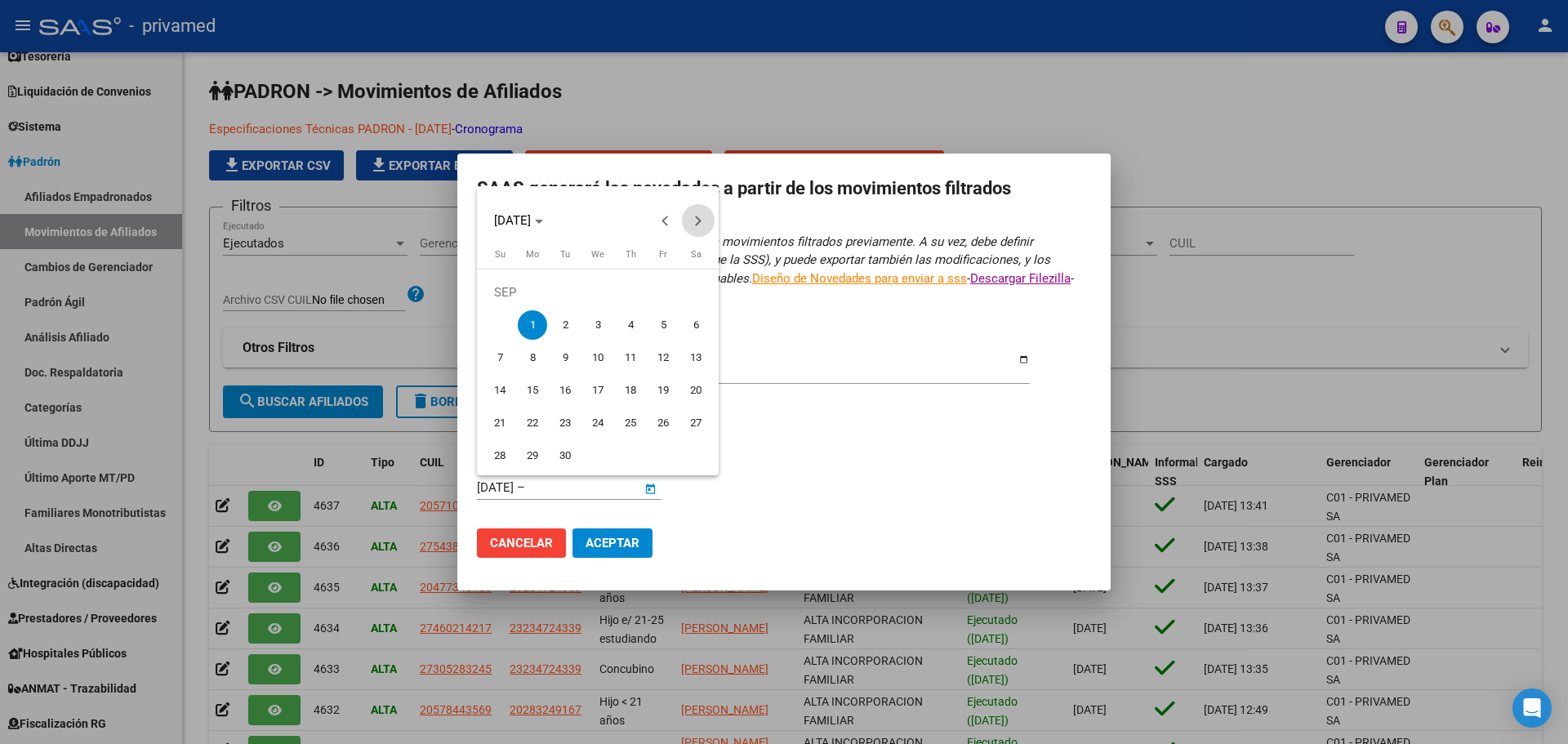
click at [703, 218] on span "Next month" at bounding box center [698, 221] width 33 height 33
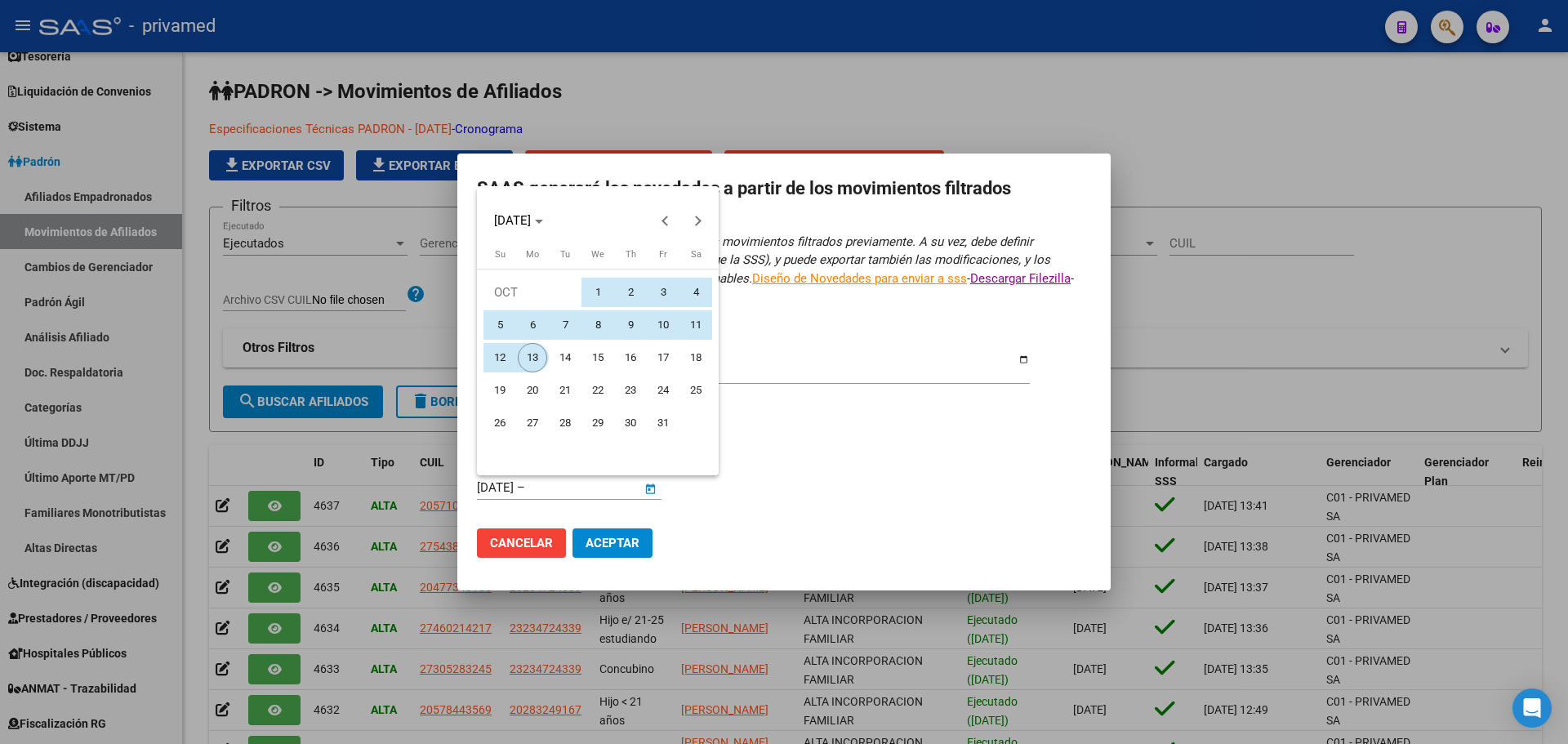
click at [524, 361] on span "13" at bounding box center [533, 357] width 29 height 29
type input "[DATE]"
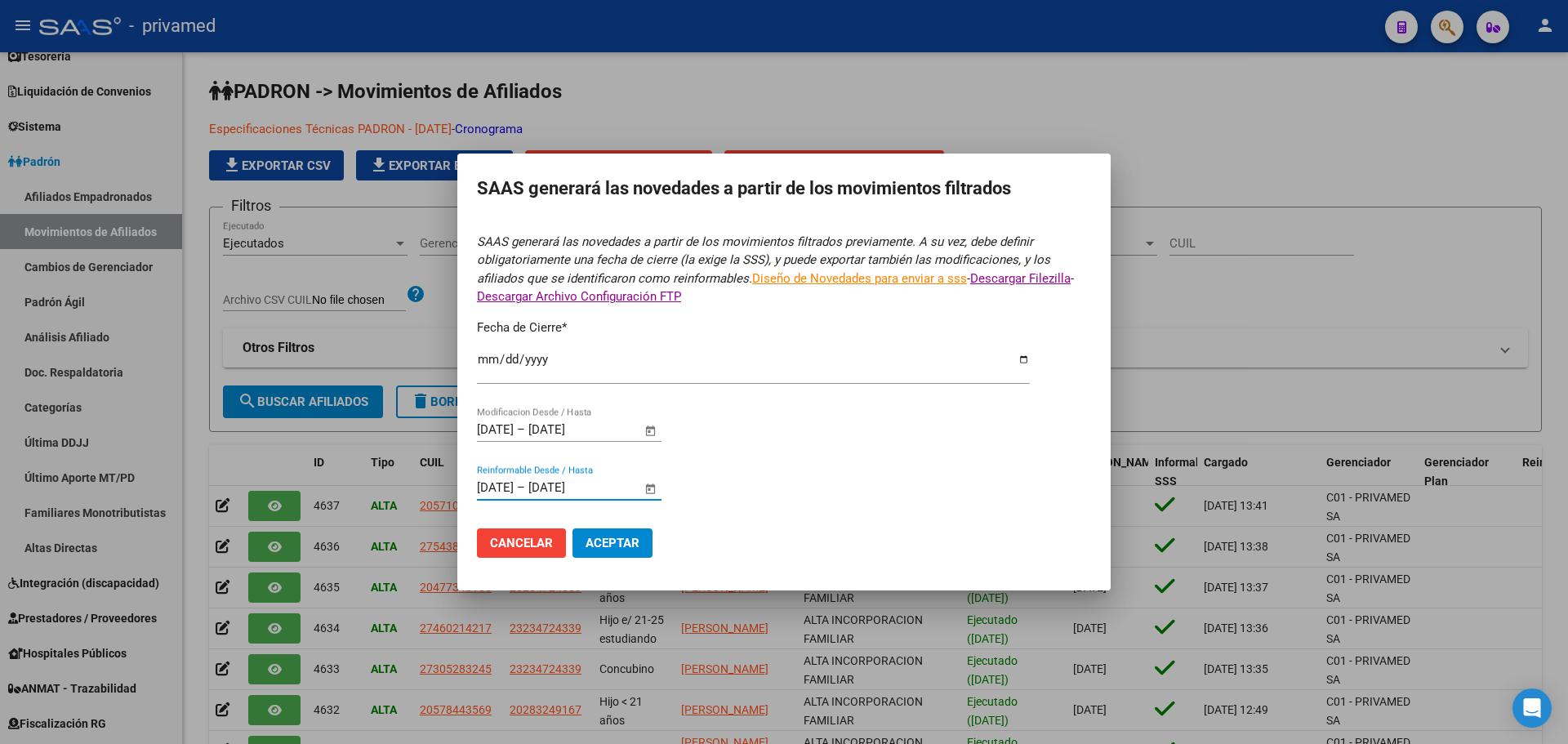
click at [800, 508] on form "SAAS generará las novedades a partir de los movimientos filtrados previamente. …" at bounding box center [784, 402] width 614 height 338
click at [629, 548] on span "Aceptar" at bounding box center [612, 543] width 54 height 15
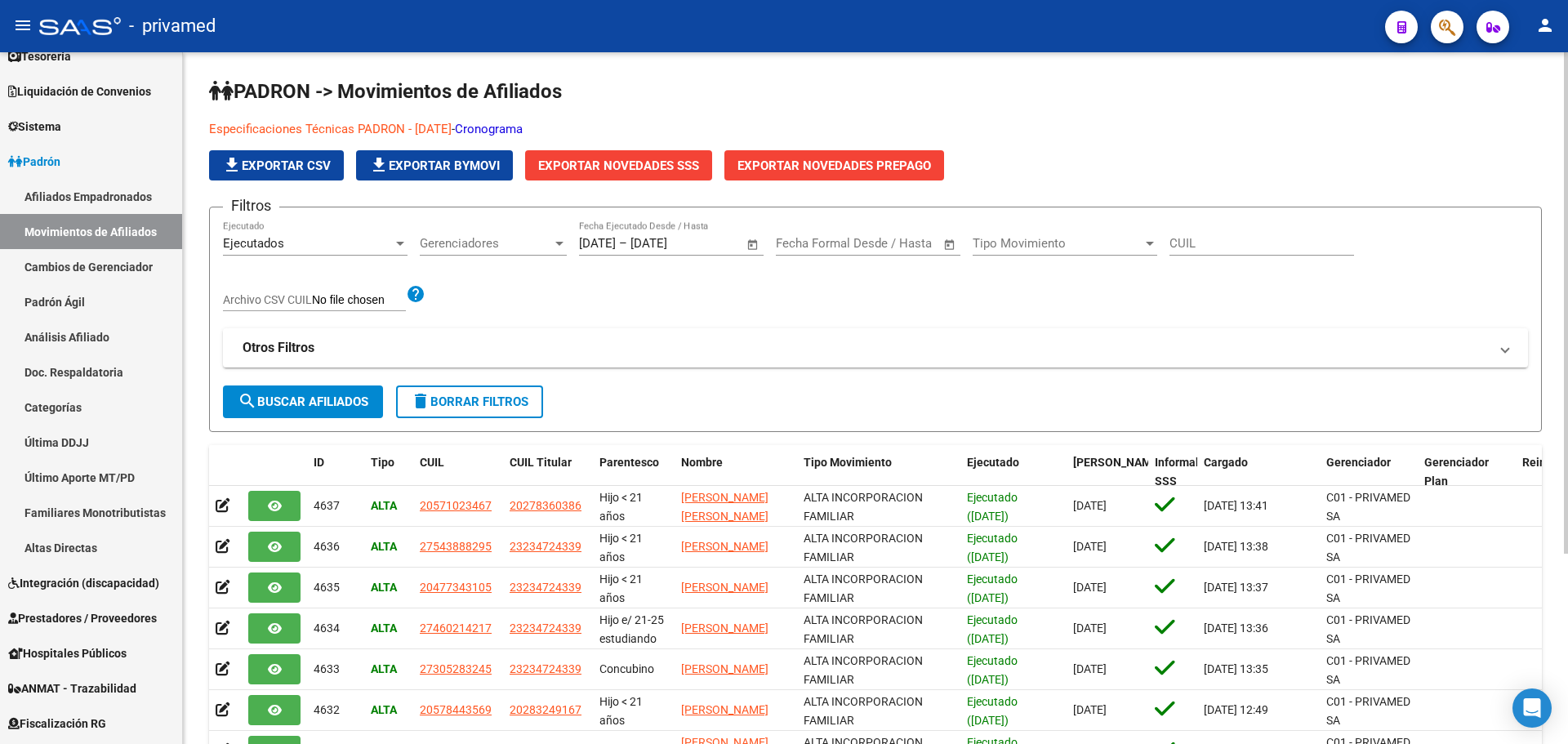
click at [1255, 154] on div "Especificaciones Técnicas PADRON - [DATE] - Cronograma file_download Exportar C…" at bounding box center [739, 150] width 1061 height 60
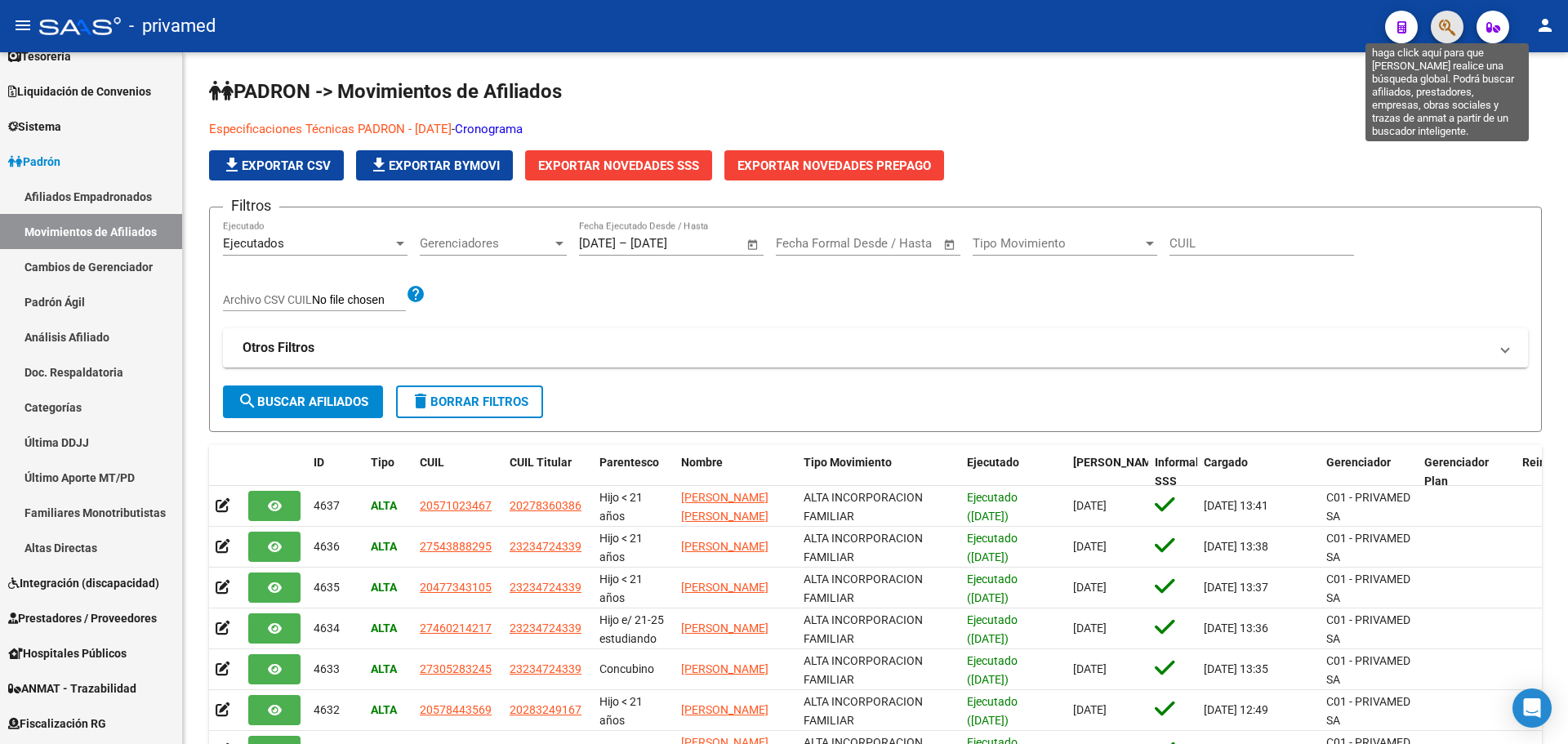
click at [1443, 25] on icon "button" at bounding box center [1447, 27] width 16 height 19
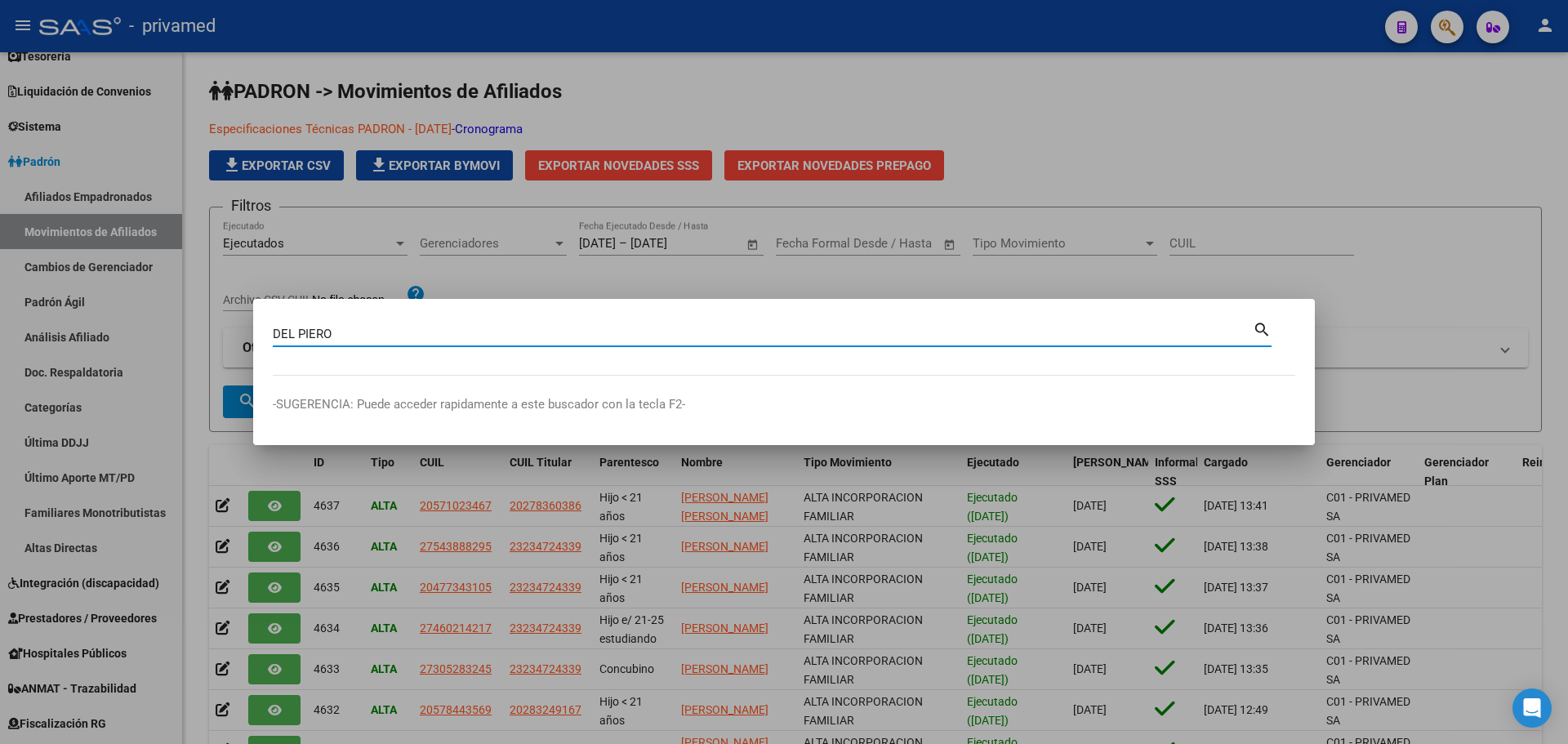
type input "DEL PIERO"
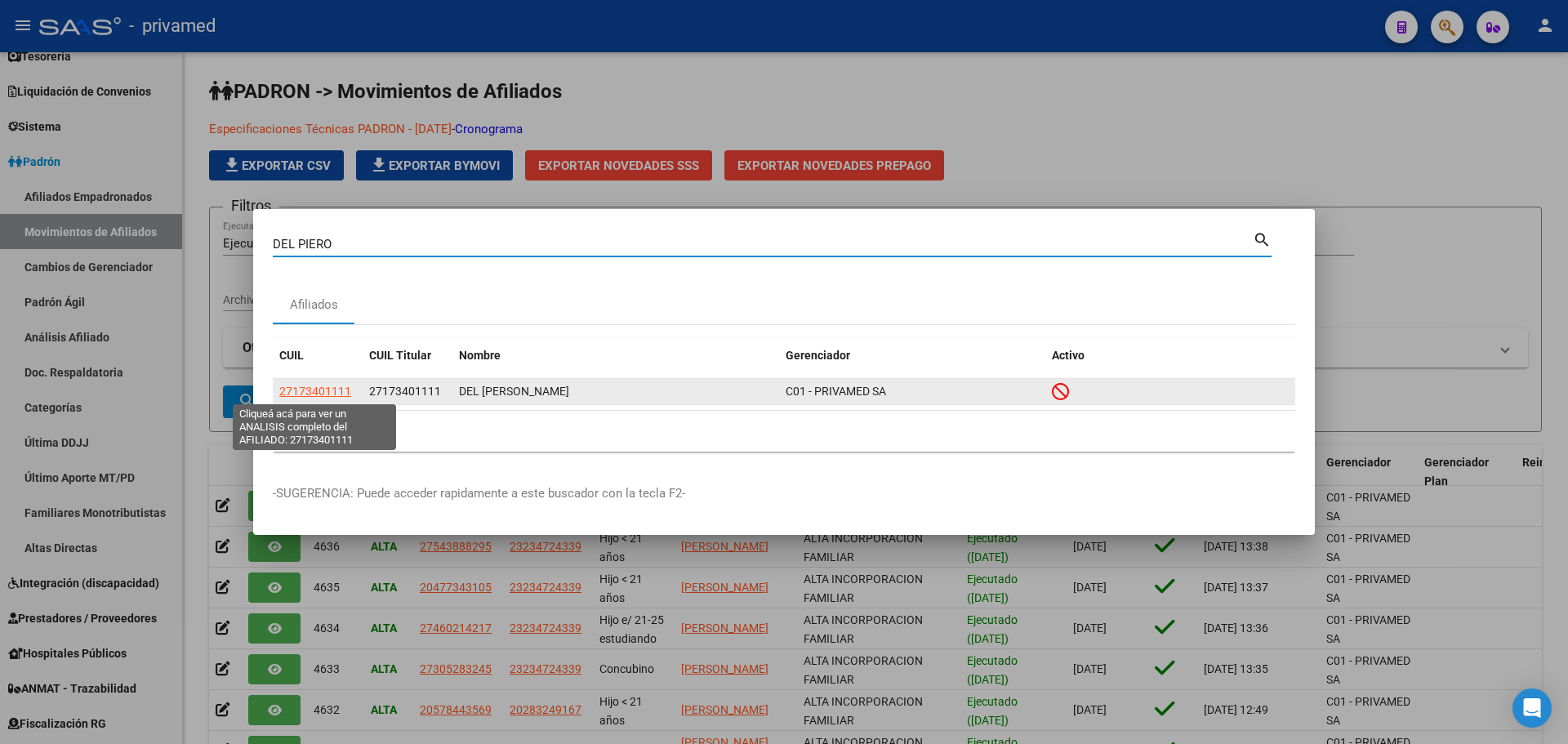
click at [332, 391] on span "27173401111" at bounding box center [315, 391] width 72 height 13
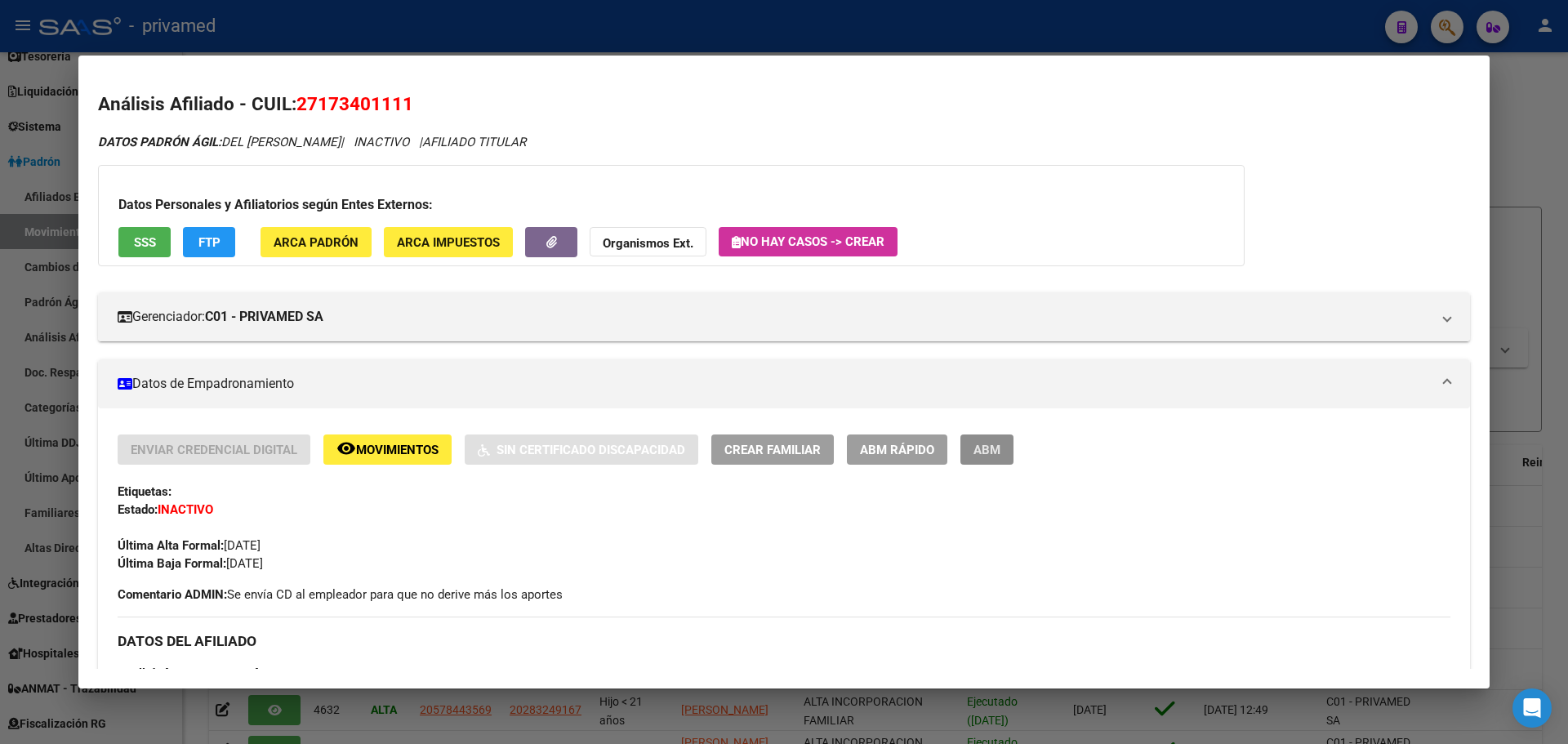
click at [984, 450] on span "ABM" at bounding box center [987, 450] width 27 height 15
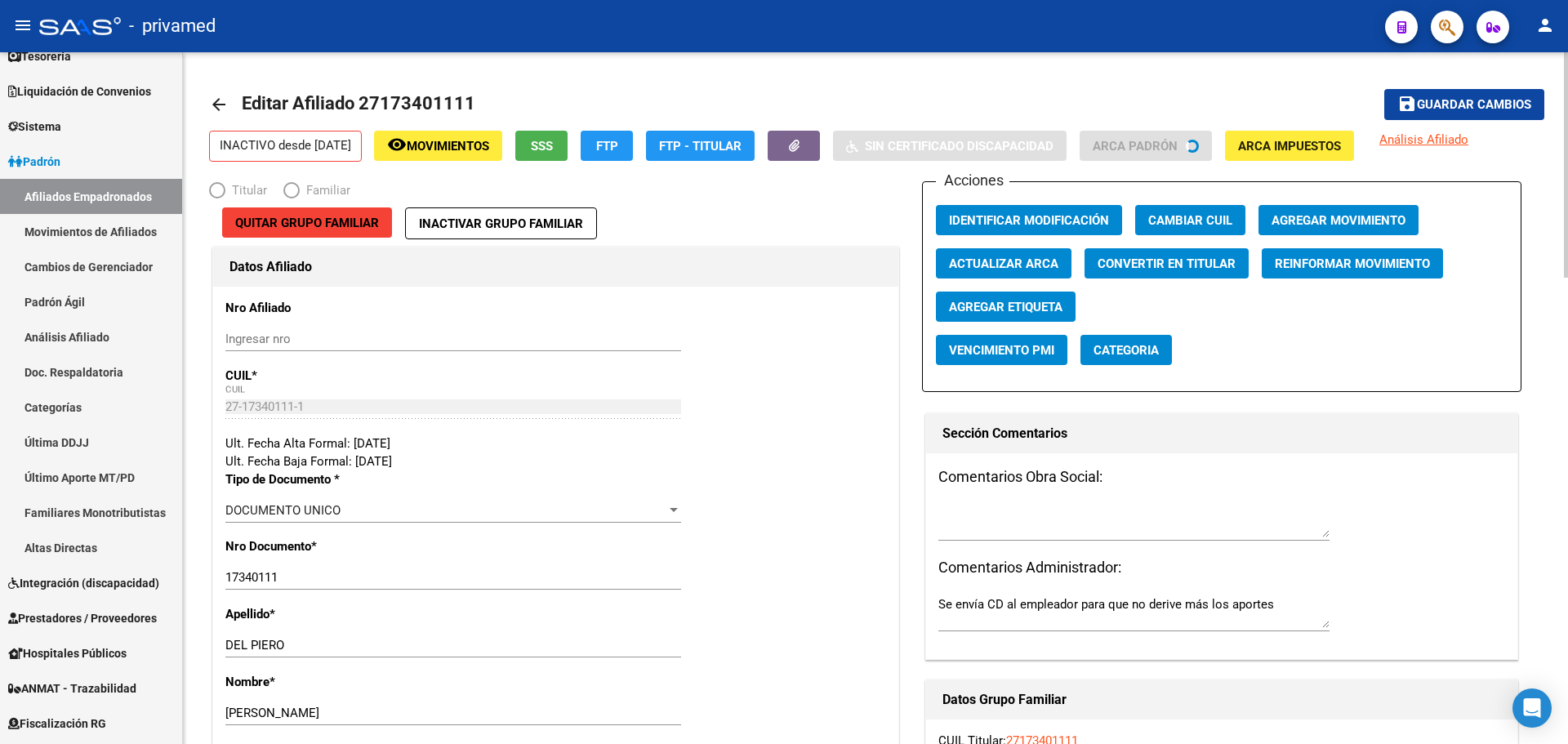
radio input "true"
type input "23-13874894-4"
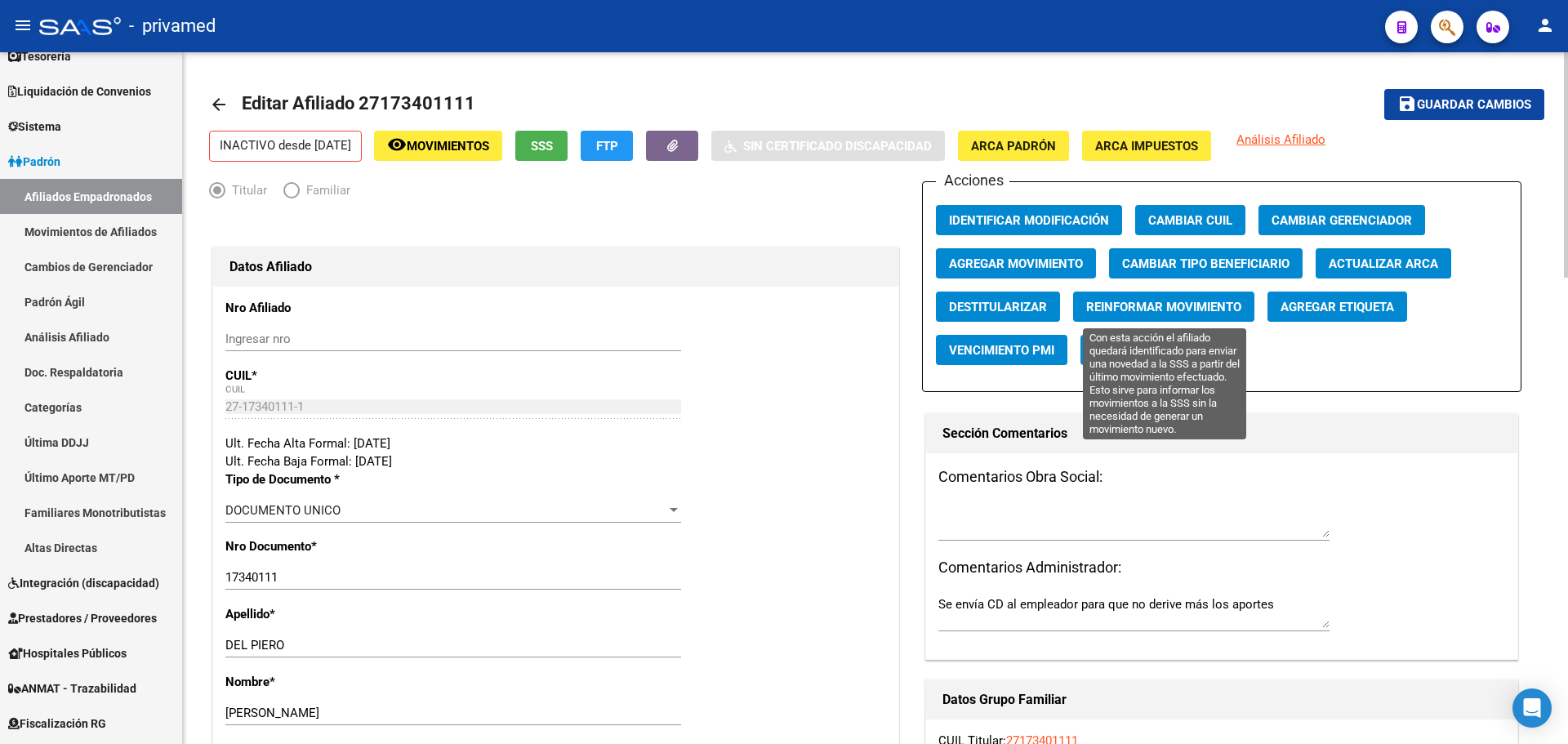
click at [1168, 310] on span "Reinformar Movimiento" at bounding box center [1164, 307] width 155 height 15
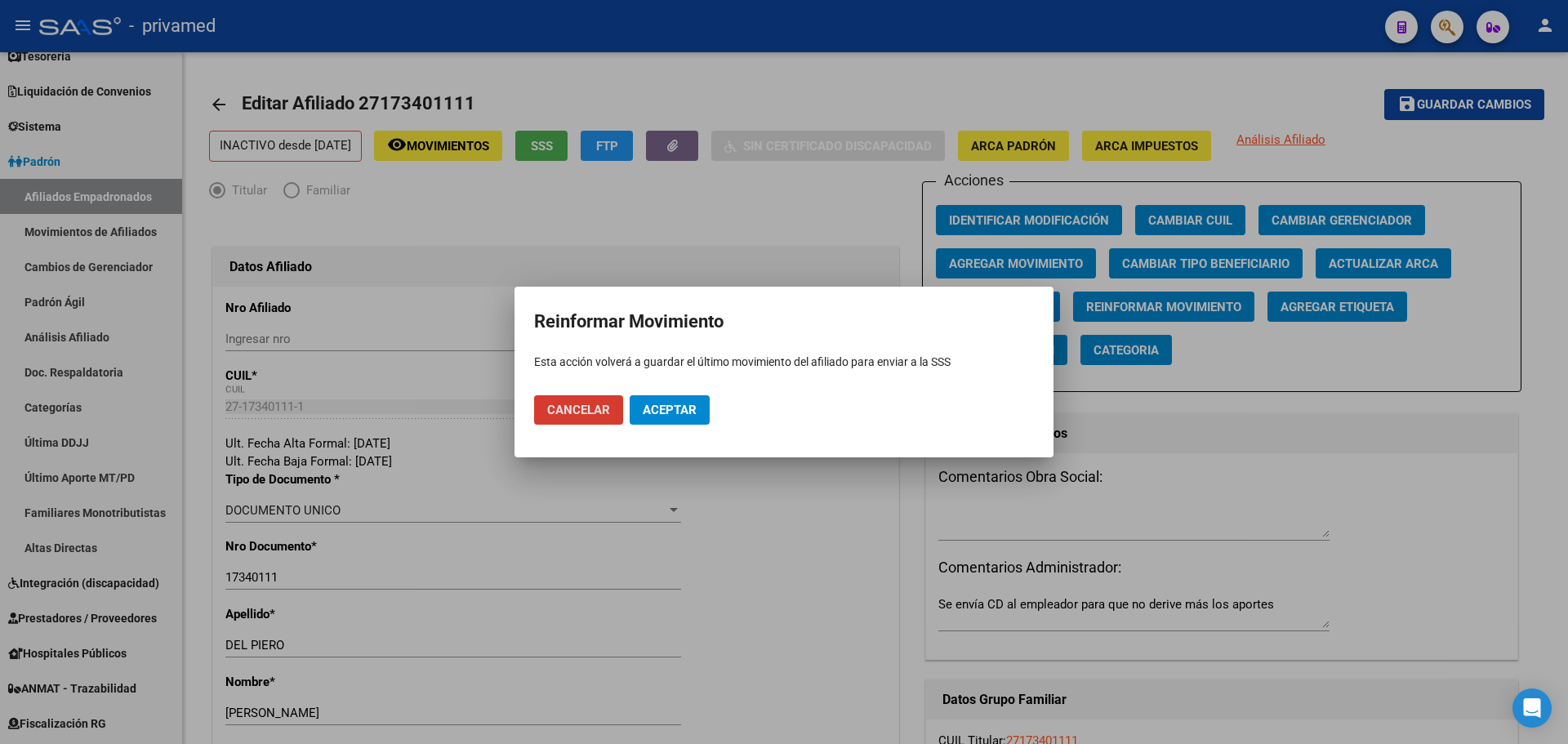
click at [695, 417] on span "Aceptar" at bounding box center [669, 410] width 54 height 15
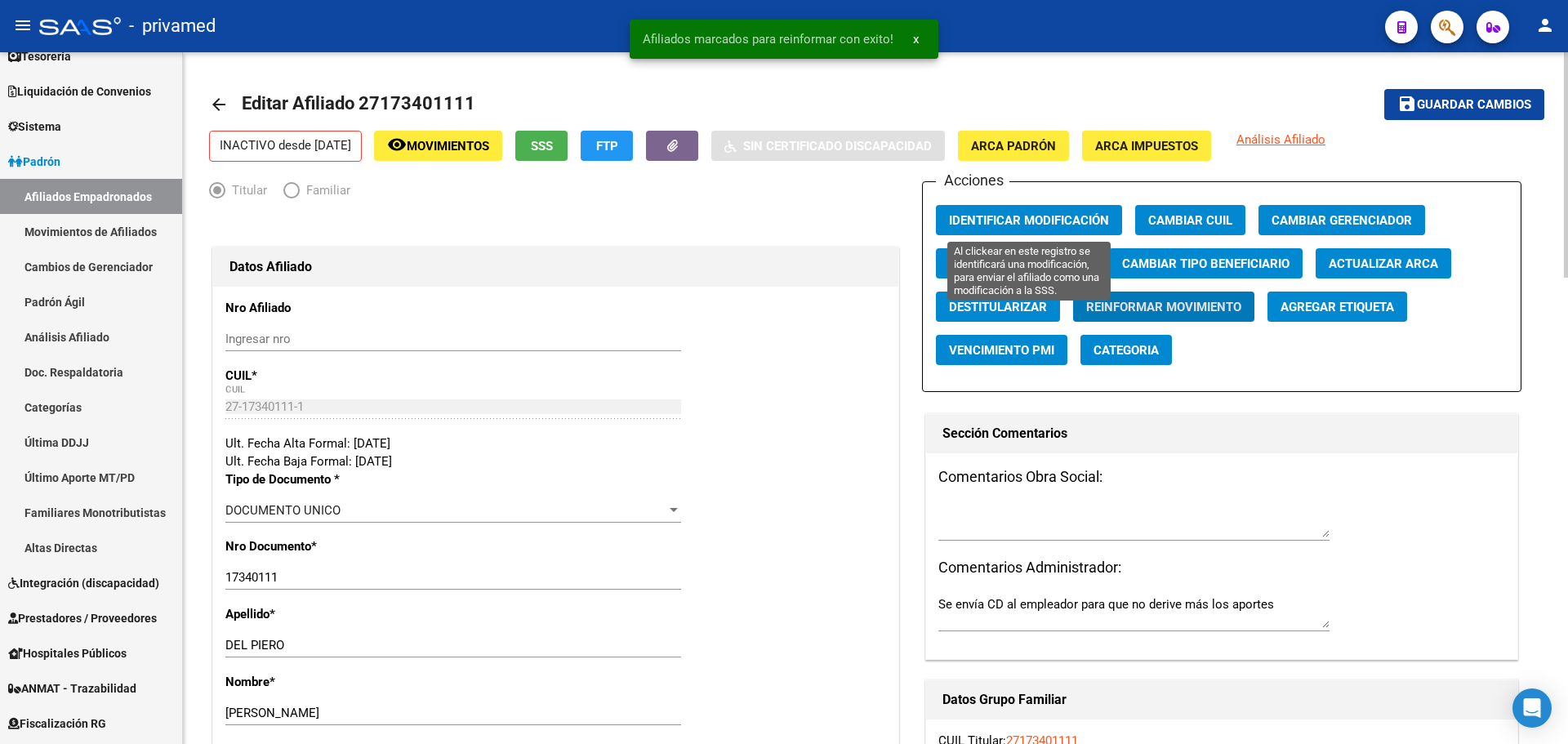
click at [1055, 215] on span "Identificar Modificación" at bounding box center [1029, 220] width 160 height 15
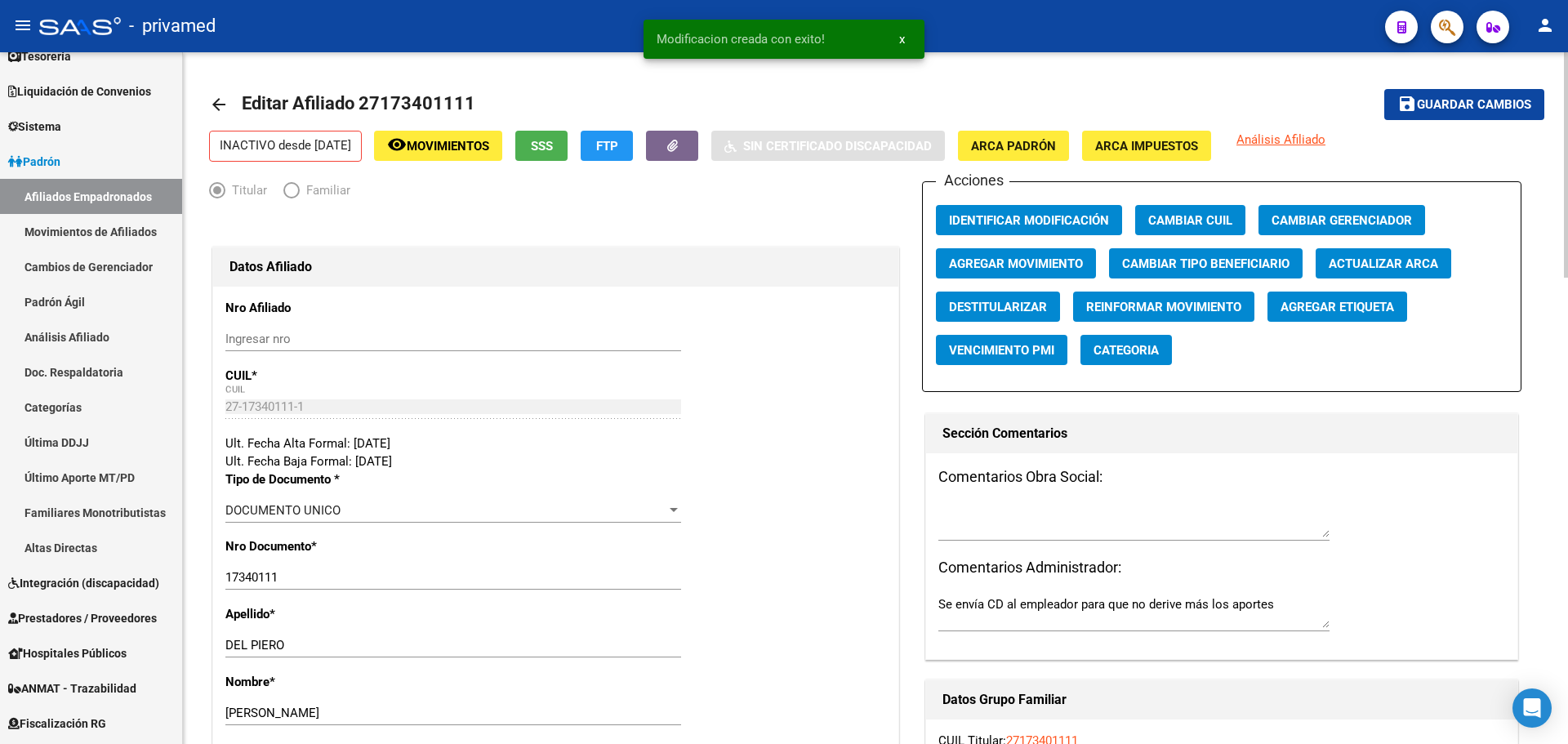
drag, startPoint x: 1452, startPoint y: 103, endPoint x: 1149, endPoint y: 145, distance: 305.9
click at [1446, 106] on span "Guardar cambios" at bounding box center [1474, 106] width 115 height 15
click at [214, 106] on mat-icon "arrow_back" at bounding box center [219, 105] width 20 height 20
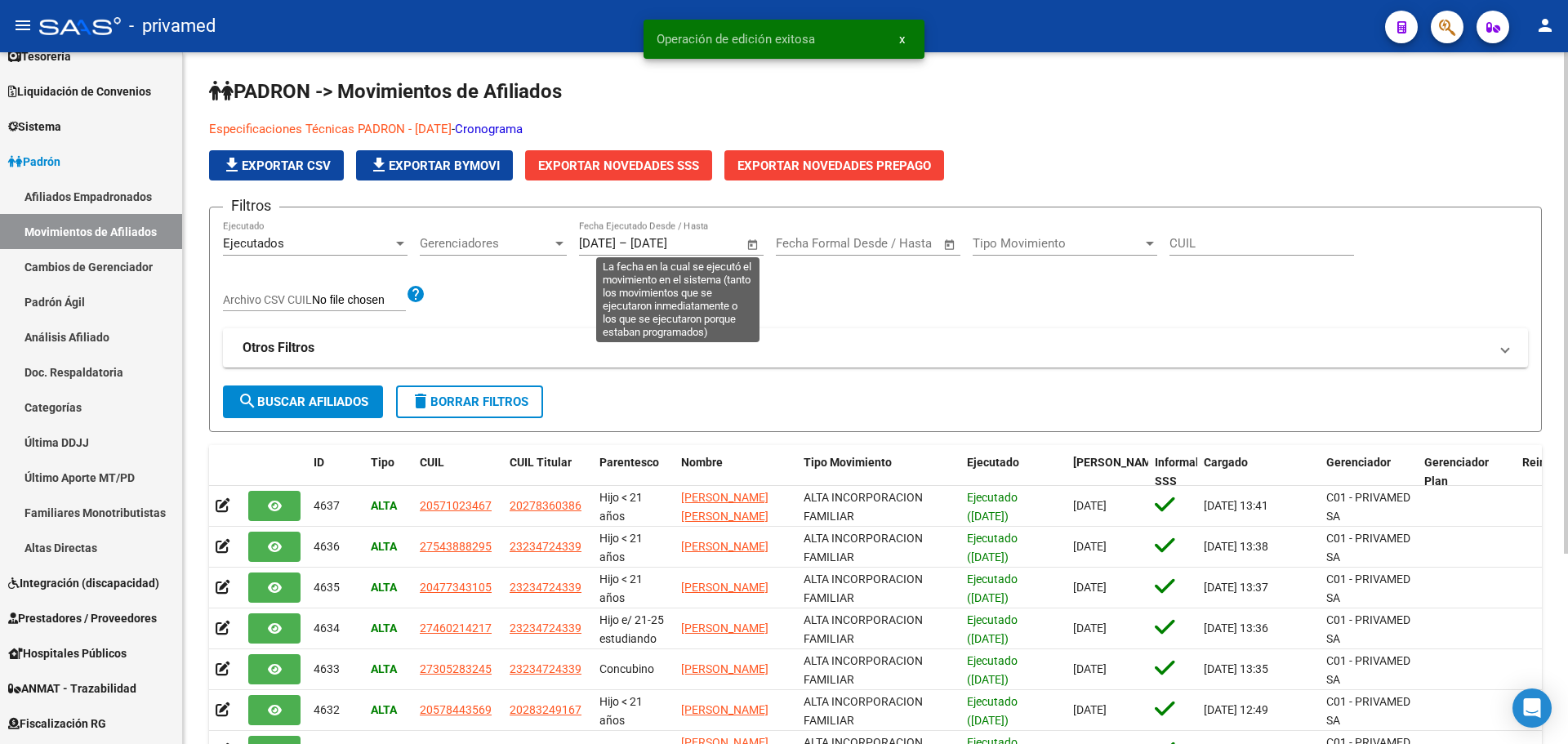
click at [619, 232] on div "[DATE] [DATE] – [DATE] [DATE] Fecha Ejecutado Desde / Hasta" at bounding box center [661, 238] width 165 height 35
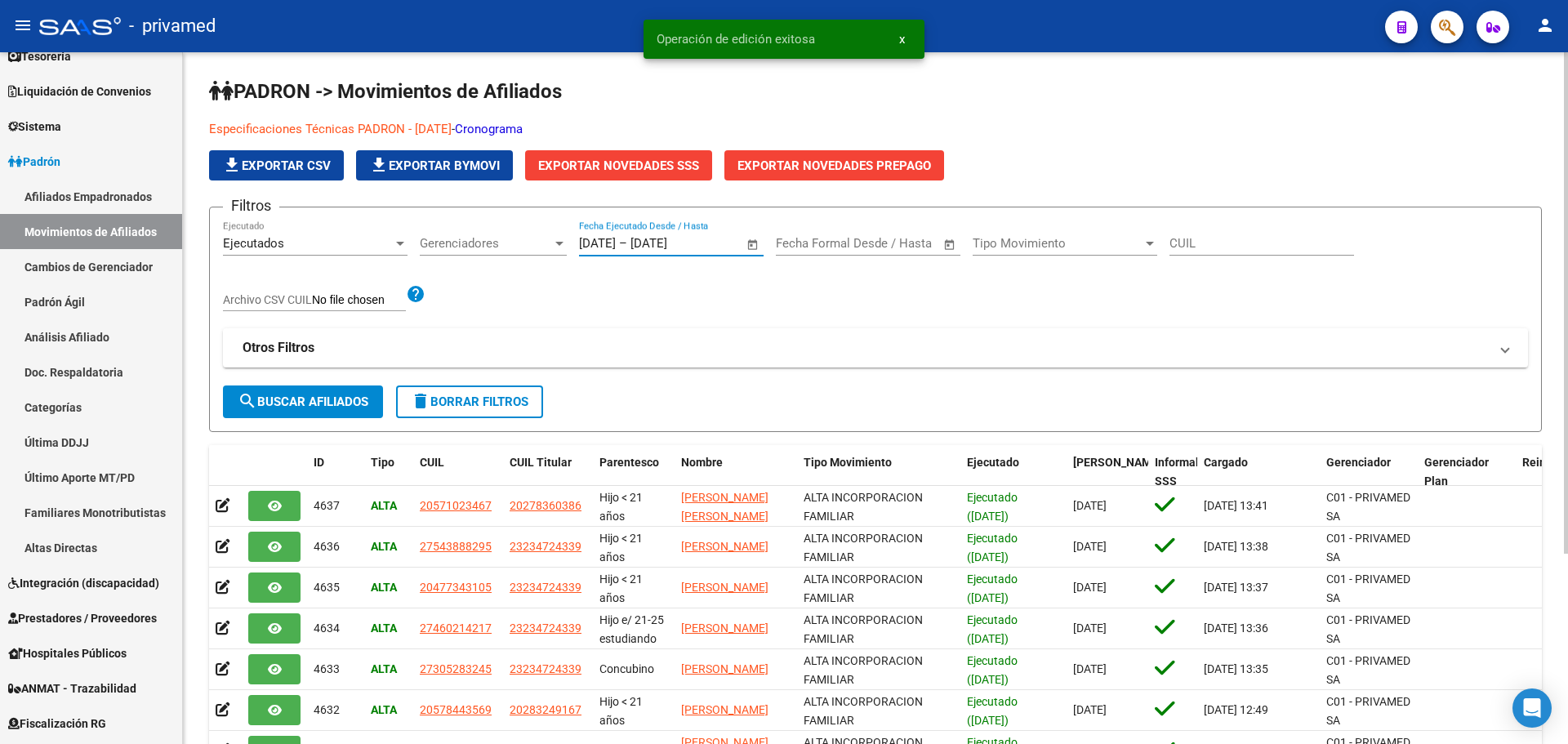
click at [615, 245] on input "[DATE]" at bounding box center [597, 244] width 36 height 15
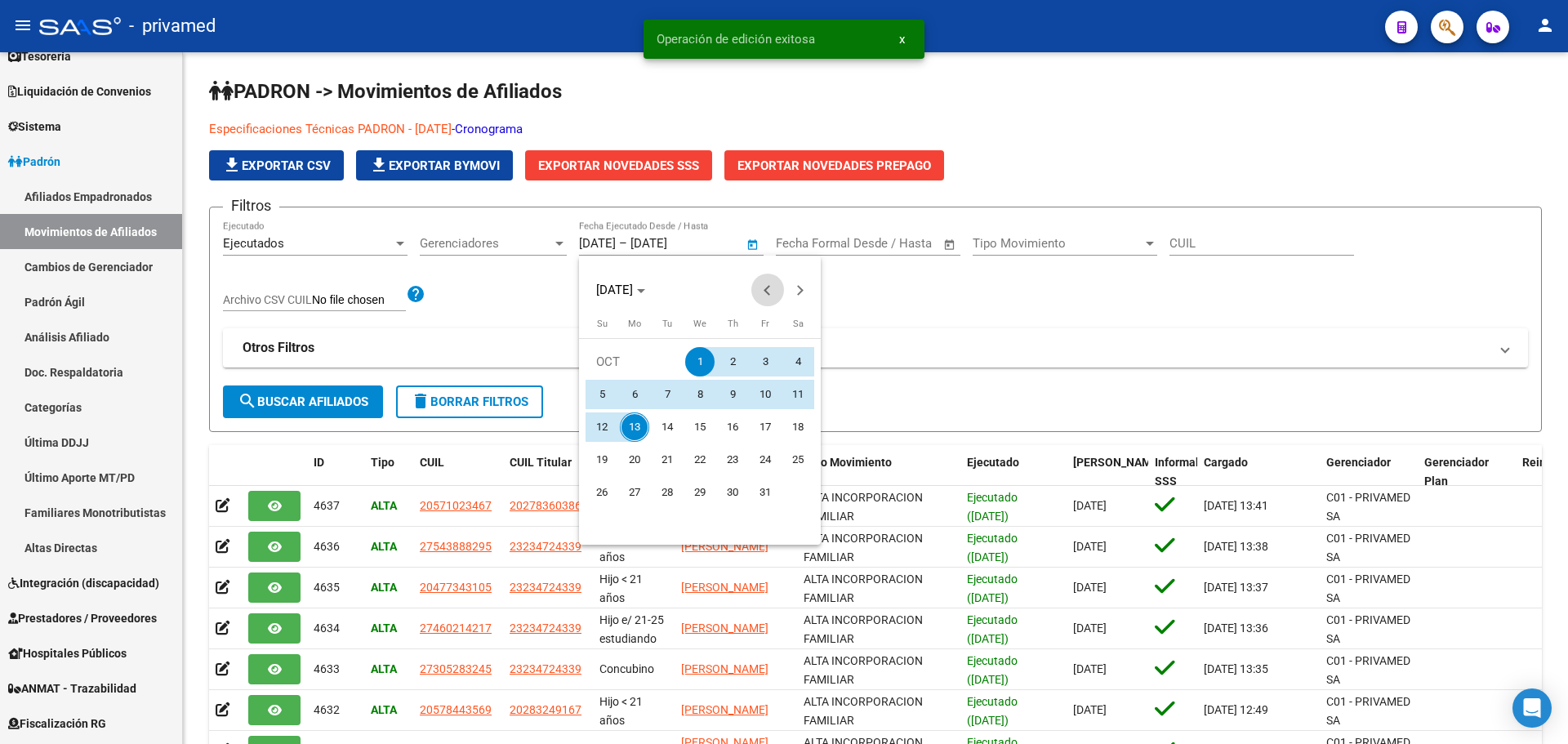
click at [766, 290] on button "Previous month" at bounding box center [767, 290] width 33 height 33
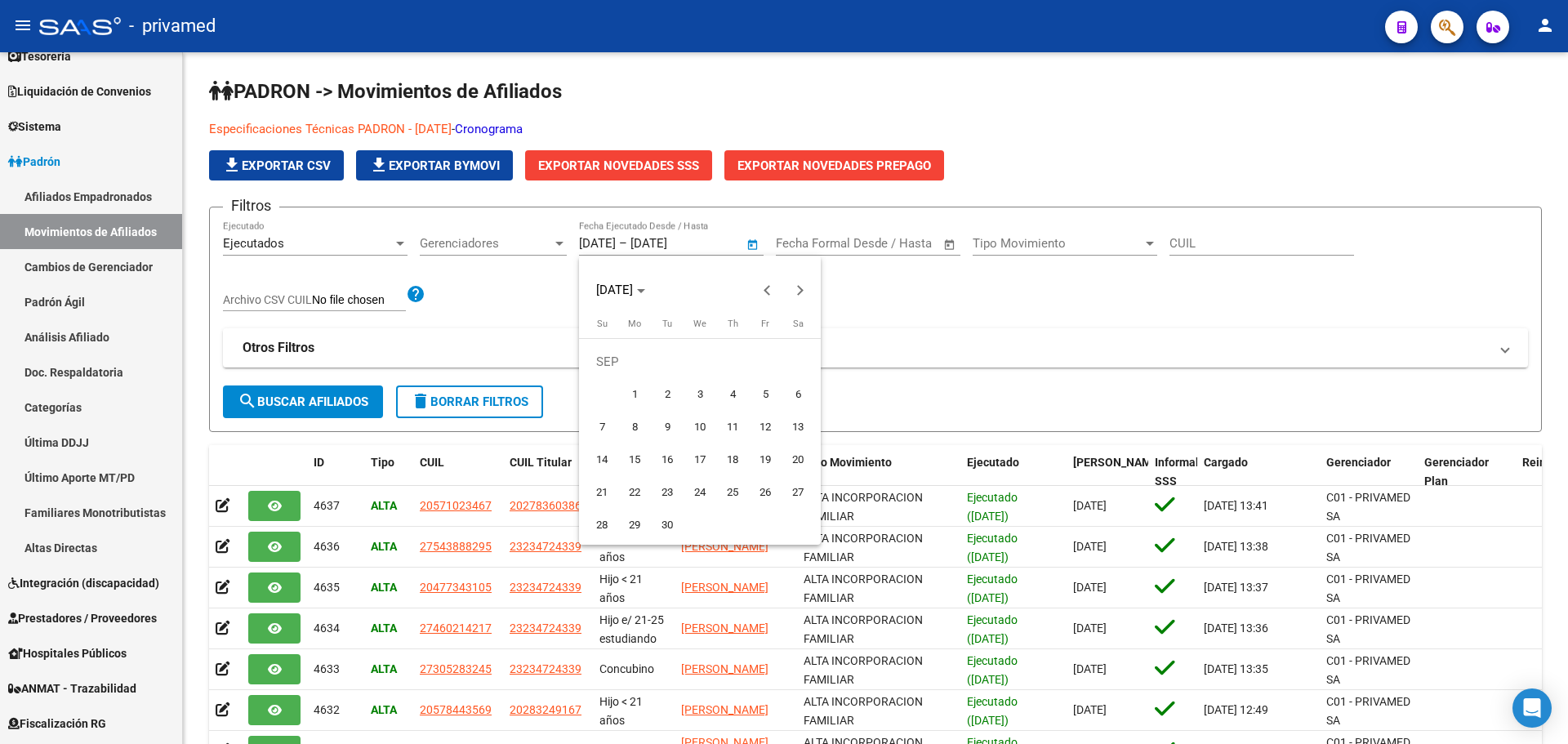
click at [642, 393] on span "1" at bounding box center [634, 395] width 29 height 29
type input "[DATE]"
click at [799, 287] on button "Next month" at bounding box center [800, 290] width 33 height 33
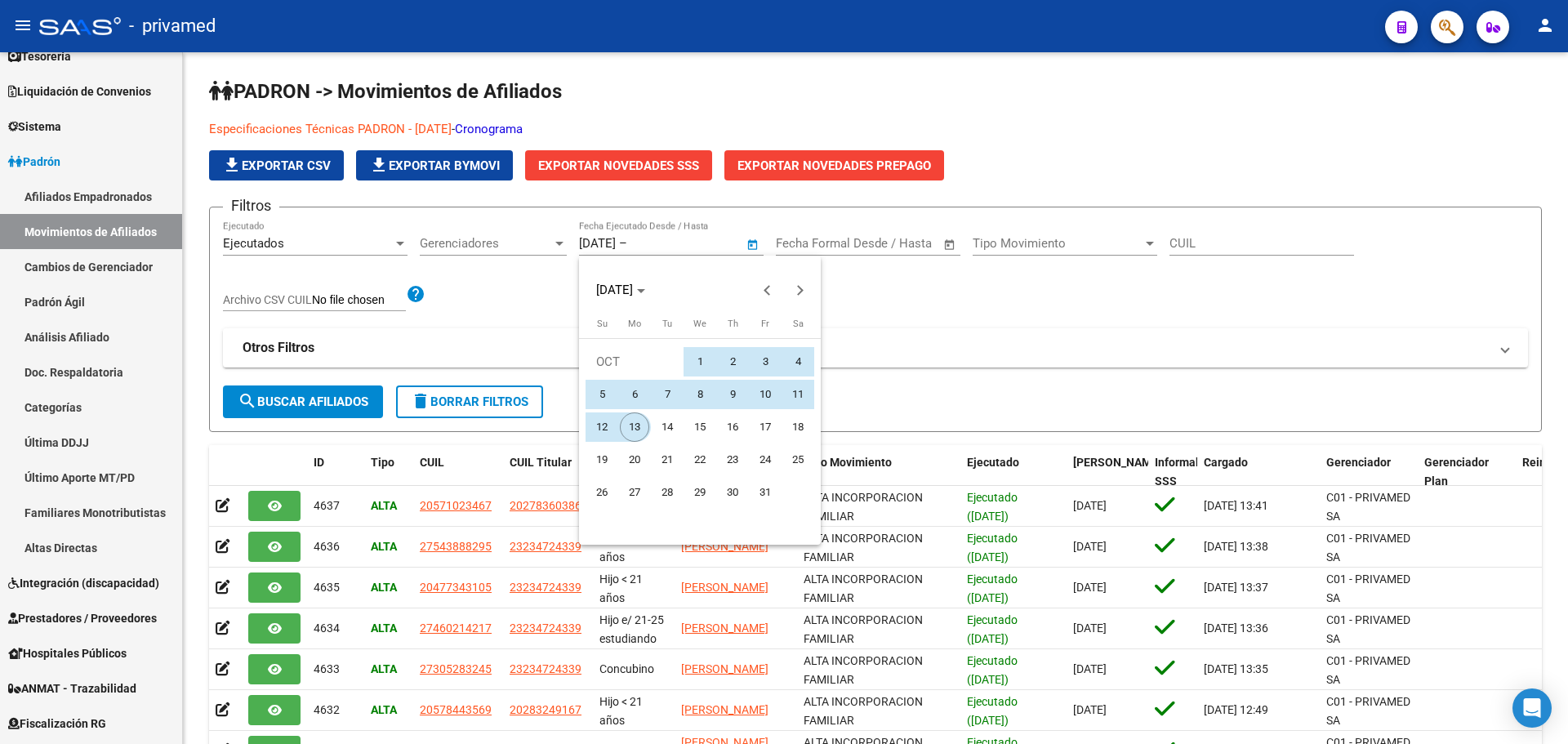
click at [644, 422] on span "13" at bounding box center [634, 427] width 29 height 29
type input "[DATE]"
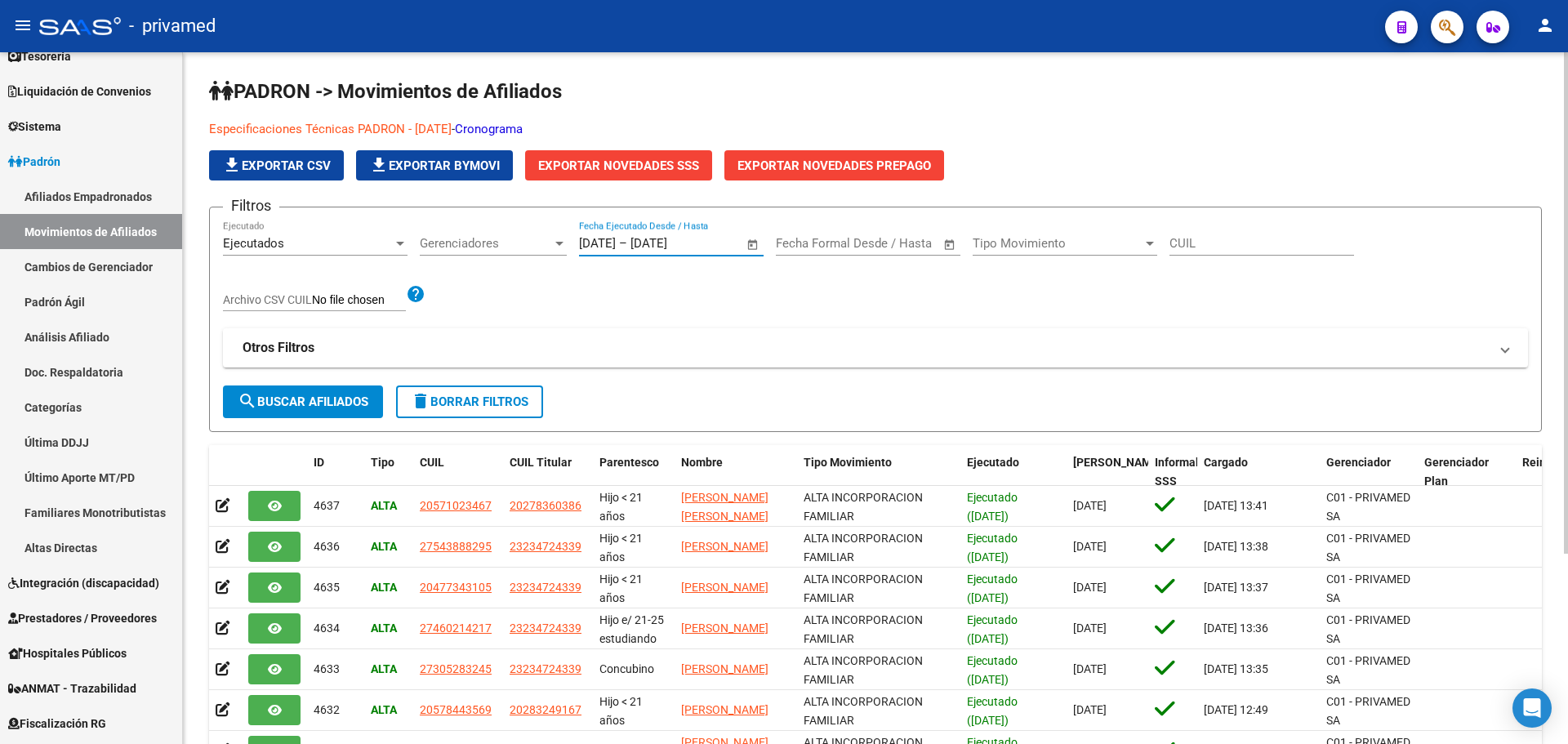
click at [291, 401] on span "search Buscar Afiliados" at bounding box center [303, 402] width 131 height 15
click at [598, 171] on span "Exportar Novedades SSS" at bounding box center [618, 166] width 161 height 15
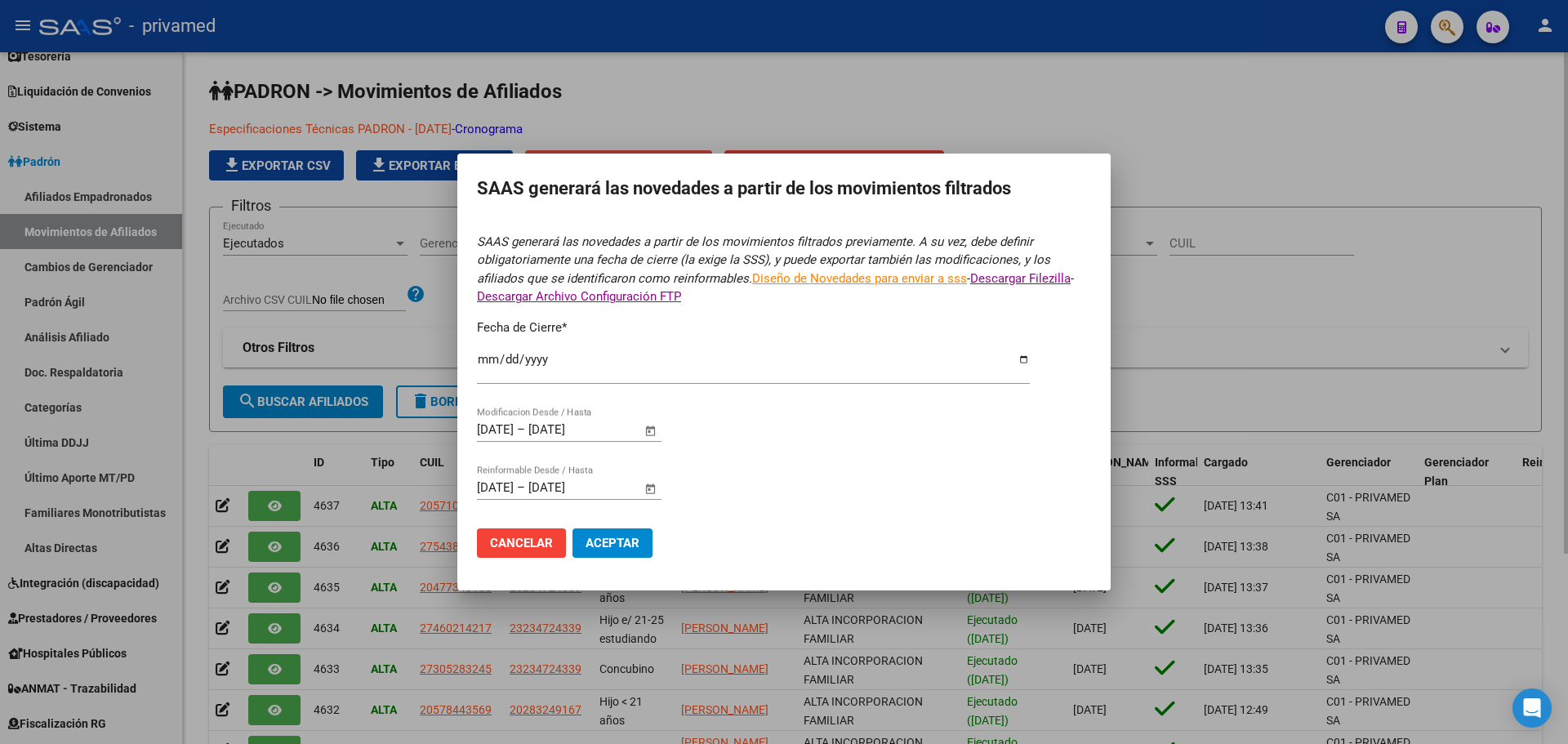
type input "[DATE]"
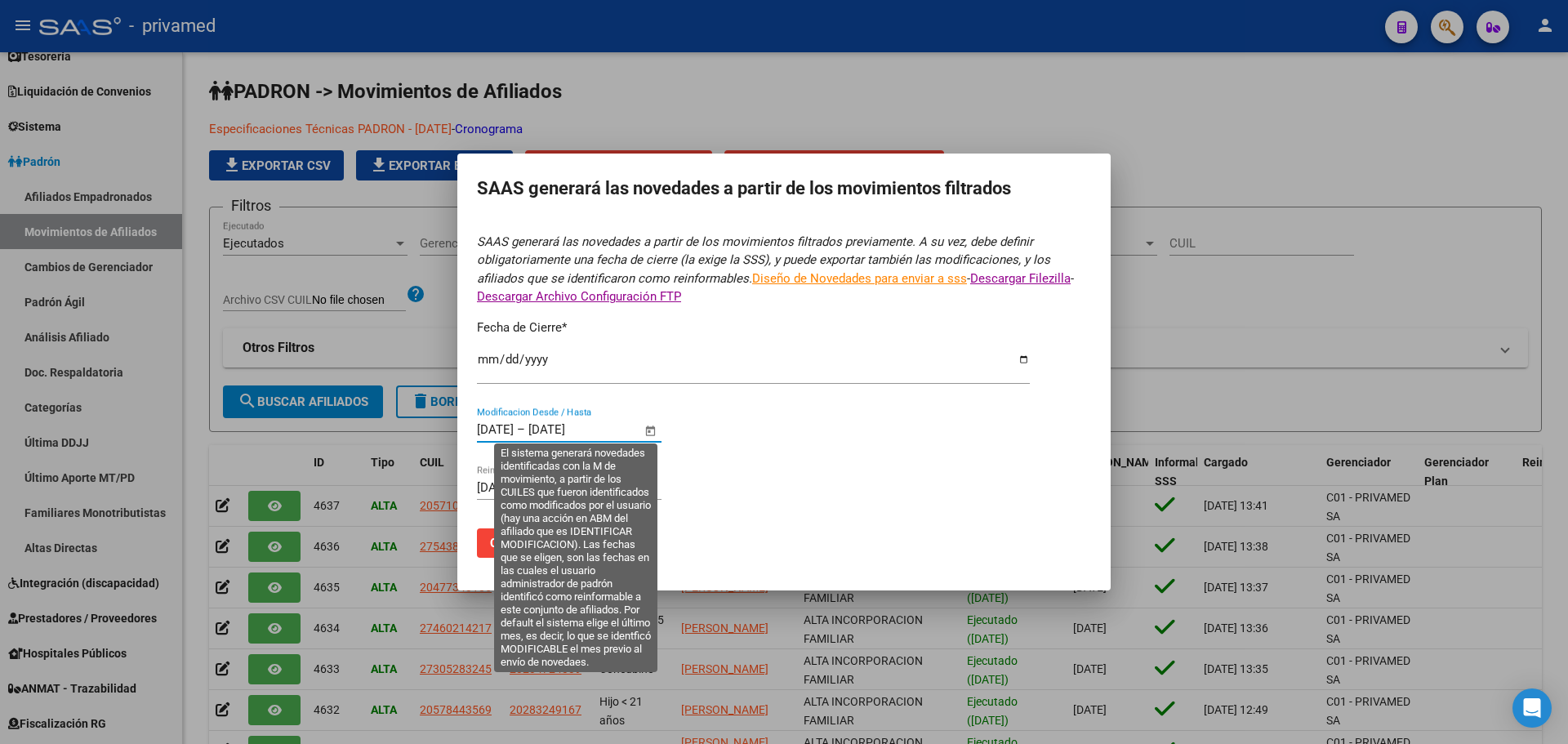
click at [514, 431] on input "[DATE]" at bounding box center [495, 429] width 36 height 15
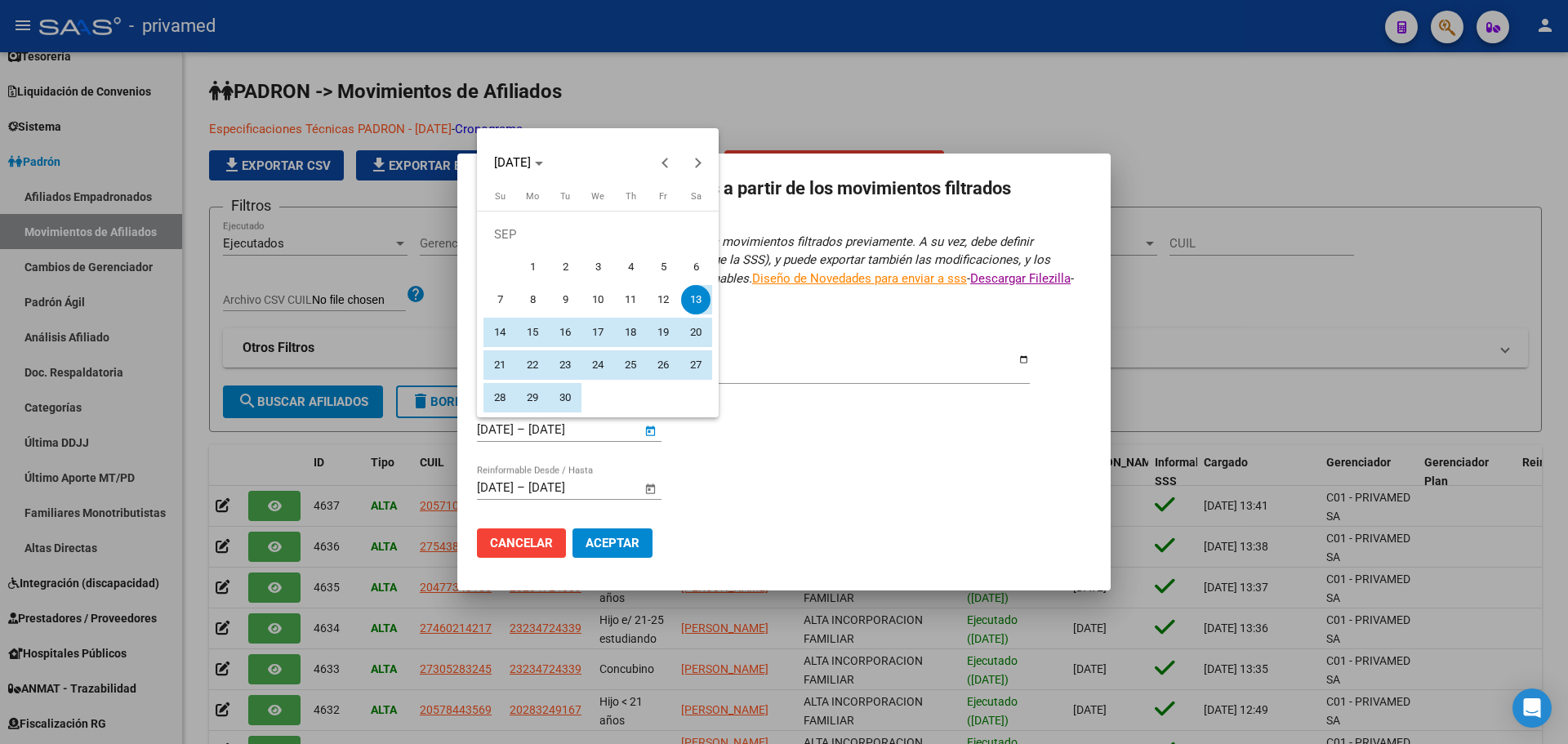
click at [530, 262] on span "1" at bounding box center [533, 267] width 29 height 29
type input "[DATE]"
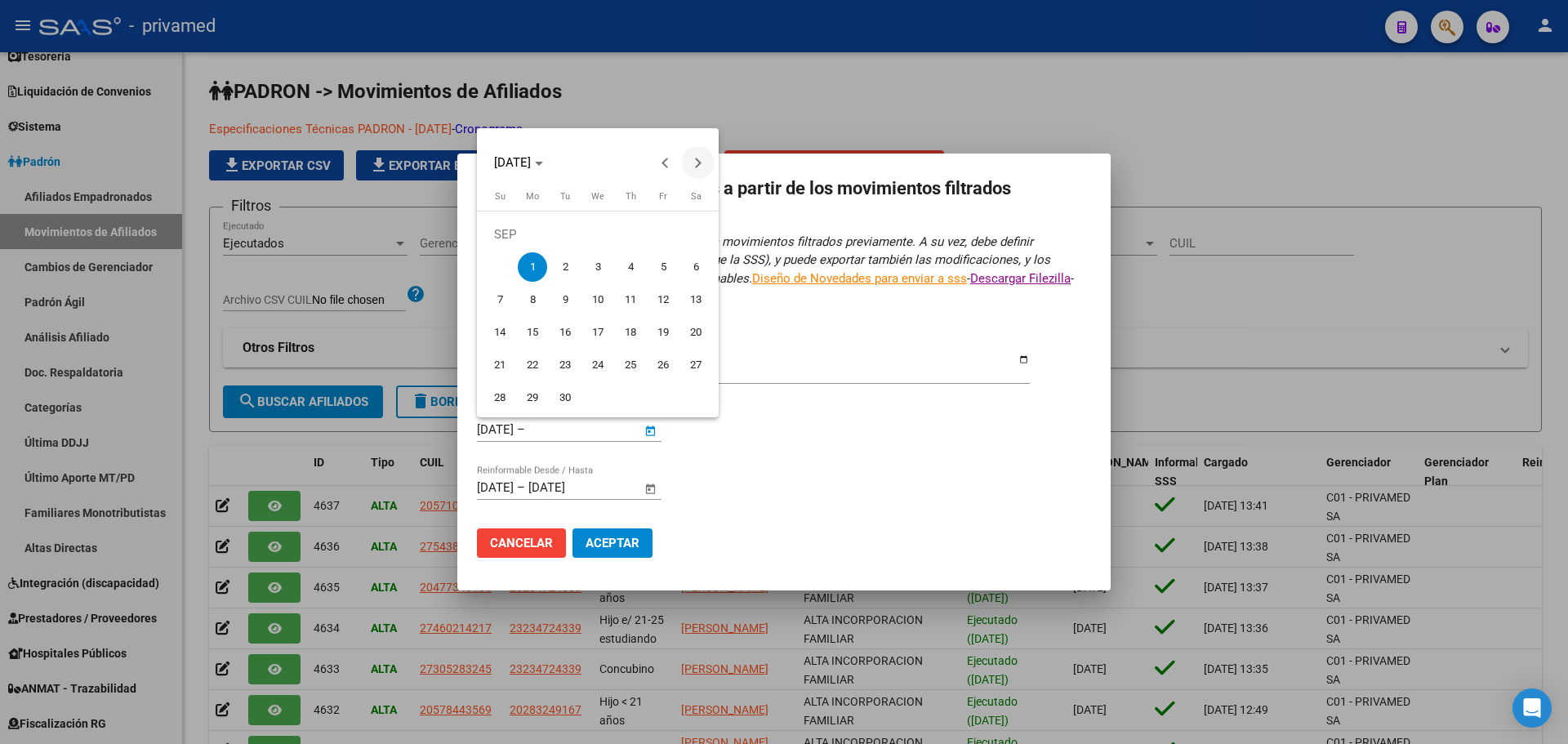
click at [694, 168] on span "Next month" at bounding box center [698, 163] width 33 height 33
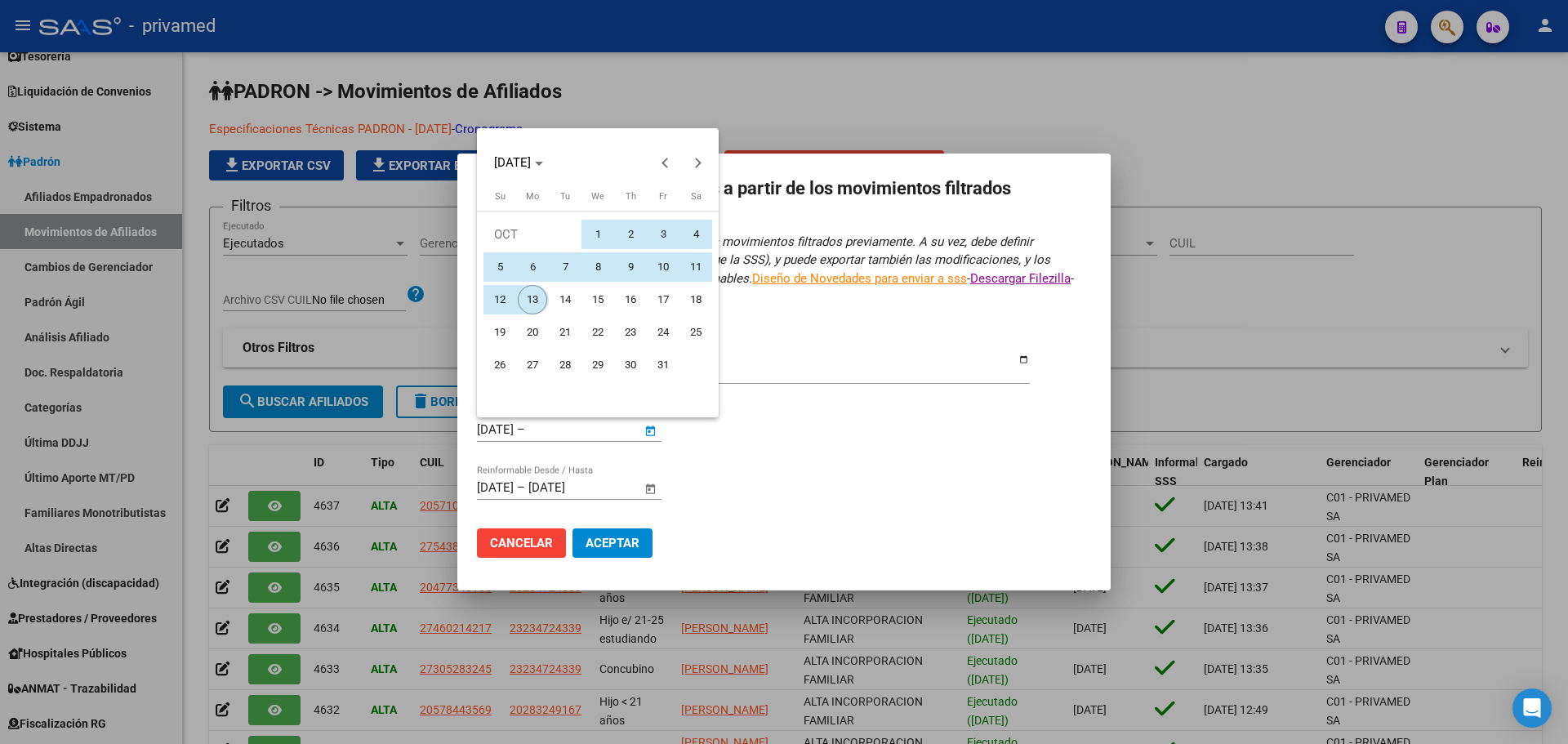
click at [537, 297] on span "13" at bounding box center [533, 300] width 29 height 29
type input "[DATE]"
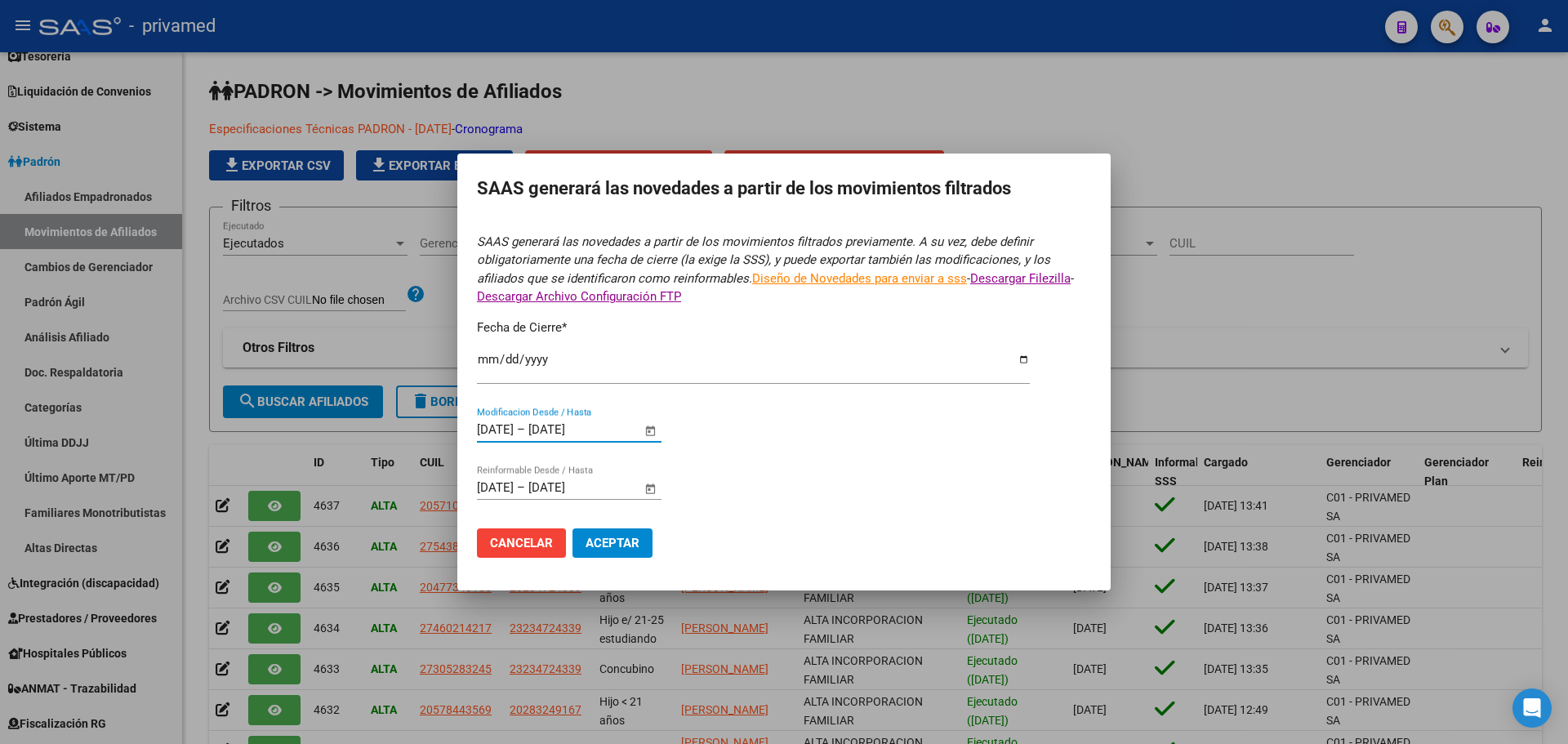
click at [484, 479] on div "[DATE] [DATE] – [DATE] [DATE] Reinformable Desde / Hasta" at bounding box center [559, 488] width 165 height 25
click at [485, 488] on input "[DATE]" at bounding box center [495, 488] width 36 height 15
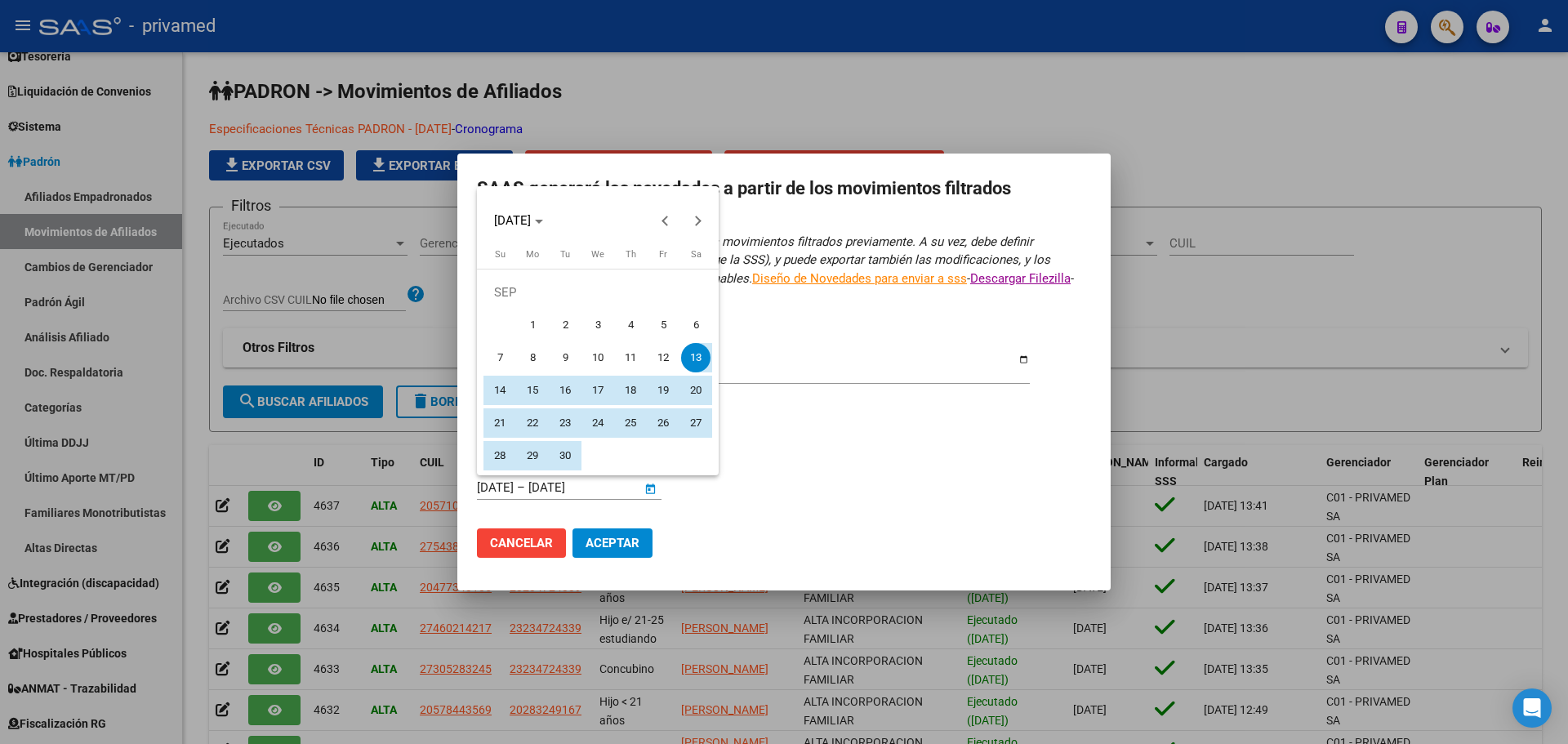
click at [539, 317] on span "1" at bounding box center [533, 325] width 29 height 29
type input "[DATE]"
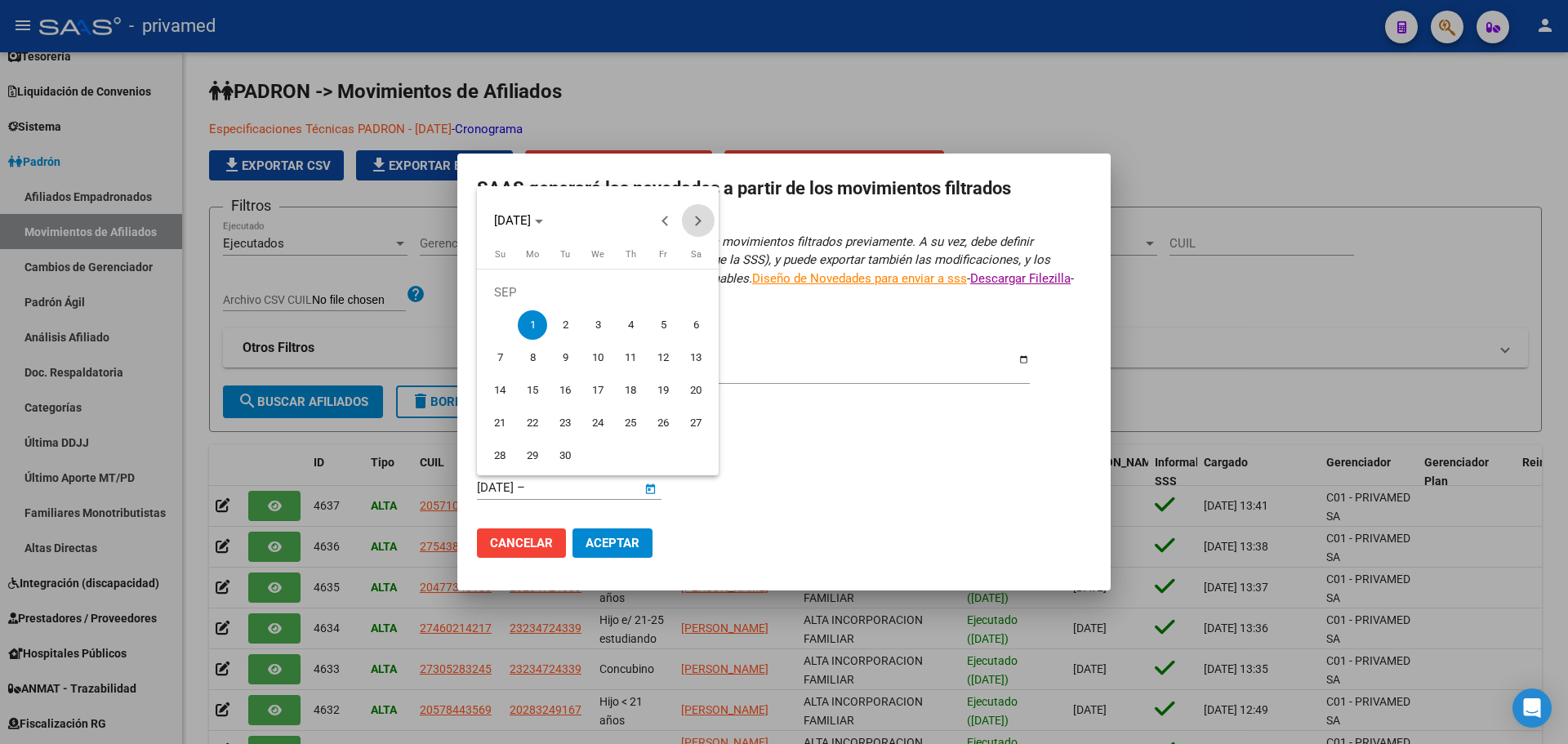
click at [701, 220] on button "Next month" at bounding box center [698, 221] width 33 height 33
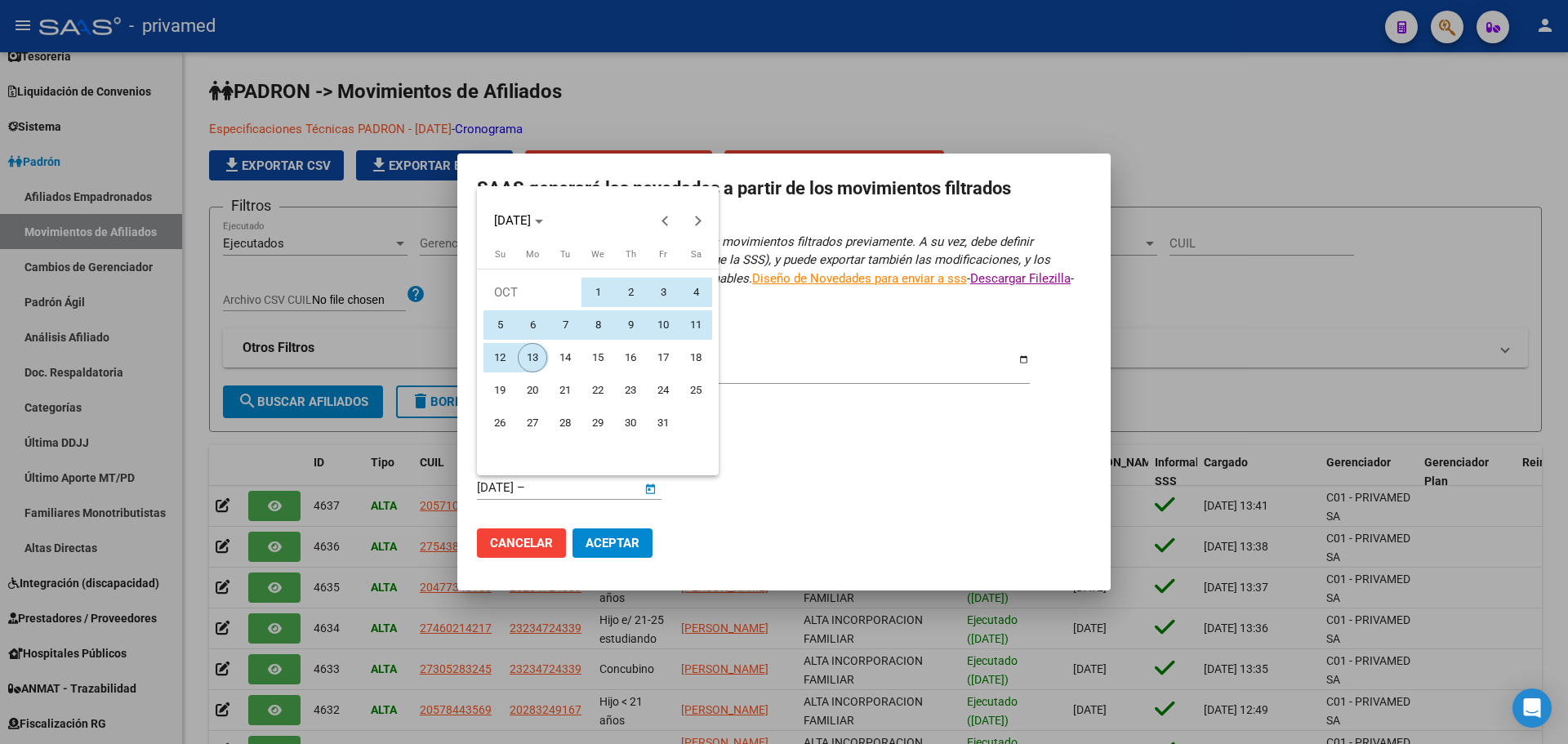
click at [540, 357] on span "13" at bounding box center [533, 357] width 29 height 29
type input "[DATE]"
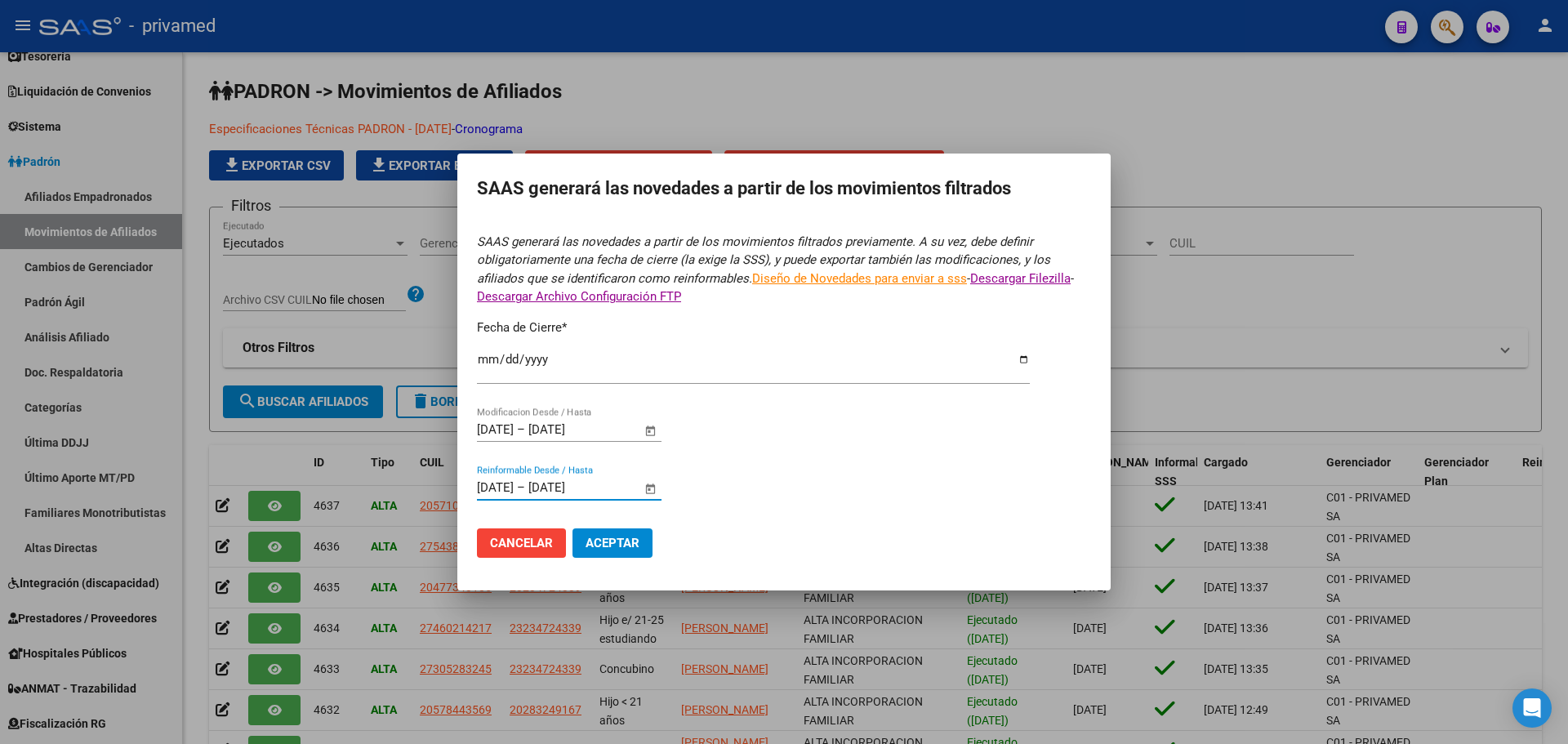
drag, startPoint x: 755, startPoint y: 529, endPoint x: 656, endPoint y: 550, distance: 101.2
click at [754, 529] on mat-dialog-actions "Cancelar Aceptar" at bounding box center [784, 543] width 614 height 55
click at [627, 548] on span "Aceptar" at bounding box center [612, 543] width 54 height 15
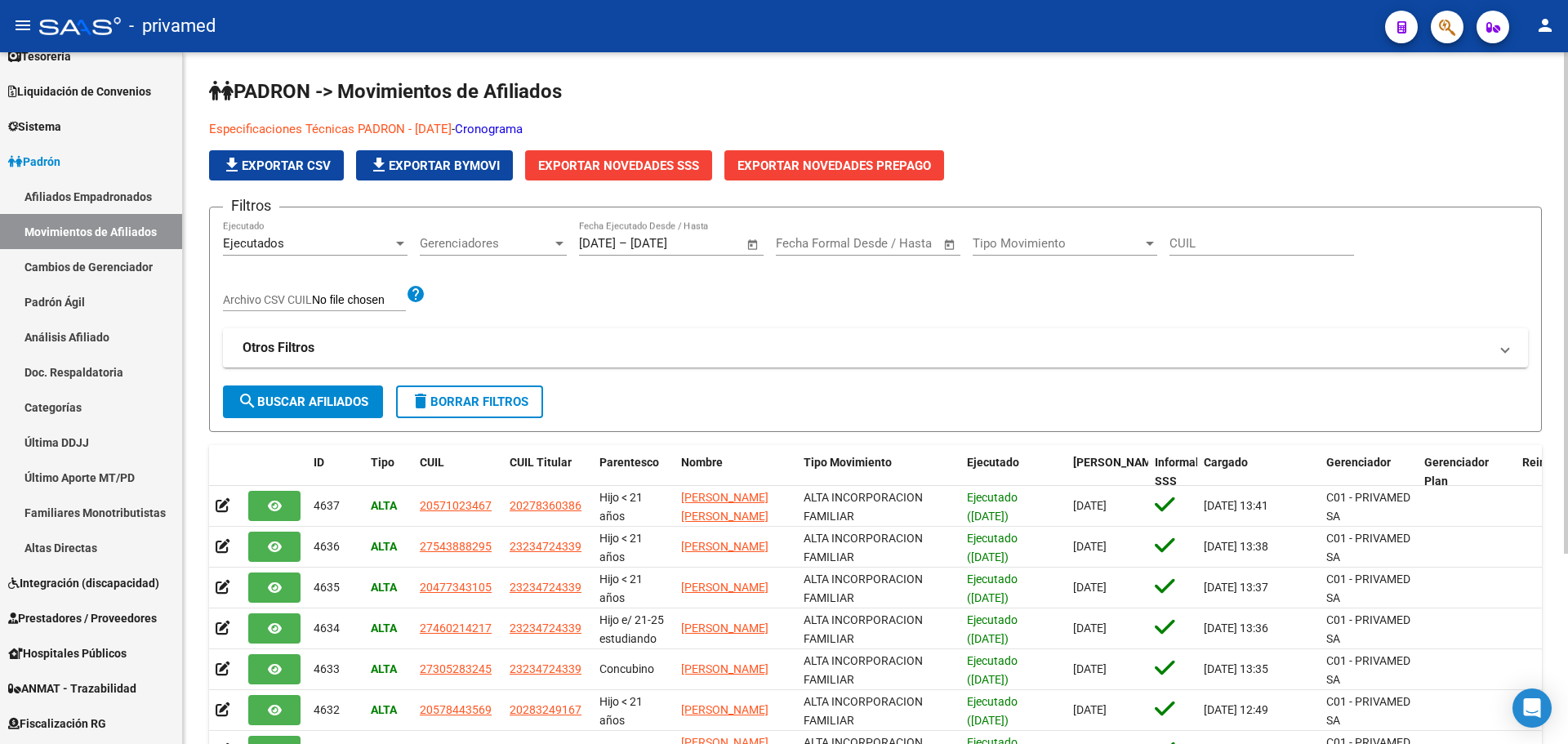
click at [1295, 95] on h1 "PADRON -> Movimientos de Afiliados" at bounding box center [875, 92] width 1333 height 28
click at [1544, 22] on mat-icon "person" at bounding box center [1545, 25] width 20 height 20
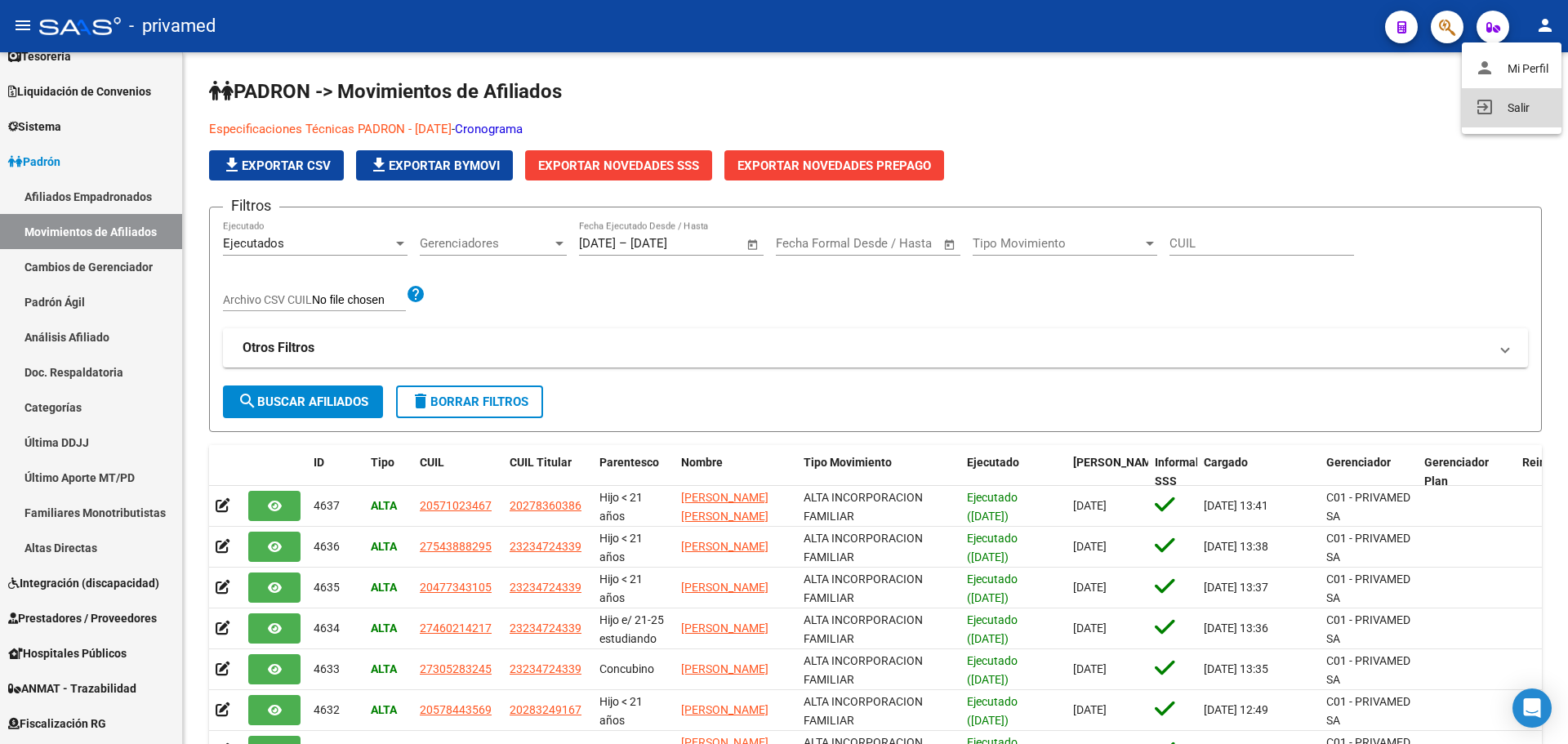
click at [1520, 107] on button "exit_to_app Salir" at bounding box center [1512, 107] width 100 height 39
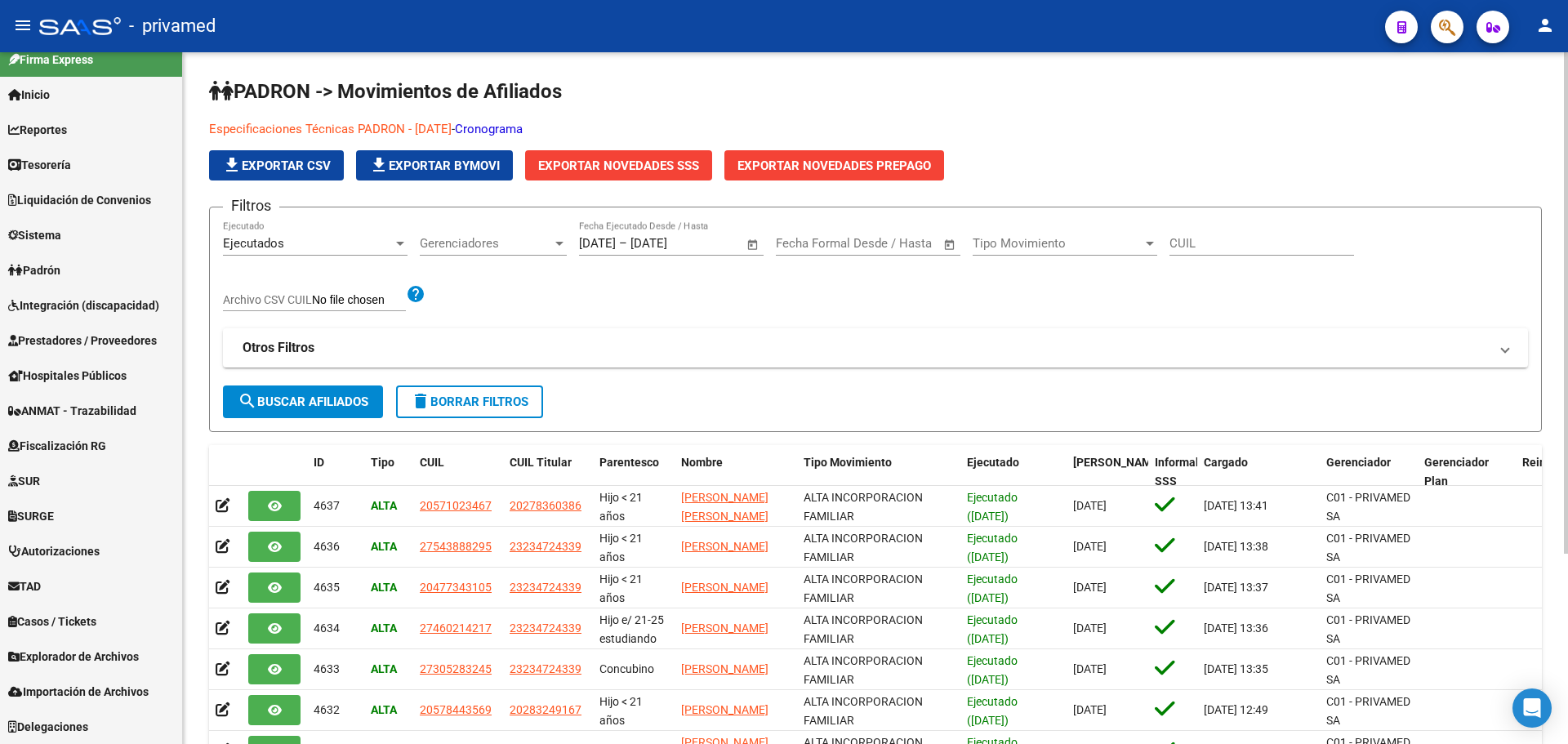
scroll to position [17, 0]
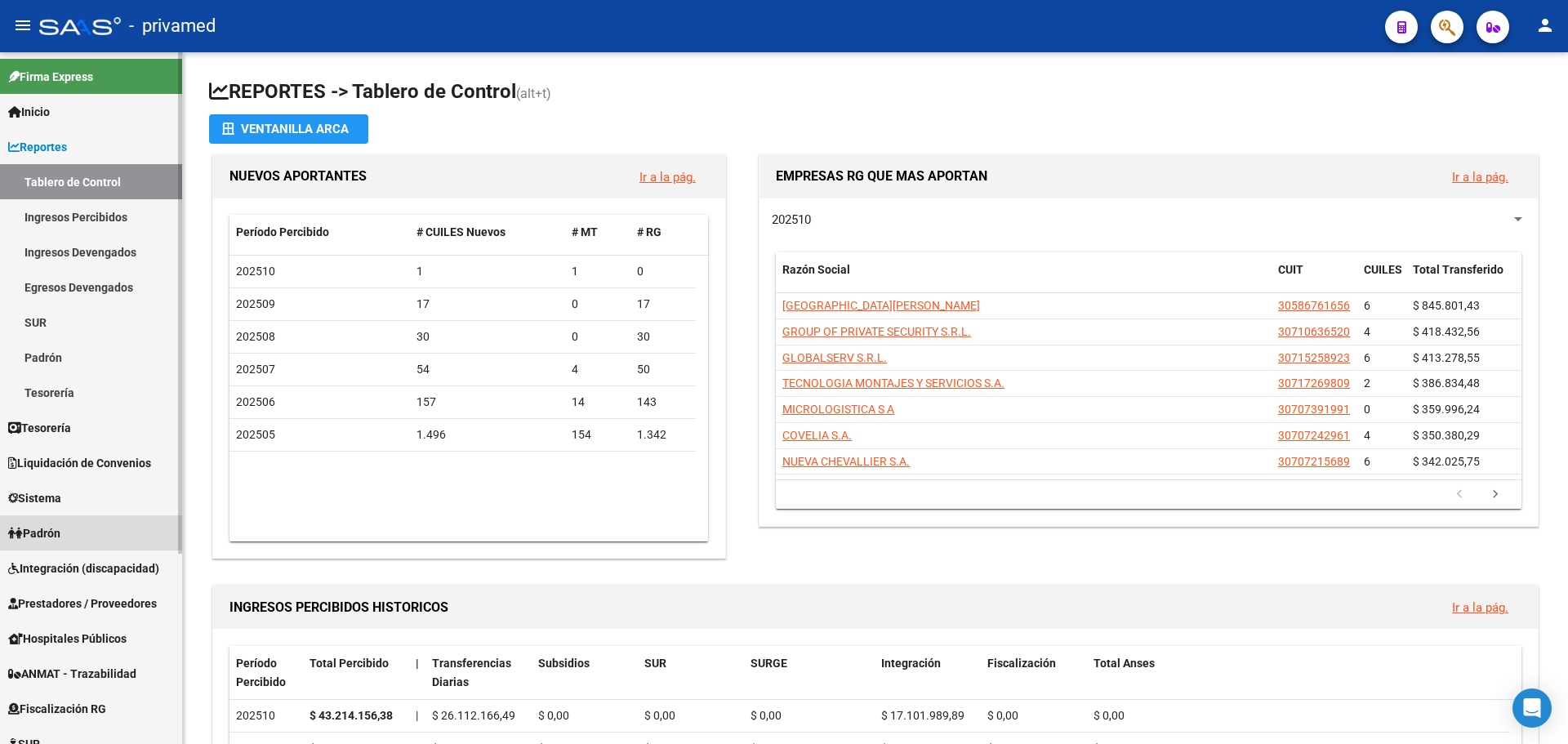
click at [60, 534] on span "Padrón" at bounding box center [34, 534] width 52 height 18
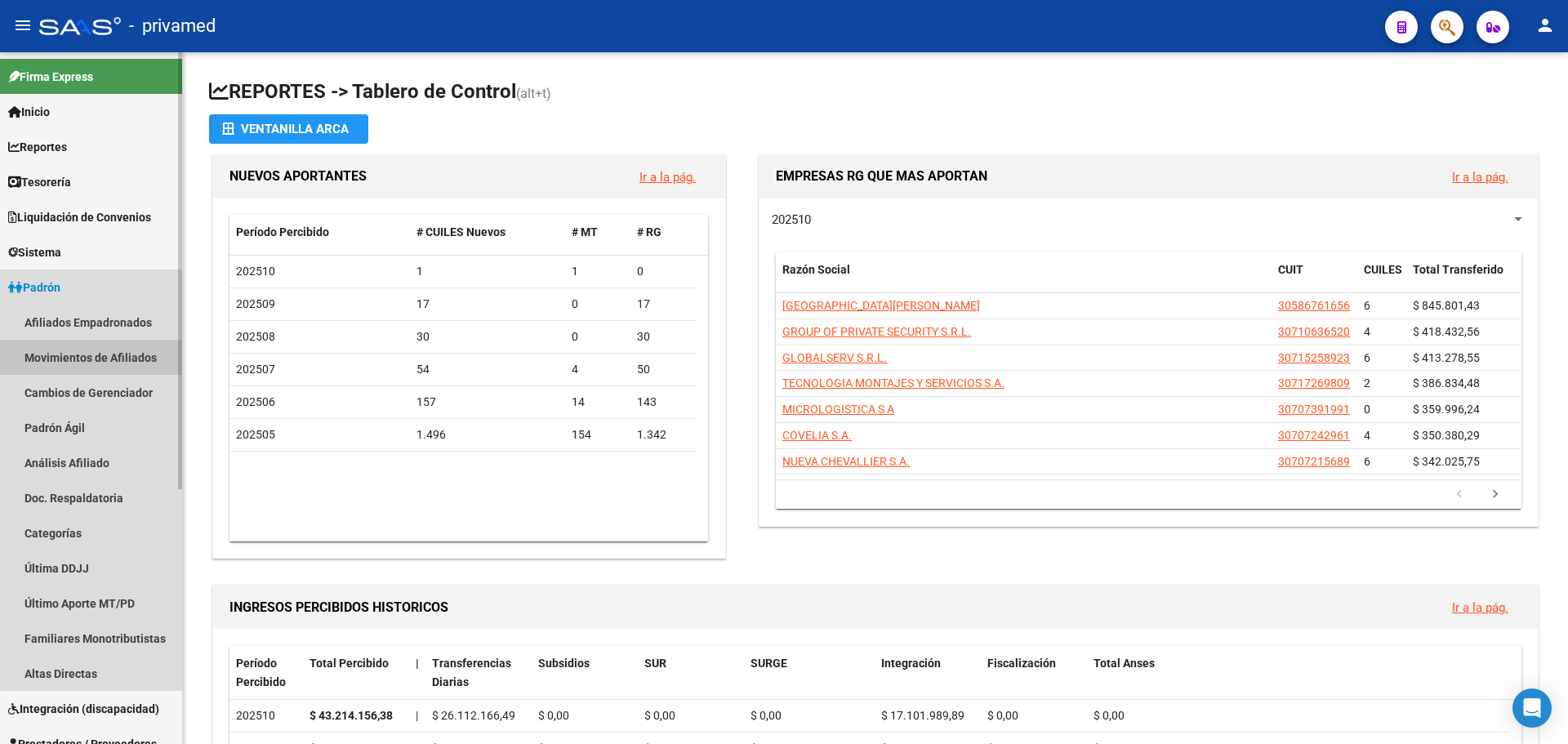
click at [107, 340] on link "Movimientos de Afiliados" at bounding box center [91, 357] width 182 height 35
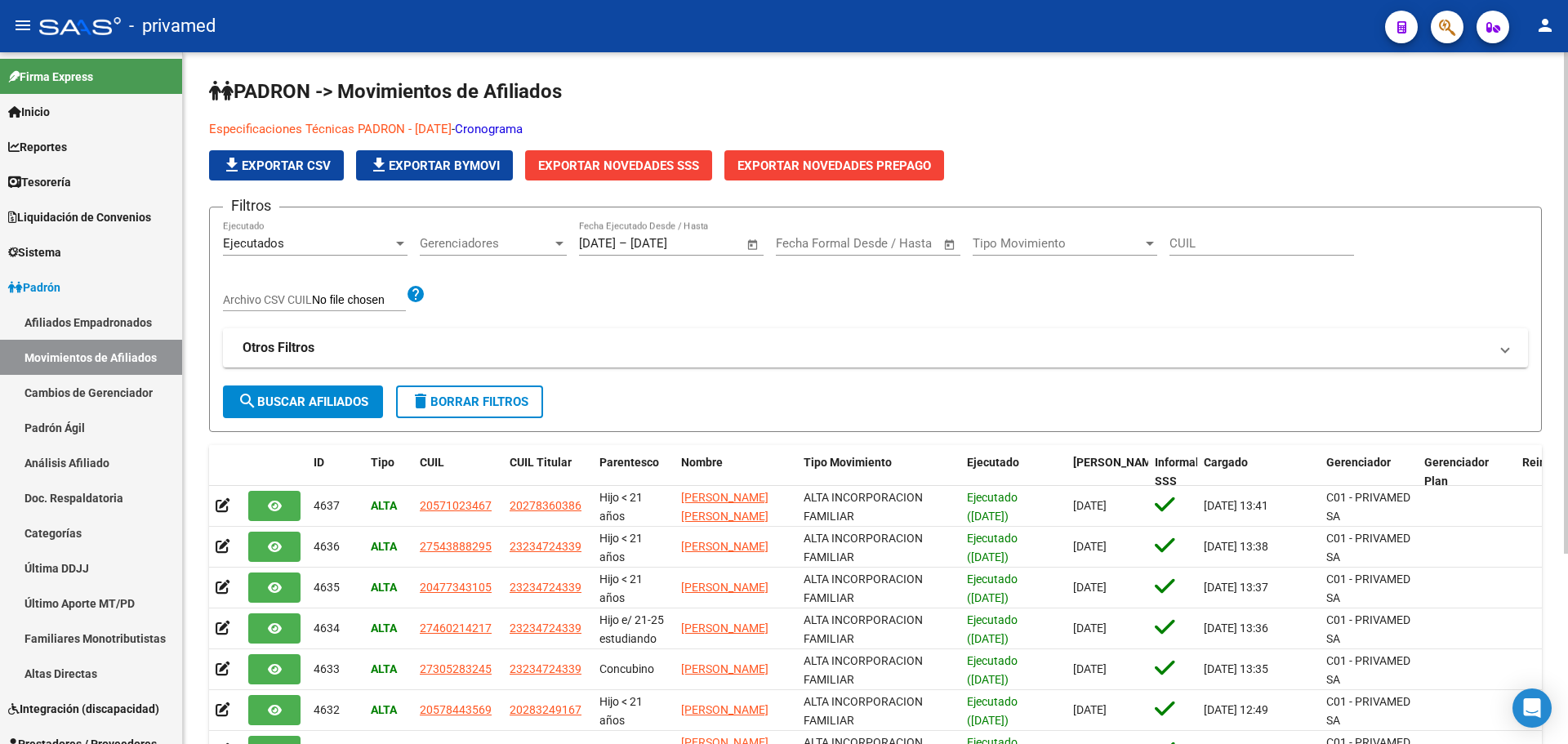
click at [523, 130] on link "Cronograma" at bounding box center [488, 129] width 68 height 15
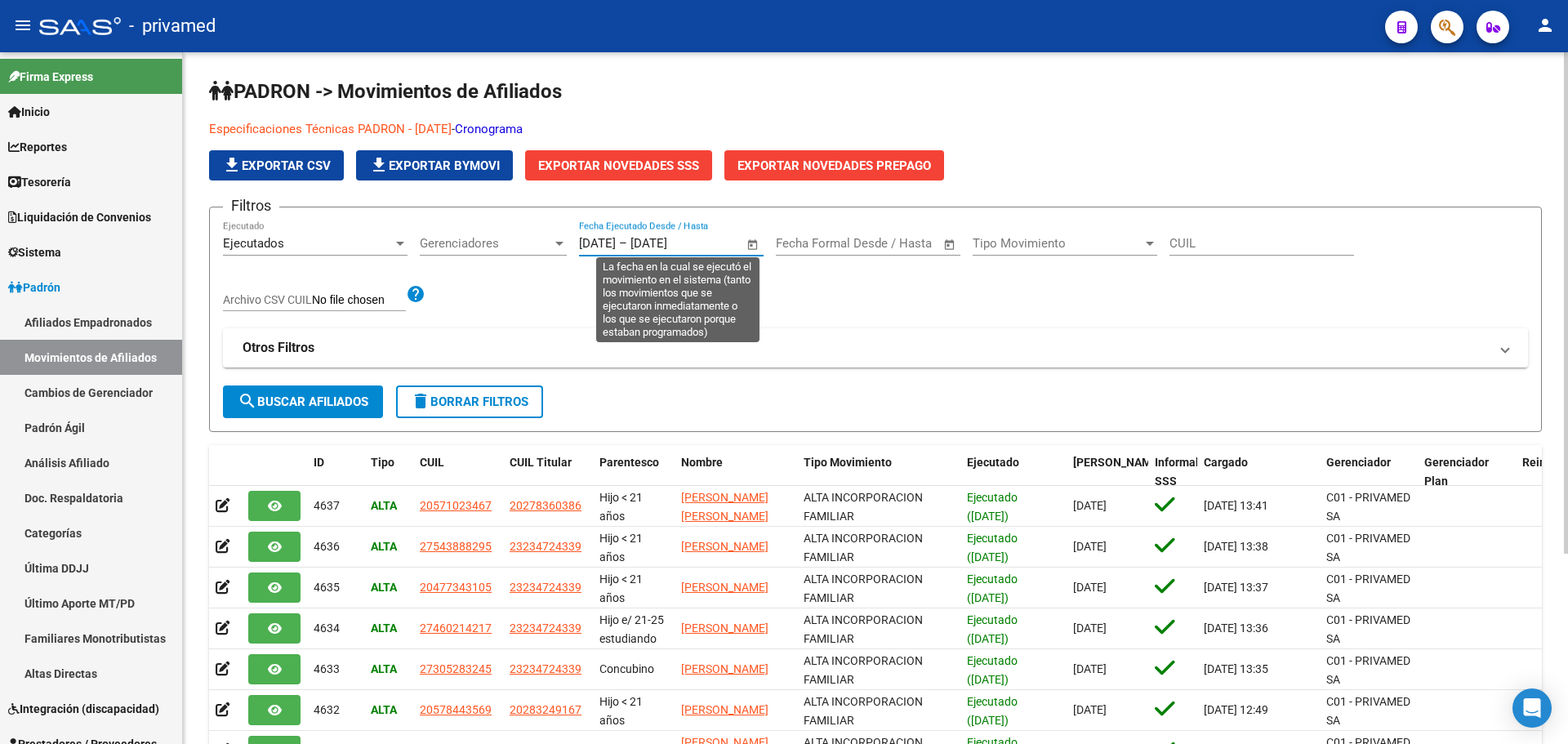
click at [615, 247] on input "[DATE]" at bounding box center [597, 244] width 36 height 15
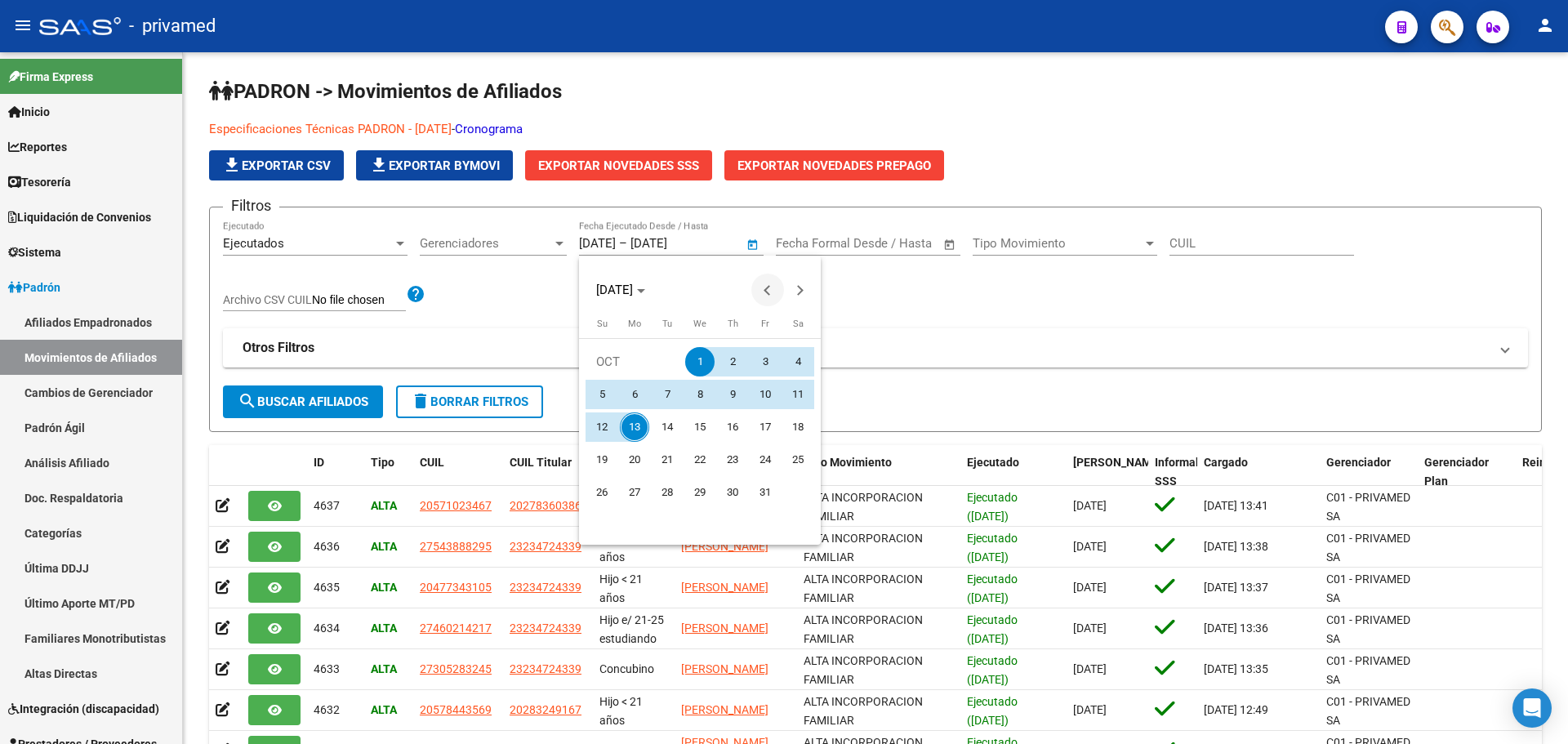
click at [773, 286] on span "Previous month" at bounding box center [767, 290] width 33 height 33
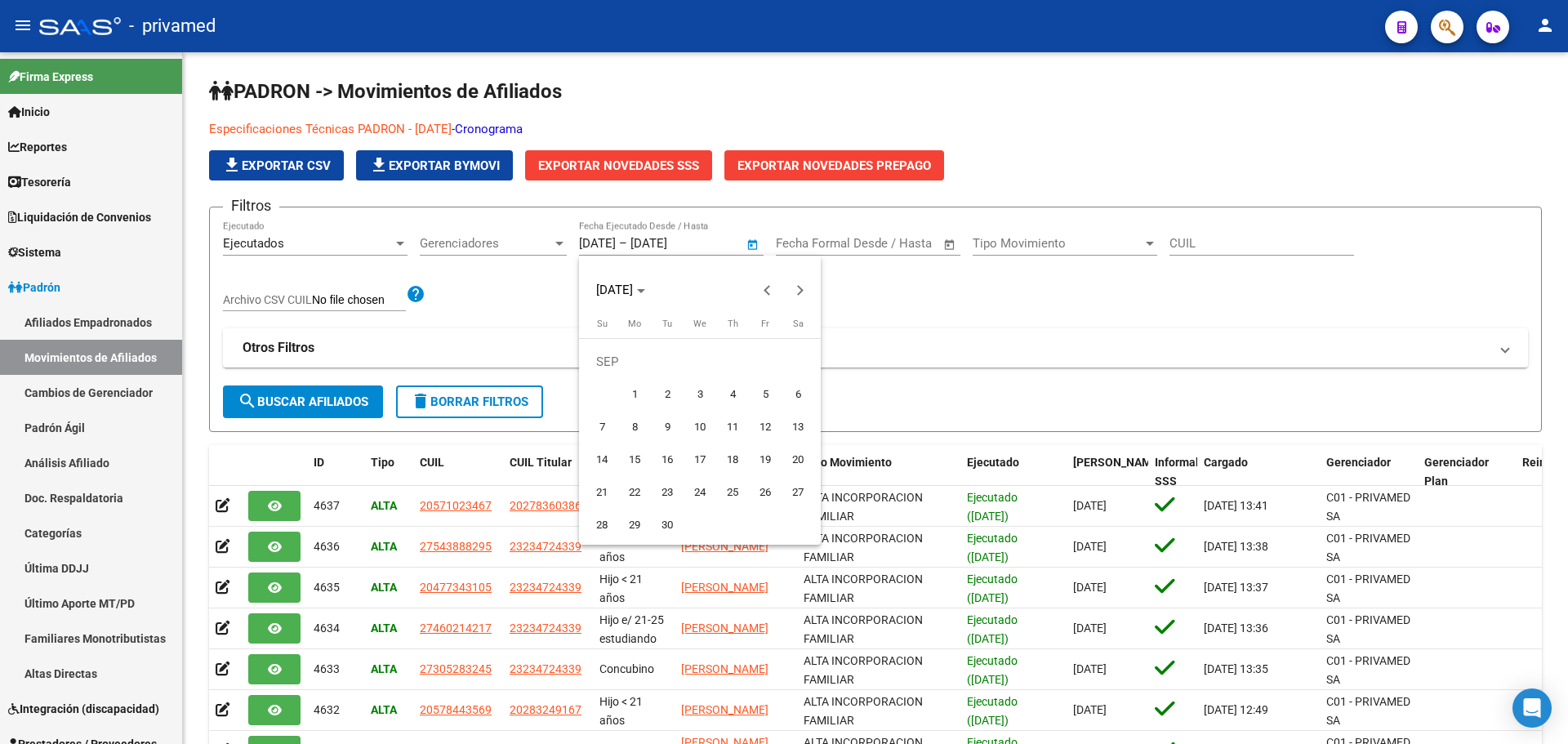
click at [625, 397] on span "1" at bounding box center [634, 395] width 29 height 29
type input "[DATE]"
click at [808, 287] on span "Next month" at bounding box center [800, 290] width 33 height 33
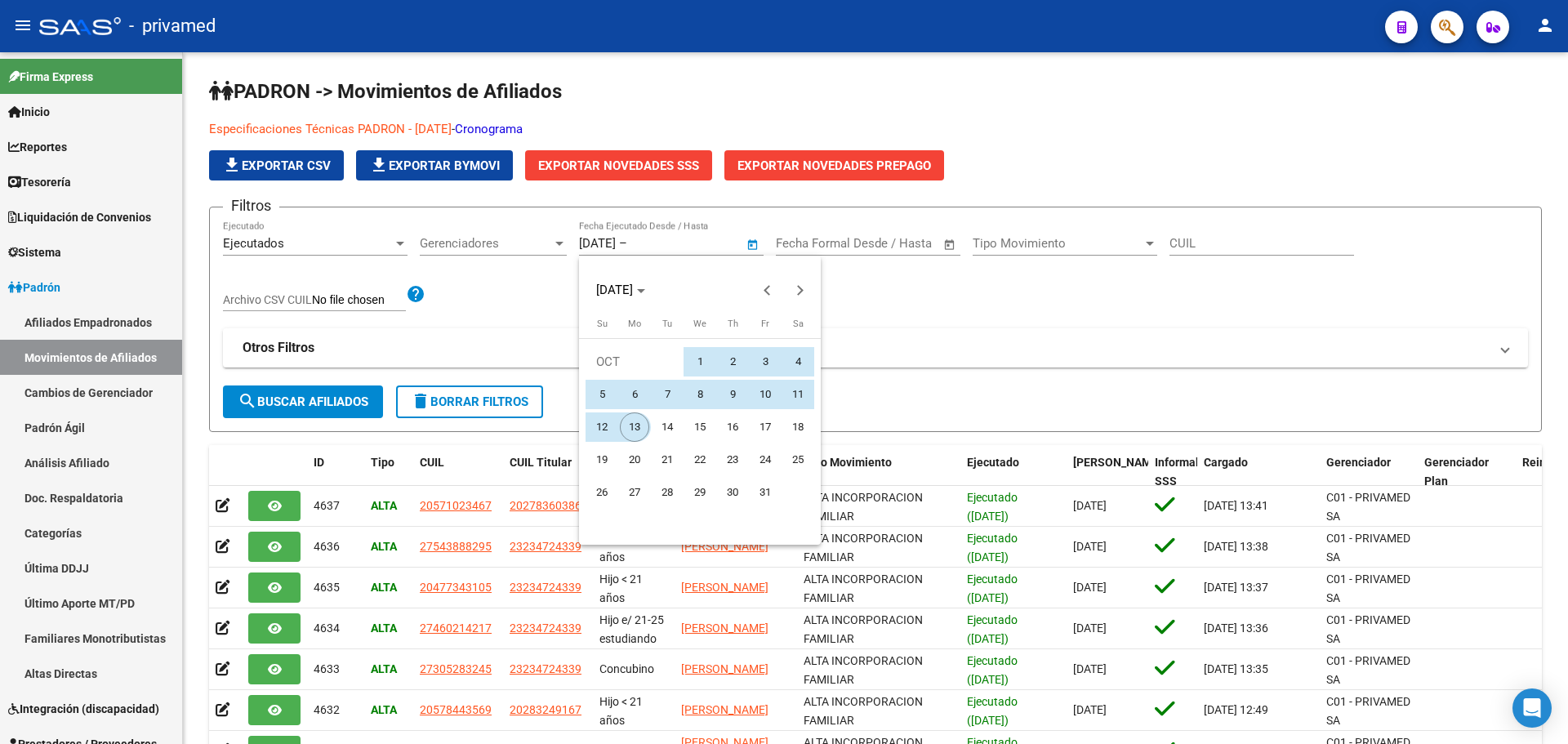
click at [630, 429] on span "13" at bounding box center [634, 427] width 29 height 29
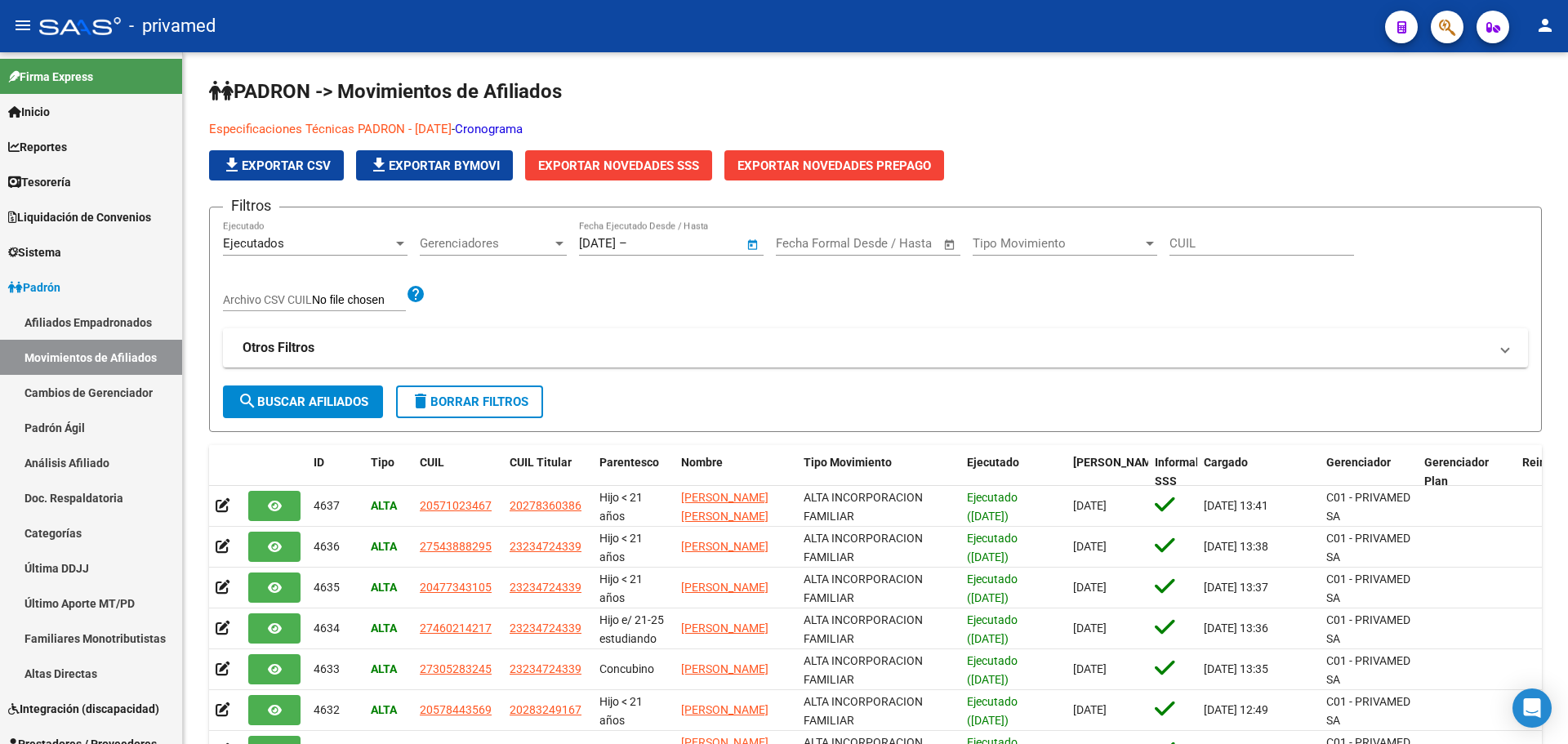
type input "[DATE]"
click at [285, 402] on span "search Buscar Afiliados" at bounding box center [303, 402] width 131 height 15
click at [584, 164] on span "Exportar Novedades SSS" at bounding box center [618, 166] width 161 height 15
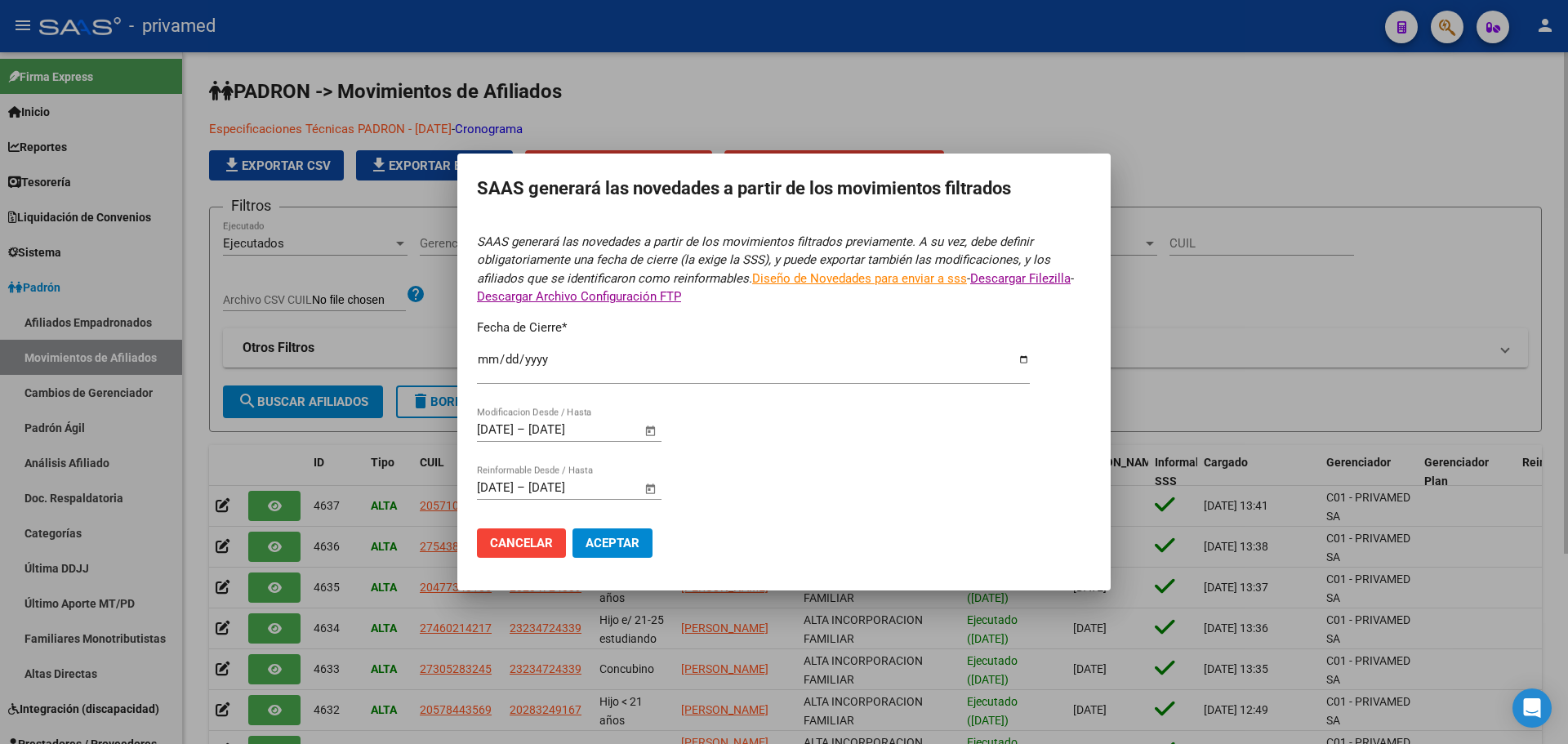
type input "[DATE]"
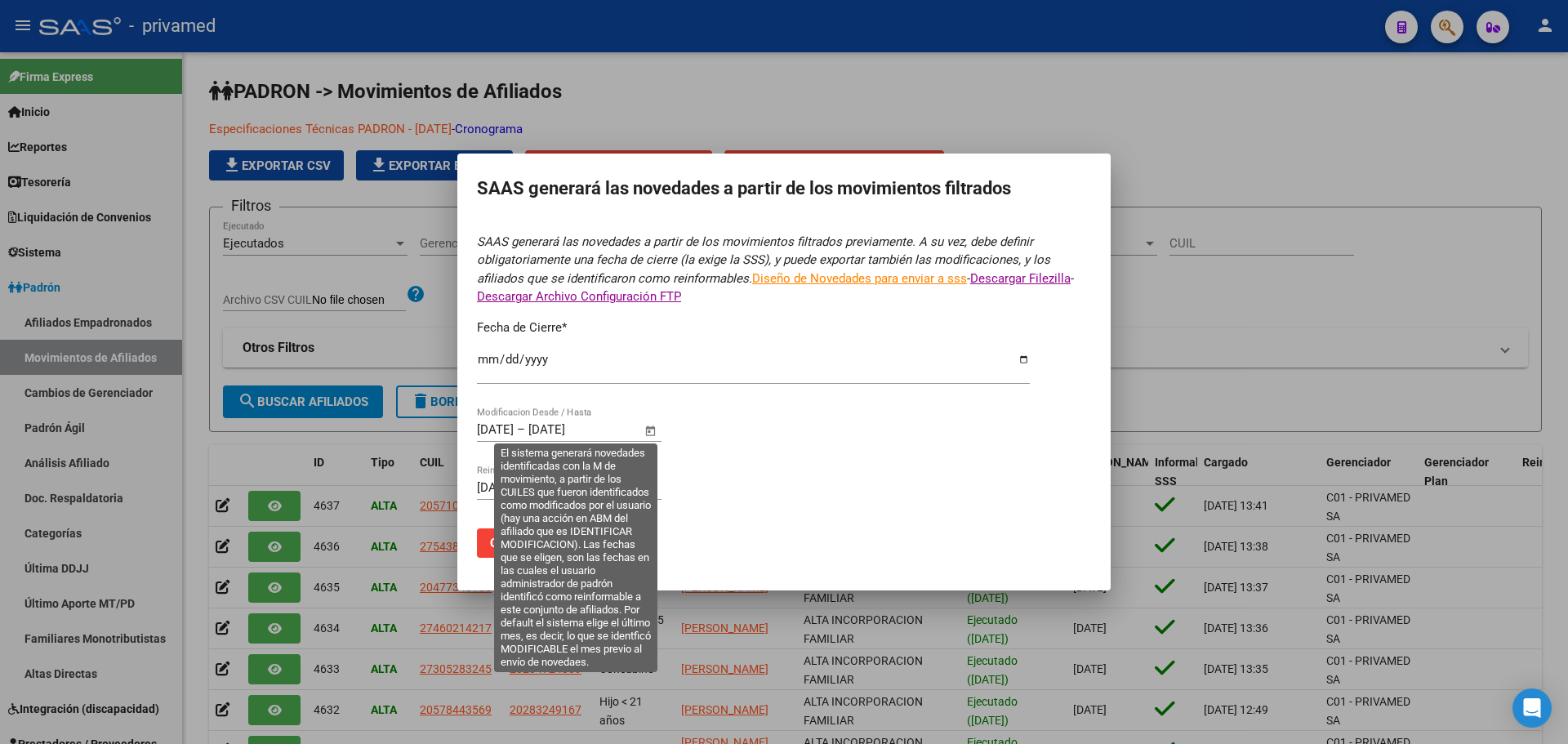
click at [479, 428] on input "[DATE]" at bounding box center [495, 429] width 36 height 15
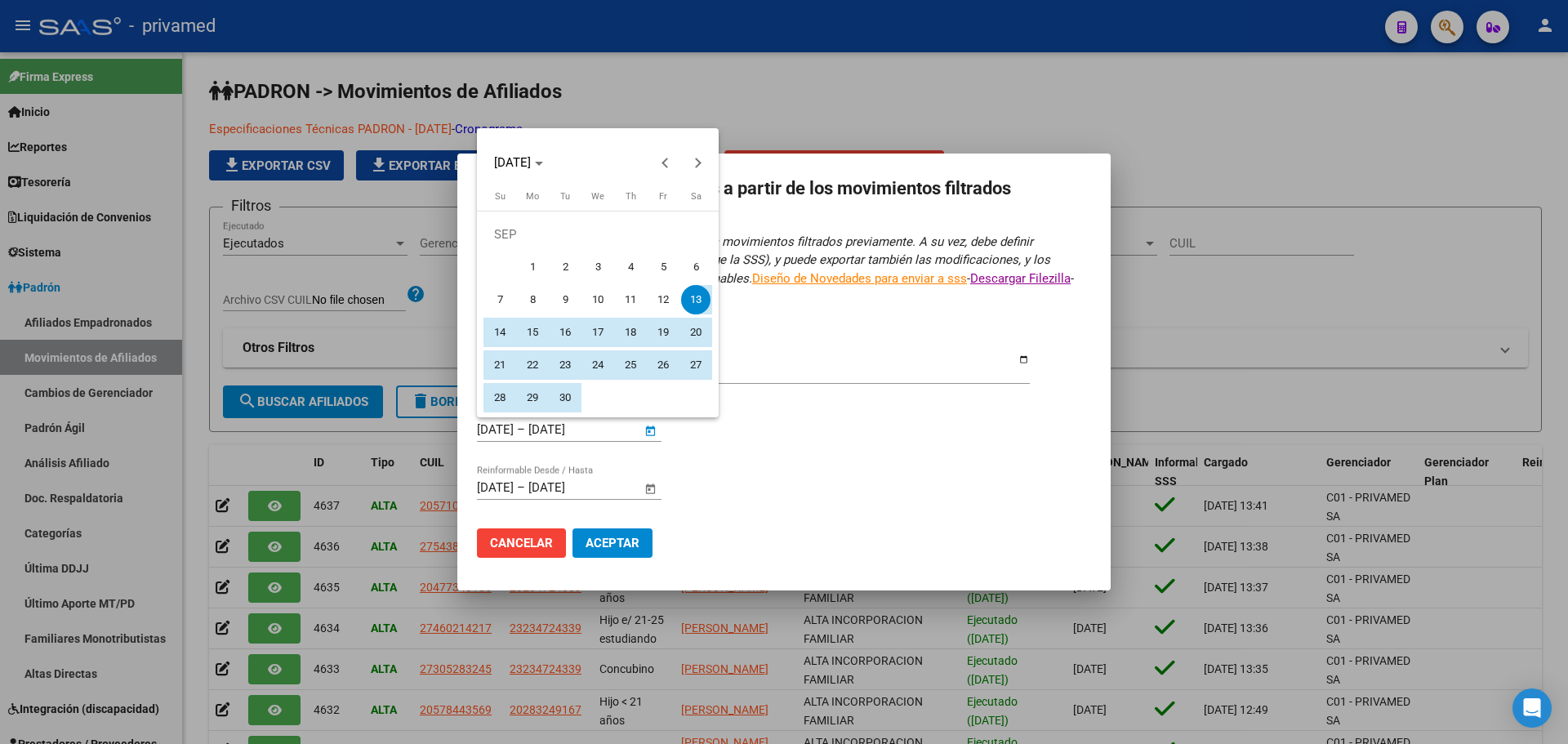
click at [542, 266] on span "1" at bounding box center [533, 267] width 29 height 29
type input "[DATE]"
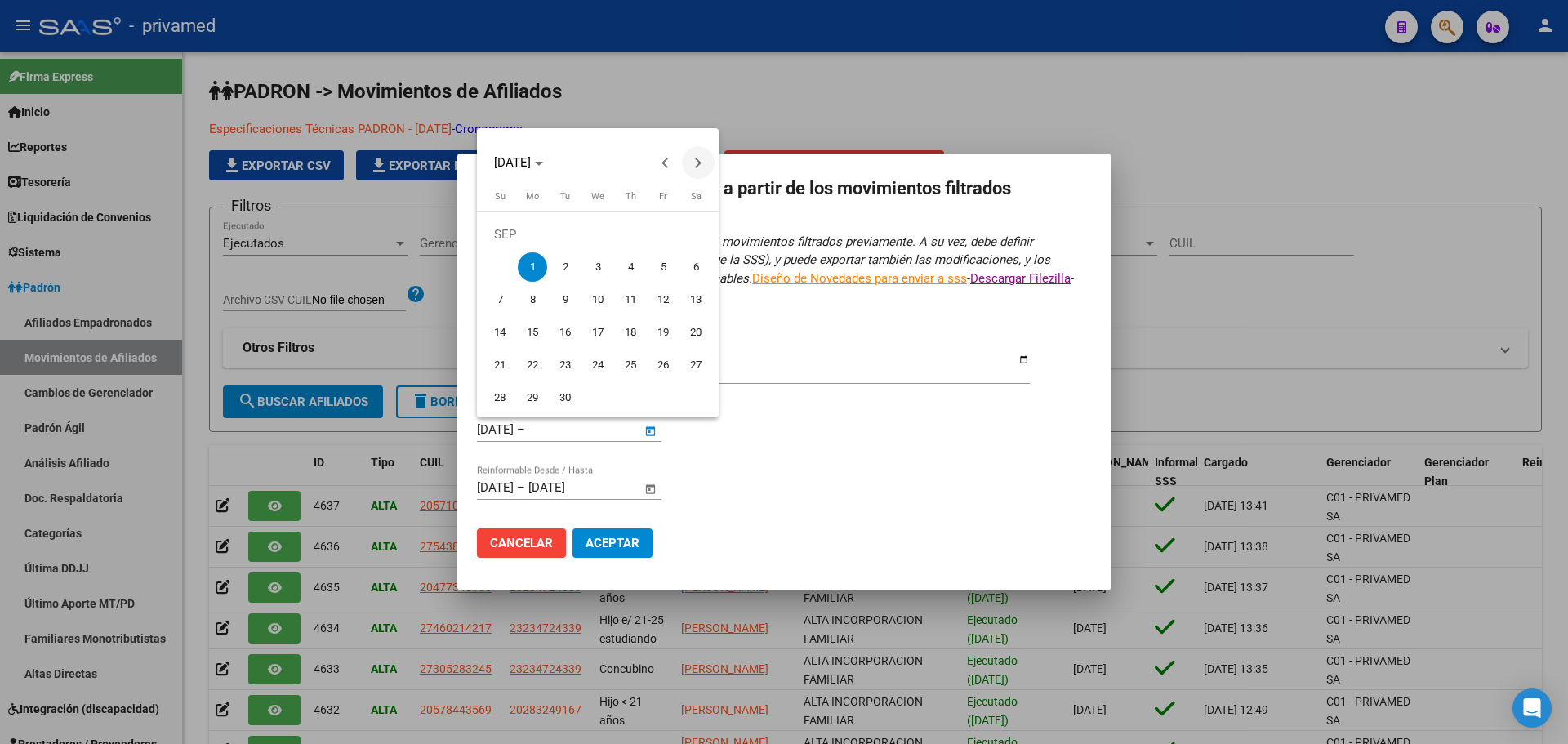
click at [691, 166] on span "Next month" at bounding box center [698, 163] width 33 height 33
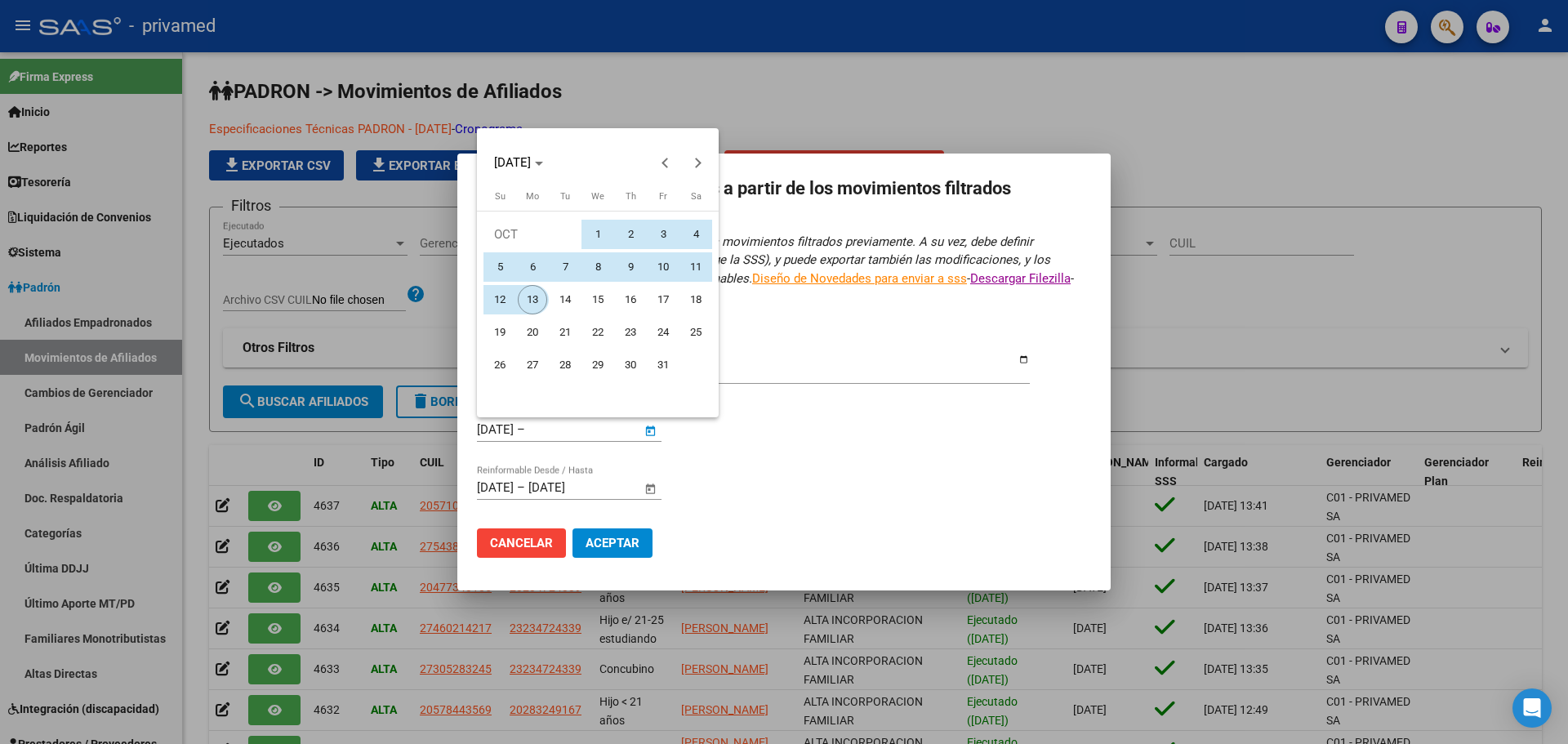
click at [527, 301] on span "13" at bounding box center [533, 300] width 29 height 29
type input "[DATE]"
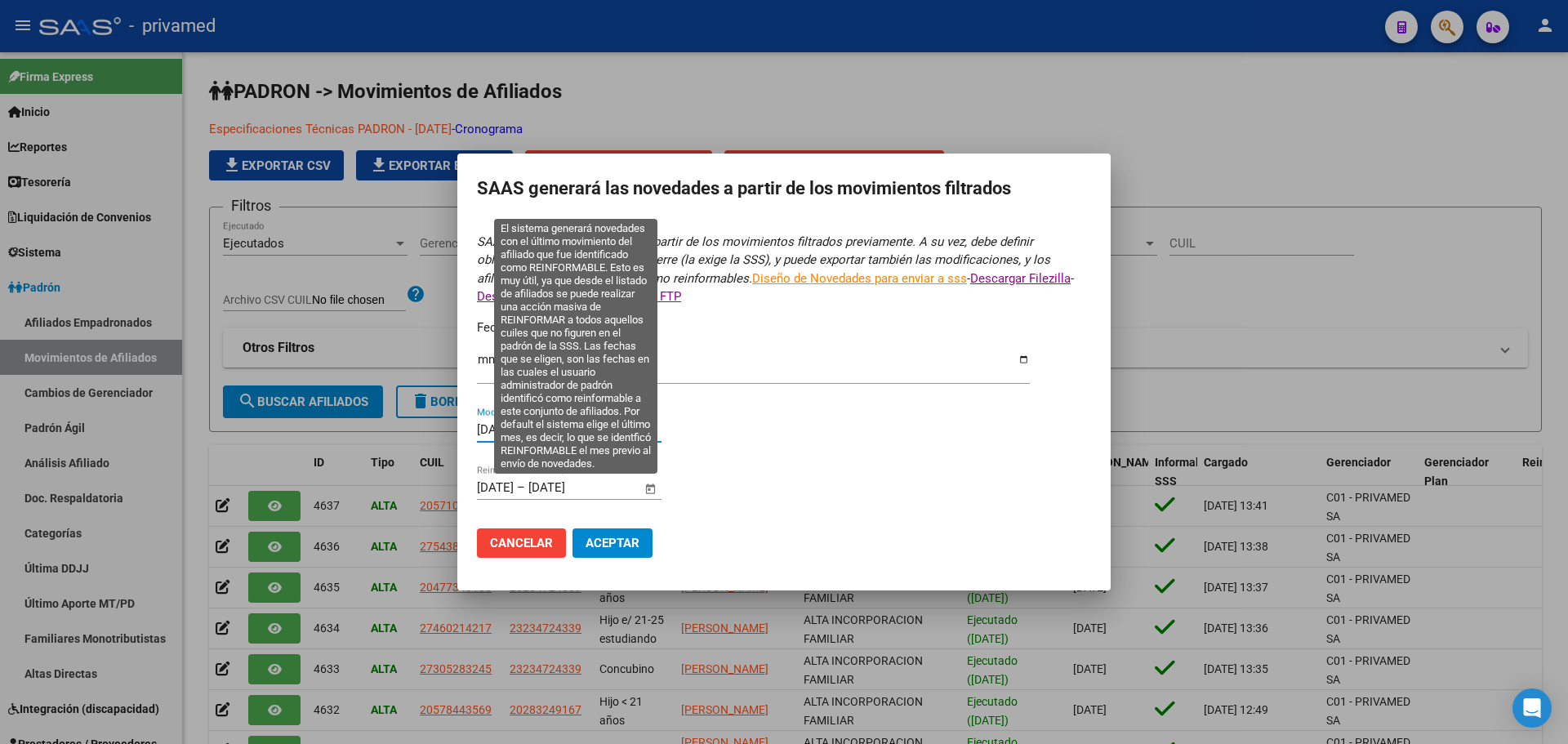
click at [479, 492] on input "[DATE]" at bounding box center [495, 488] width 36 height 15
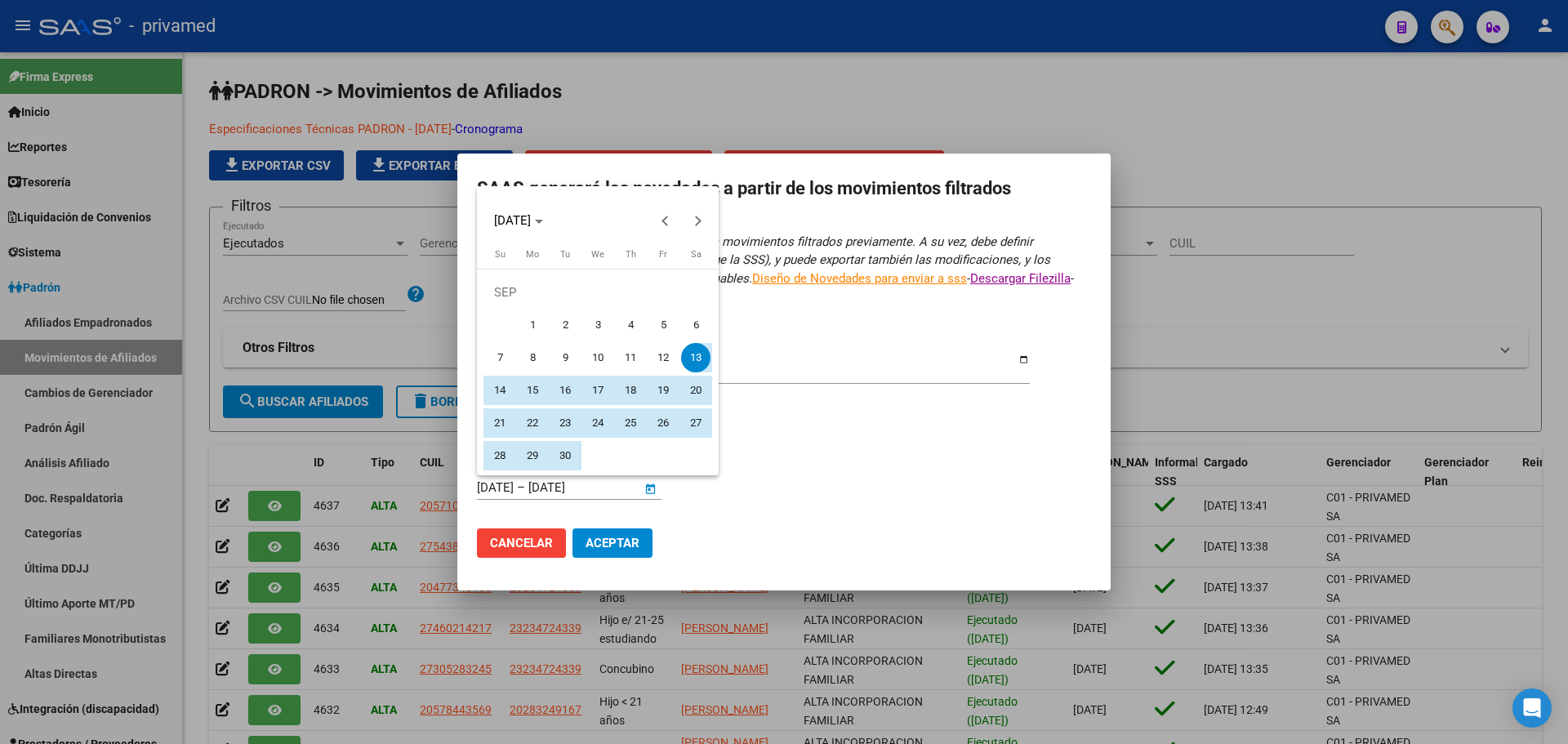
click at [543, 327] on span "1" at bounding box center [533, 325] width 29 height 29
type input "[DATE]"
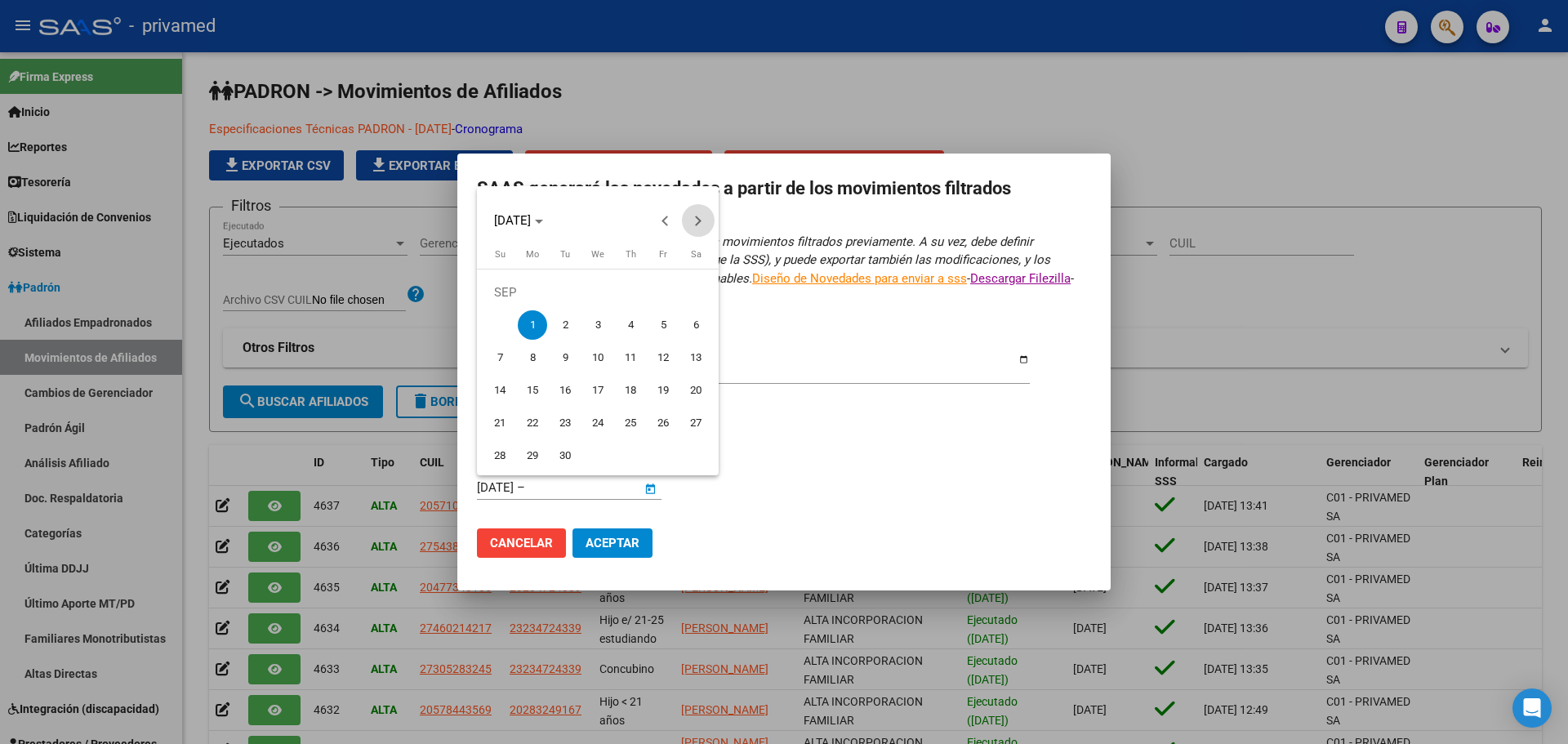
click at [694, 223] on button "Next month" at bounding box center [698, 221] width 33 height 33
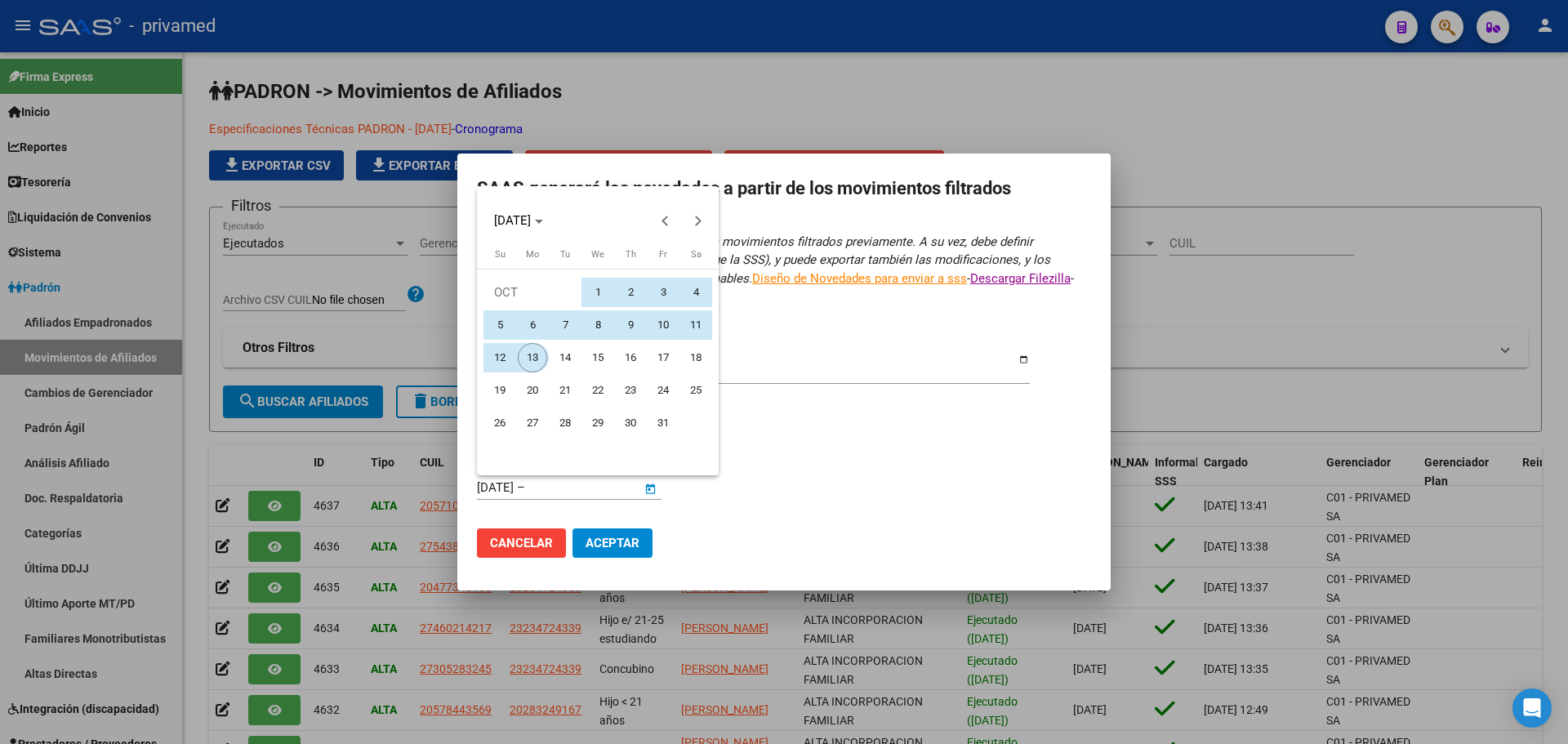
click at [524, 352] on span "13" at bounding box center [533, 357] width 29 height 29
type input "[DATE]"
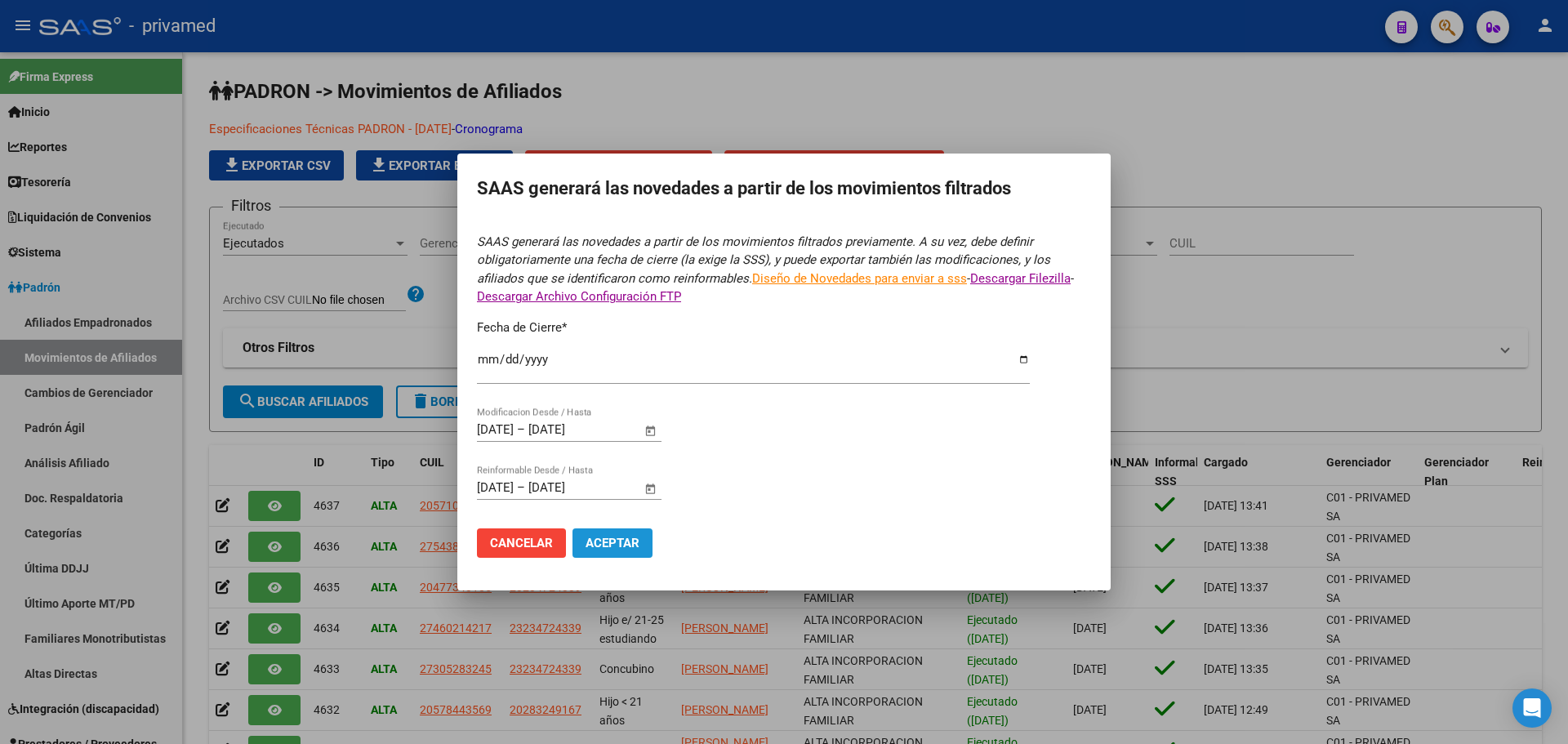
click at [624, 546] on span "Aceptar" at bounding box center [612, 543] width 54 height 15
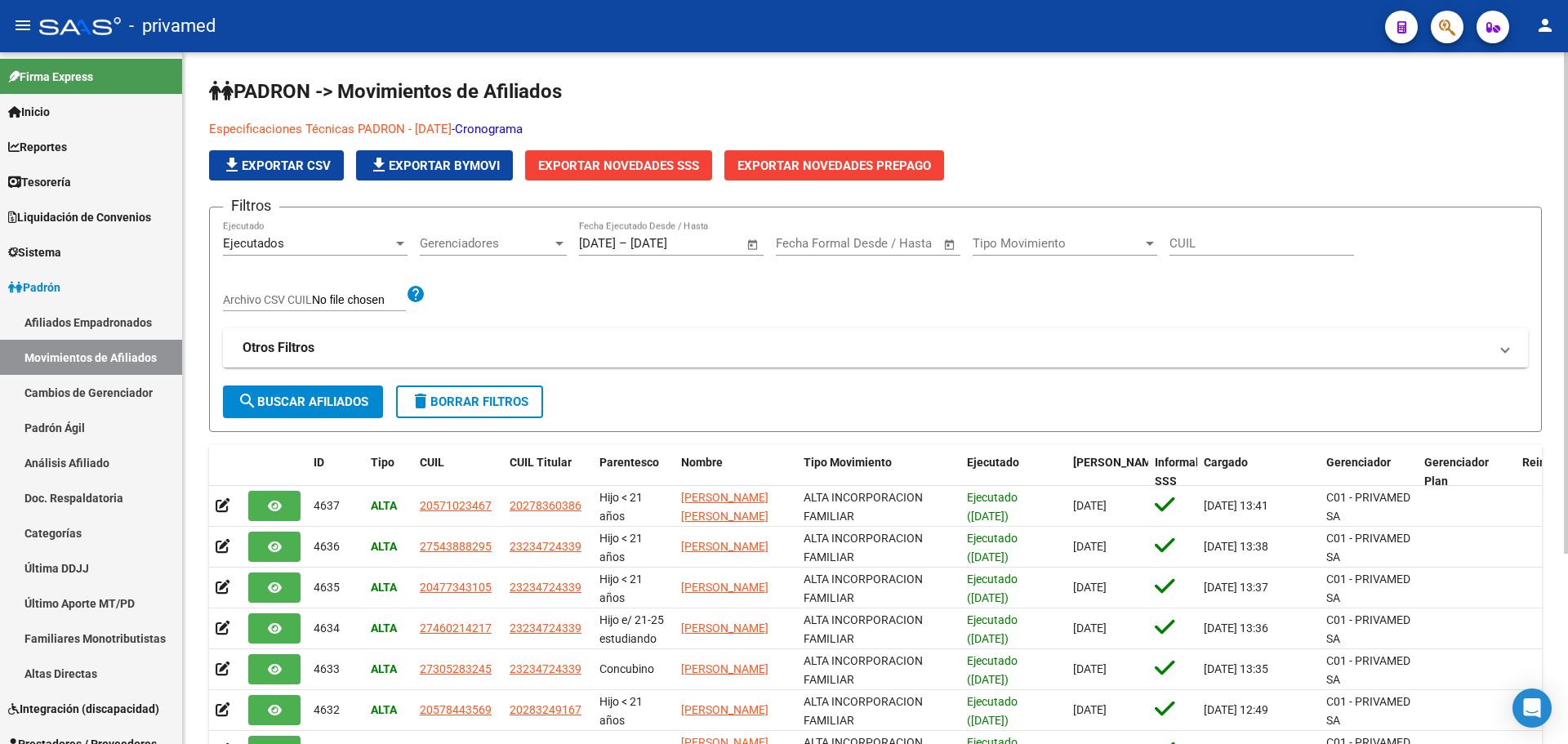
click at [1212, 141] on div "Especificaciones Técnicas PADRON - [DATE] - Cronograma file_download Exportar C…" at bounding box center [739, 150] width 1061 height 60
click at [1450, 28] on icon "button" at bounding box center [1447, 27] width 16 height 19
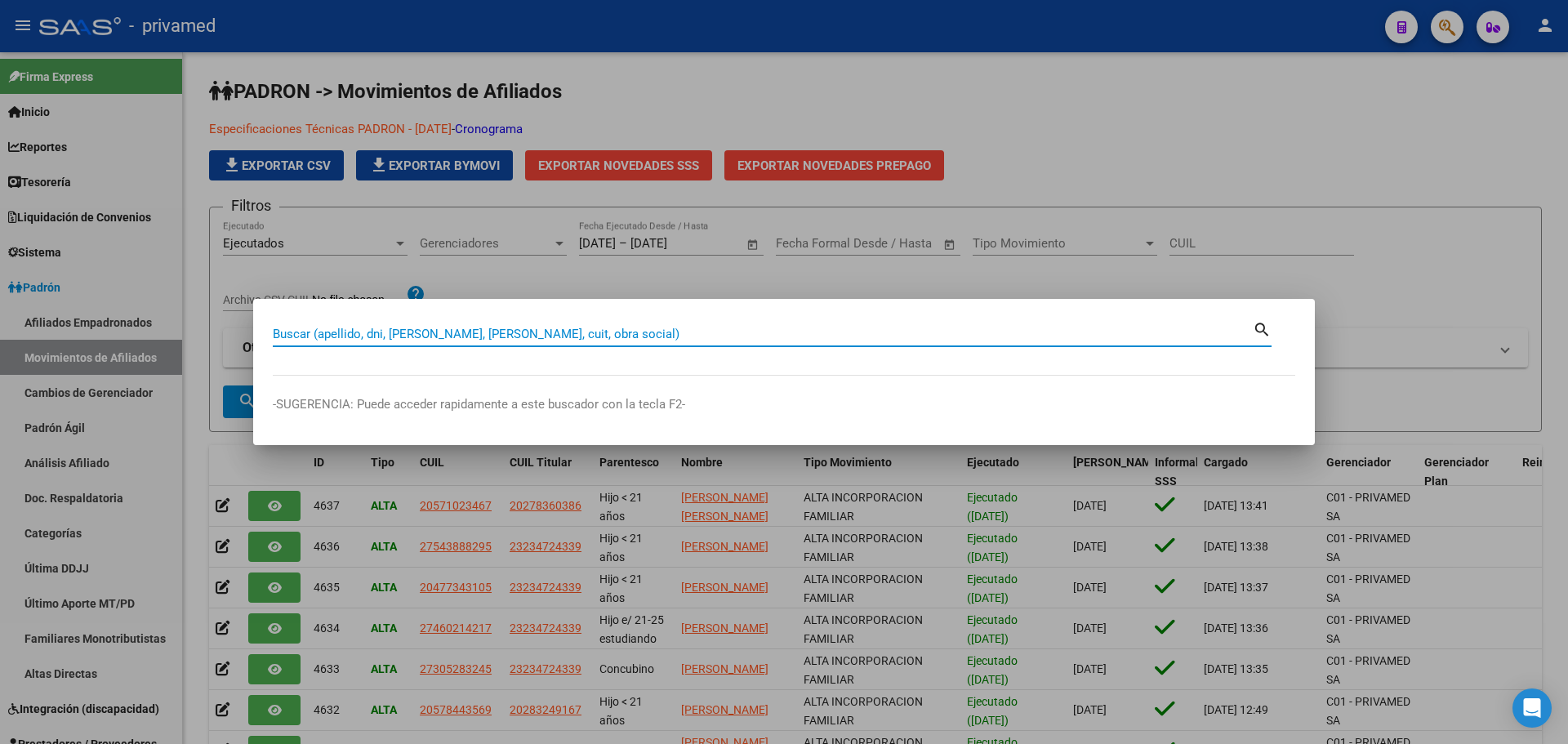
paste input "27280112971"
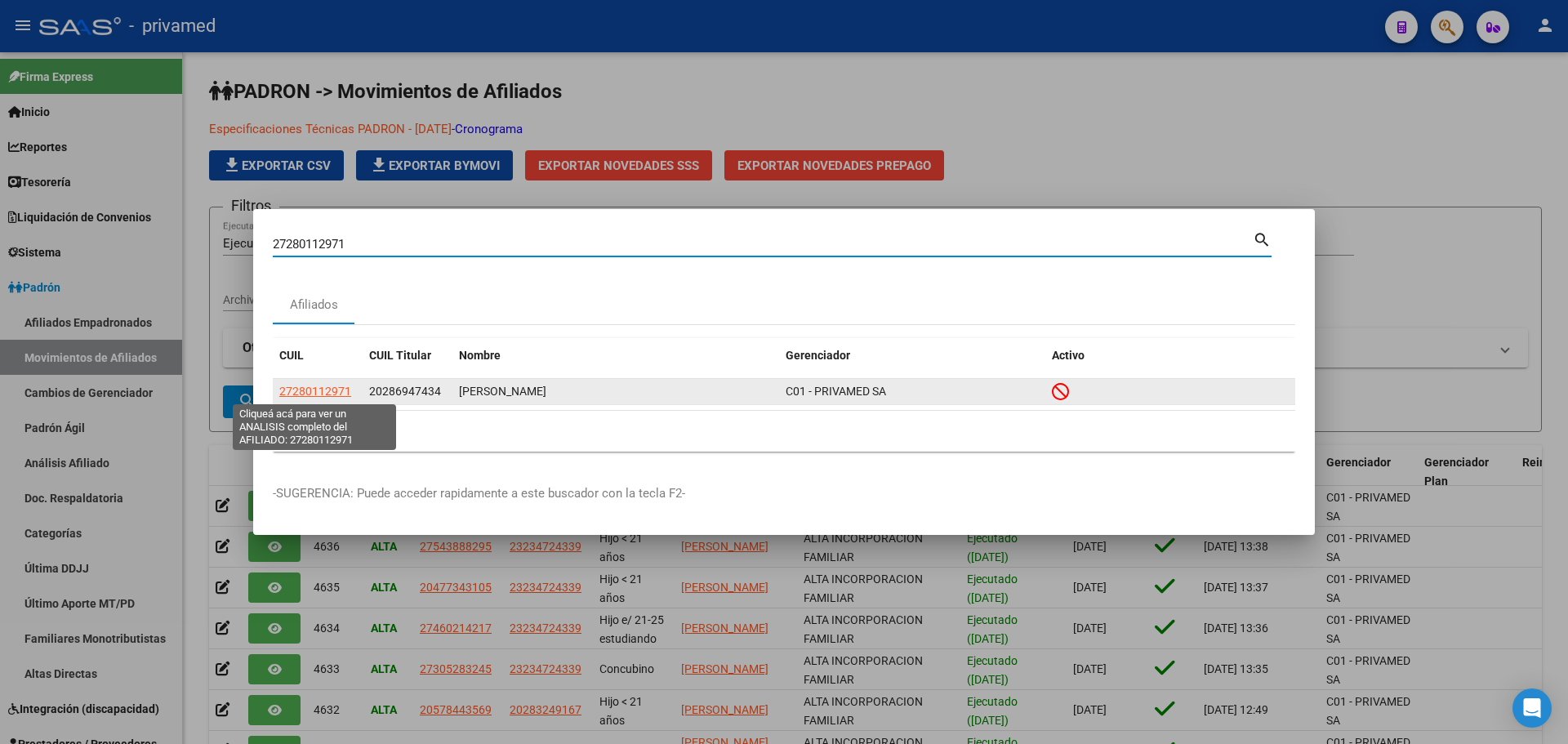
click at [315, 389] on span "27280112971" at bounding box center [315, 391] width 72 height 13
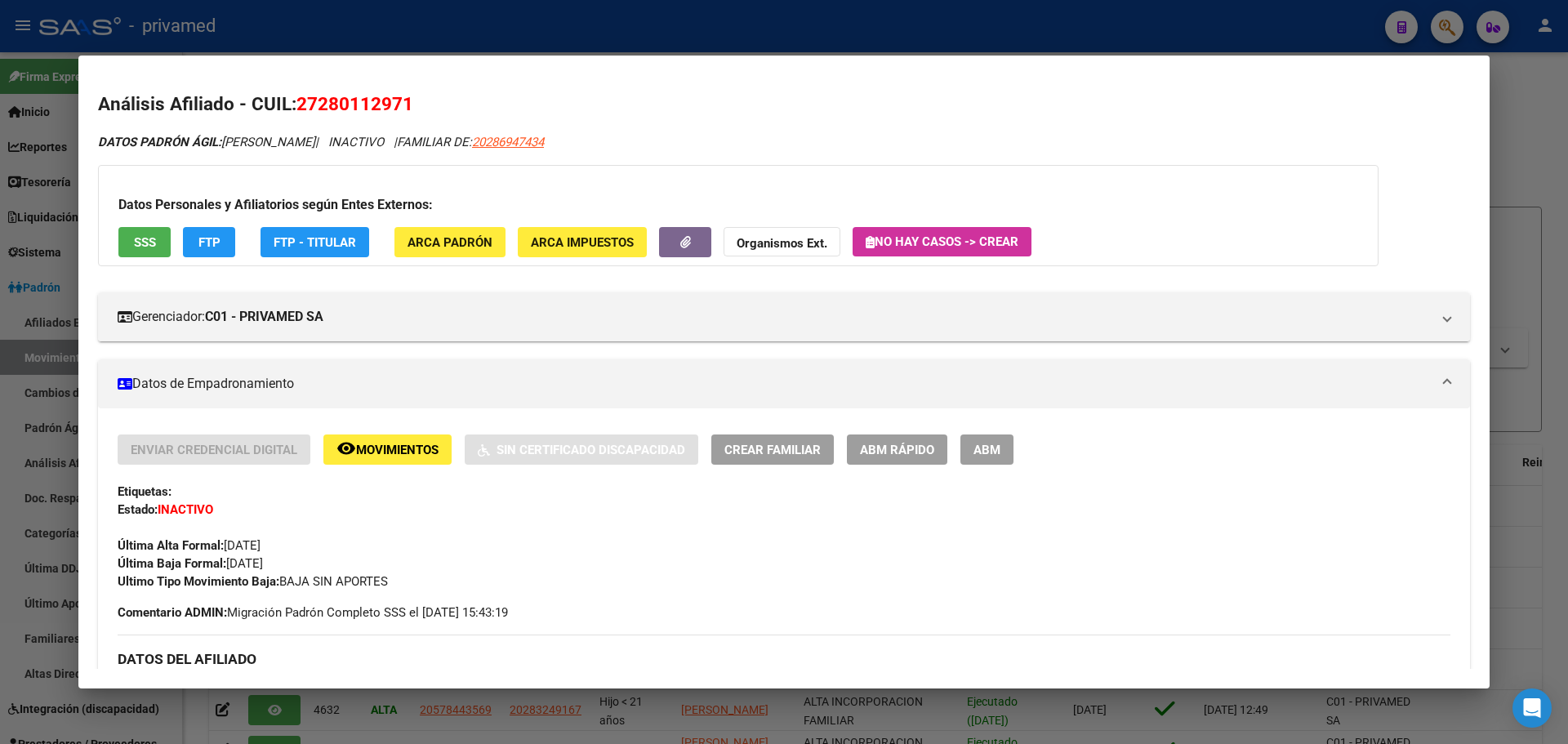
click at [389, 459] on button "remove_red_eye Movimientos" at bounding box center [387, 449] width 128 height 30
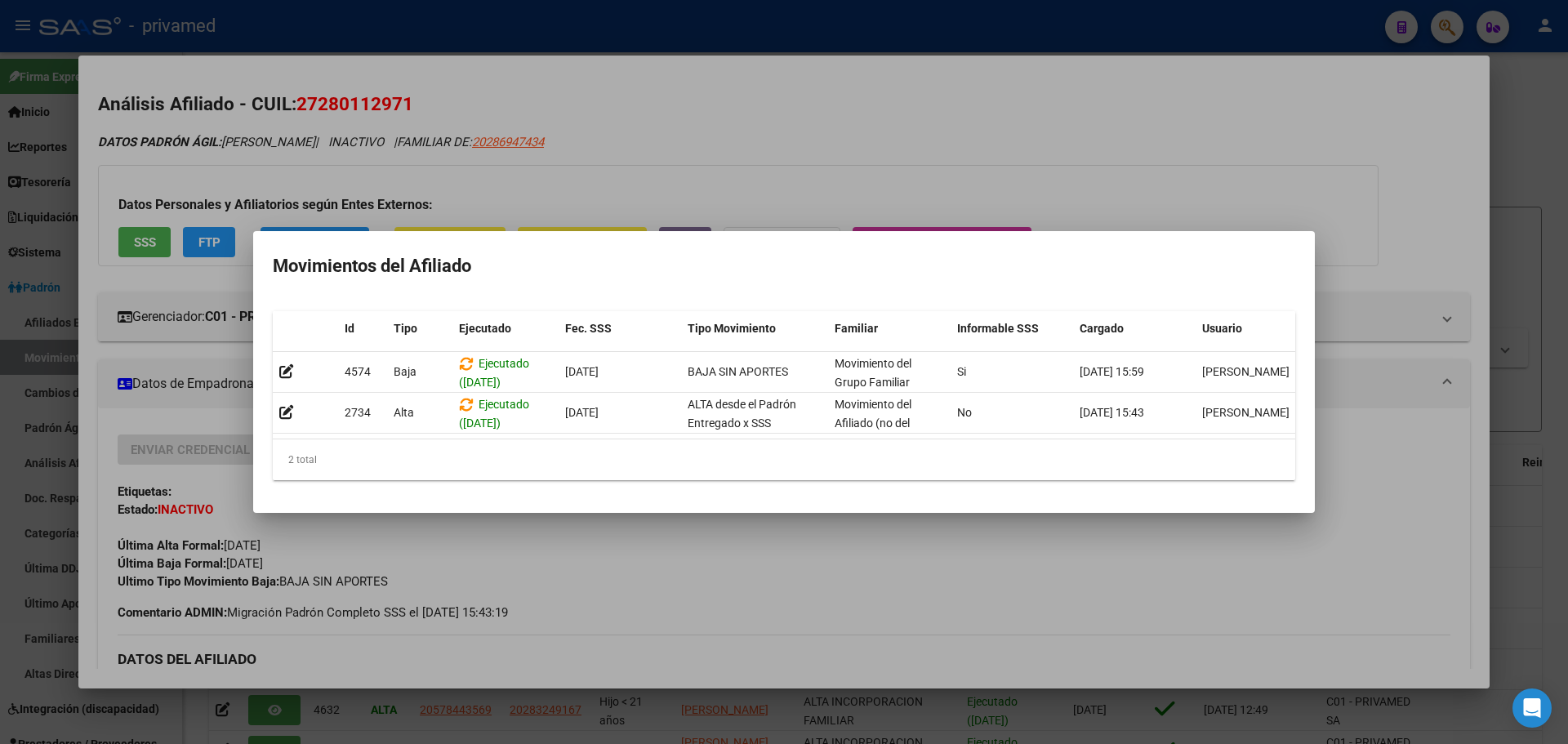
click at [868, 116] on div at bounding box center [784, 372] width 1568 height 744
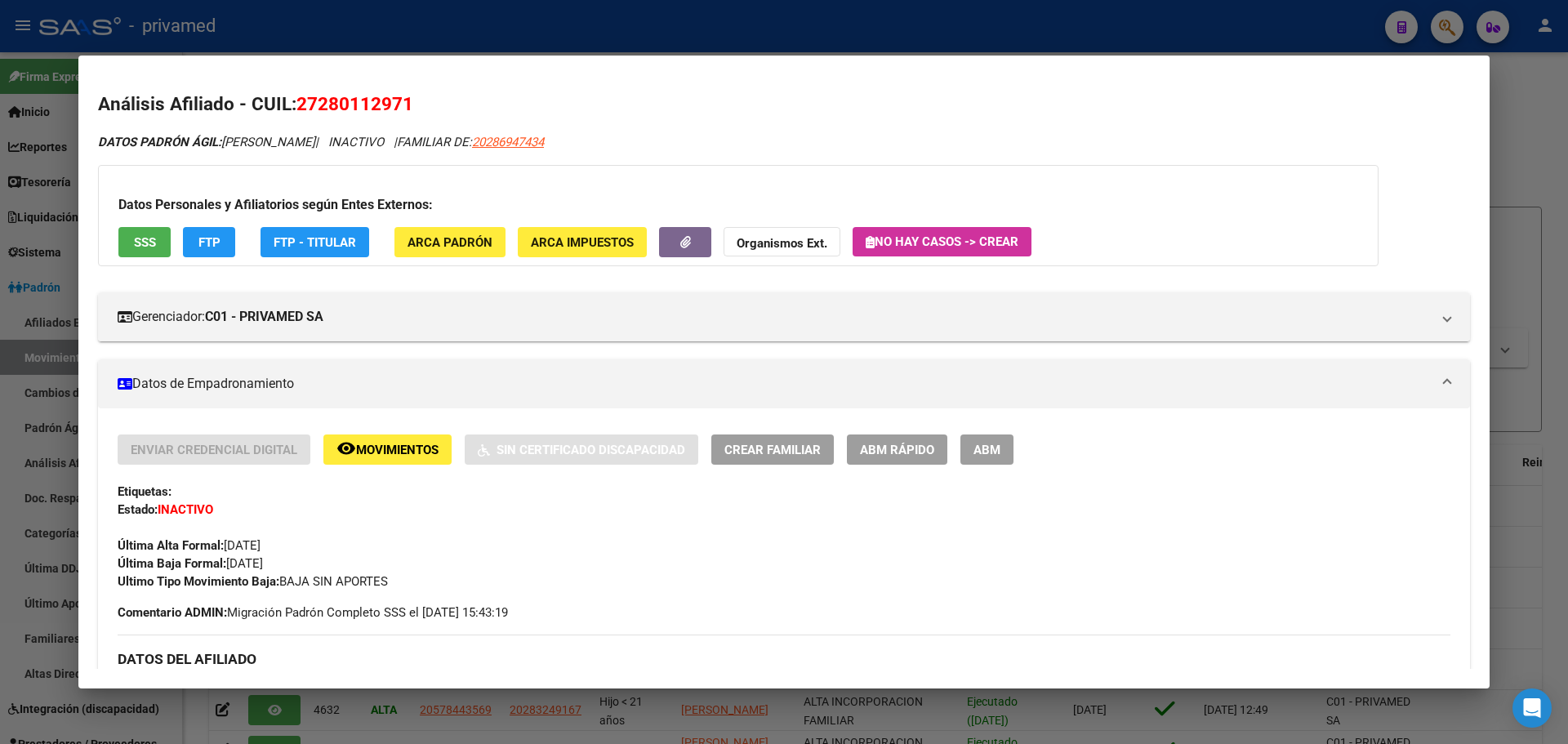
click at [414, 28] on div at bounding box center [784, 372] width 1568 height 744
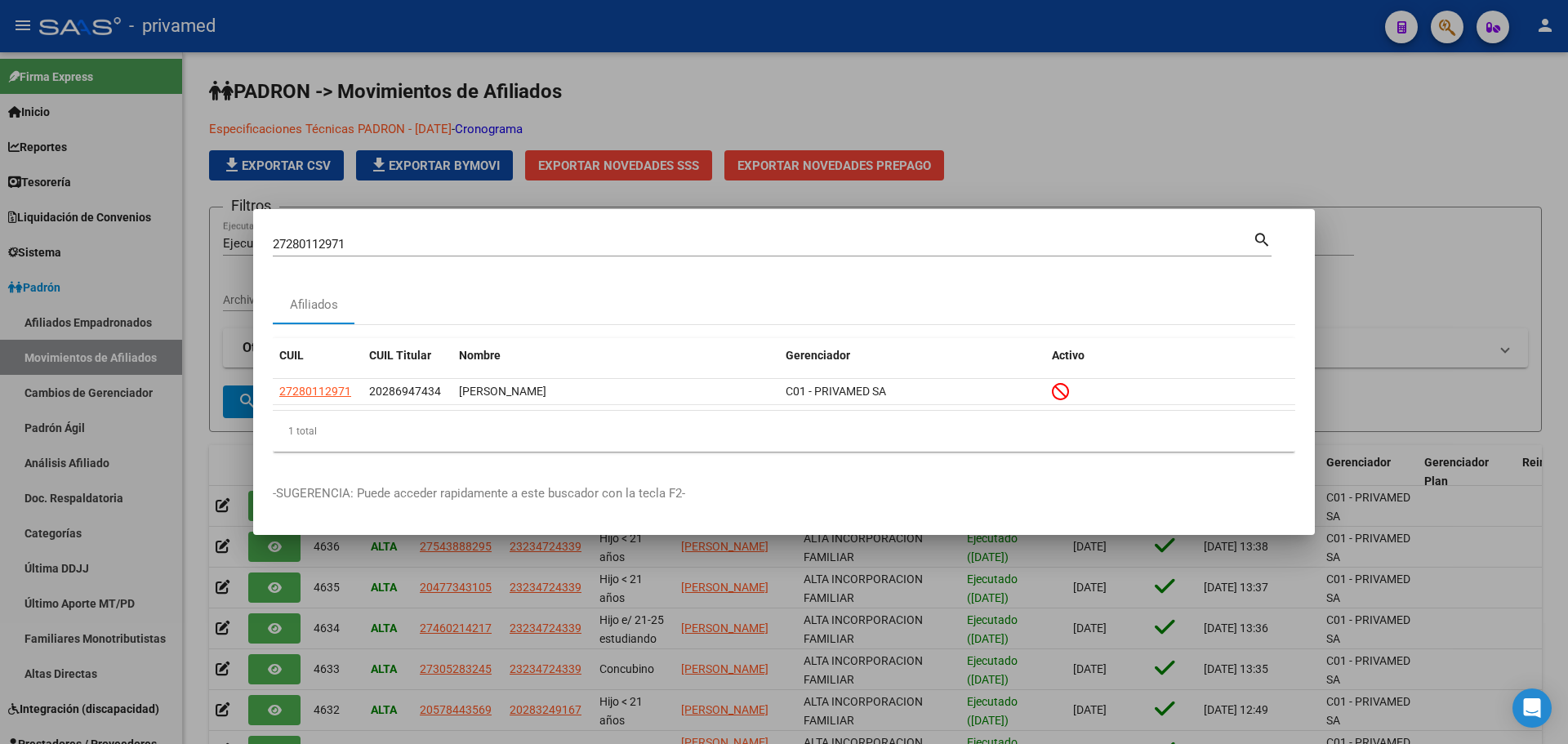
click at [309, 246] on input "27280112971" at bounding box center [763, 245] width 980 height 15
paste input "8694743"
type input "28694743"
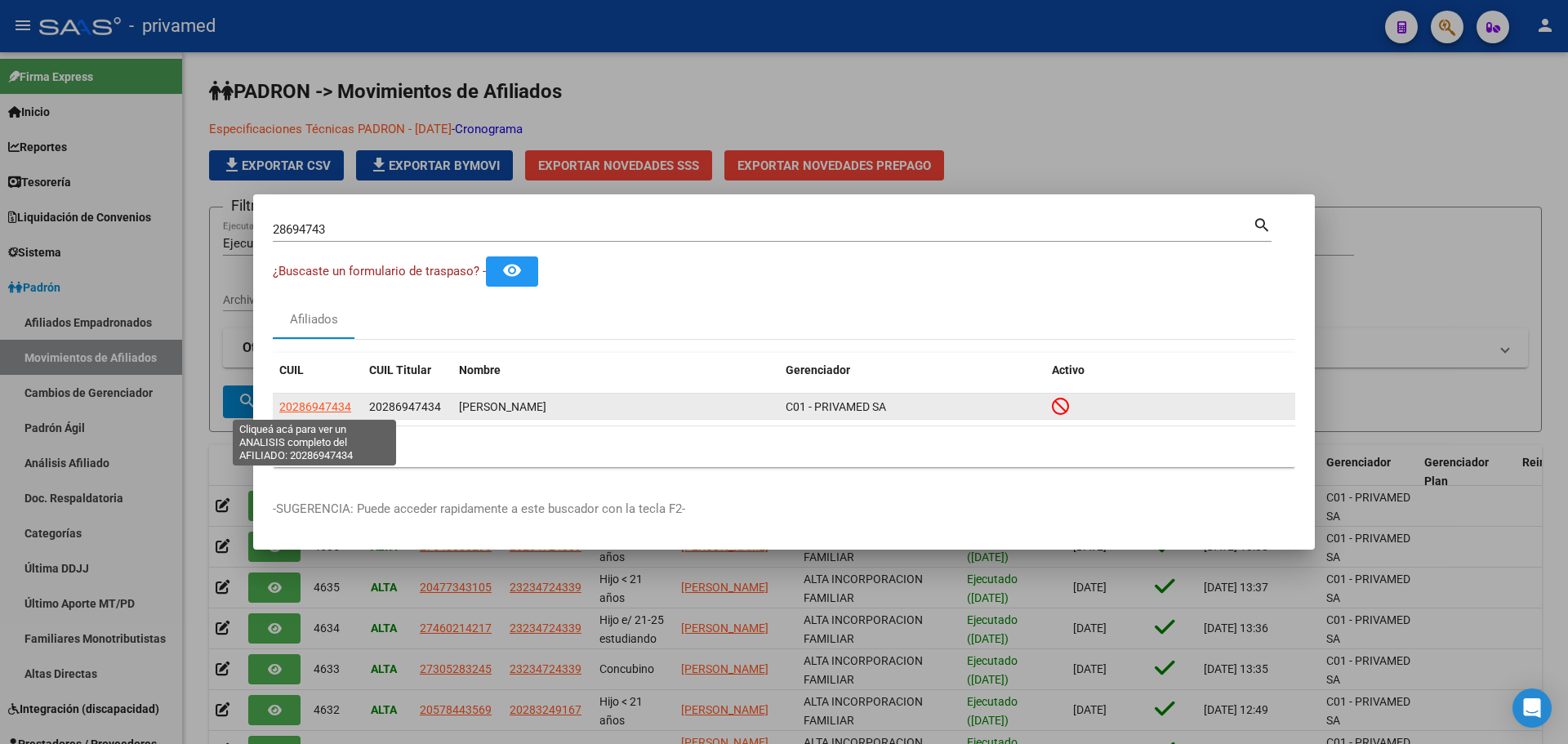
click at [302, 411] on span "20286947434" at bounding box center [315, 407] width 72 height 13
type textarea "20286947434"
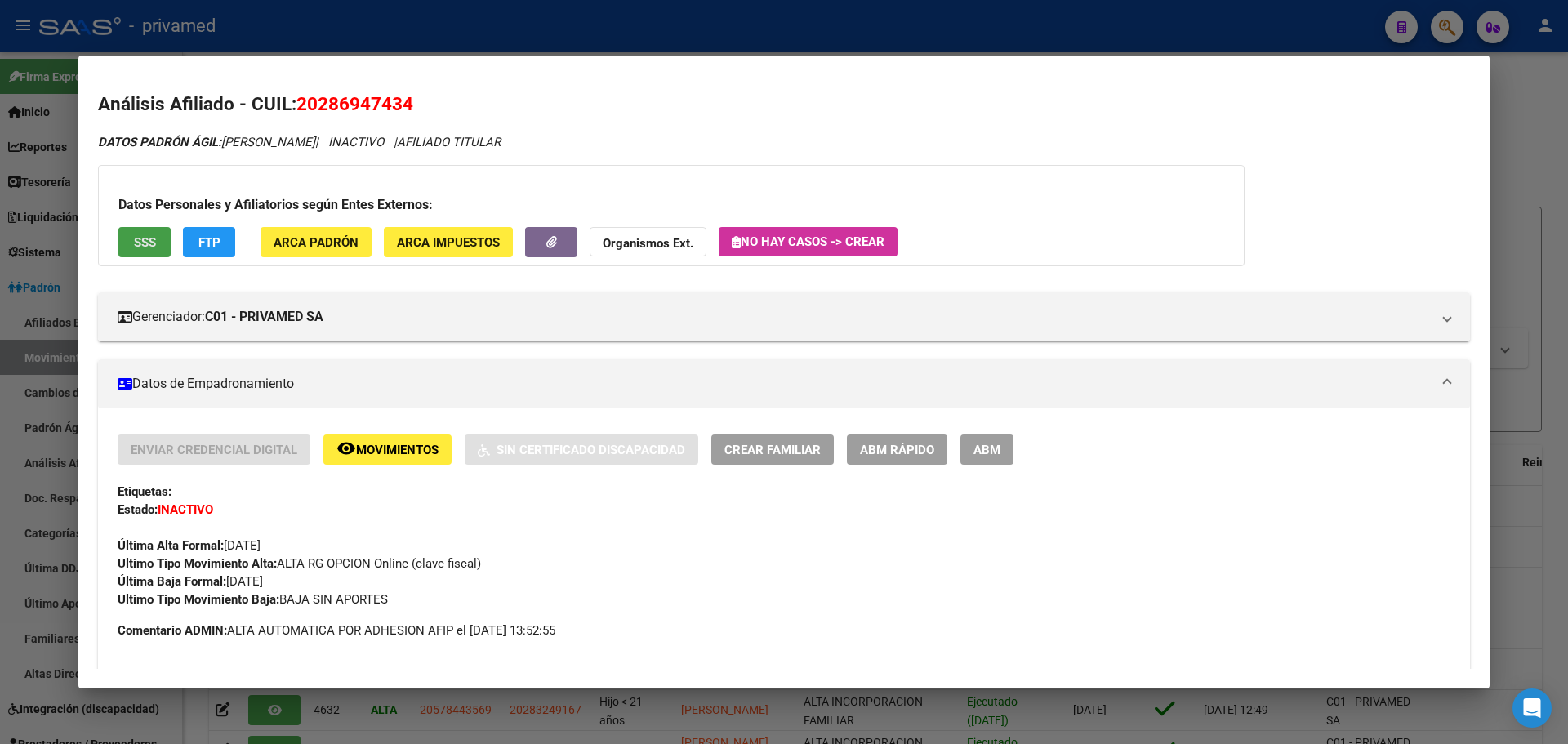
click at [152, 232] on button "SSS" at bounding box center [144, 242] width 52 height 30
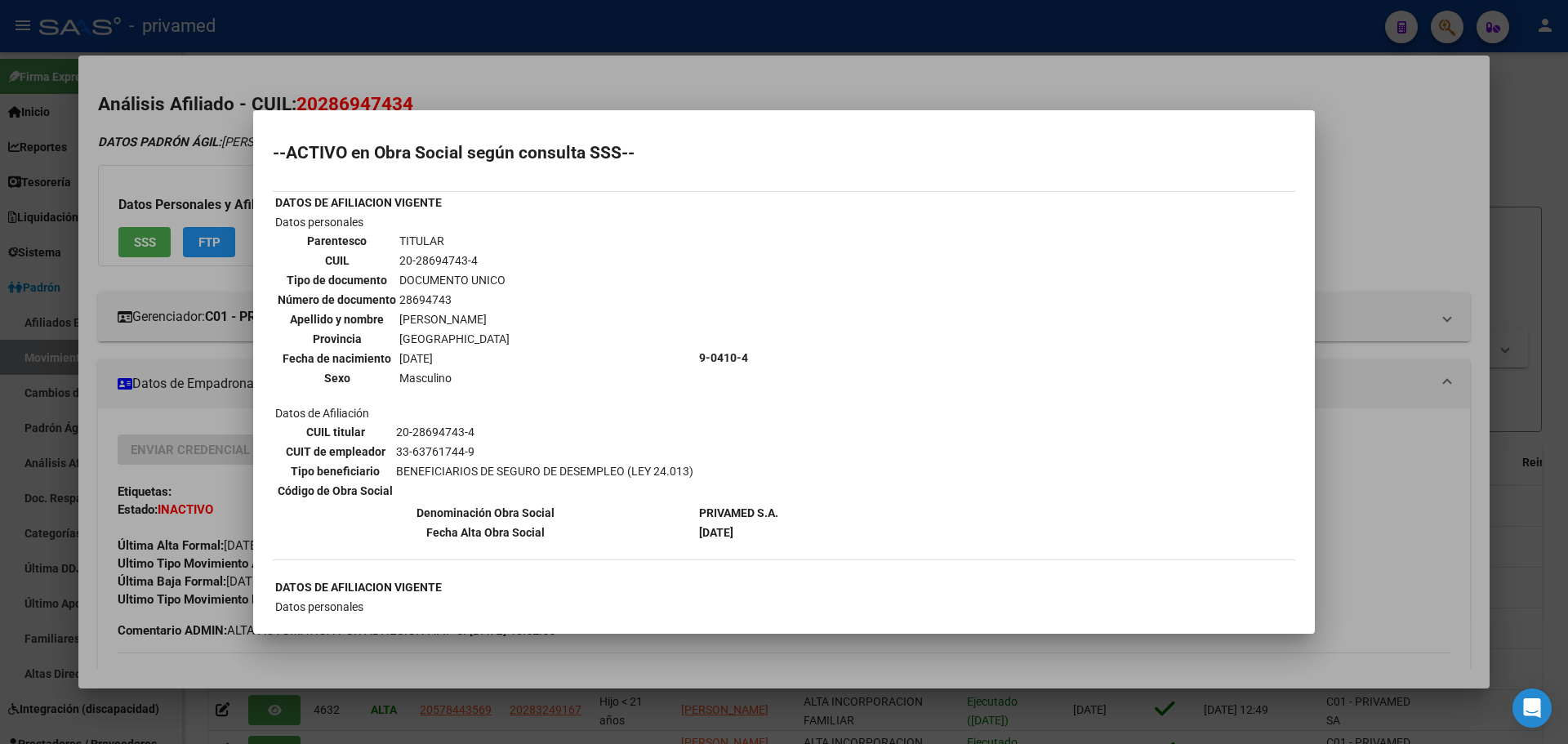
click at [744, 86] on div at bounding box center [784, 372] width 1568 height 744
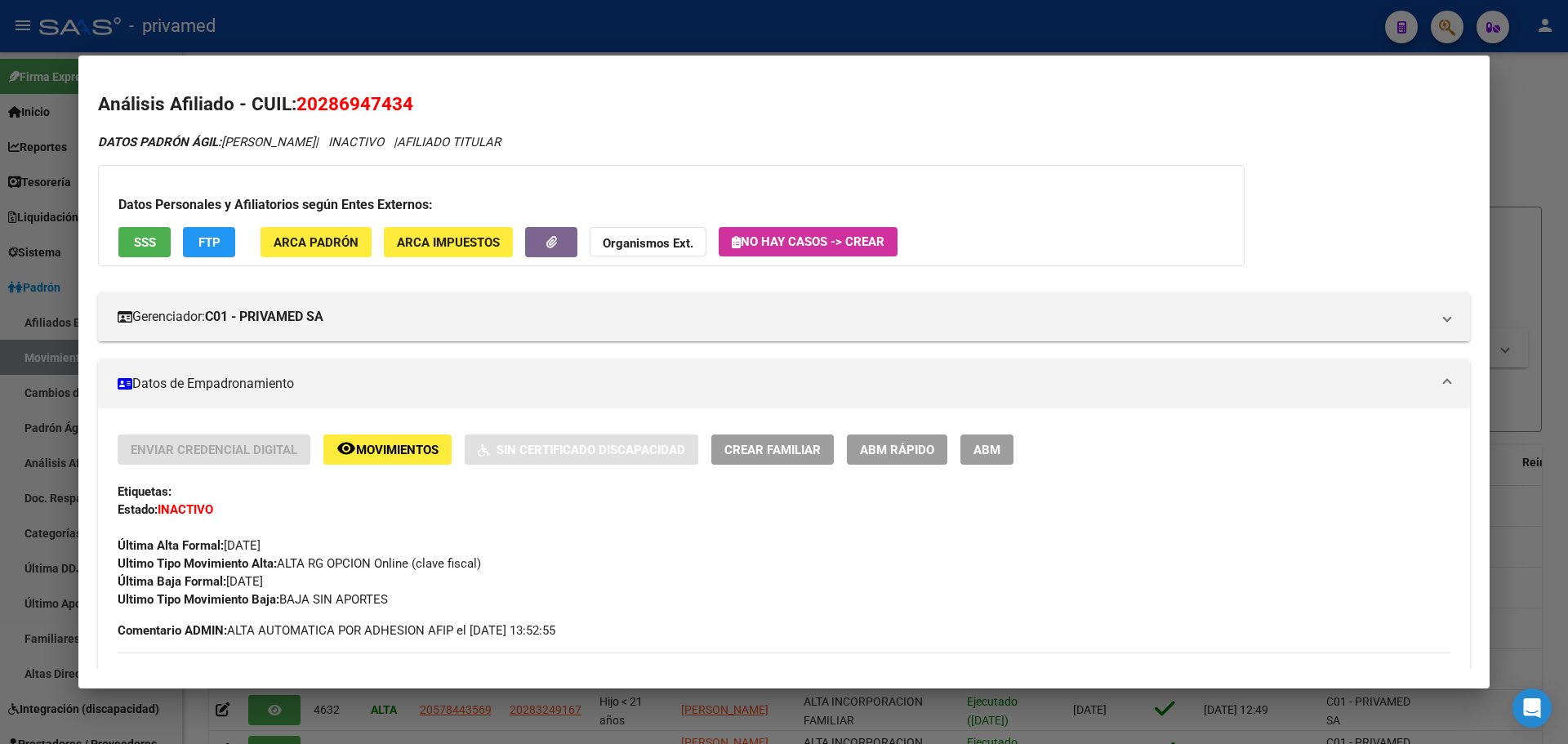
click at [706, 30] on div at bounding box center [784, 372] width 1568 height 744
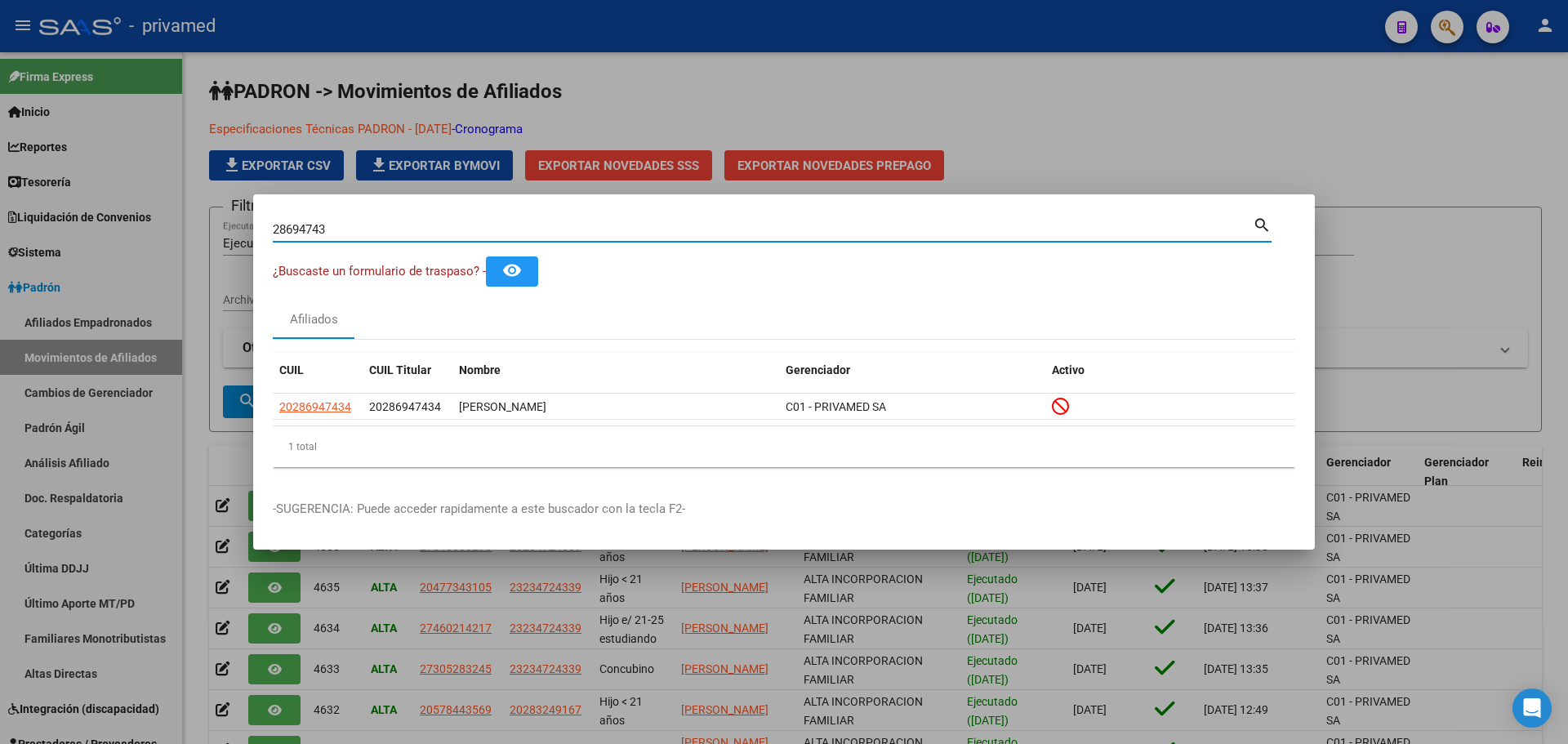
click at [335, 231] on input "28694743" at bounding box center [763, 229] width 980 height 15
paste input "16749301"
type input "16749301"
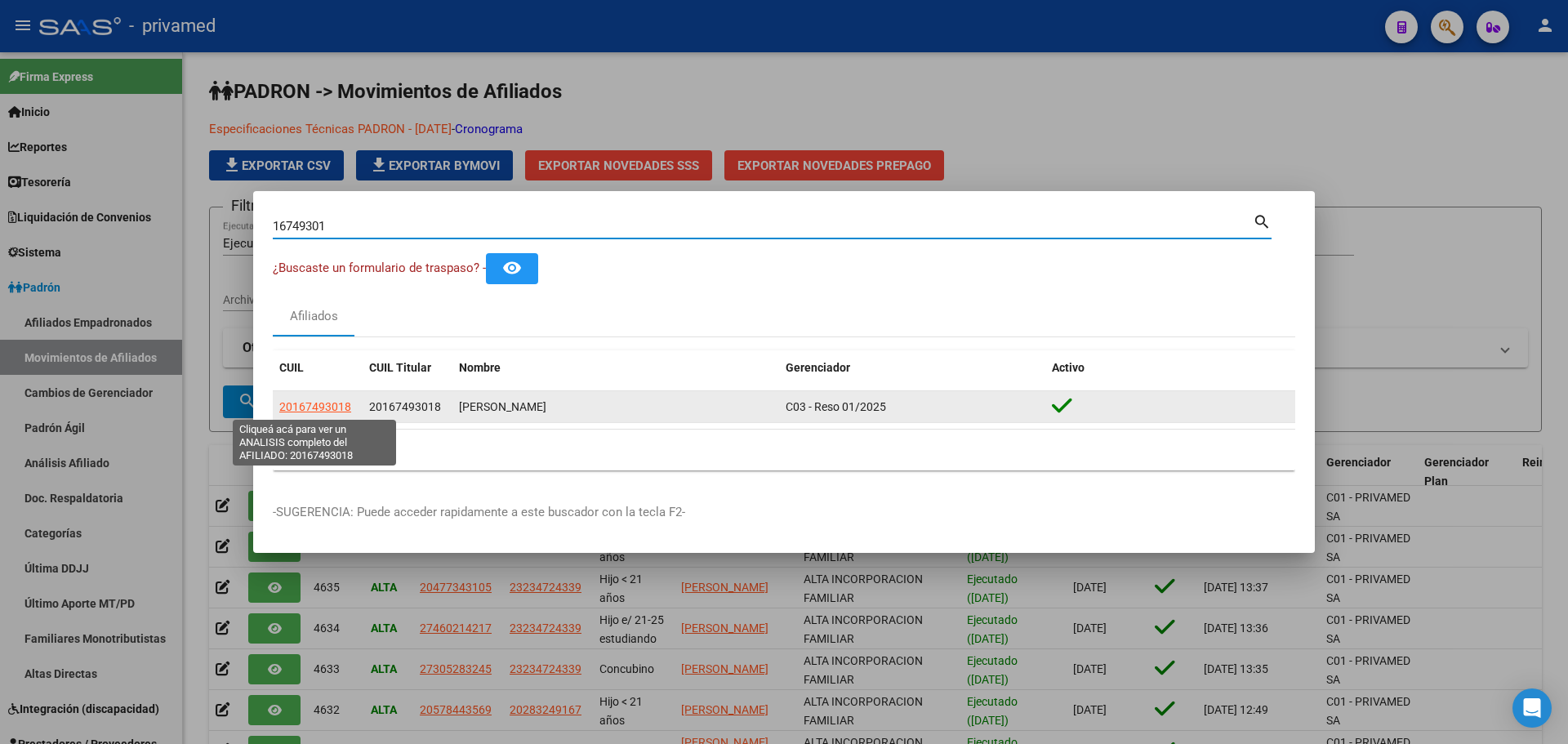
click at [323, 407] on span "20167493018" at bounding box center [315, 407] width 72 height 13
type textarea "20167493018"
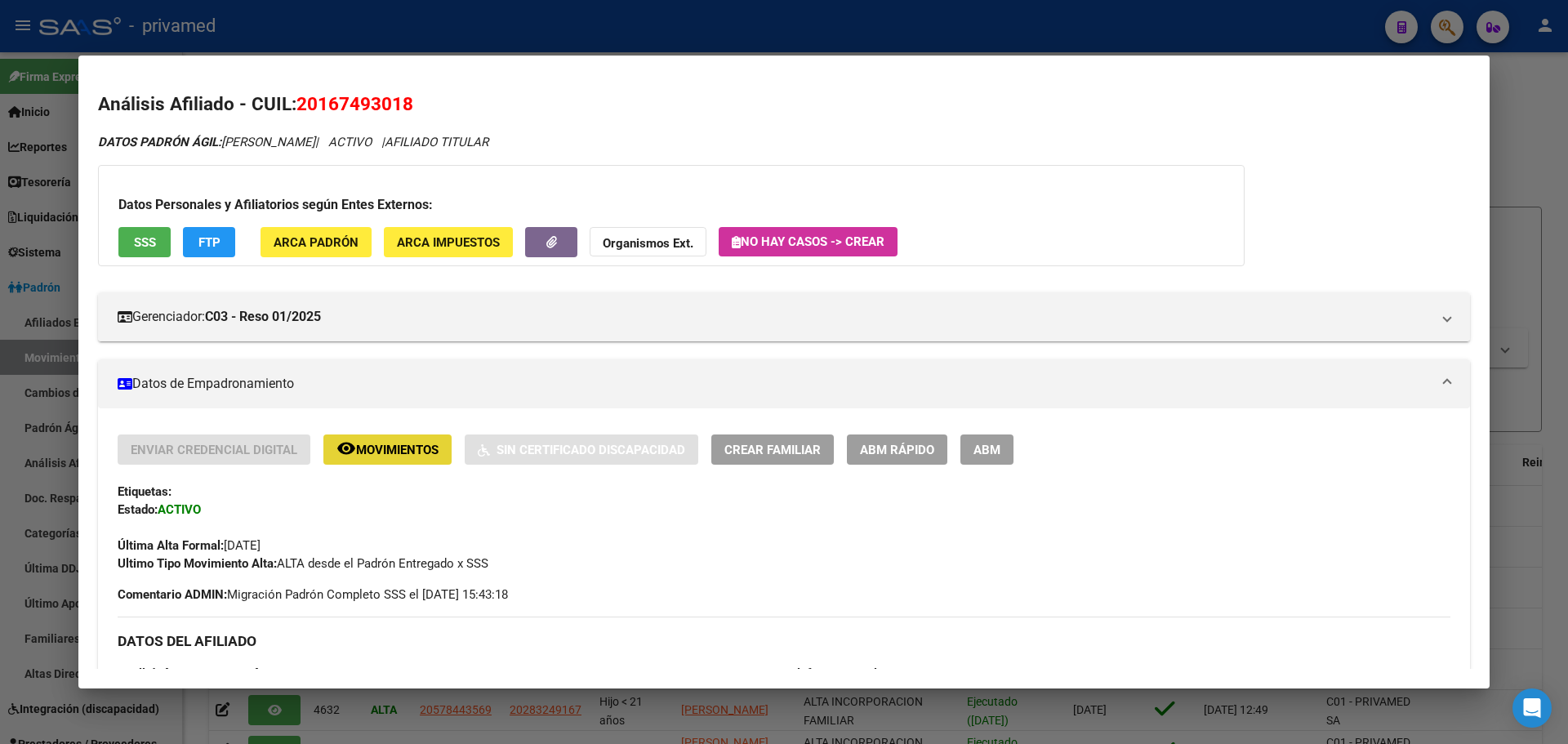
click at [336, 454] on mat-icon "remove_red_eye" at bounding box center [346, 448] width 20 height 20
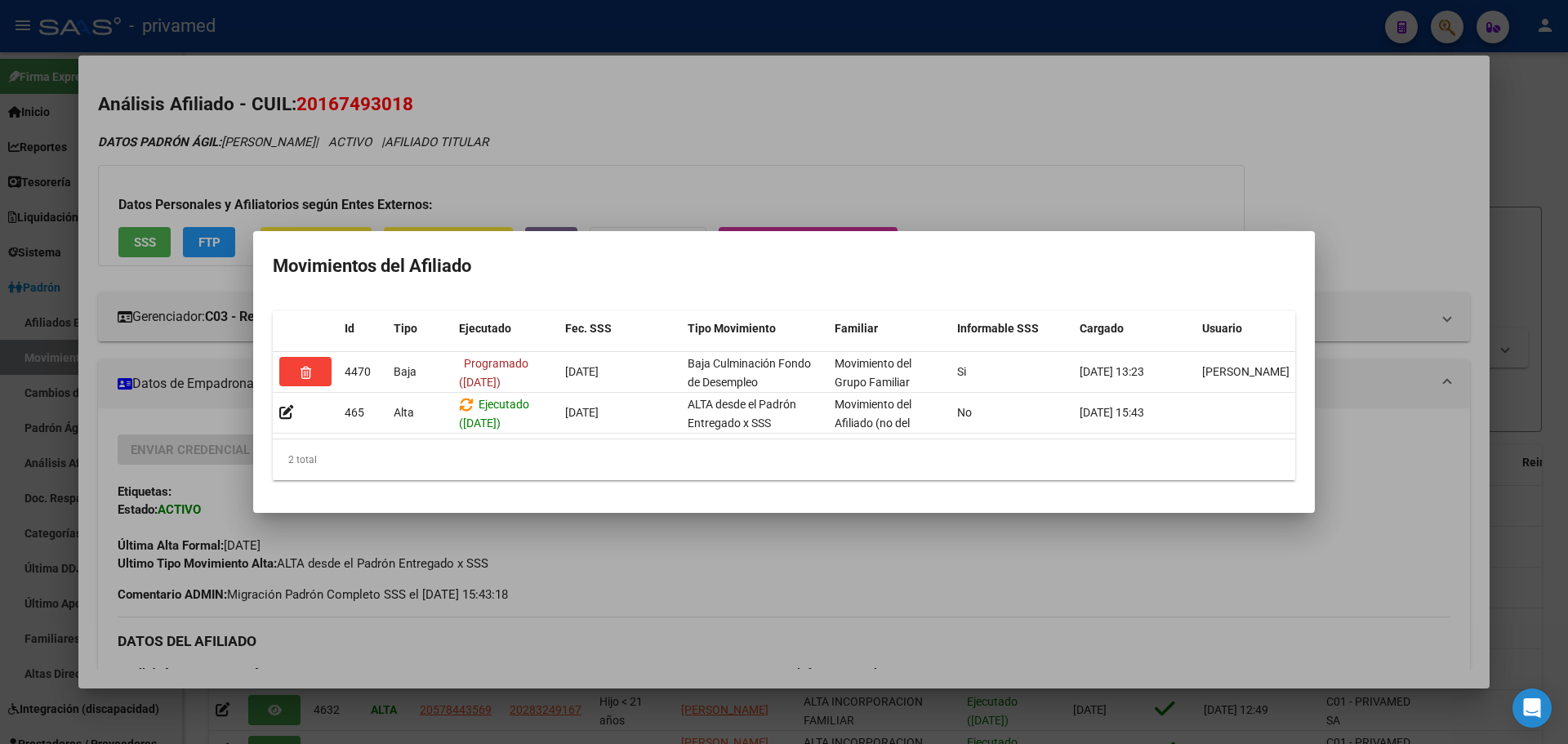
click at [786, 135] on div at bounding box center [784, 372] width 1568 height 744
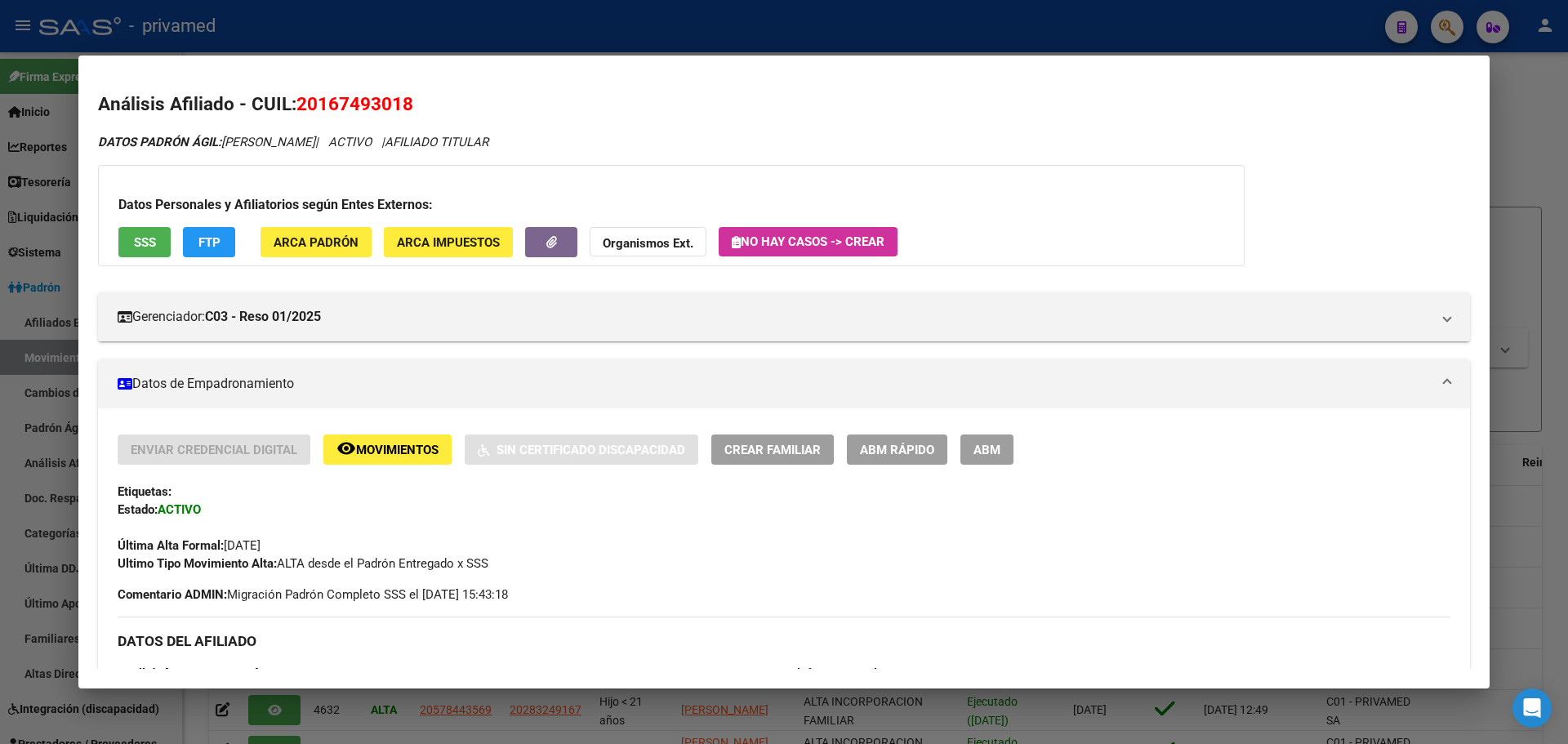
click at [150, 243] on span "SSS" at bounding box center [145, 243] width 22 height 15
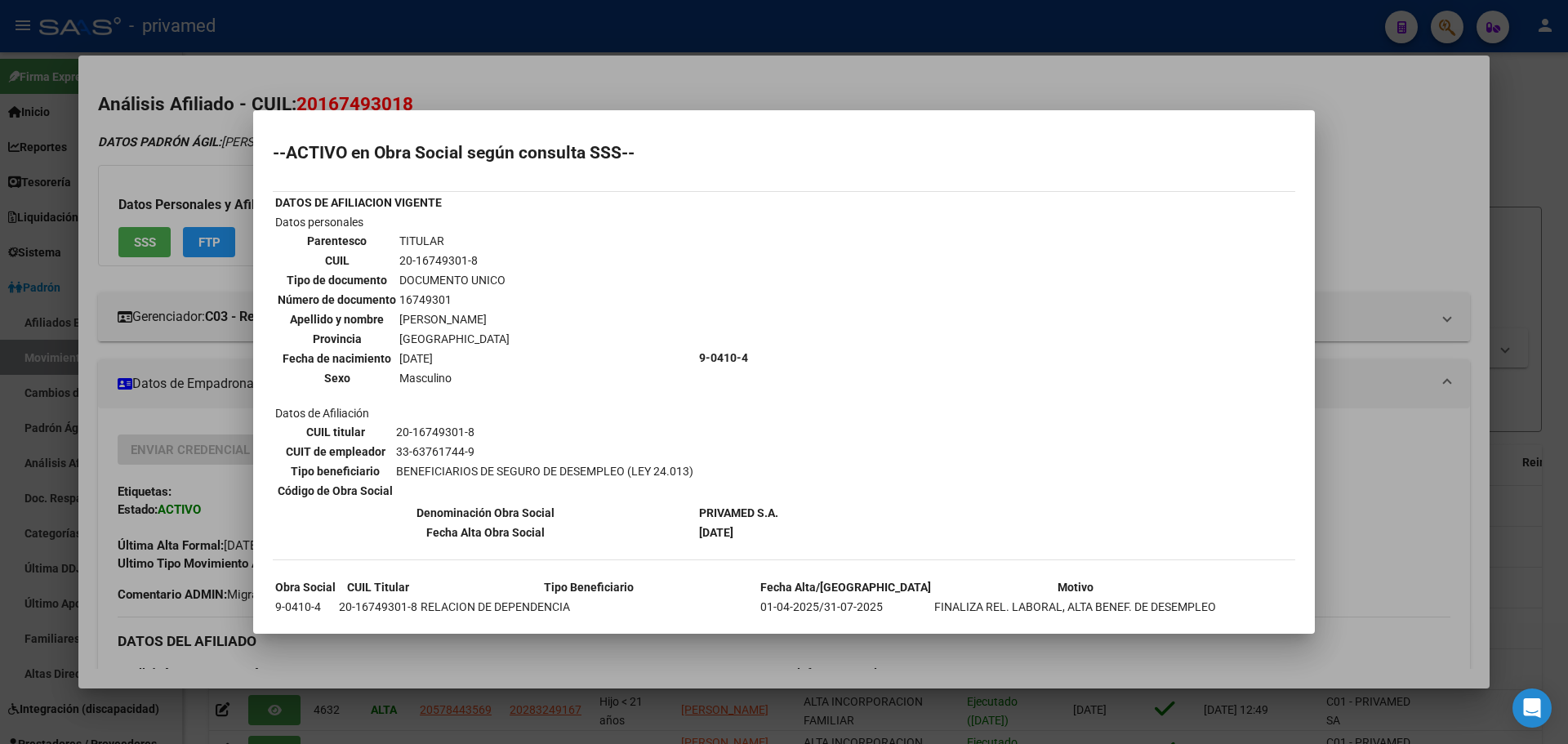
click at [1022, 91] on div at bounding box center [784, 372] width 1568 height 744
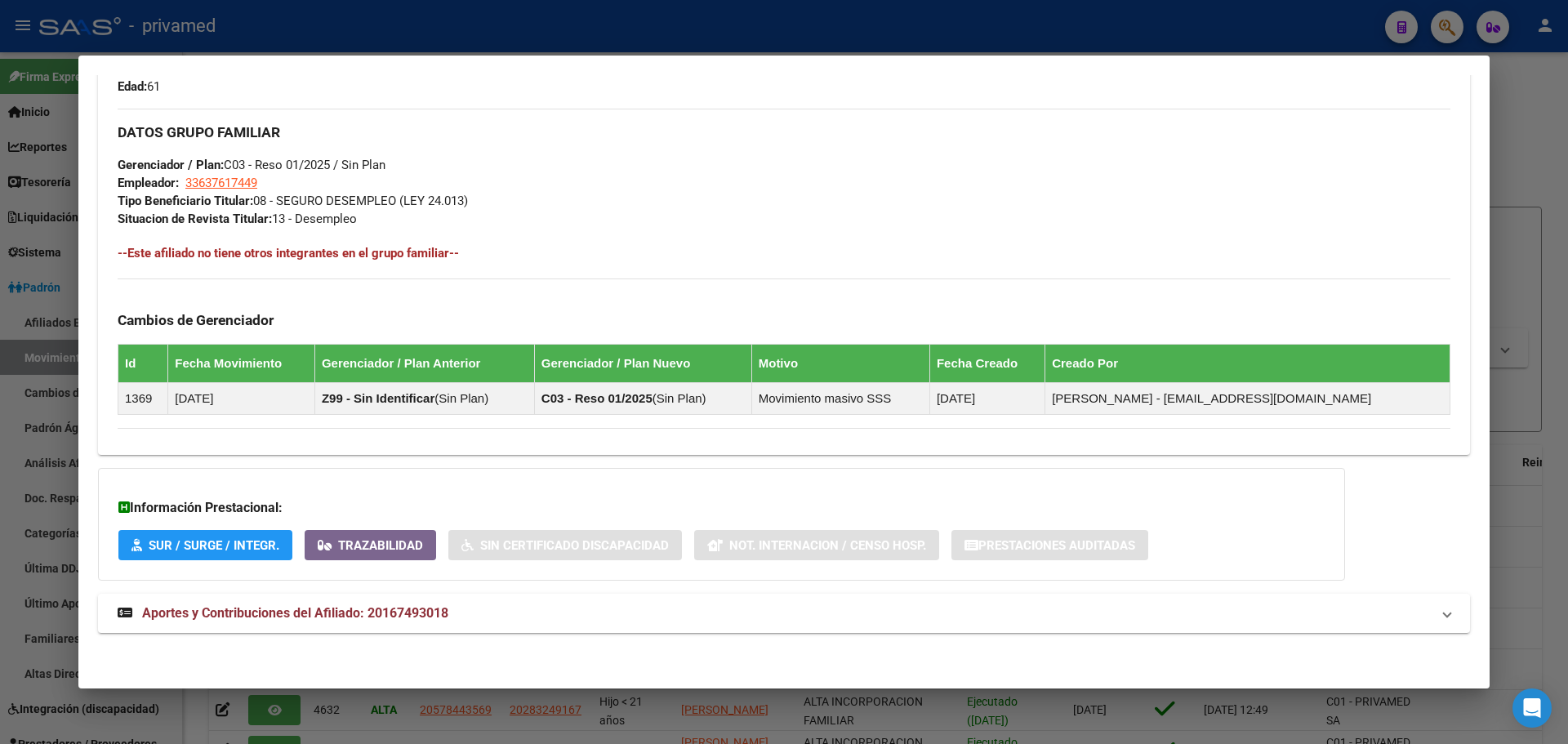
scroll to position [750, 0]
click at [618, 43] on div at bounding box center [784, 372] width 1568 height 744
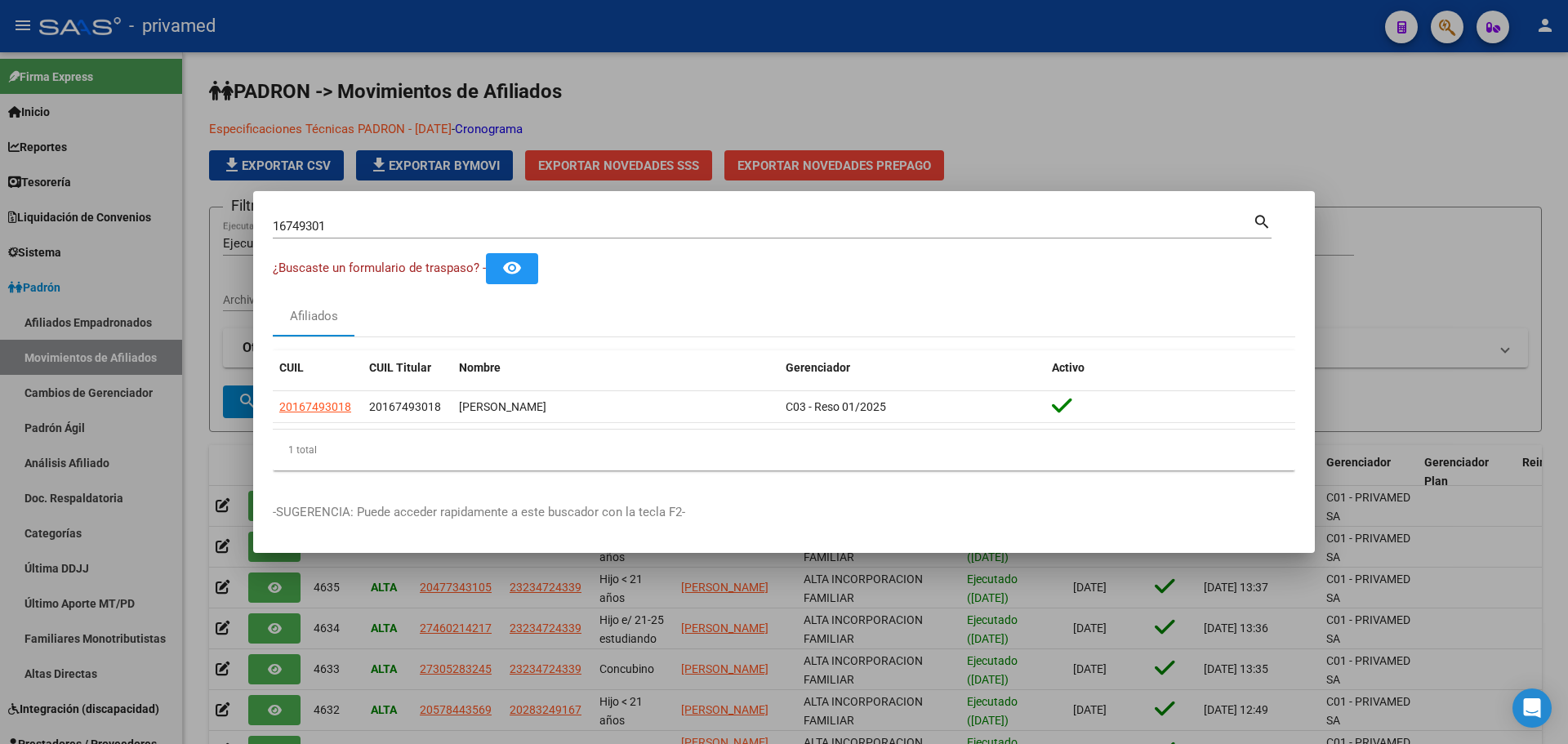
click at [711, 84] on div at bounding box center [784, 372] width 1568 height 744
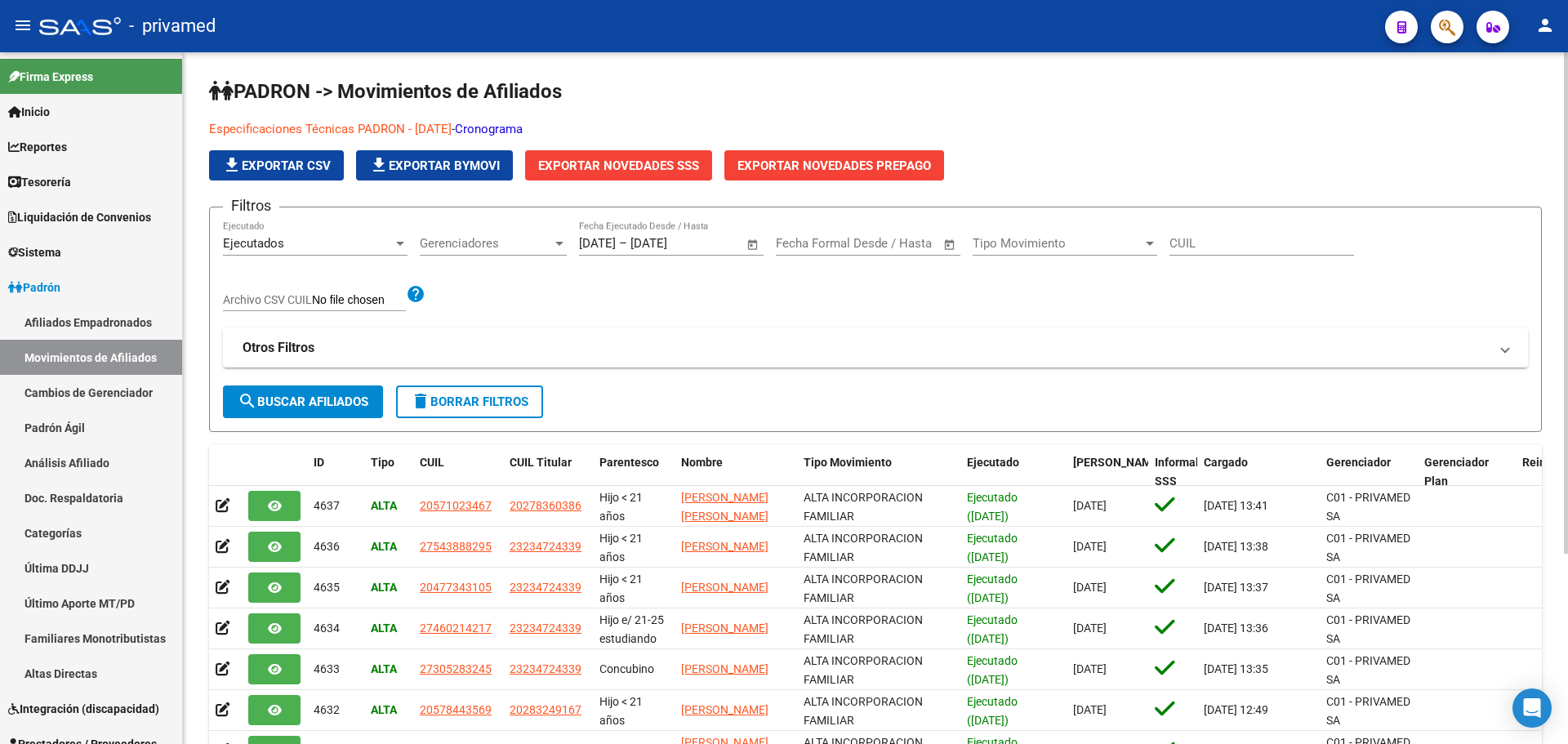
click at [356, 127] on link "Especificaciones Técnicas PADRON - [DATE]" at bounding box center [330, 129] width 243 height 15
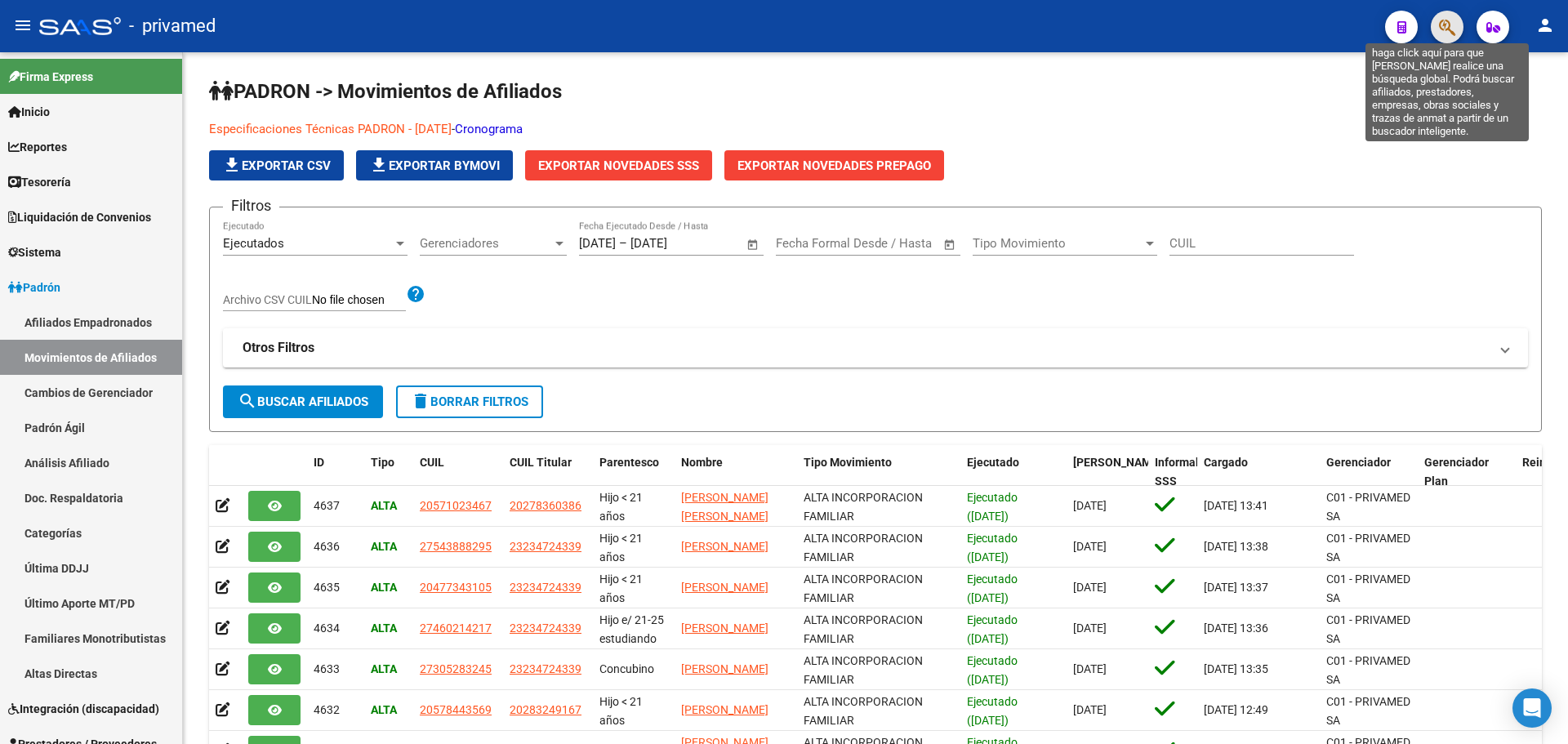
click at [1448, 27] on icon "button" at bounding box center [1447, 27] width 16 height 19
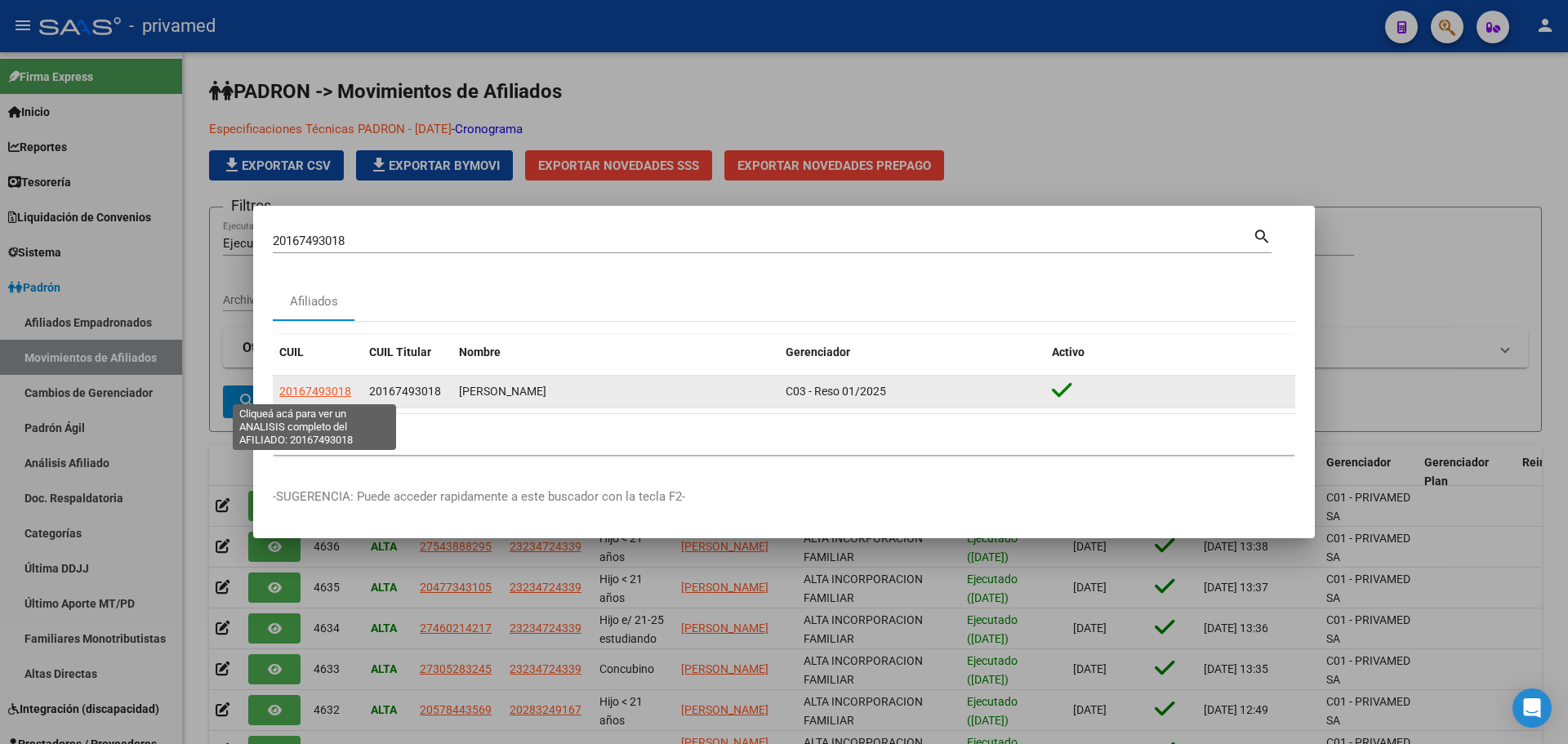
click at [322, 391] on span "20167493018" at bounding box center [315, 391] width 72 height 13
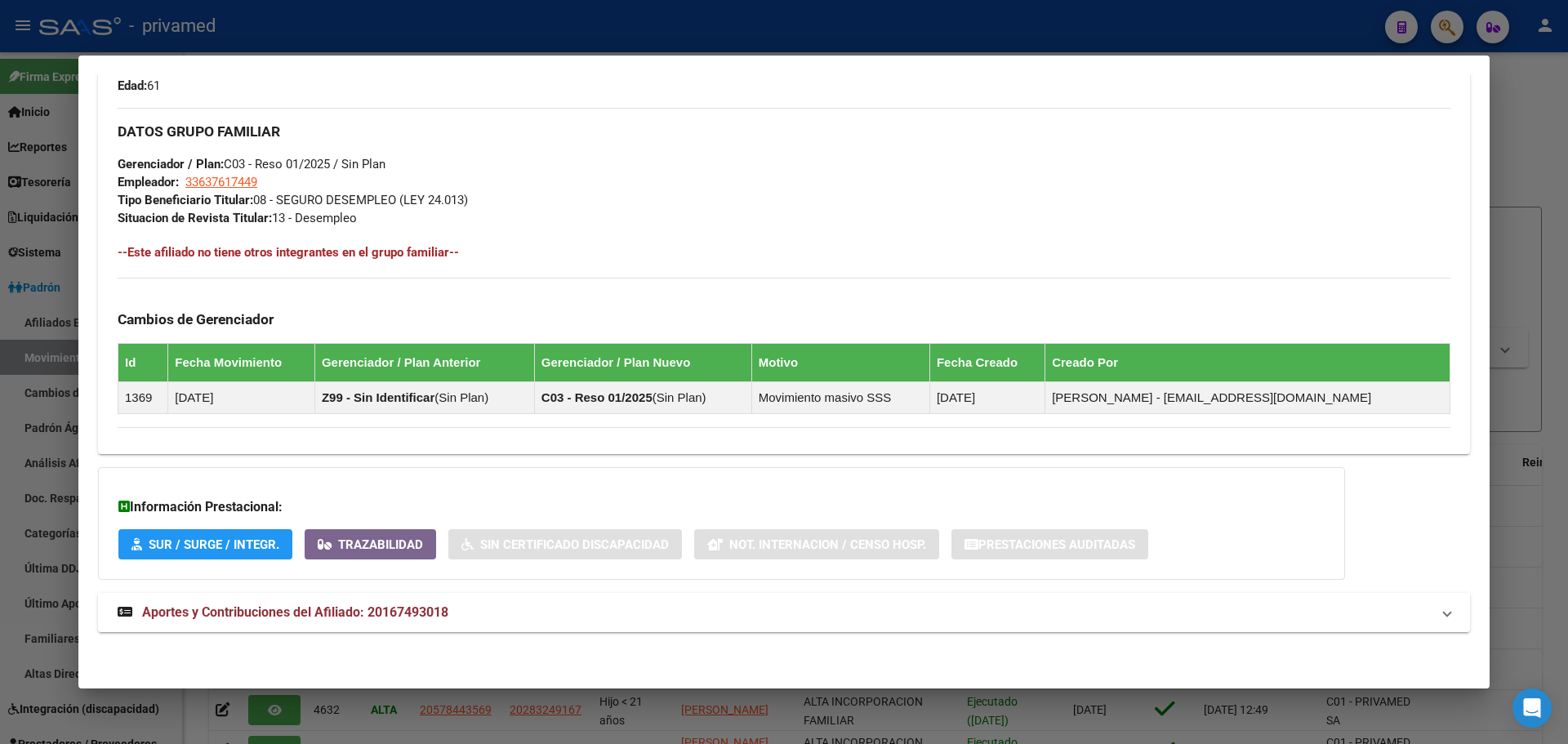
click at [319, 613] on span "Aportes y Contribuciones del Afiliado: 20167493018" at bounding box center [295, 612] width 306 height 15
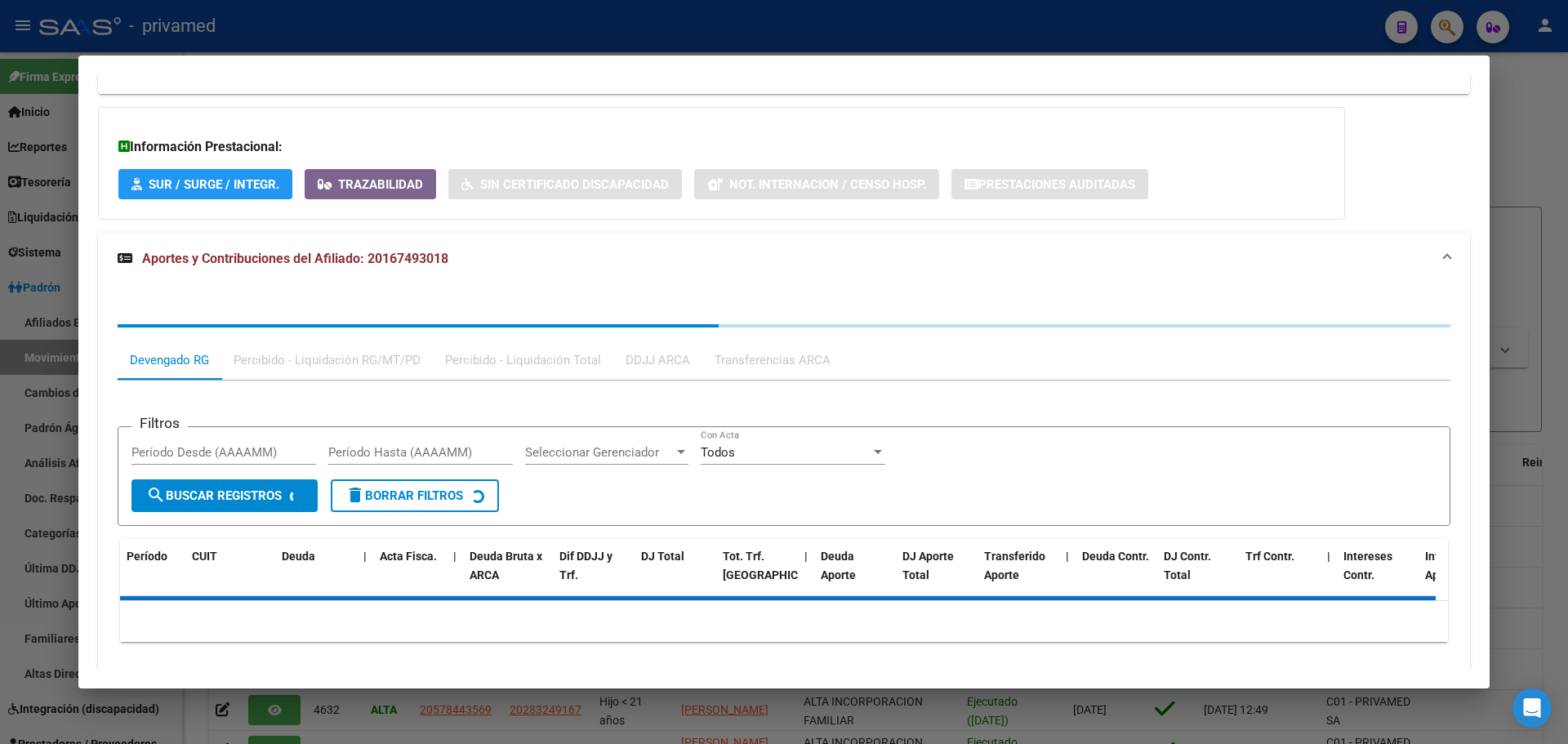
scroll to position [1159, 0]
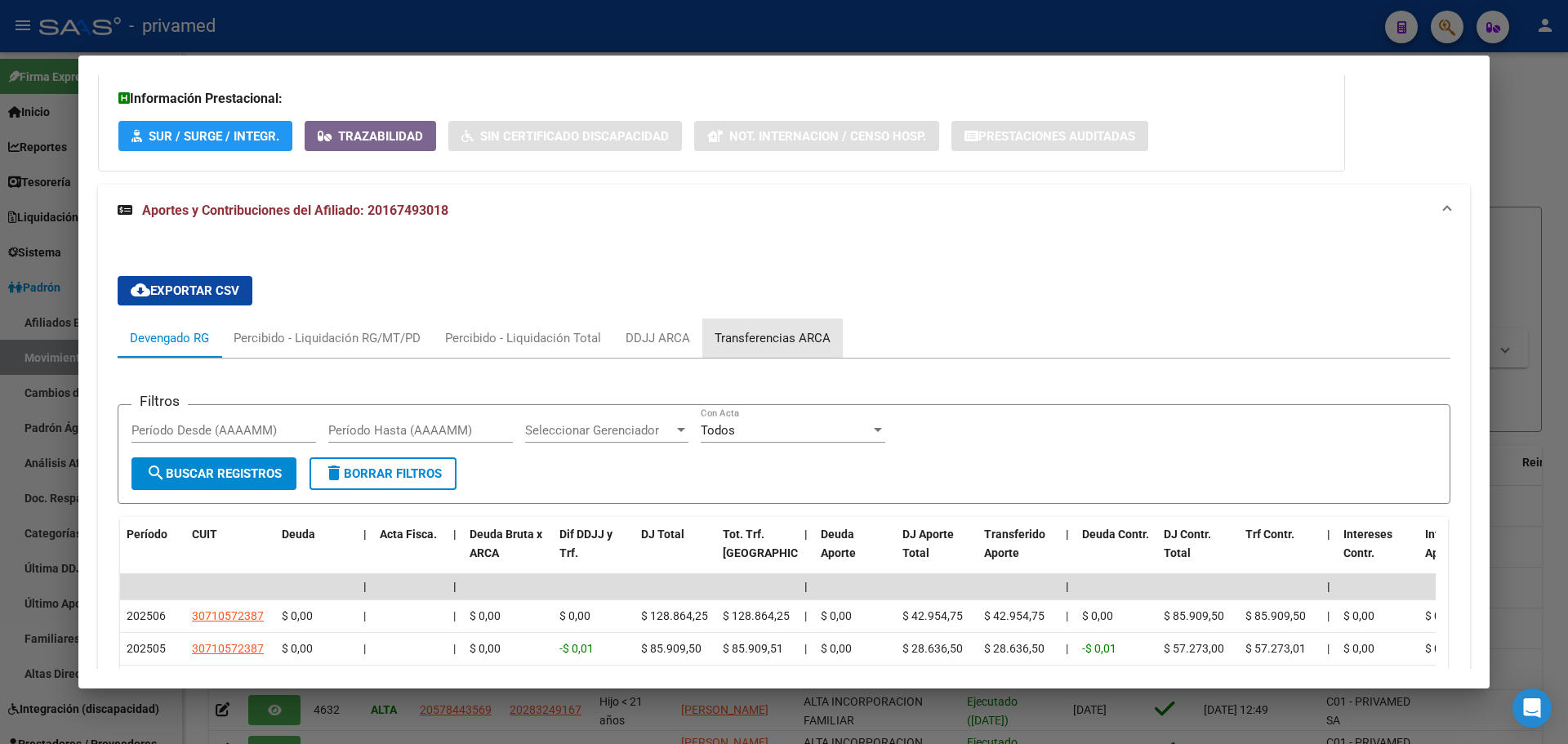
click at [745, 338] on div "Transferencias ARCA" at bounding box center [773, 338] width 116 height 18
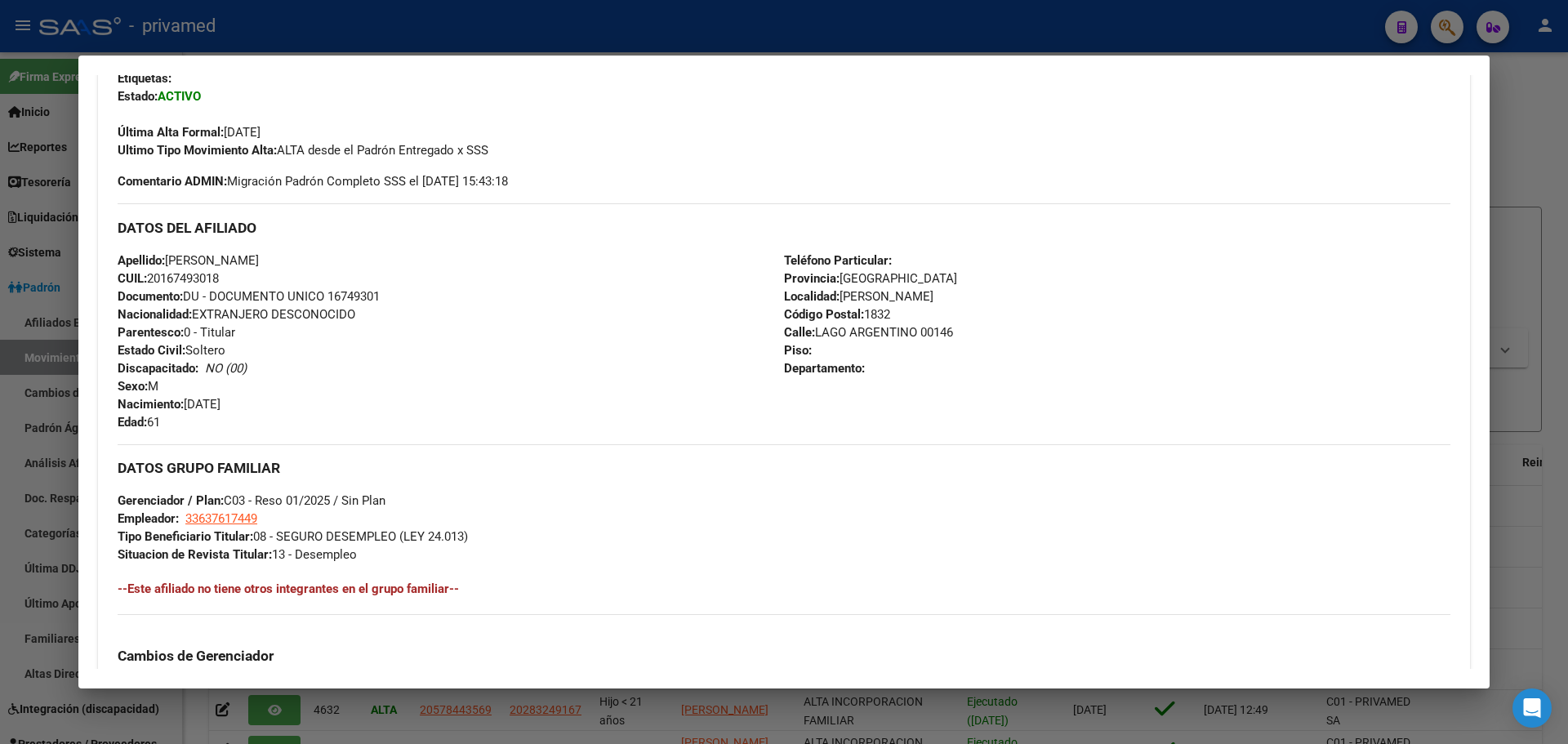
scroll to position [226, 0]
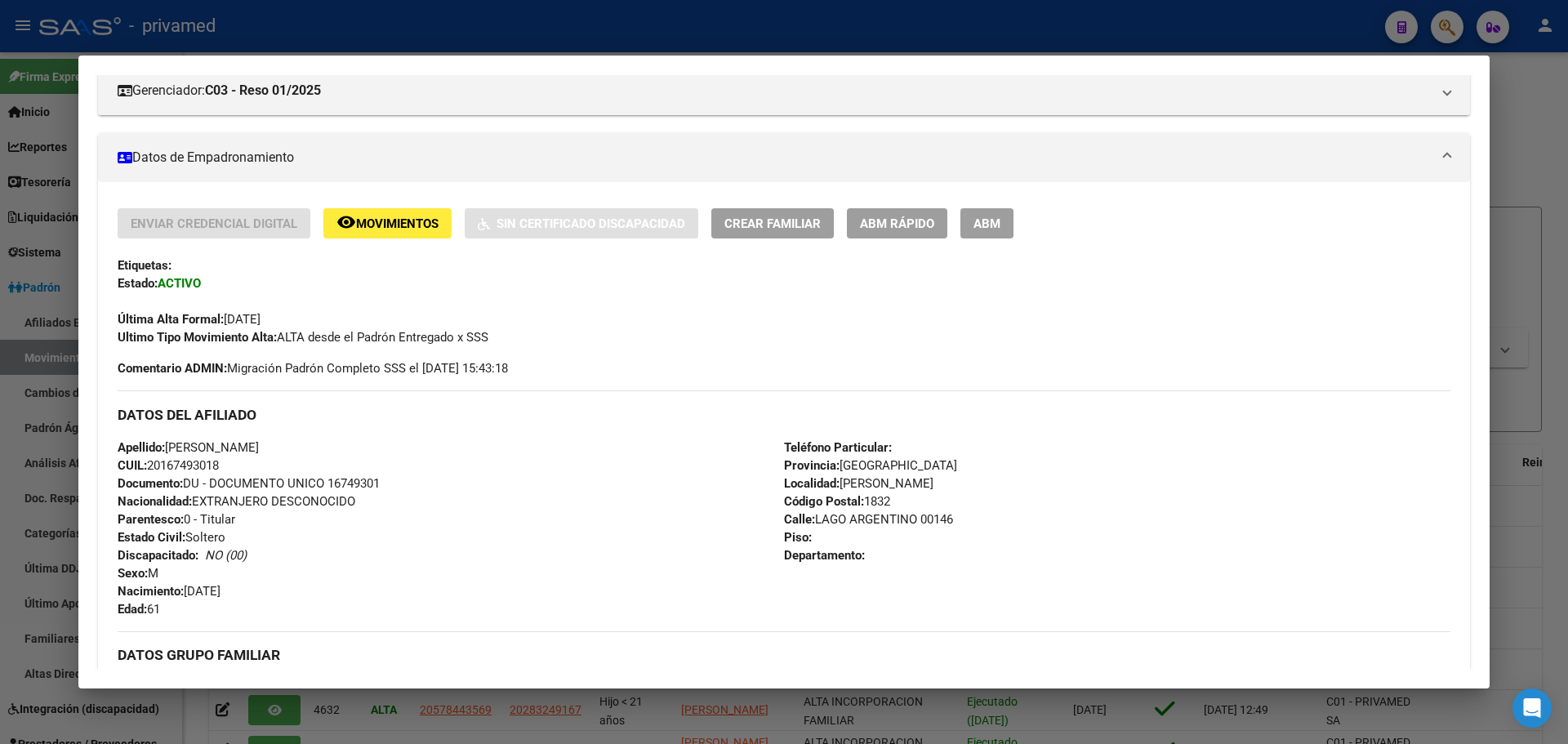
click at [416, 213] on button "remove_red_eye Movimientos" at bounding box center [387, 223] width 128 height 30
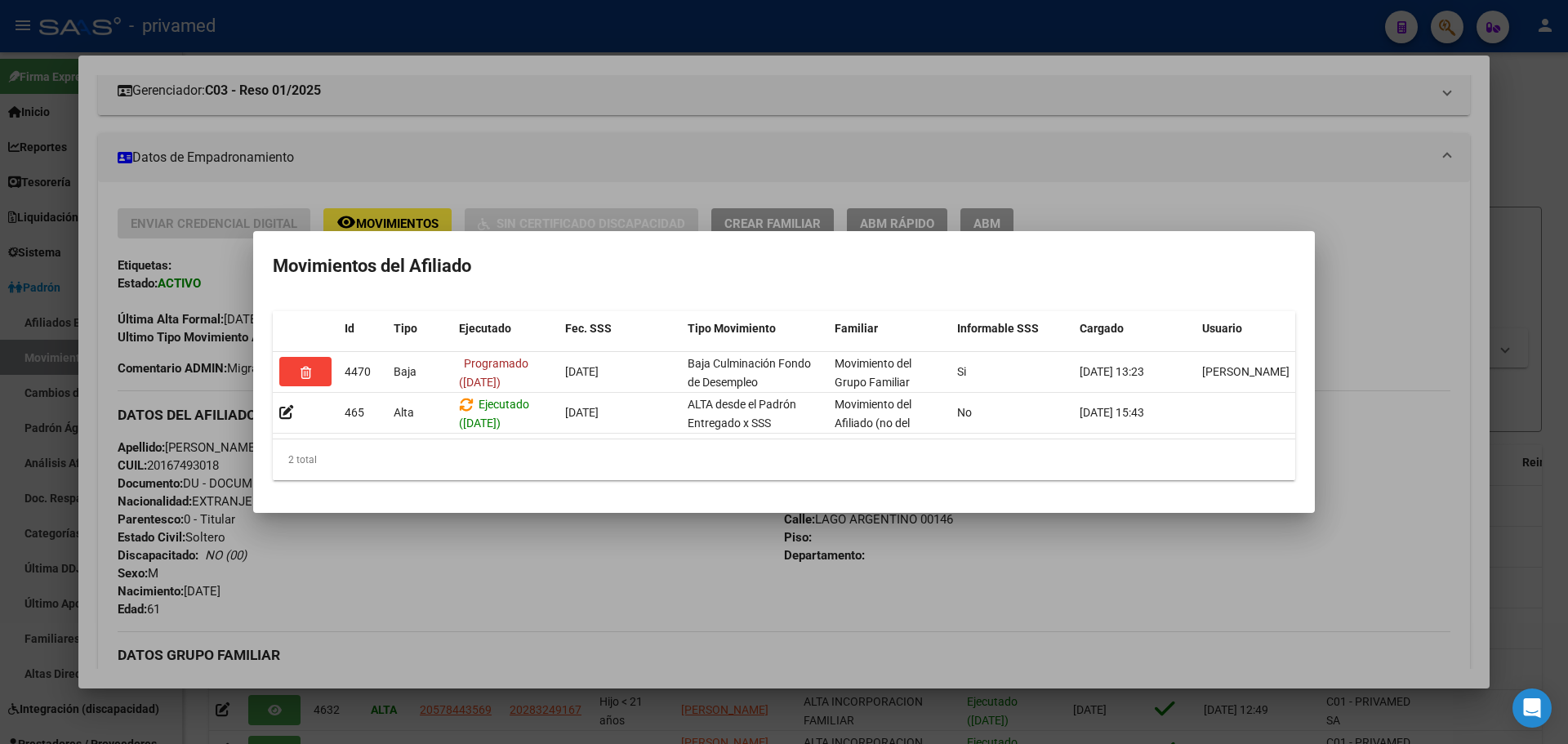
click at [744, 127] on div at bounding box center [784, 372] width 1568 height 744
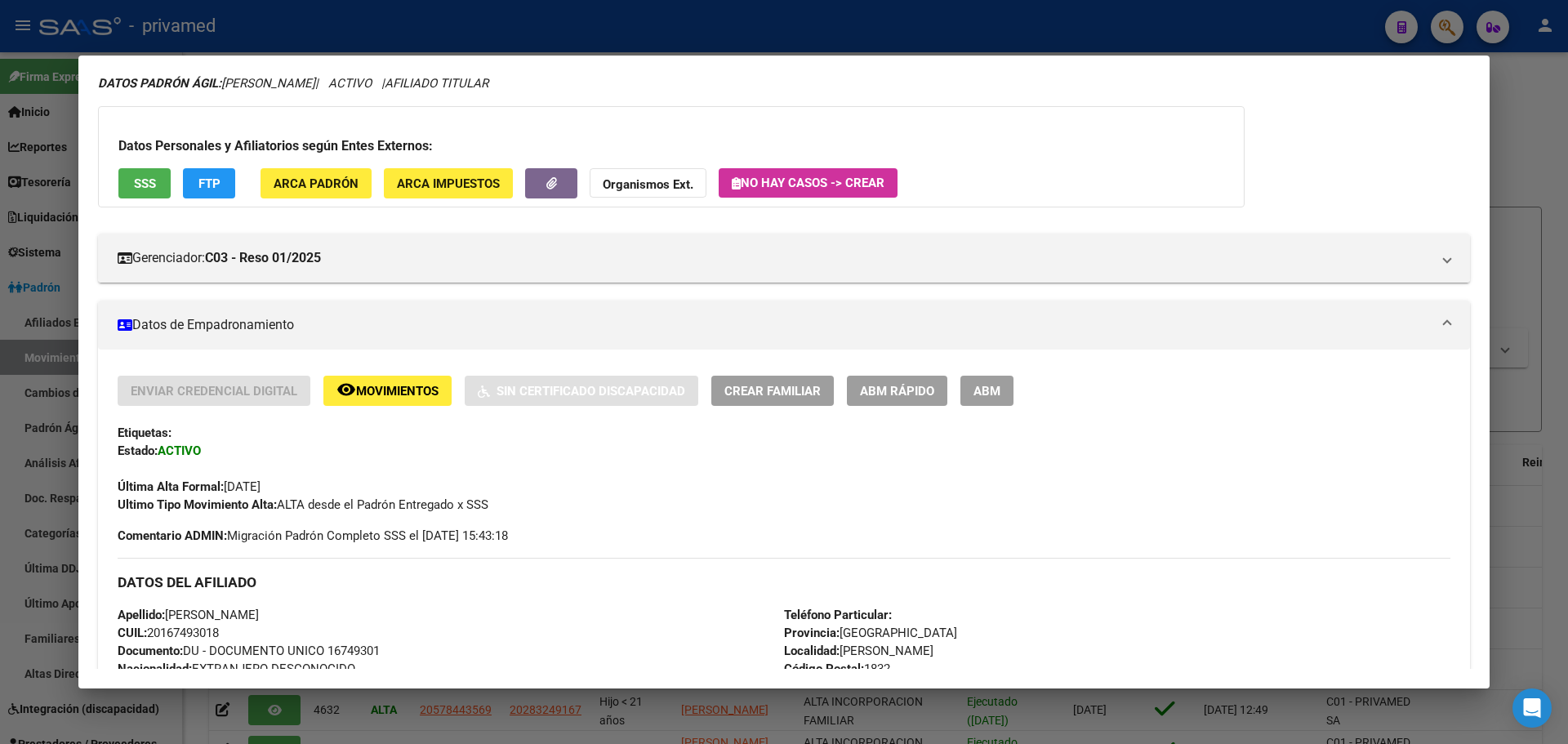
scroll to position [0, 0]
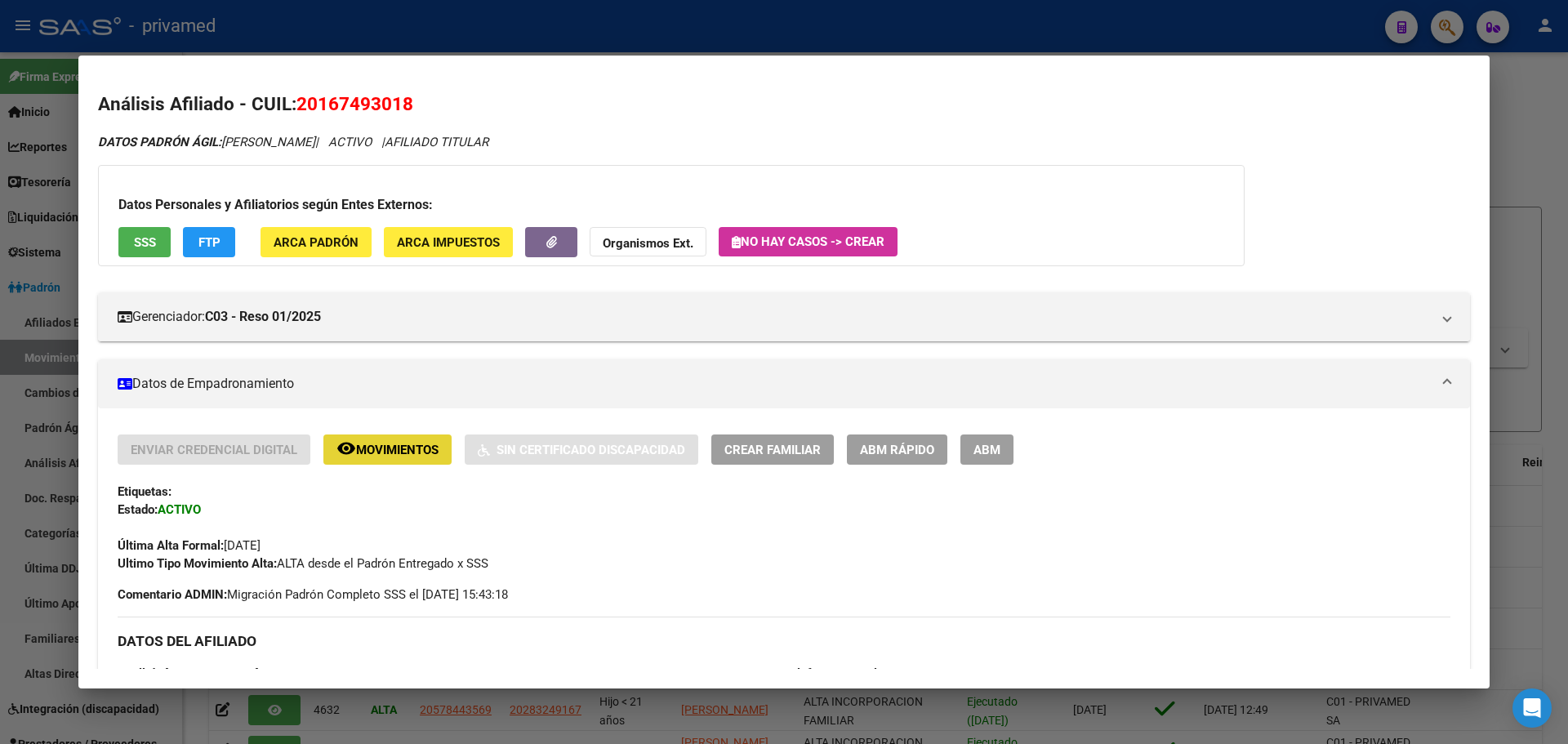
click at [406, 451] on span "Movimientos" at bounding box center [397, 450] width 83 height 15
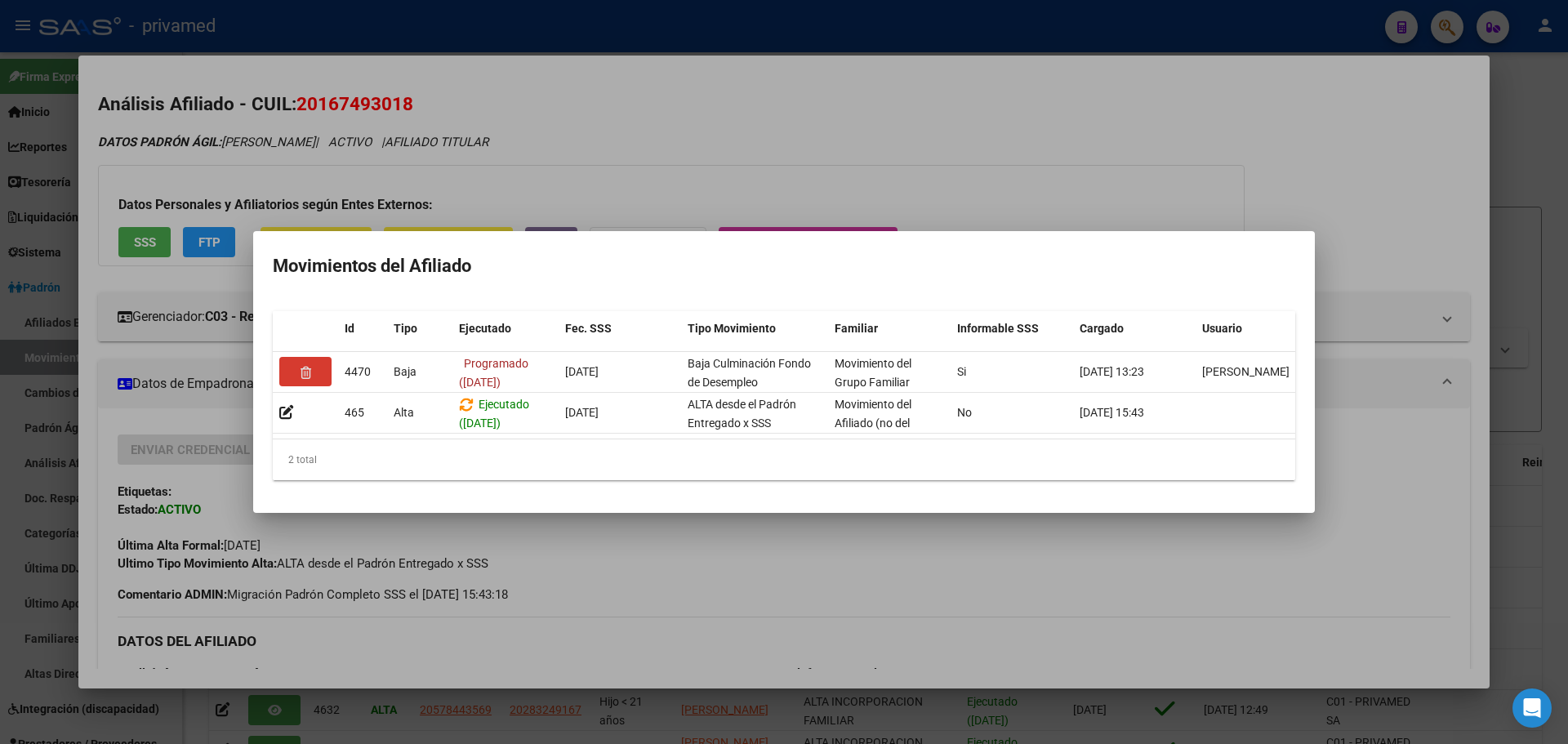
click at [953, 87] on div at bounding box center [784, 372] width 1568 height 744
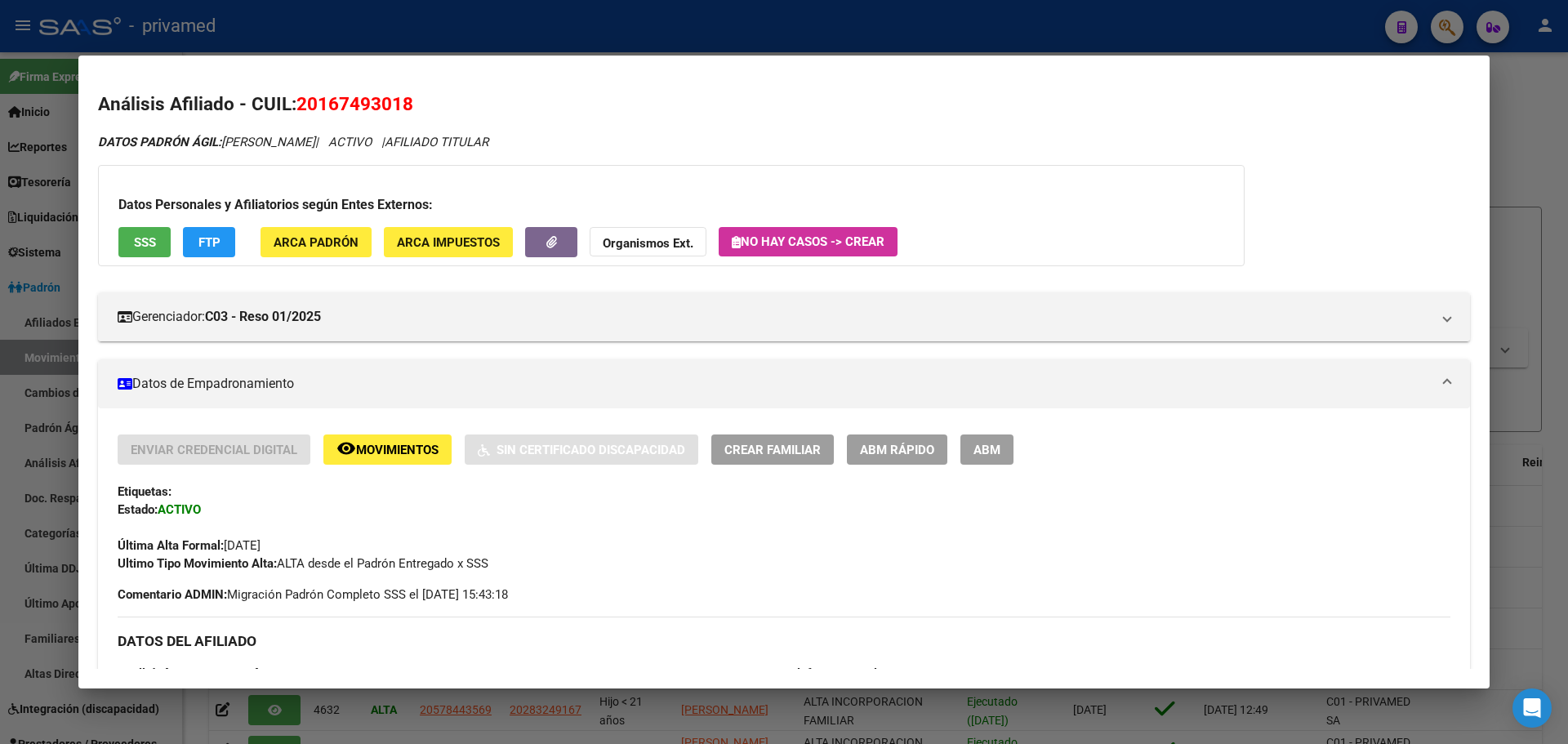
click at [461, 29] on div at bounding box center [784, 372] width 1568 height 744
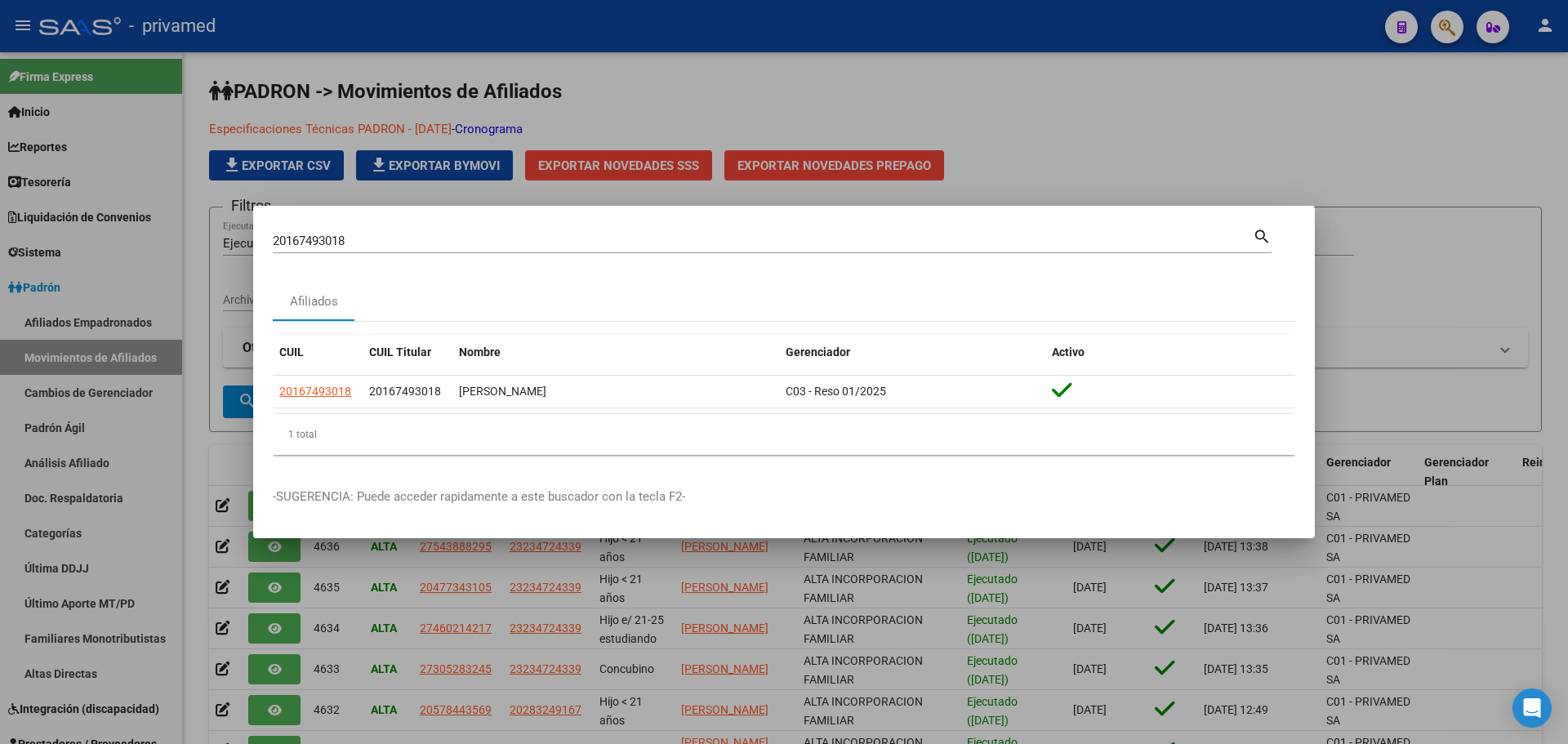
click at [341, 239] on input "20167493018" at bounding box center [763, 241] width 980 height 15
drag, startPoint x: 341, startPoint y: 239, endPoint x: 335, endPoint y: 232, distance: 9.2
click at [339, 237] on input "20167493018" at bounding box center [763, 241] width 980 height 15
paste input "8694743"
type input "28694743"
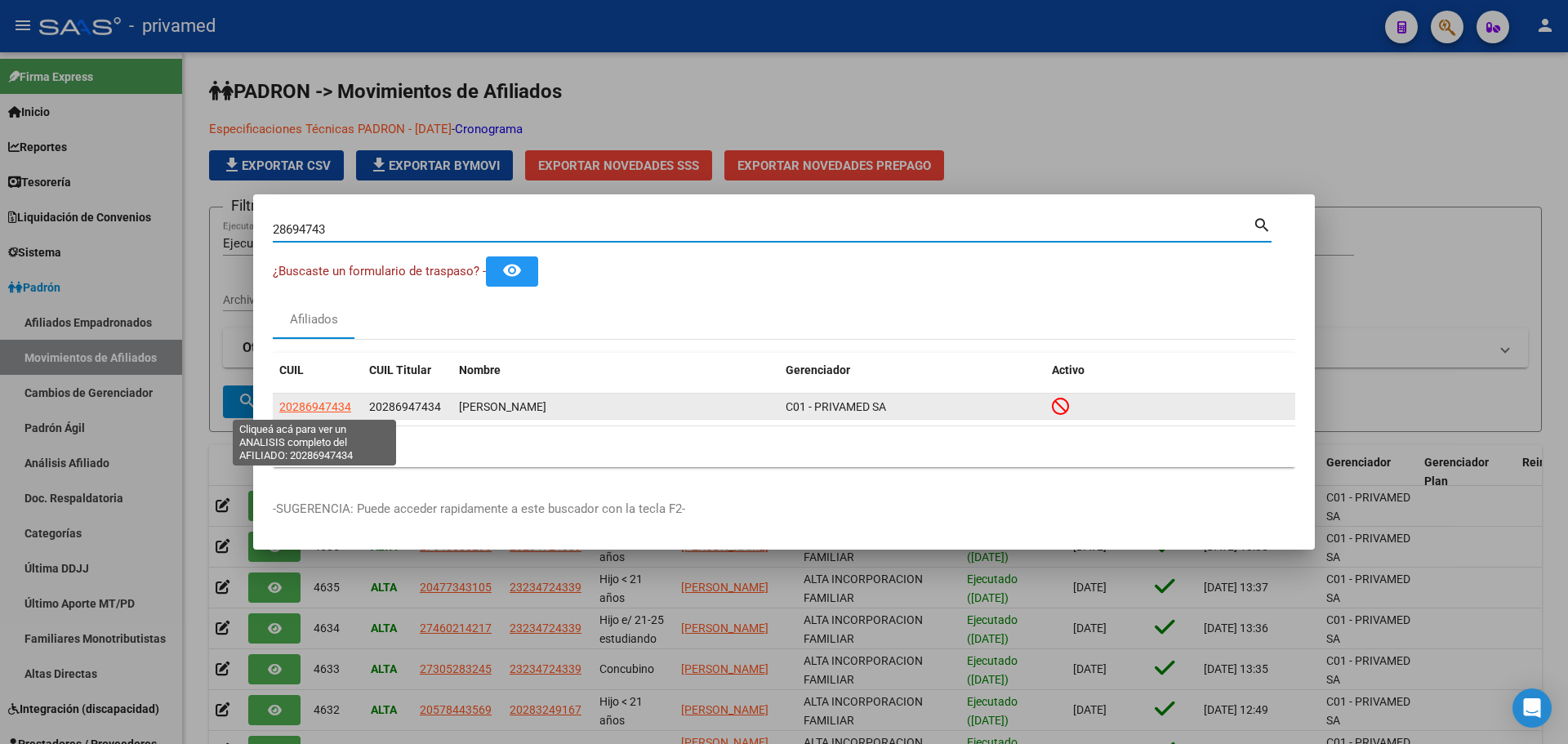
click at [312, 407] on span "20286947434" at bounding box center [315, 407] width 72 height 13
type textarea "20286947434"
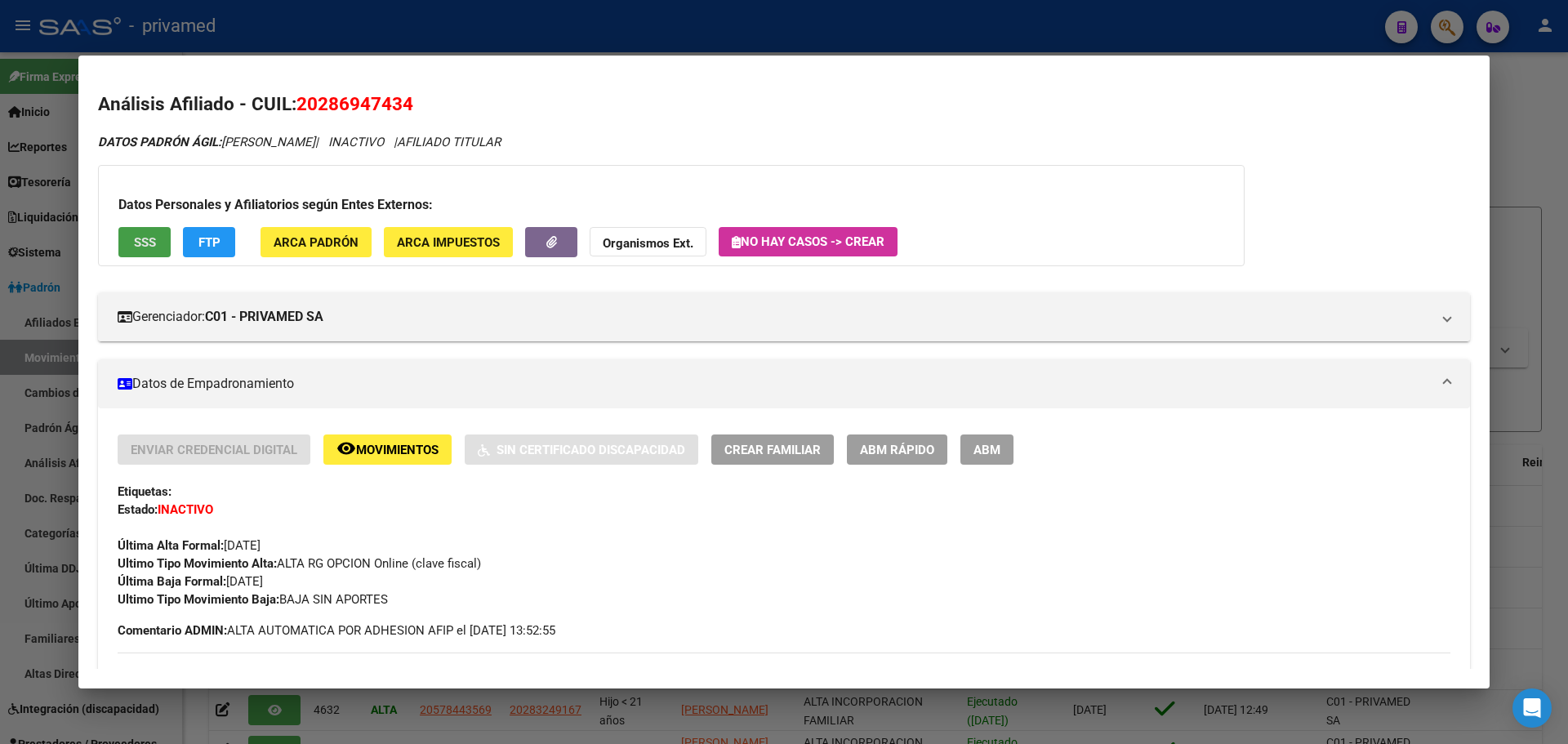
click at [145, 240] on span "SSS" at bounding box center [145, 243] width 22 height 15
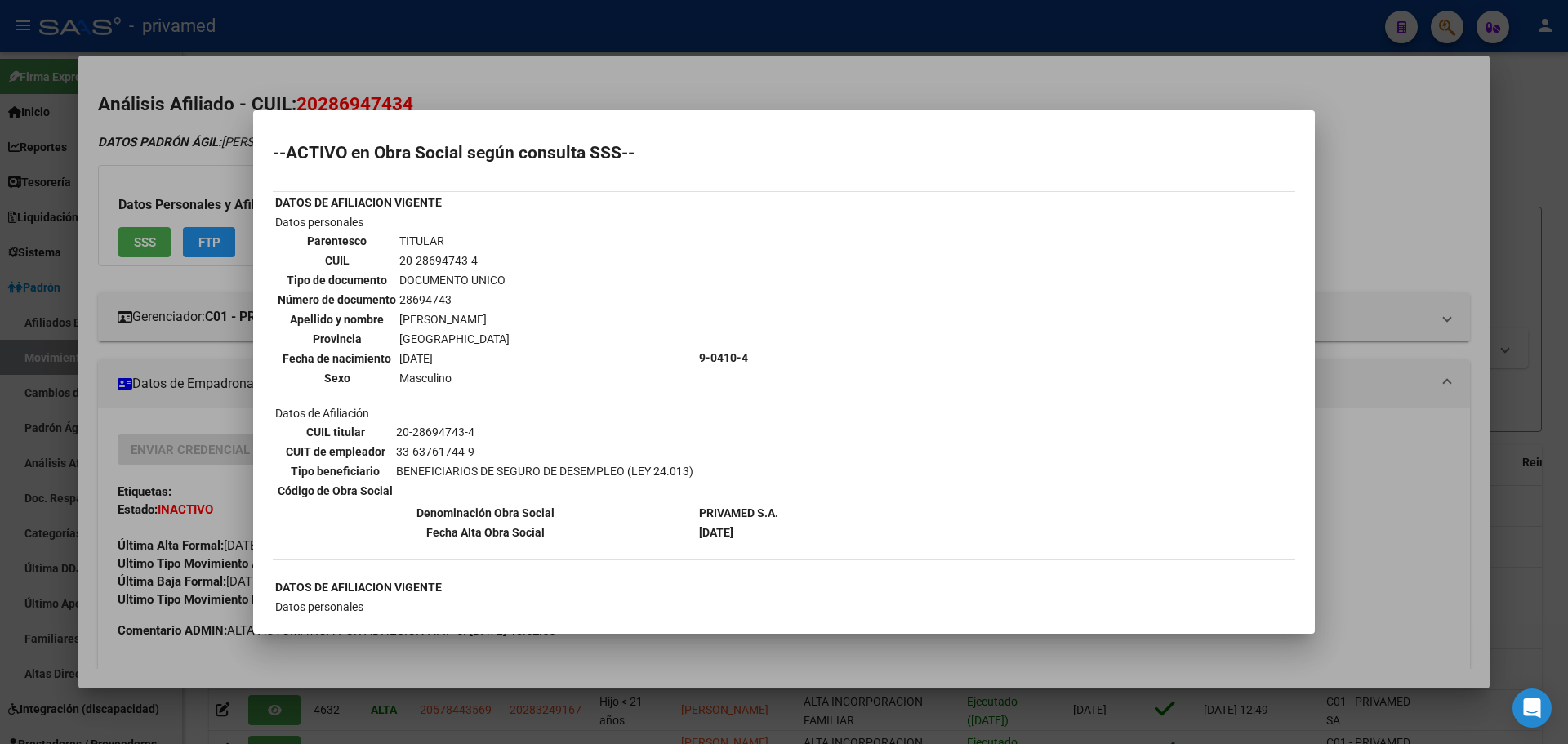
click at [796, 76] on div at bounding box center [784, 372] width 1568 height 744
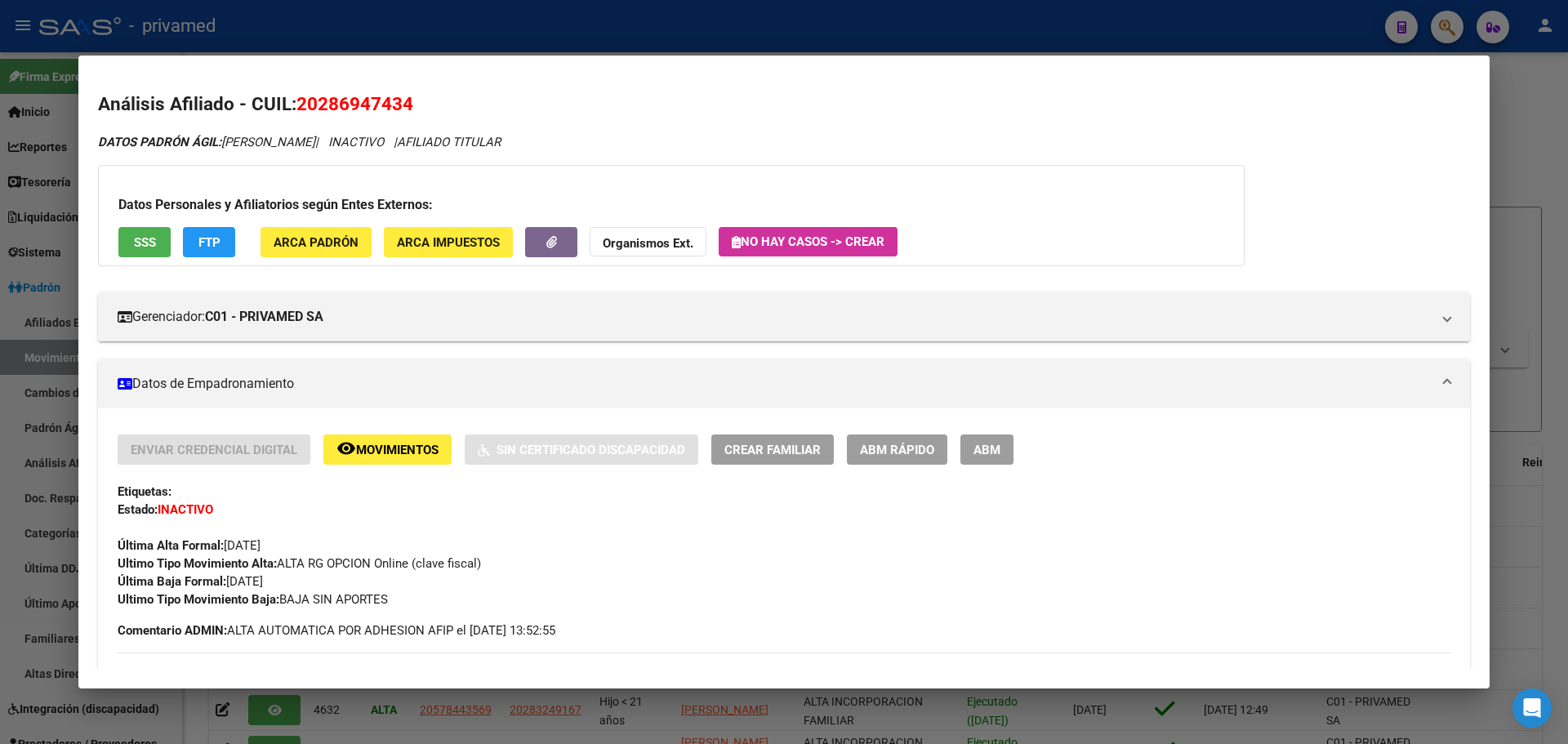
click at [369, 462] on button "remove_red_eye Movimientos" at bounding box center [387, 449] width 128 height 30
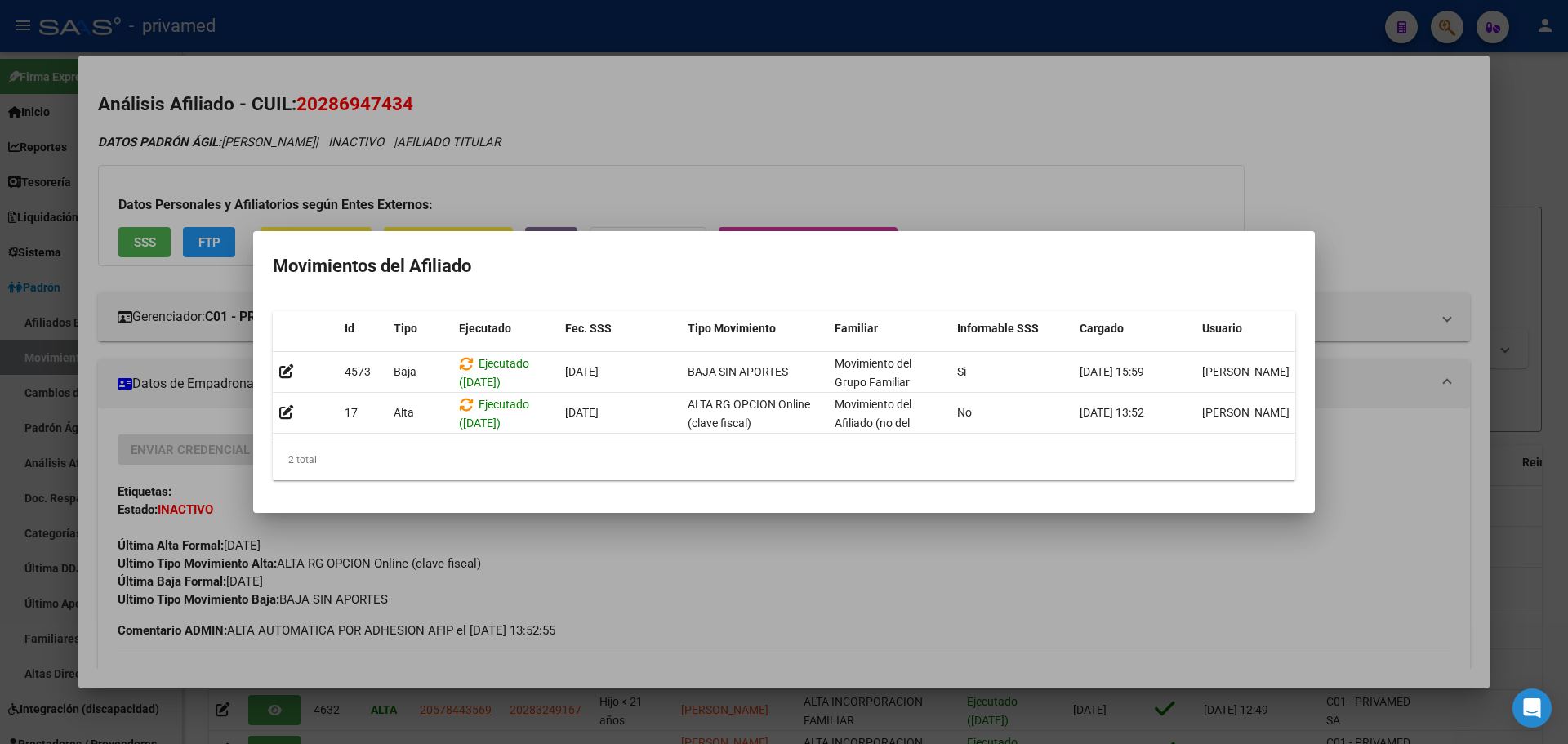
click at [952, 166] on div at bounding box center [784, 372] width 1568 height 744
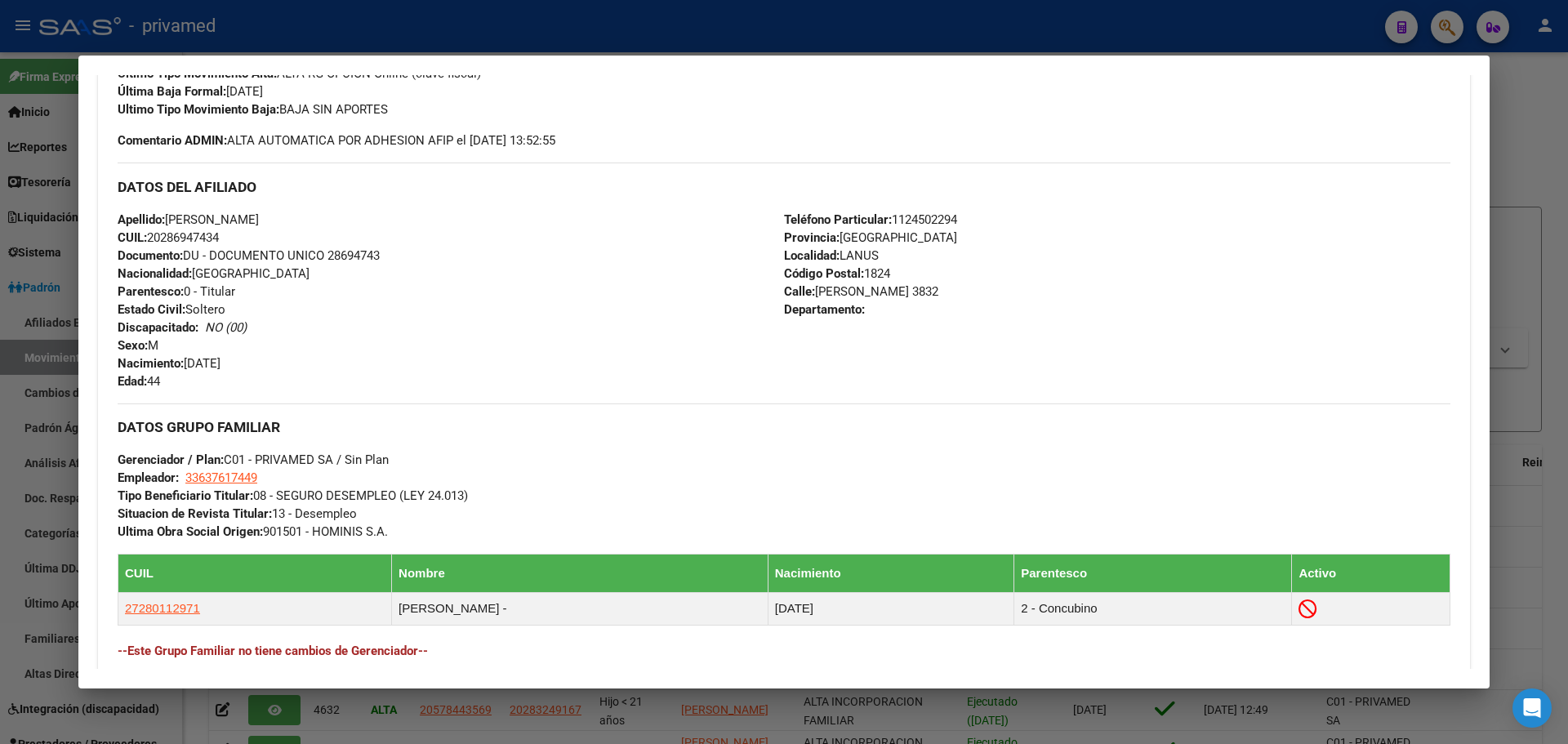
scroll to position [752, 0]
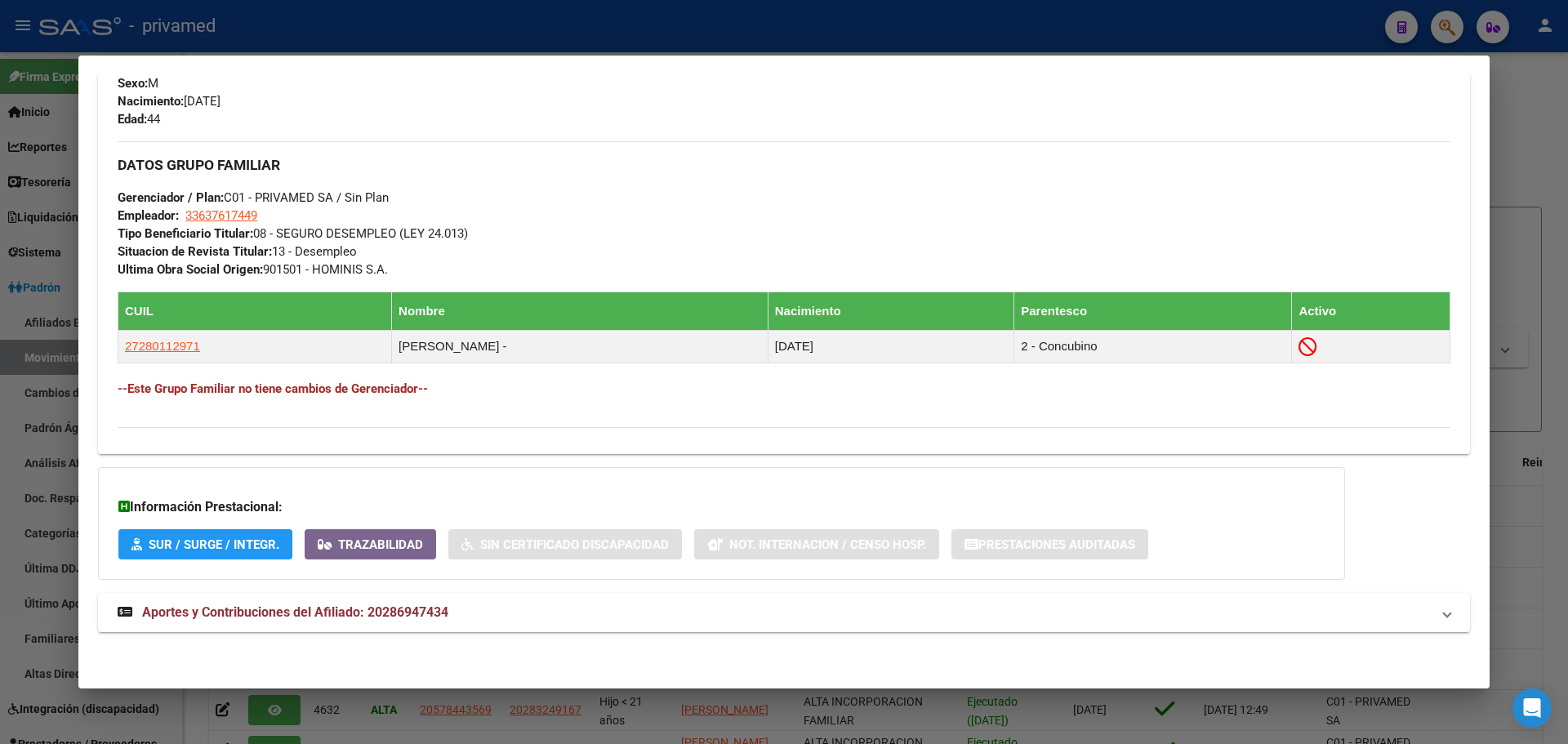
click at [358, 613] on span "Aportes y Contribuciones del Afiliado: 20286947434" at bounding box center [295, 612] width 306 height 15
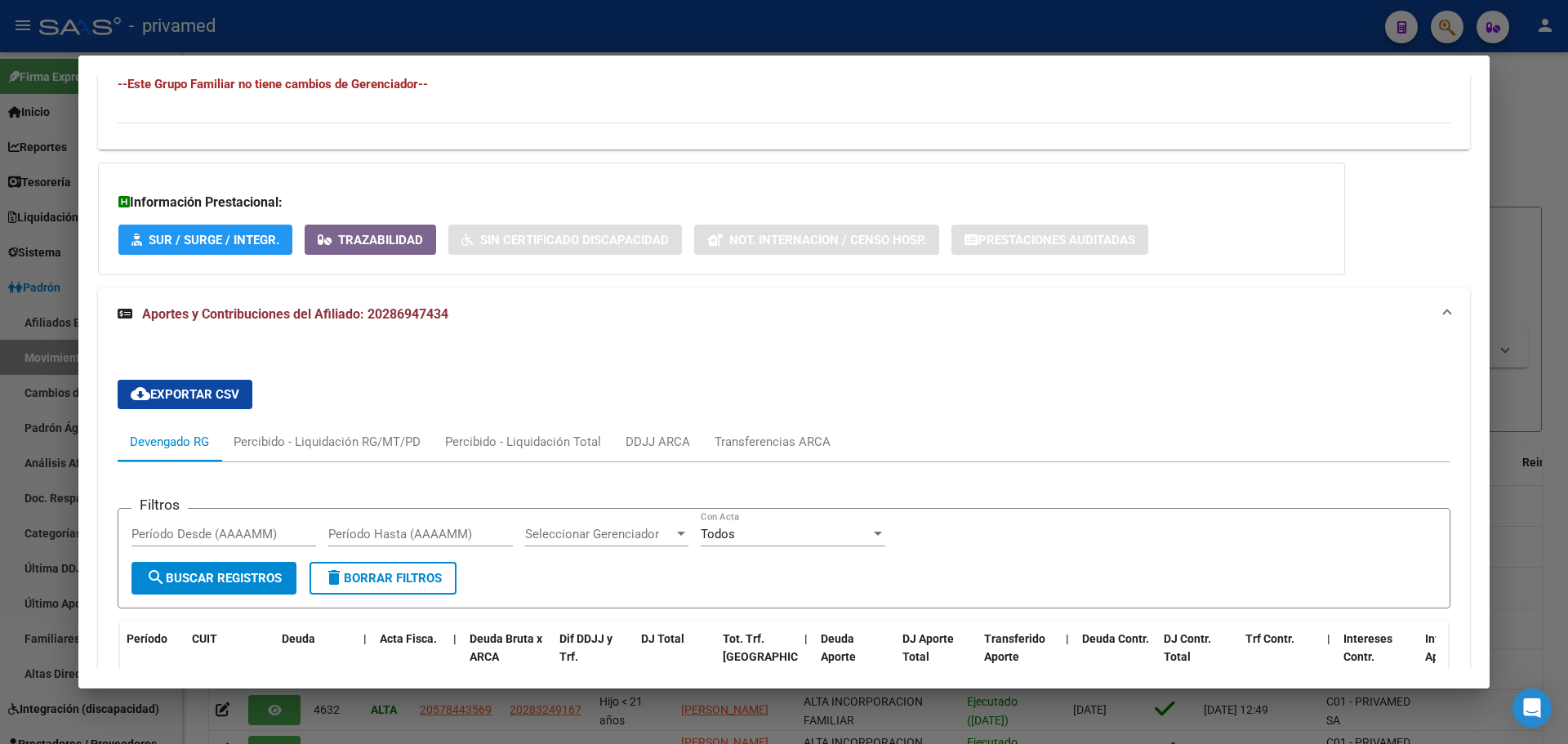
scroll to position [1049, 0]
